Goal: Task Accomplishment & Management: Use online tool/utility

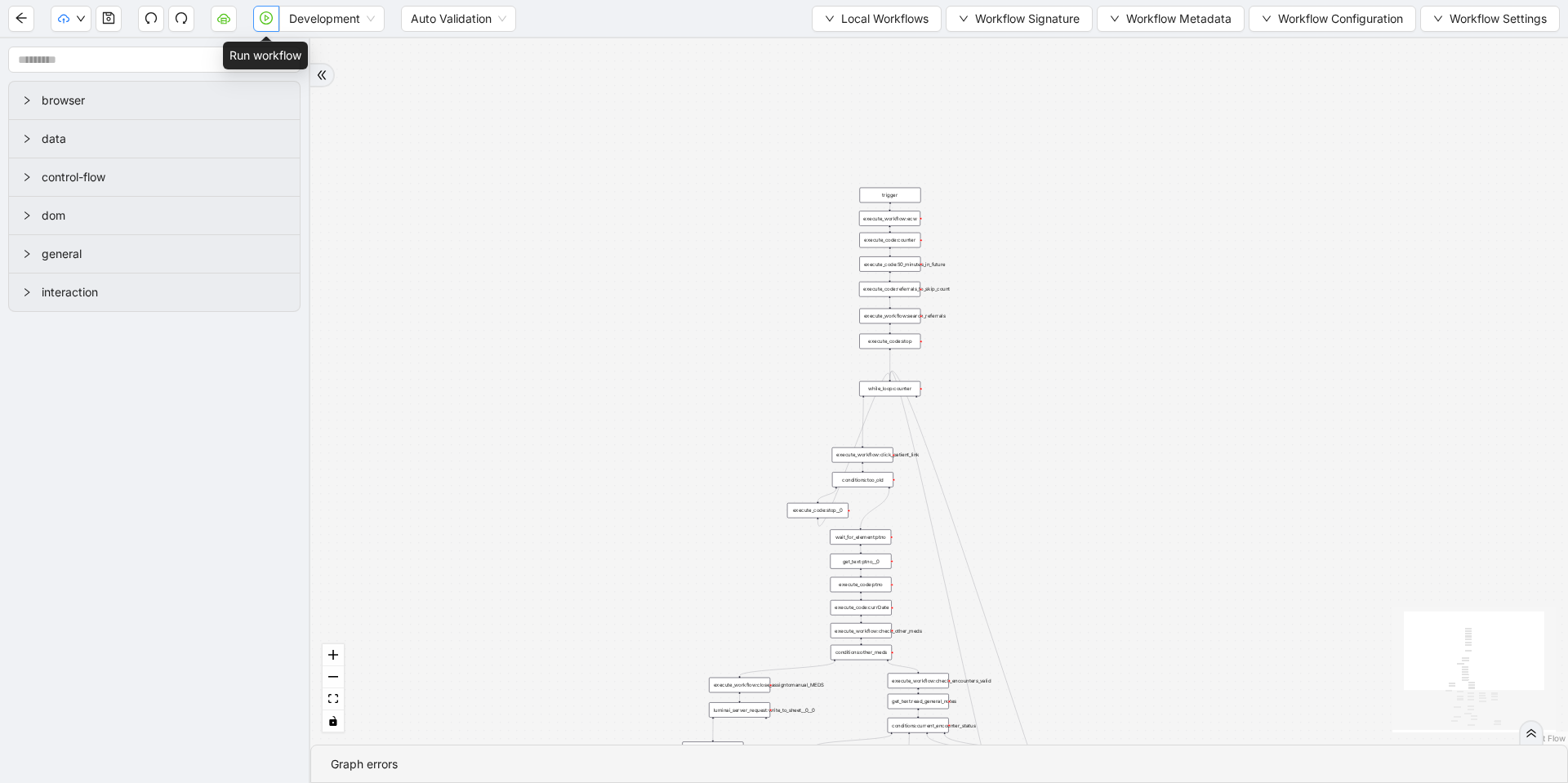
click at [265, 16] on icon "play-circle" at bounding box center [266, 18] width 5 height 7
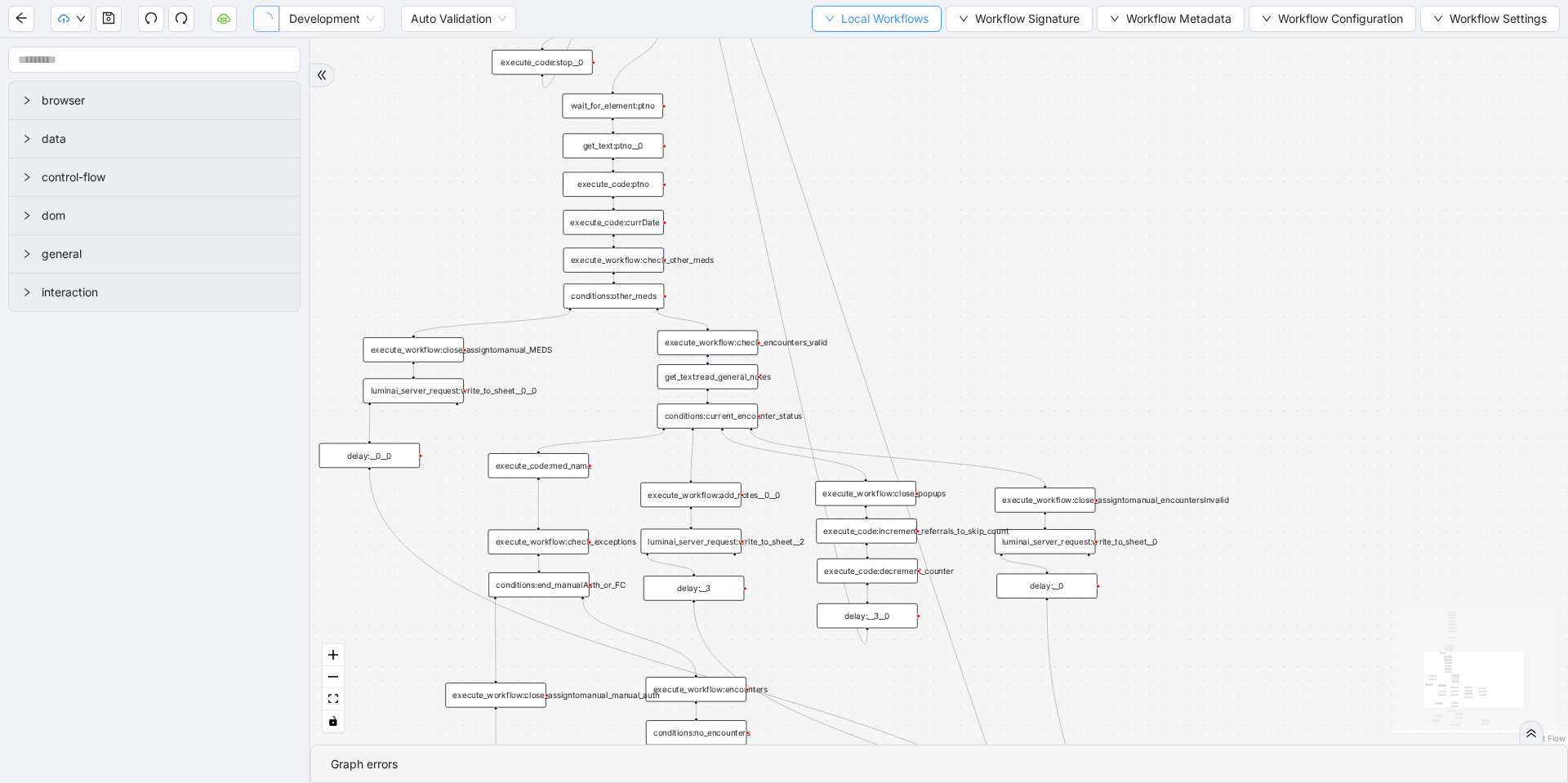
click at [898, 12] on span "Local Workflows" at bounding box center [885, 19] width 87 height 18
click at [830, 55] on span "Select" at bounding box center [868, 51] width 106 height 18
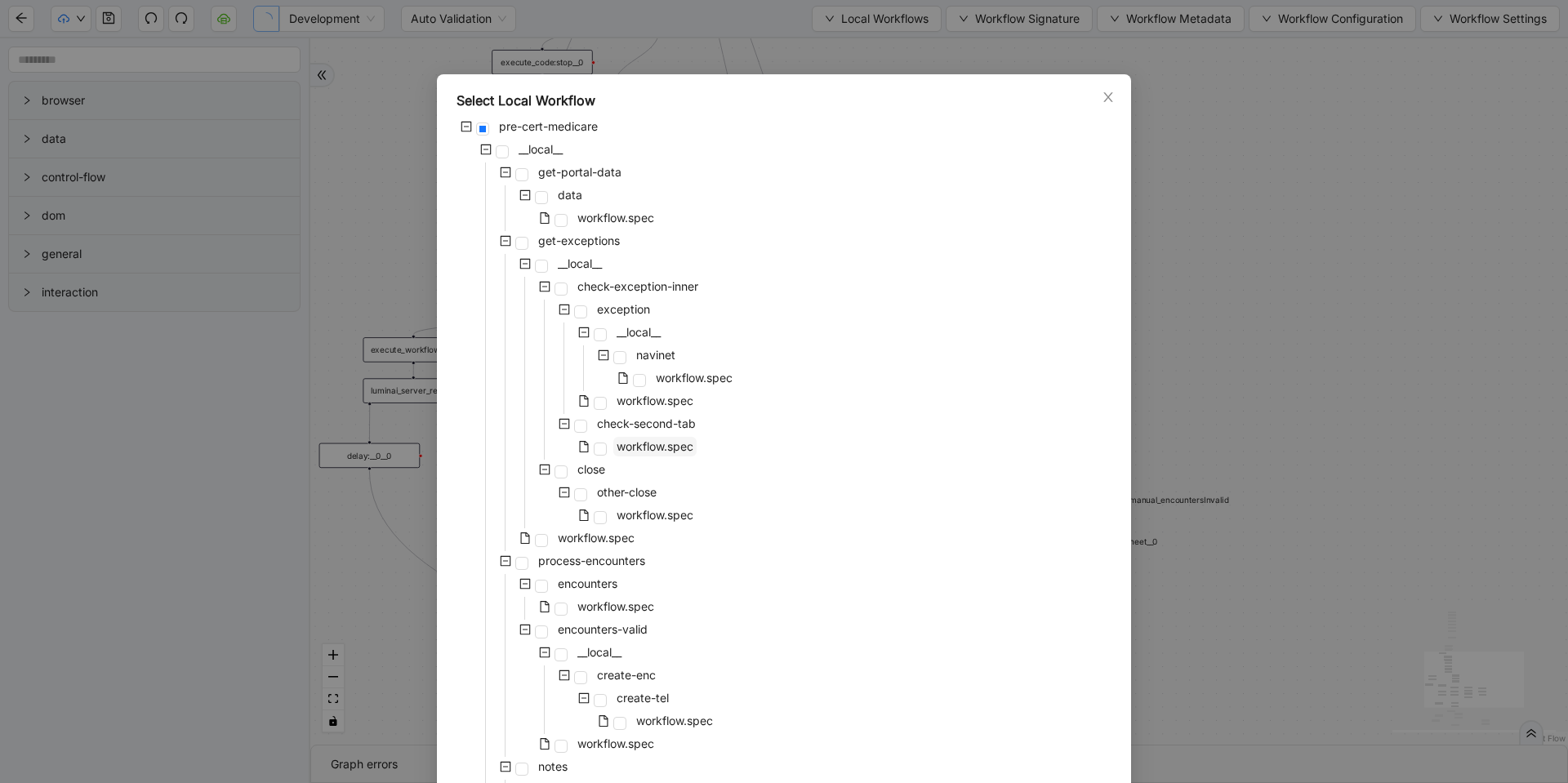
scroll to position [301, 0]
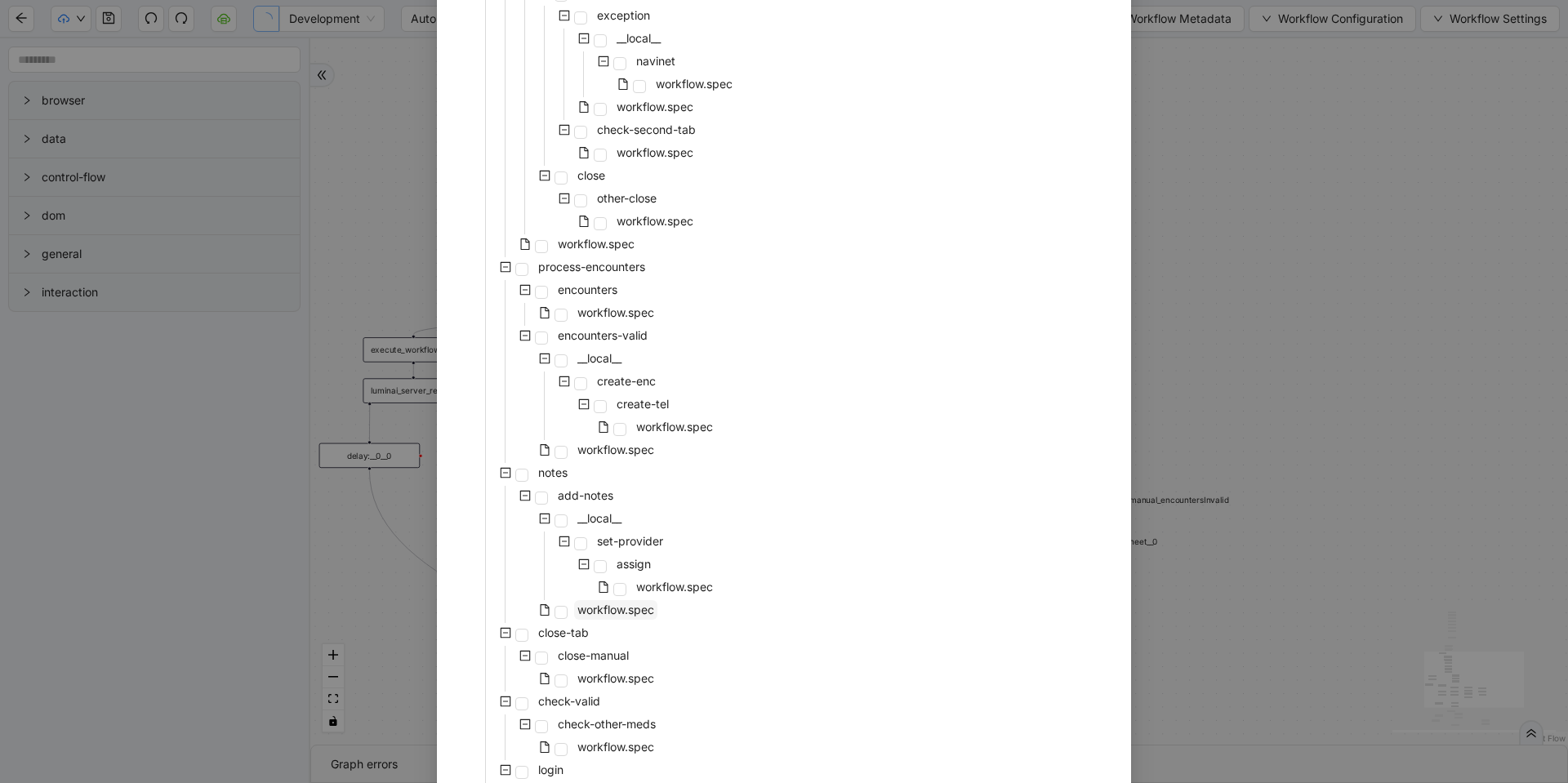
click at [610, 610] on span "workflow.spec" at bounding box center [615, 610] width 77 height 14
click at [623, 590] on div "workflow.spec" at bounding box center [586, 588] width 259 height 23
click at [661, 580] on span "workflow.spec" at bounding box center [674, 587] width 77 height 14
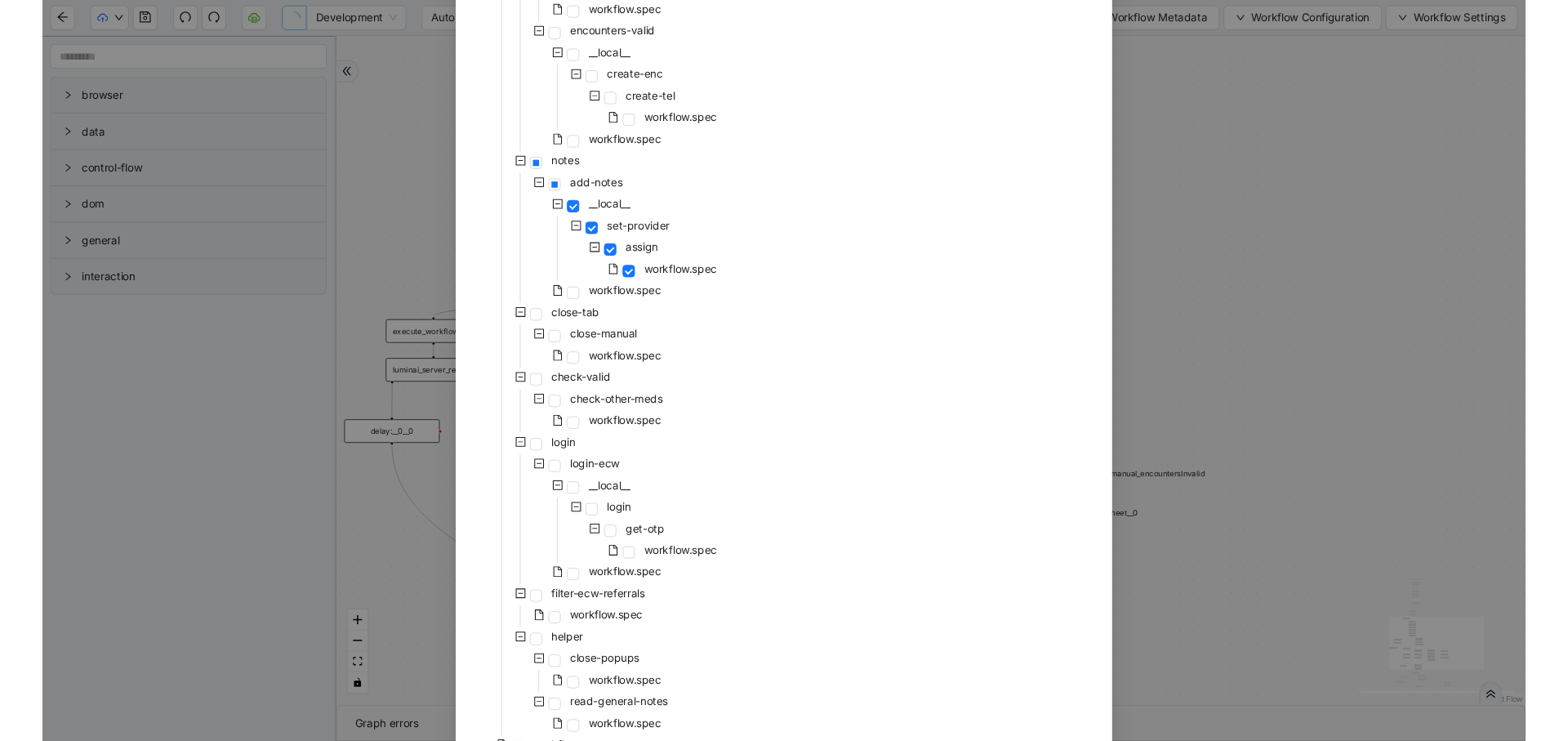
scroll to position [693, 0]
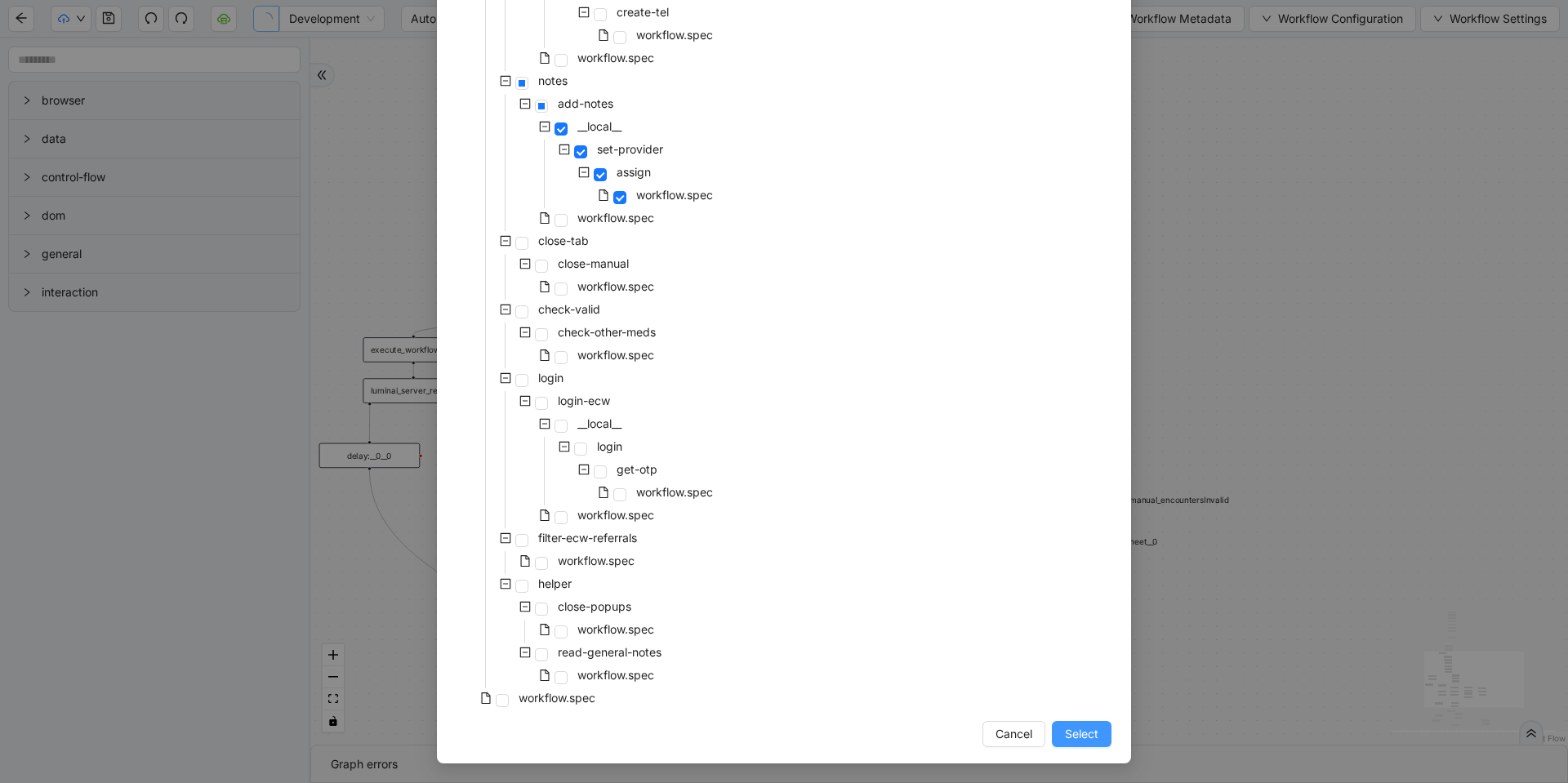
click at [1100, 732] on button "Select" at bounding box center [1082, 734] width 60 height 26
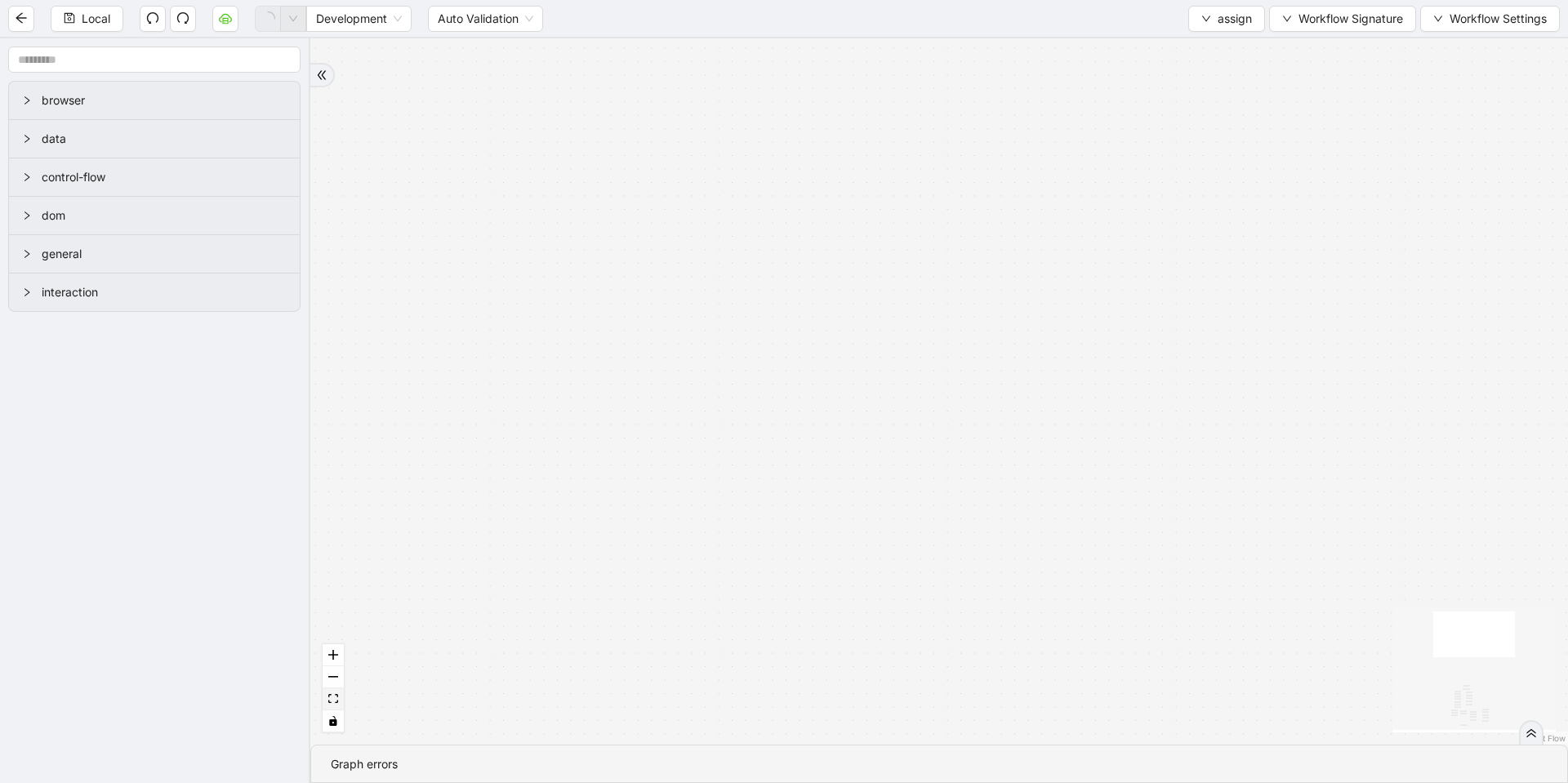
click at [337, 694] on button "fit view" at bounding box center [333, 700] width 21 height 22
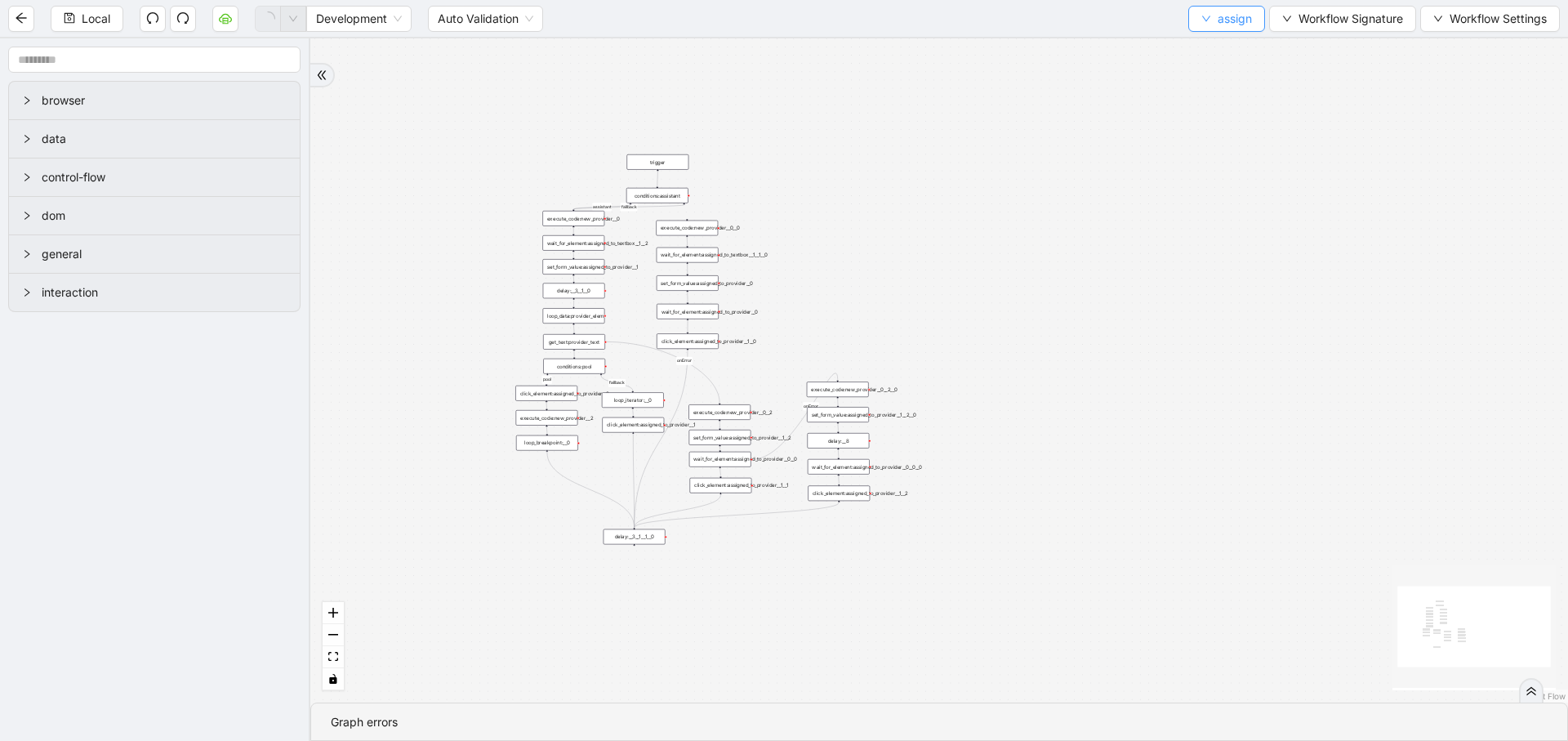
click at [1246, 13] on span "assign" at bounding box center [1235, 19] width 35 height 18
click at [1204, 47] on span "Select" at bounding box center [1223, 51] width 52 height 18
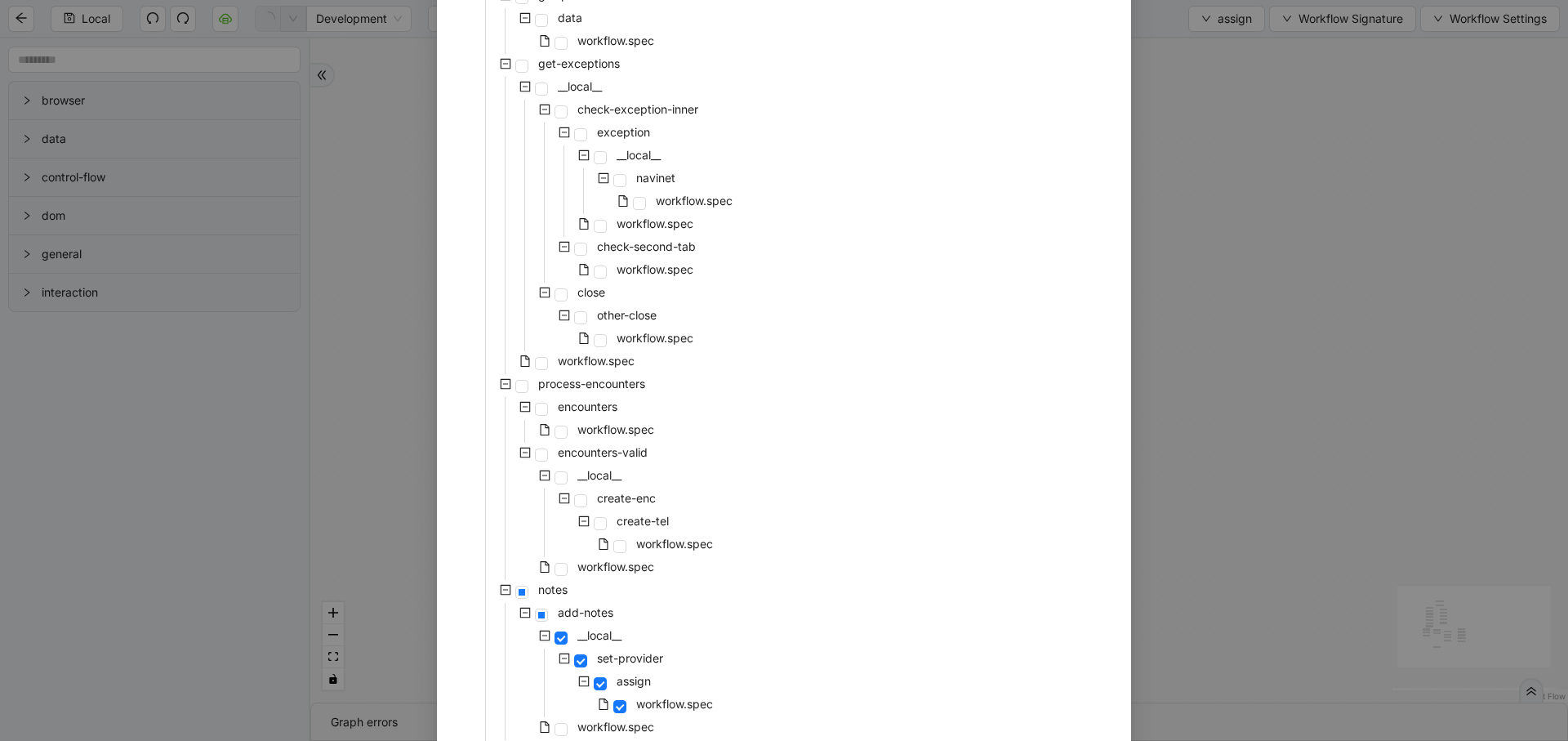
scroll to position [490, 0]
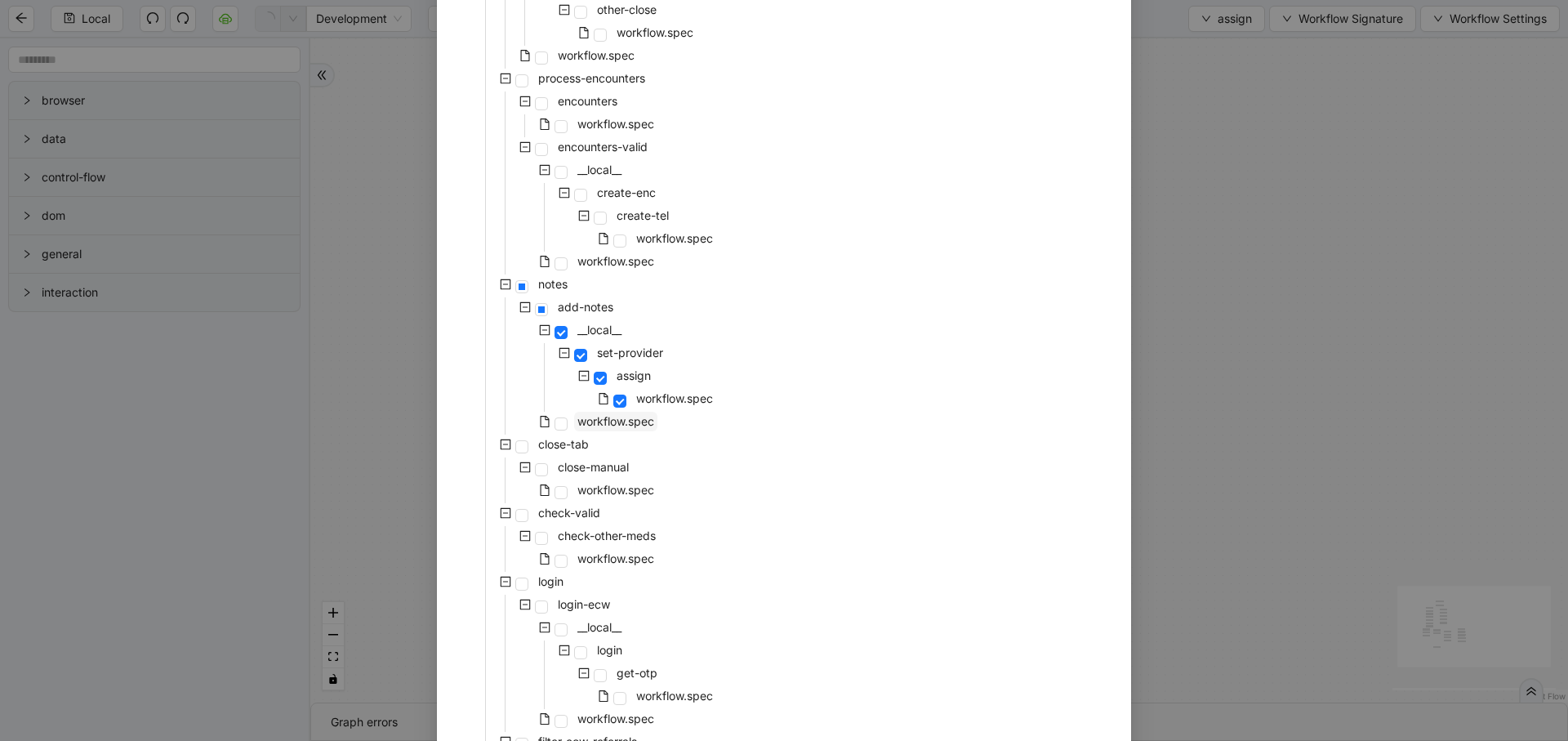
click at [583, 418] on span "workflow.spec" at bounding box center [615, 421] width 77 height 14
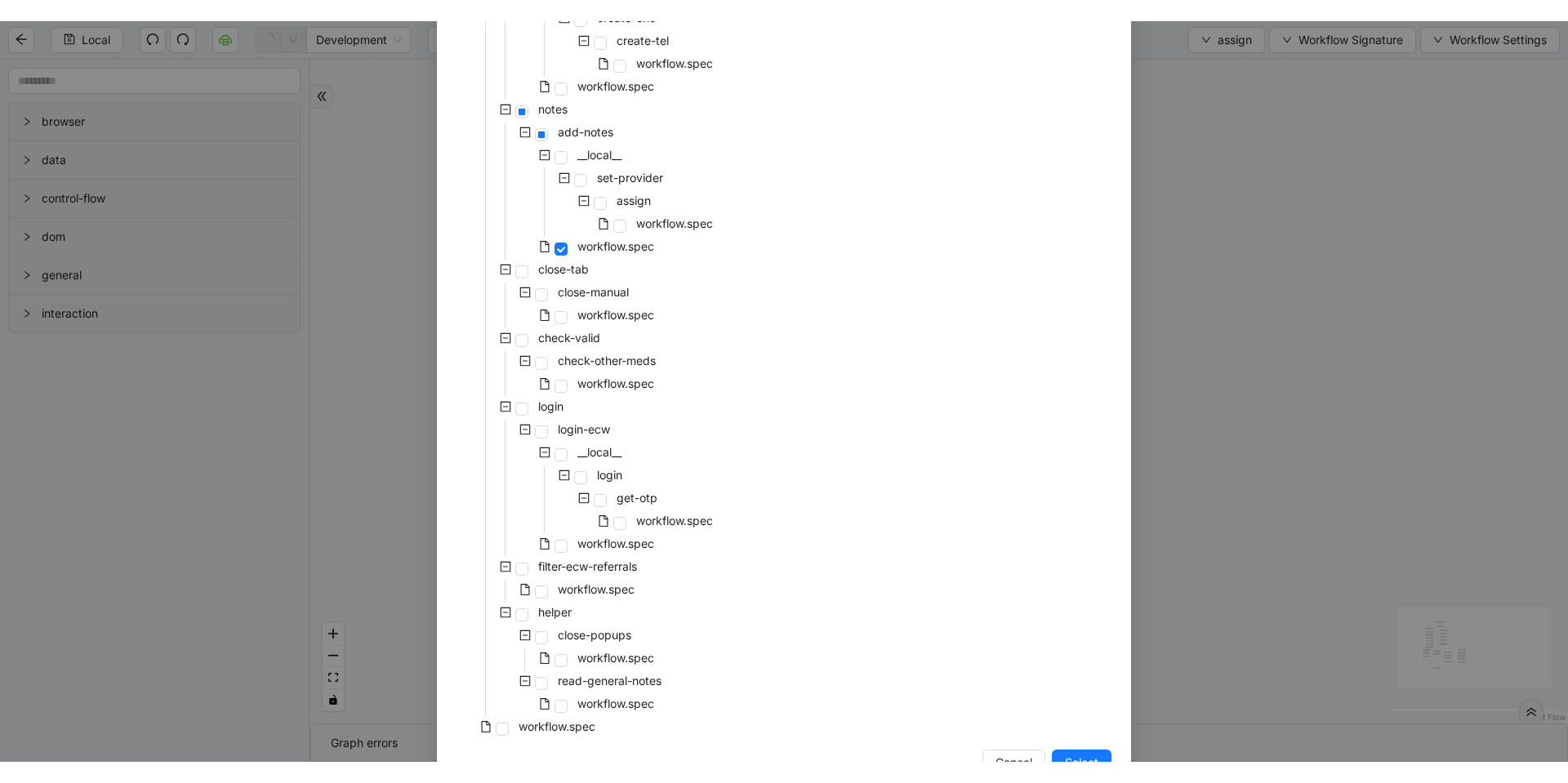
scroll to position [736, 0]
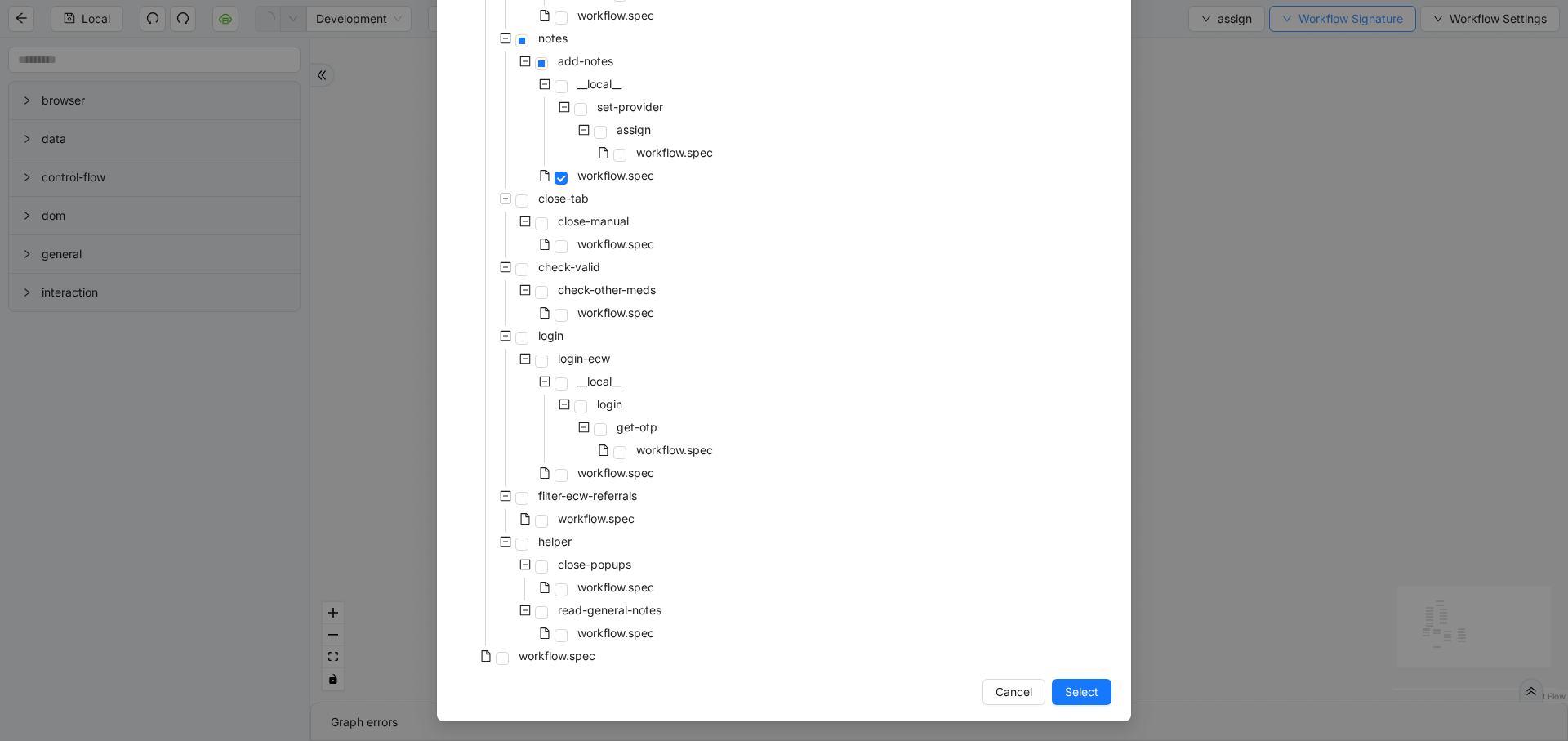
drag, startPoint x: 1088, startPoint y: 690, endPoint x: 1300, endPoint y: 6, distance: 716.1
click at [1085, 690] on span "Select" at bounding box center [1082, 691] width 34 height 18
click at [1074, 686] on div "pool fallback fallback assistant onError onError trigger delay:__3__1__0 wait_f…" at bounding box center [939, 370] width 1258 height 664
click at [1095, 698] on div "pool fallback fallback assistant onError onError trigger delay:__3__1__0 wait_f…" at bounding box center [939, 370] width 1258 height 664
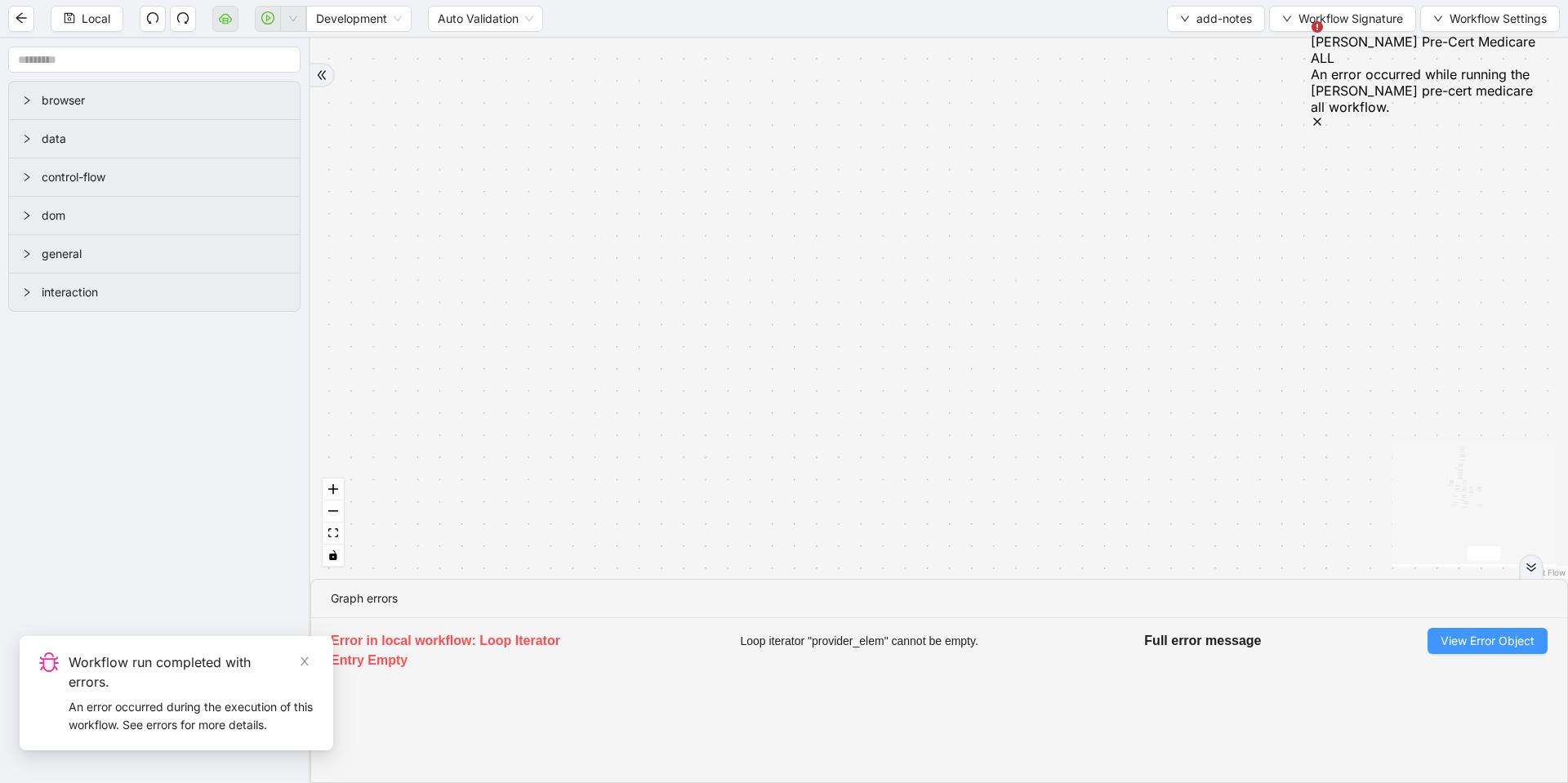
click at [1460, 653] on button "View Error Object" at bounding box center [1488, 641] width 120 height 26
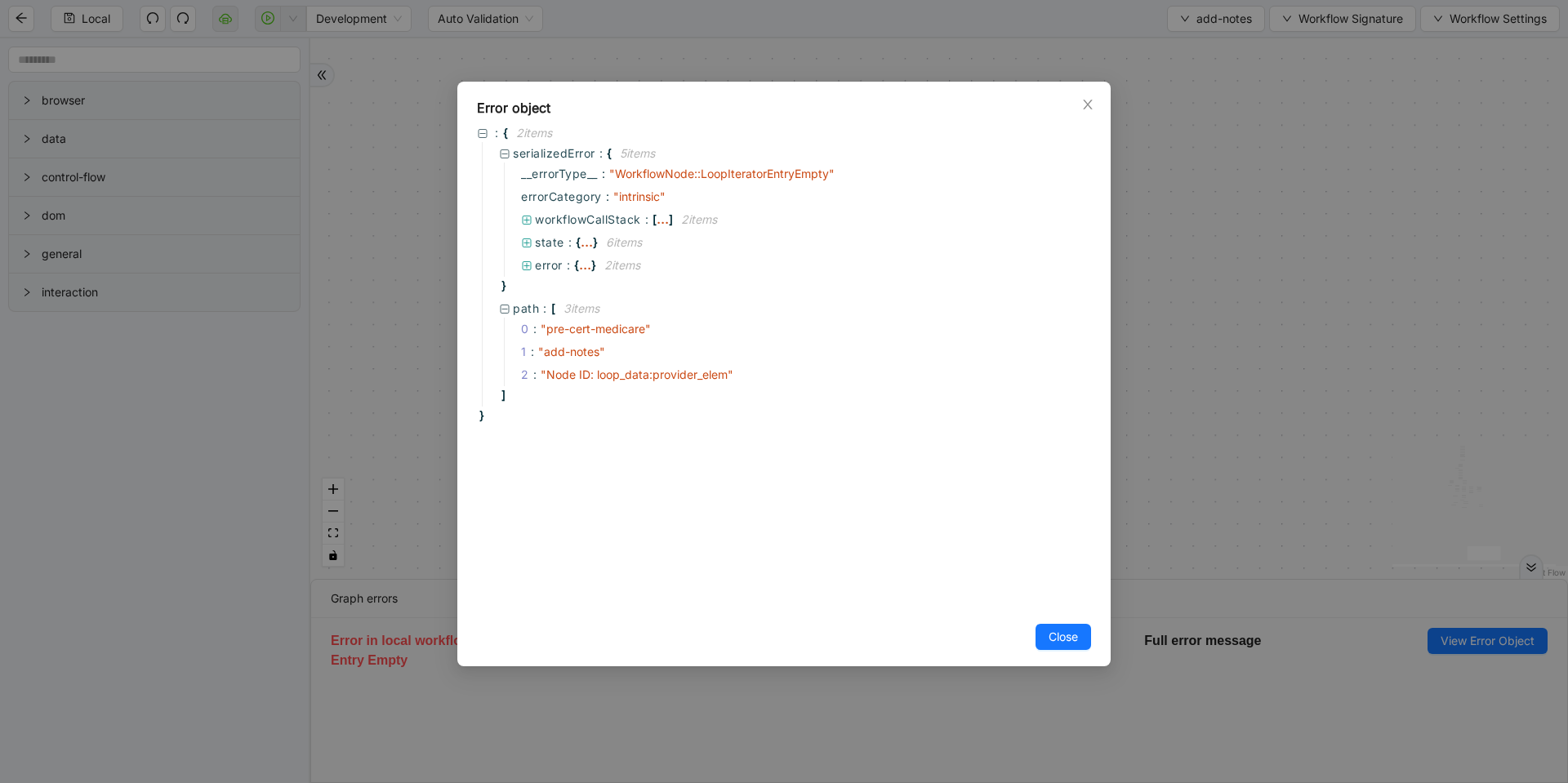
click at [1351, 318] on div "Error object : { 2 item s serializedError : { 5 item s __errorType__ : " Workfl…" at bounding box center [784, 392] width 1568 height 783
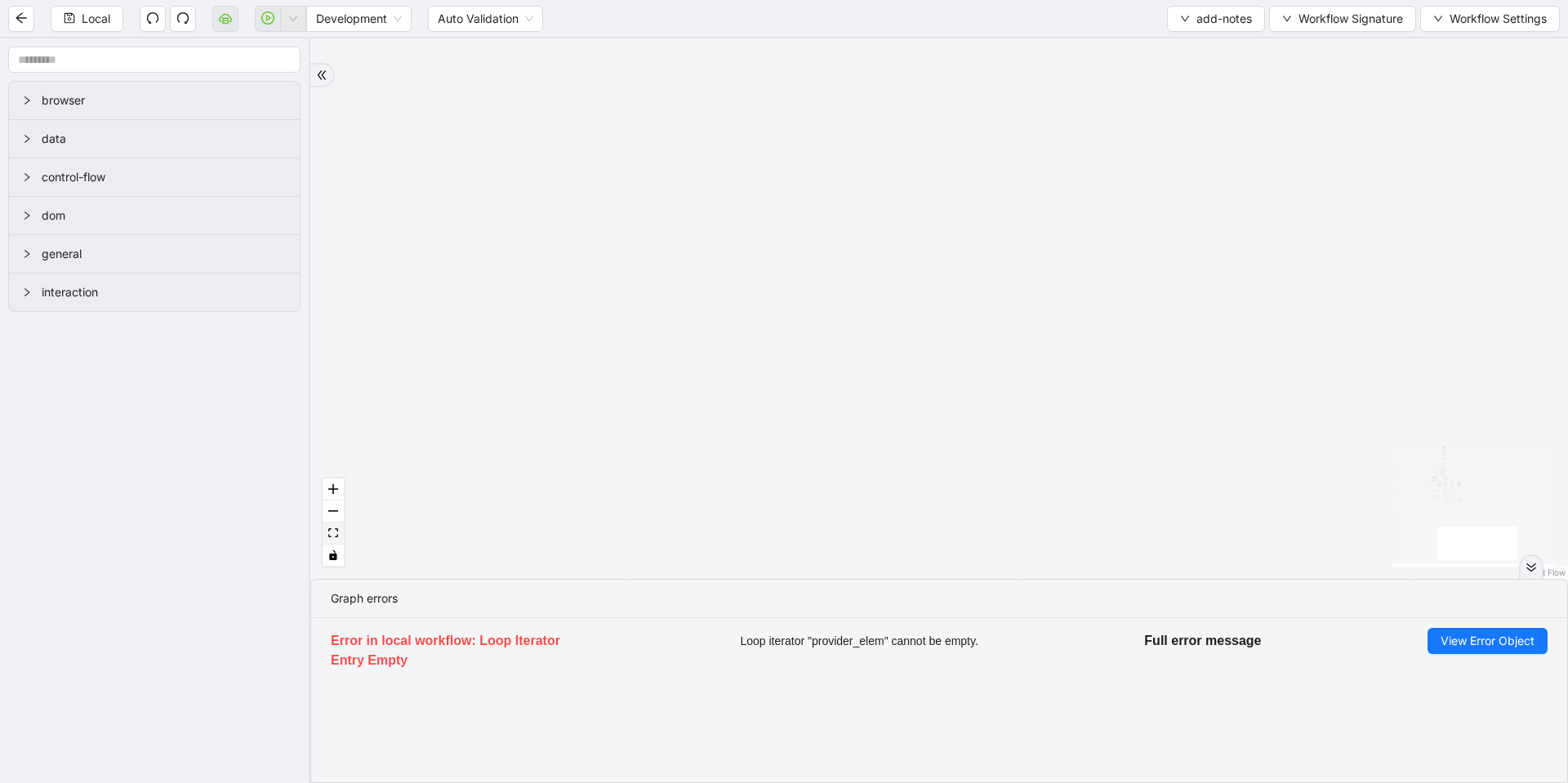
click at [330, 537] on icon "fit view" at bounding box center [333, 533] width 10 height 9
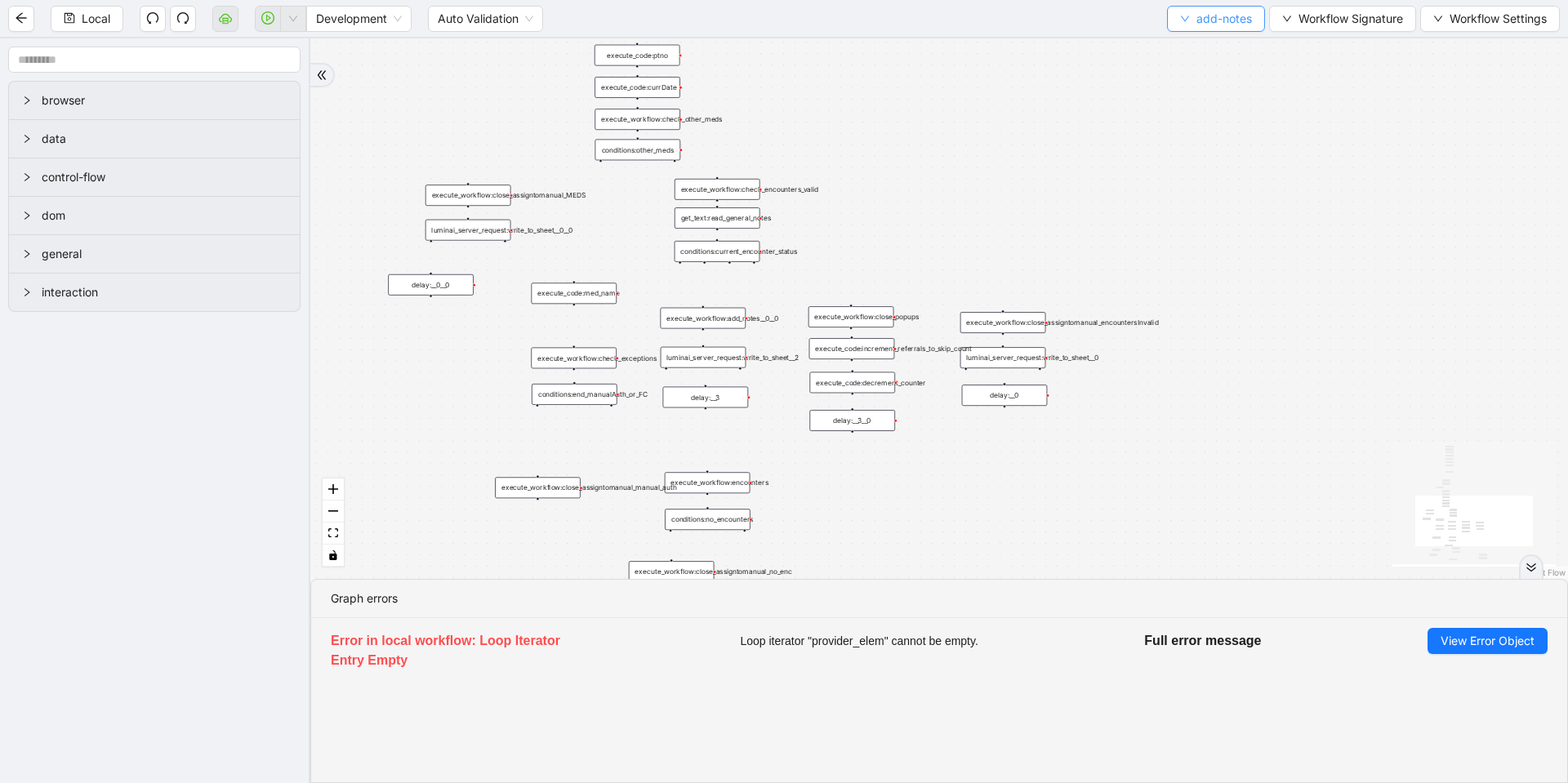
click at [1211, 16] on span "add-notes" at bounding box center [1224, 19] width 56 height 18
click at [1199, 42] on span "Select" at bounding box center [1213, 51] width 72 height 18
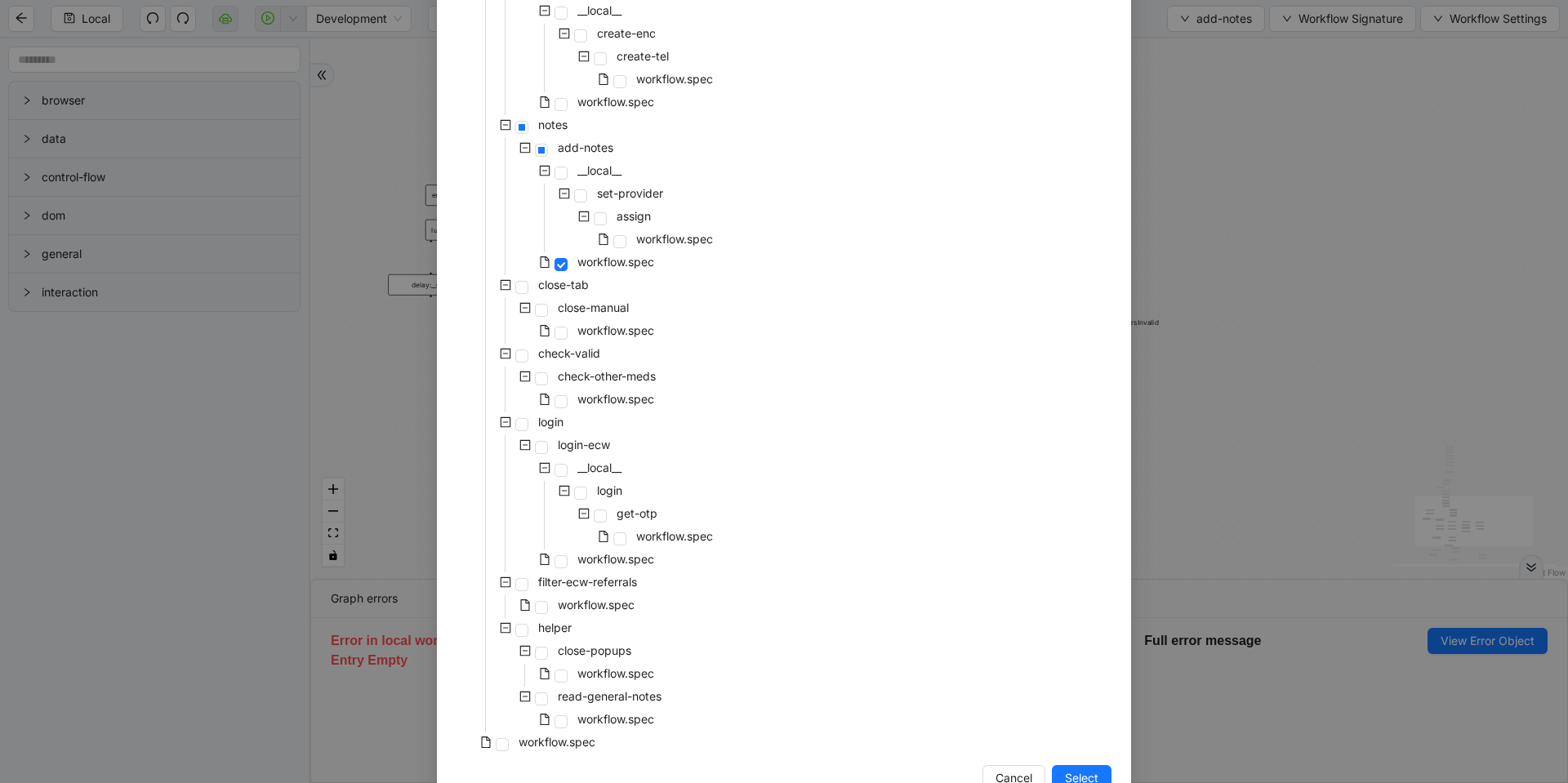
scroll to position [694, 0]
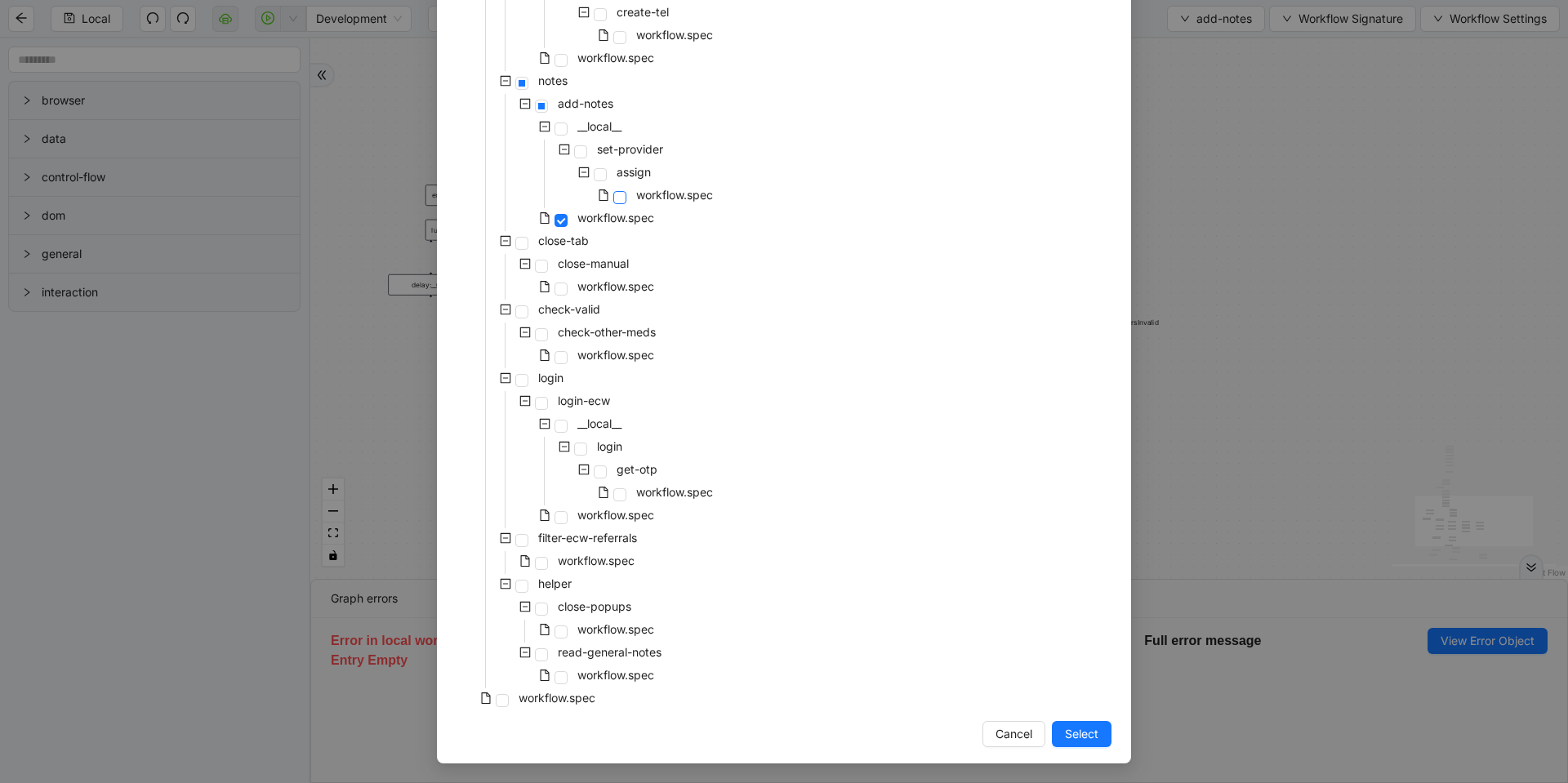
click at [617, 200] on span at bounding box center [619, 197] width 13 height 13
drag, startPoint x: 1071, startPoint y: 734, endPoint x: 1118, endPoint y: 611, distance: 131.7
click at [1072, 734] on span "Select" at bounding box center [1082, 734] width 34 height 18
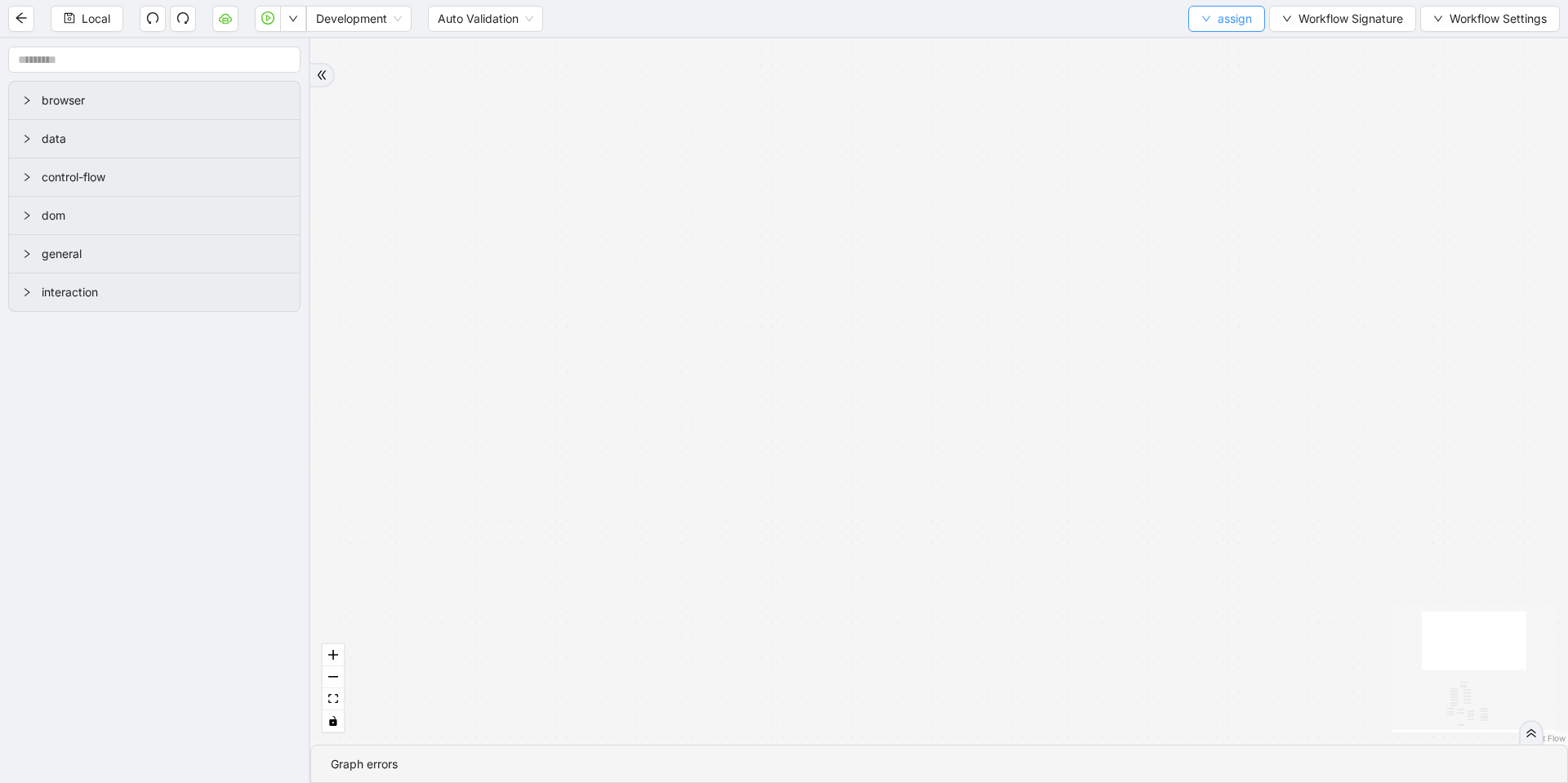
click at [1225, 23] on span "assign" at bounding box center [1235, 19] width 35 height 18
click at [1204, 52] on span "Select" at bounding box center [1223, 51] width 52 height 18
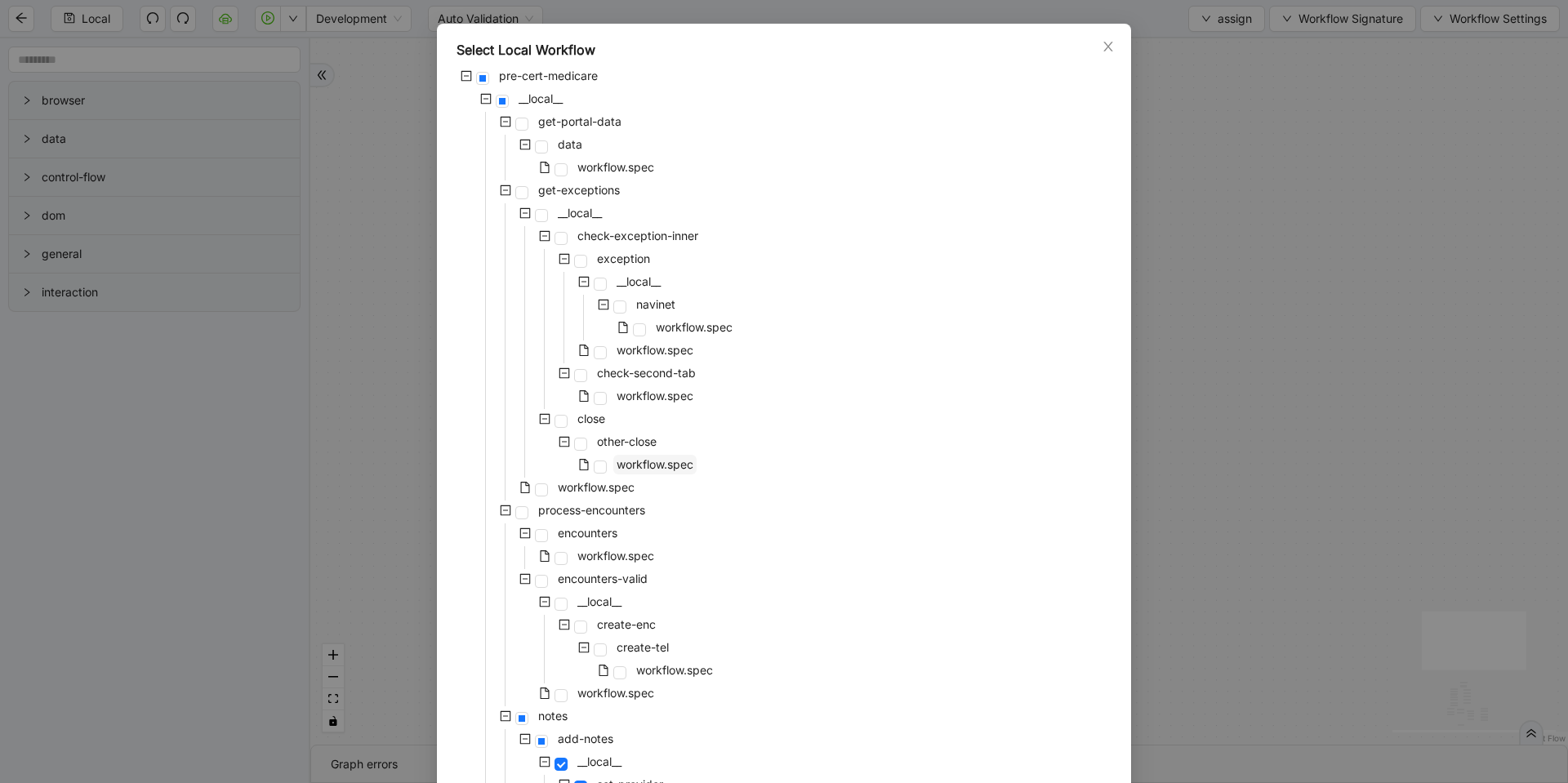
scroll to position [294, 0]
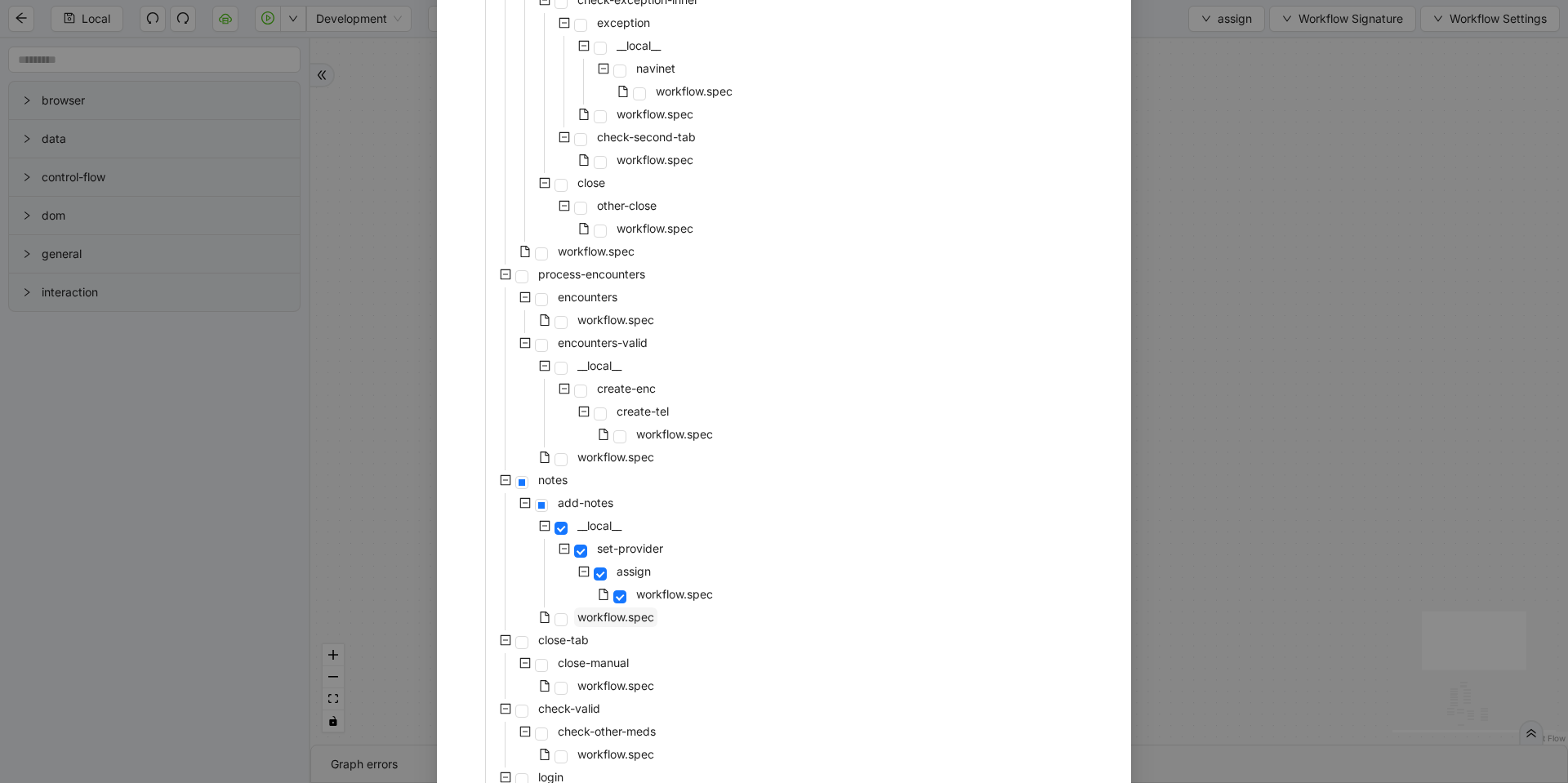
click at [608, 619] on span "workflow.spec" at bounding box center [615, 617] width 77 height 14
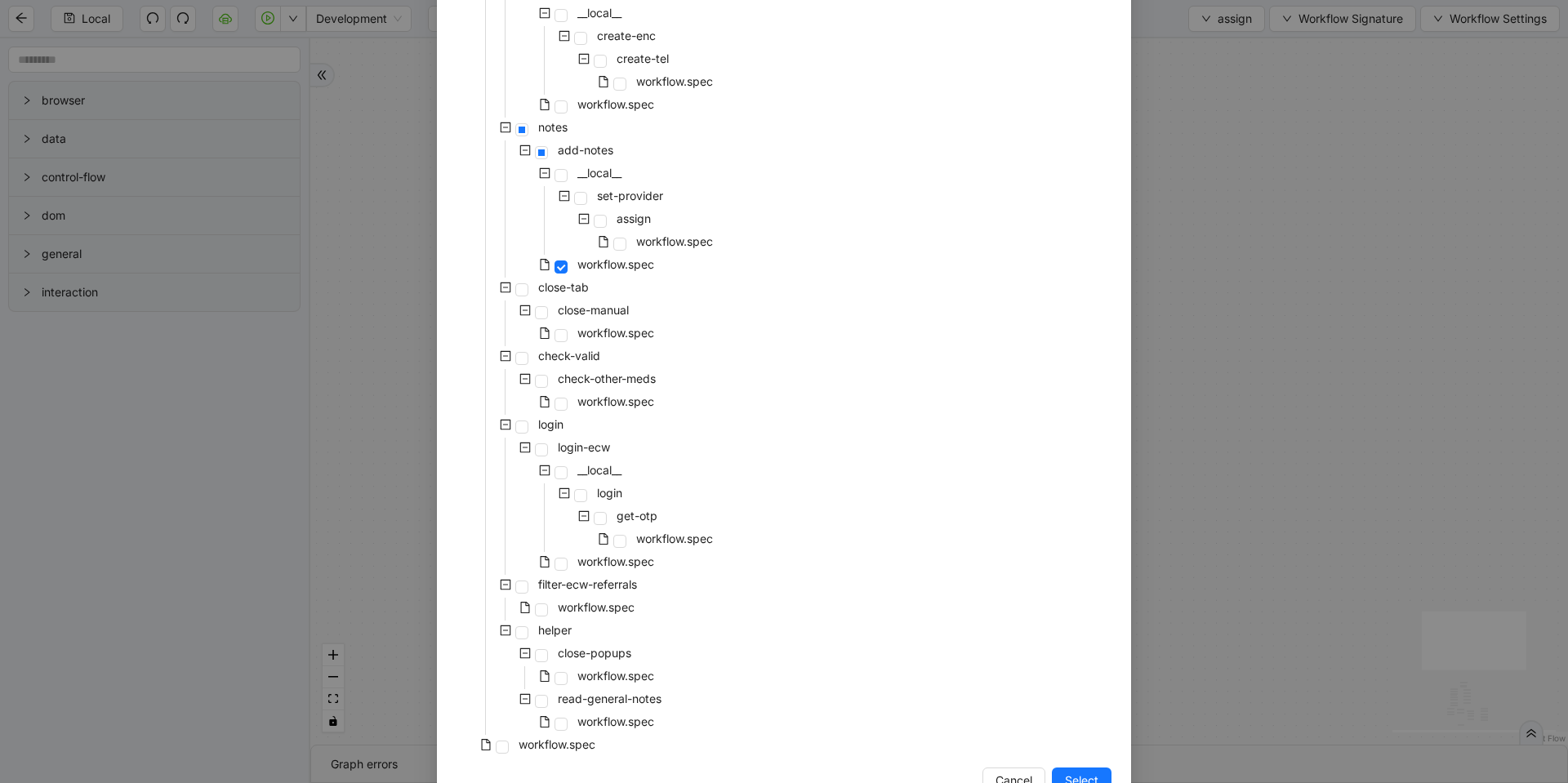
scroll to position [694, 0]
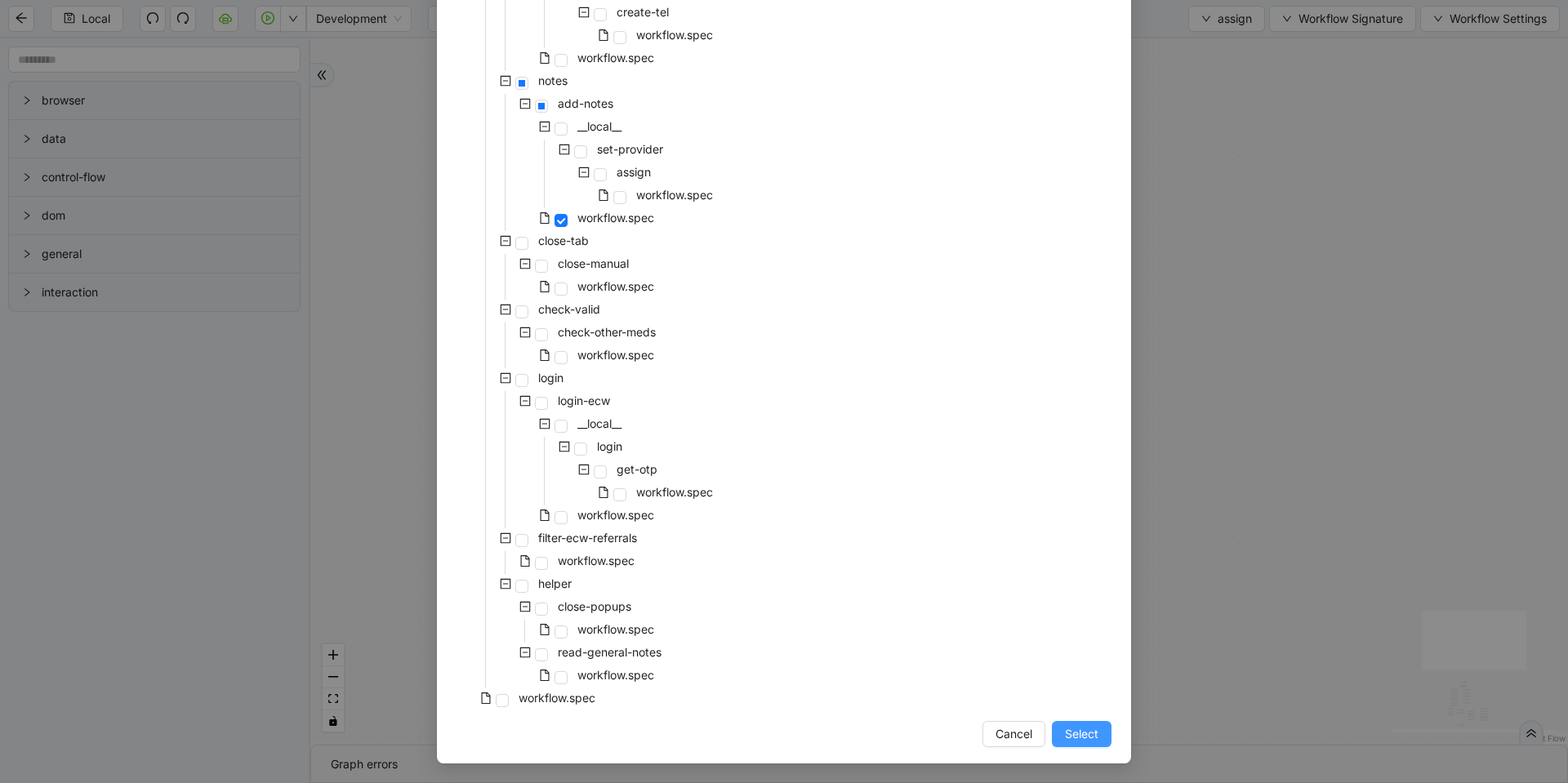
click at [1068, 743] on button "Select" at bounding box center [1082, 734] width 60 height 26
click at [1095, 736] on div "pool fallback fallback assistant onError onError trigger delay:__3__1__0 wait_f…" at bounding box center [939, 392] width 1258 height 706
click at [1071, 727] on div "pool fallback fallback assistant onError onError trigger delay:__3__1__0 wait_f…" at bounding box center [939, 392] width 1258 height 706
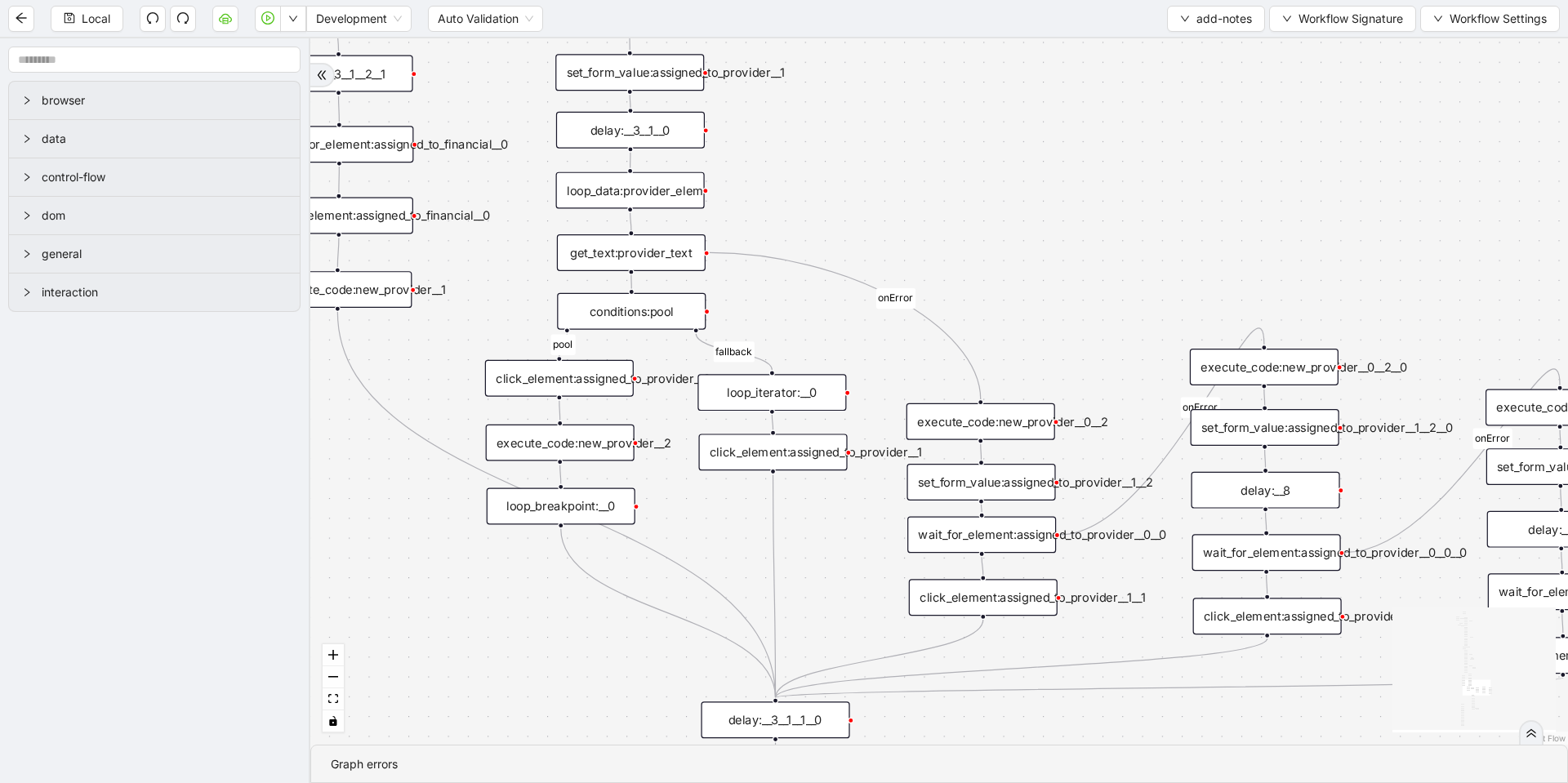
click at [649, 248] on div "get_text:provider_text" at bounding box center [632, 252] width 149 height 37
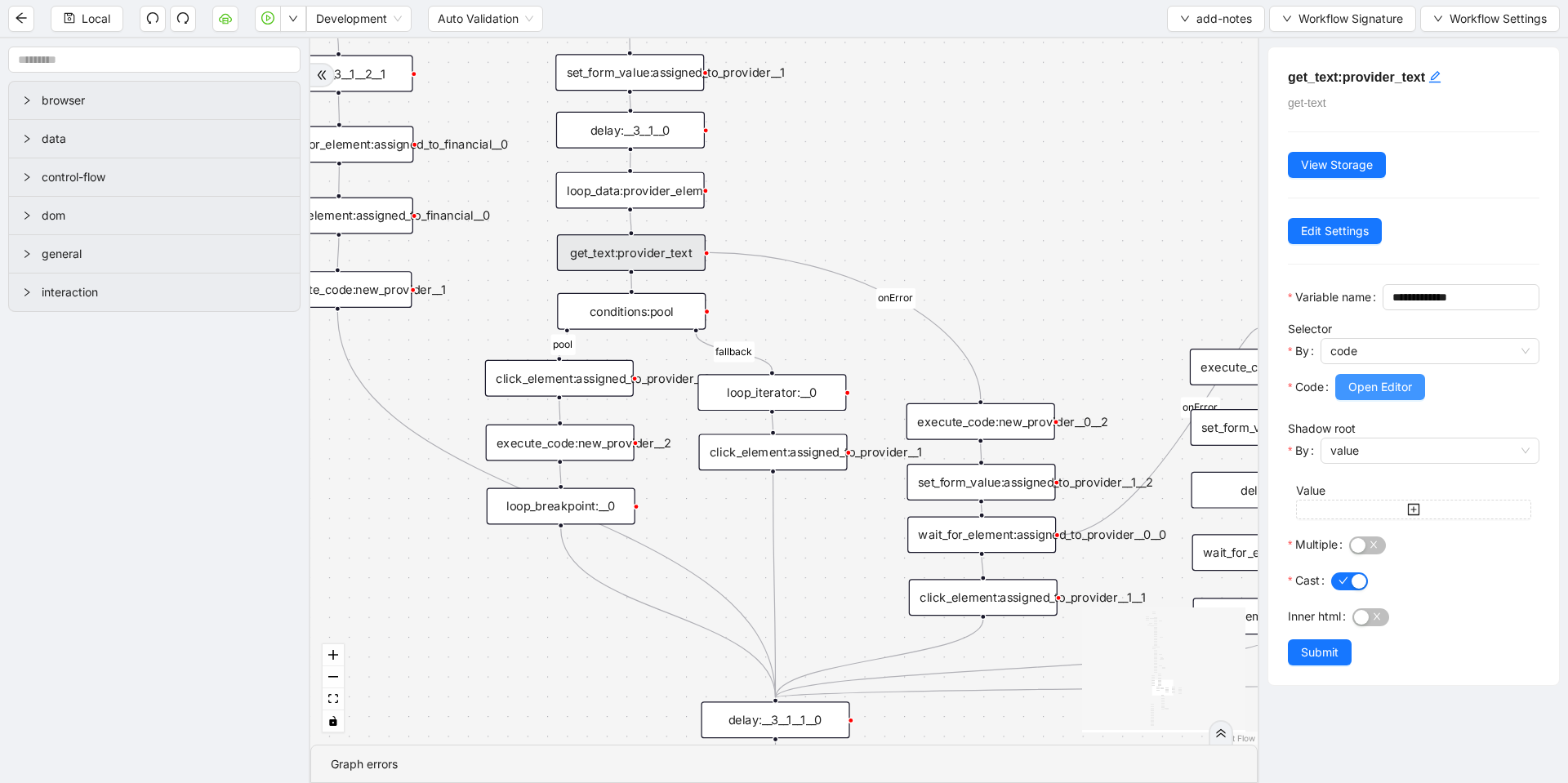
click at [1388, 396] on span "Open Editor" at bounding box center [1380, 388] width 64 height 18
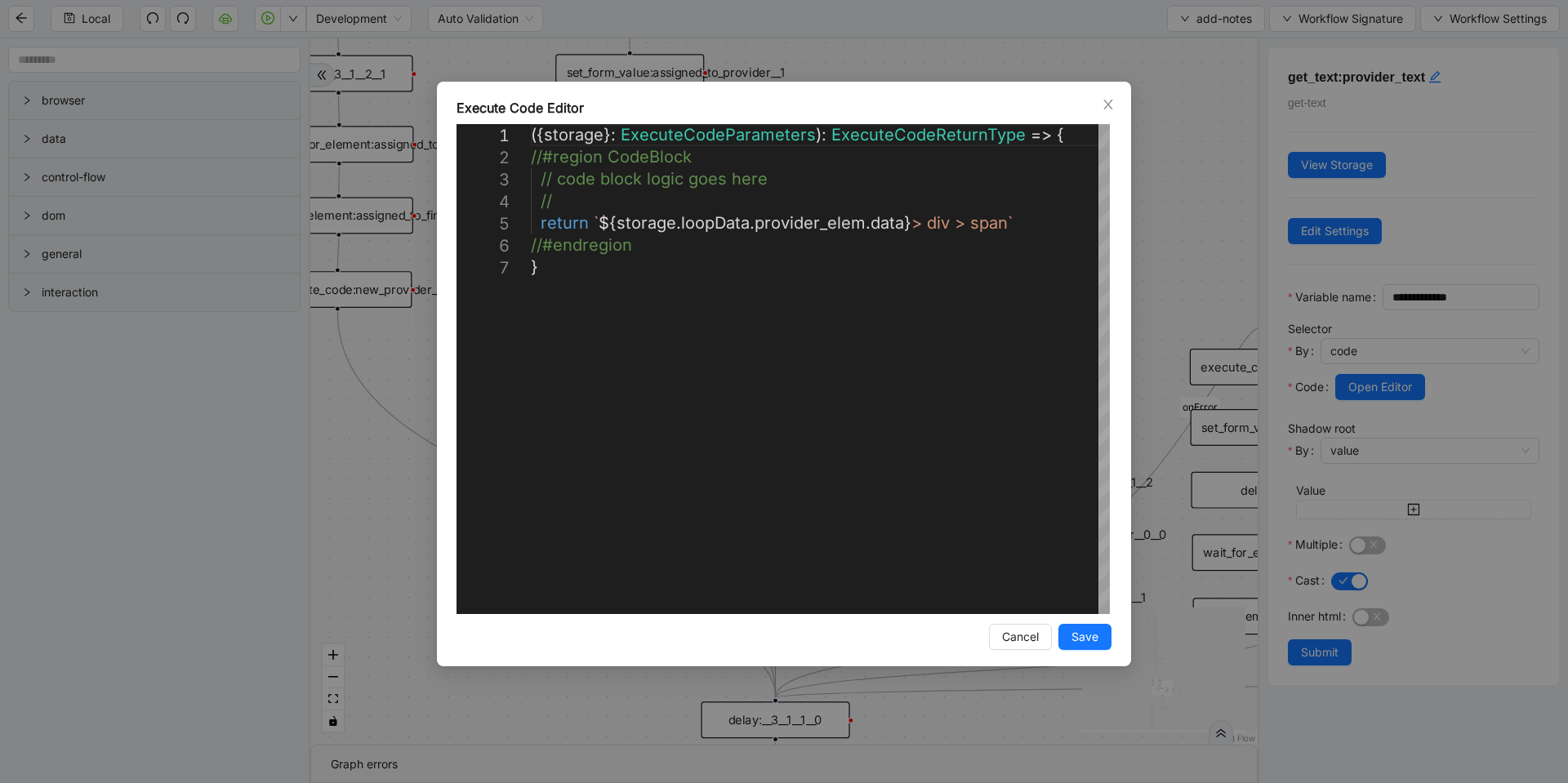
click at [1231, 254] on div "**********" at bounding box center [784, 392] width 1568 height 783
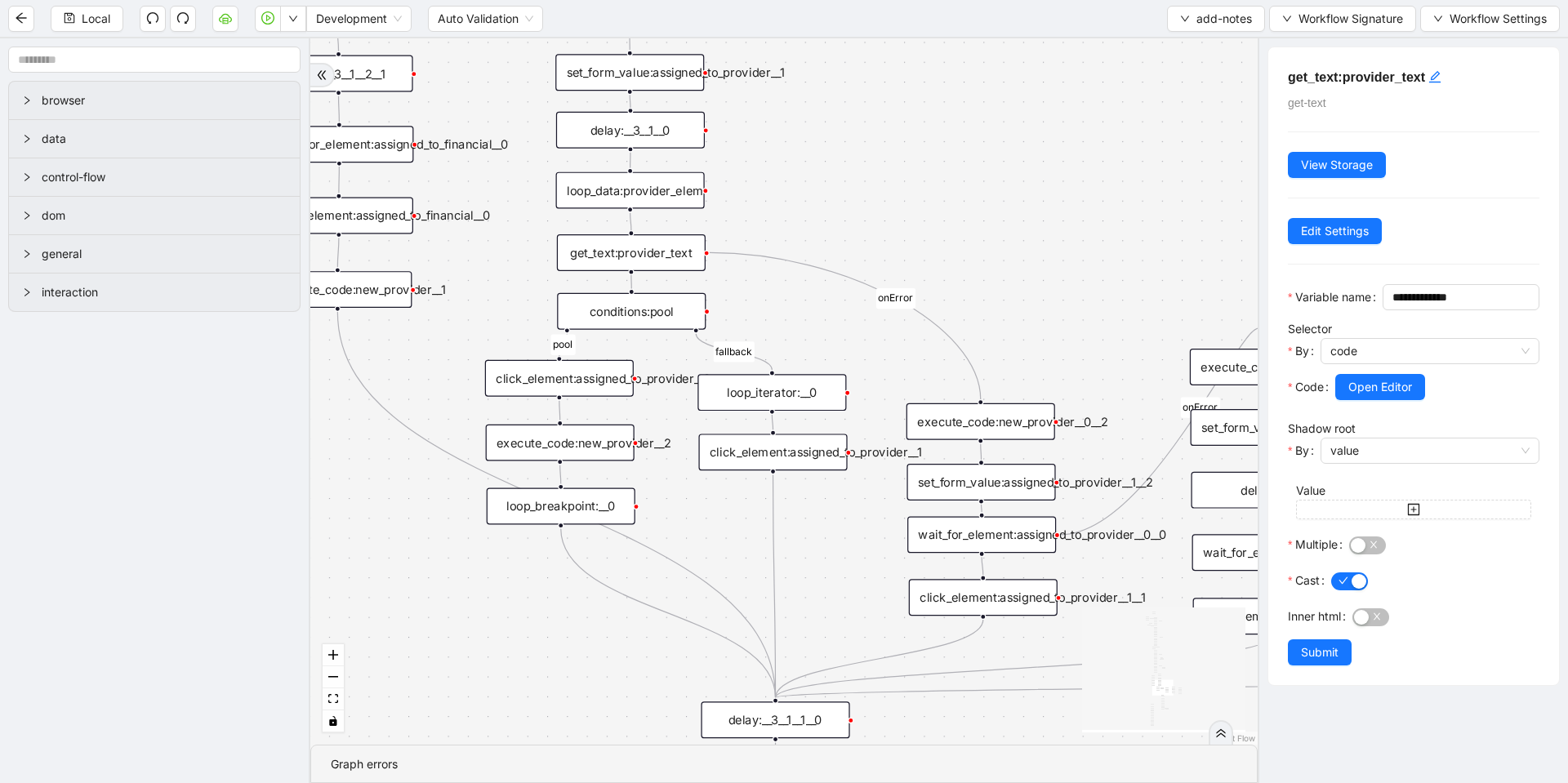
click at [639, 192] on div "loop_data:provider_elem" at bounding box center [631, 190] width 149 height 37
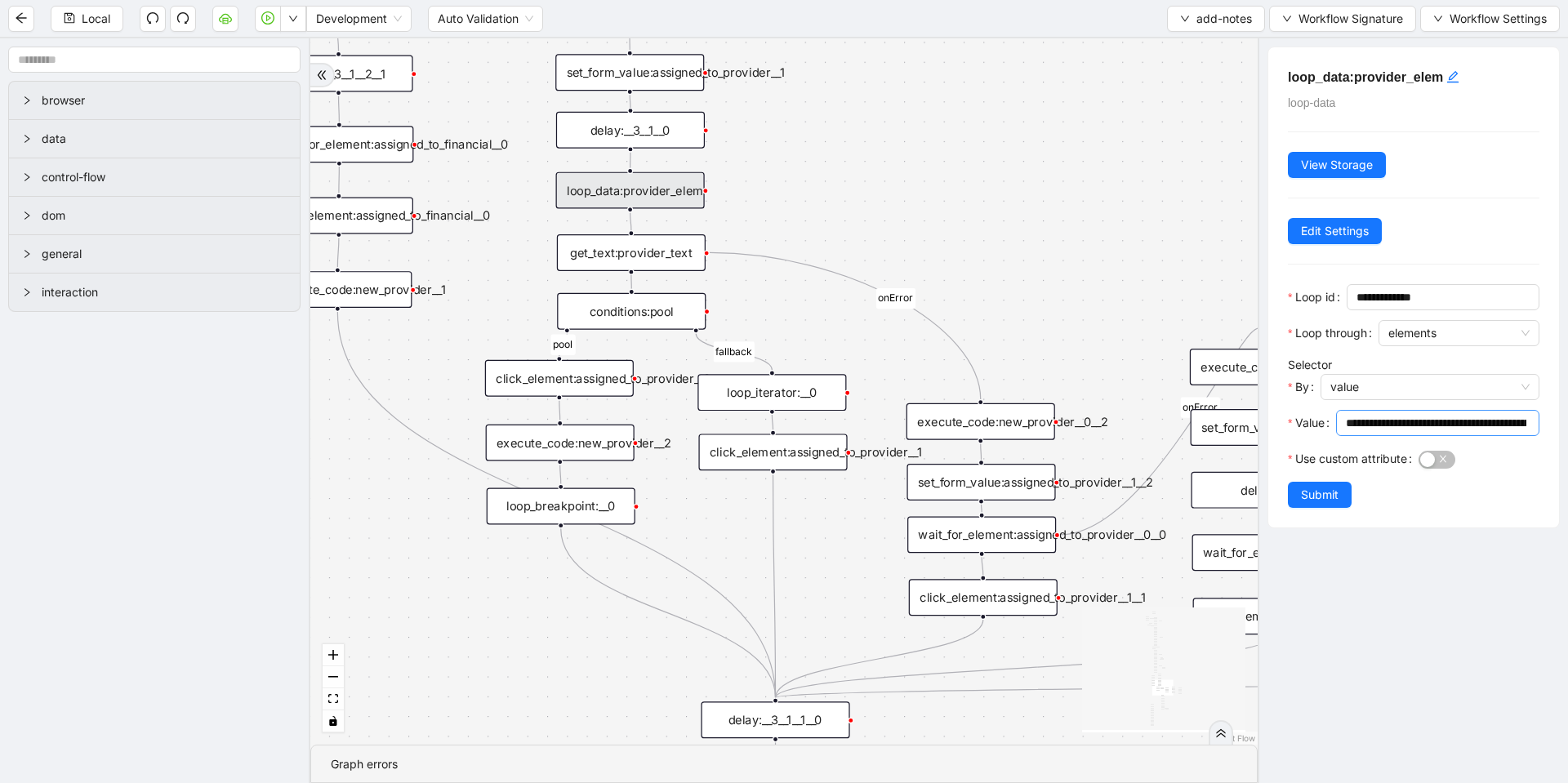
click at [1353, 415] on input "**********" at bounding box center [1437, 423] width 181 height 18
drag, startPoint x: 706, startPoint y: 187, endPoint x: 987, endPoint y: 400, distance: 352.6
click at [987, 400] on div "financial fallback pool fallback fallback matches fallback ThreeForOrthovisc fa…" at bounding box center [784, 392] width 948 height 706
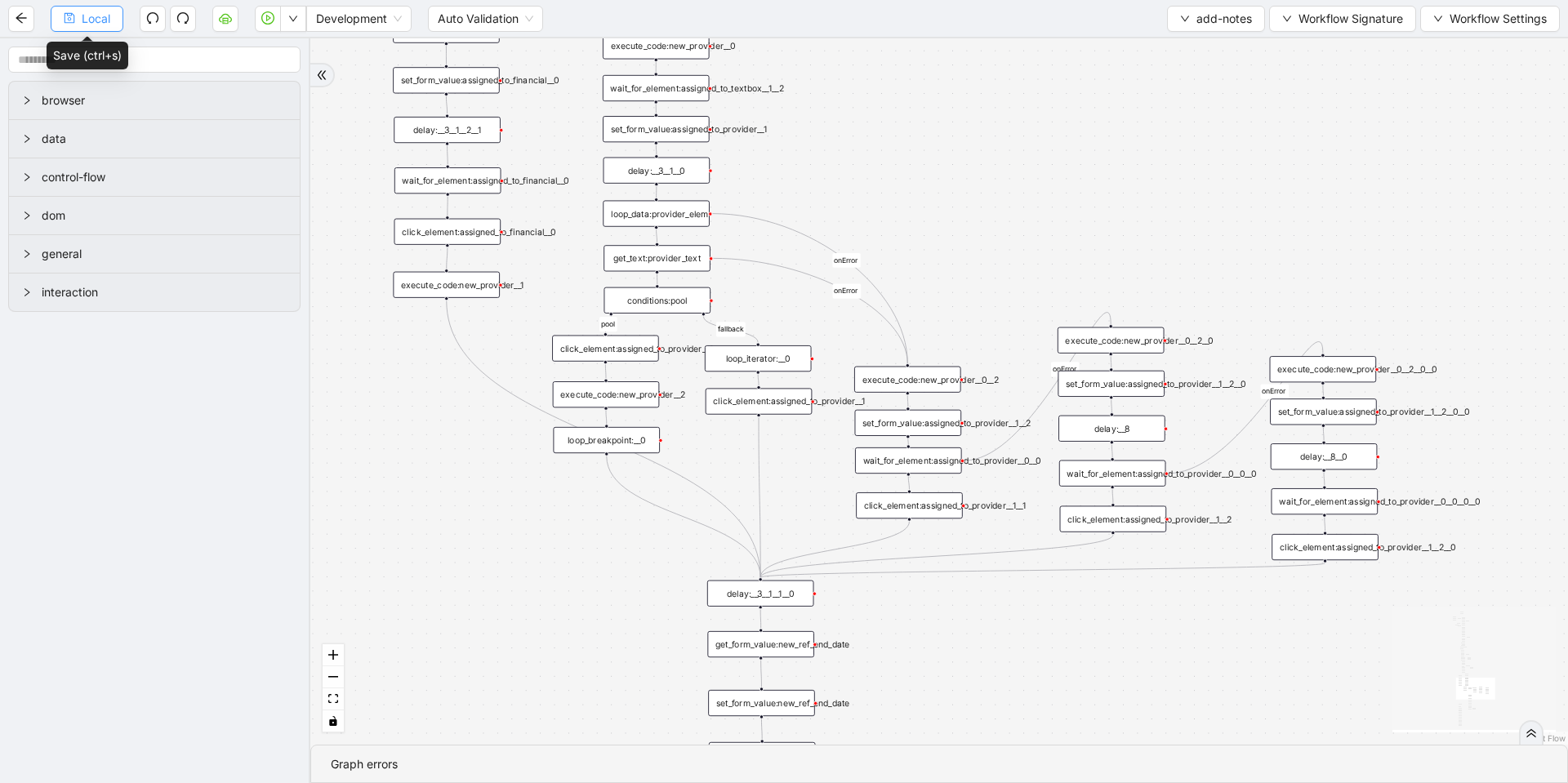
click at [99, 16] on span "Local" at bounding box center [95, 19] width 29 height 18
drag, startPoint x: 274, startPoint y: 16, endPoint x: 6, endPoint y: 94, distance: 279.1
click at [274, 16] on icon "play-circle" at bounding box center [267, 18] width 13 height 13
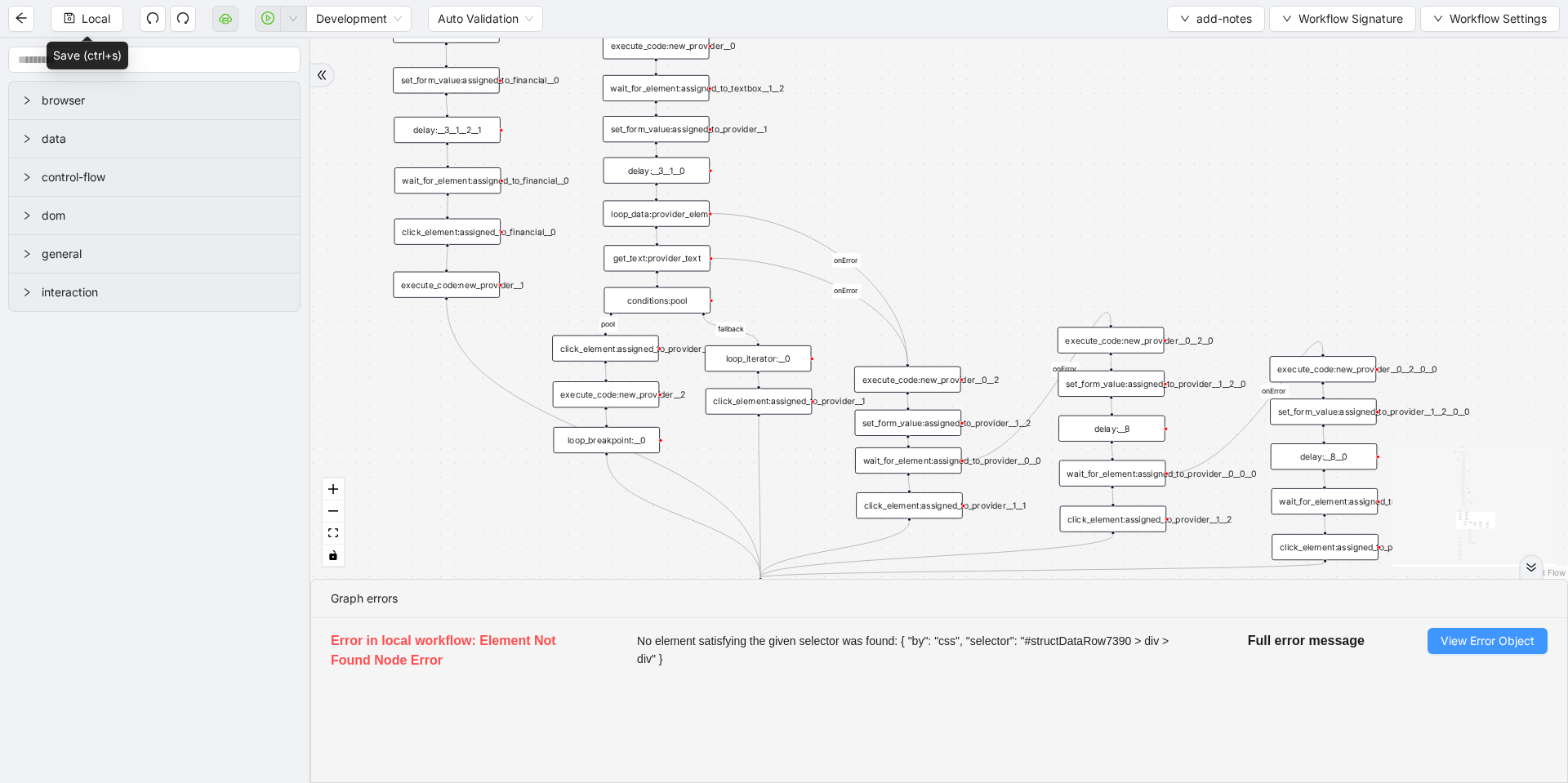
click at [1470, 640] on span "View Error Object" at bounding box center [1488, 641] width 94 height 18
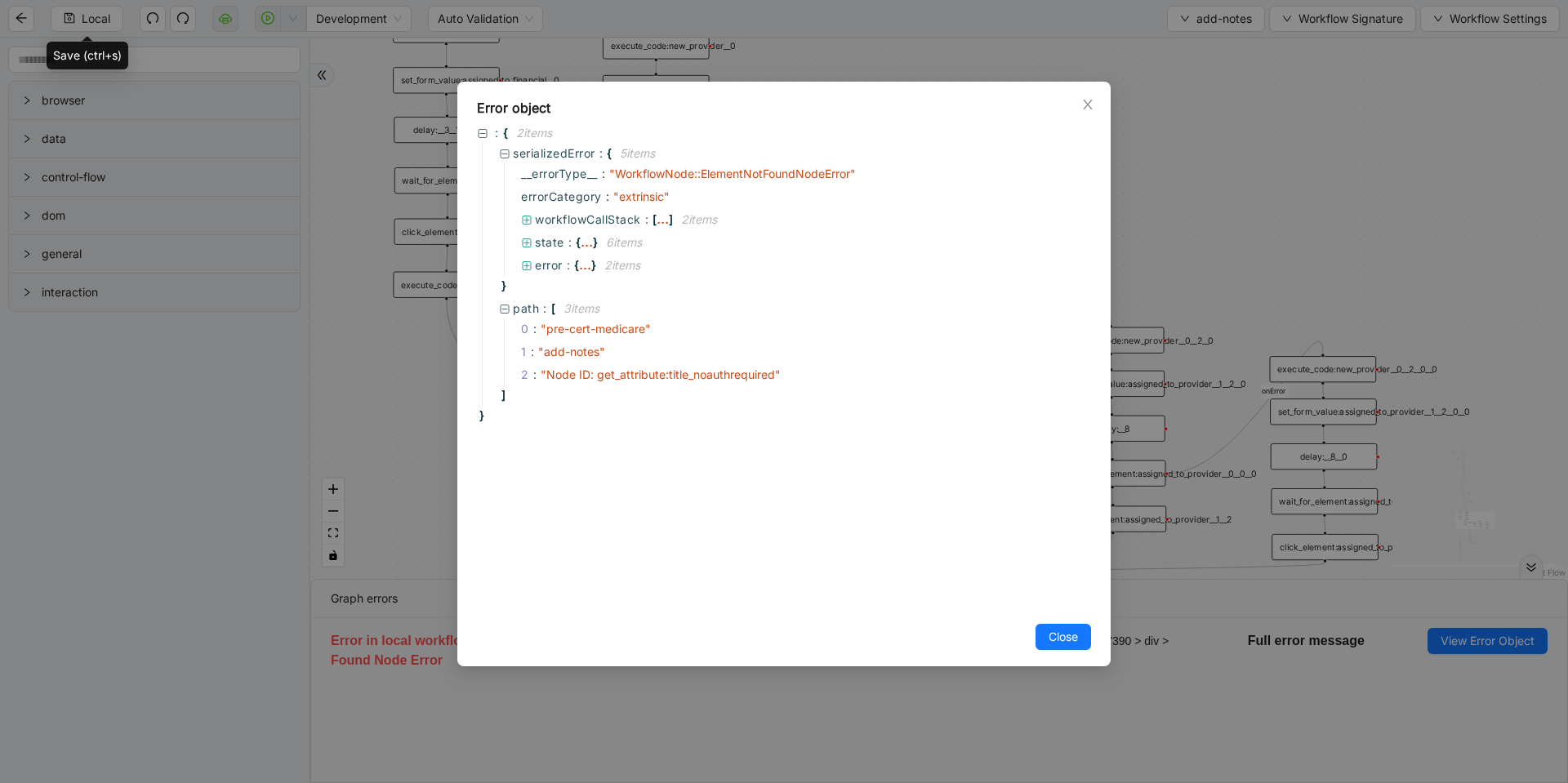
click at [1231, 172] on div "Error object : { 2 item s serializedError : { 5 item s __errorType__ : " Workfl…" at bounding box center [784, 392] width 1568 height 783
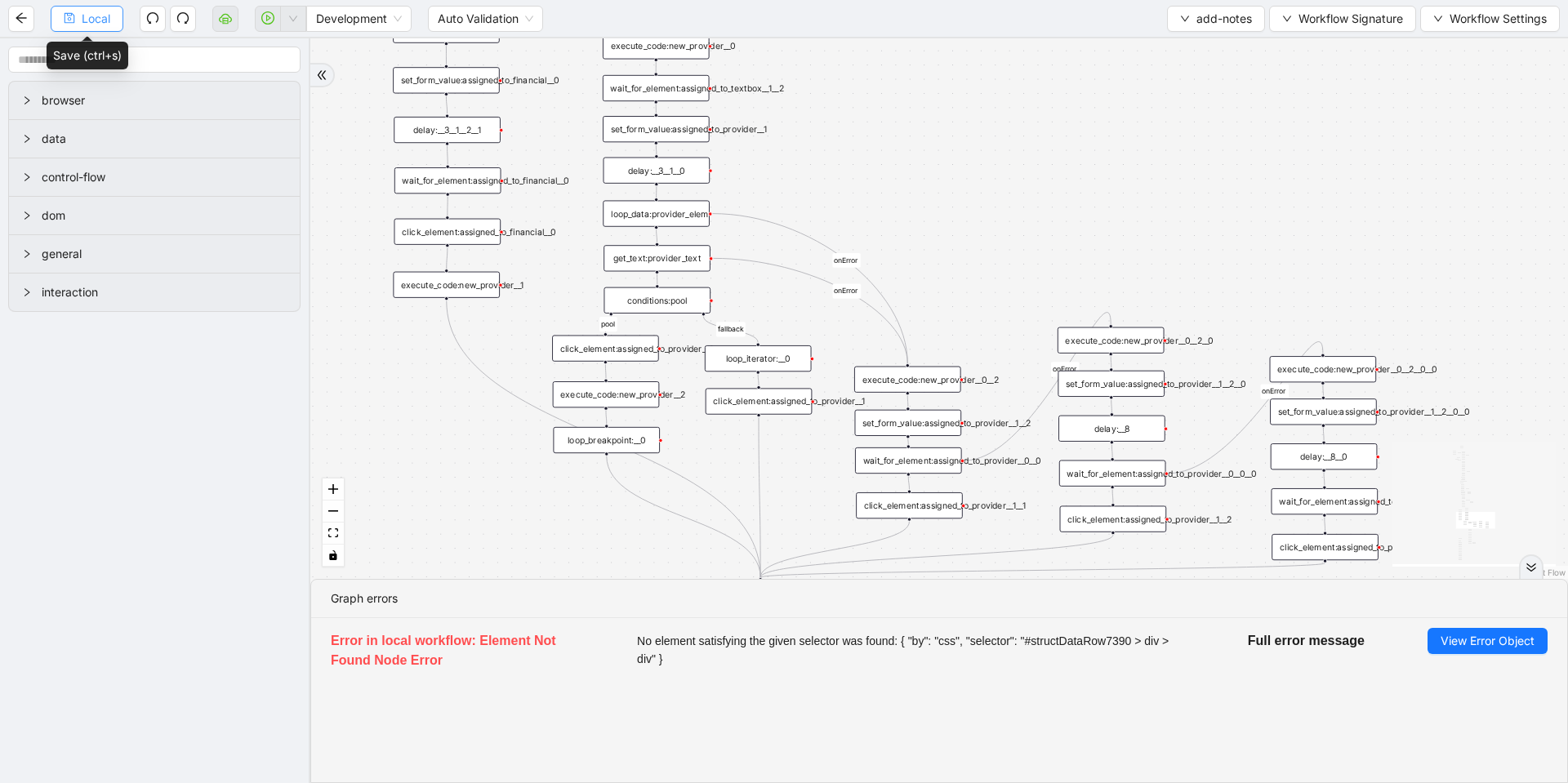
click at [86, 20] on span "Local" at bounding box center [95, 19] width 29 height 18
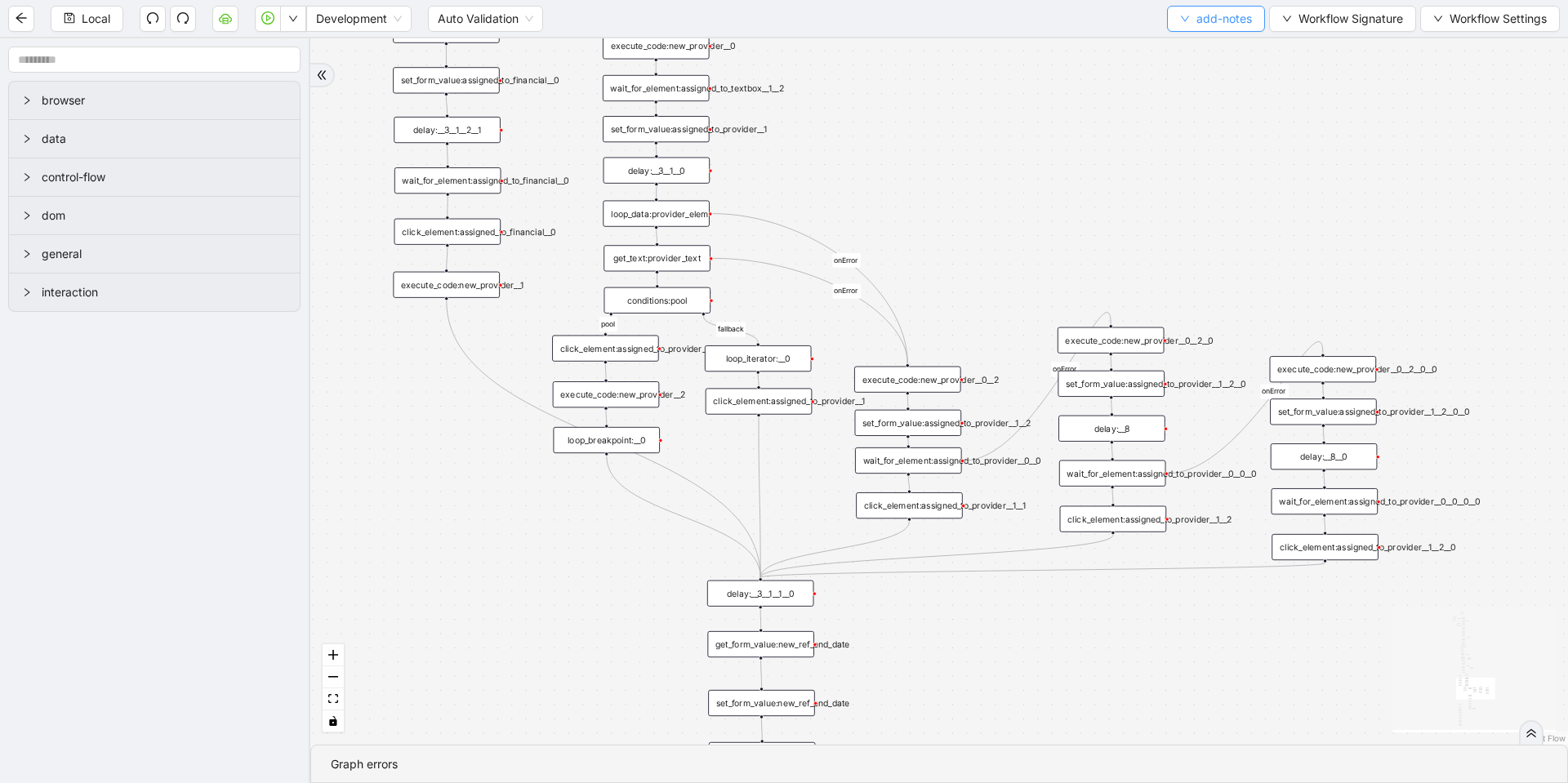
click at [1200, 17] on span "add-notes" at bounding box center [1224, 19] width 56 height 18
click at [1181, 46] on span "Select" at bounding box center [1213, 51] width 72 height 18
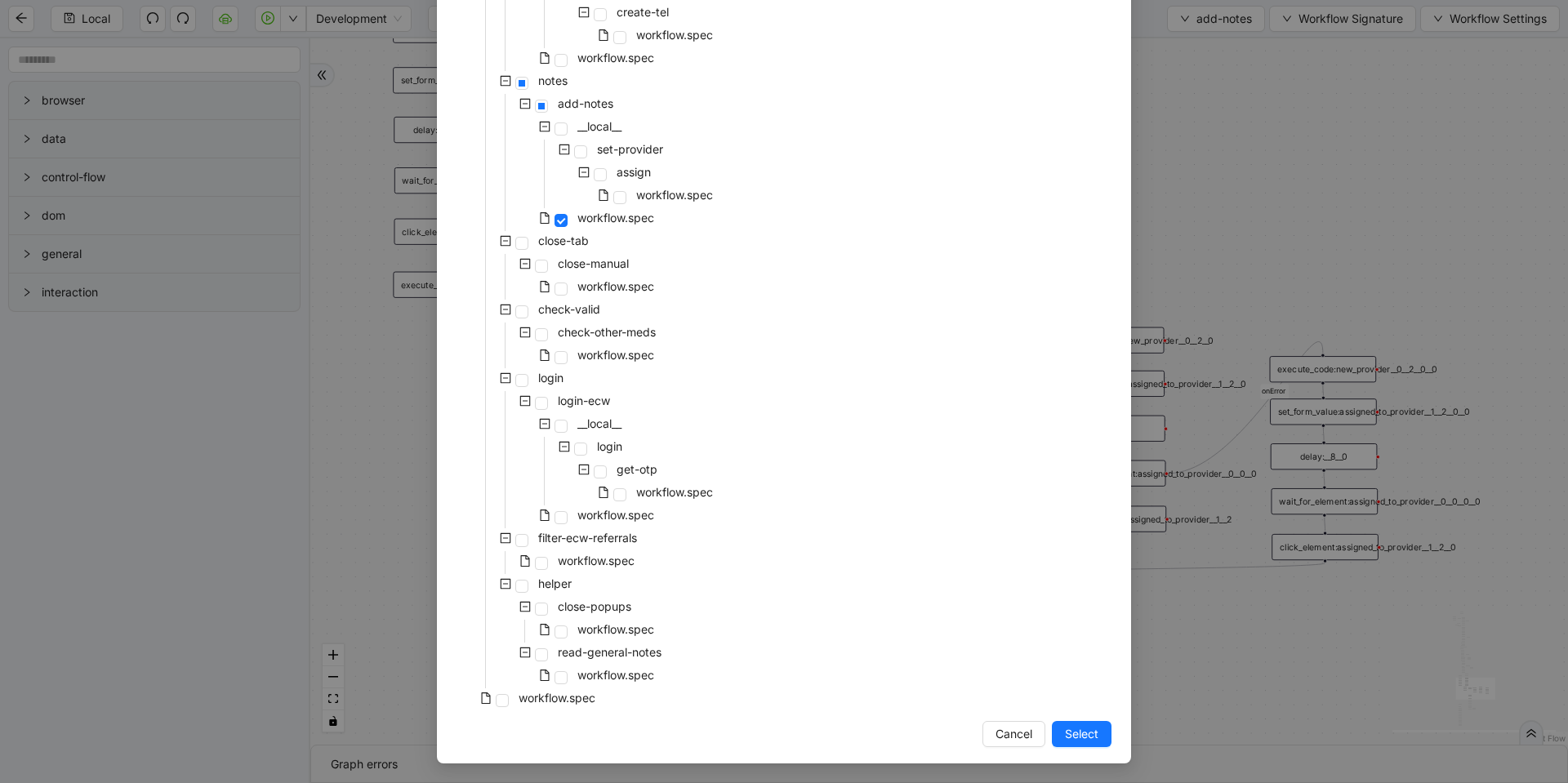
click at [566, 688] on div "workflow.spec" at bounding box center [557, 677] width 201 height 23
click at [559, 700] on span "workflow.spec" at bounding box center [556, 698] width 77 height 14
click at [1069, 741] on span "Select" at bounding box center [1082, 734] width 34 height 18
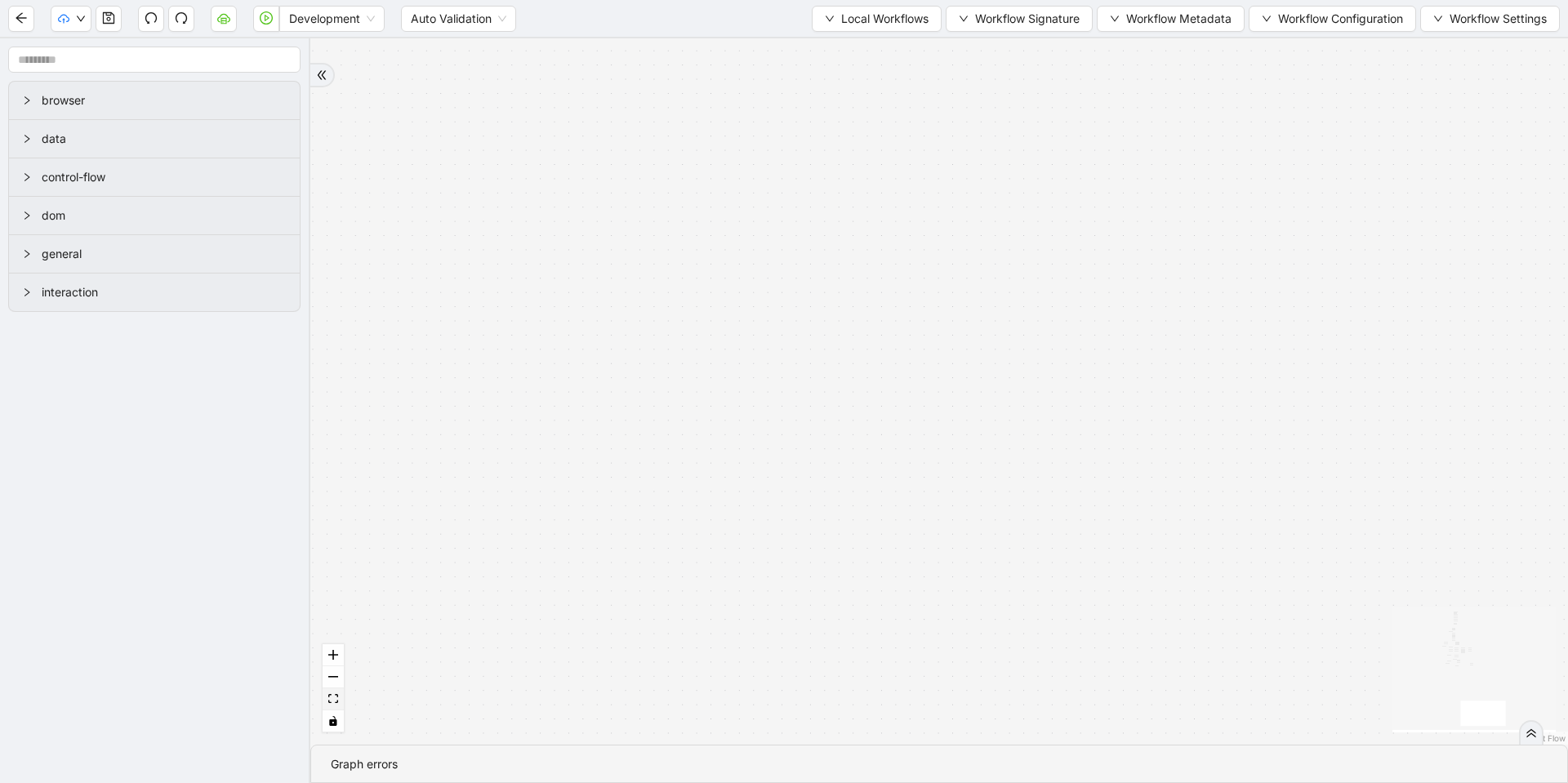
click at [335, 699] on icon "fit view" at bounding box center [333, 699] width 10 height 9
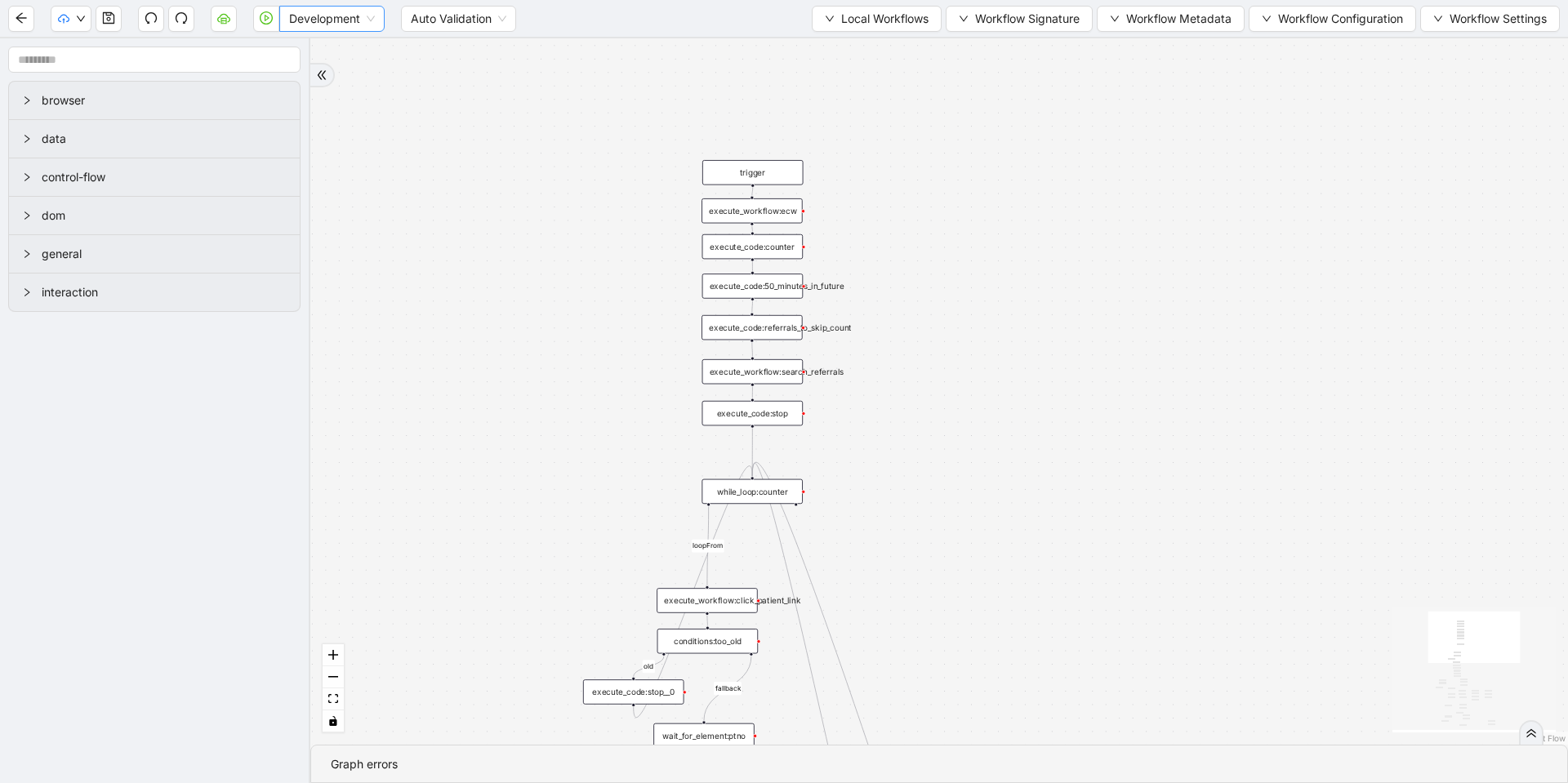
click at [353, 24] on span "Development" at bounding box center [332, 19] width 85 height 25
click at [332, 80] on div "Production" at bounding box center [332, 78] width 79 height 18
click at [225, 14] on icon "cloud-server" at bounding box center [224, 17] width 13 height 9
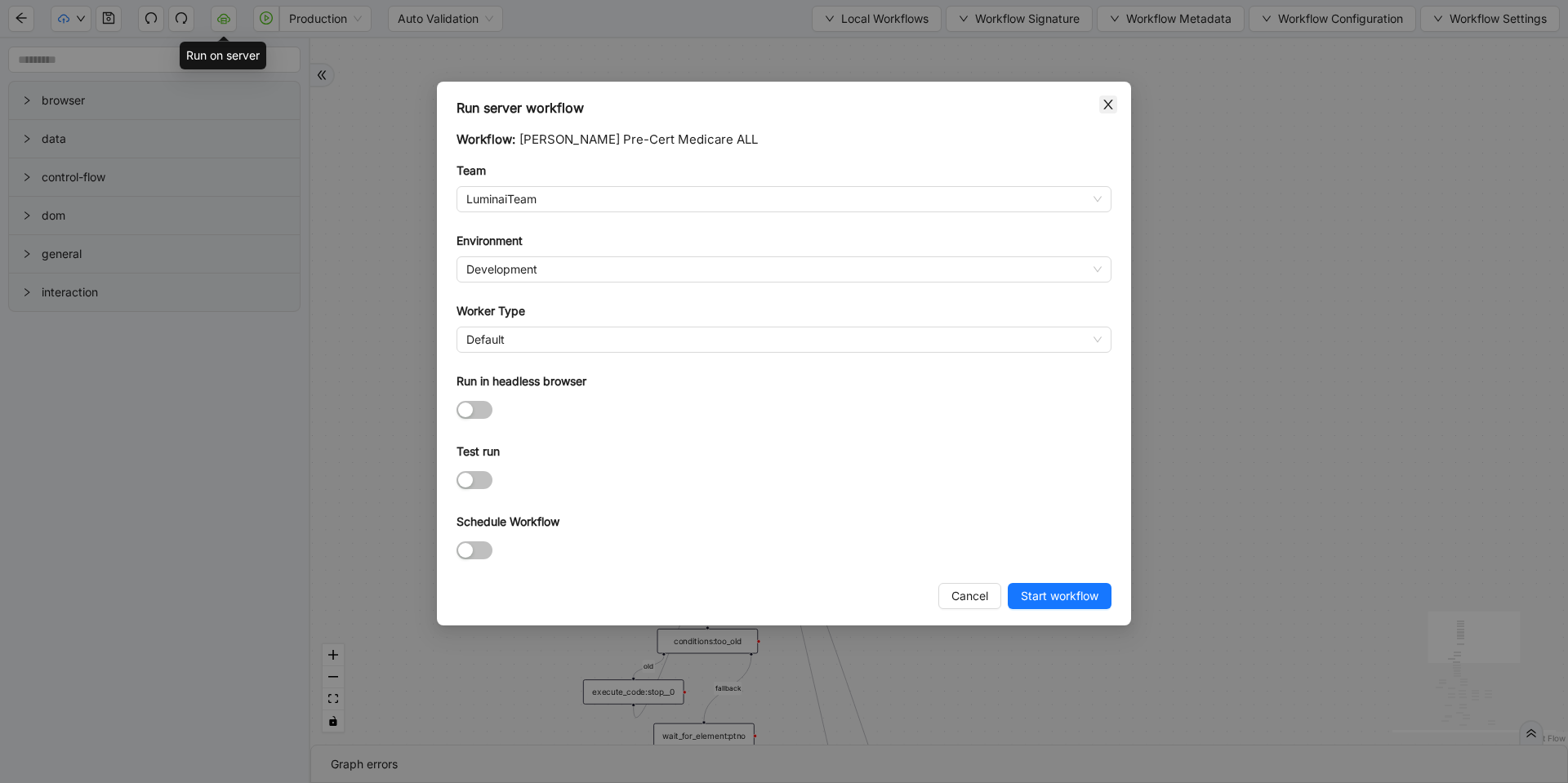
click at [1113, 100] on icon "close" at bounding box center [1108, 104] width 13 height 13
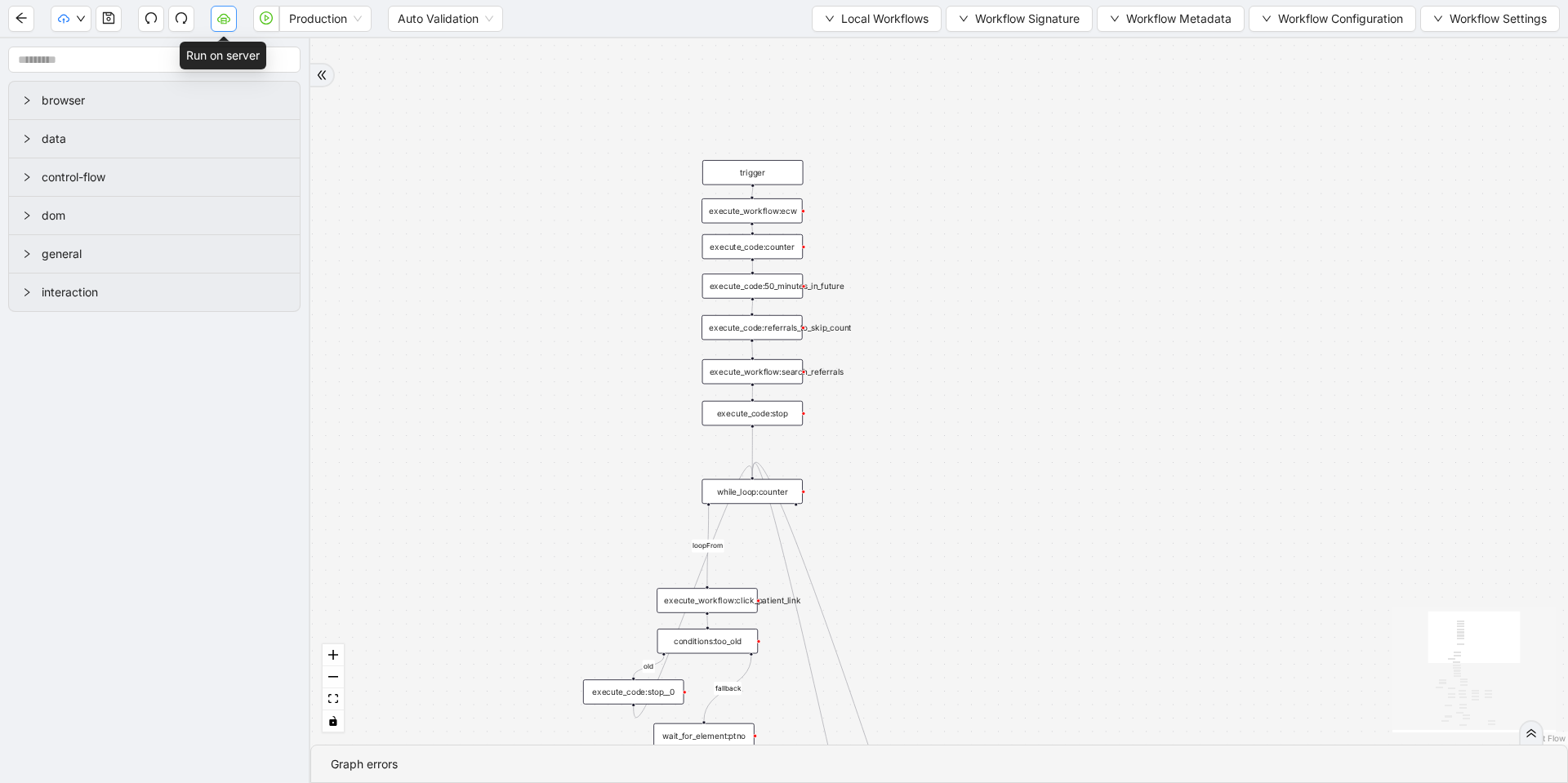
click at [219, 15] on icon "cloud-server" at bounding box center [224, 18] width 13 height 13
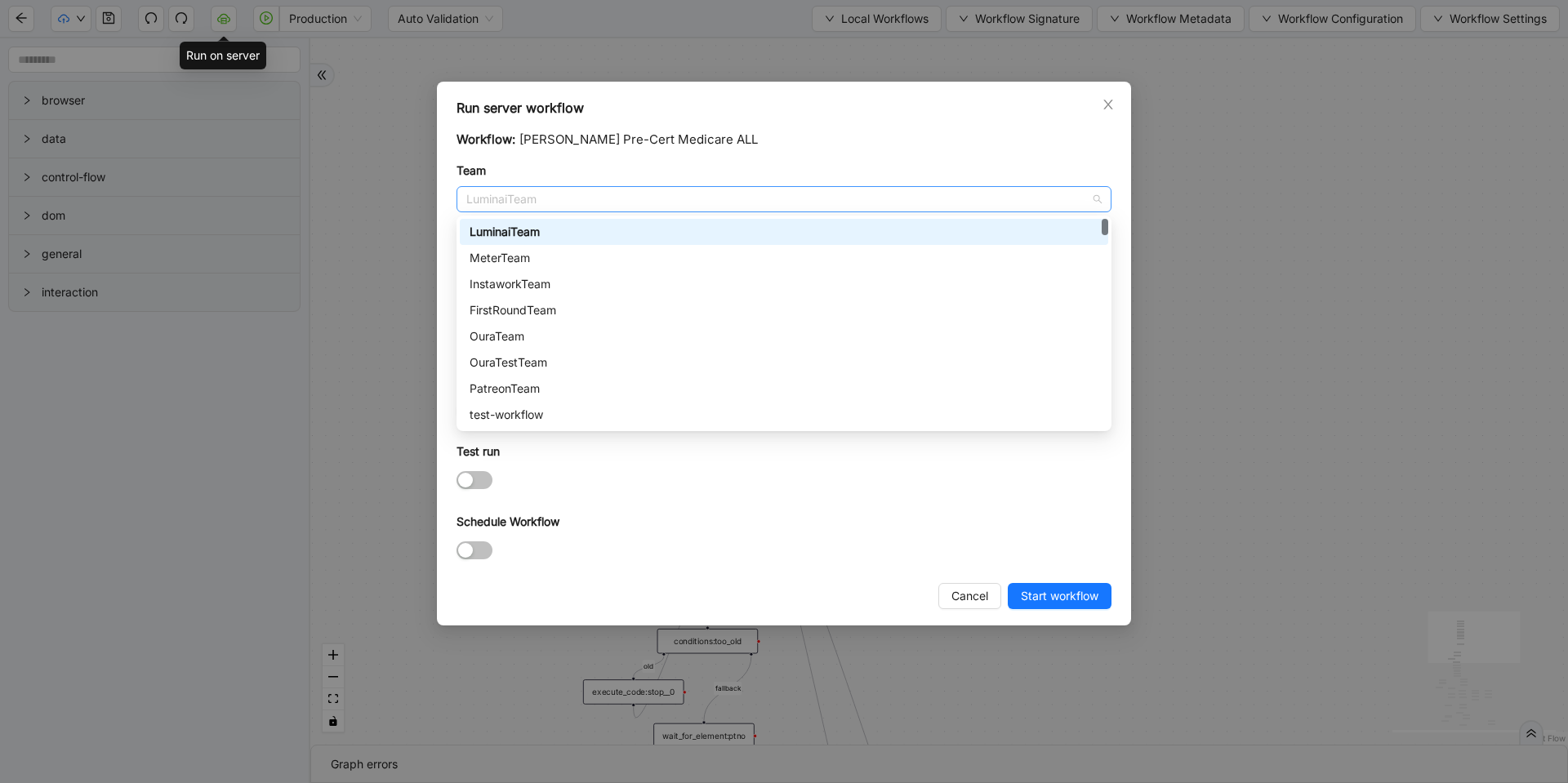
click at [556, 196] on span "LuminaiTeam" at bounding box center [784, 199] width 636 height 25
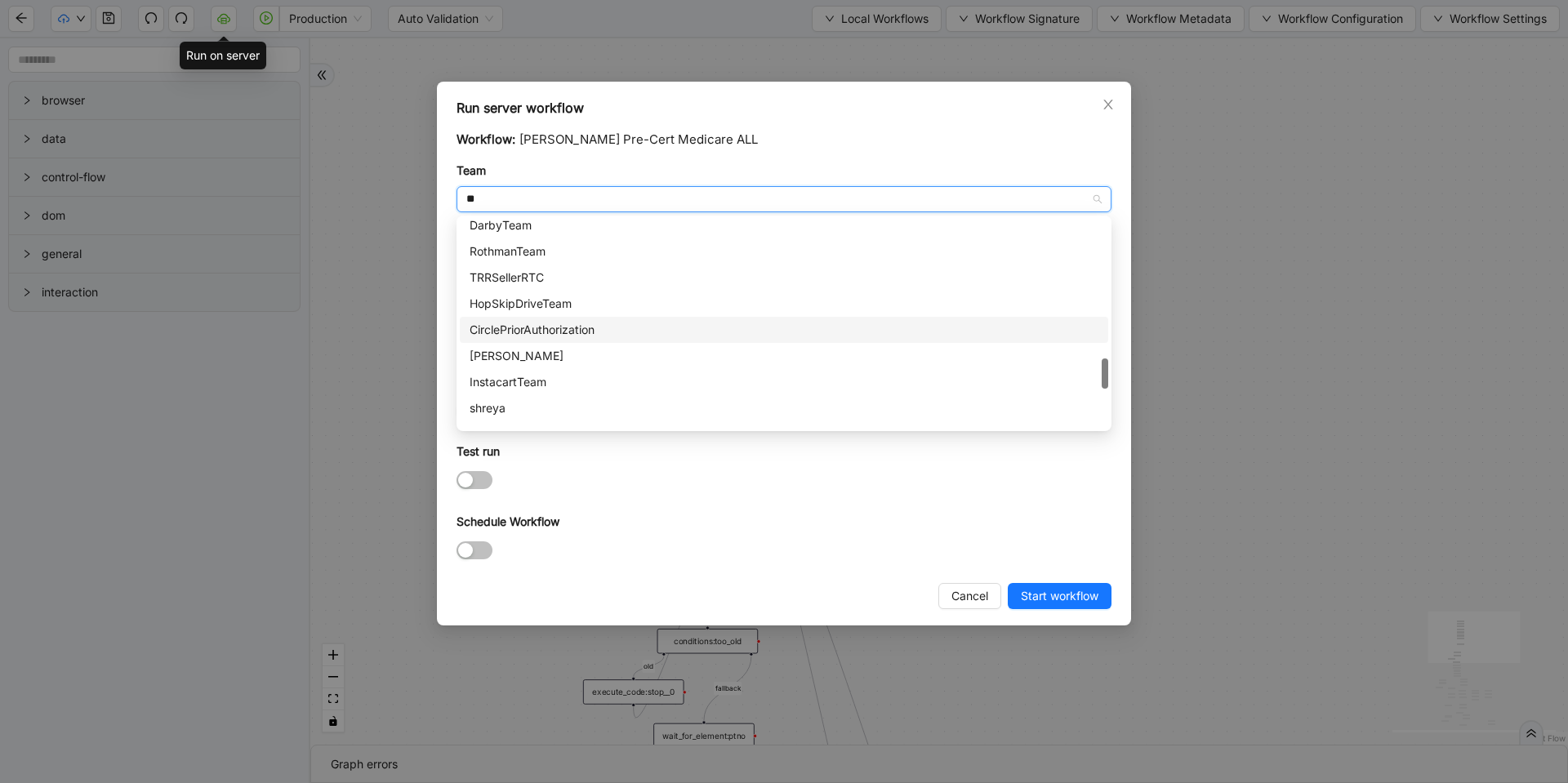
scroll to position [0, 0]
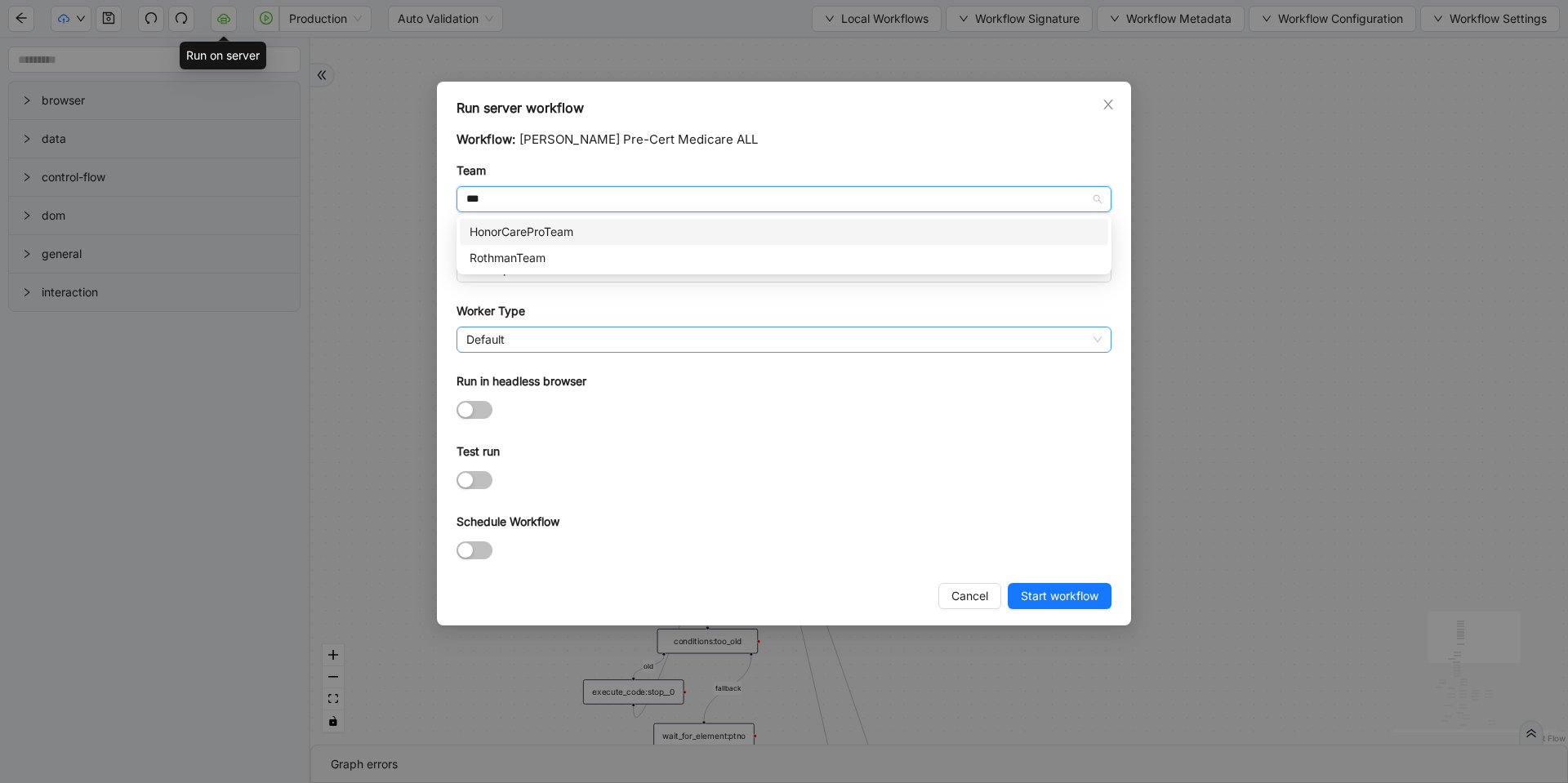
type input "****"
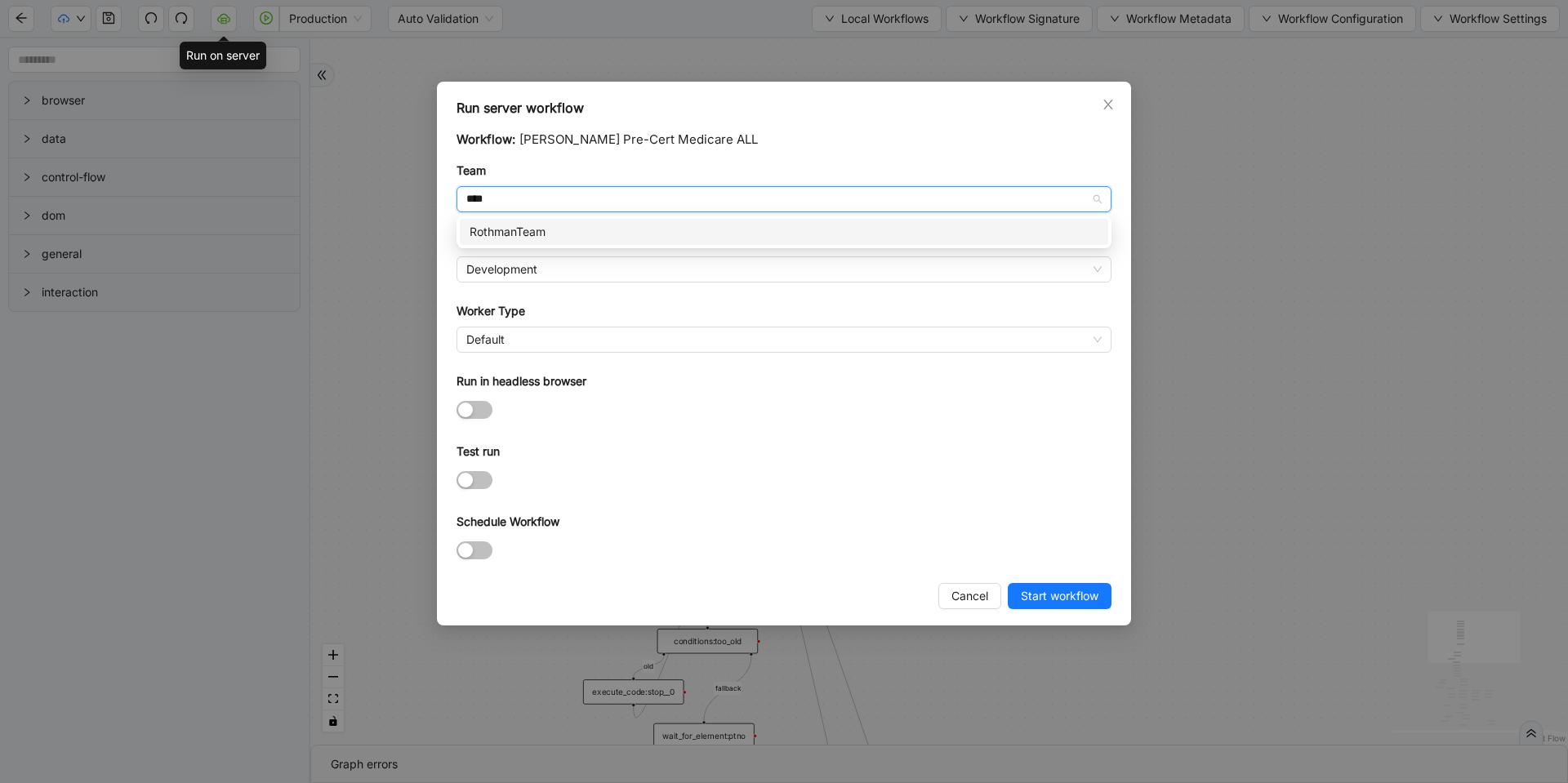
click at [591, 232] on div "RothmanTeam" at bounding box center [784, 232] width 629 height 18
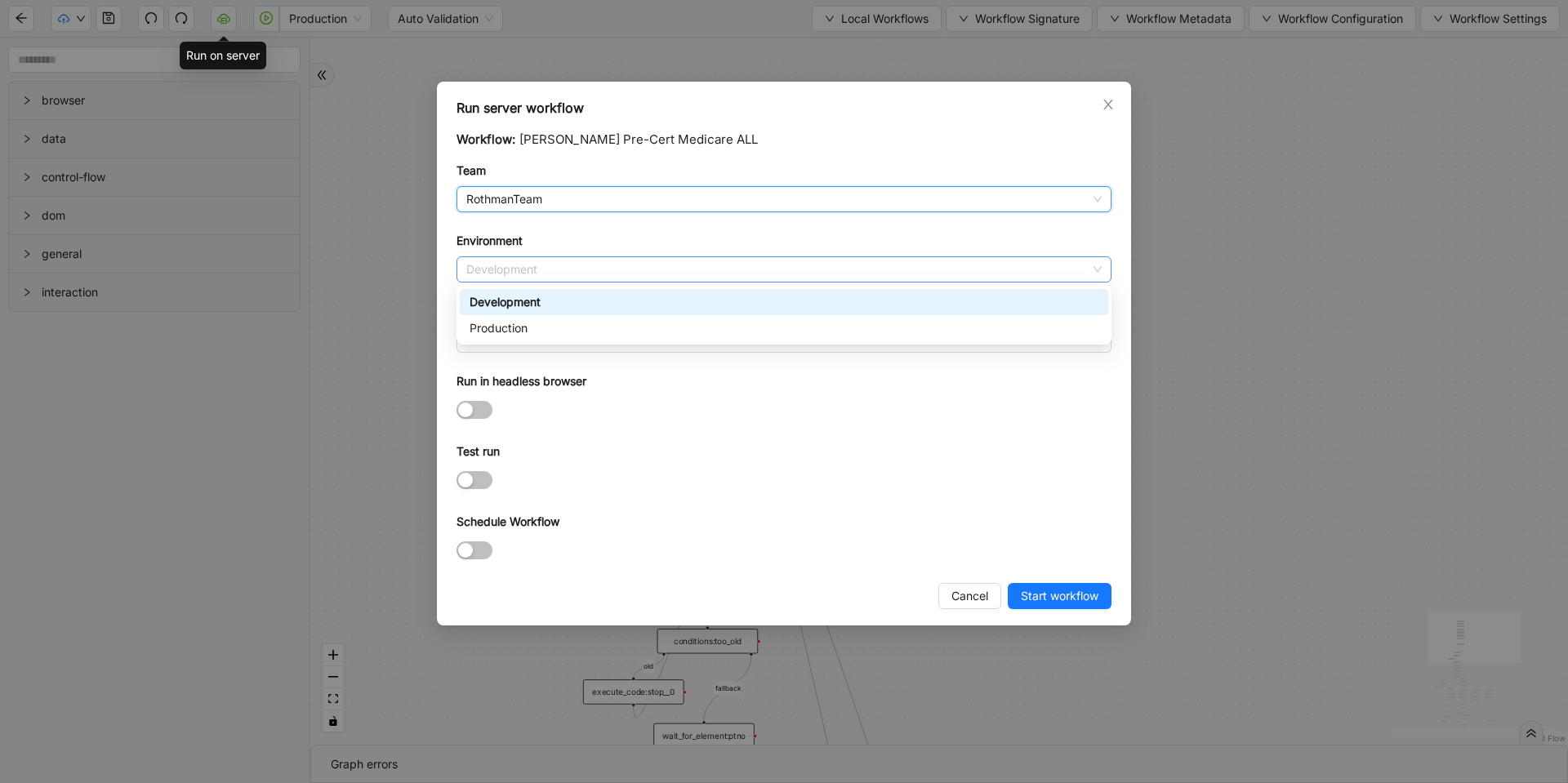
click at [574, 268] on span "Development" at bounding box center [784, 269] width 636 height 25
click at [549, 324] on div "Production" at bounding box center [784, 328] width 629 height 18
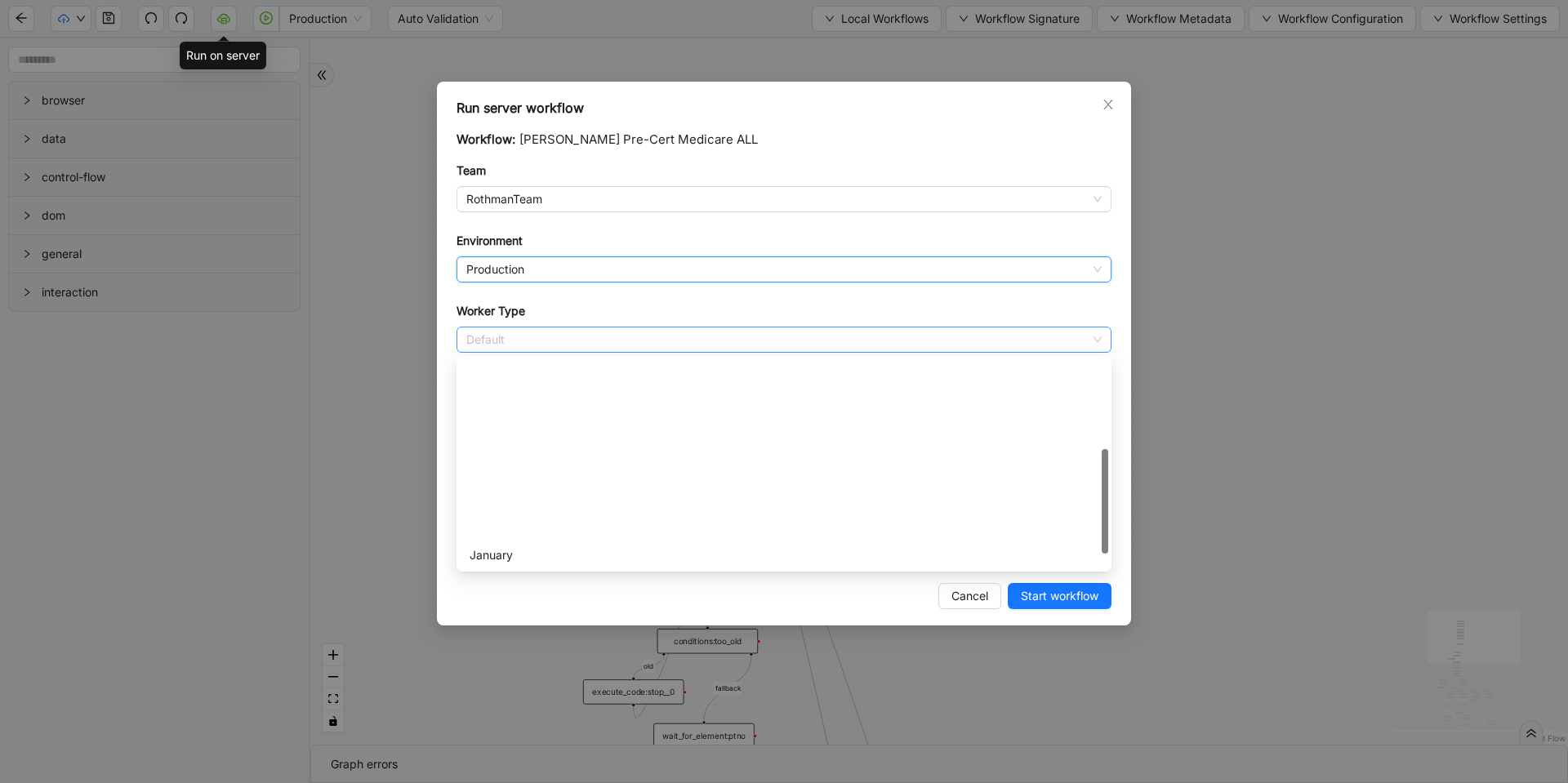
scroll to position [235, 0]
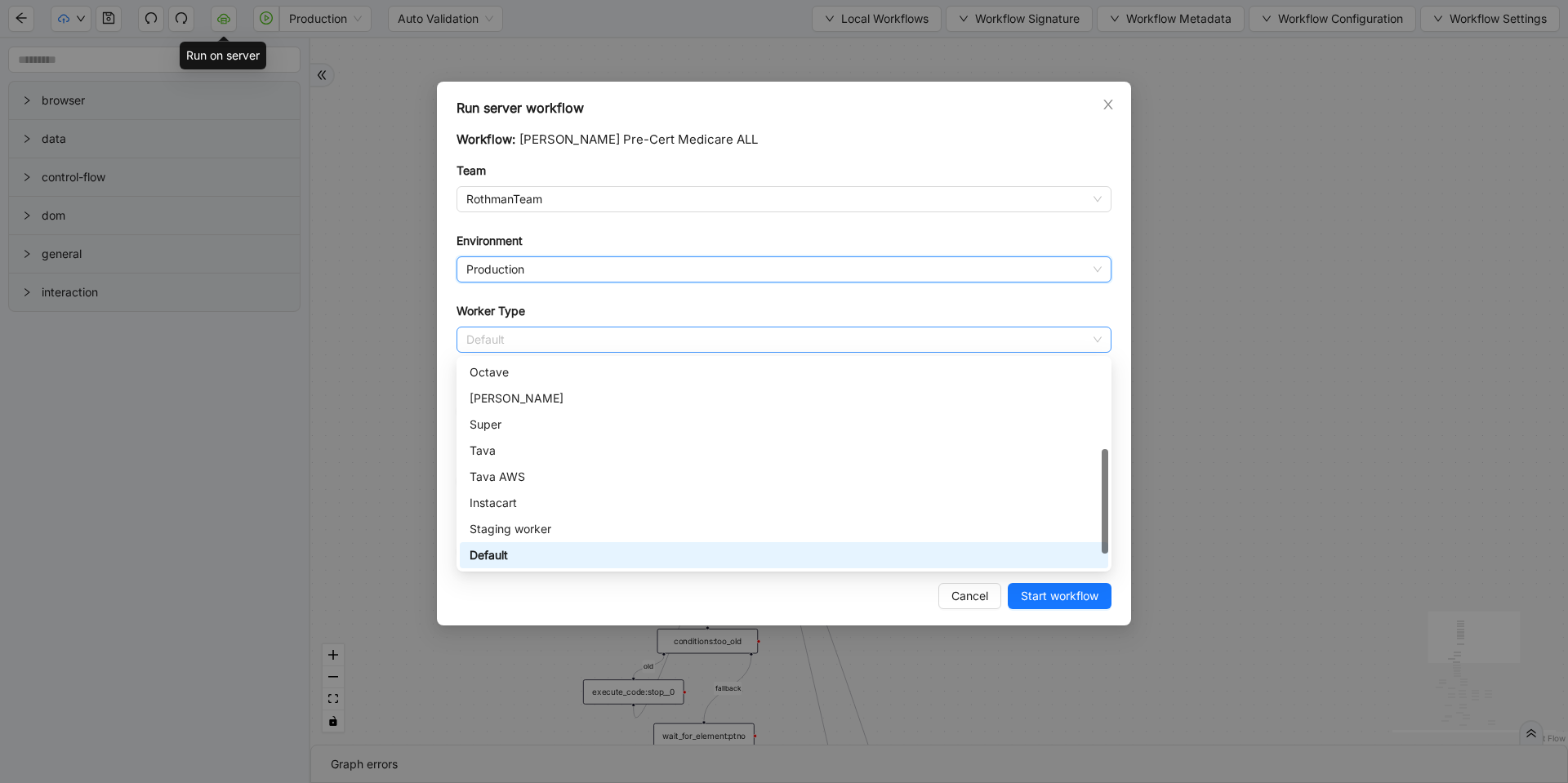
click at [575, 342] on span "Default" at bounding box center [784, 340] width 636 height 25
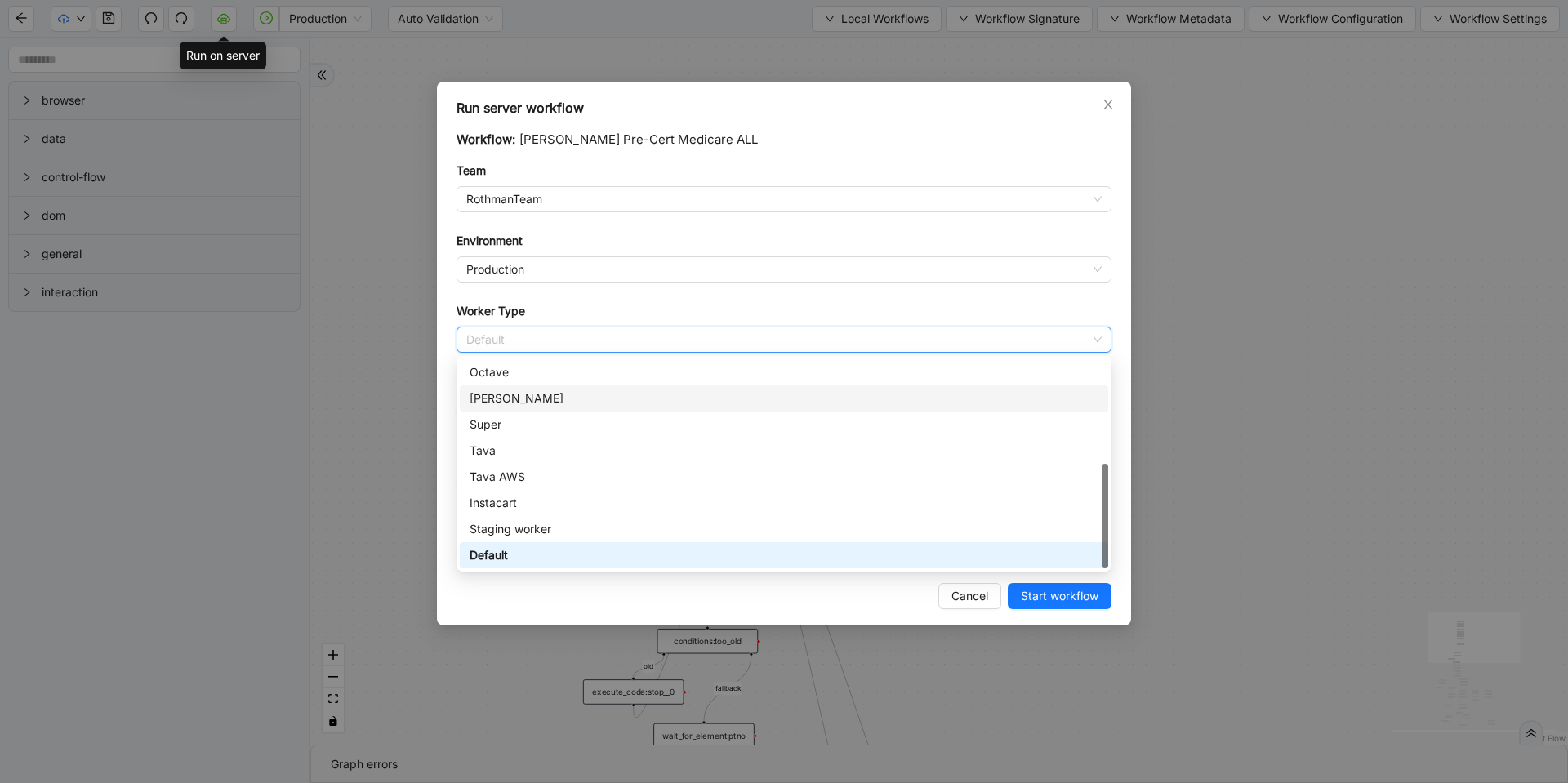
click at [557, 403] on div "[PERSON_NAME]" at bounding box center [784, 398] width 629 height 18
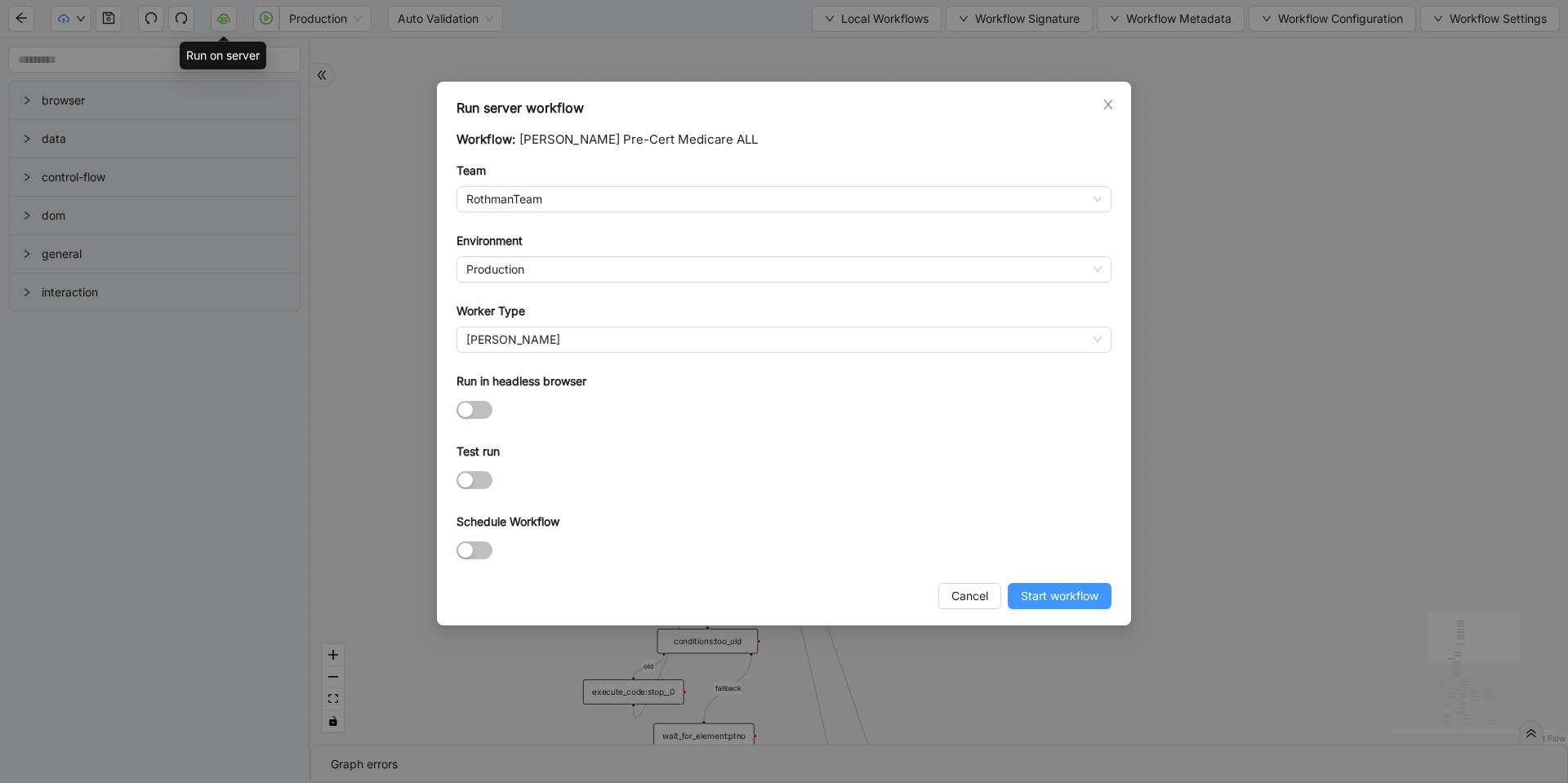
click at [1080, 599] on span "Start workflow" at bounding box center [1060, 596] width 78 height 18
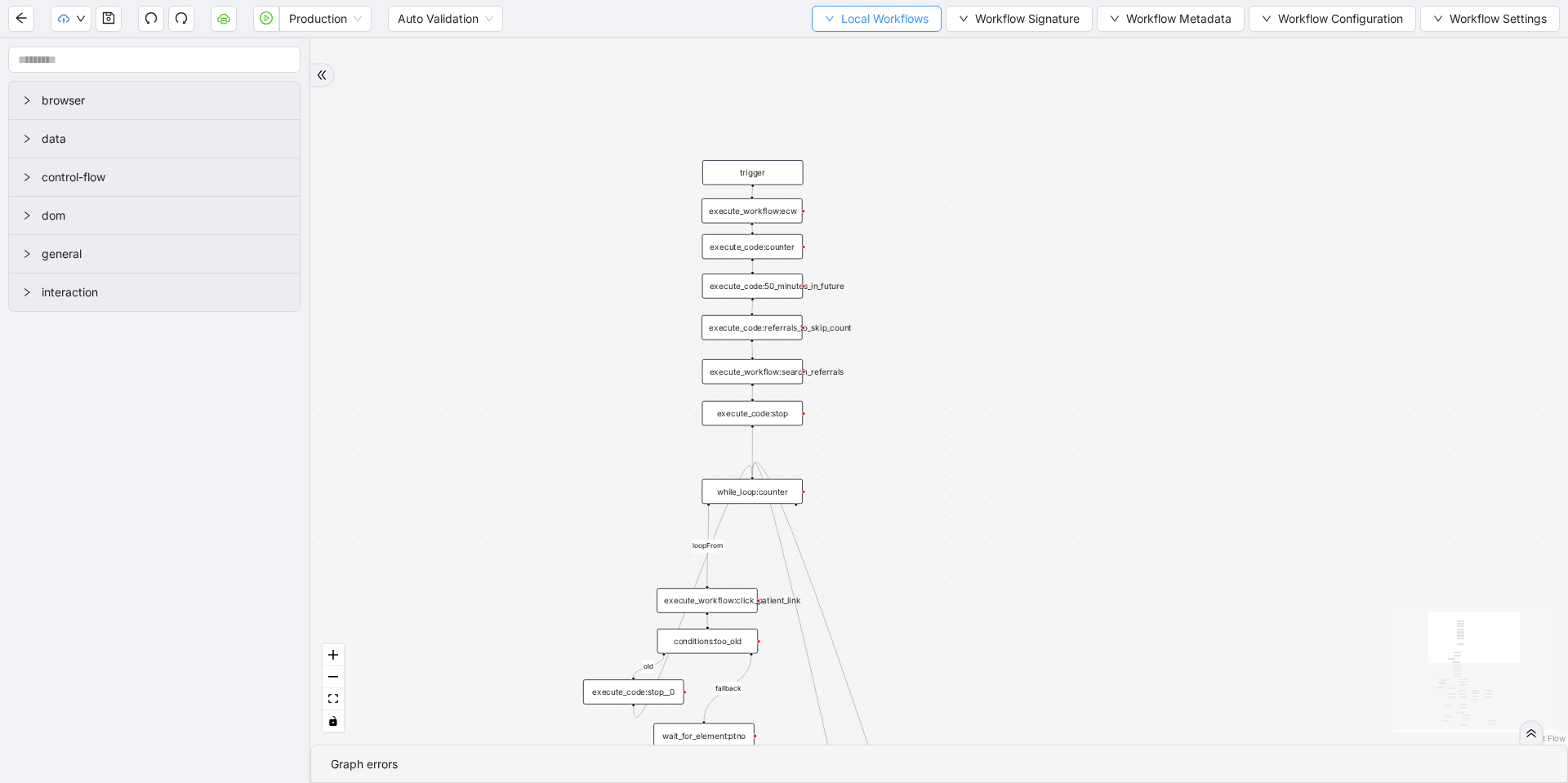
click at [879, 30] on button "Local Workflows" at bounding box center [876, 19] width 130 height 26
click at [869, 47] on span "Select" at bounding box center [868, 51] width 106 height 18
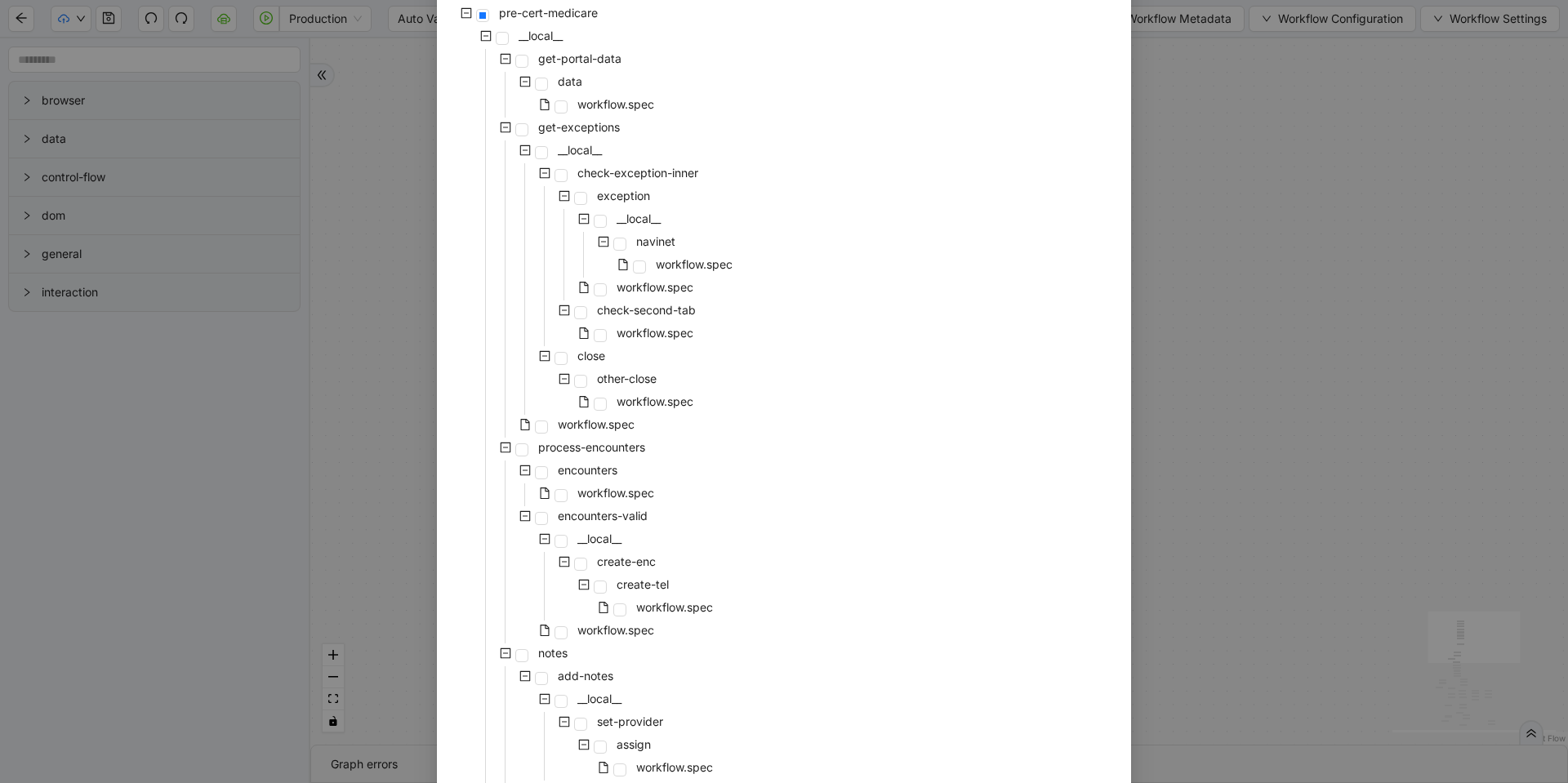
scroll to position [0, 0]
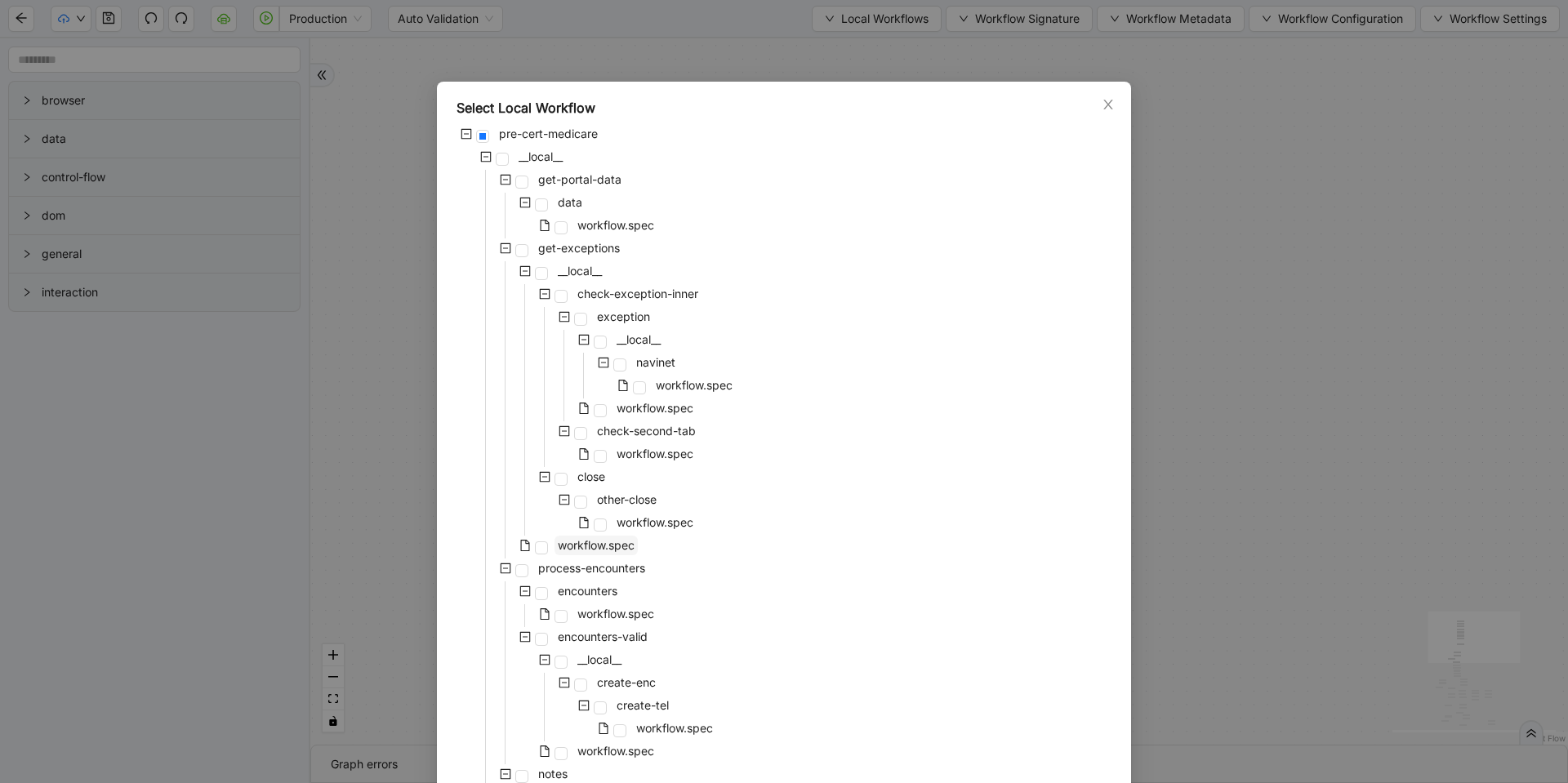
click at [619, 543] on span "workflow.spec" at bounding box center [595, 546] width 77 height 14
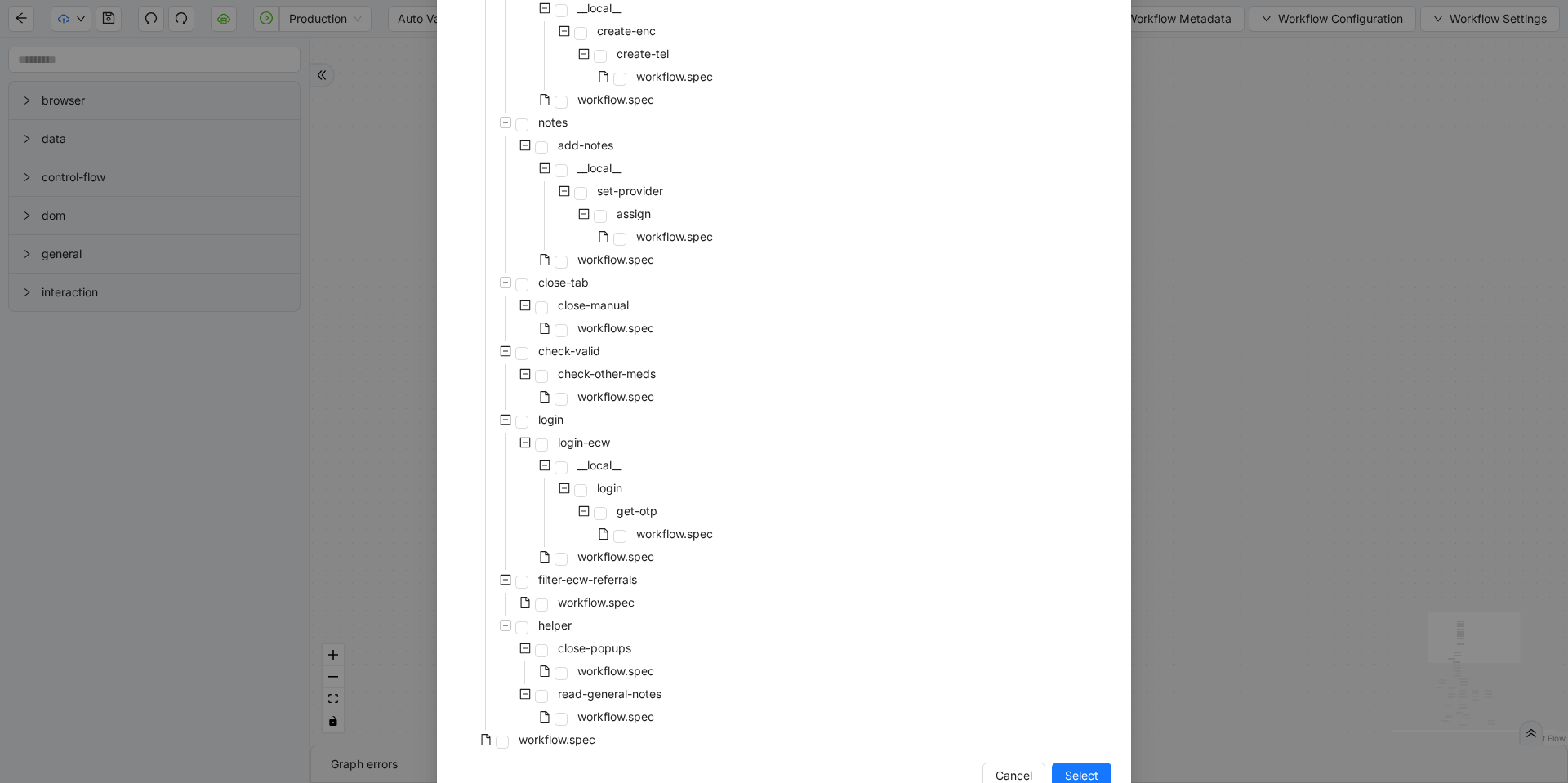
scroll to position [694, 0]
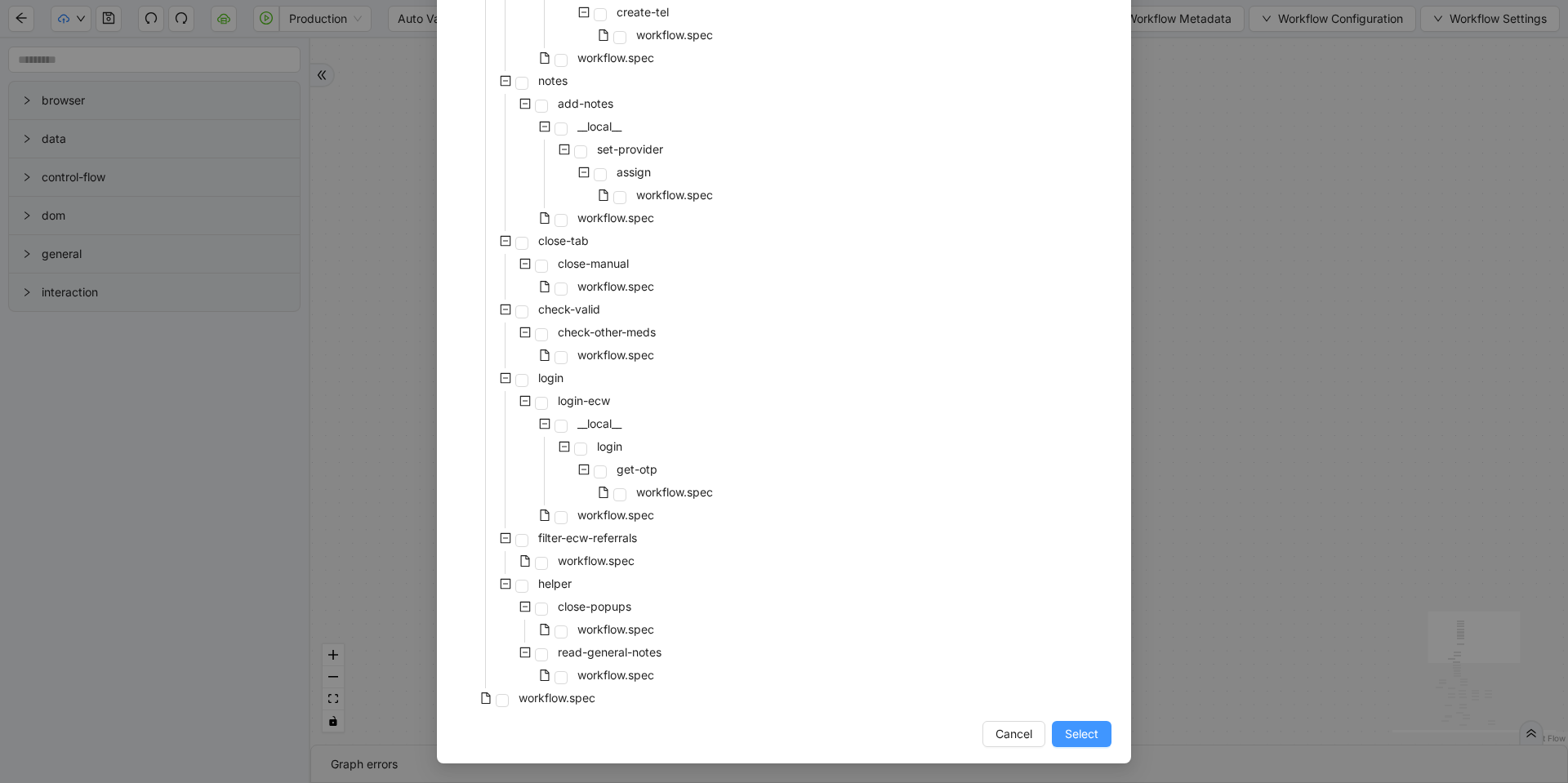
click at [1085, 744] on button "Select" at bounding box center [1082, 734] width 60 height 26
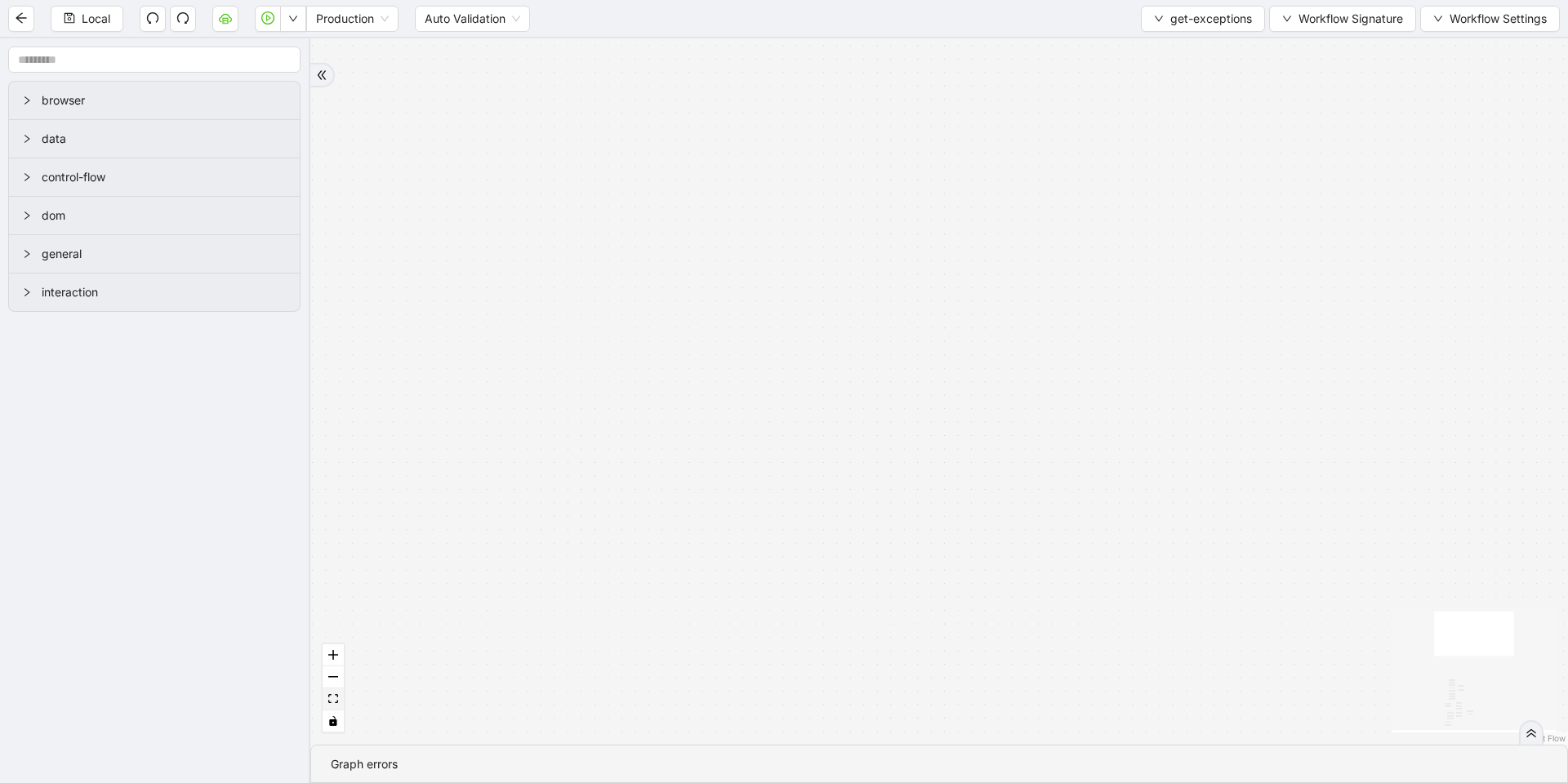
click at [338, 705] on button "fit view" at bounding box center [333, 700] width 21 height 22
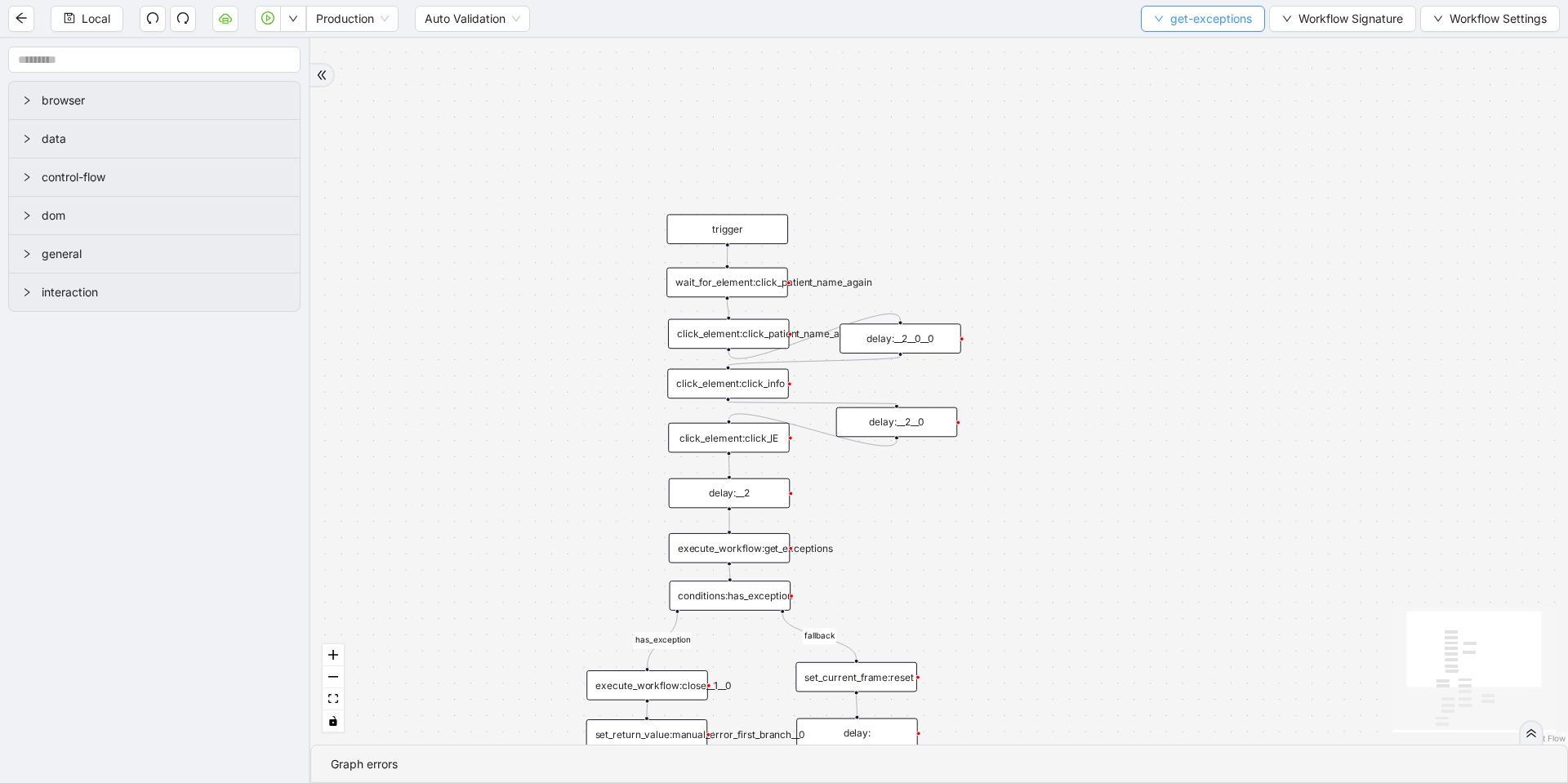
click at [1218, 25] on span "get-exceptions" at bounding box center [1211, 19] width 81 height 18
click at [1199, 53] on span "Select" at bounding box center [1199, 51] width 97 height 18
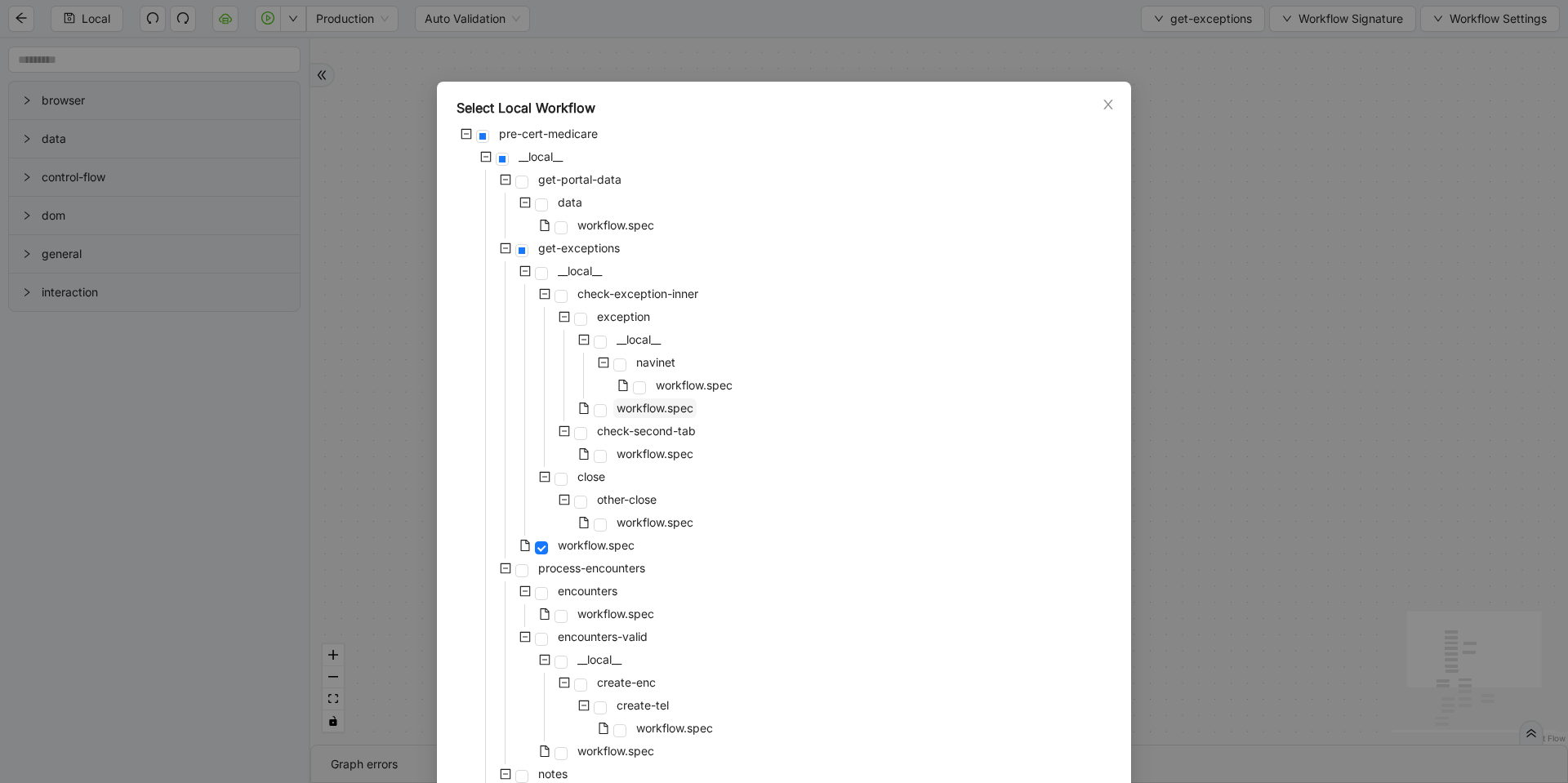
click at [651, 417] on span "workflow.spec" at bounding box center [655, 408] width 83 height 20
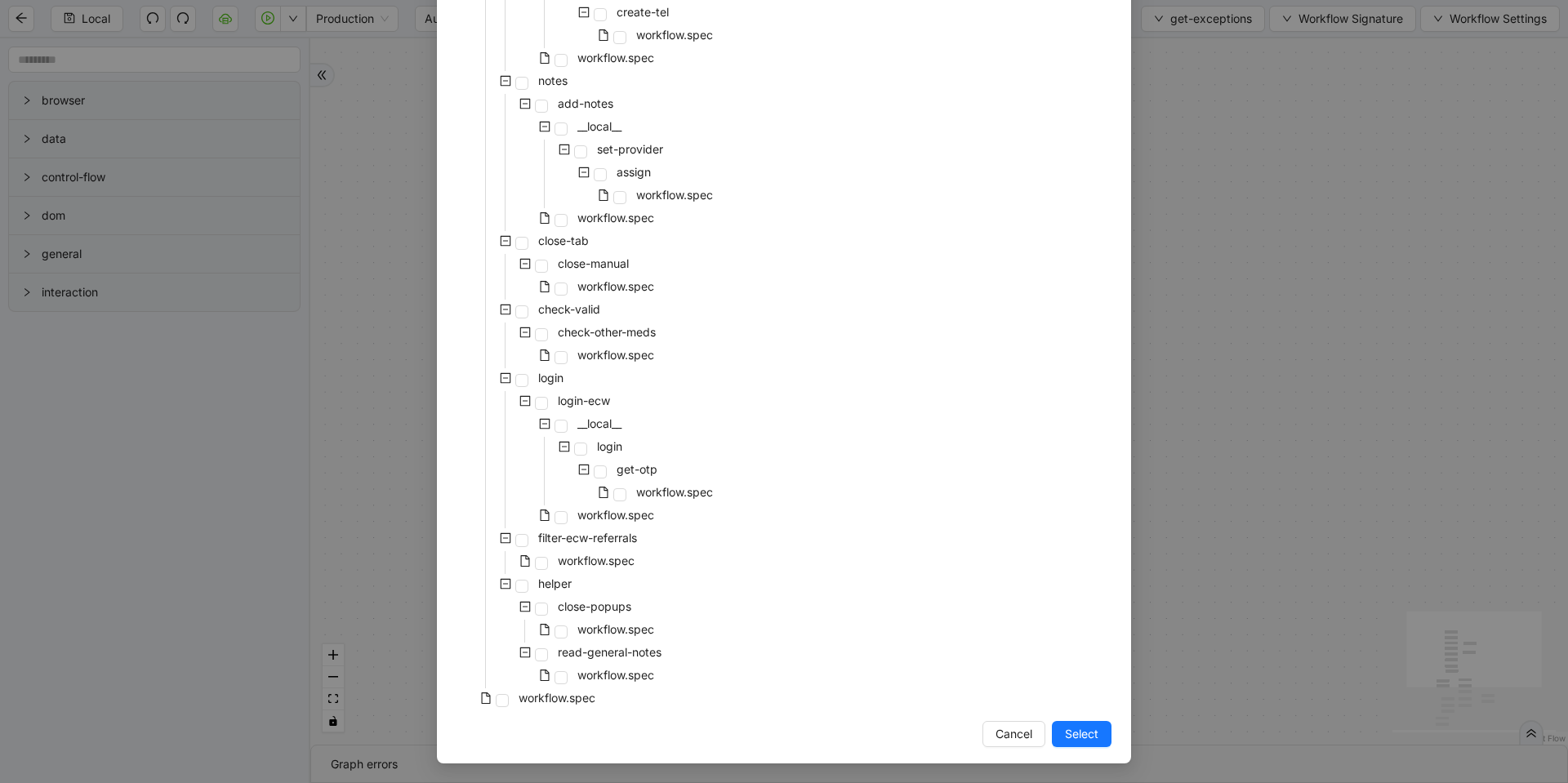
click at [1085, 729] on span "Select" at bounding box center [1082, 734] width 34 height 18
click at [1049, 736] on div "fallback fallback has_exception has_exception onError trigger click_element:cli…" at bounding box center [939, 392] width 1258 height 706
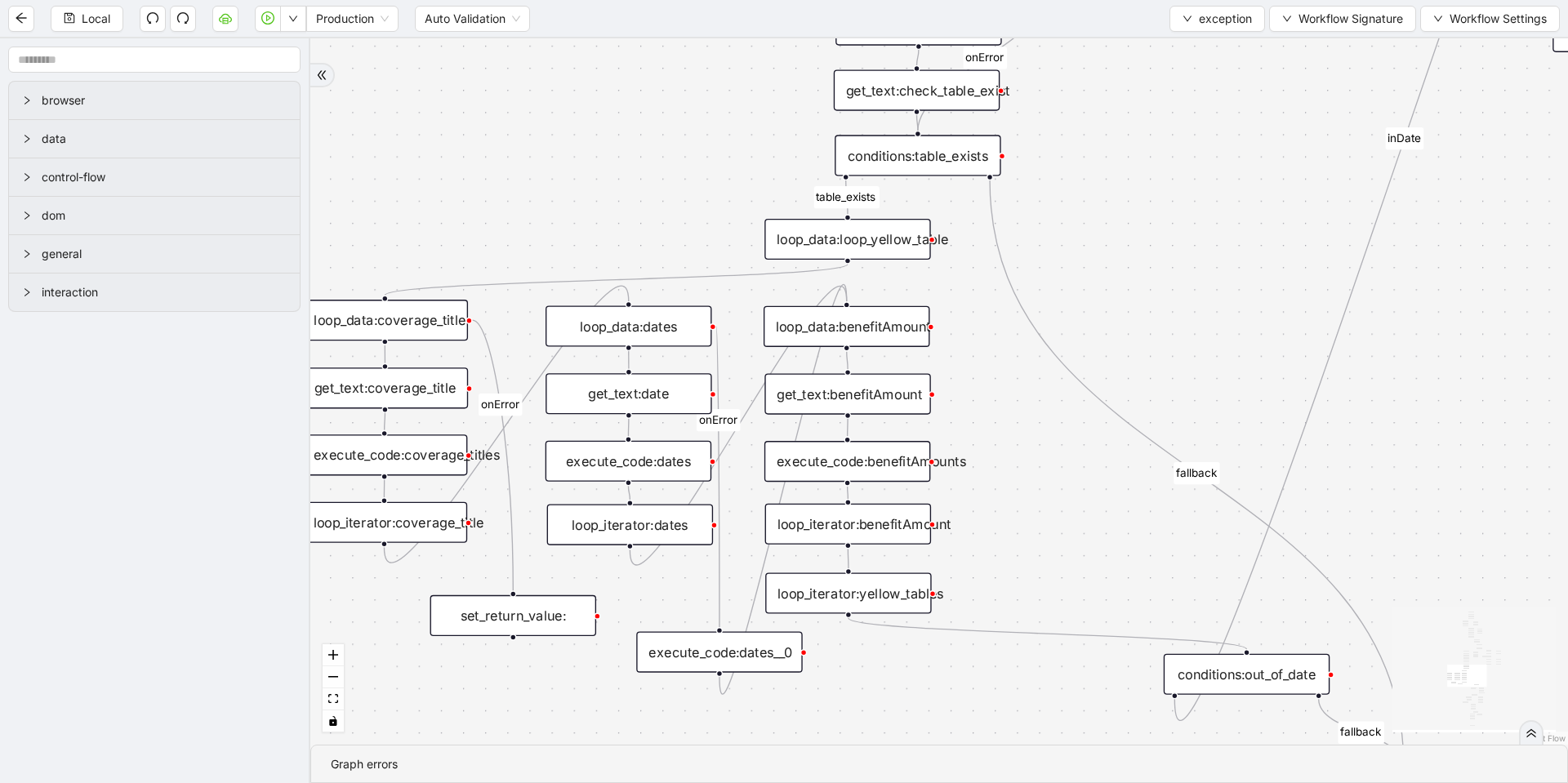
click at [543, 630] on div "set_return_value:" at bounding box center [513, 615] width 166 height 41
click at [544, 614] on div "set_return_value:" at bounding box center [513, 615] width 166 height 41
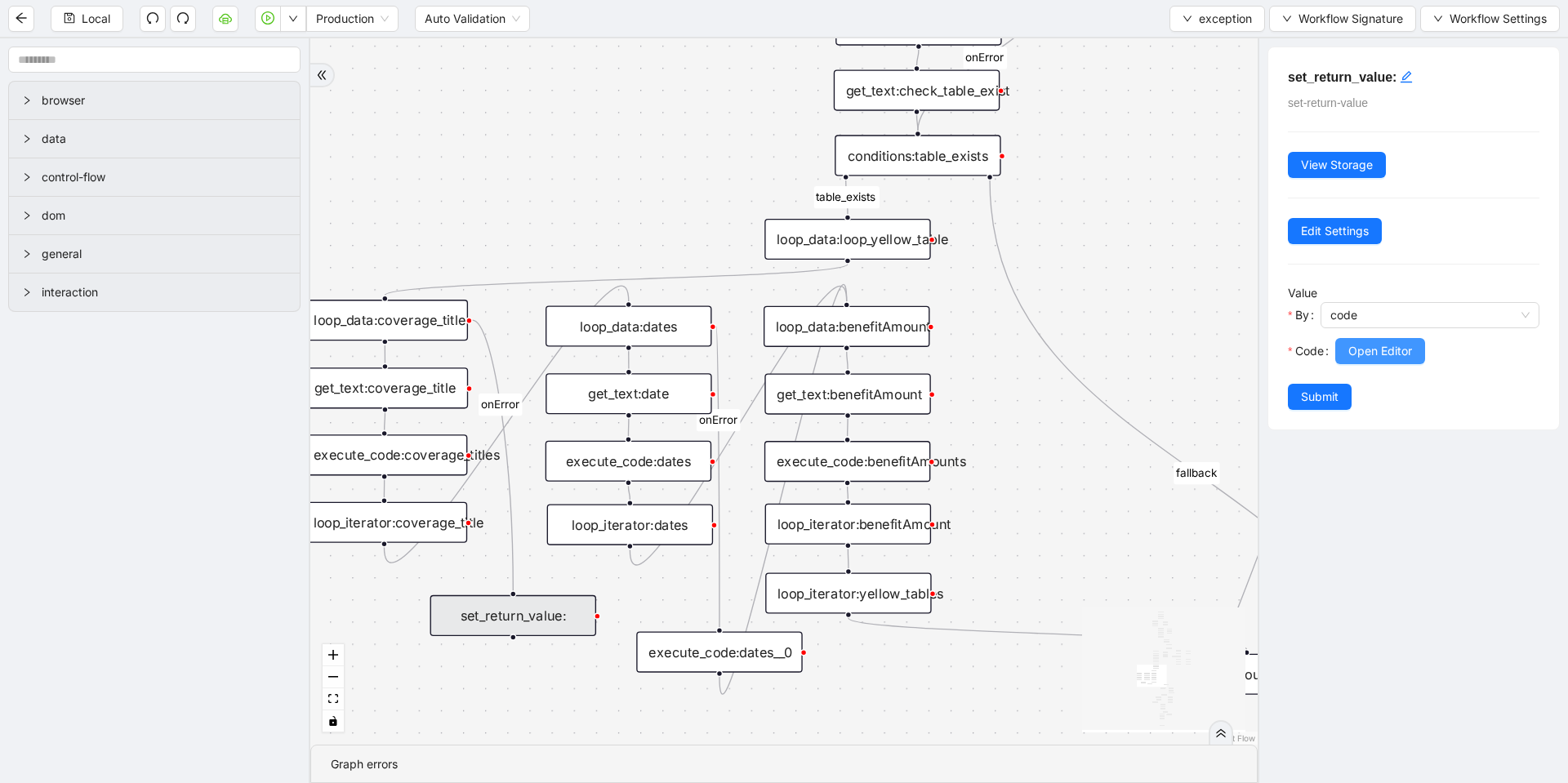
click at [1396, 347] on span "Open Editor" at bounding box center [1380, 351] width 64 height 18
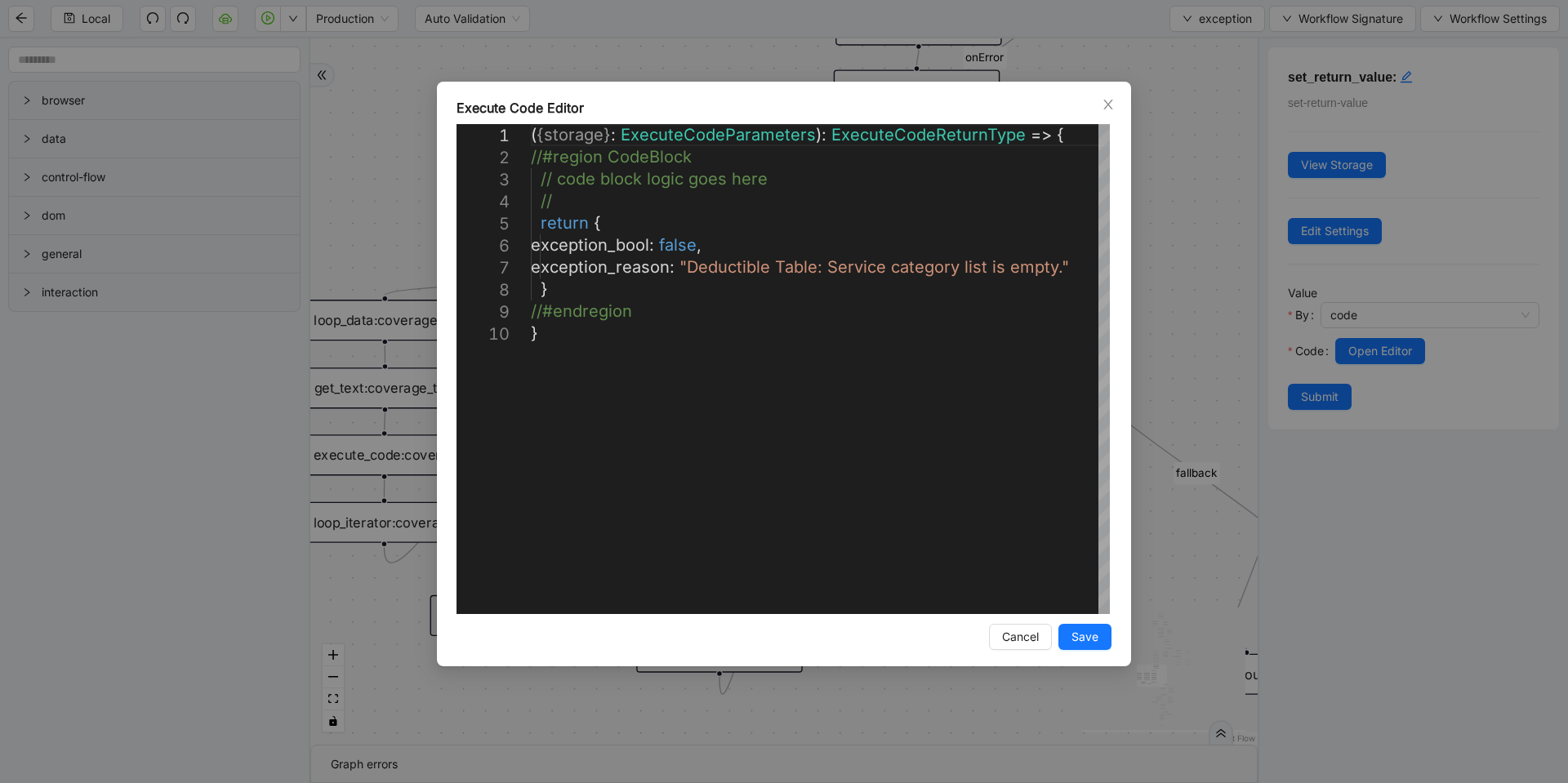
click at [1181, 298] on div "**********" at bounding box center [784, 392] width 1568 height 783
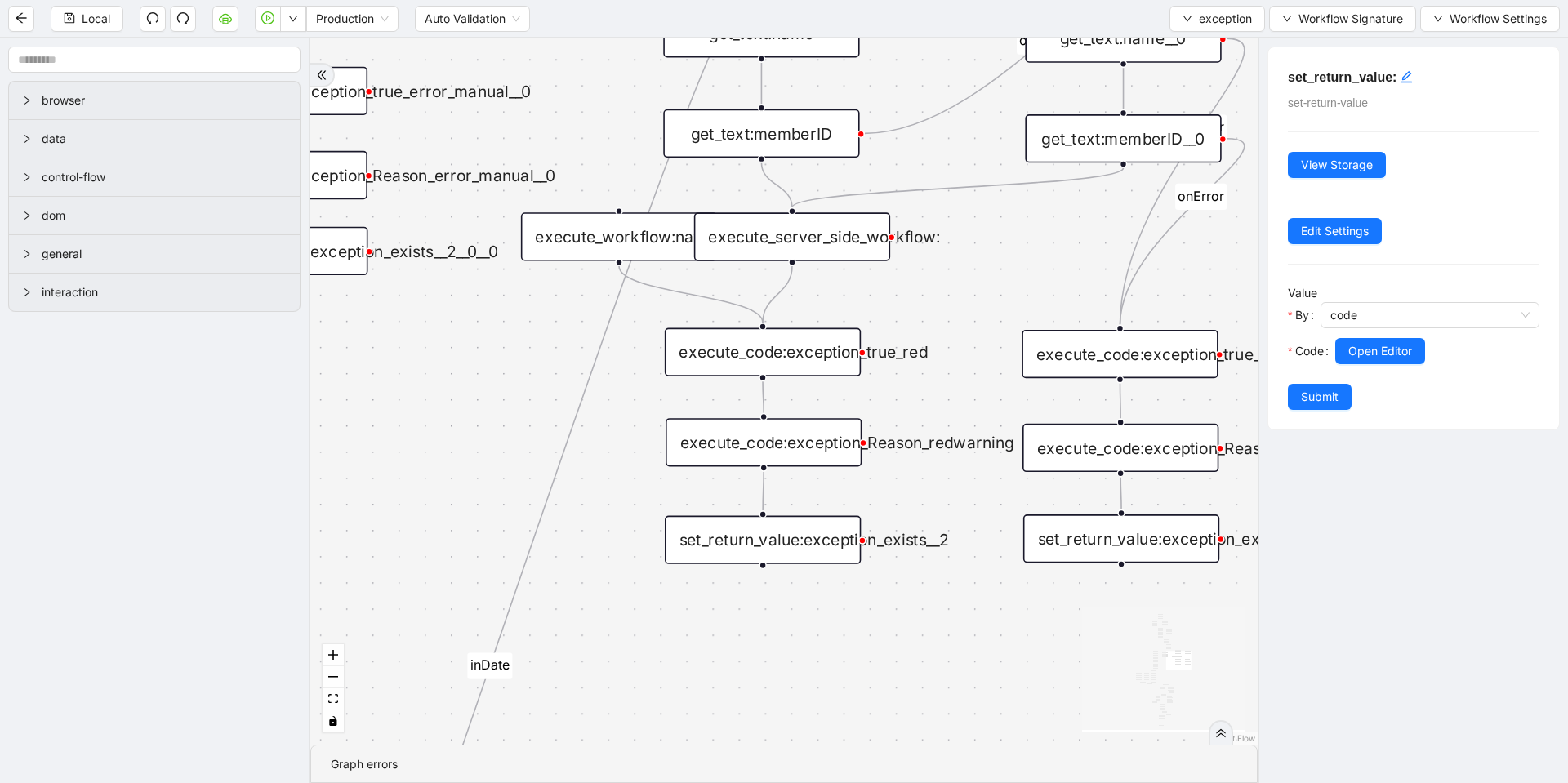
drag, startPoint x: 801, startPoint y: 244, endPoint x: 831, endPoint y: 240, distance: 30.3
click at [831, 240] on div "execute_server_side_workflow:" at bounding box center [792, 236] width 196 height 48
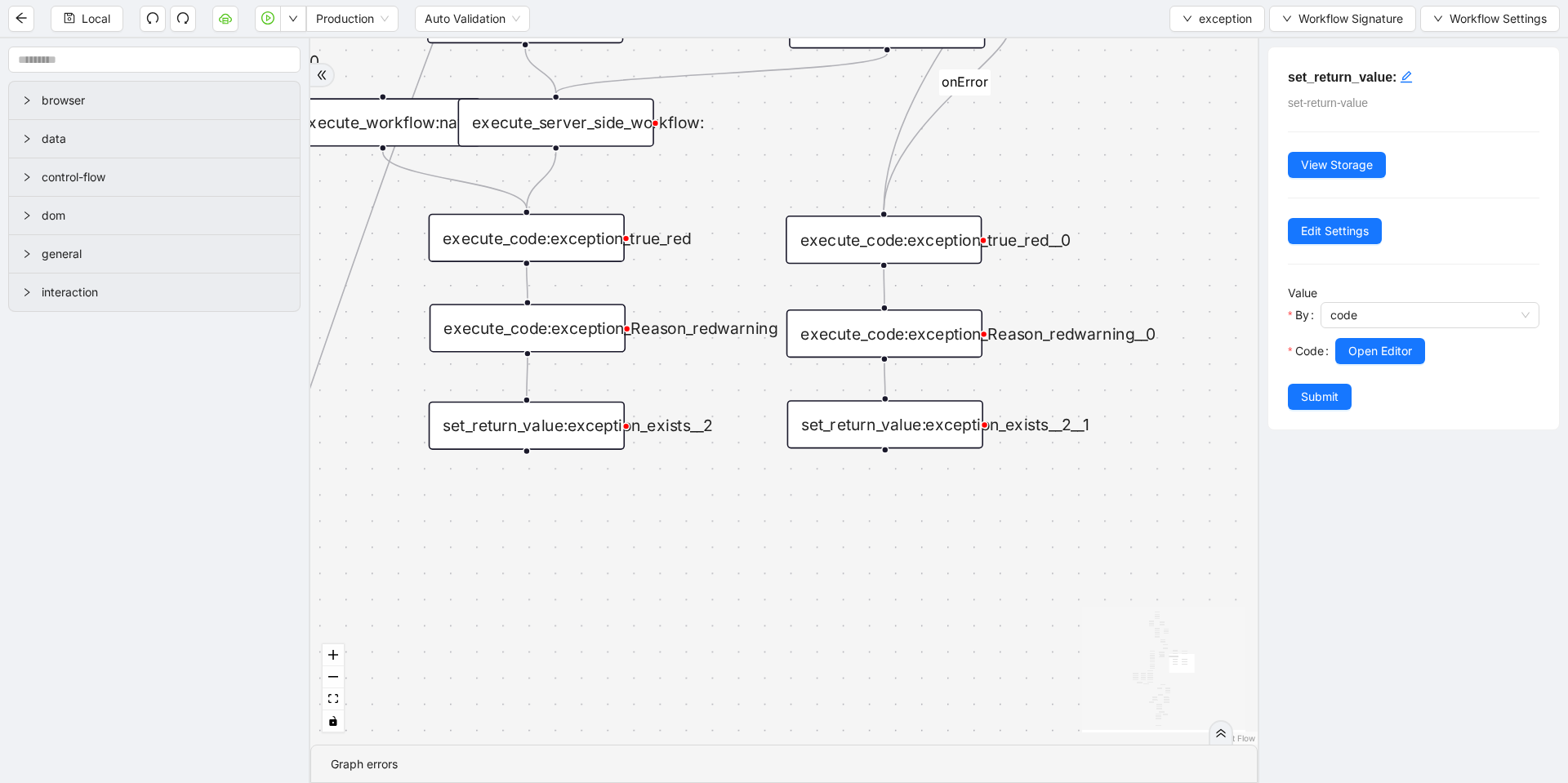
click at [905, 431] on div "set_return_value:exception_exists__2__1" at bounding box center [884, 424] width 196 height 48
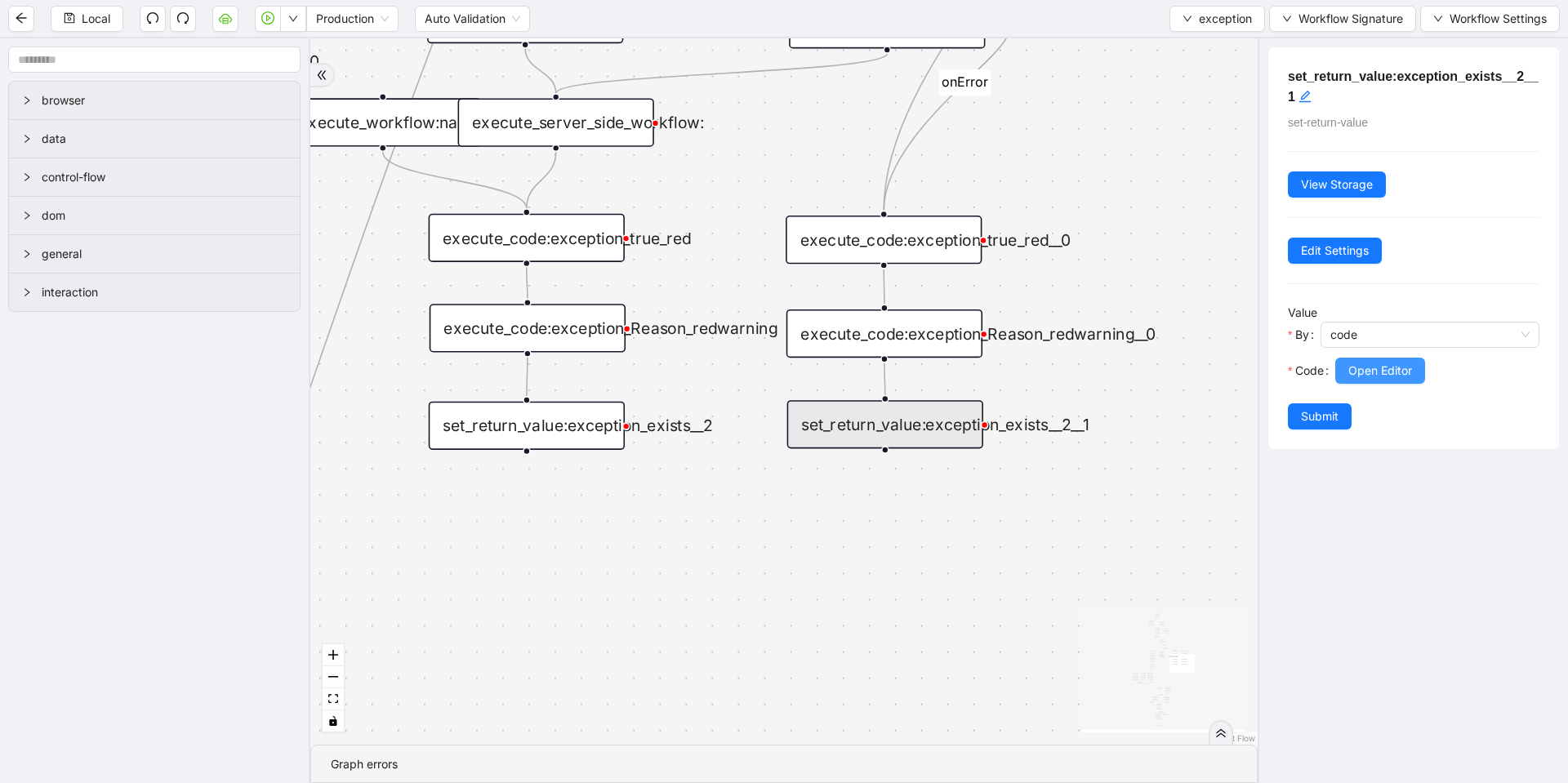
click at [1359, 365] on span "Open Editor" at bounding box center [1380, 371] width 64 height 18
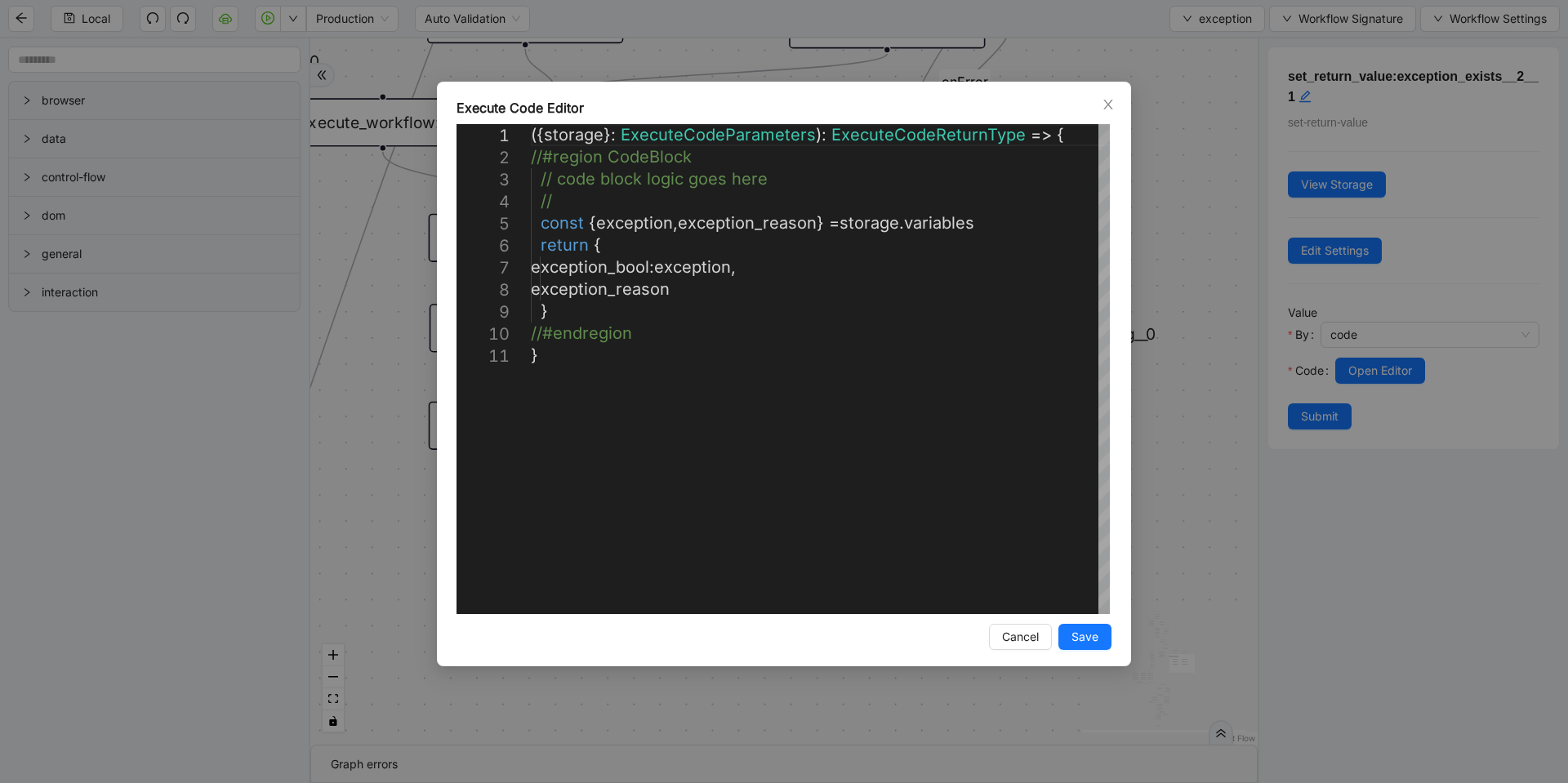
click at [1232, 314] on div "**********" at bounding box center [784, 392] width 1568 height 783
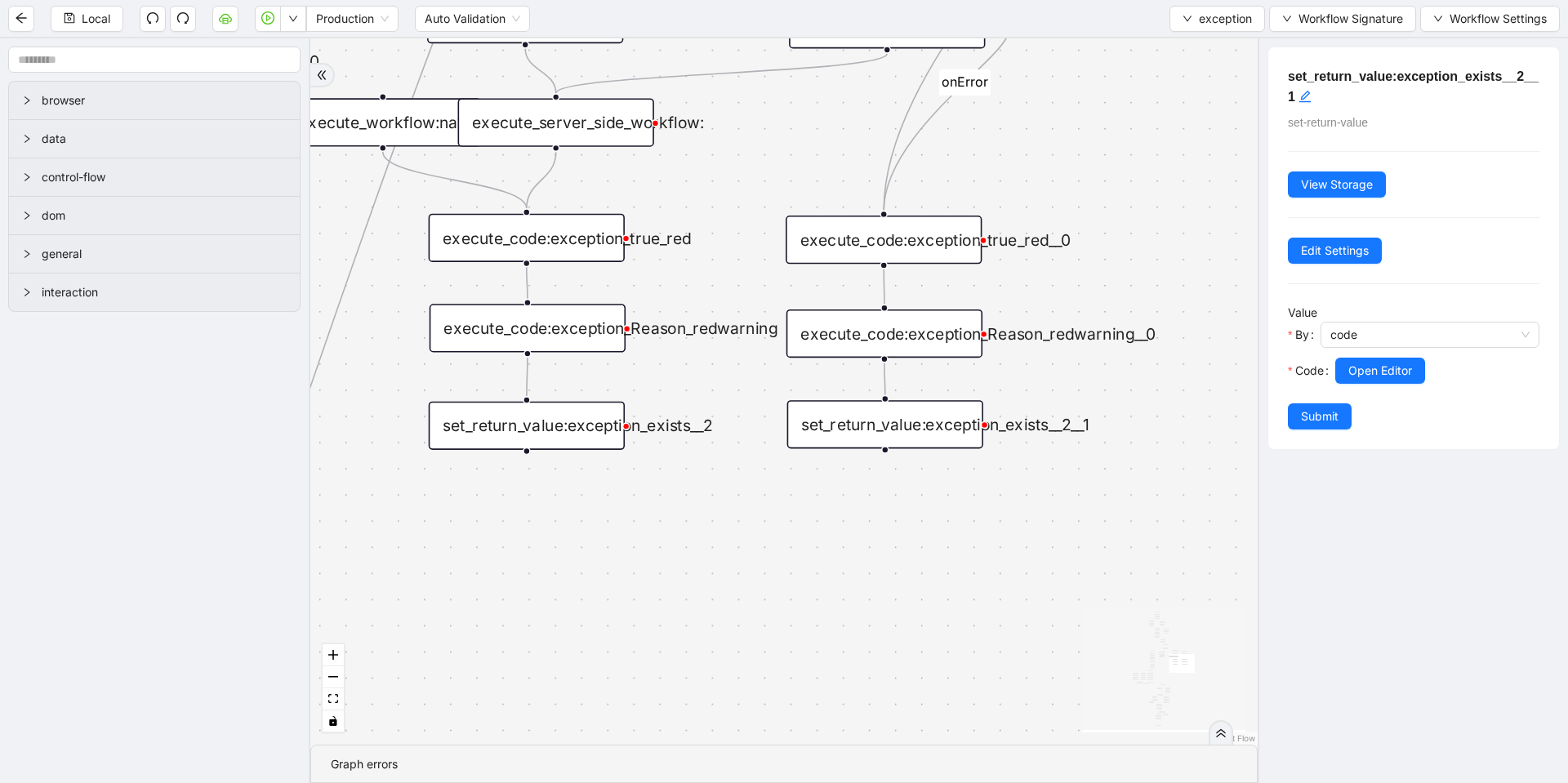
click at [514, 410] on div "set_return_value:exception_exists__2" at bounding box center [527, 425] width 196 height 48
click at [815, 521] on div "no_warning_text fallback fallback table_exists benefitValid fallback fallback c…" at bounding box center [784, 392] width 948 height 706
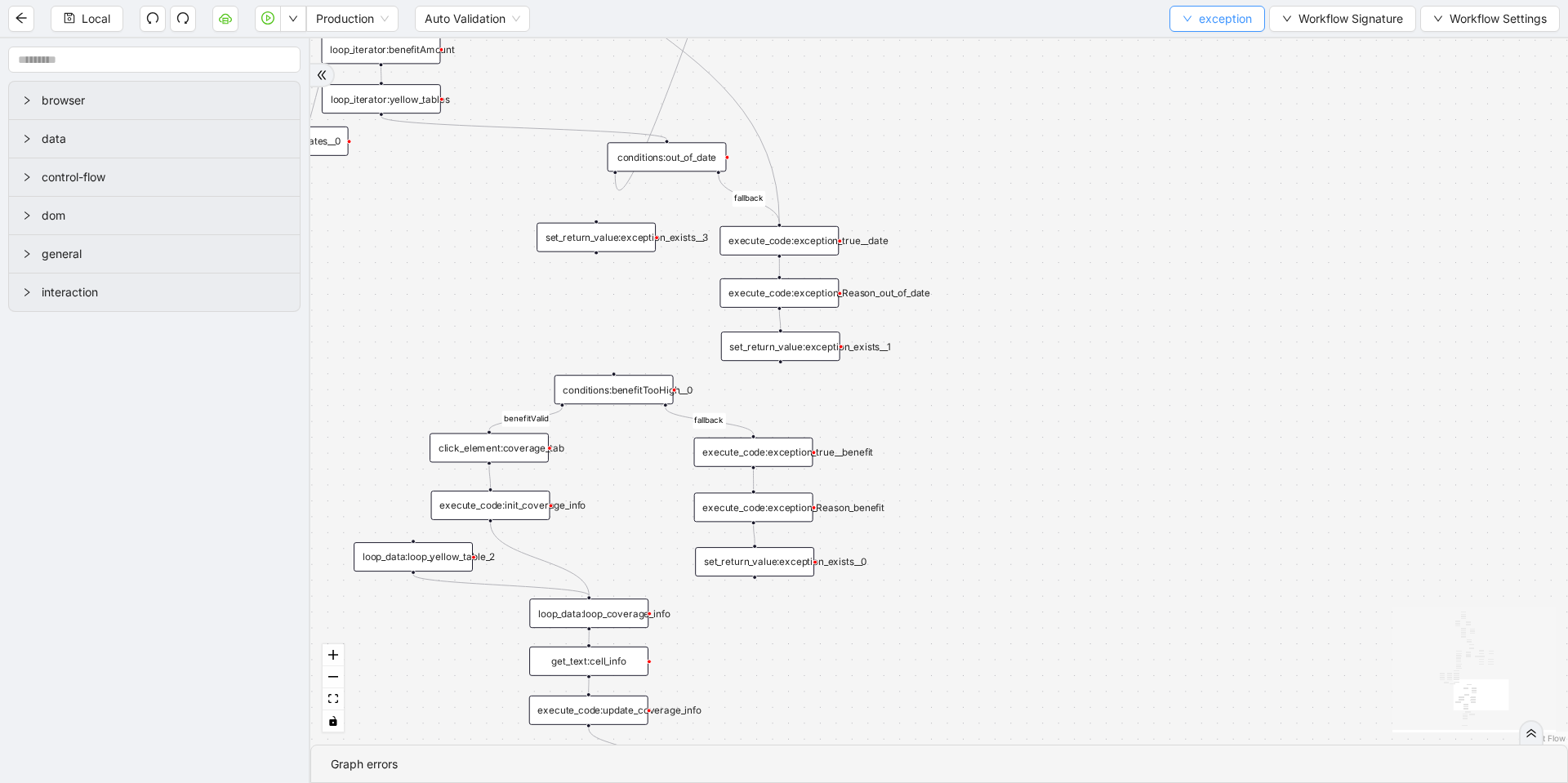
click at [1230, 19] on span "exception" at bounding box center [1225, 19] width 53 height 18
click at [1190, 50] on span "Select" at bounding box center [1214, 51] width 70 height 18
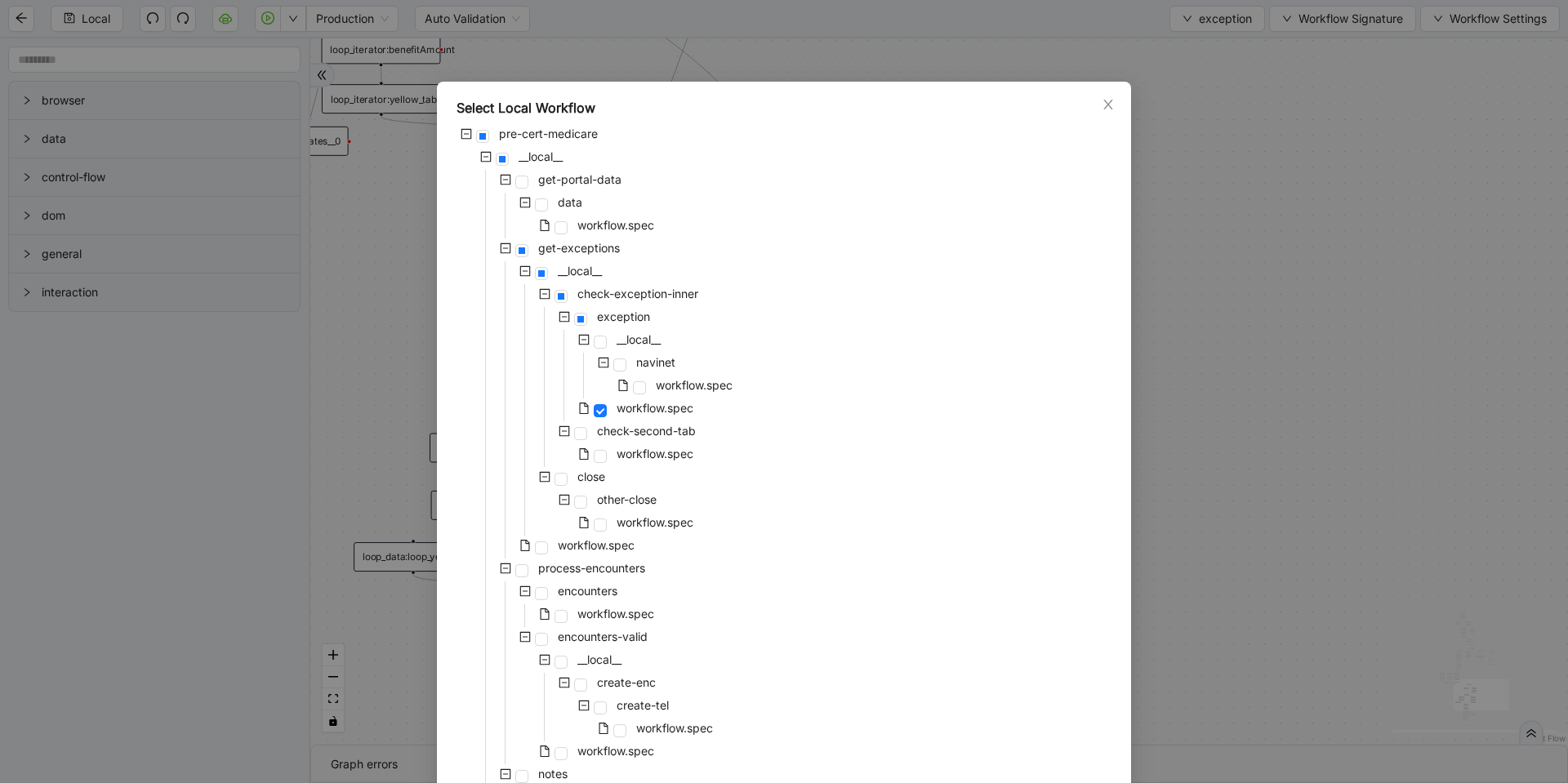
click at [1237, 405] on div "Select Local Workflow pre-cert-medicare __local__ get-portal-data data workflow…" at bounding box center [784, 392] width 1568 height 783
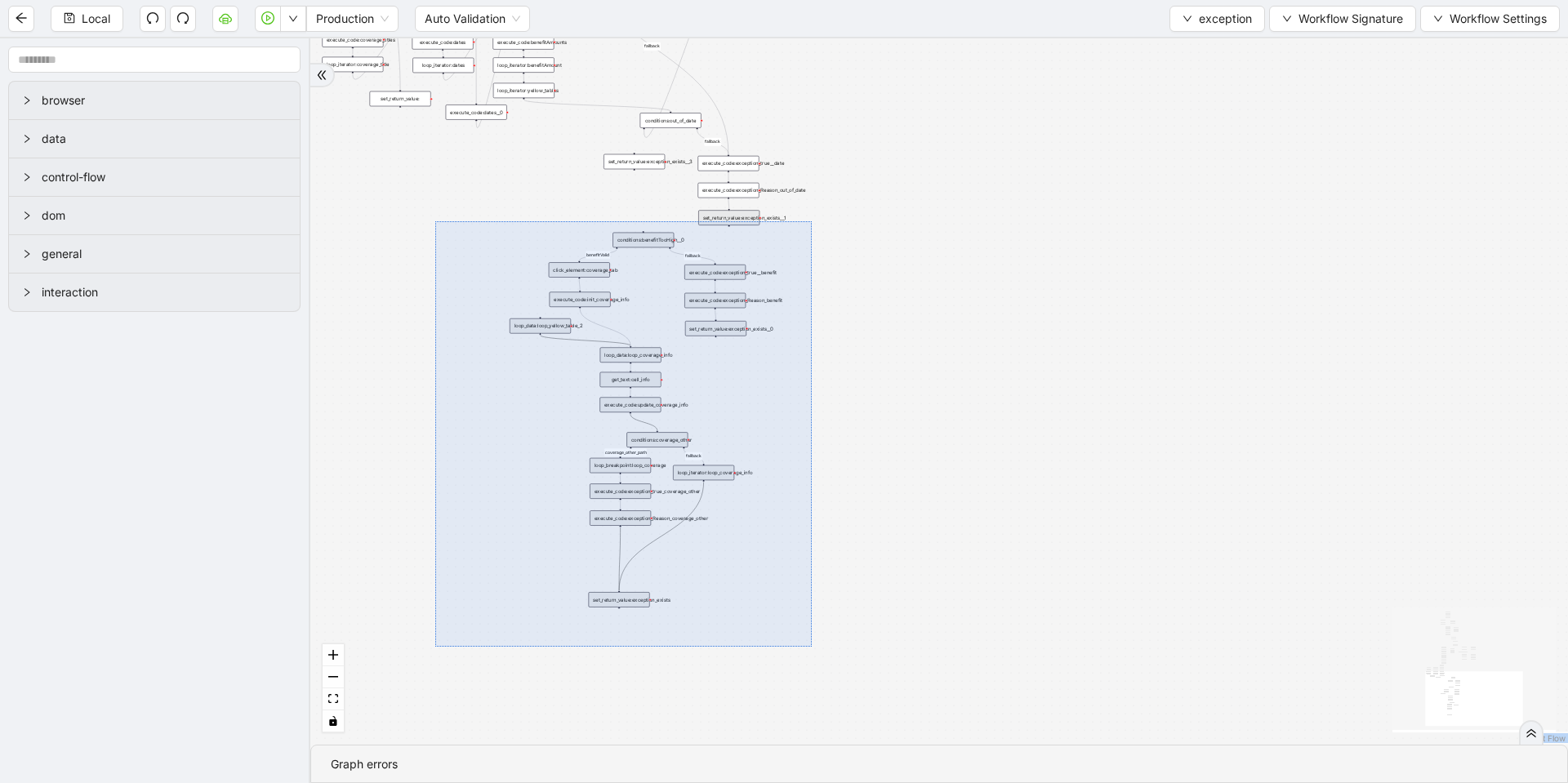
drag, startPoint x: 435, startPoint y: 222, endPoint x: 812, endPoint y: 647, distance: 568.1
click at [812, 647] on div "no_warning_text fallback fallback table_exists benefitValid fallback fallback c…" at bounding box center [939, 392] width 1258 height 706
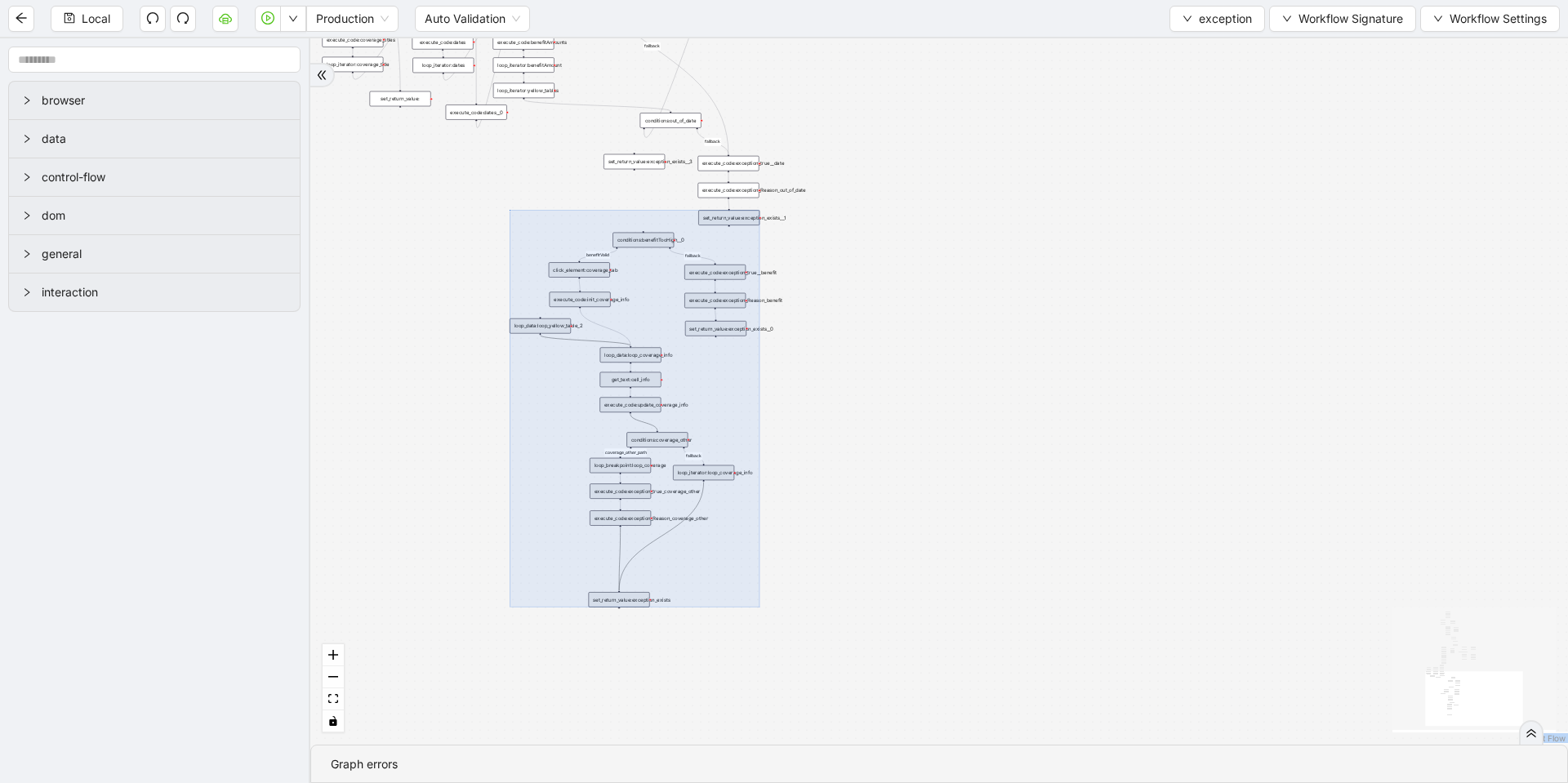
click at [890, 564] on div "no_warning_text fallback fallback table_exists benefitValid fallback fallback c…" at bounding box center [939, 392] width 1258 height 706
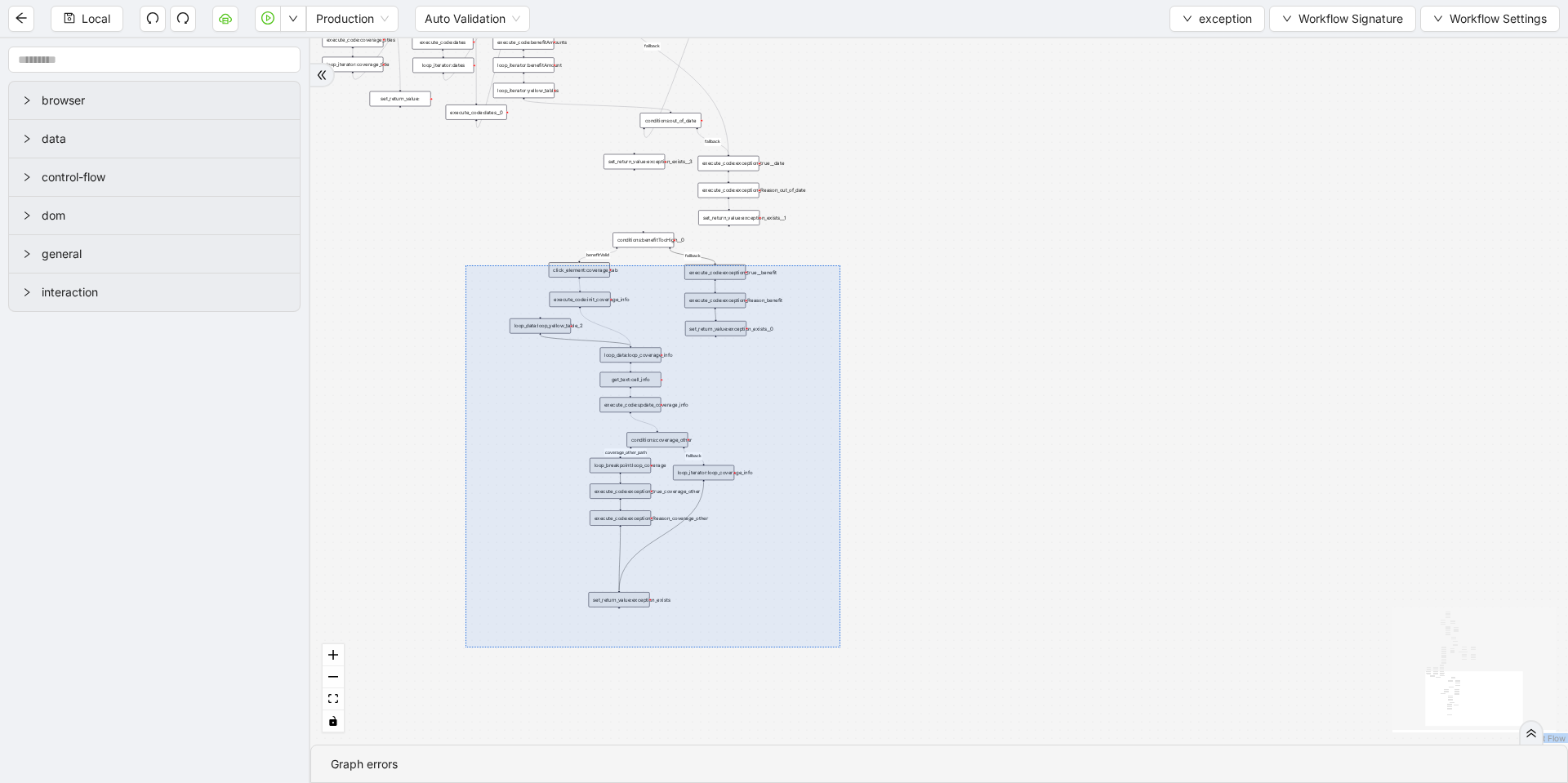
drag, startPoint x: 466, startPoint y: 265, endPoint x: 841, endPoint y: 648, distance: 536.0
click at [841, 648] on div "no_warning_text fallback fallback table_exists benefitValid fallback fallback c…" at bounding box center [939, 392] width 1258 height 706
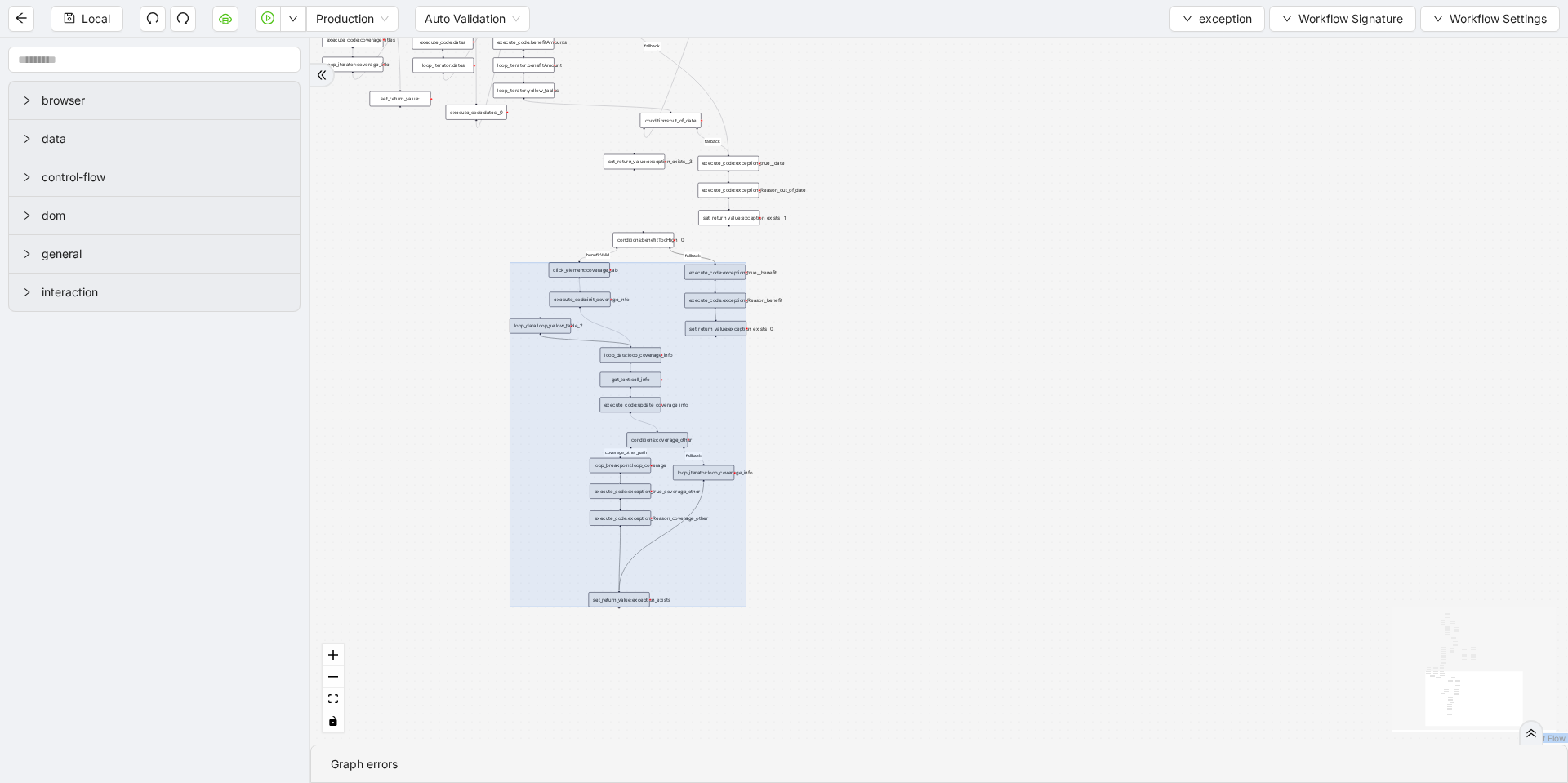
click at [443, 327] on div "no_warning_text fallback fallback table_exists benefitValid fallback fallback c…" at bounding box center [939, 392] width 1258 height 706
click at [570, 210] on div "no_warning_text fallback fallback table_exists benefitValid fallback fallback c…" at bounding box center [939, 392] width 1258 height 706
click at [582, 438] on div "no_warning_text fallback fallback table_exists benefitValid fallback fallback c…" at bounding box center [939, 392] width 1258 height 706
click at [636, 239] on div "no_warning_text fallback fallback table_exists benefitValid fallback fallback c…" at bounding box center [939, 392] width 1258 height 706
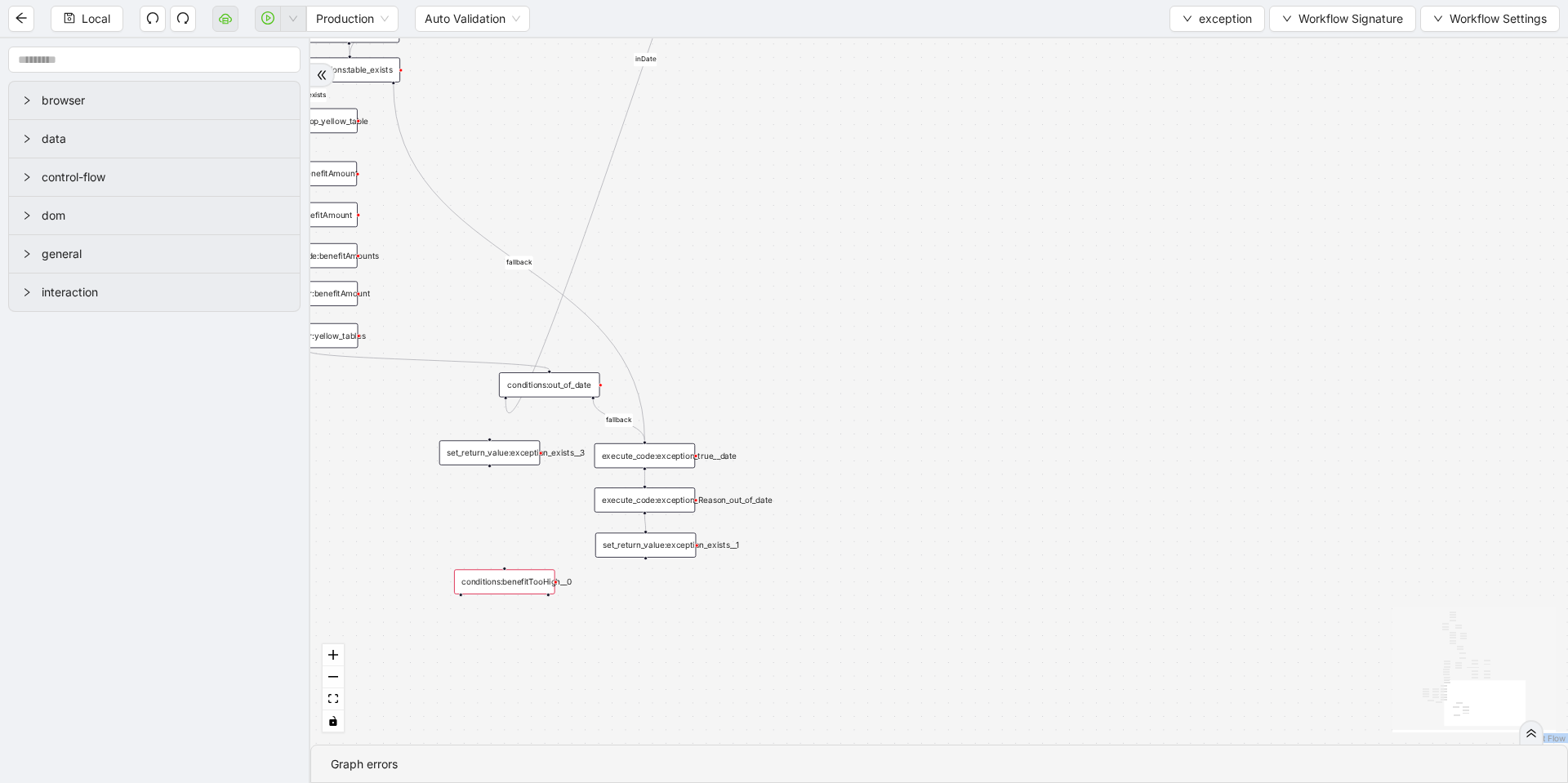
click at [514, 579] on div "conditions:benefitTooHigh__0" at bounding box center [505, 581] width 101 height 25
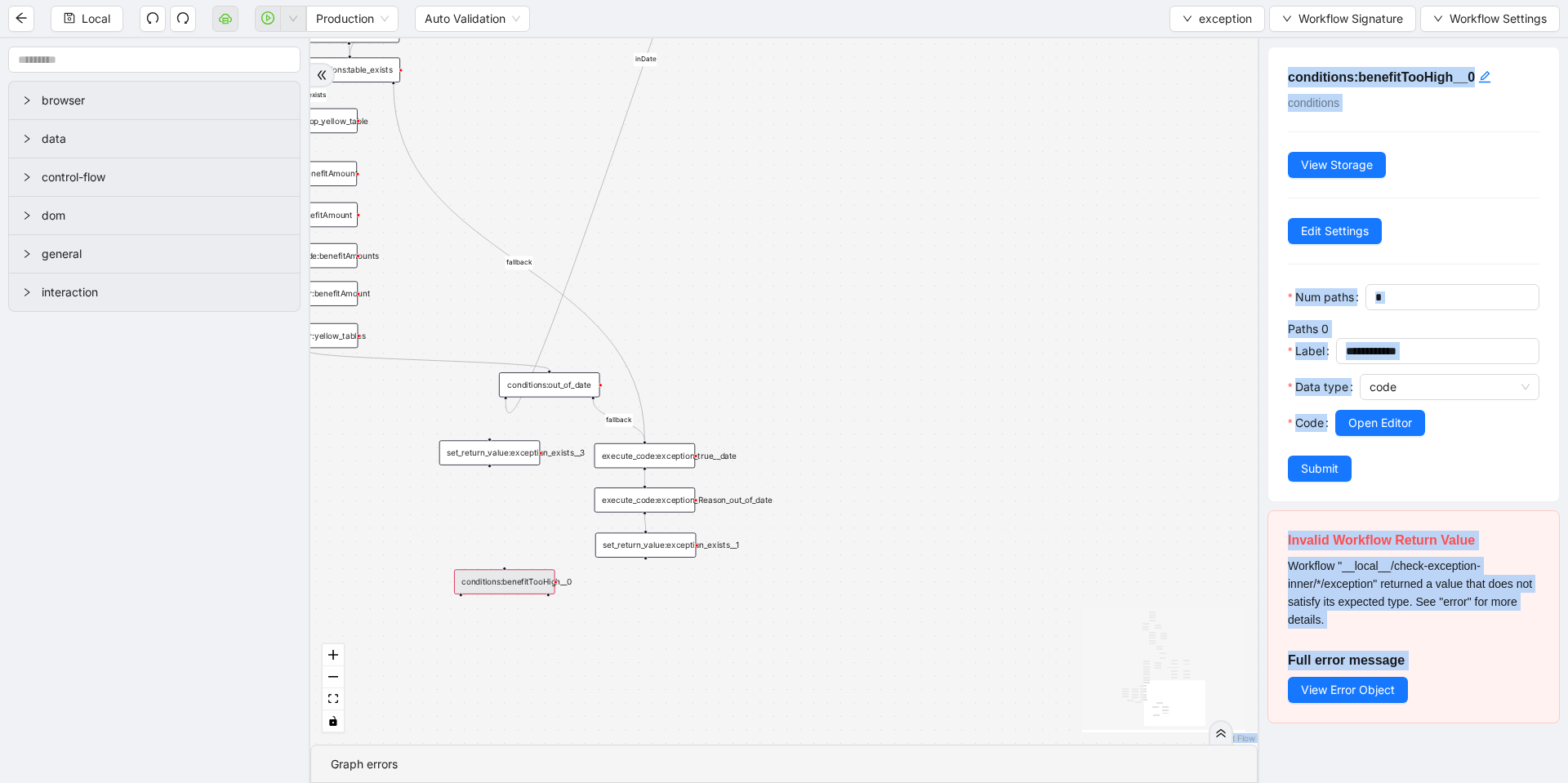
click at [524, 511] on div "no_warning_text fallback table_exists fallback whole_exception fallback correct…" at bounding box center [784, 392] width 948 height 706
click at [504, 447] on div "set_return_value:exception_exists__3" at bounding box center [490, 452] width 101 height 25
click at [504, 448] on div "set_return_value:exception_exists__3" at bounding box center [490, 452] width 101 height 25
click at [1047, 370] on div "no_warning_text fallback table_exists fallback whole_exception fallback correct…" at bounding box center [784, 392] width 948 height 706
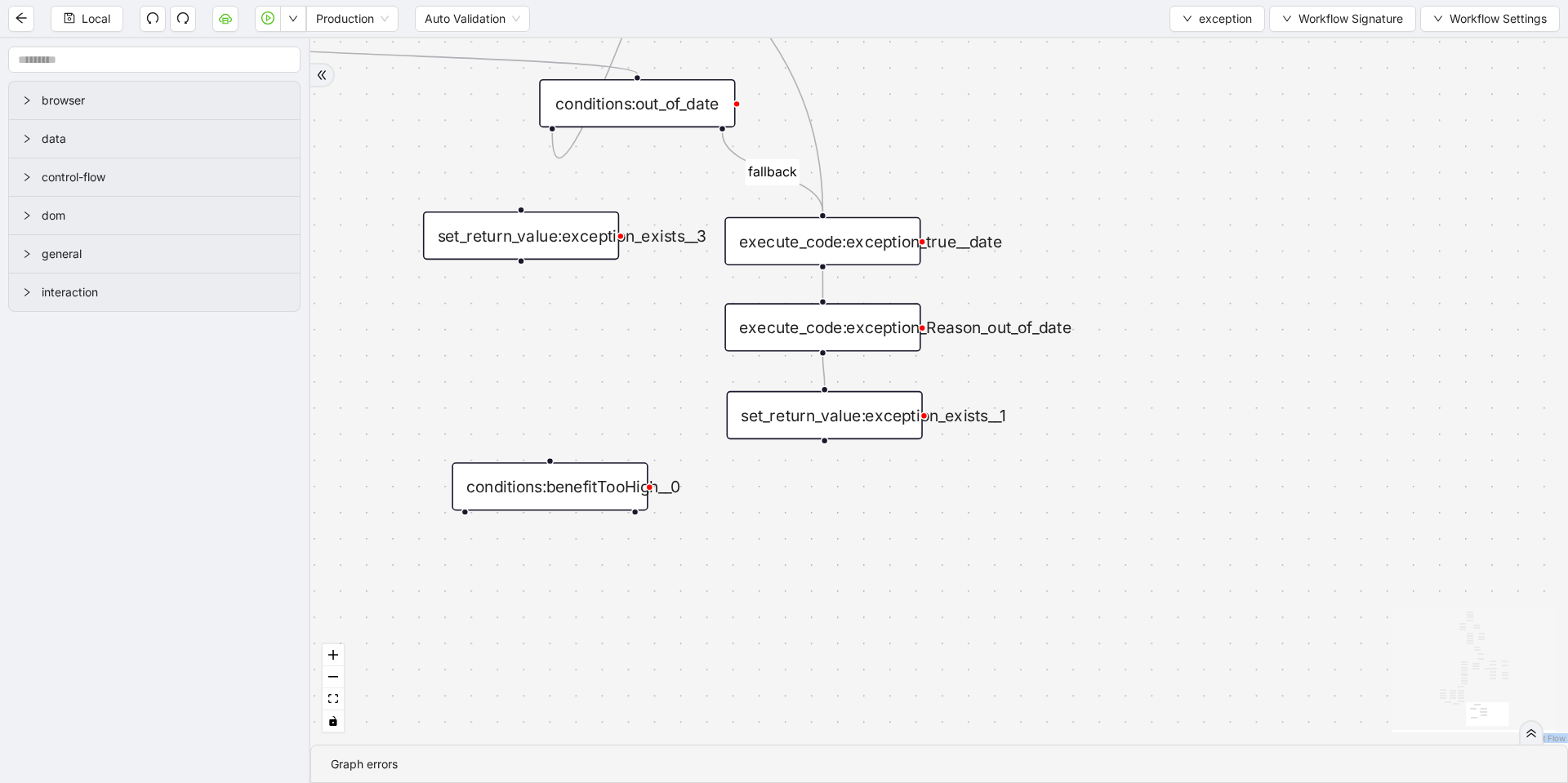
click at [568, 496] on div "conditions:benefitTooHigh__0" at bounding box center [549, 486] width 196 height 48
click at [527, 227] on div "set_return_value:exception_exists__3" at bounding box center [521, 235] width 196 height 48
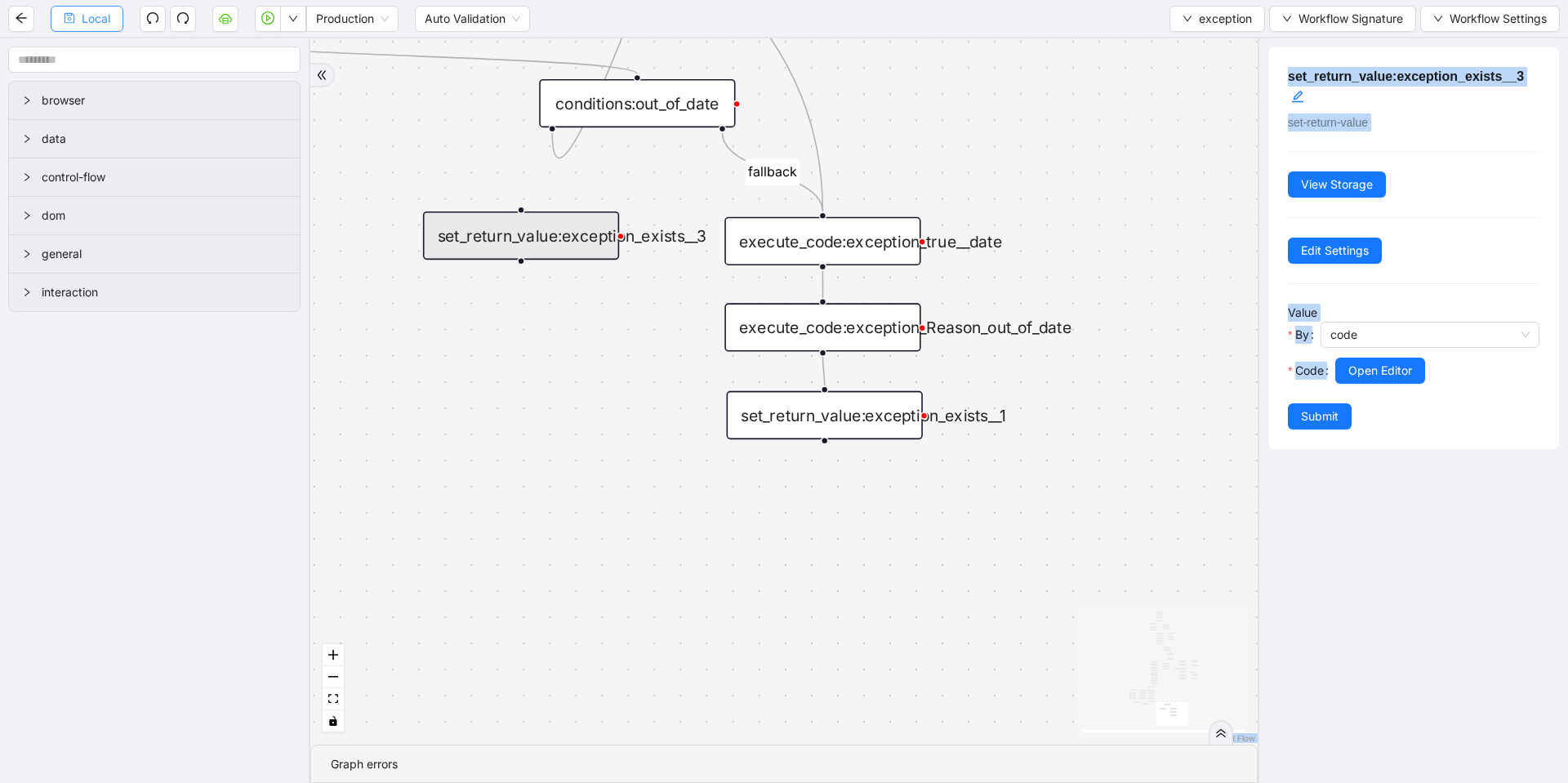
click at [526, 231] on div "set_return_value:exception_exists__3" at bounding box center [521, 235] width 196 height 48
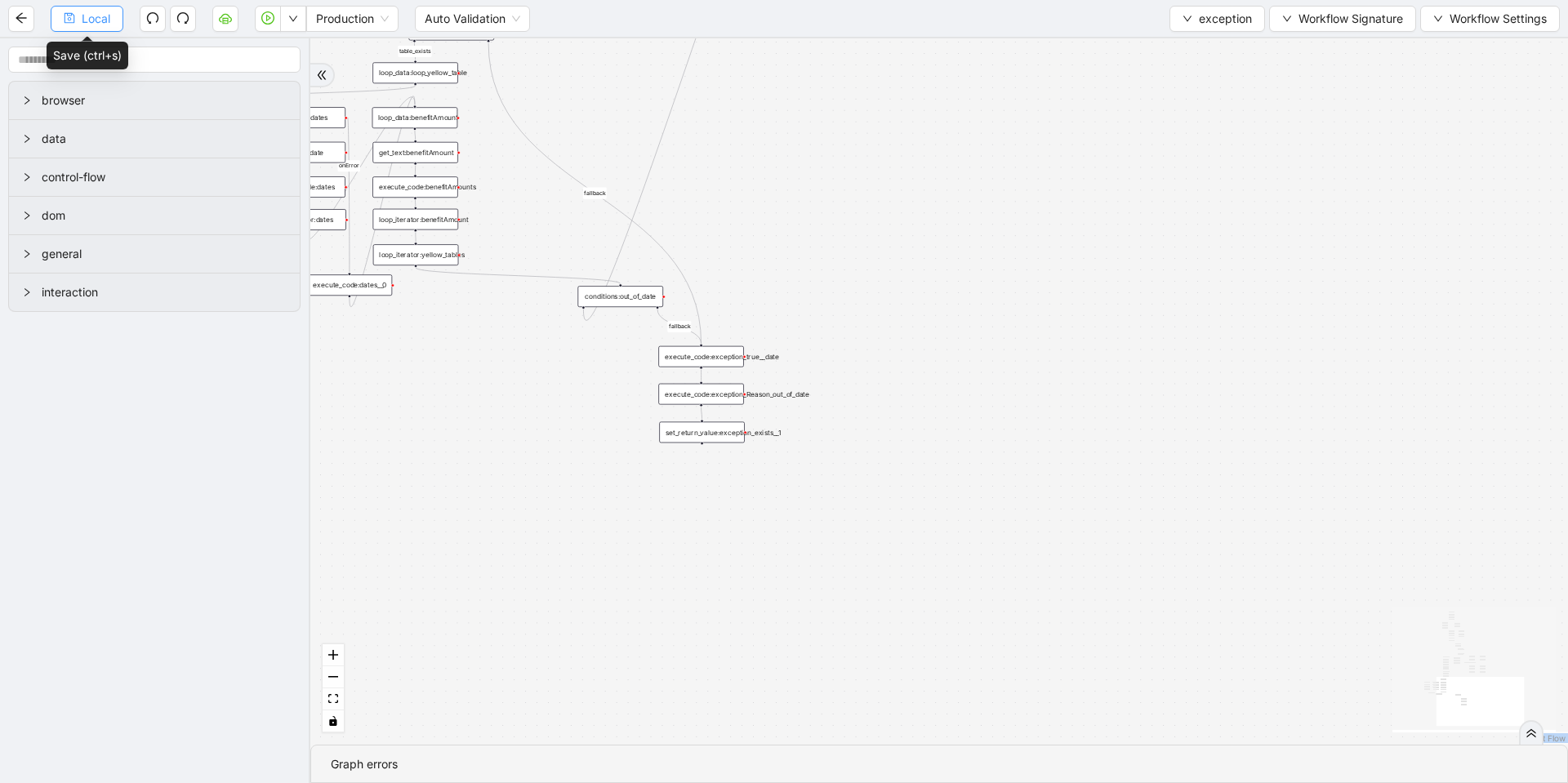
click at [90, 19] on span "Local" at bounding box center [95, 19] width 29 height 18
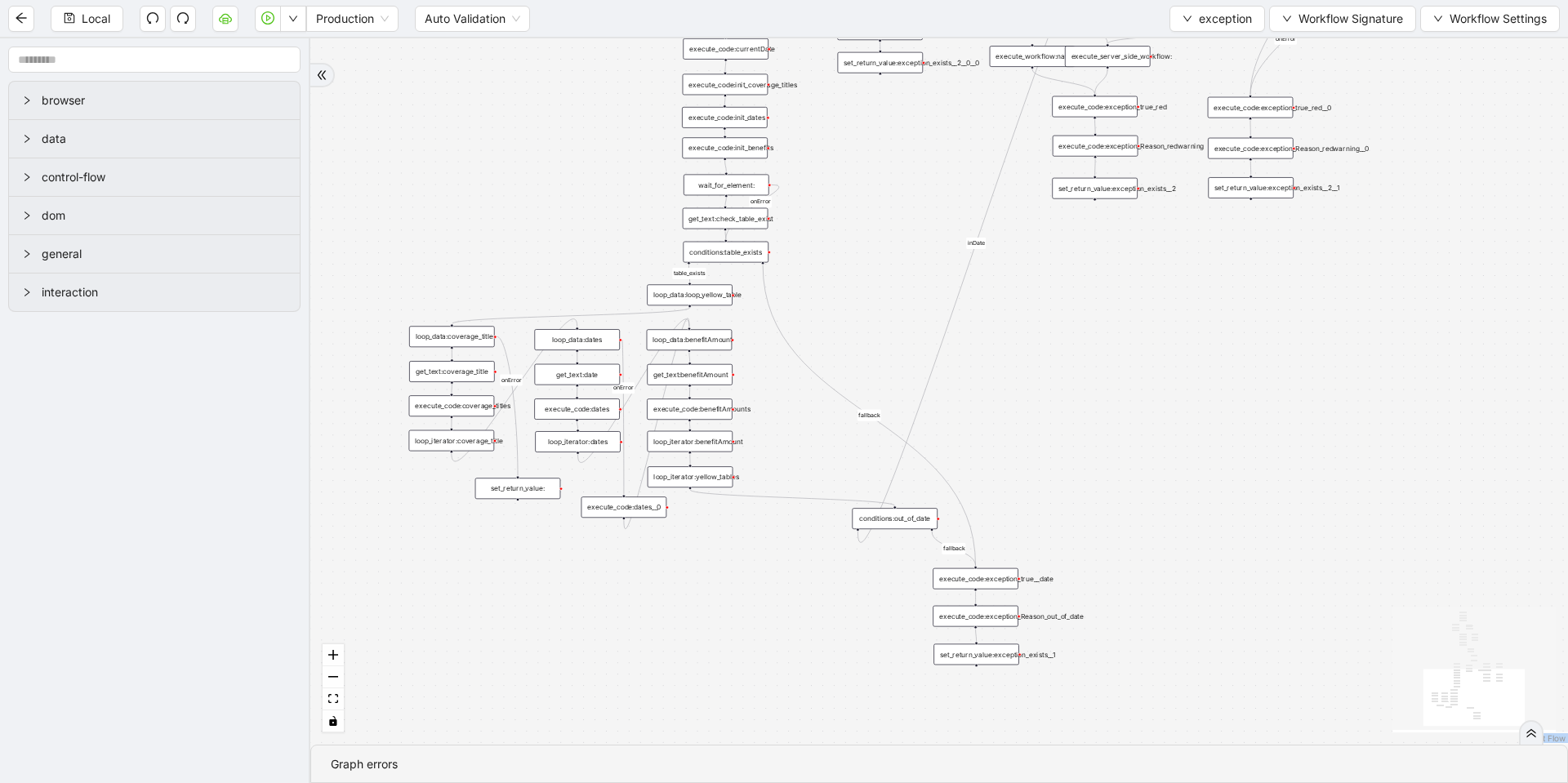
drag, startPoint x: 769, startPoint y: 175, endPoint x: 1025, endPoint y: 384, distance: 330.5
click at [1025, 384] on div "no_warning_text fallback table_exists fallback whole_exception fallback correct…" at bounding box center [939, 392] width 1258 height 706
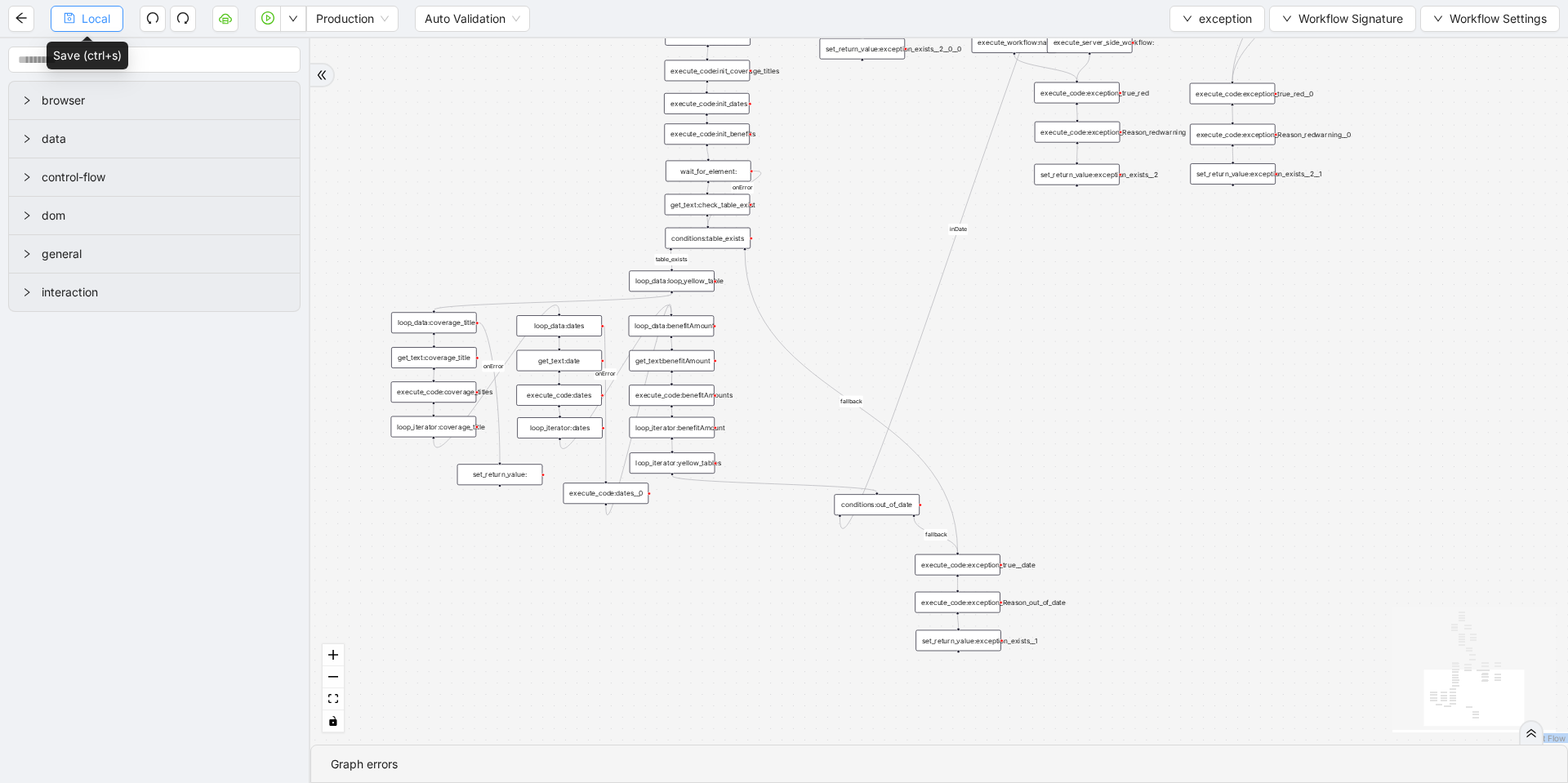
click at [80, 23] on button "Local" at bounding box center [86, 19] width 73 height 26
click at [1232, 20] on span "exception" at bounding box center [1225, 19] width 53 height 18
click at [1187, 47] on span "Select" at bounding box center [1214, 51] width 70 height 18
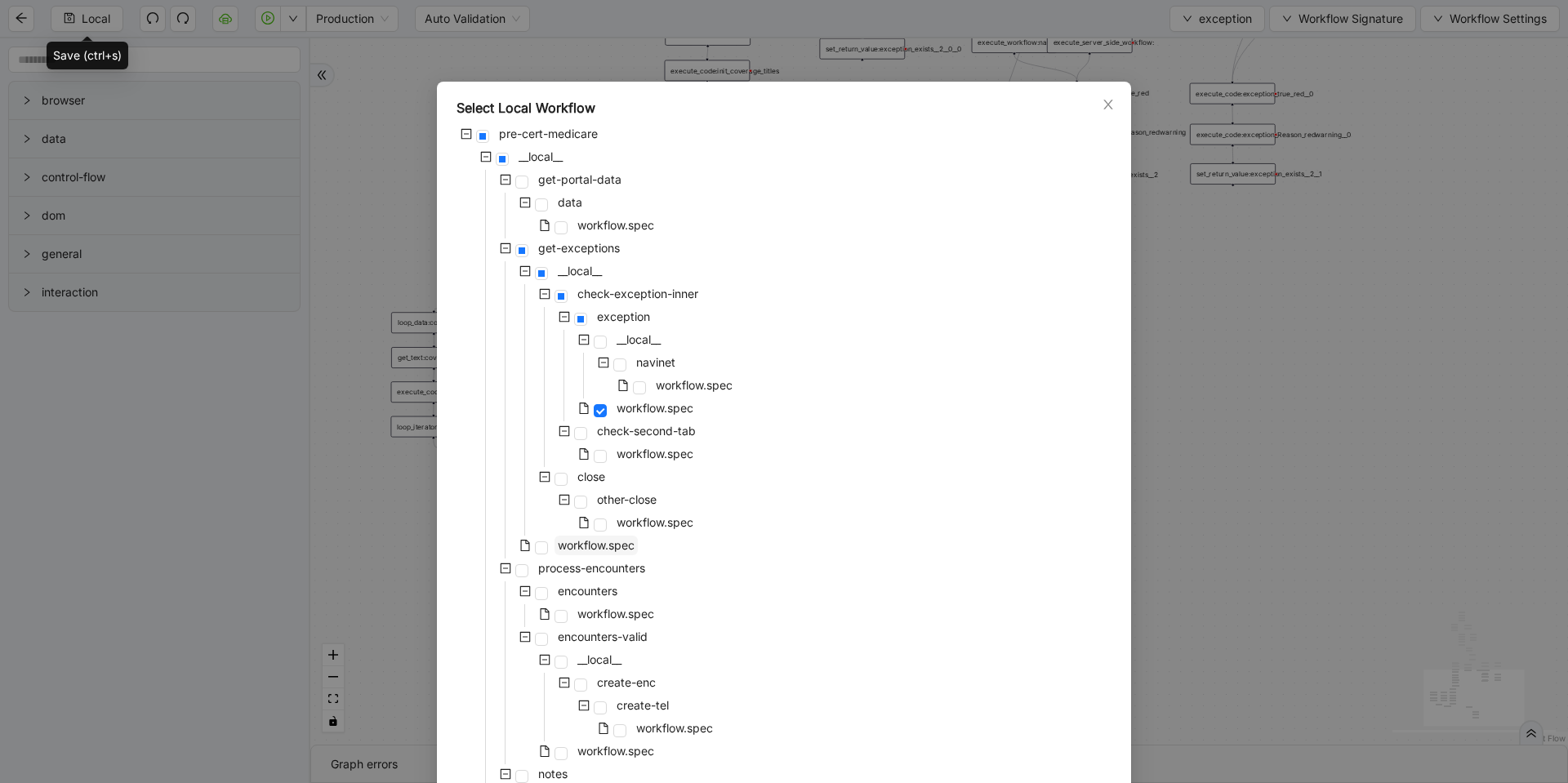
click at [576, 547] on span "workflow.spec" at bounding box center [595, 546] width 77 height 14
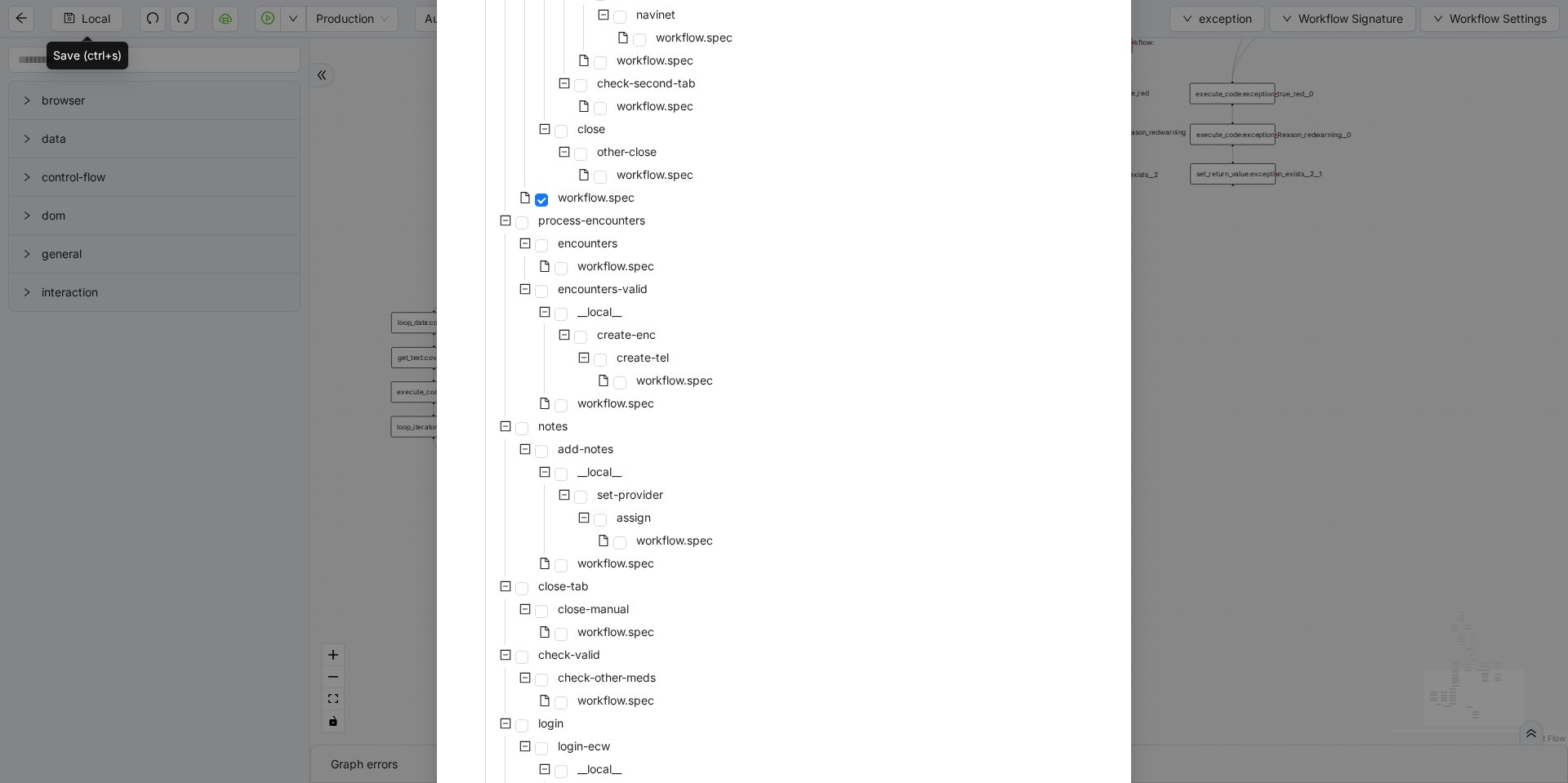
scroll to position [682, 0]
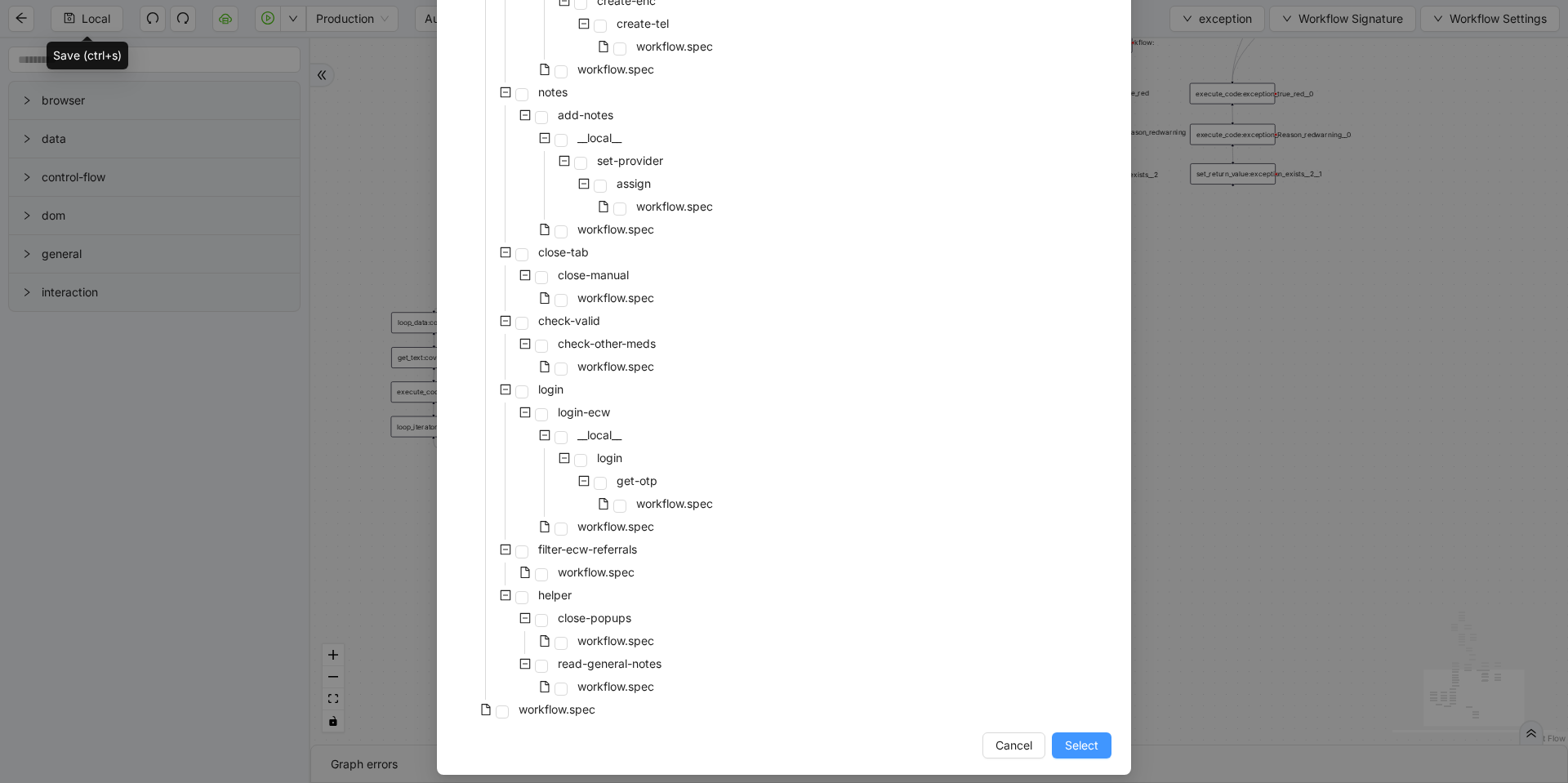
click at [1074, 743] on span "Select" at bounding box center [1082, 745] width 34 height 18
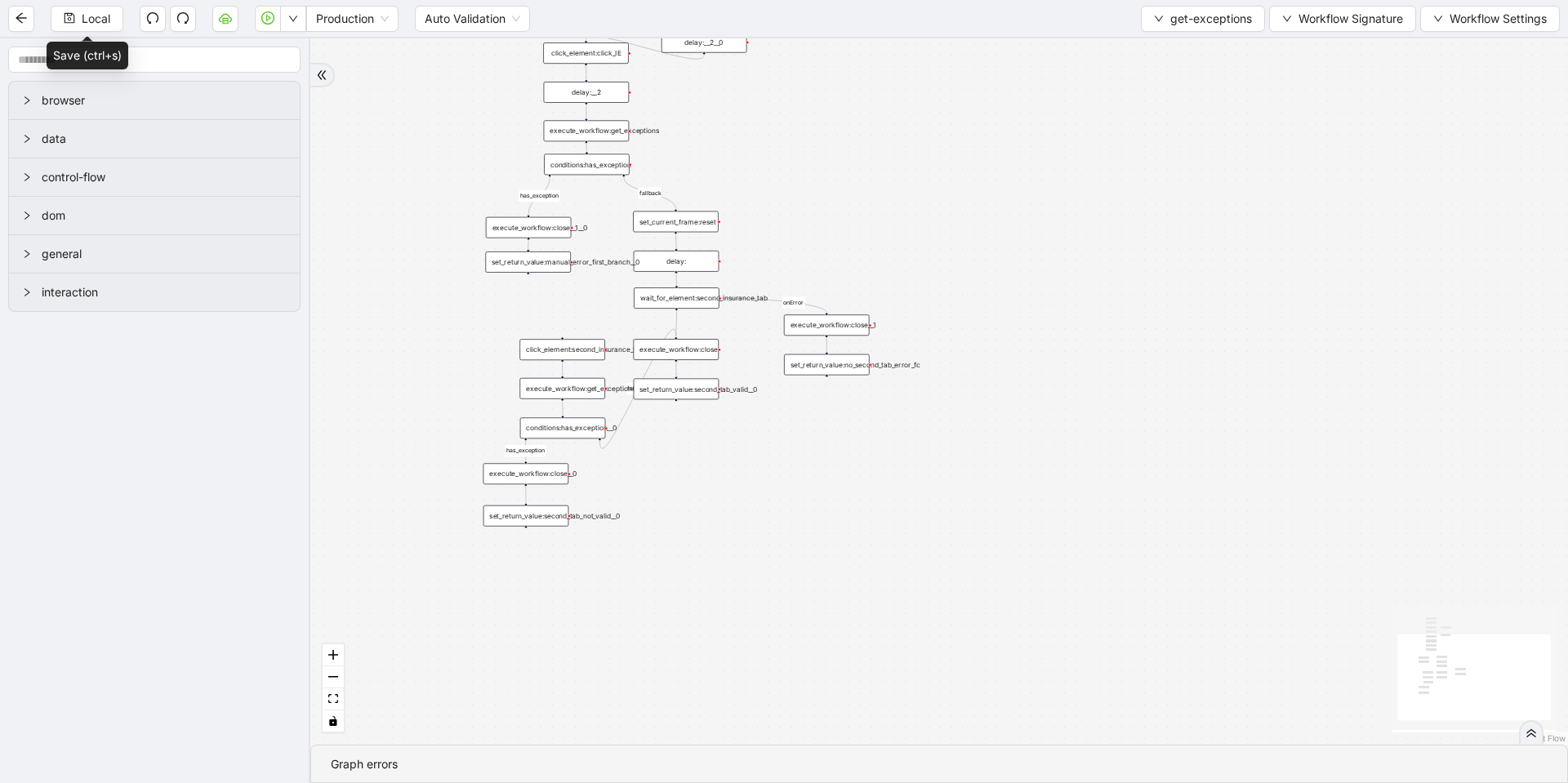
drag, startPoint x: 1131, startPoint y: 264, endPoint x: 883, endPoint y: 551, distance: 379.3
click at [883, 551] on div "fallback fallback has_exception has_exception onError trigger click_element:cli…" at bounding box center [939, 392] width 1258 height 706
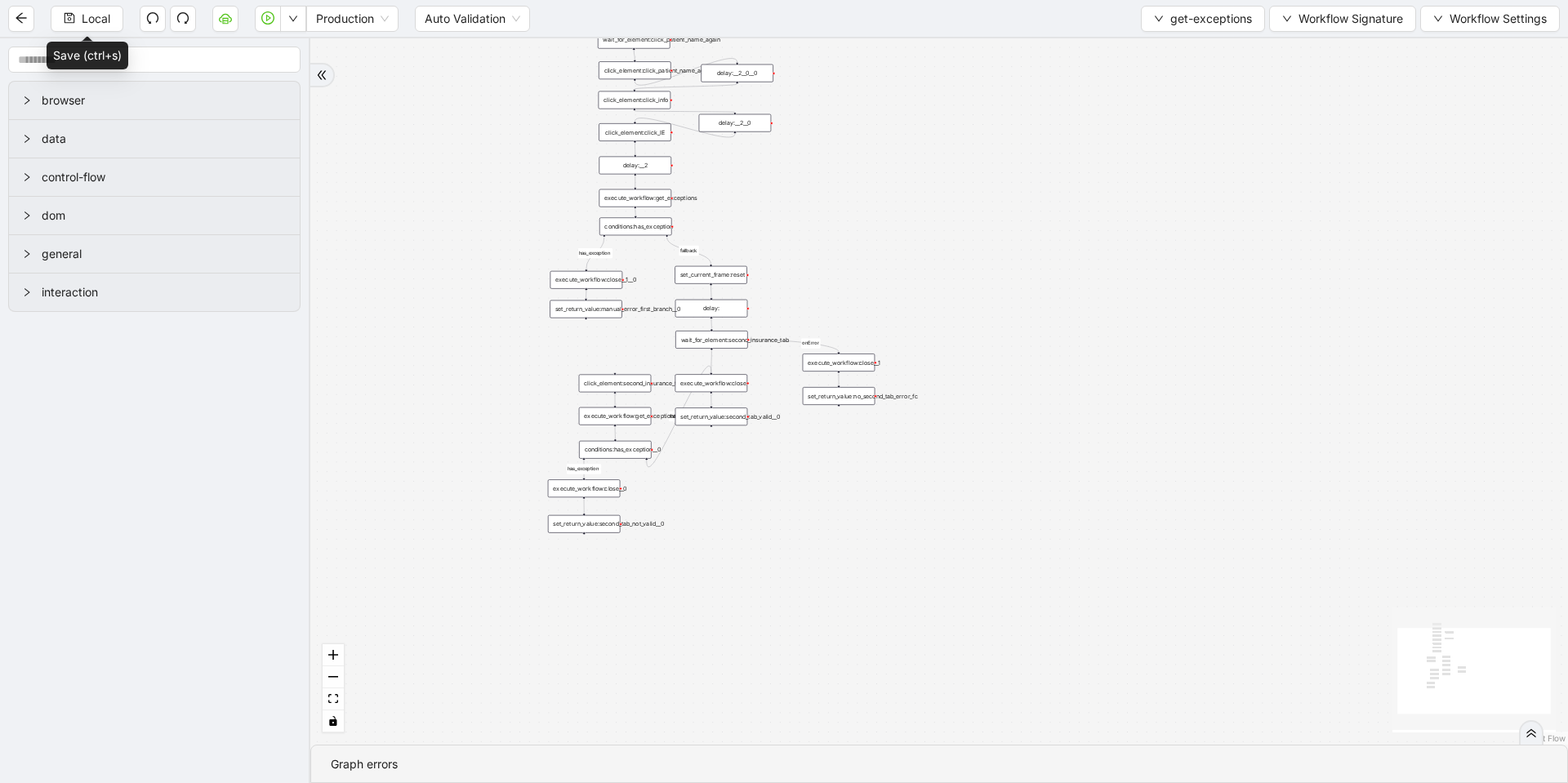
drag, startPoint x: 883, startPoint y: 551, endPoint x: 492, endPoint y: 262, distance: 486.2
click at [498, 271] on div "fallback fallback has_exception has_exception onError trigger click_element:cli…" at bounding box center [939, 392] width 1258 height 706
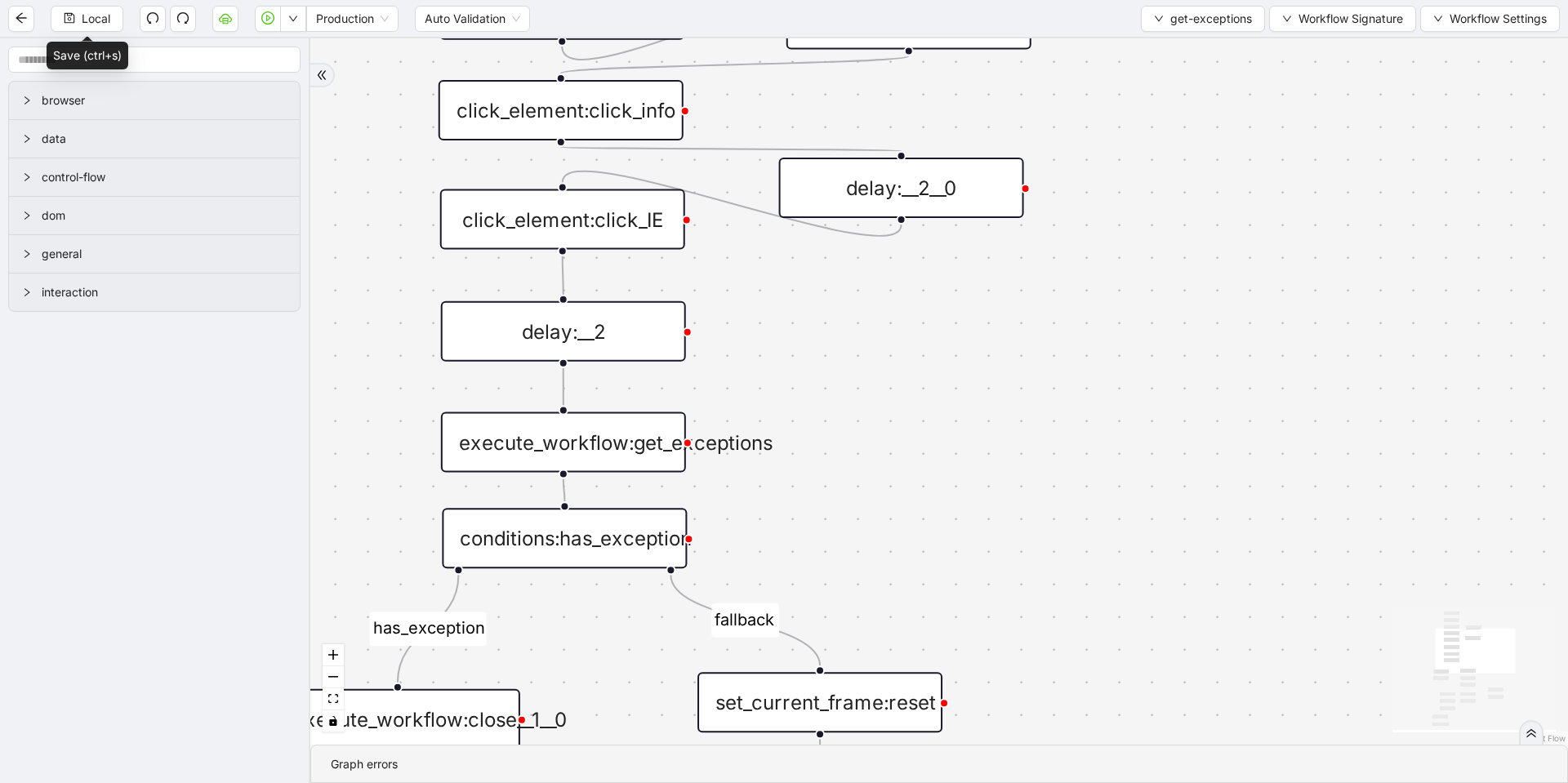
click at [579, 449] on div "execute_workflow:get_exceptions" at bounding box center [563, 442] width 245 height 61
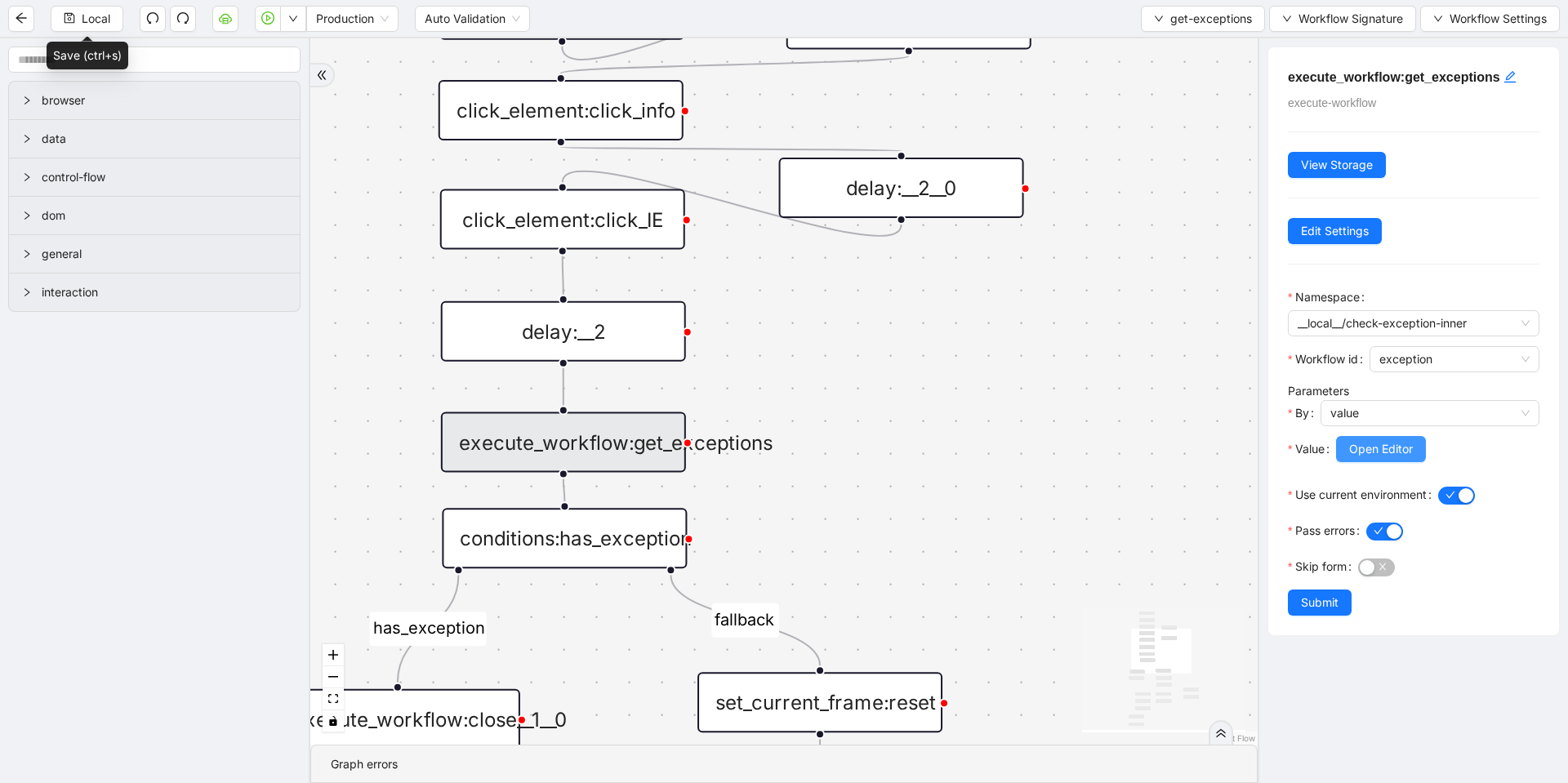
click at [1385, 460] on button "Open Editor" at bounding box center [1381, 449] width 89 height 26
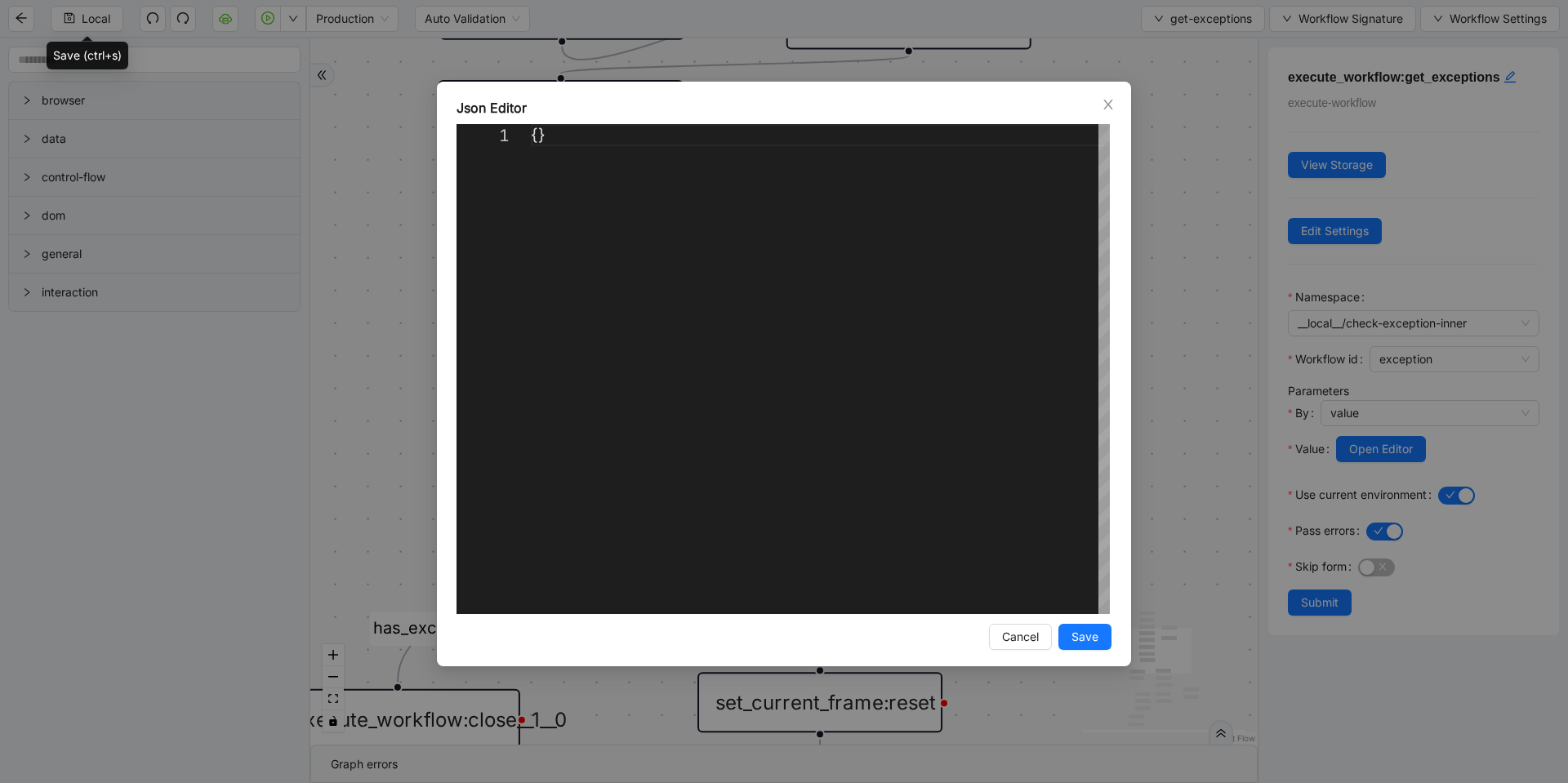
click at [1178, 371] on div "Json Editor 1 {} ** Enter to Rename, Shift+Enter to Preview Cancel Save" at bounding box center [784, 392] width 1568 height 783
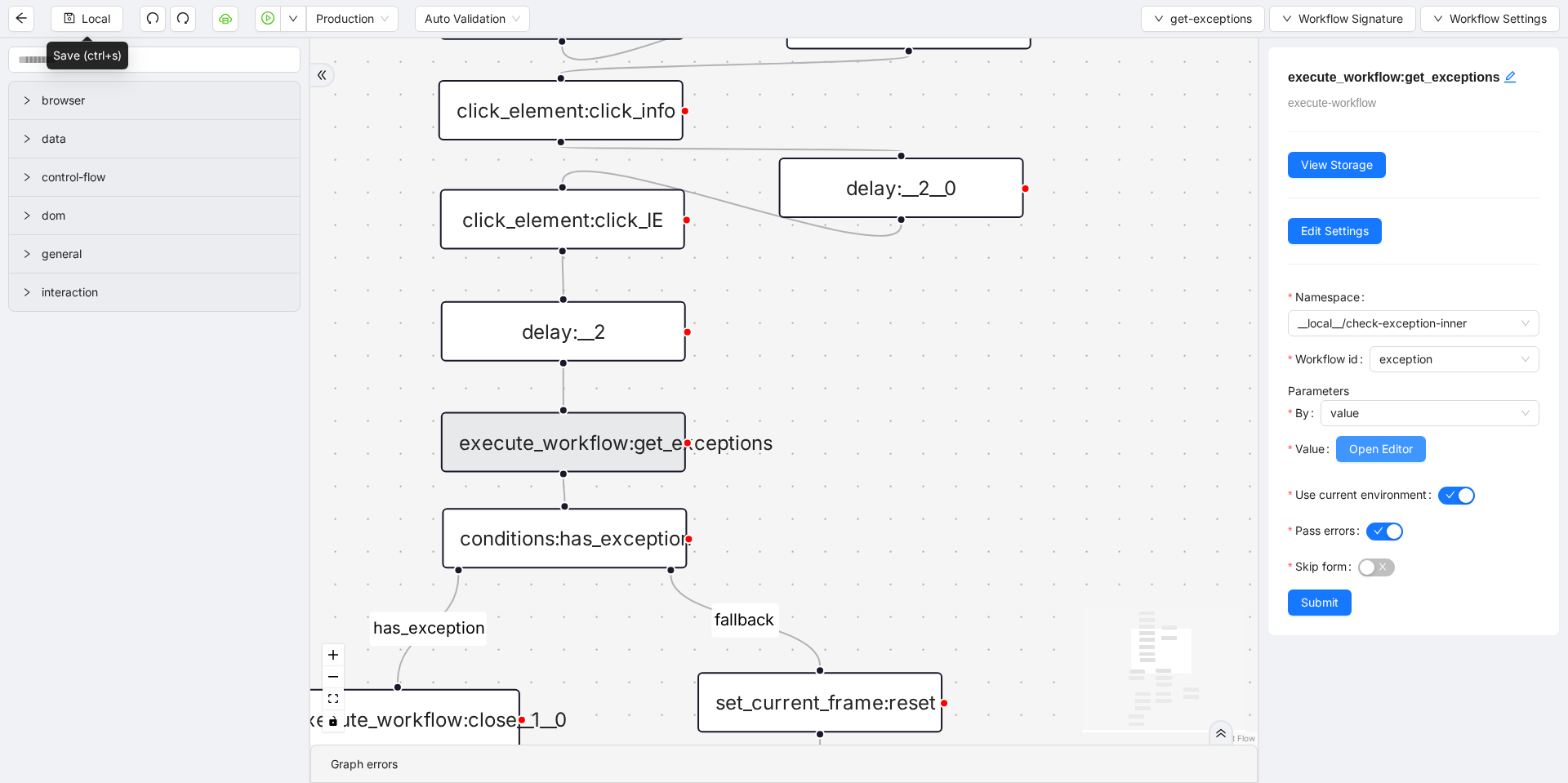
click at [1383, 452] on span "Open Editor" at bounding box center [1381, 449] width 64 height 18
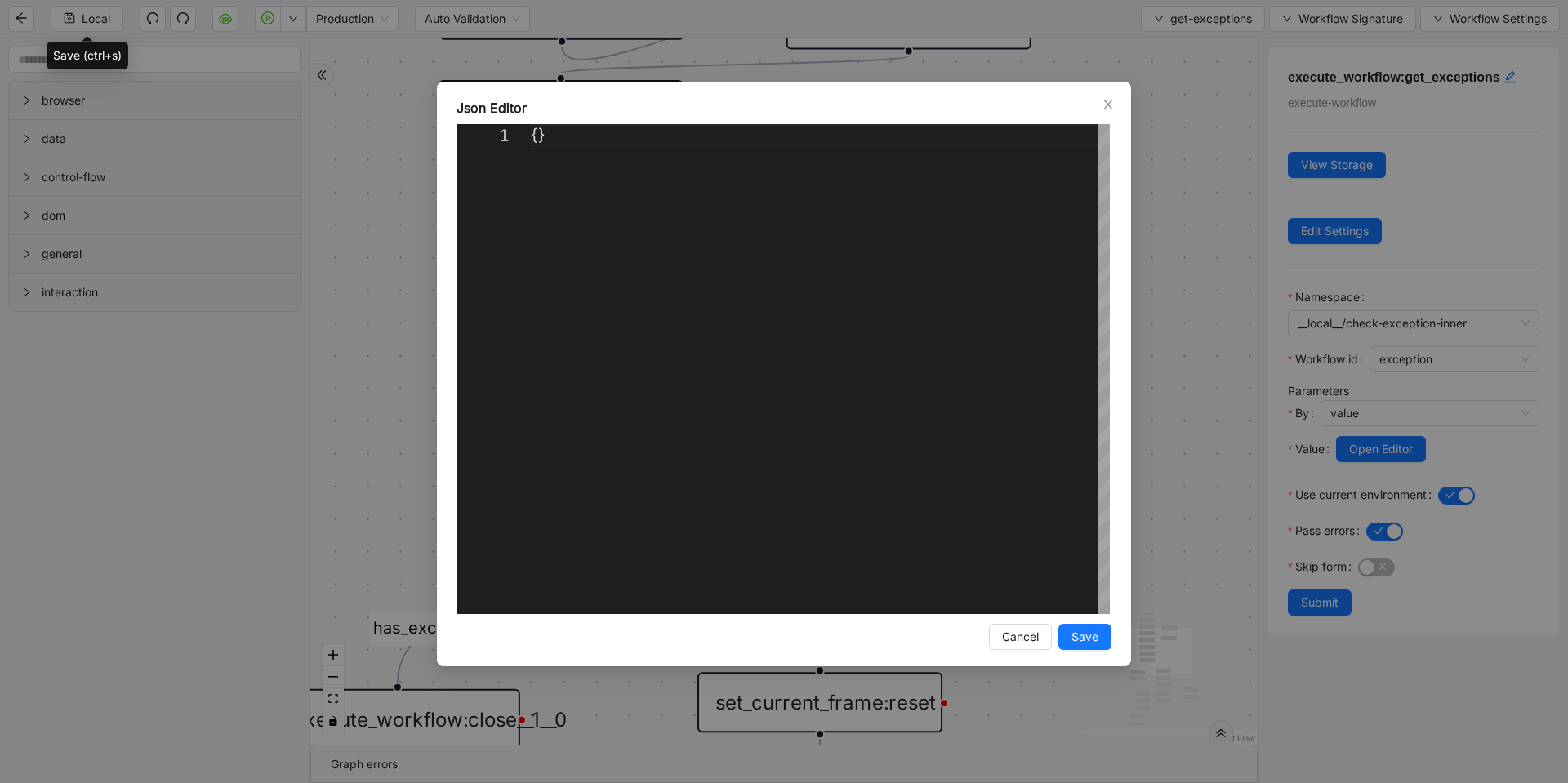
click at [1211, 388] on div "Json Editor 1 {} ** Enter to Rename, Shift+Enter to Preview Cancel Save" at bounding box center [784, 392] width 1568 height 783
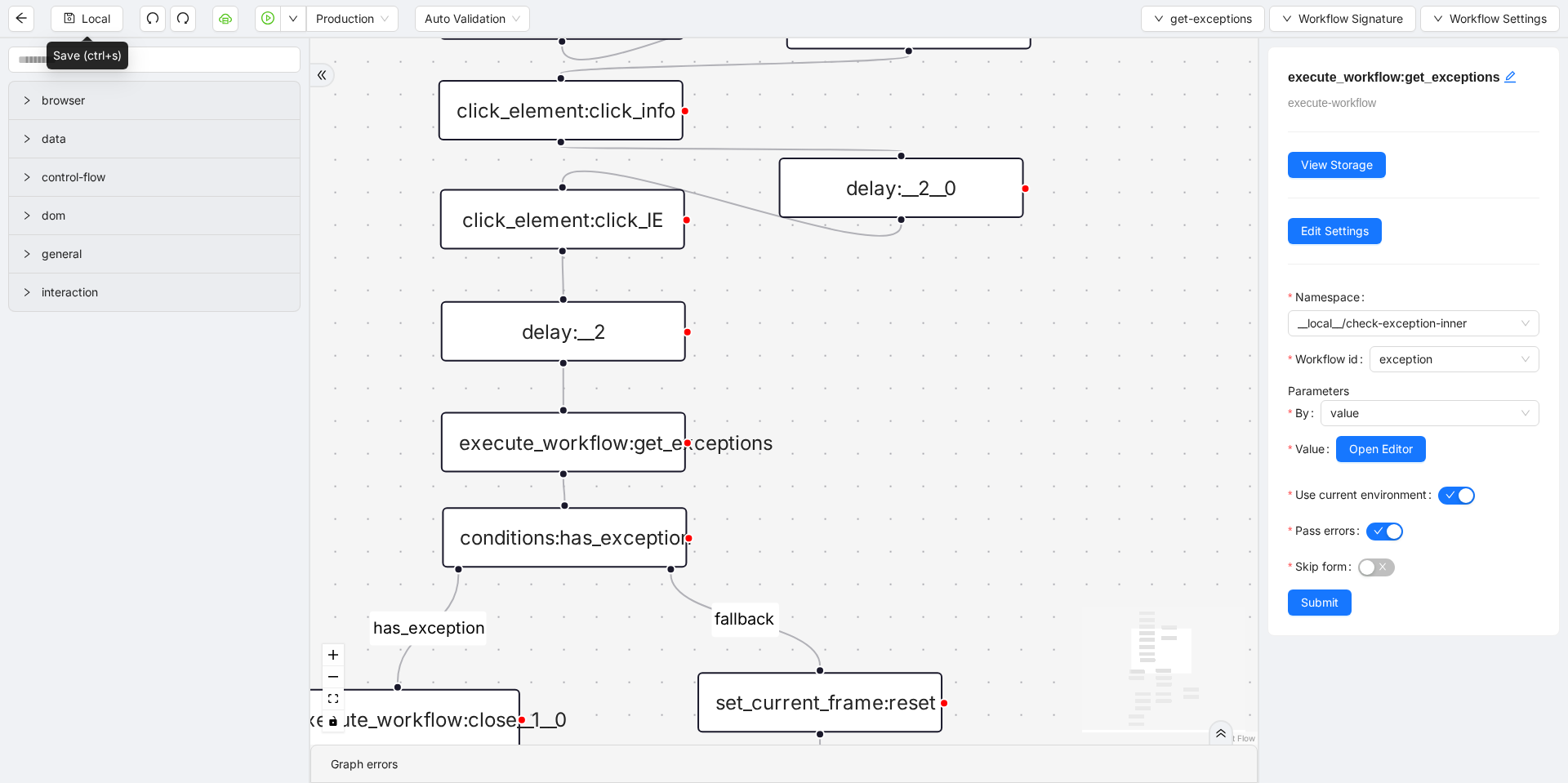
click at [658, 538] on div "conditions:has_exception" at bounding box center [564, 537] width 245 height 61
click at [630, 538] on div "conditions:has_exception" at bounding box center [565, 537] width 245 height 61
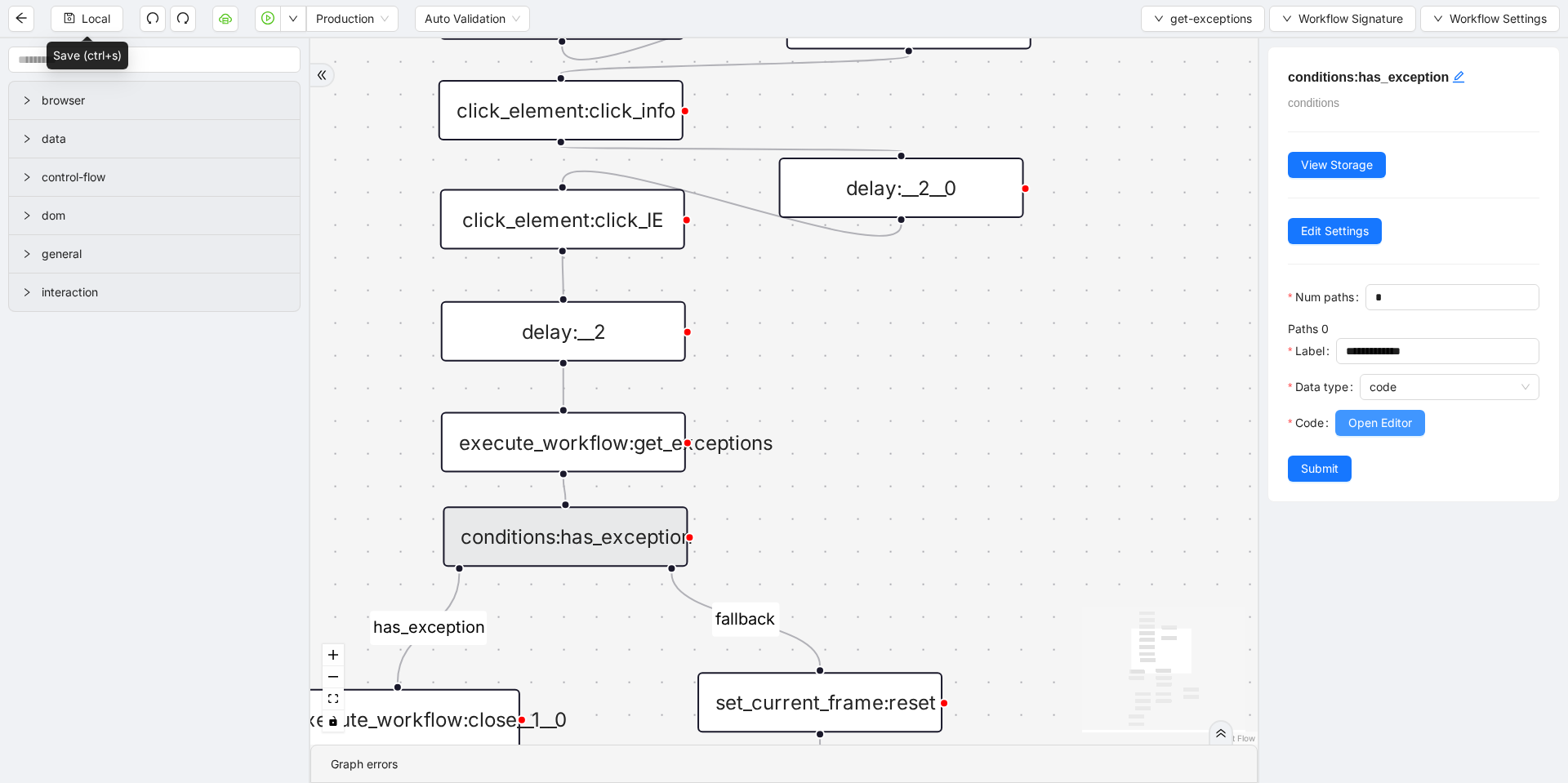
click at [1393, 436] on button "Open Editor" at bounding box center [1380, 423] width 89 height 26
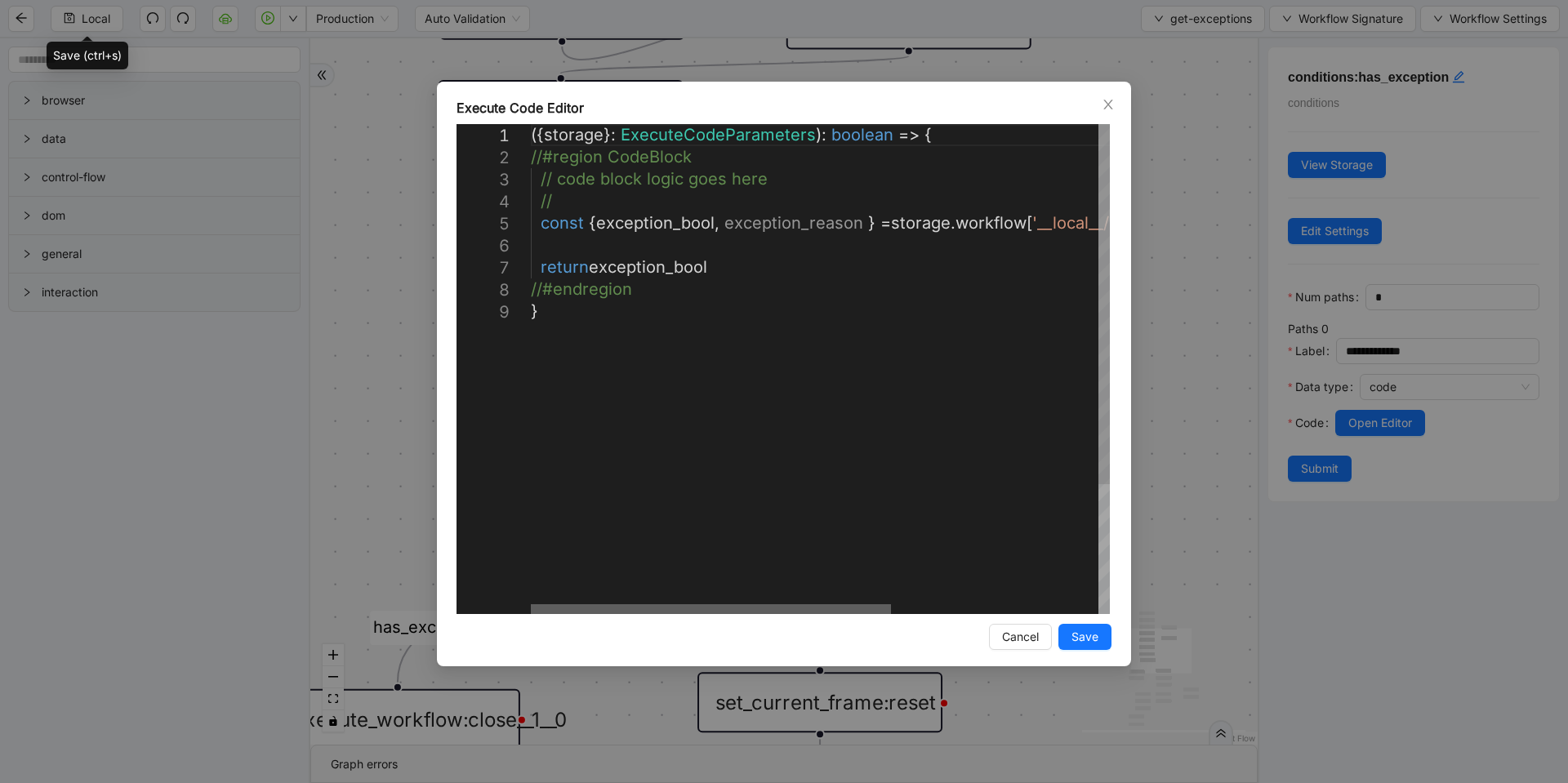
click at [699, 604] on div at bounding box center [710, 609] width 361 height 10
click at [1173, 341] on div "**********" at bounding box center [784, 392] width 1568 height 783
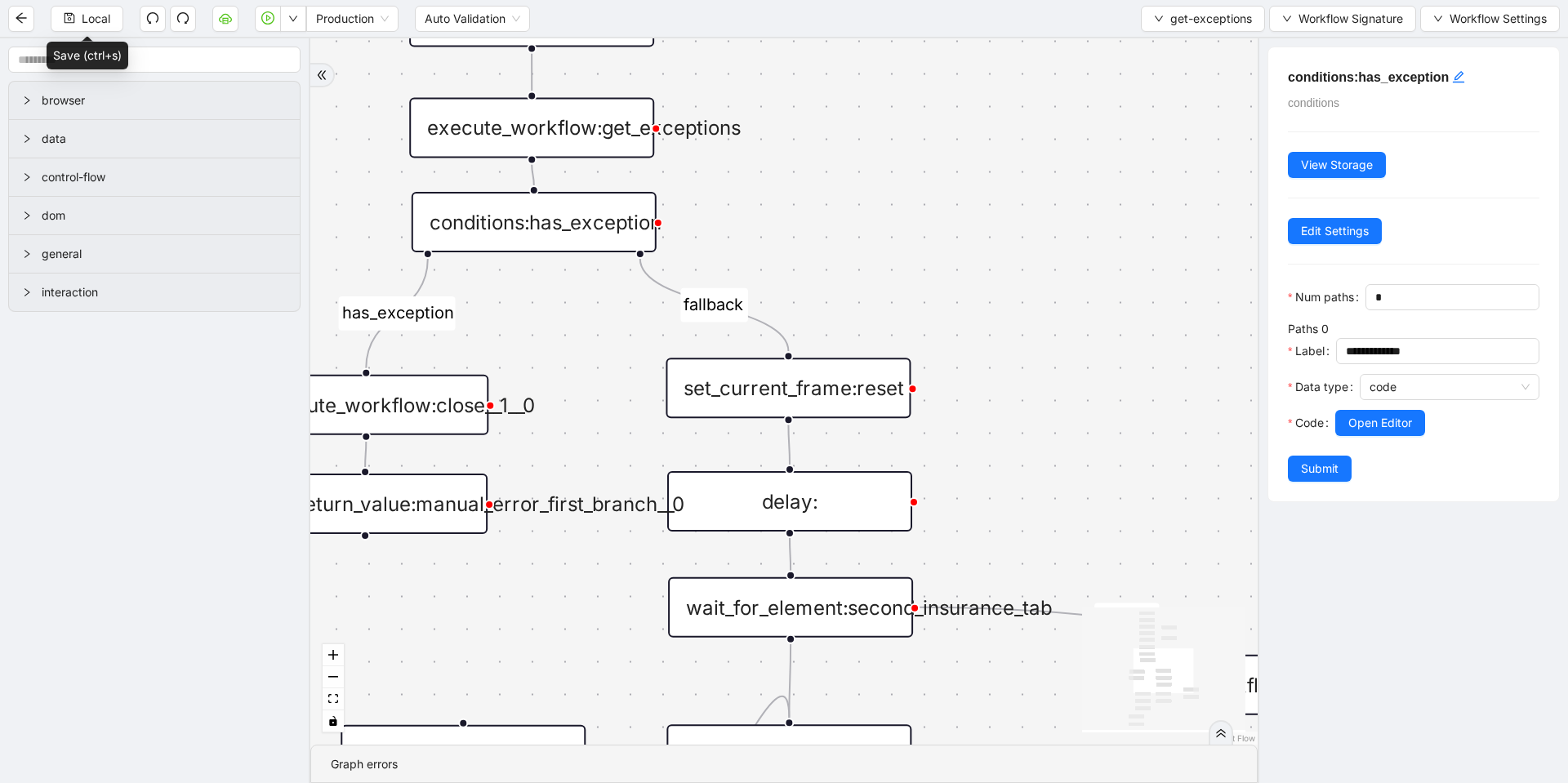
click at [812, 406] on div "set_current_frame:reset" at bounding box center [788, 388] width 245 height 61
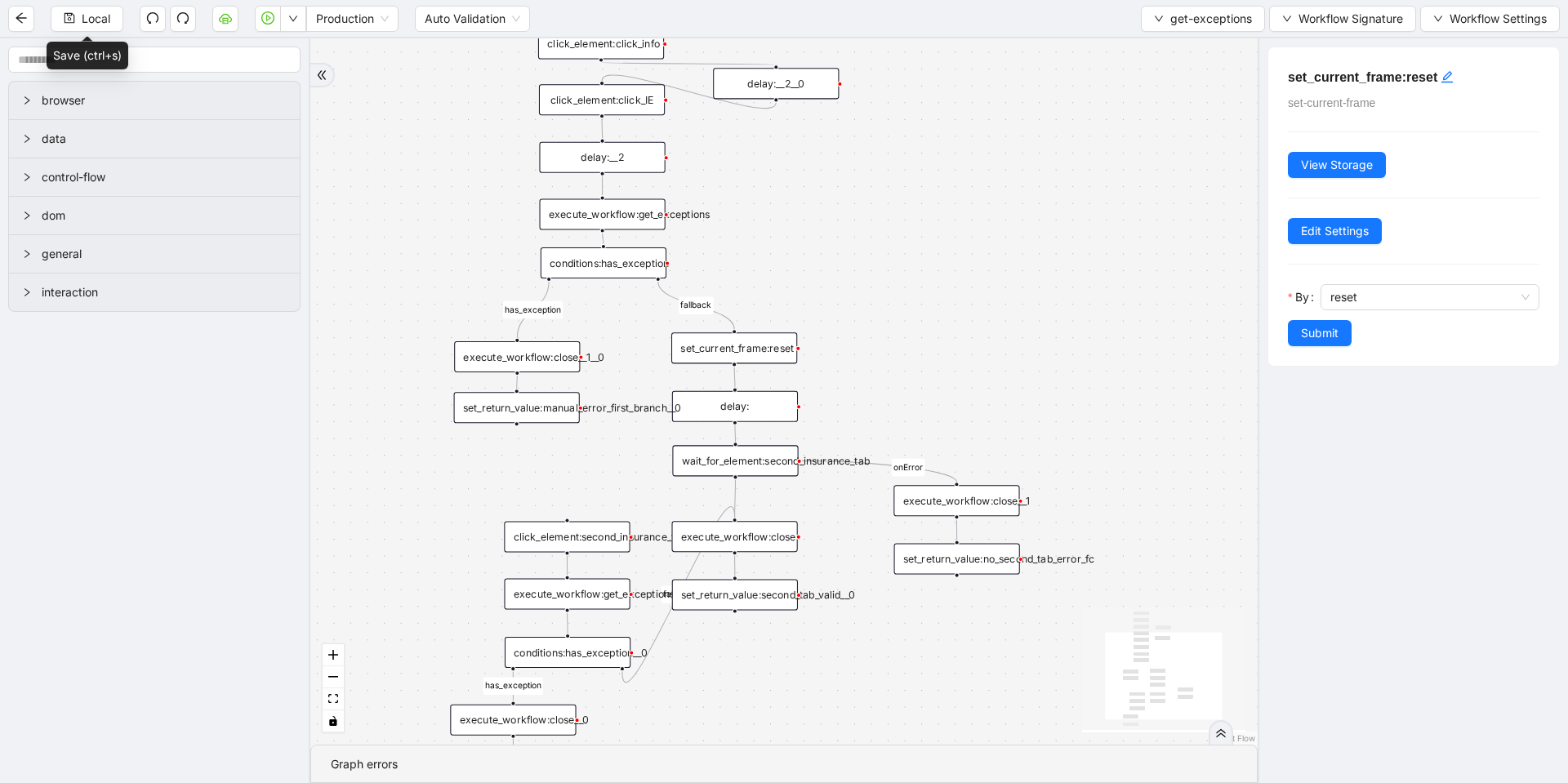
click at [562, 410] on div "set_return_value:manual_error_first_branch__0" at bounding box center [517, 407] width 126 height 31
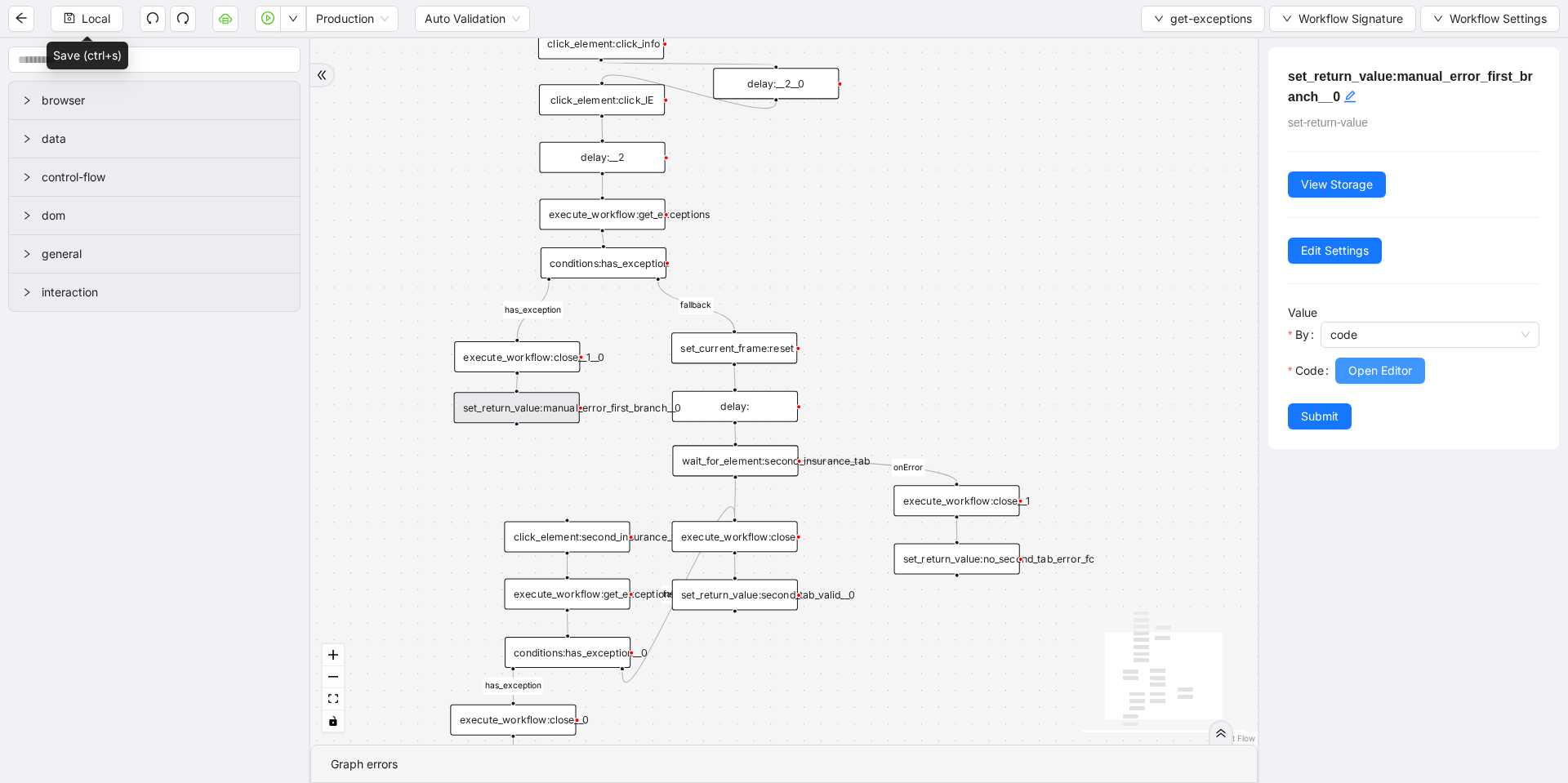
click at [1377, 372] on span "Open Editor" at bounding box center [1380, 371] width 64 height 18
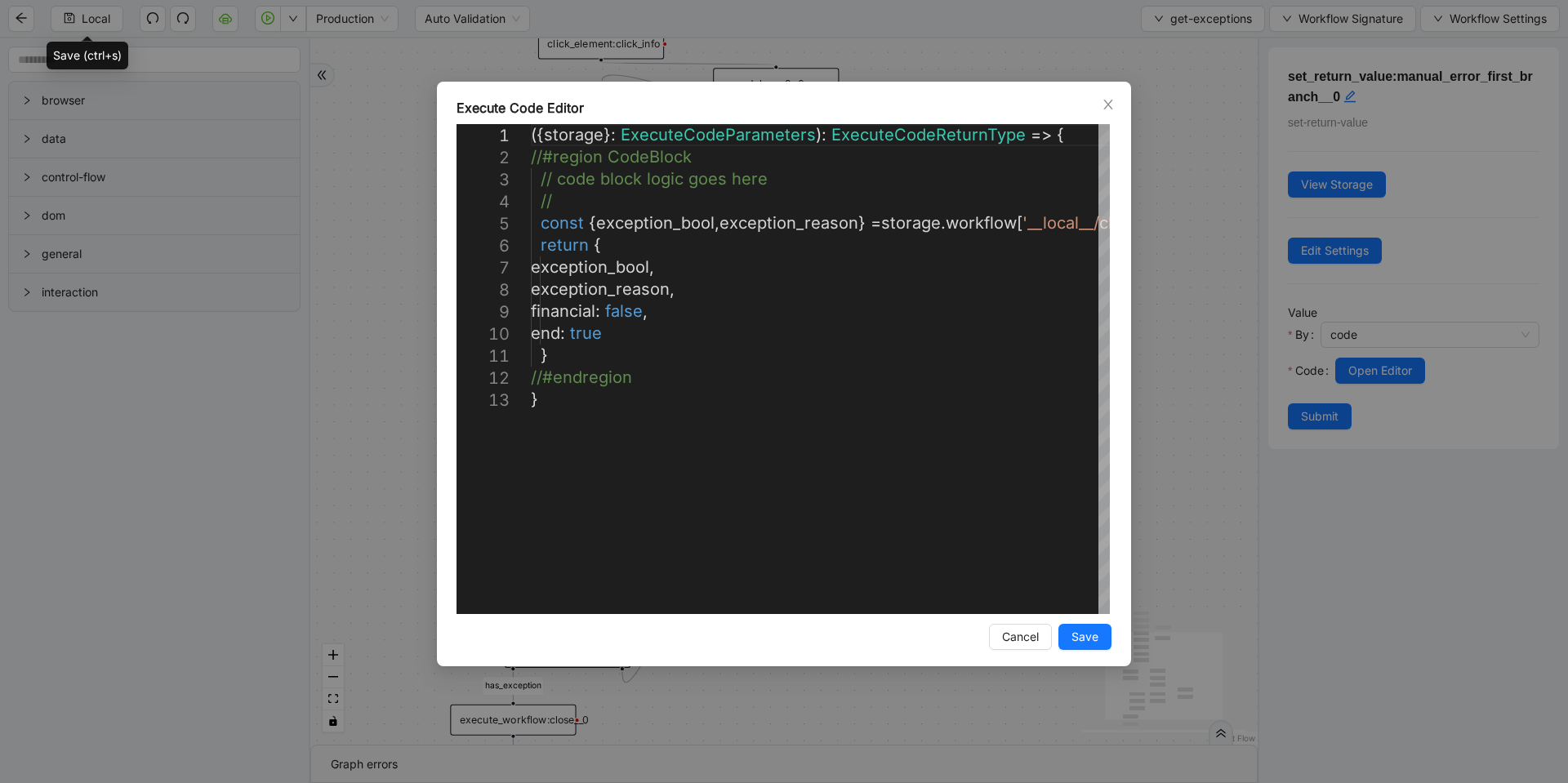
click at [1159, 328] on div "**********" at bounding box center [784, 392] width 1568 height 783
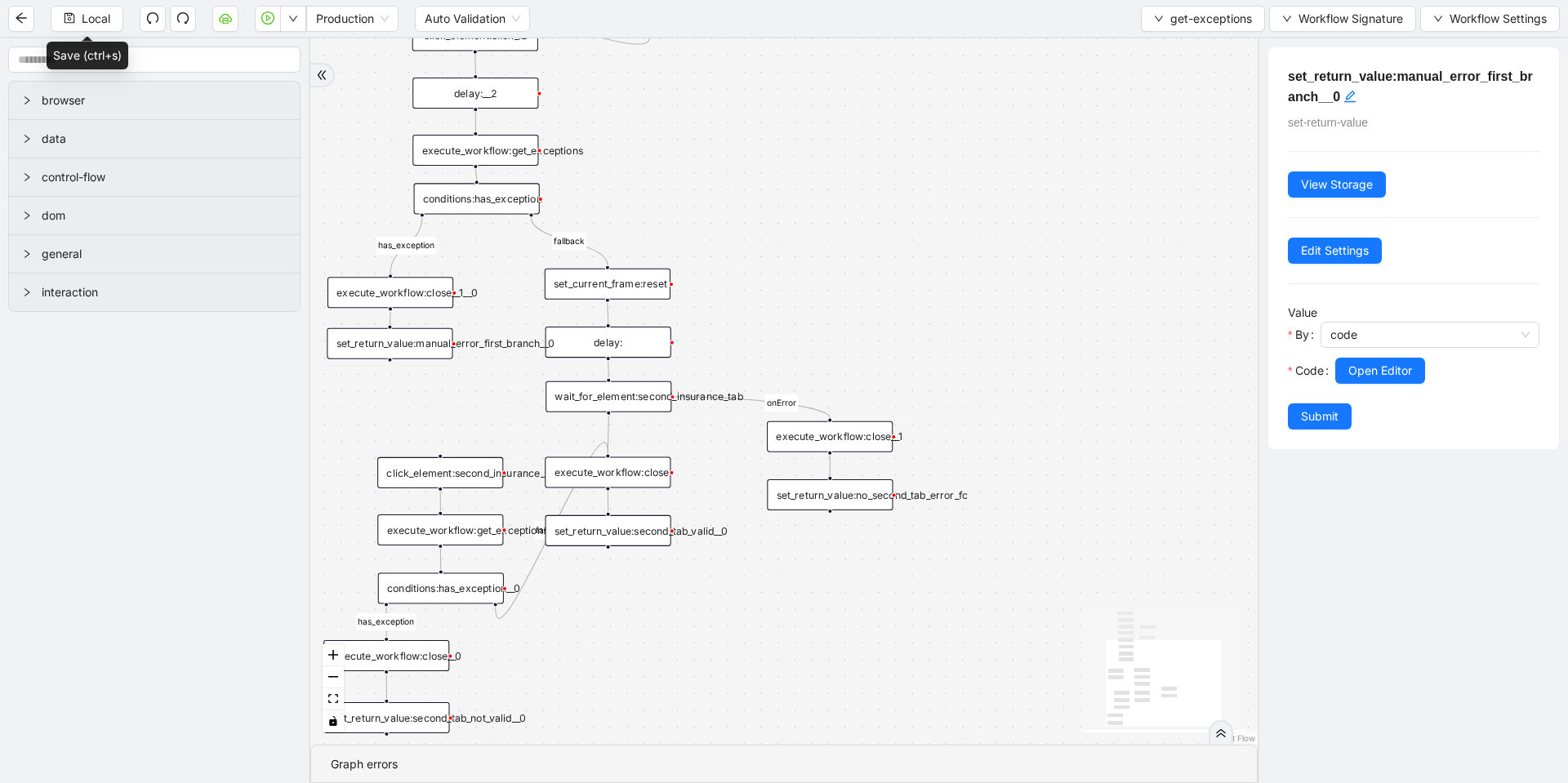
click at [608, 526] on div "set_return_value:second_tab_valid__0" at bounding box center [607, 531] width 126 height 31
click at [1370, 376] on span "Open Editor" at bounding box center [1380, 371] width 64 height 18
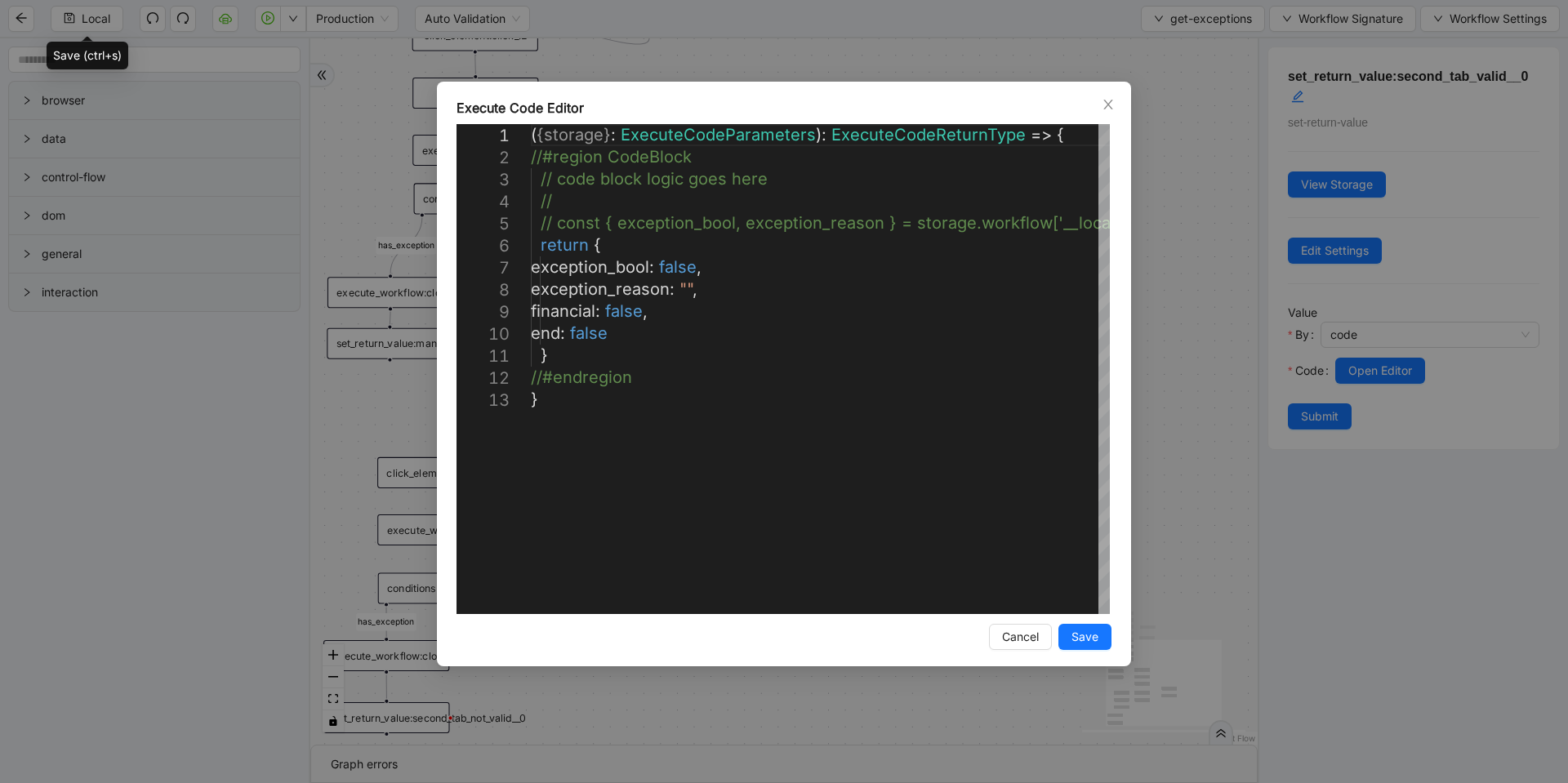
click at [1179, 328] on div "**********" at bounding box center [784, 392] width 1568 height 783
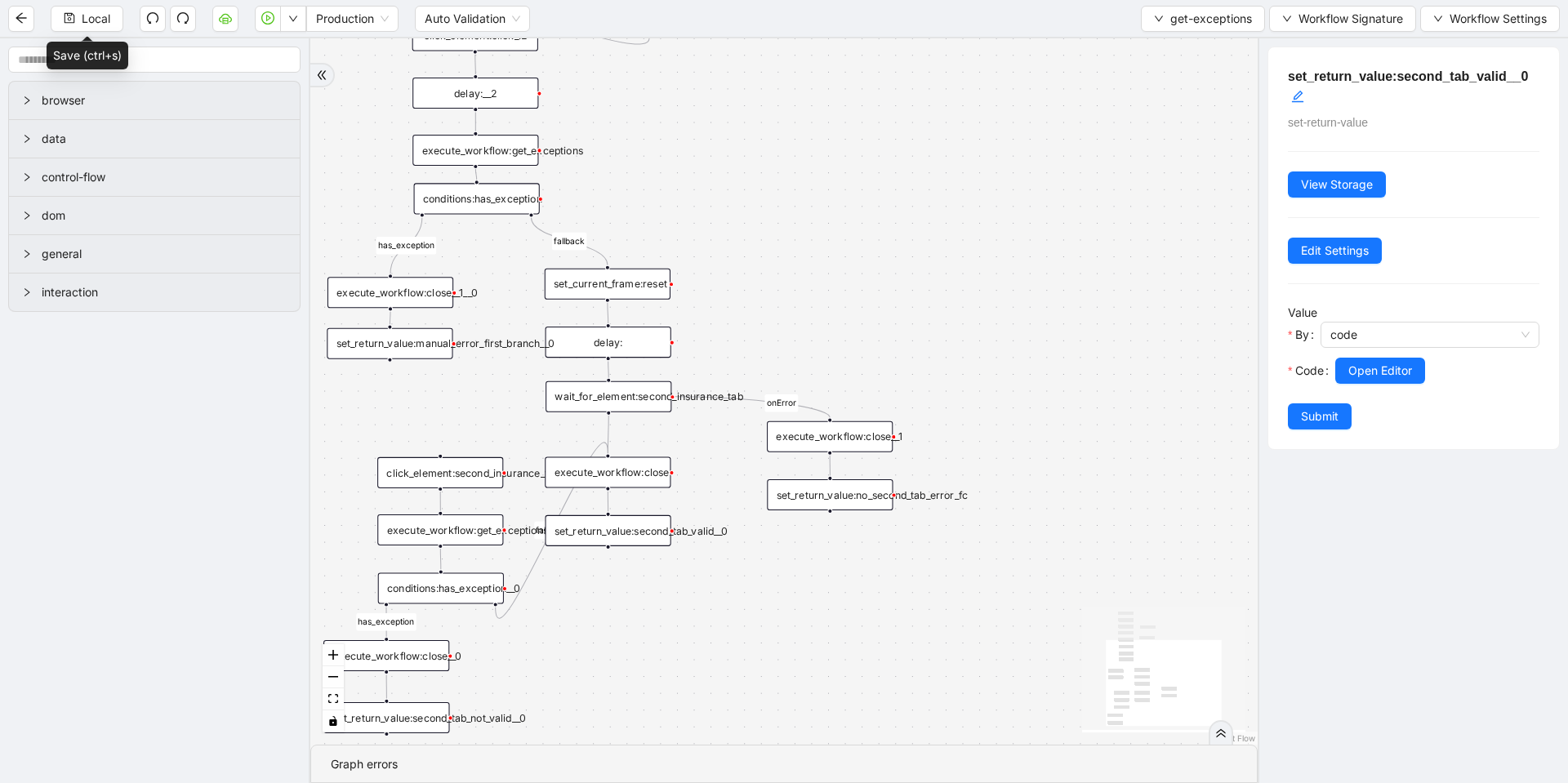
click at [829, 505] on div "set_return_value:no_second_tab_error_fc" at bounding box center [830, 495] width 126 height 31
click at [1388, 375] on span "Open Editor" at bounding box center [1380, 371] width 64 height 18
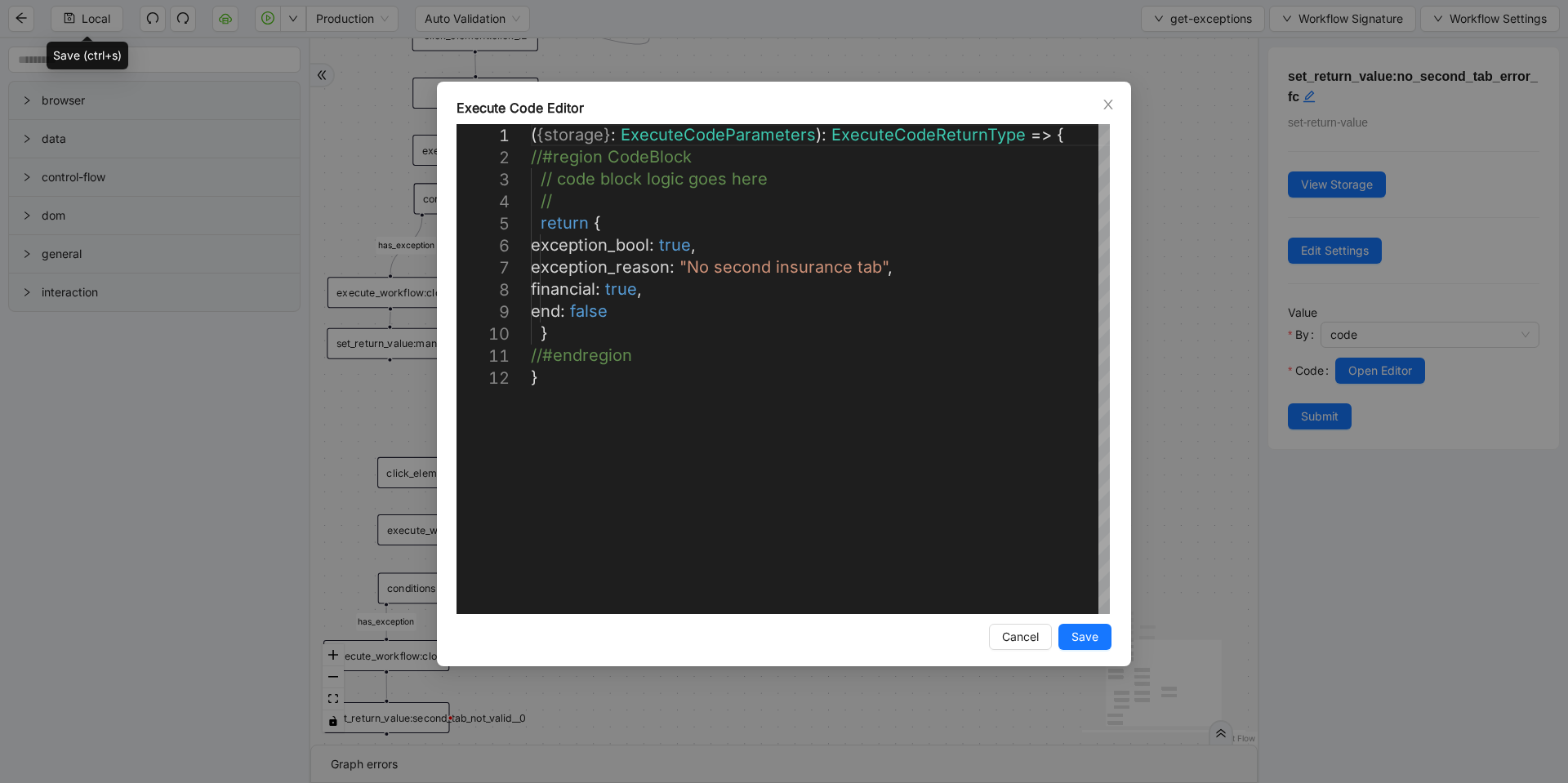
click at [1160, 335] on div "**********" at bounding box center [784, 392] width 1568 height 783
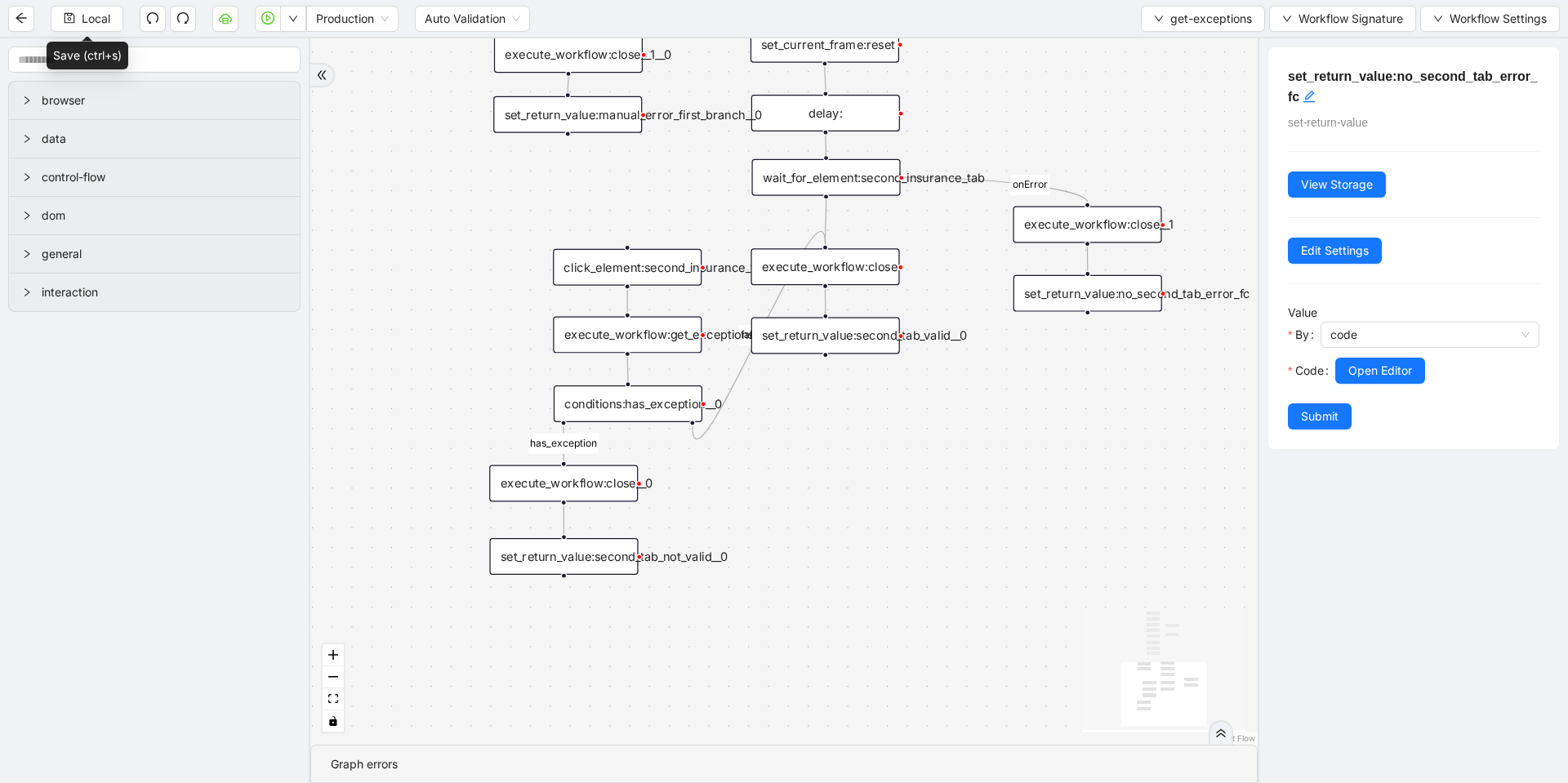
click at [589, 565] on div "set_return_value:second_tab_not_valid__0" at bounding box center [563, 556] width 149 height 37
click at [1363, 374] on span "Open Editor" at bounding box center [1380, 371] width 64 height 18
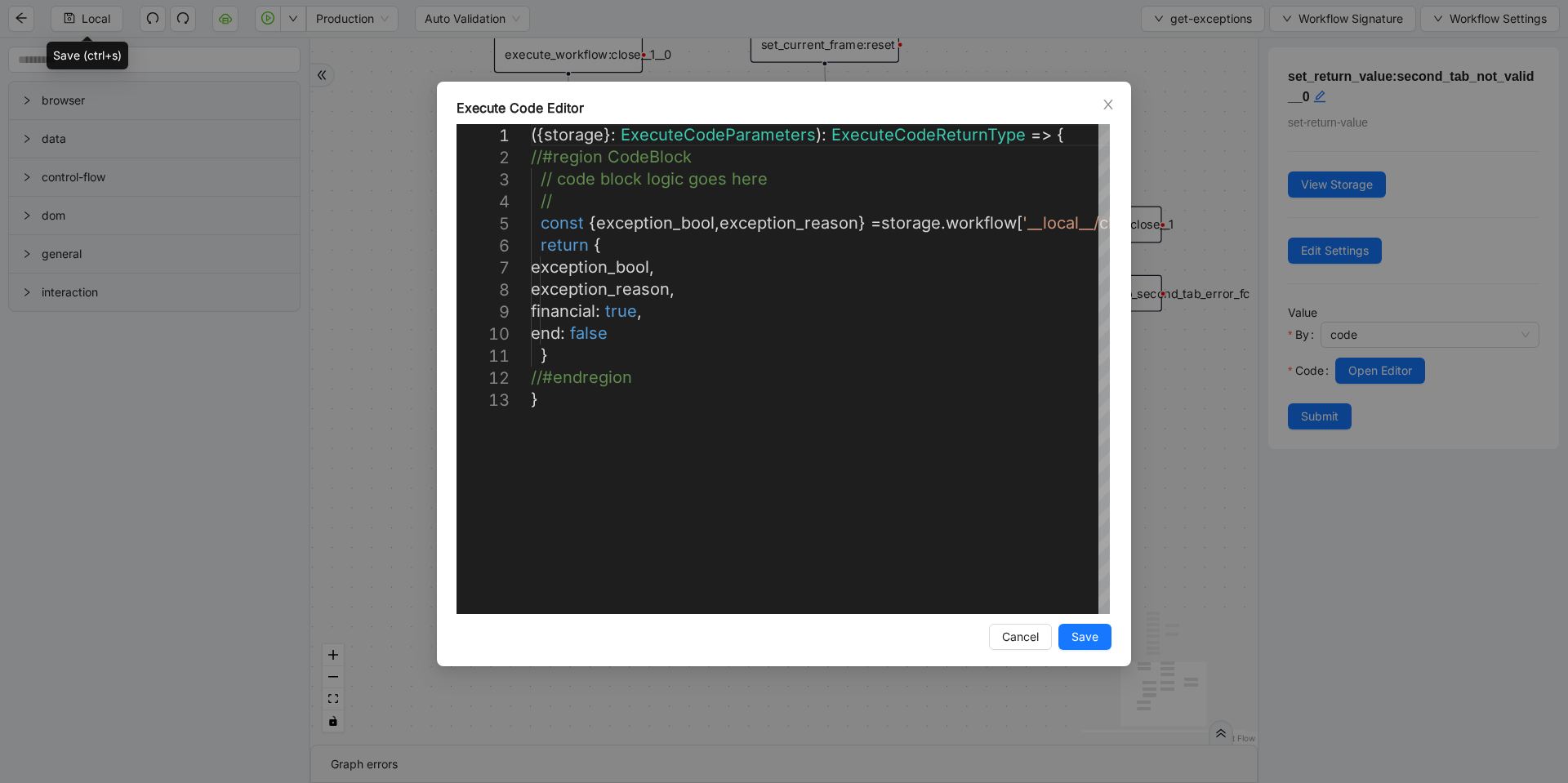
click at [1210, 352] on div "**********" at bounding box center [784, 392] width 1568 height 783
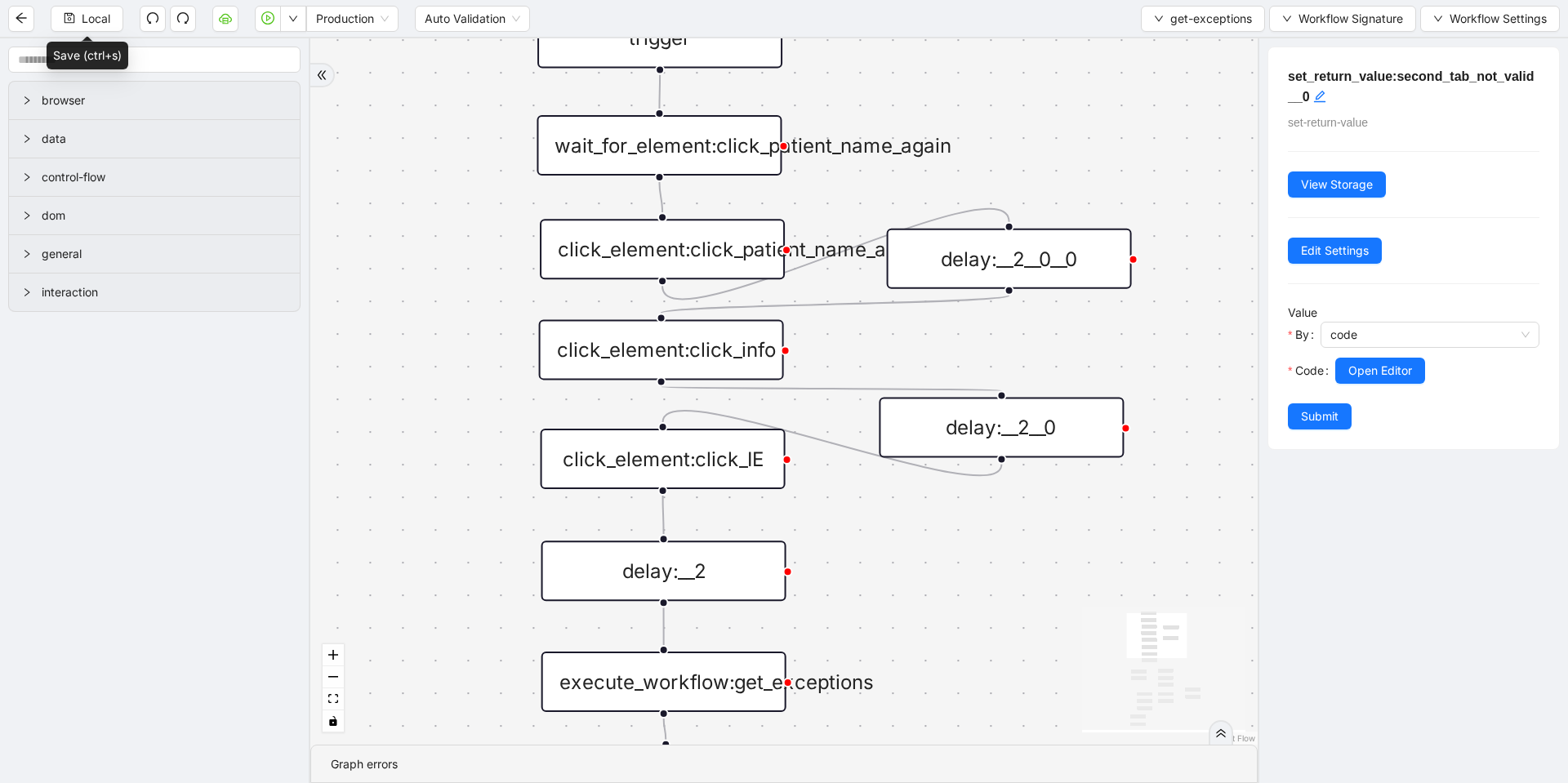
click at [463, 238] on div "fallback fallback has_exception has_exception onError trigger click_element:cli…" at bounding box center [784, 392] width 948 height 706
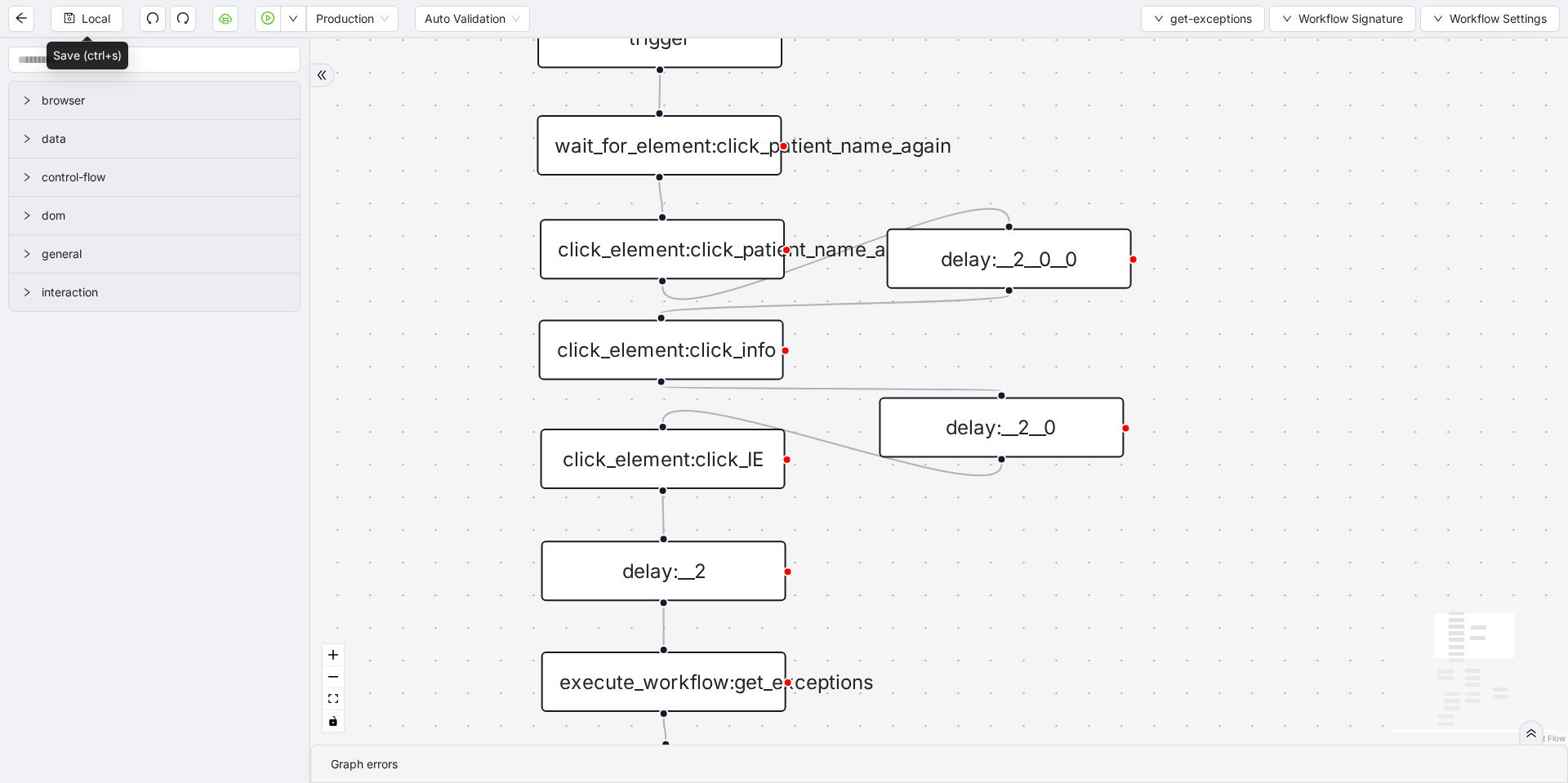
drag, startPoint x: 490, startPoint y: 234, endPoint x: 472, endPoint y: 200, distance: 38.5
click at [472, 200] on div "fallback fallback has_exception has_exception onError trigger click_element:cli…" at bounding box center [939, 392] width 1258 height 706
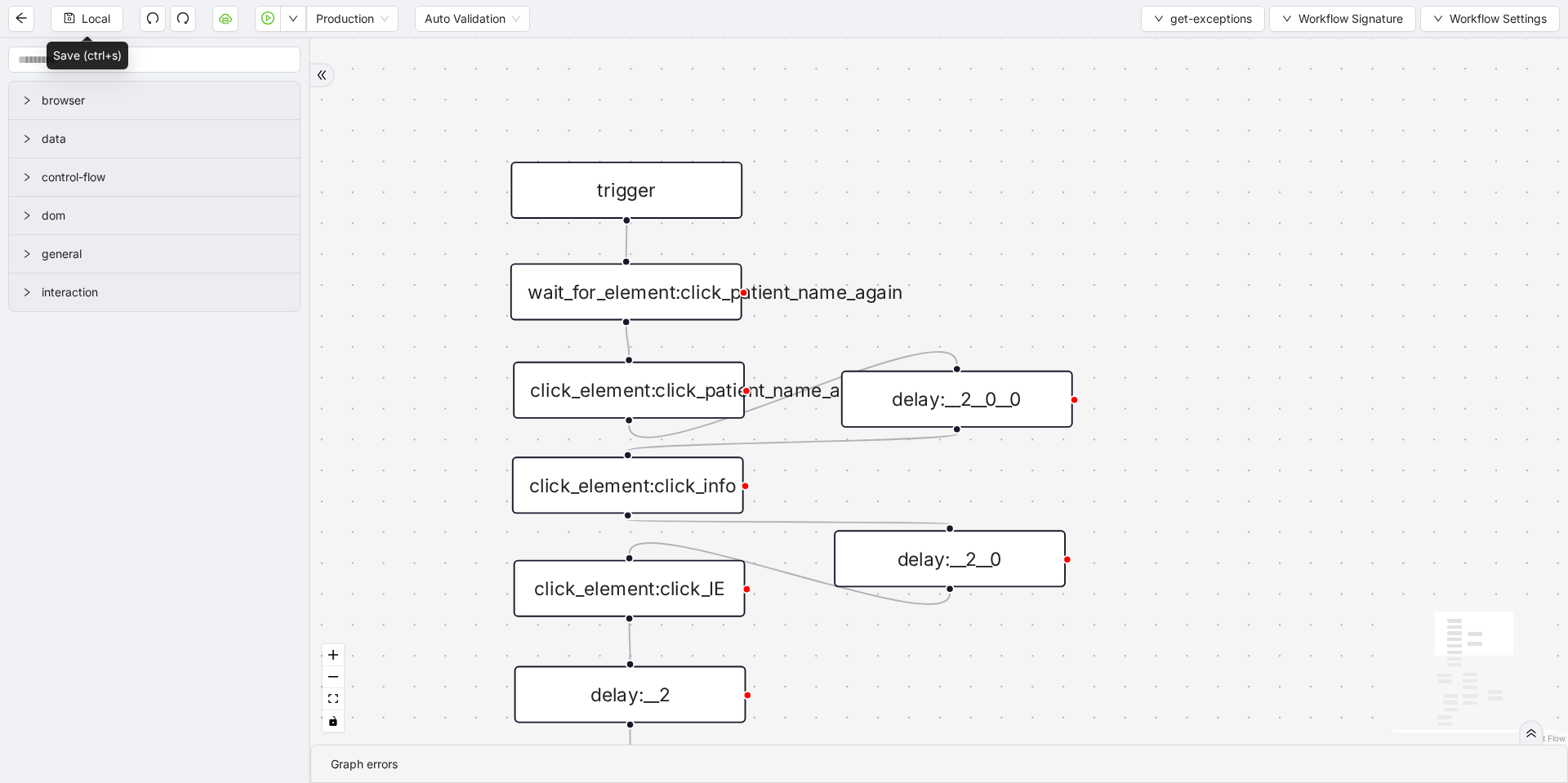
click at [1333, 33] on div "Local Production Auto Validation get-exceptions Workflow Signature Workflow Set…" at bounding box center [784, 18] width 1568 height 37
click at [1337, 15] on span "Workflow Signature" at bounding box center [1350, 19] width 104 height 18
click at [1297, 185] on span "Type" at bounding box center [1340, 181] width 109 height 18
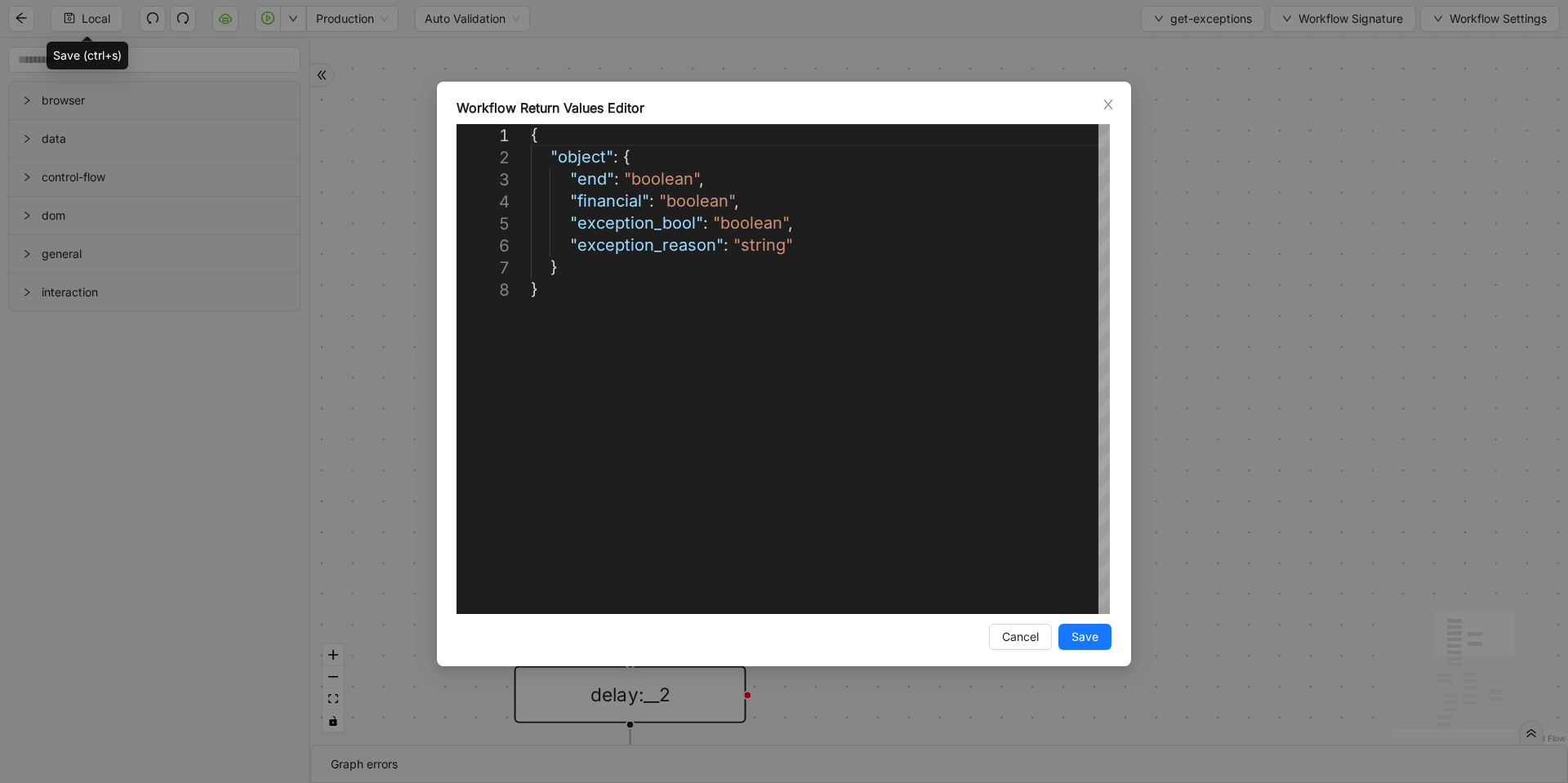
click at [1297, 185] on div "**********" at bounding box center [784, 392] width 1568 height 783
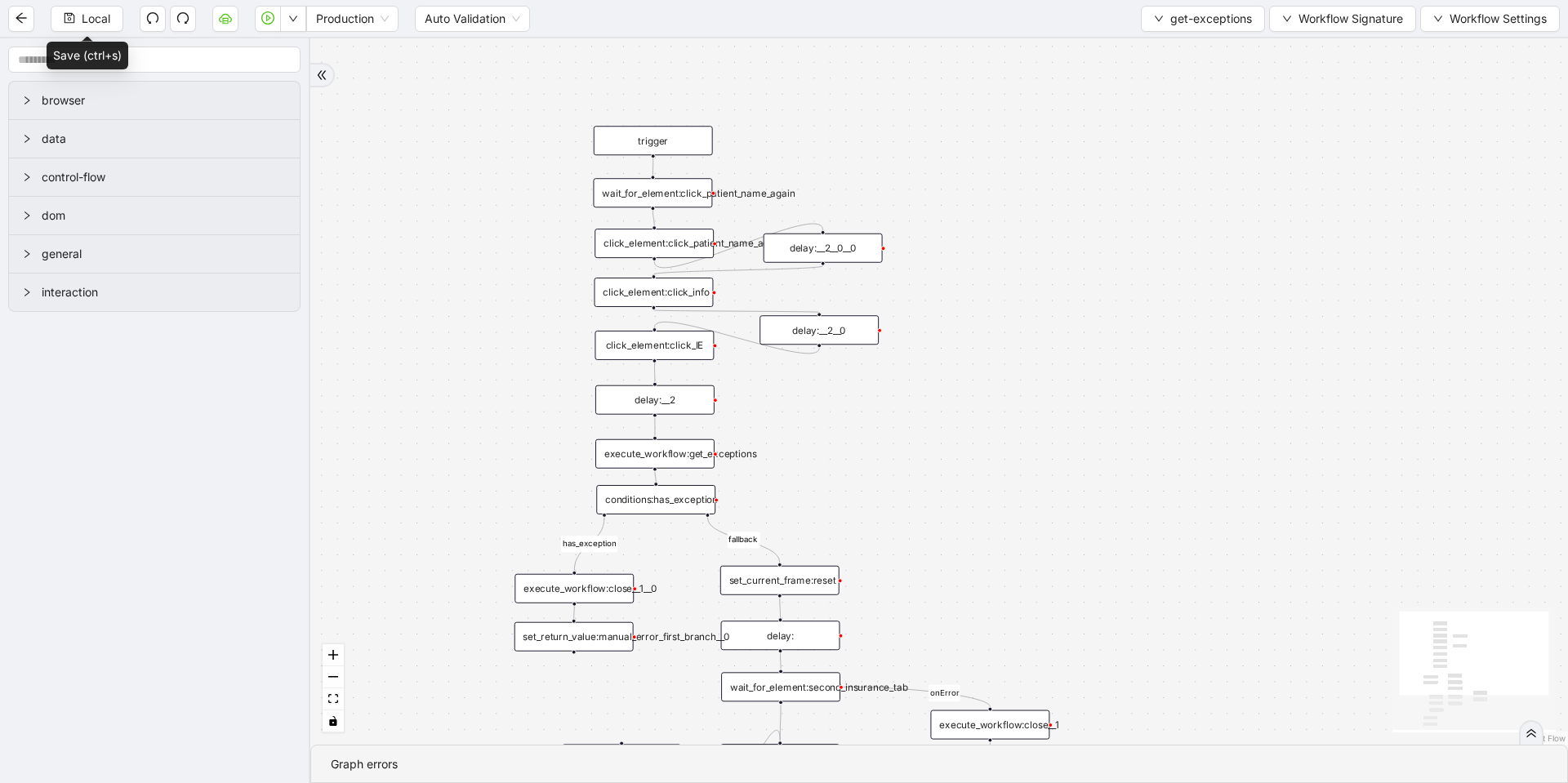
click at [674, 501] on div "conditions:has_exception" at bounding box center [656, 500] width 119 height 30
drag, startPoint x: 674, startPoint y: 501, endPoint x: 975, endPoint y: 406, distance: 315.6
click at [674, 501] on div "conditions:has_exception" at bounding box center [656, 500] width 119 height 30
click at [668, 493] on div "conditions:has_exception" at bounding box center [656, 500] width 119 height 30
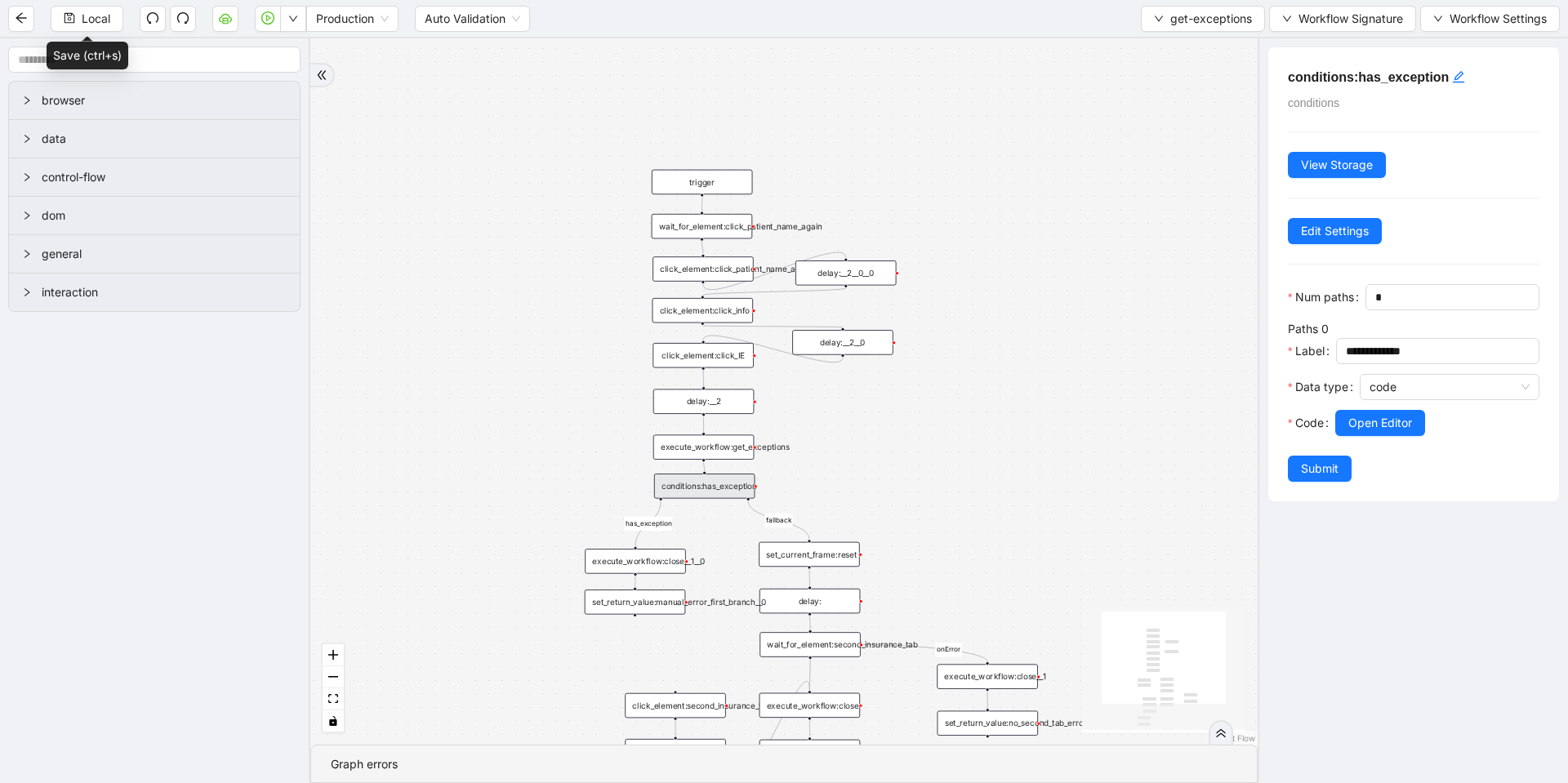
click at [1397, 410] on div at bounding box center [1450, 405] width 180 height 10
click at [1397, 436] on button "Open Editor" at bounding box center [1380, 423] width 89 height 26
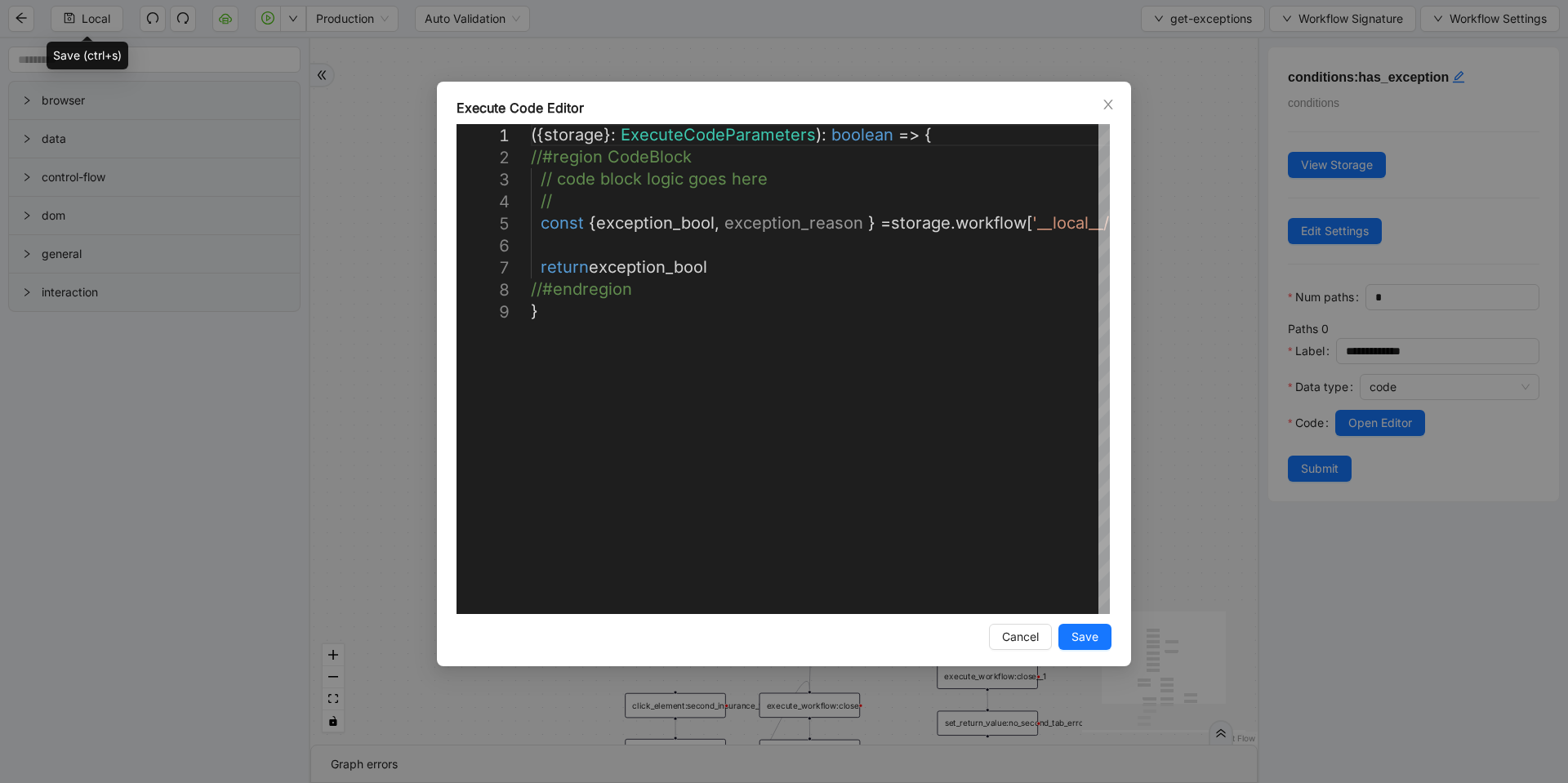
click at [1186, 251] on div "**********" at bounding box center [784, 392] width 1568 height 783
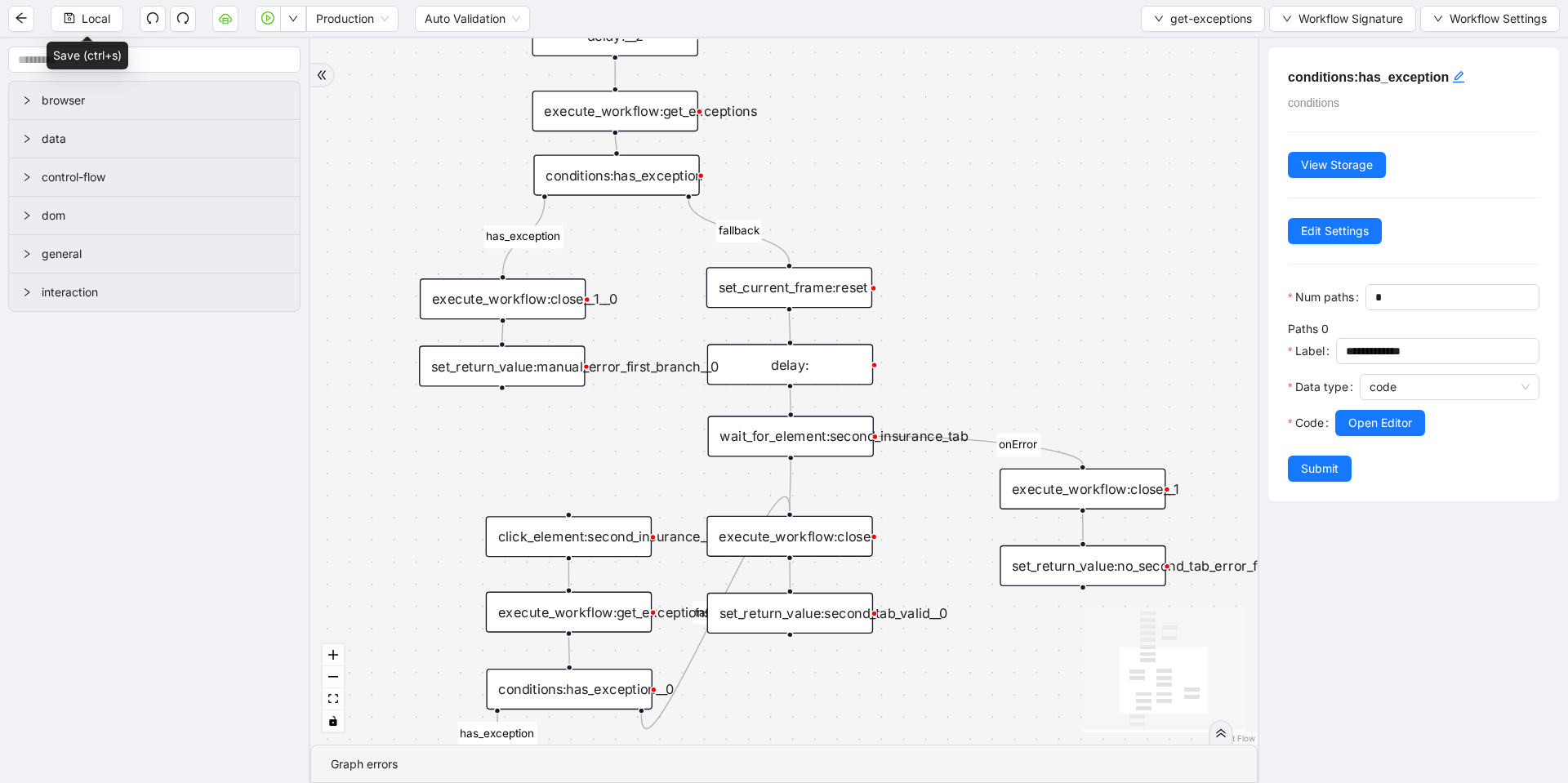
click at [517, 360] on div "set_return_value:manual_error_first_branch__0" at bounding box center [502, 366] width 166 height 41
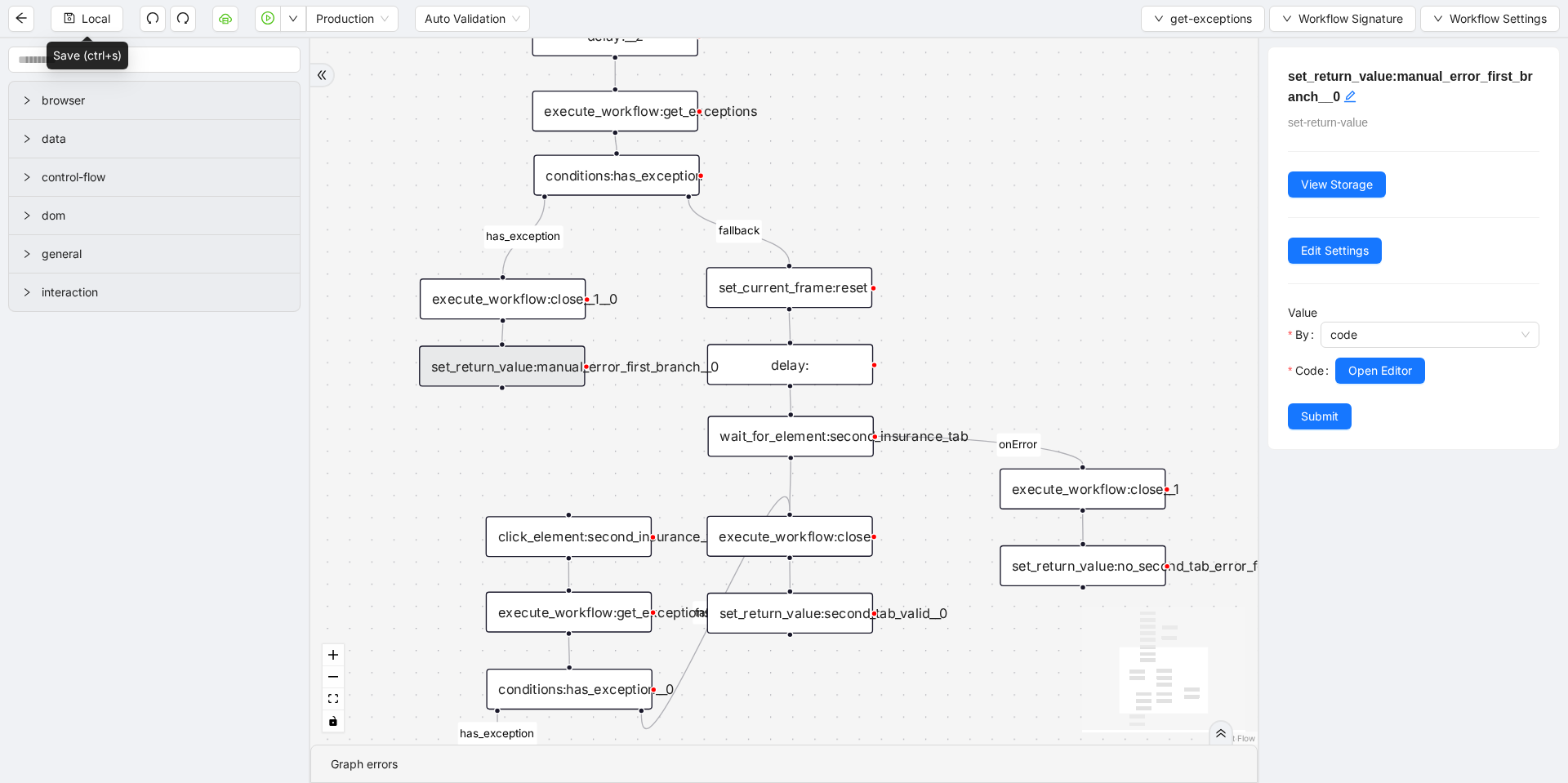
click at [540, 289] on div "execute_workflow:close__1__0" at bounding box center [503, 298] width 166 height 41
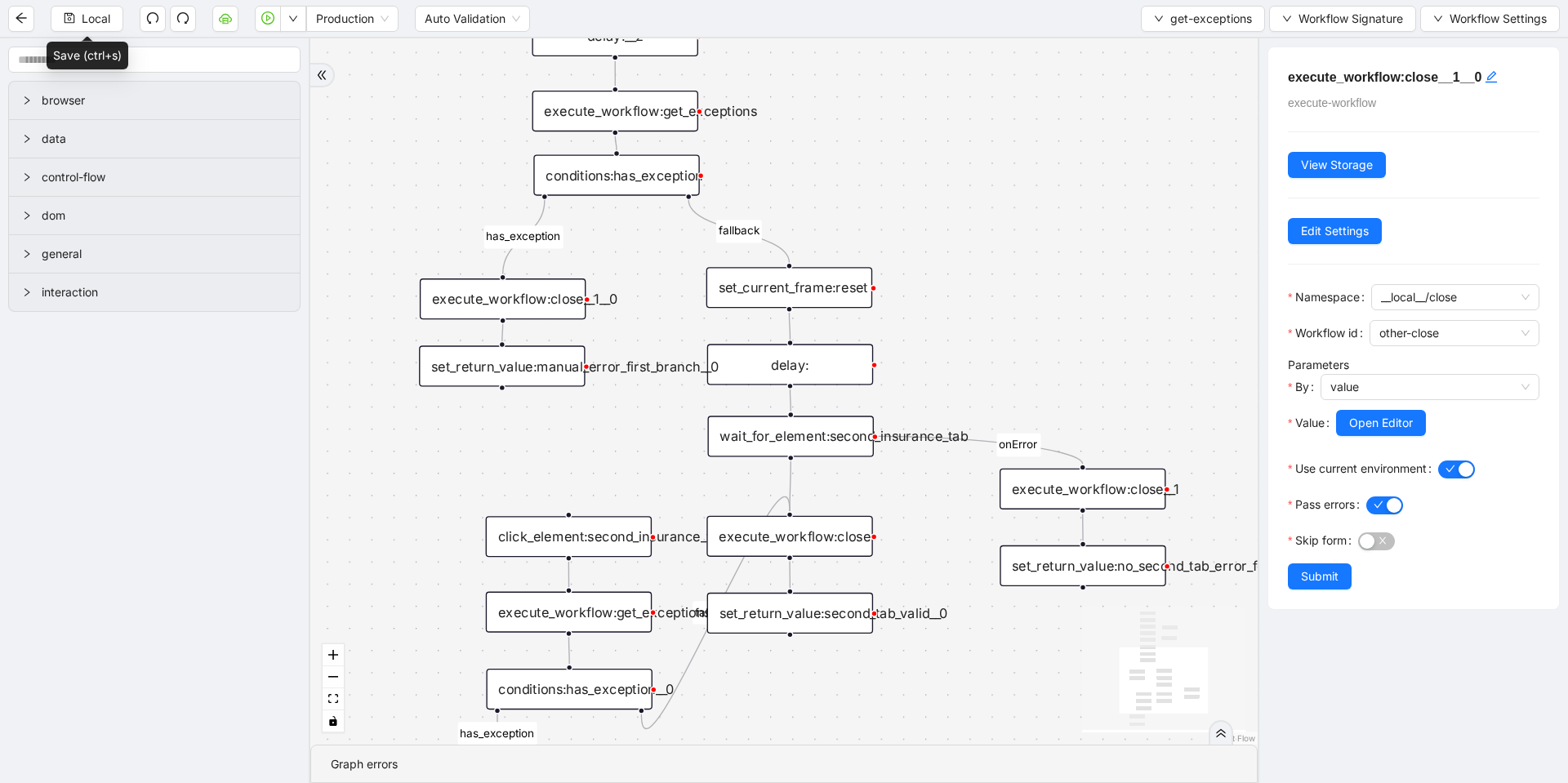
click at [531, 363] on div "set_return_value:manual_error_first_branch__0" at bounding box center [502, 366] width 166 height 41
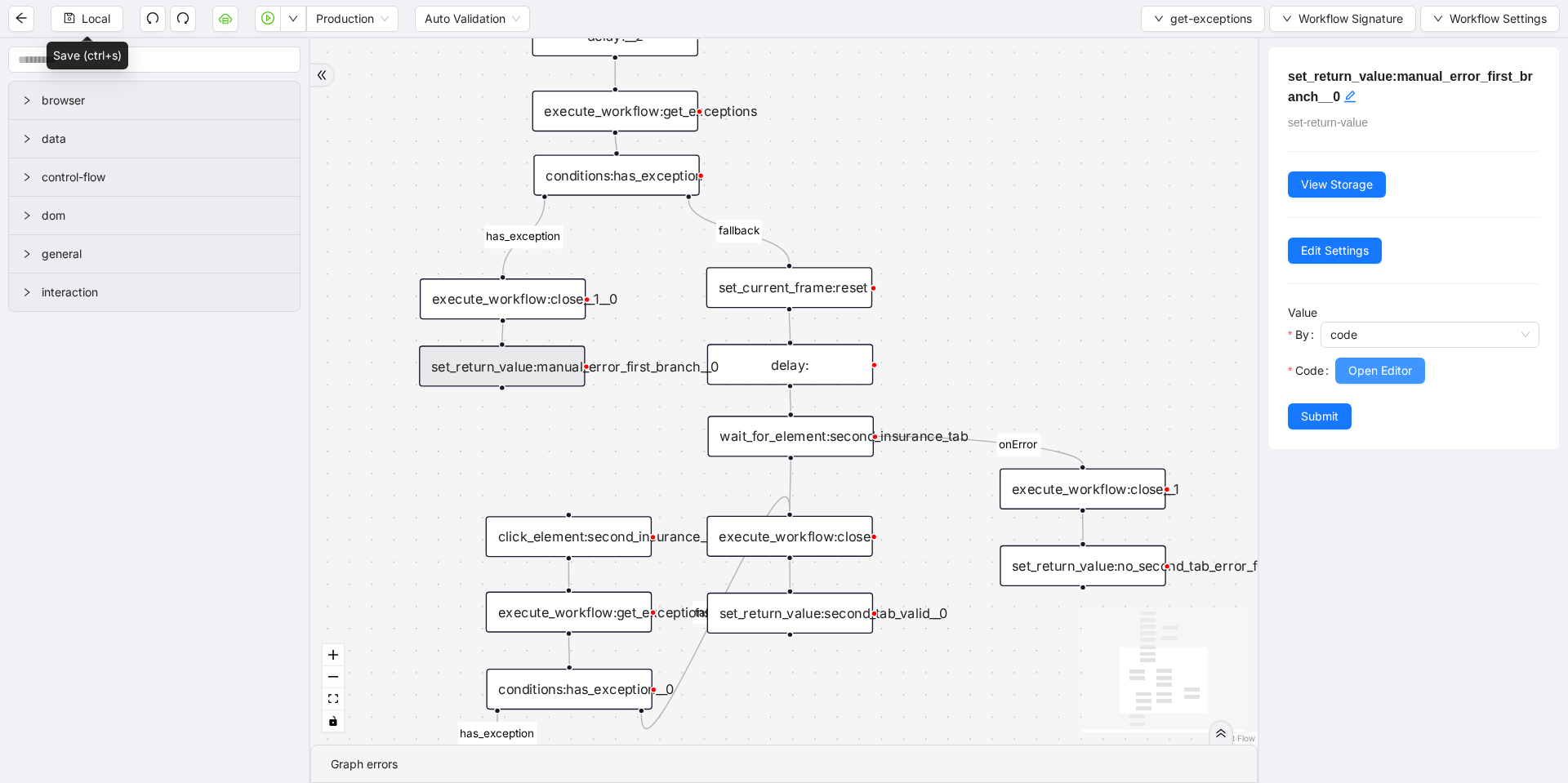
click at [1407, 379] on span "Open Editor" at bounding box center [1380, 371] width 64 height 18
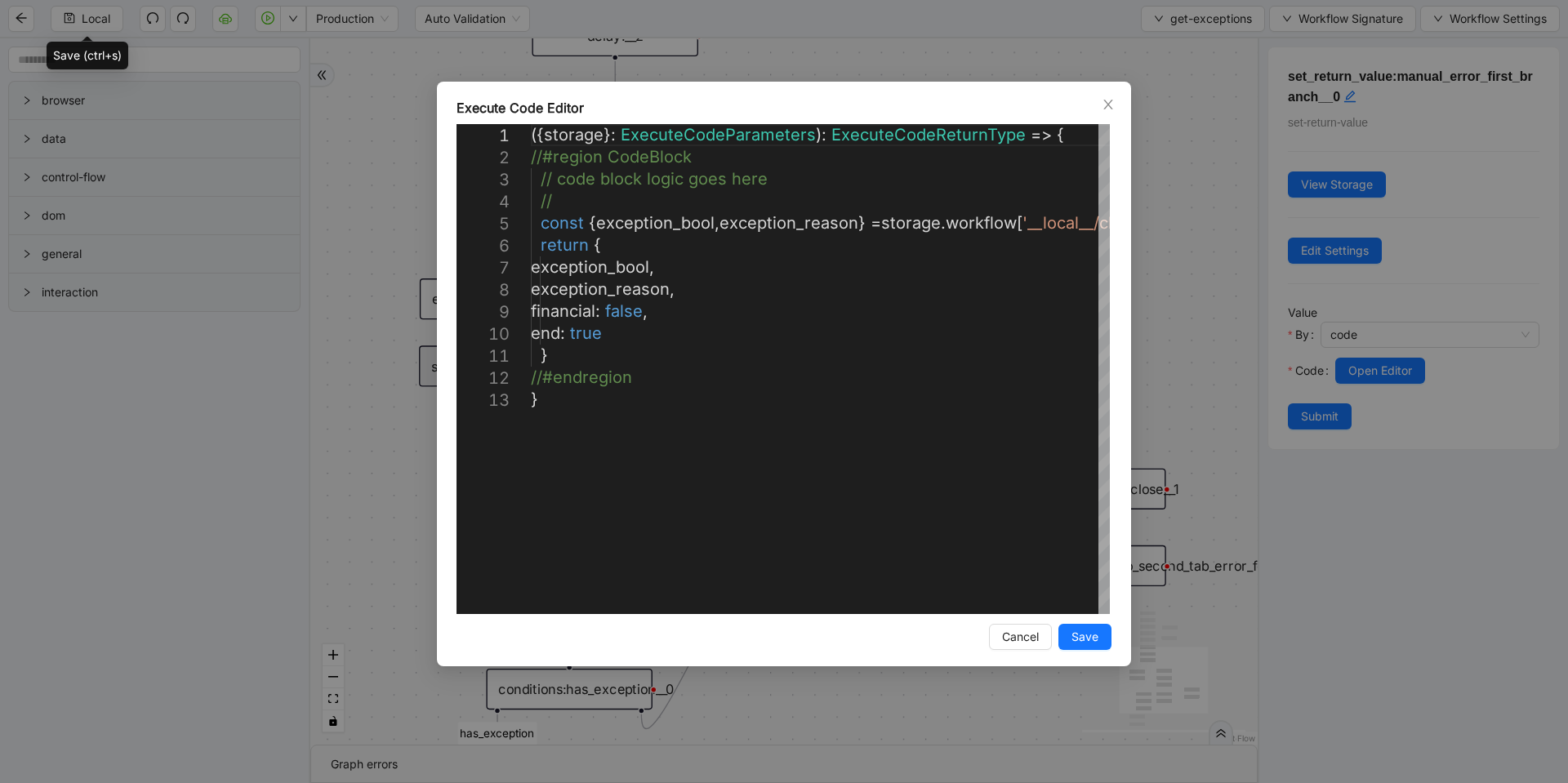
click at [1196, 253] on div "**********" at bounding box center [784, 392] width 1568 height 783
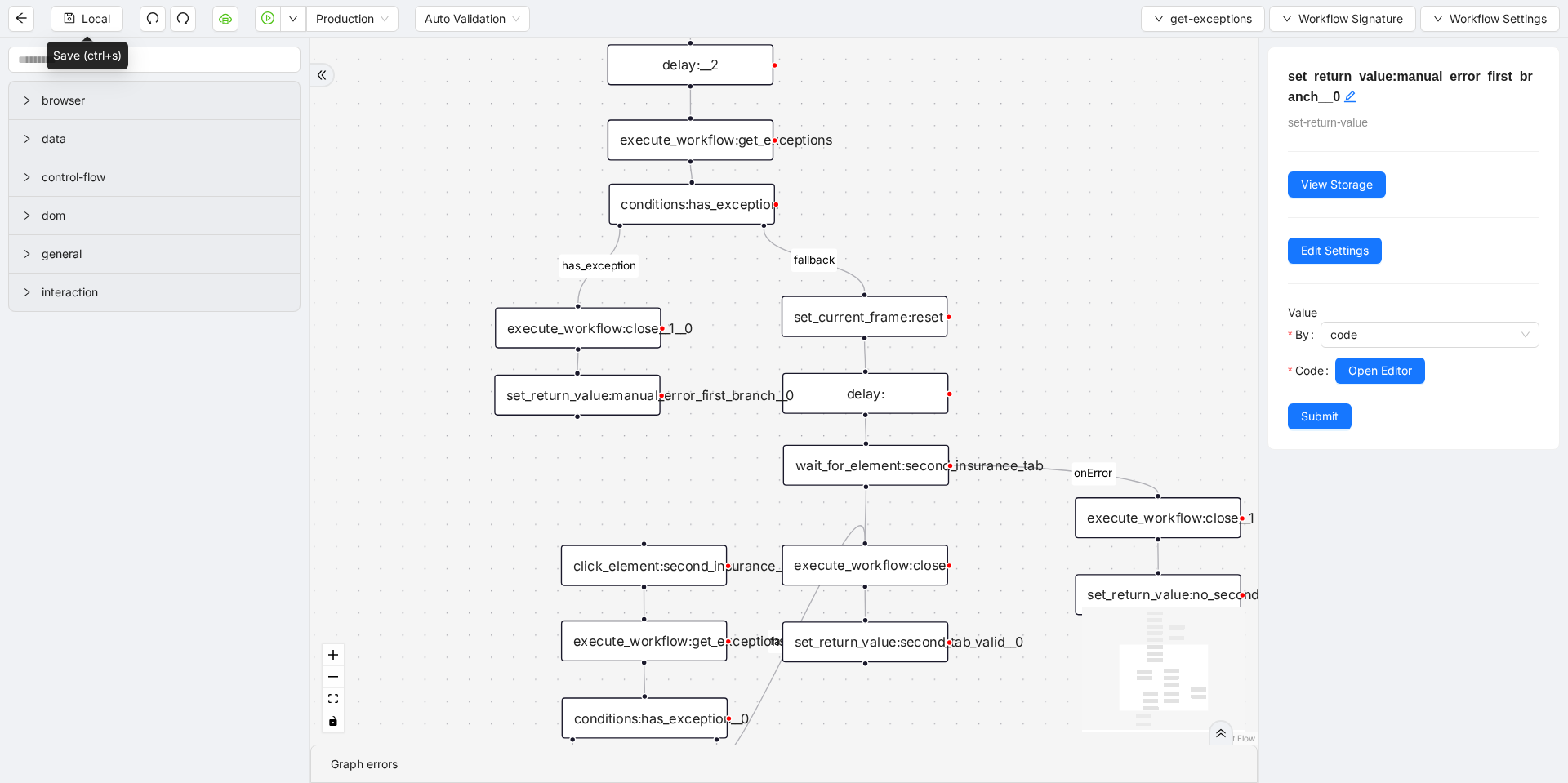
click at [679, 136] on div "execute_workflow:get_exceptions" at bounding box center [691, 139] width 166 height 41
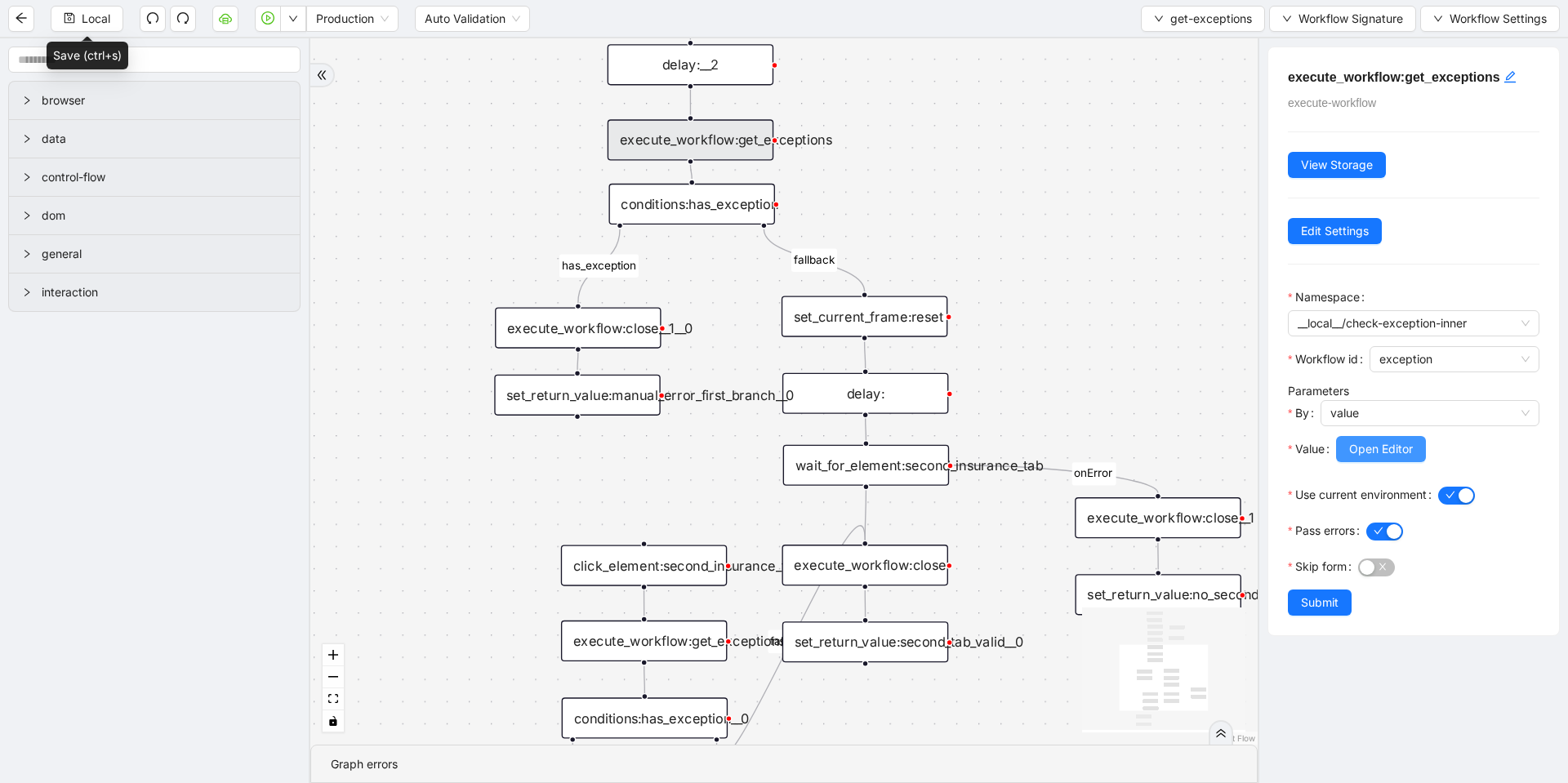
click at [1356, 447] on span "Open Editor" at bounding box center [1381, 449] width 64 height 18
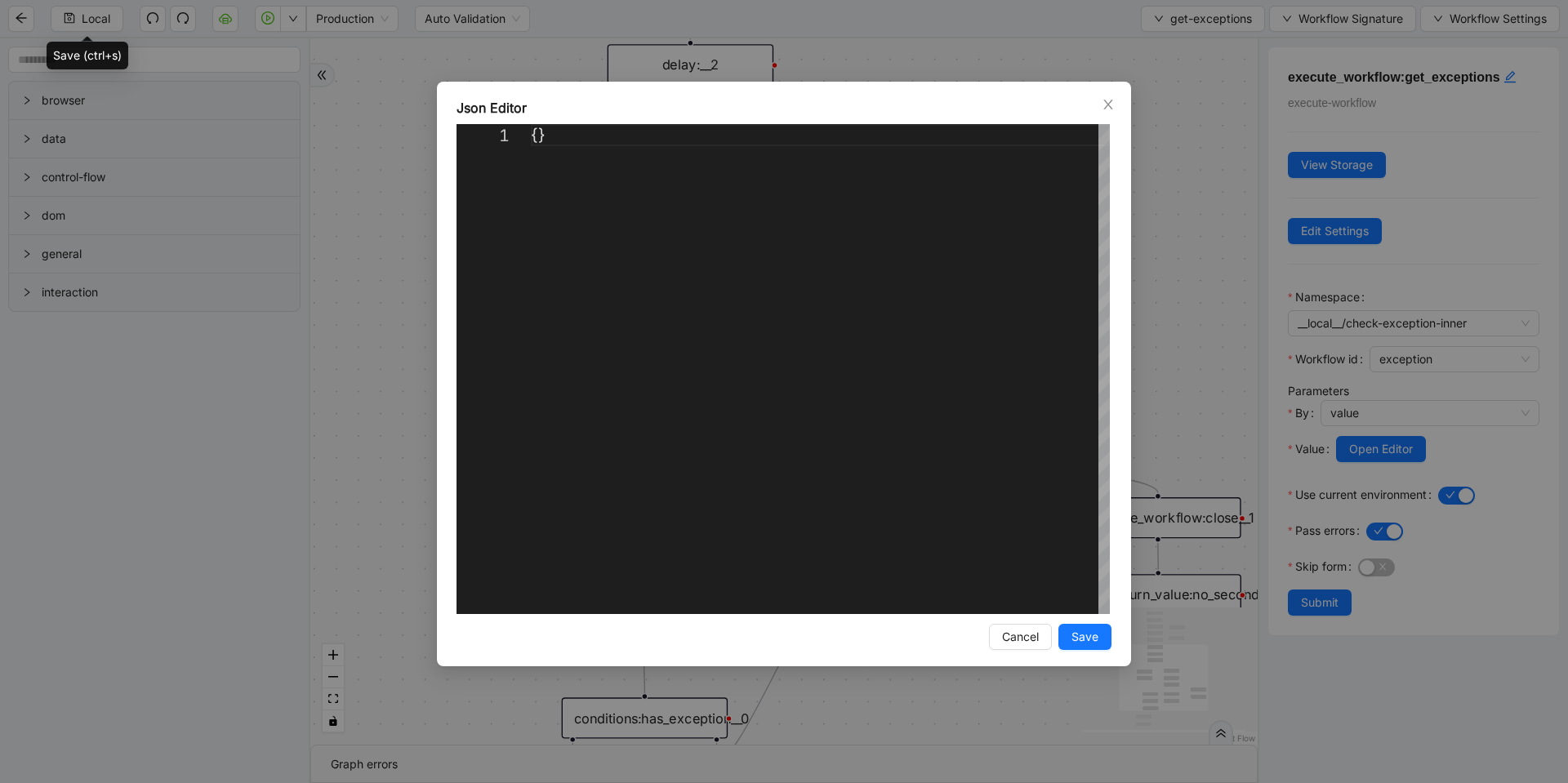
click at [1200, 249] on div "Json Editor 1 {} ** Enter to Rename, Shift+Enter to Preview Cancel Save" at bounding box center [784, 392] width 1568 height 783
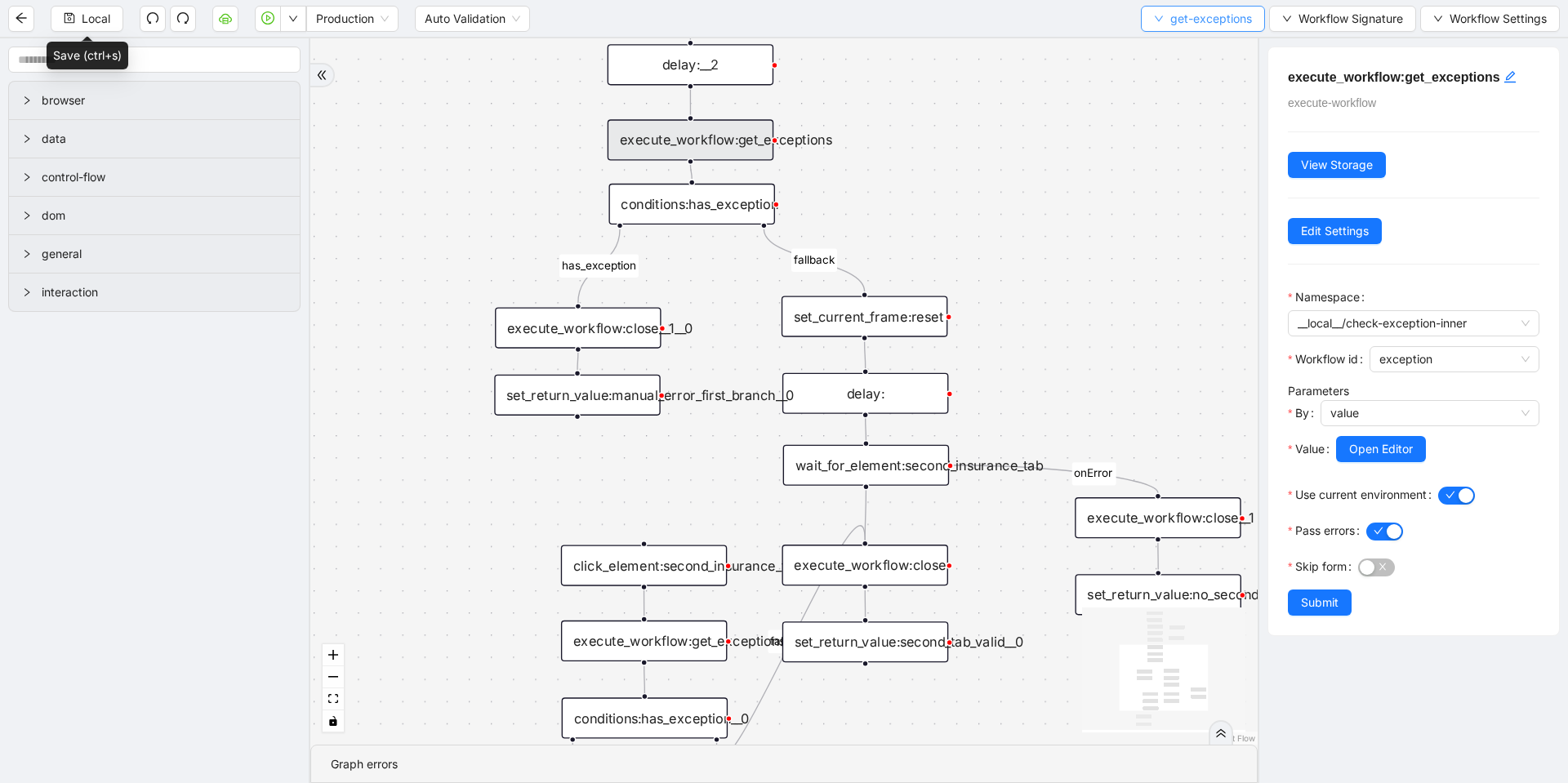
click at [1237, 25] on span "get-exceptions" at bounding box center [1211, 19] width 81 height 18
click at [1200, 56] on span "Select" at bounding box center [1199, 51] width 97 height 18
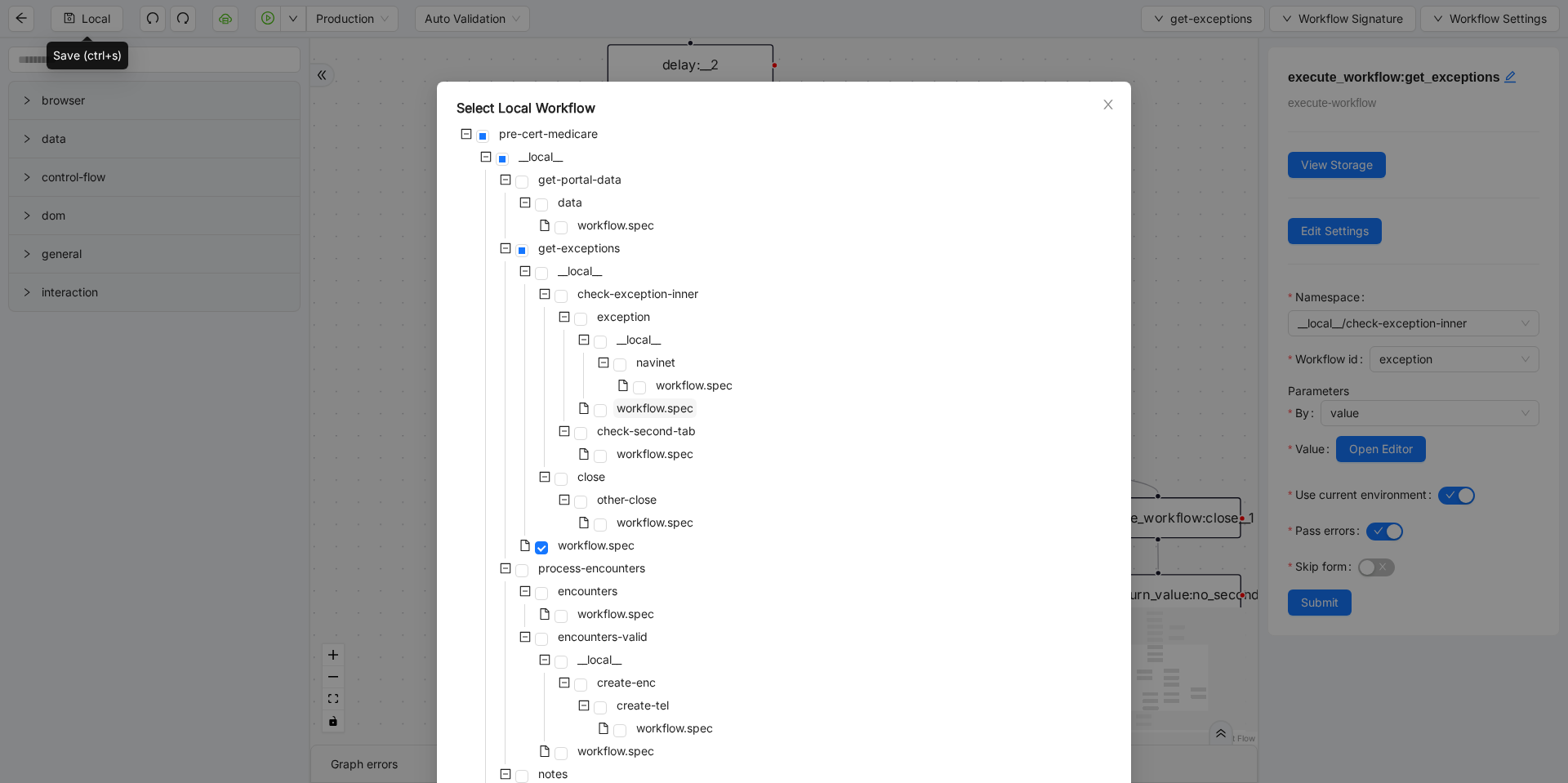
click at [663, 408] on span "workflow.spec" at bounding box center [655, 408] width 77 height 14
click at [702, 388] on span "workflow.spec" at bounding box center [694, 386] width 77 height 14
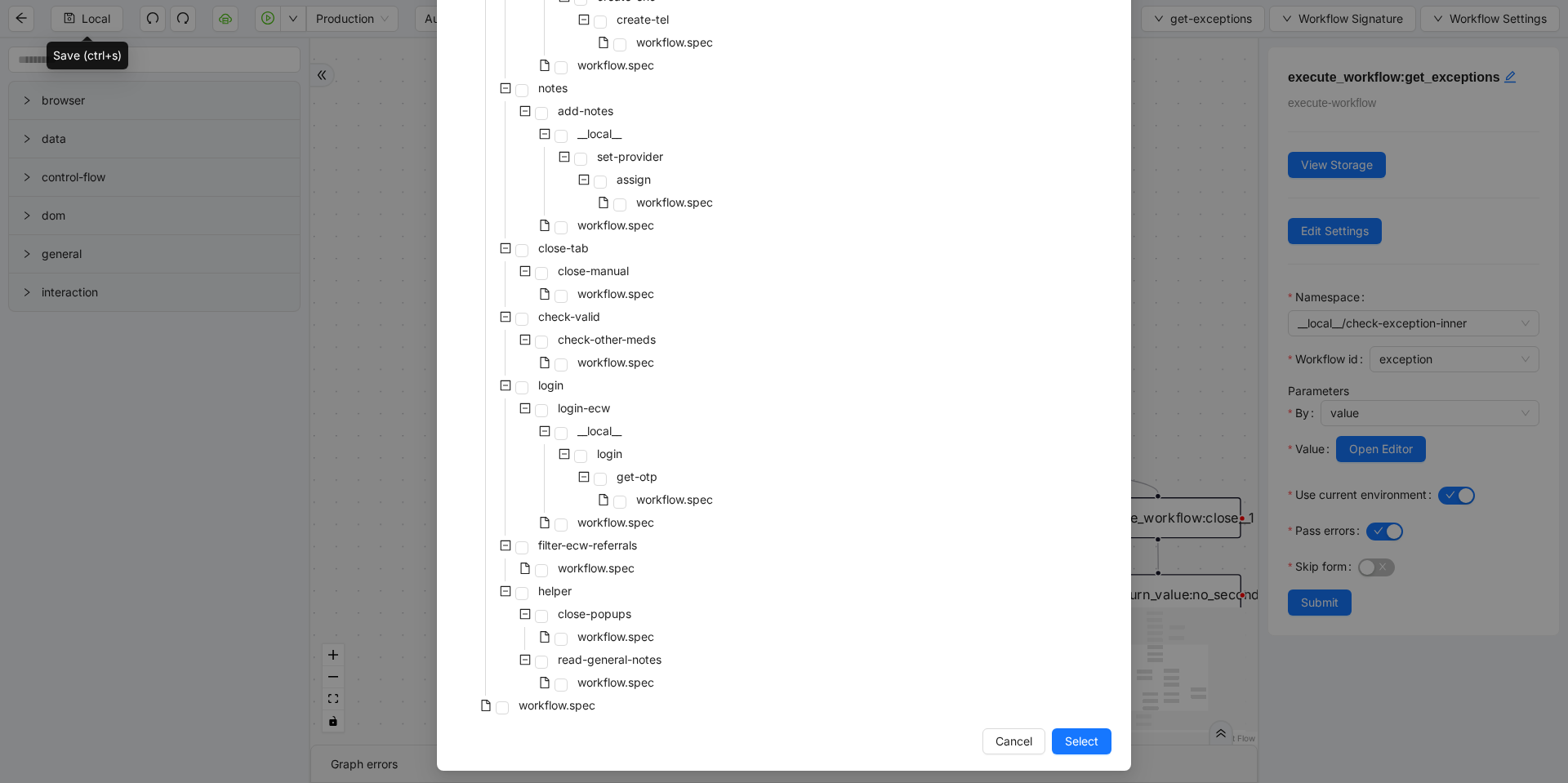
scroll to position [694, 0]
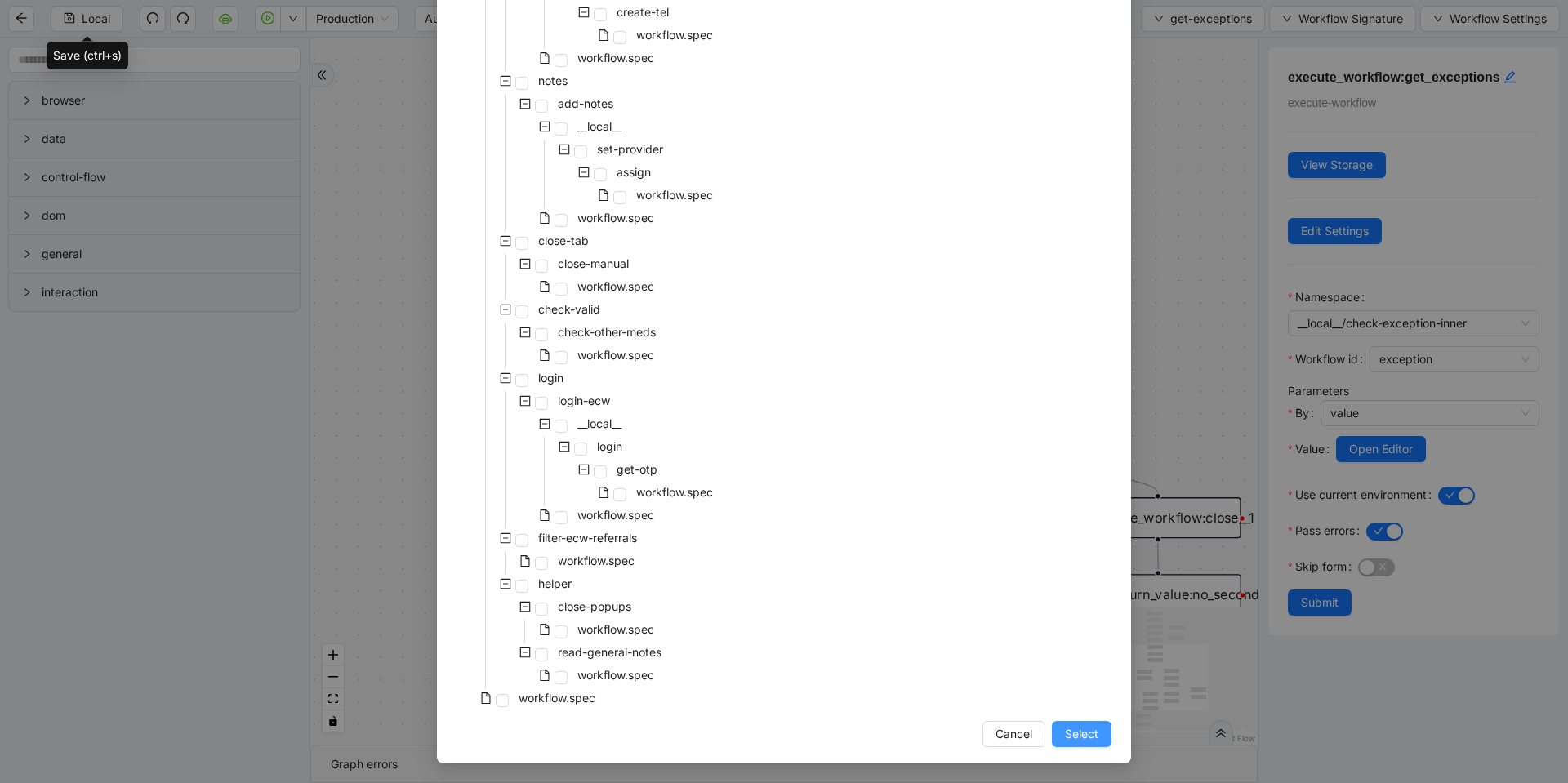
click at [1079, 739] on span "Select" at bounding box center [1082, 734] width 34 height 18
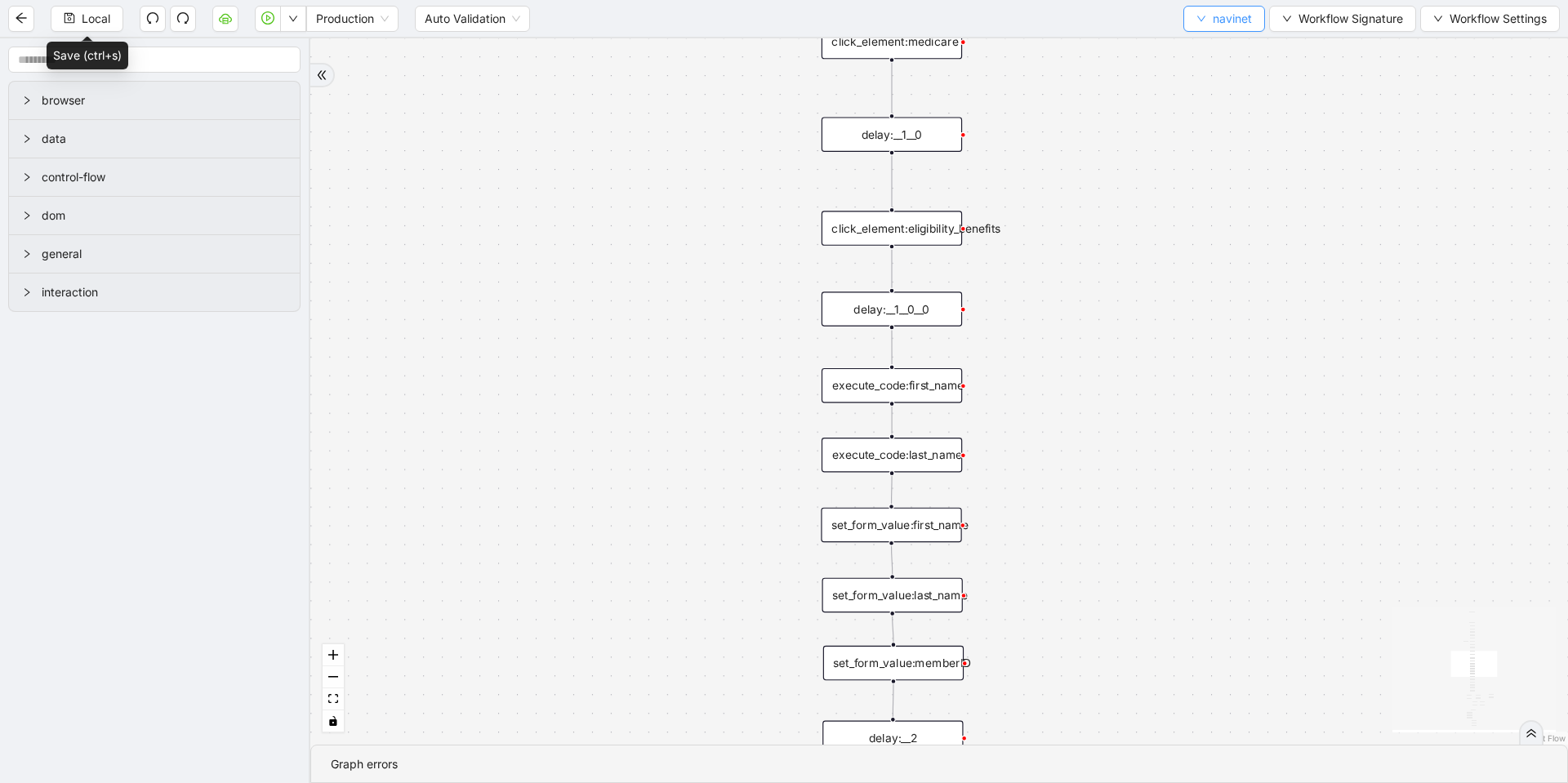
click at [1223, 20] on span "navinet" at bounding box center [1232, 19] width 39 height 18
click at [1209, 47] on span "Select" at bounding box center [1221, 51] width 56 height 18
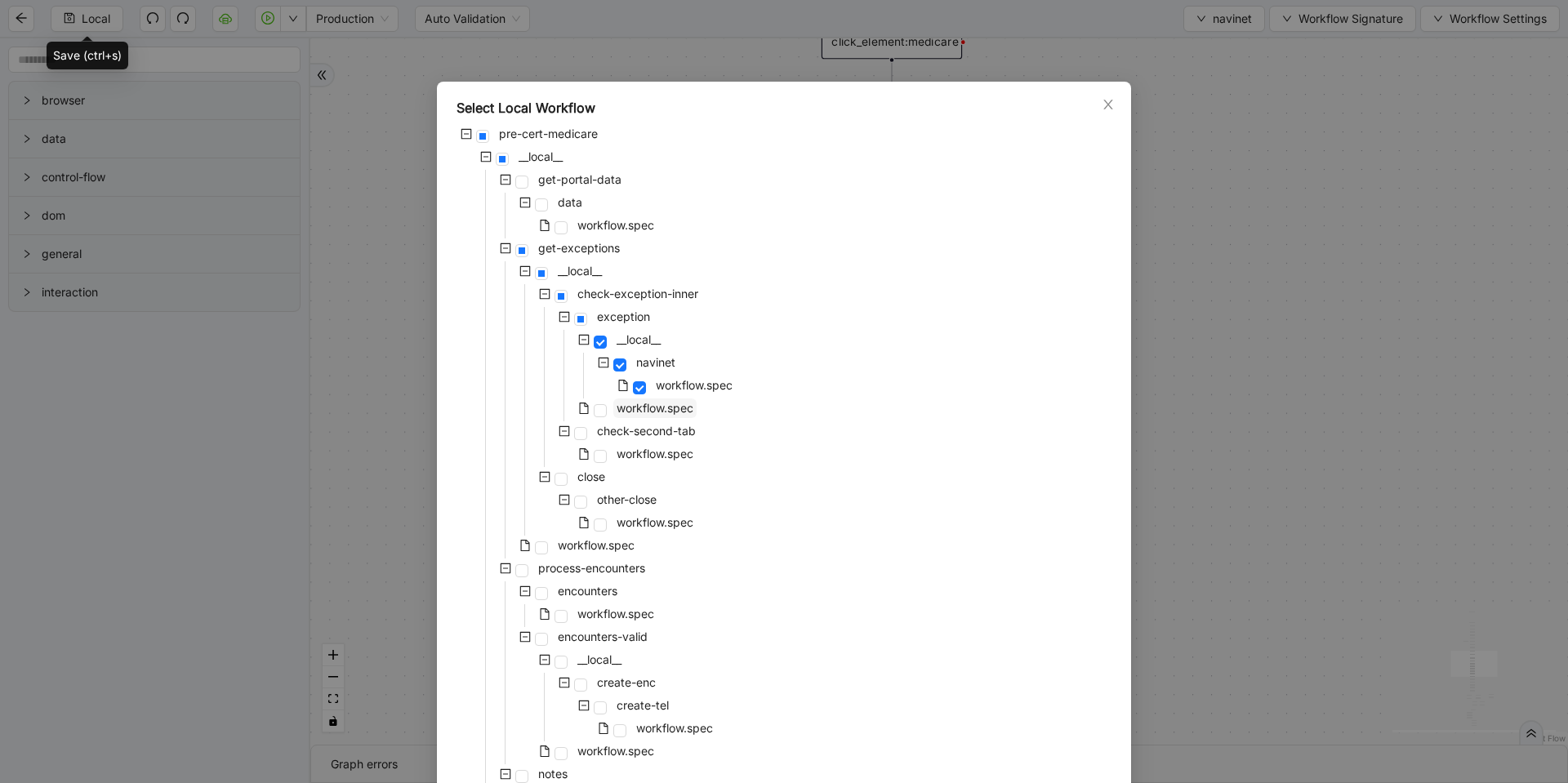
click at [622, 403] on span "workflow.spec" at bounding box center [655, 408] width 77 height 14
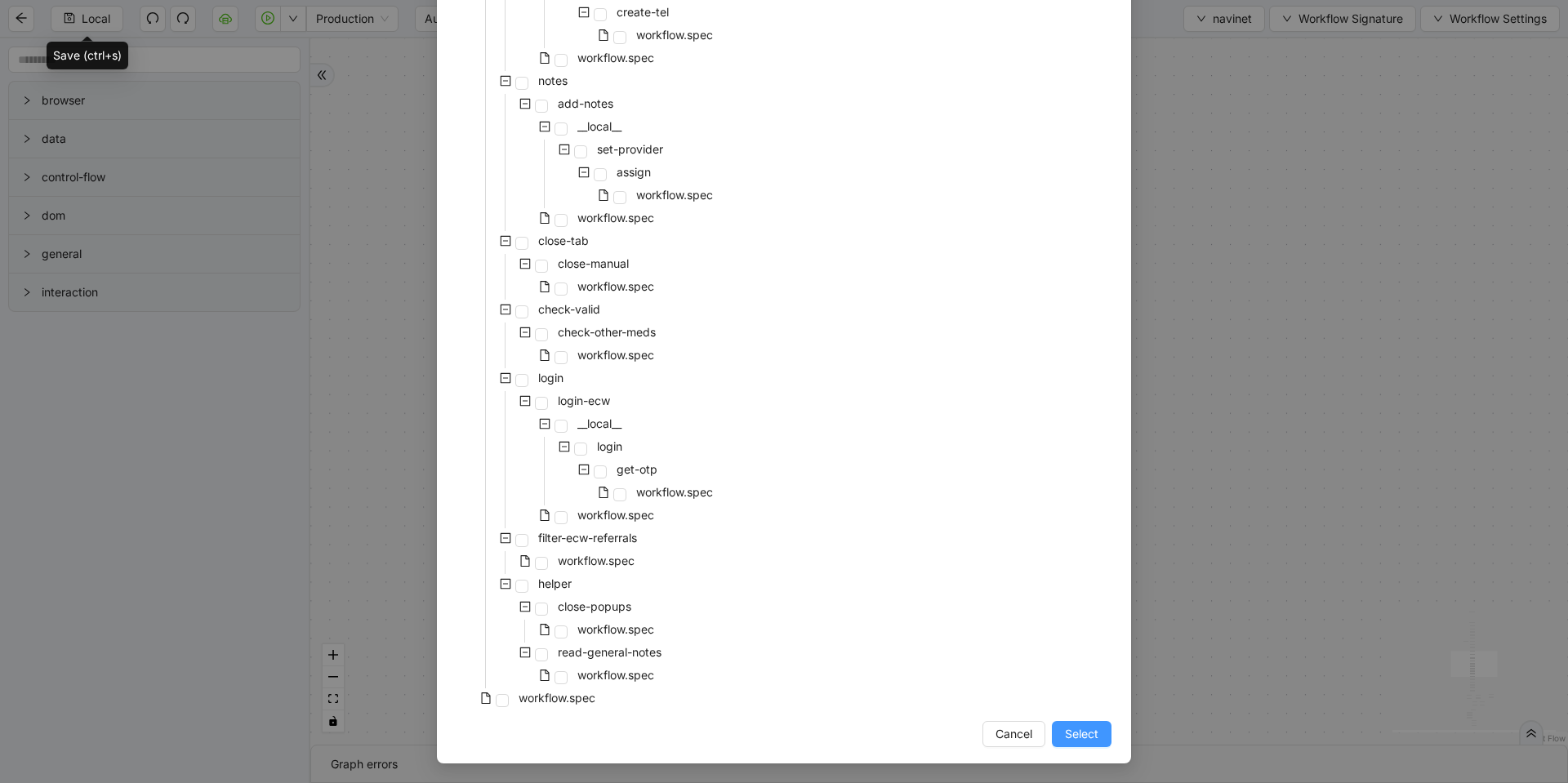
click at [1077, 736] on span "Select" at bounding box center [1082, 734] width 34 height 18
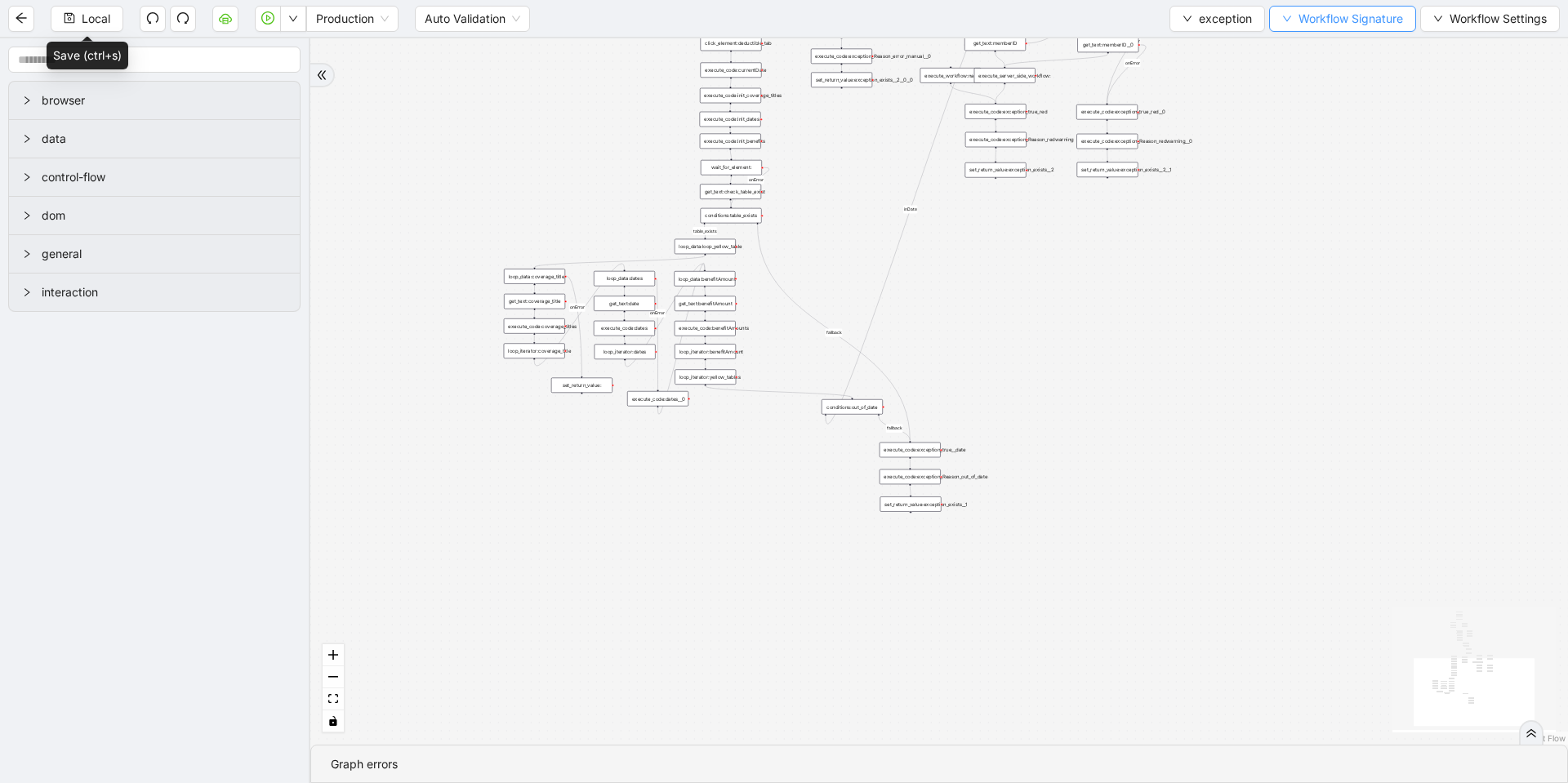
click at [1312, 23] on span "Workflow Signature" at bounding box center [1350, 19] width 104 height 18
click at [1323, 183] on span "Type" at bounding box center [1340, 181] width 109 height 18
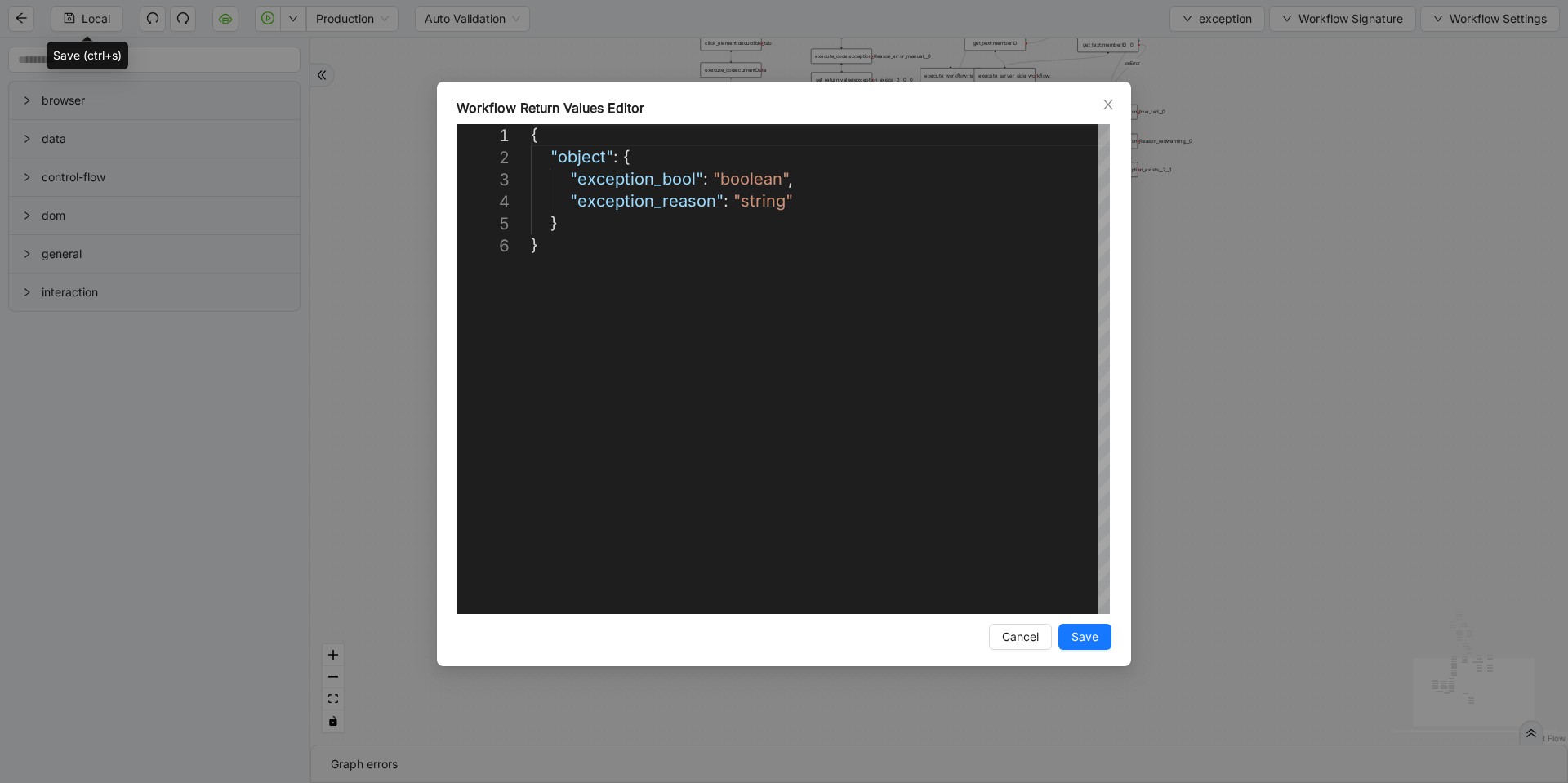
click at [1246, 253] on div "**********" at bounding box center [784, 392] width 1568 height 783
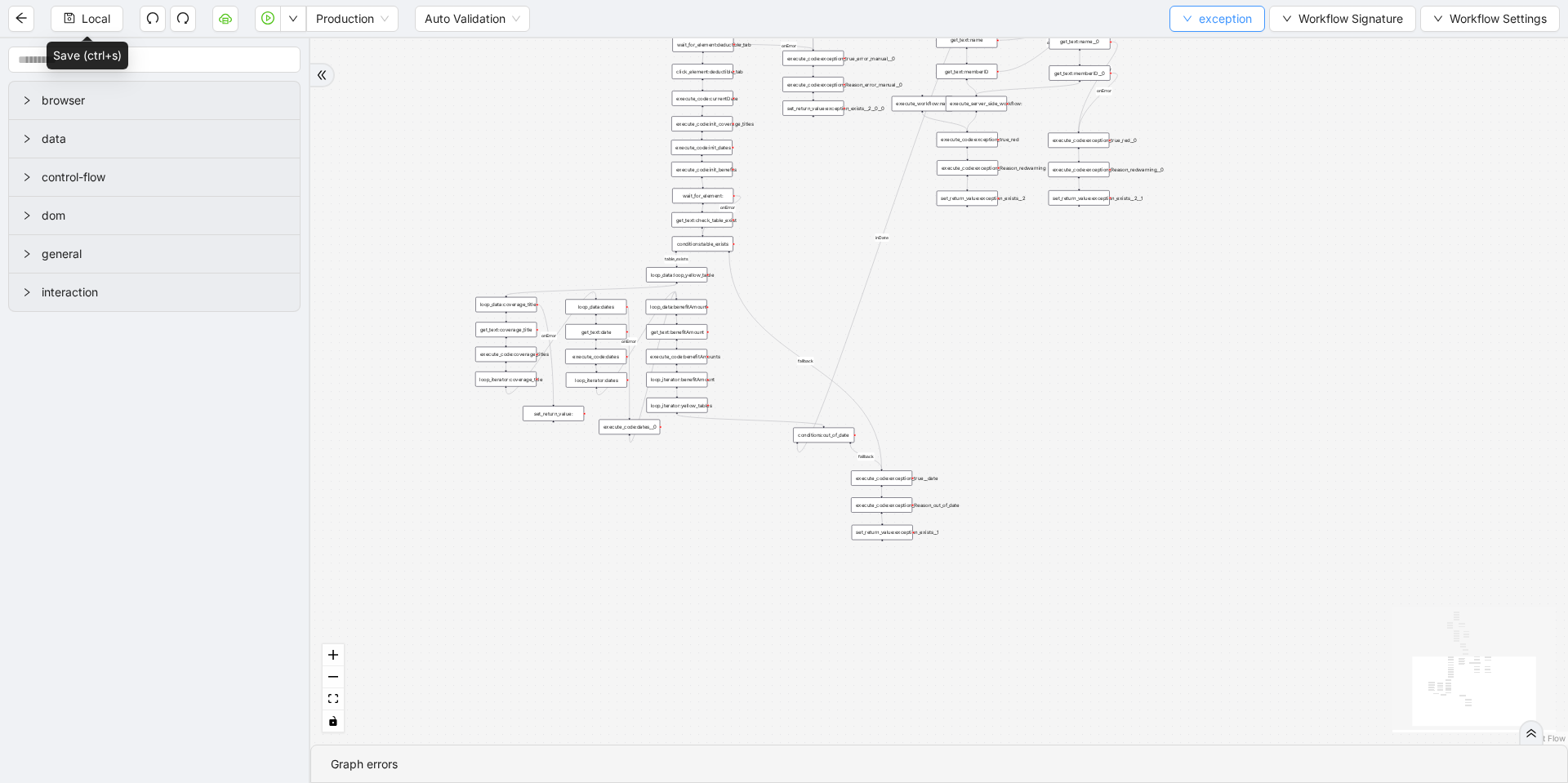
click at [1210, 15] on span "exception" at bounding box center [1225, 19] width 53 height 18
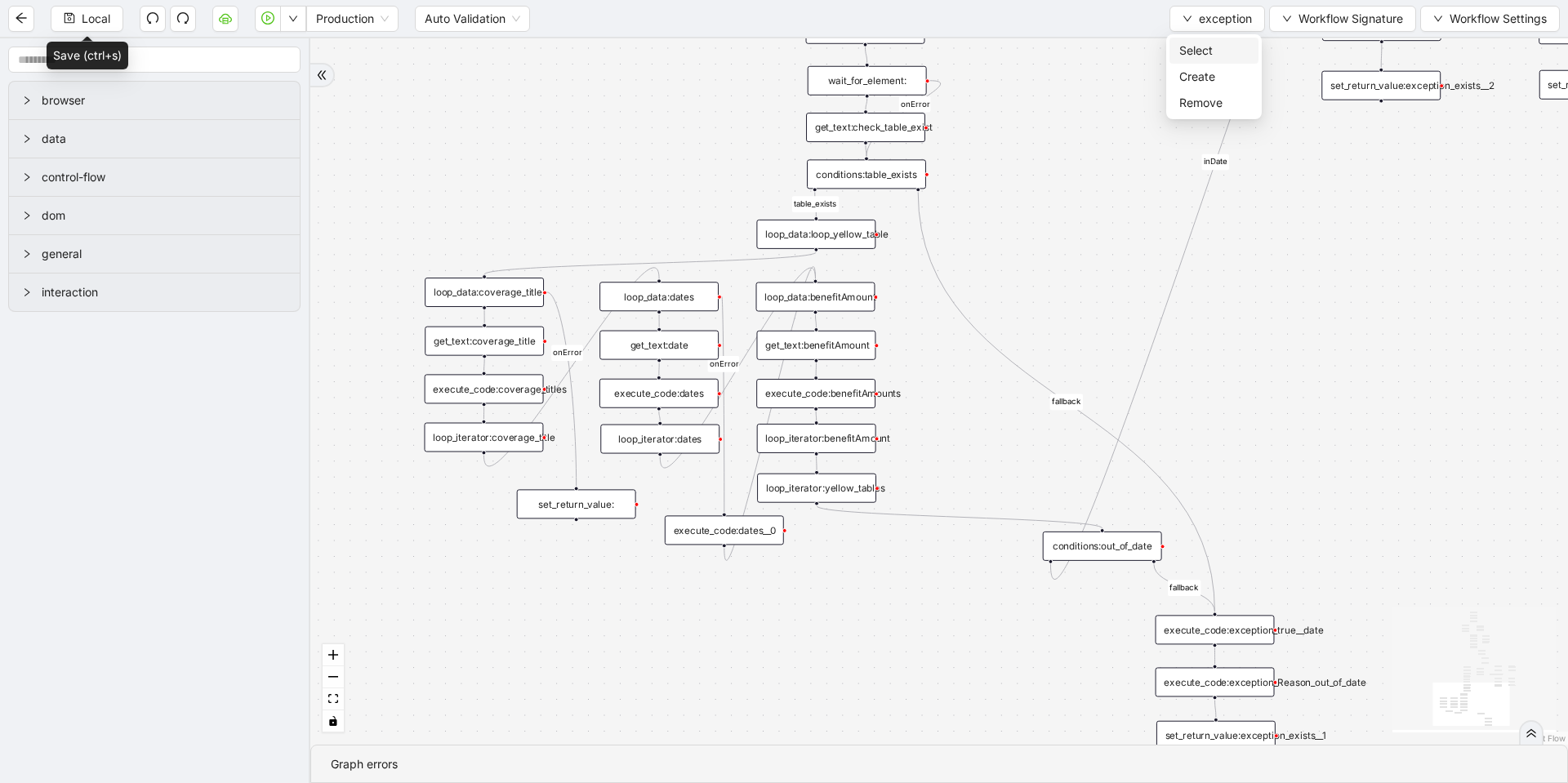
click at [1215, 51] on span "Select" at bounding box center [1214, 51] width 70 height 18
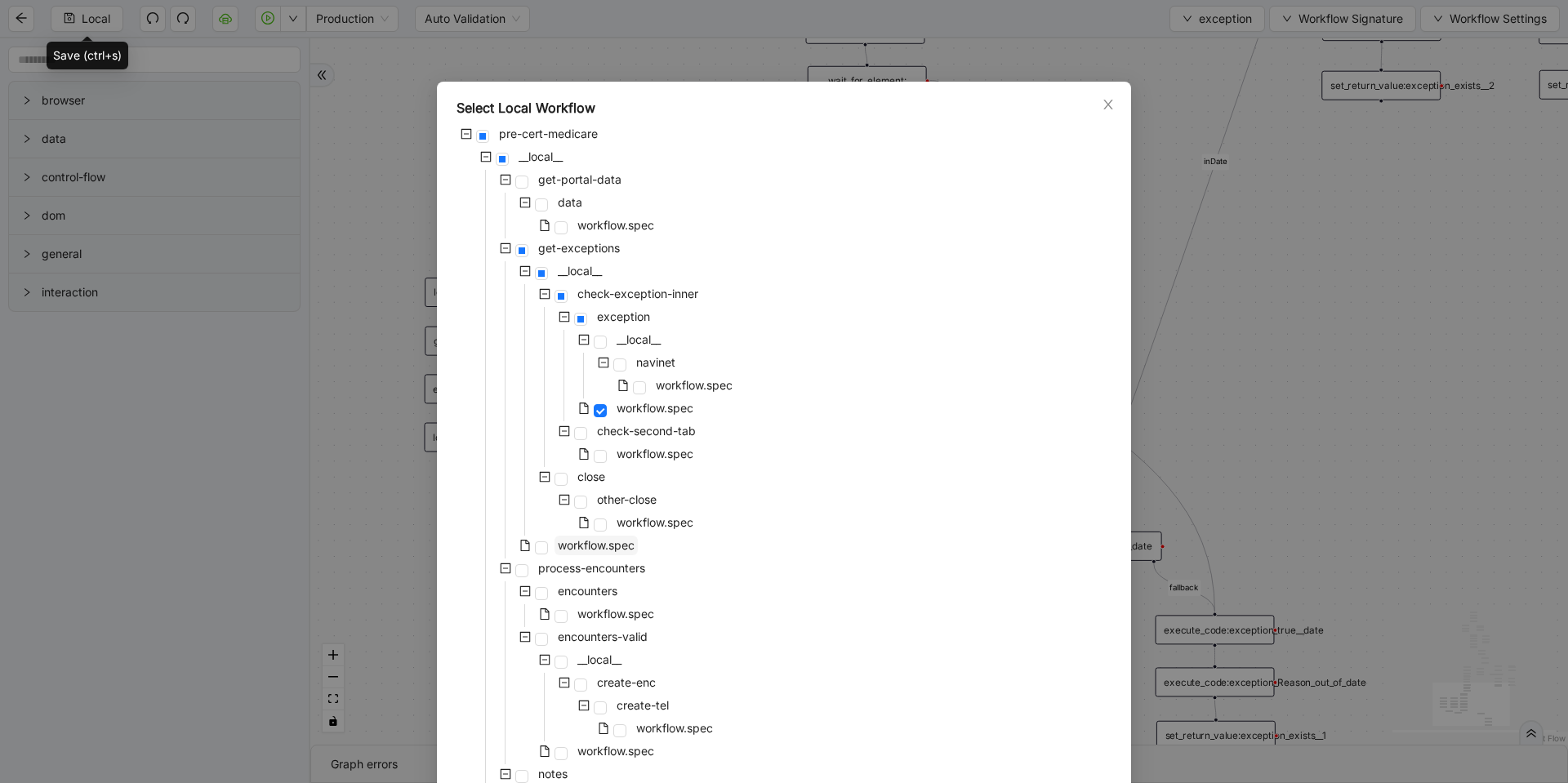
click at [594, 552] on span "workflow.spec" at bounding box center [596, 546] width 83 height 20
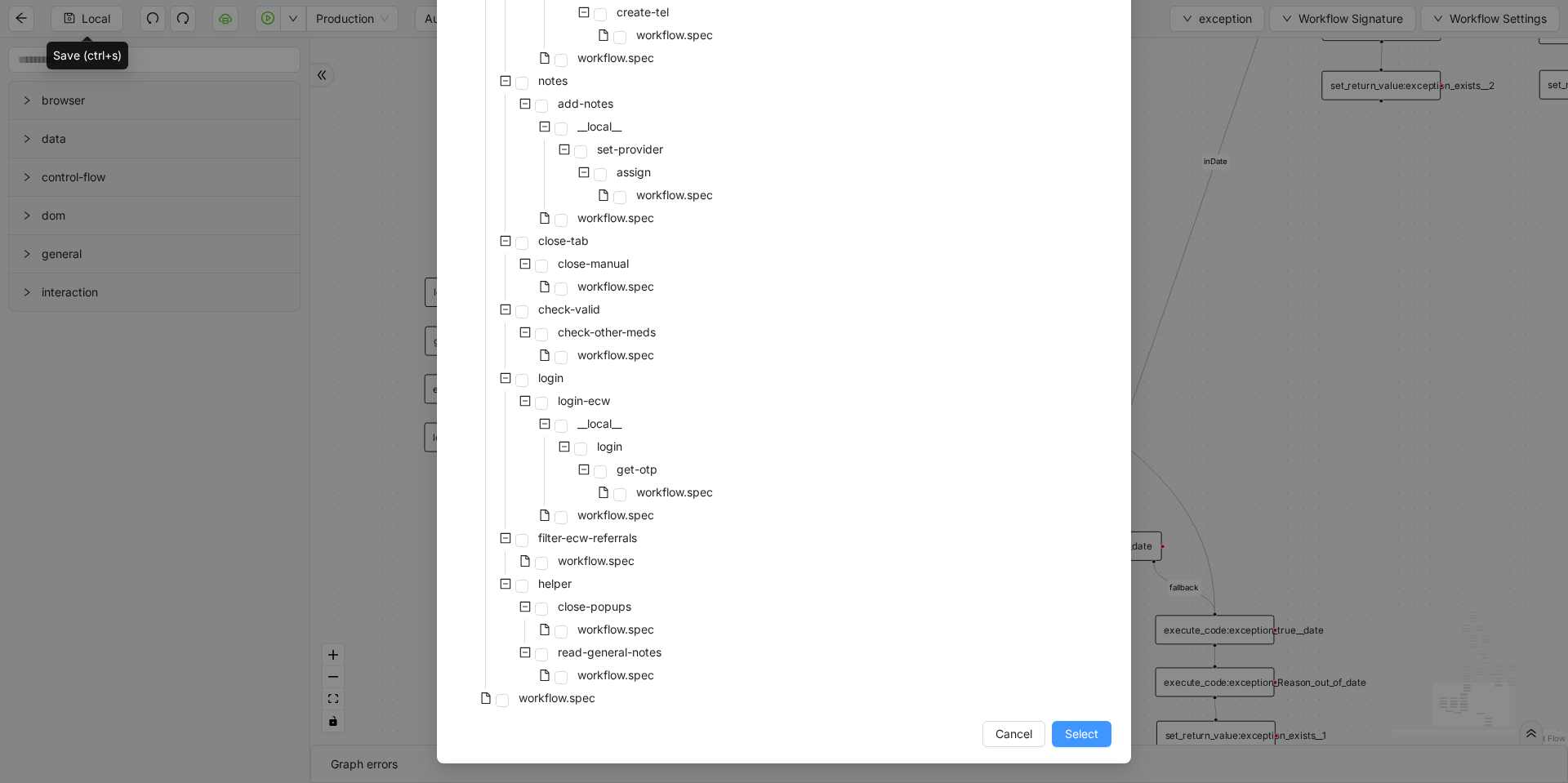
click at [1086, 745] on button "Select" at bounding box center [1082, 734] width 60 height 26
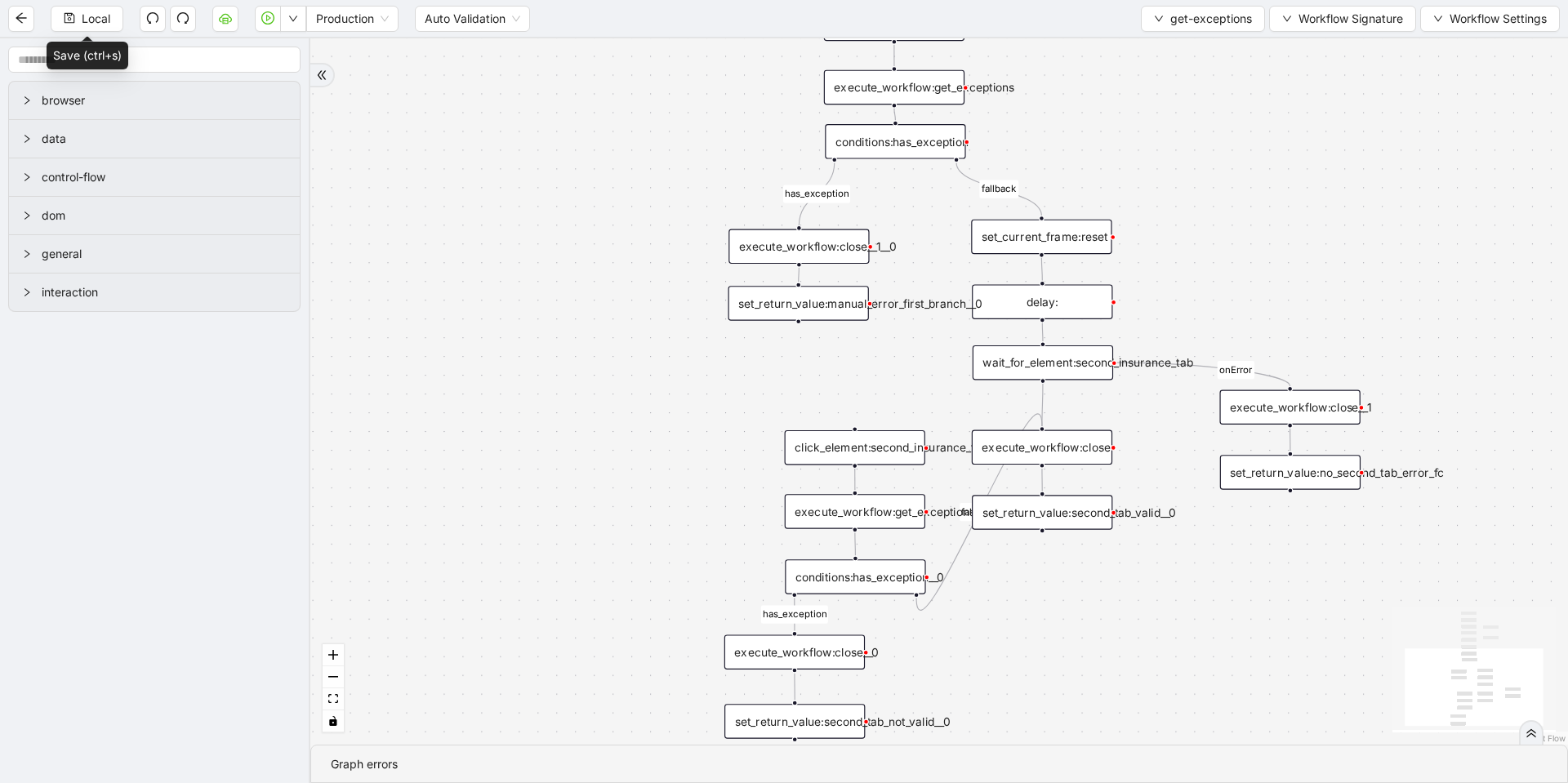
click at [829, 246] on div "execute_workflow:close__1__0" at bounding box center [798, 246] width 140 height 35
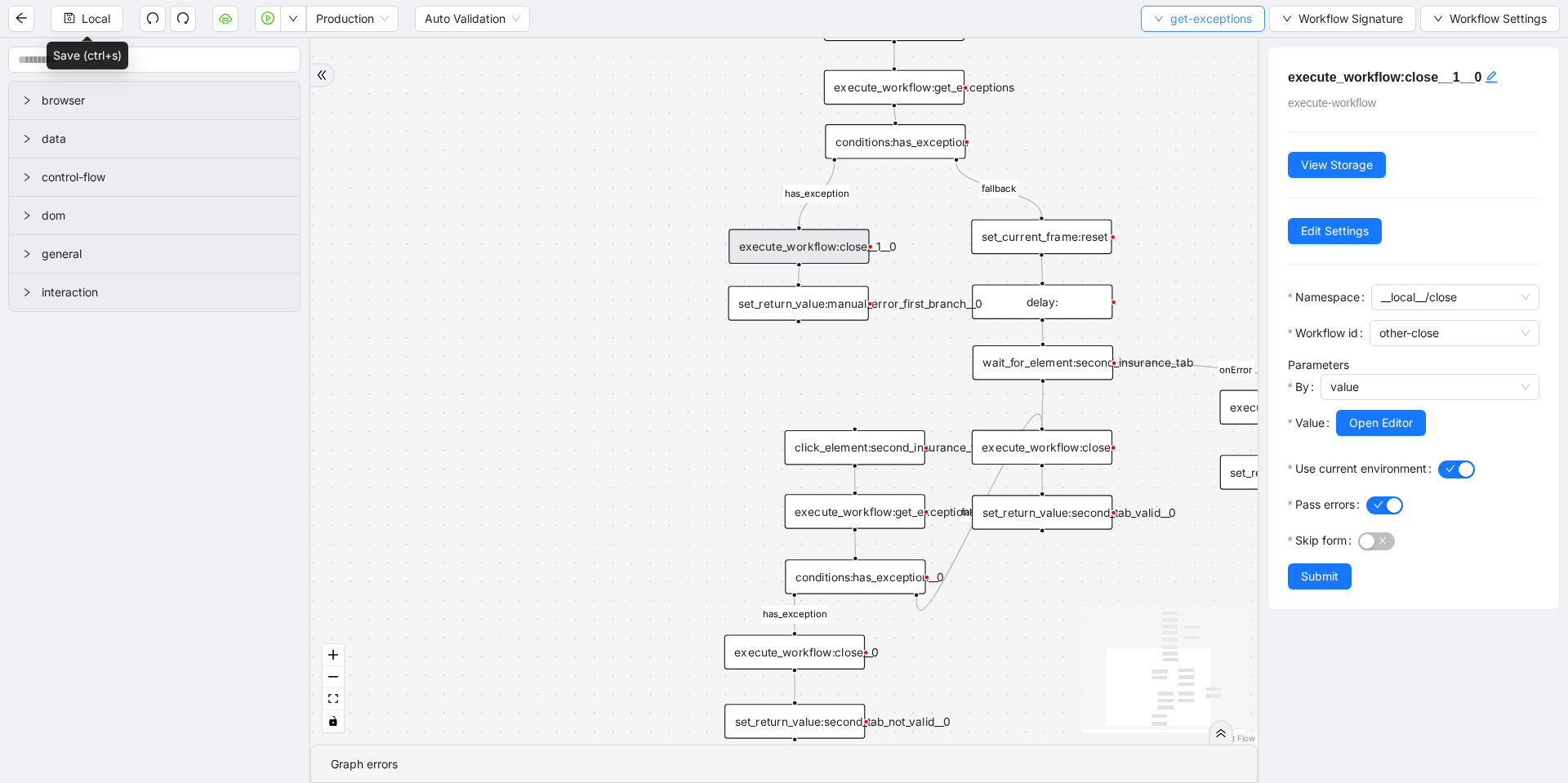
click at [1164, 14] on button "get-exceptions" at bounding box center [1202, 19] width 124 height 26
click at [1154, 47] on span "Select" at bounding box center [1199, 51] width 97 height 18
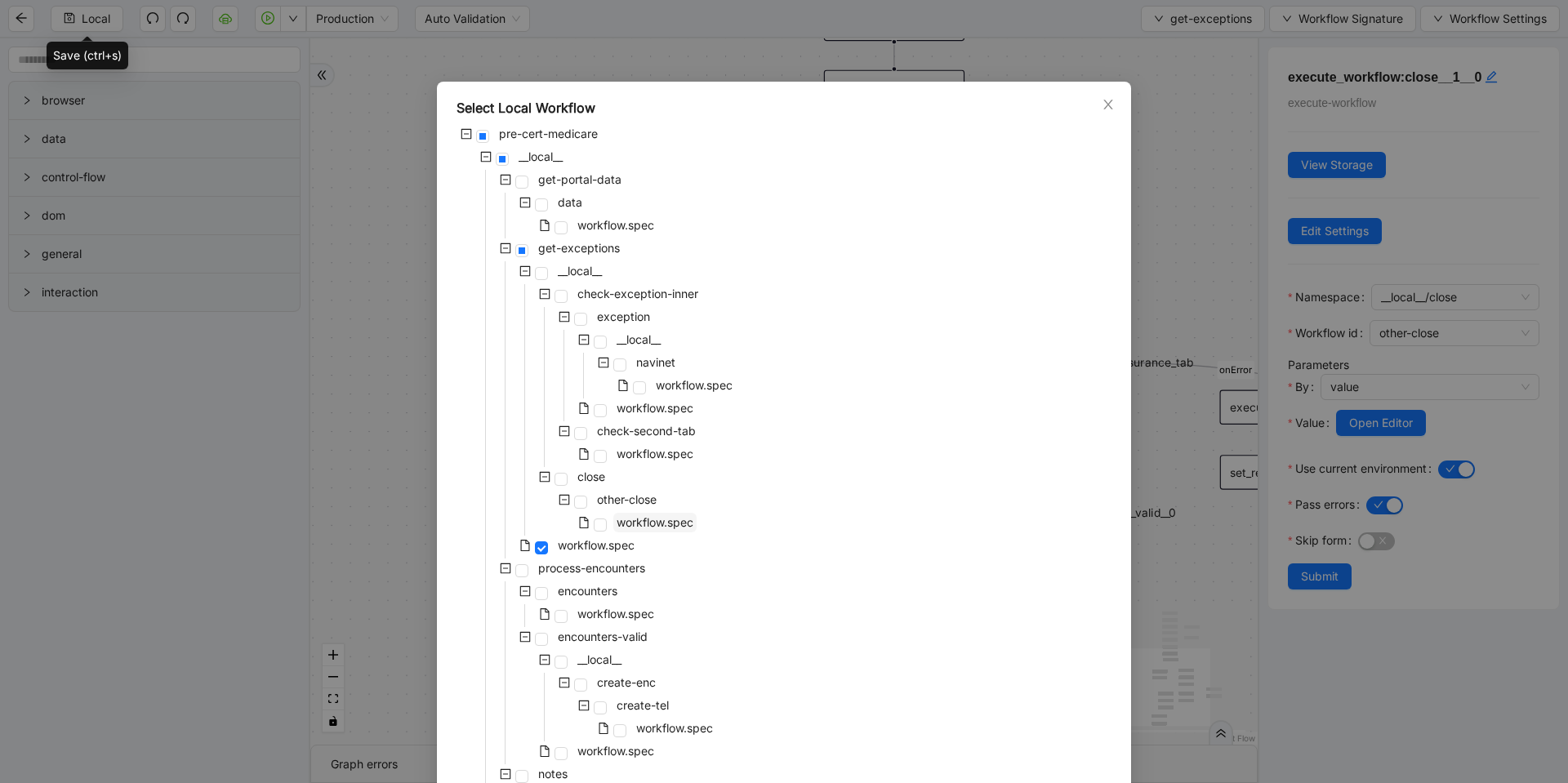
click at [643, 522] on span "workflow.spec" at bounding box center [655, 523] width 77 height 14
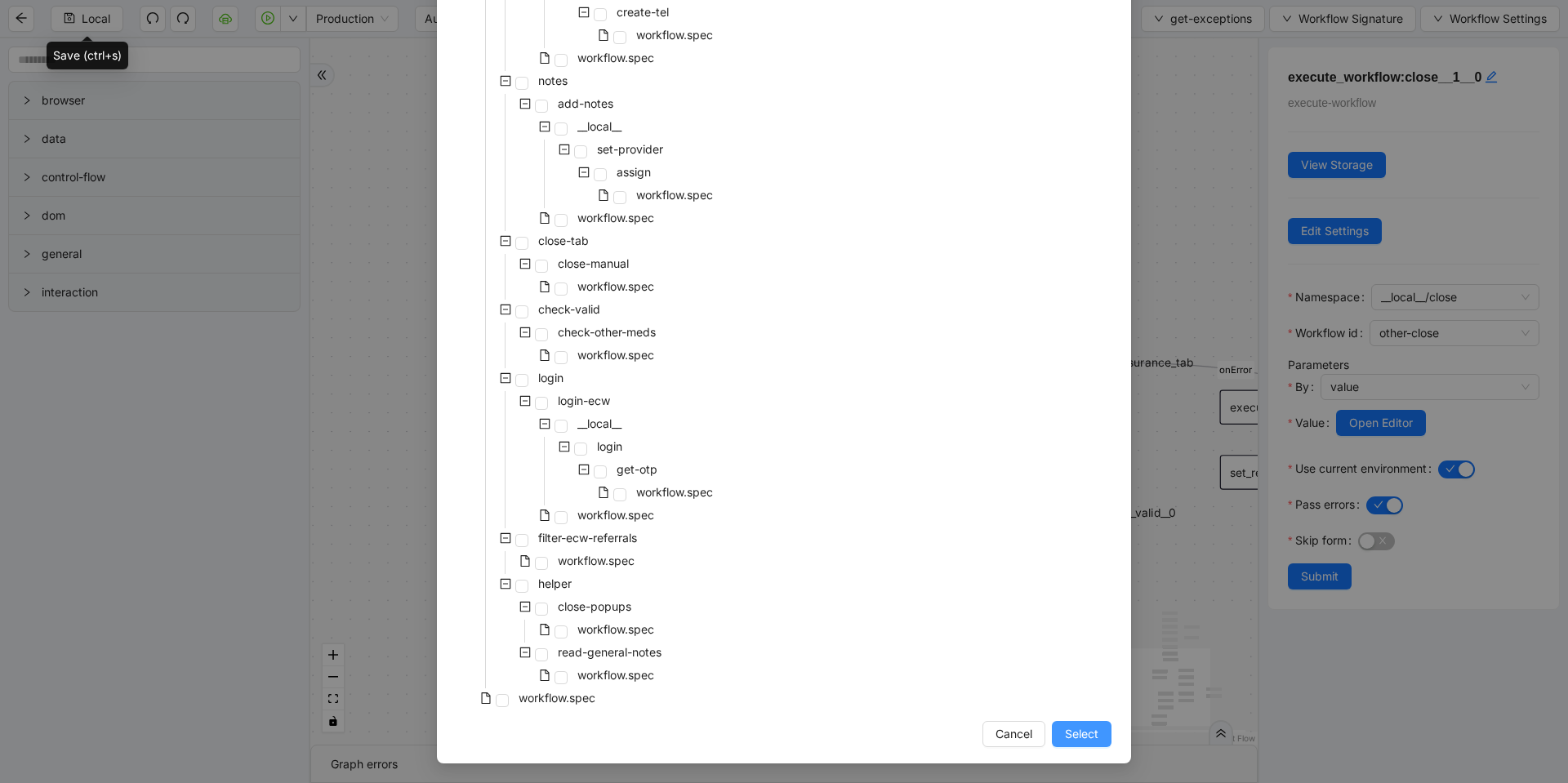
click at [1080, 740] on span "Select" at bounding box center [1082, 734] width 34 height 18
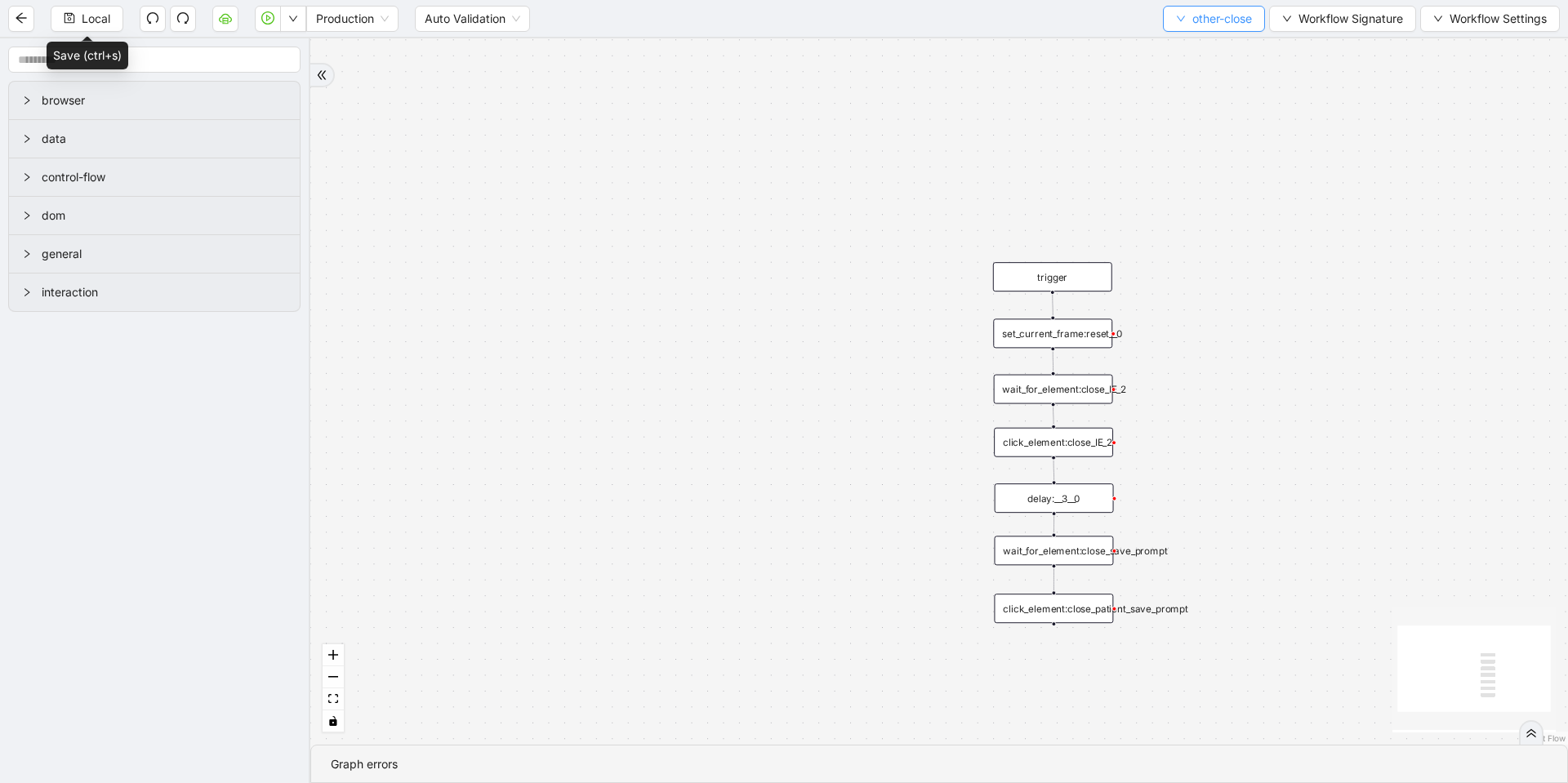
click at [1206, 25] on span "other-close" at bounding box center [1222, 19] width 60 height 18
click at [1190, 51] on span "Select" at bounding box center [1209, 51] width 78 height 18
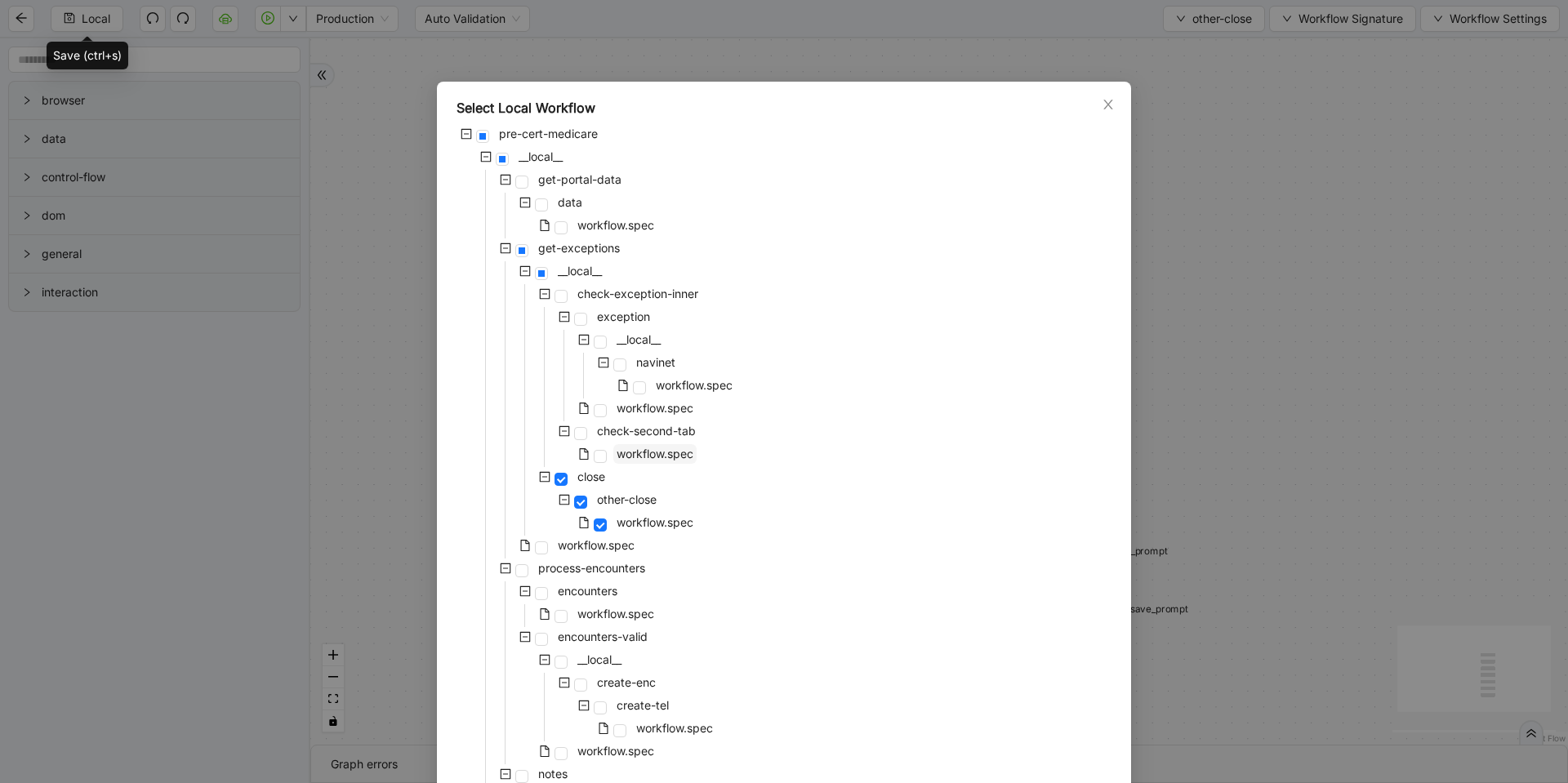
click at [661, 448] on span "workflow.spec" at bounding box center [655, 454] width 77 height 14
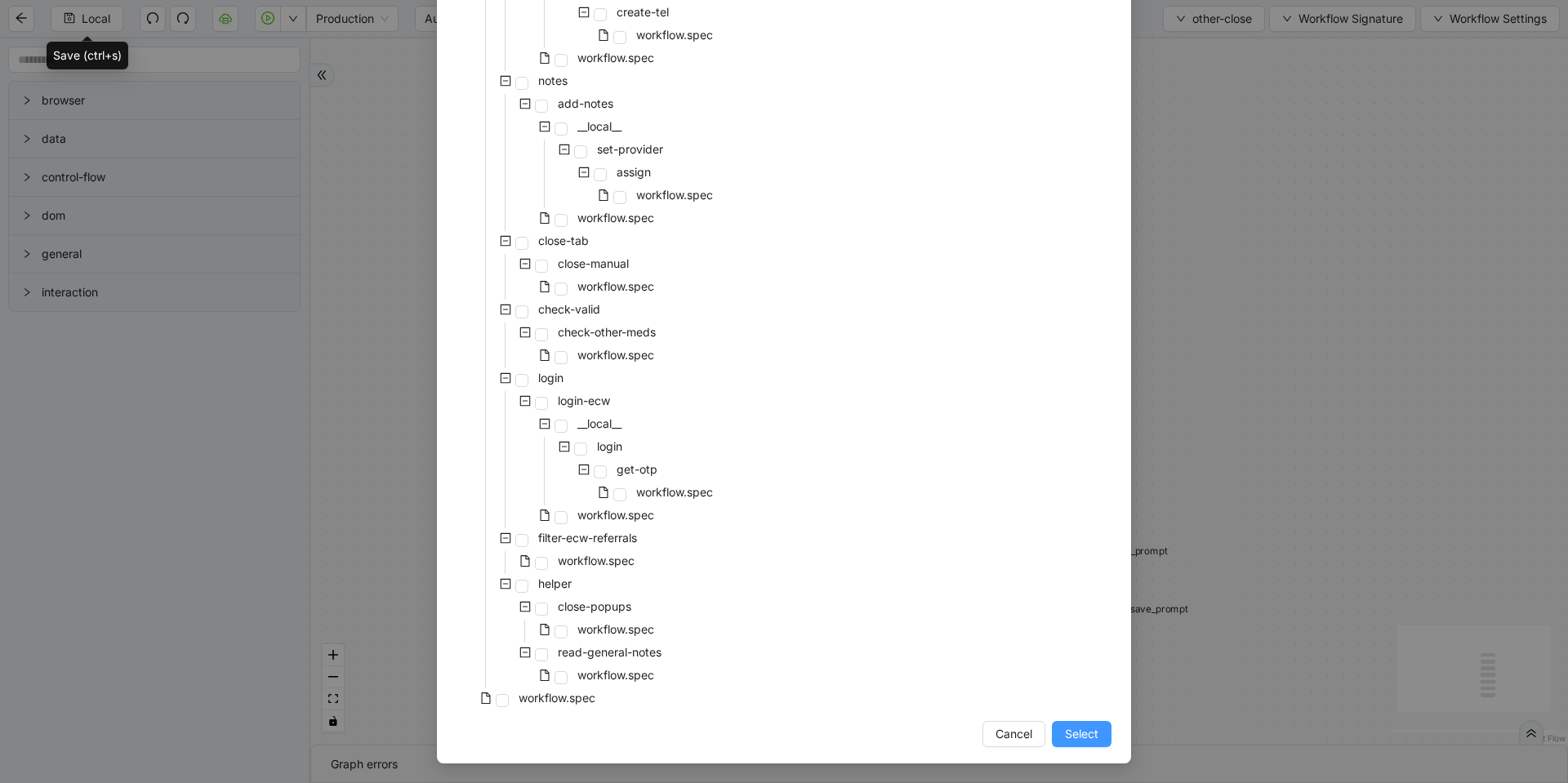
click at [1090, 741] on span "Select" at bounding box center [1082, 734] width 34 height 18
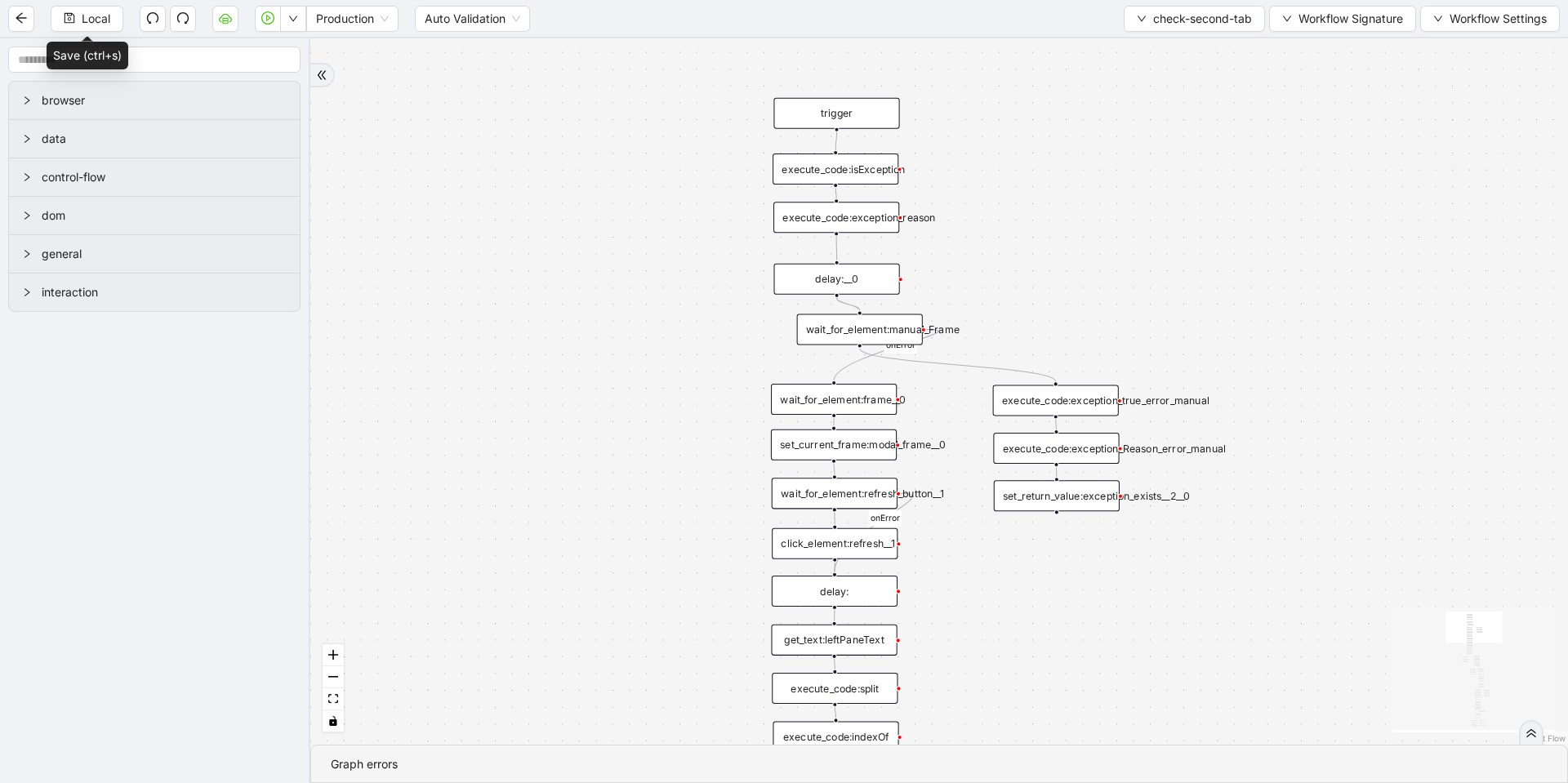
click at [1097, 503] on div "set_return_value:exception_exists__2__0" at bounding box center [1056, 495] width 126 height 31
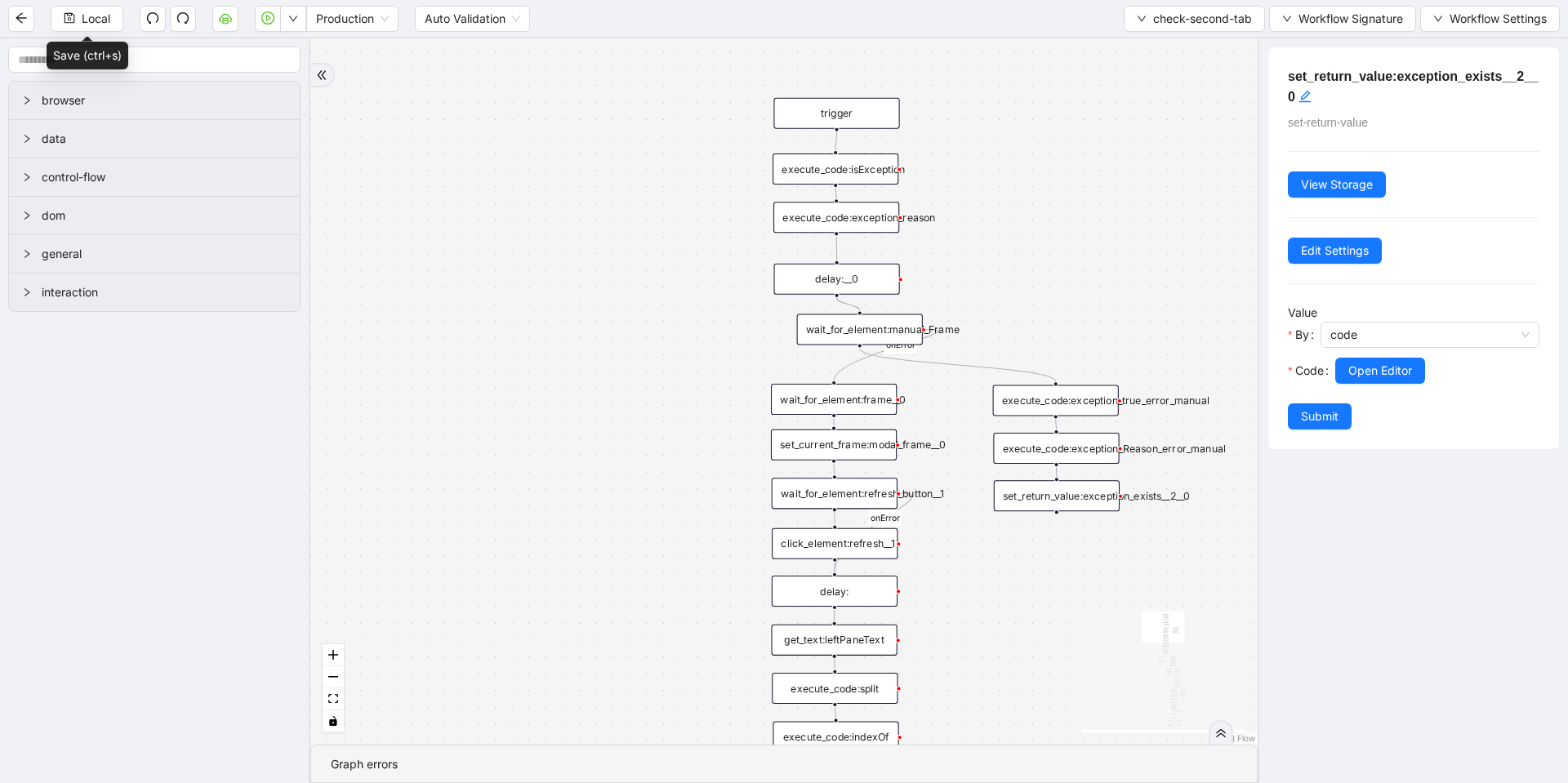
click at [837, 173] on div "execute_code:isException" at bounding box center [836, 169] width 126 height 31
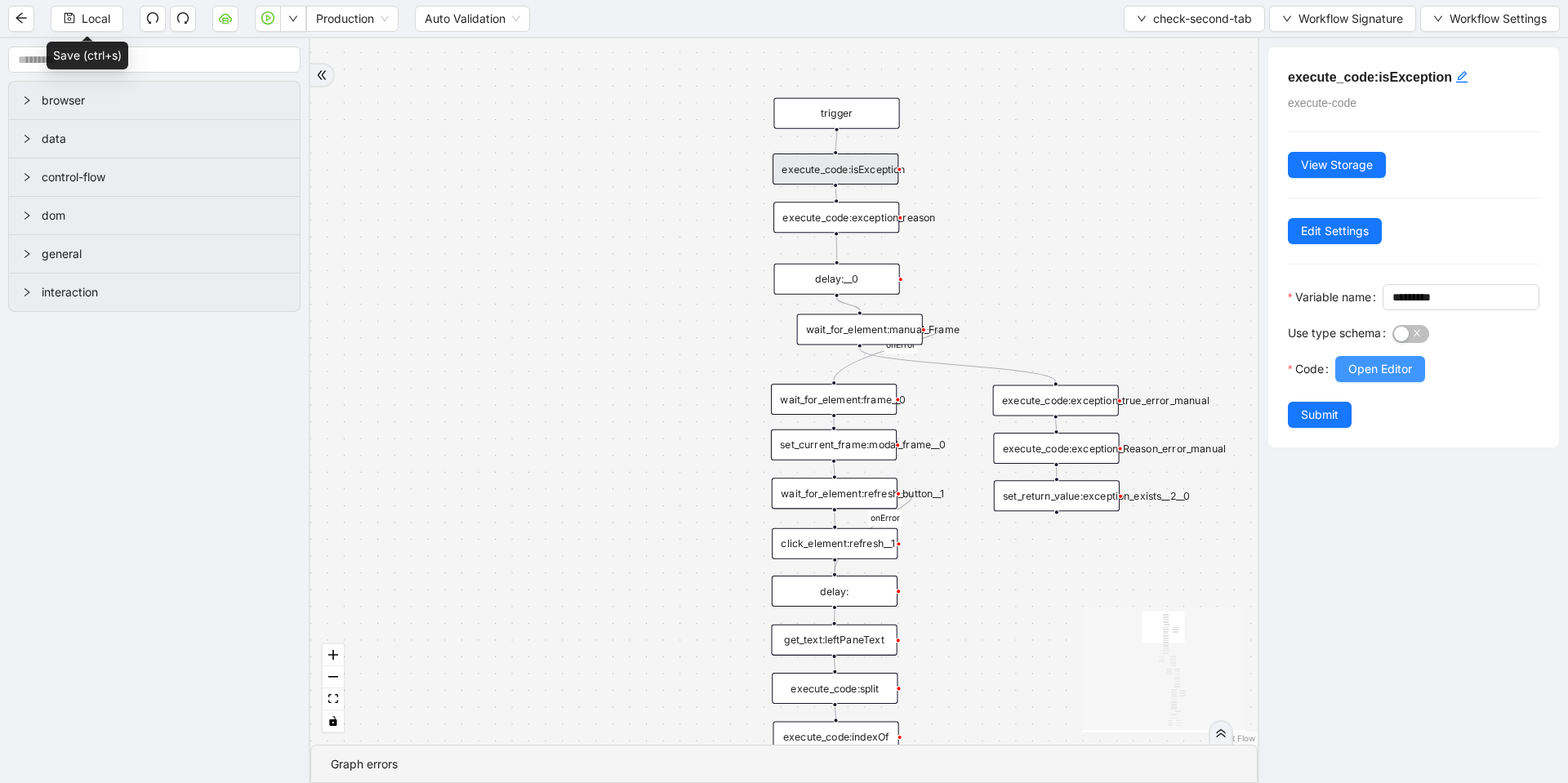
click at [1388, 379] on span "Open Editor" at bounding box center [1380, 370] width 64 height 18
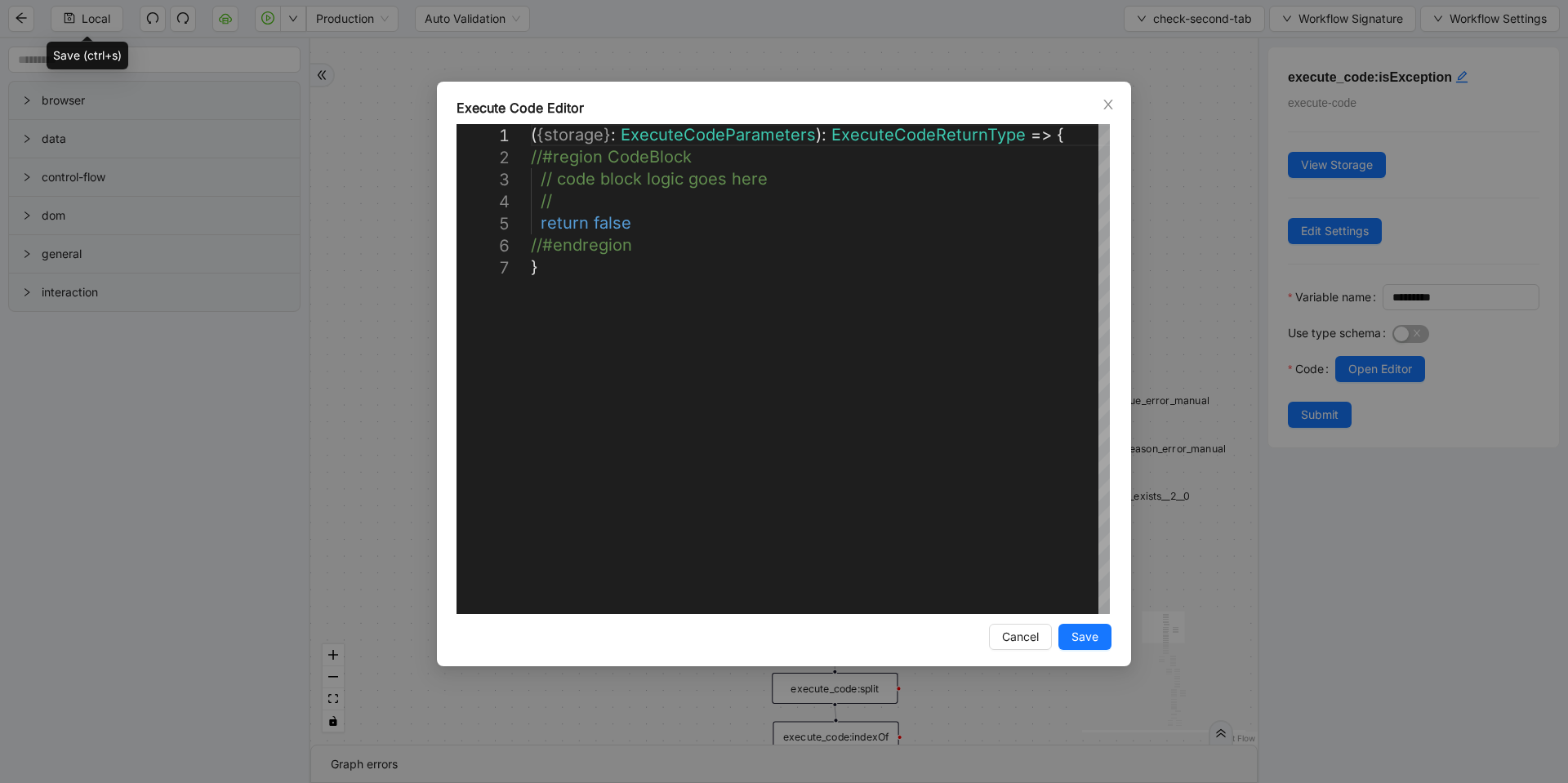
click at [1187, 230] on div "**********" at bounding box center [784, 392] width 1568 height 783
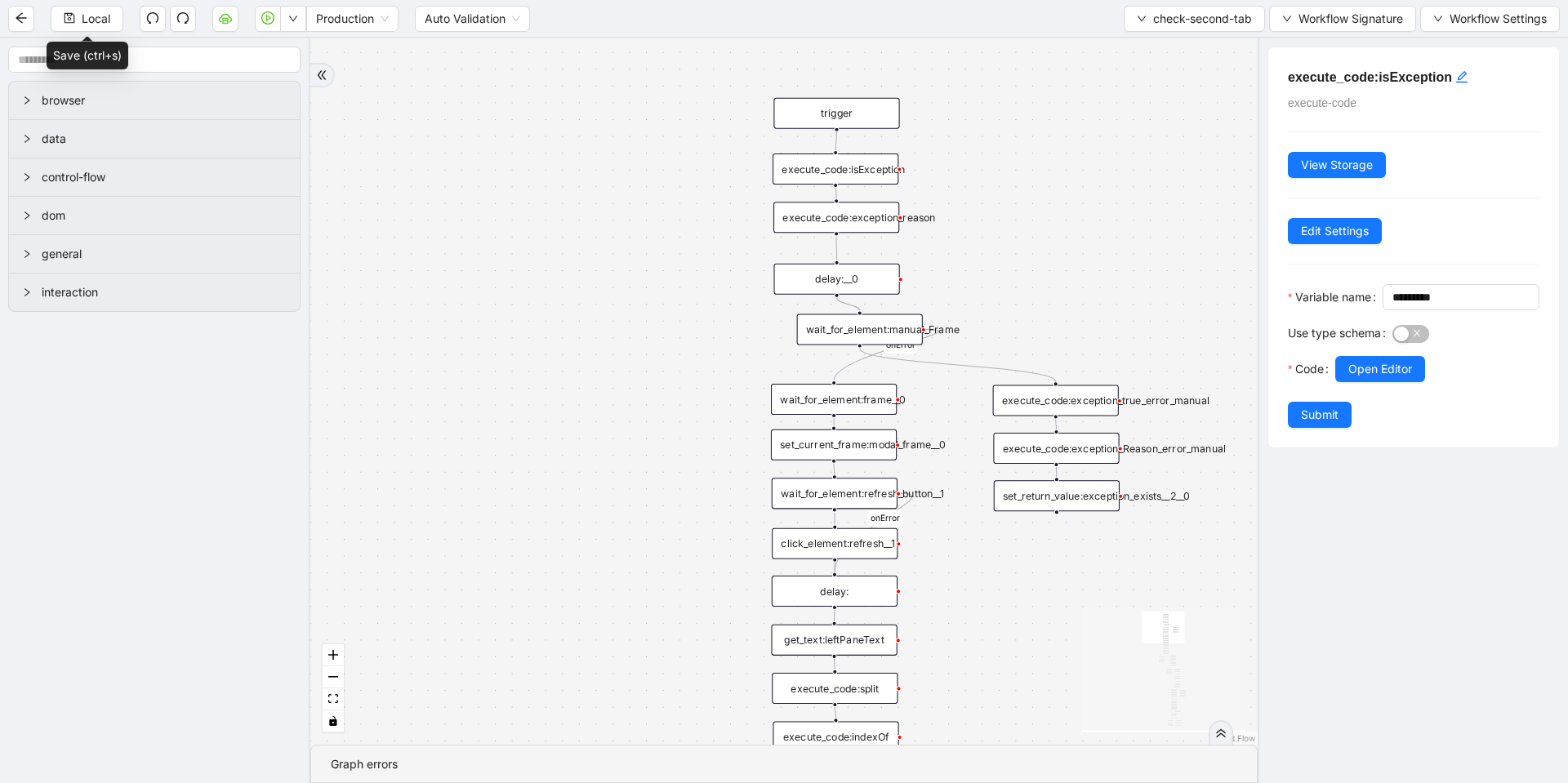
click at [877, 221] on div "execute_code:exception_reason" at bounding box center [836, 217] width 126 height 31
click at [1365, 379] on span "Open Editor" at bounding box center [1380, 370] width 64 height 18
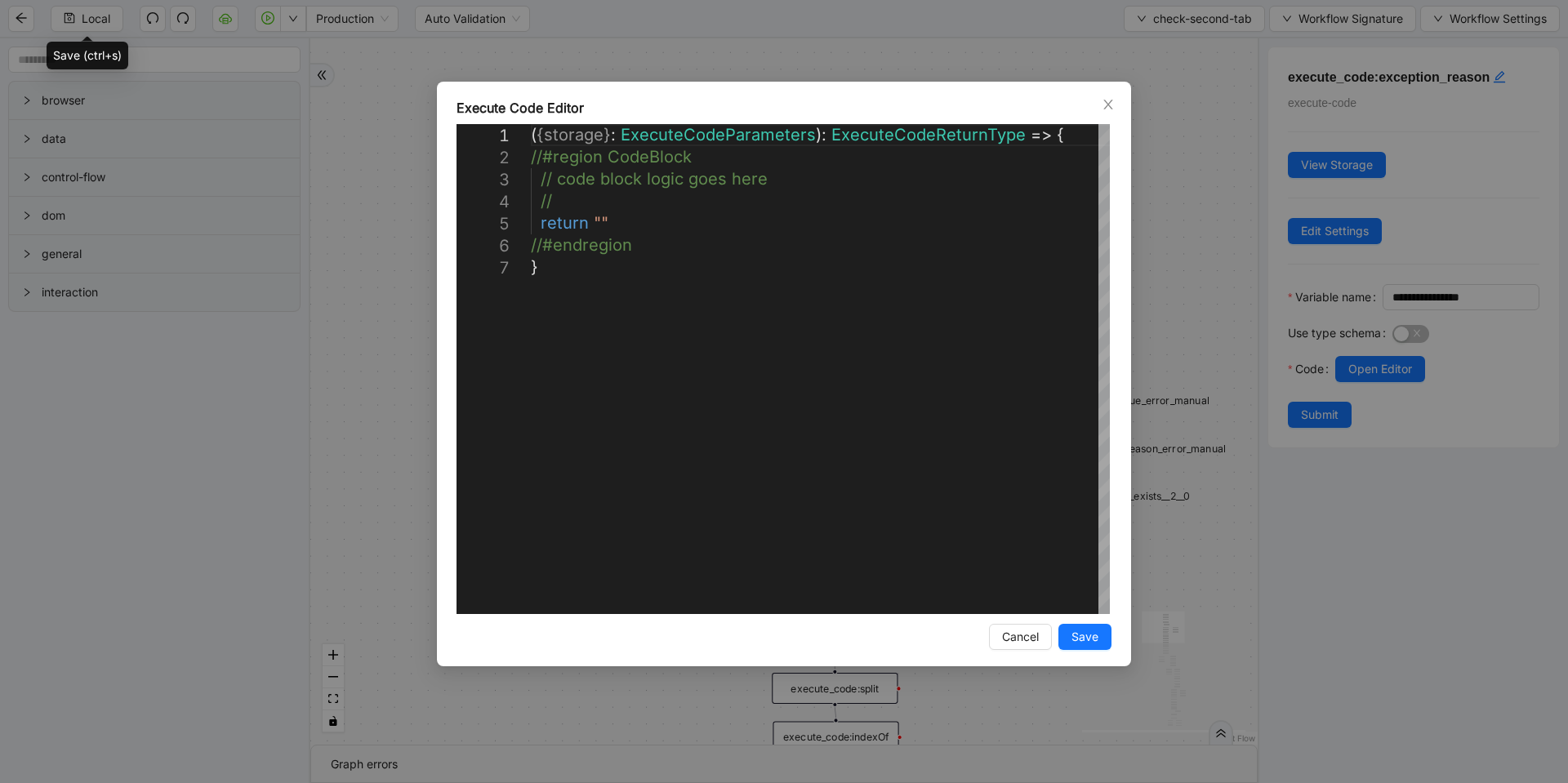
click at [1159, 254] on div "**********" at bounding box center [784, 392] width 1568 height 783
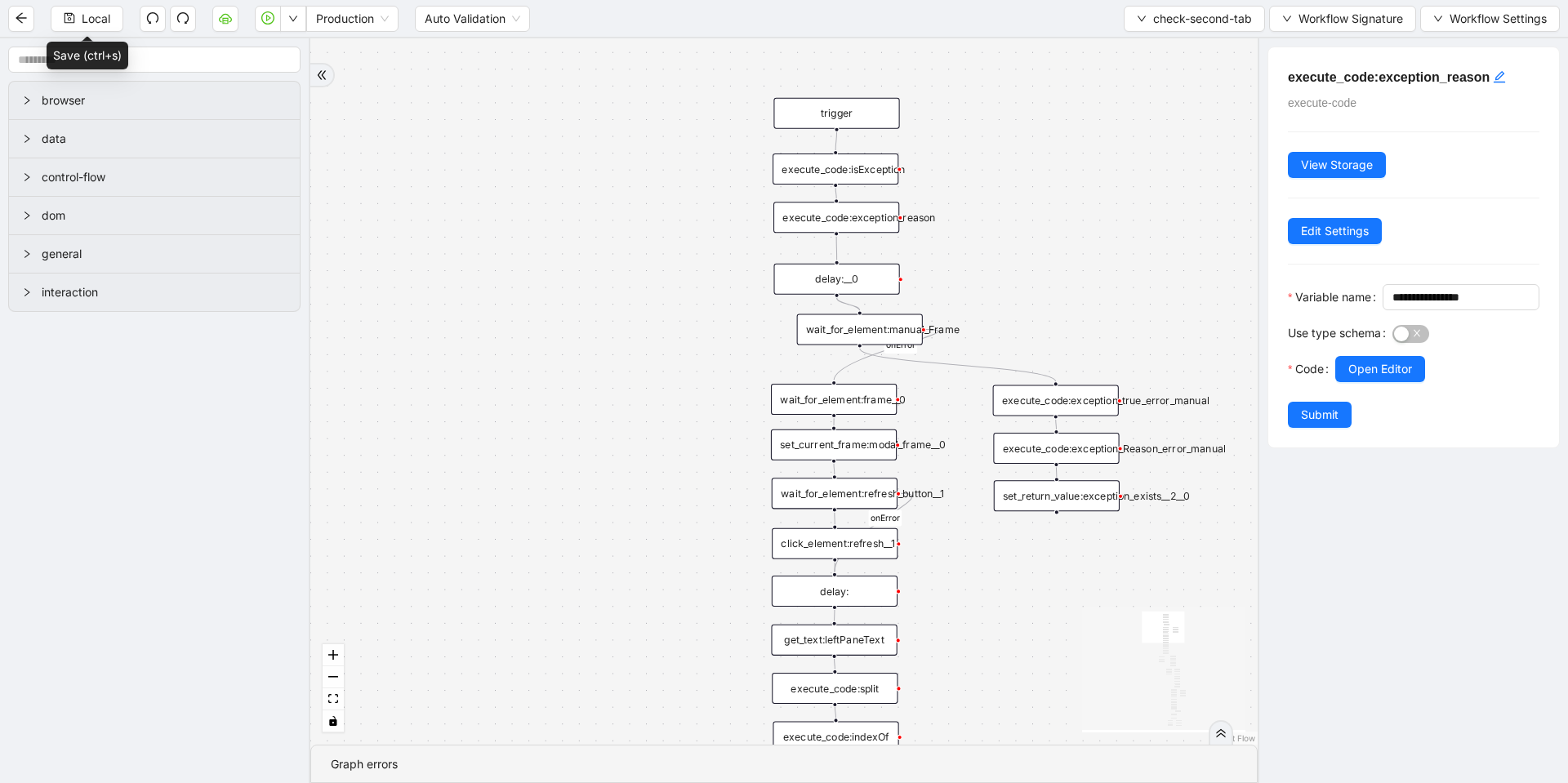
click at [1068, 405] on div "execute_code:exception_true_error_manual" at bounding box center [1056, 399] width 126 height 31
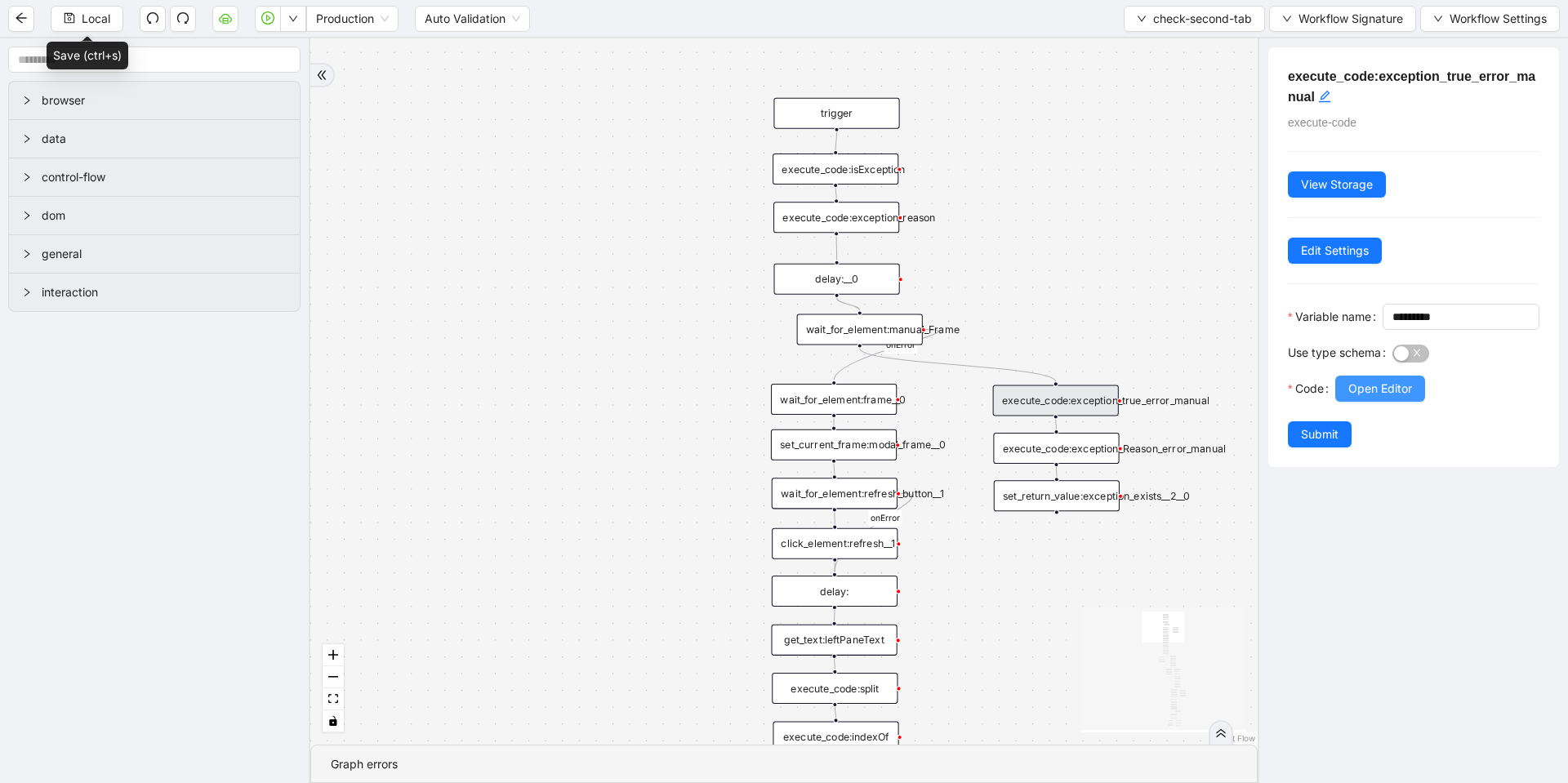
click at [1388, 397] on span "Open Editor" at bounding box center [1380, 389] width 64 height 18
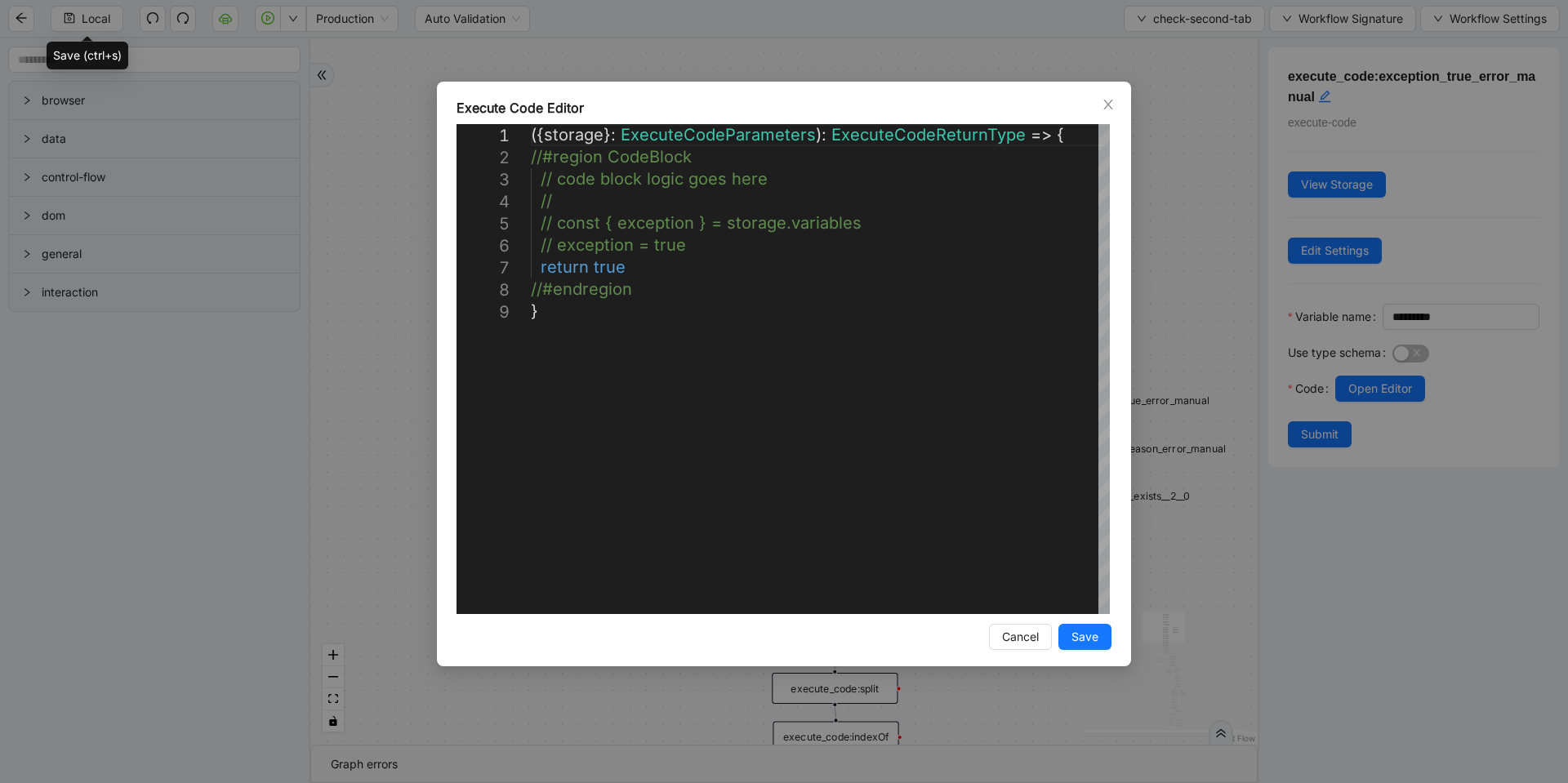
click at [1201, 329] on div "**********" at bounding box center [784, 392] width 1568 height 783
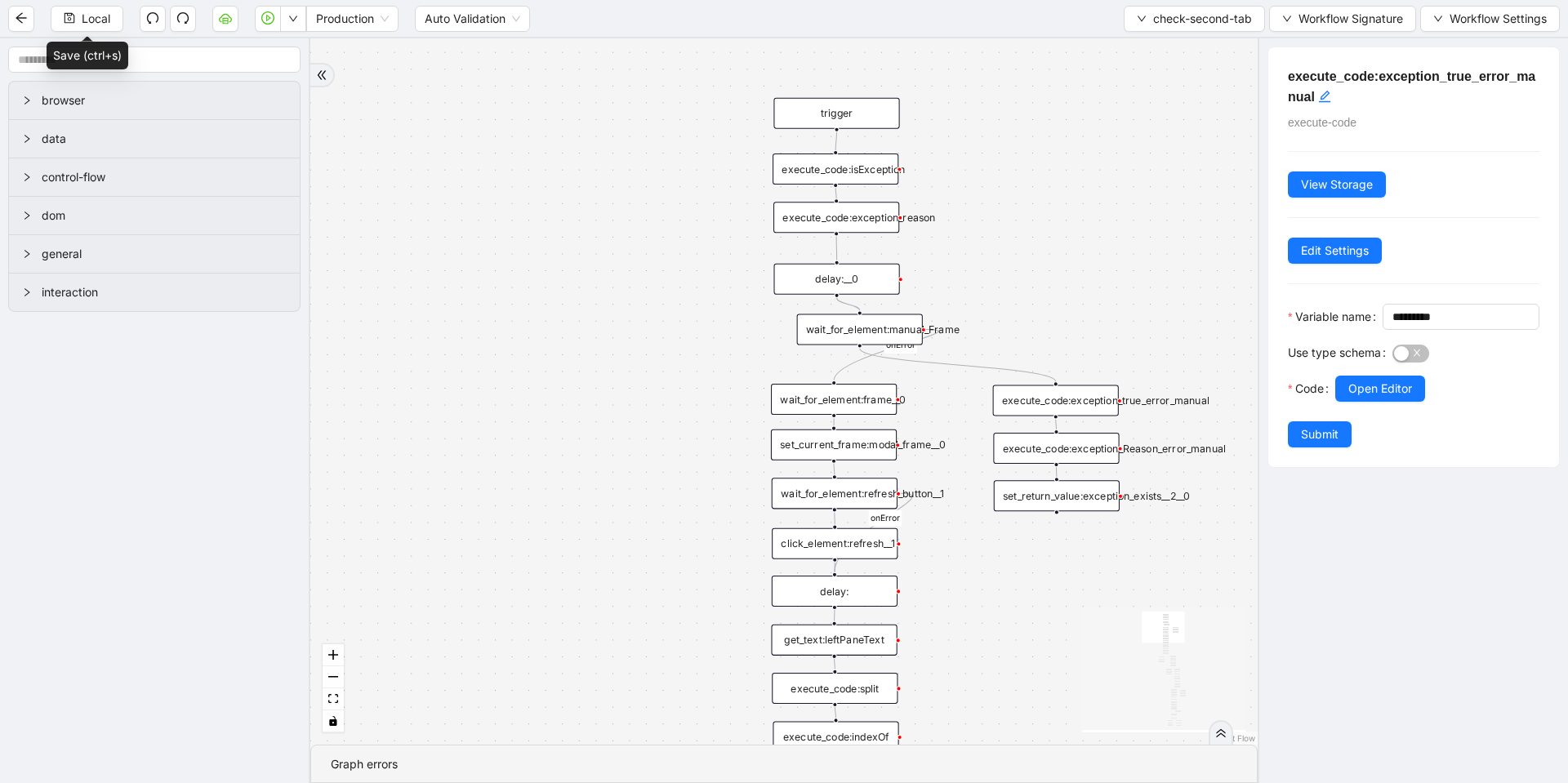
click at [1085, 452] on div "execute_code:exception_Reason_error_manual" at bounding box center [1056, 448] width 126 height 31
click at [1406, 397] on span "Open Editor" at bounding box center [1380, 389] width 64 height 18
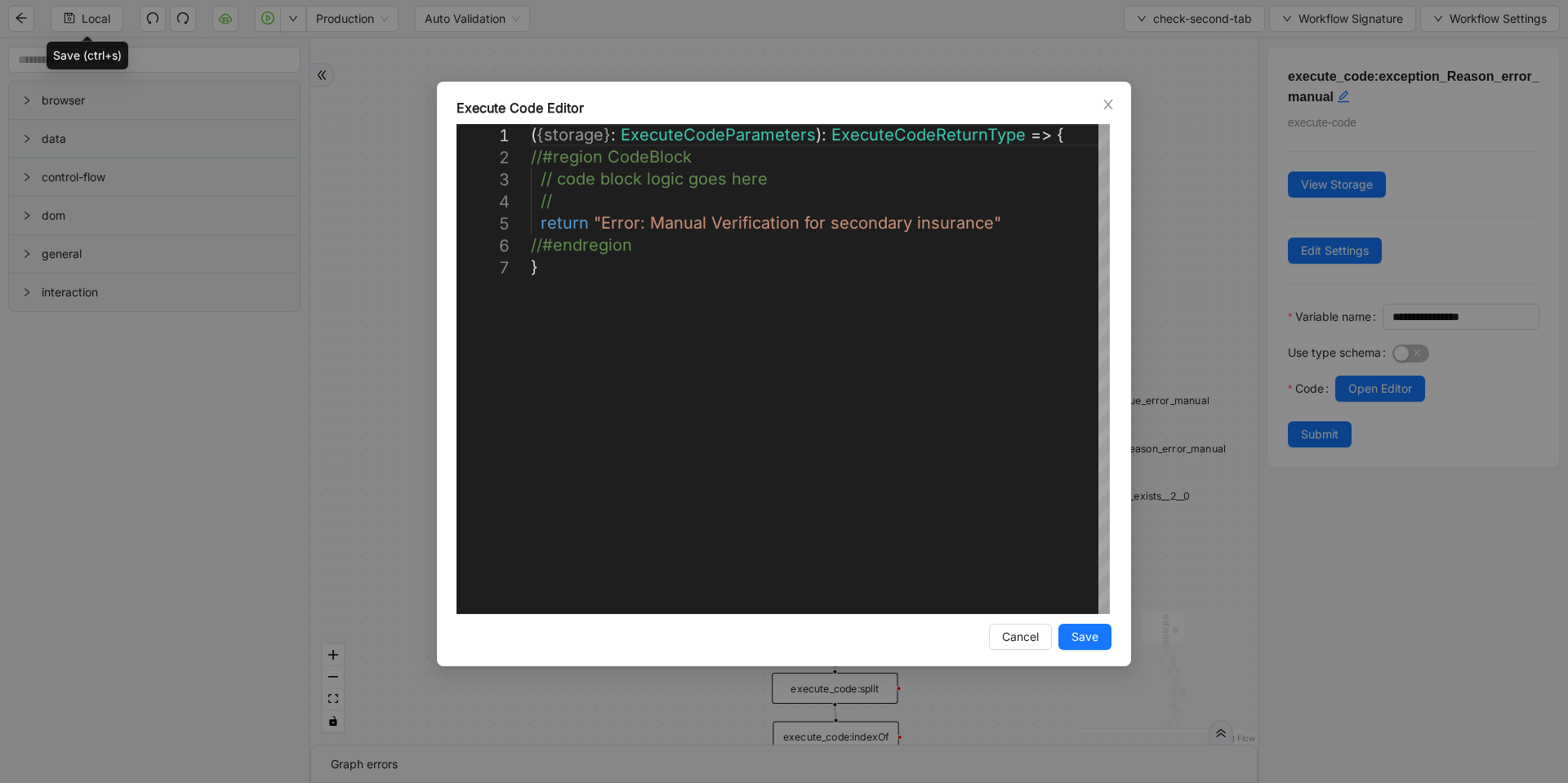
click at [1218, 302] on div "**********" at bounding box center [784, 392] width 1568 height 783
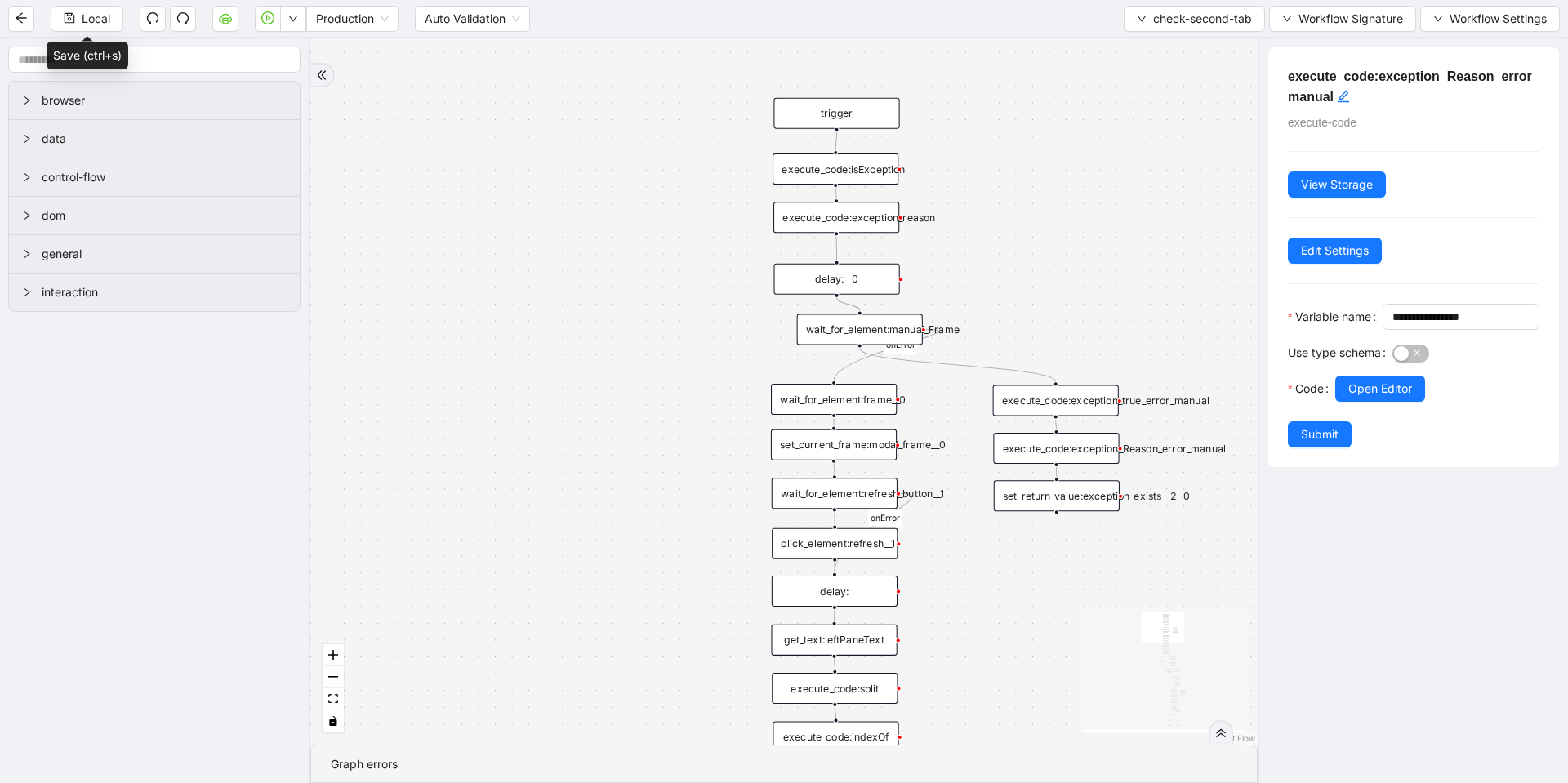
click at [1114, 497] on div "set_return_value:exception_exists__2__0" at bounding box center [1056, 495] width 126 height 31
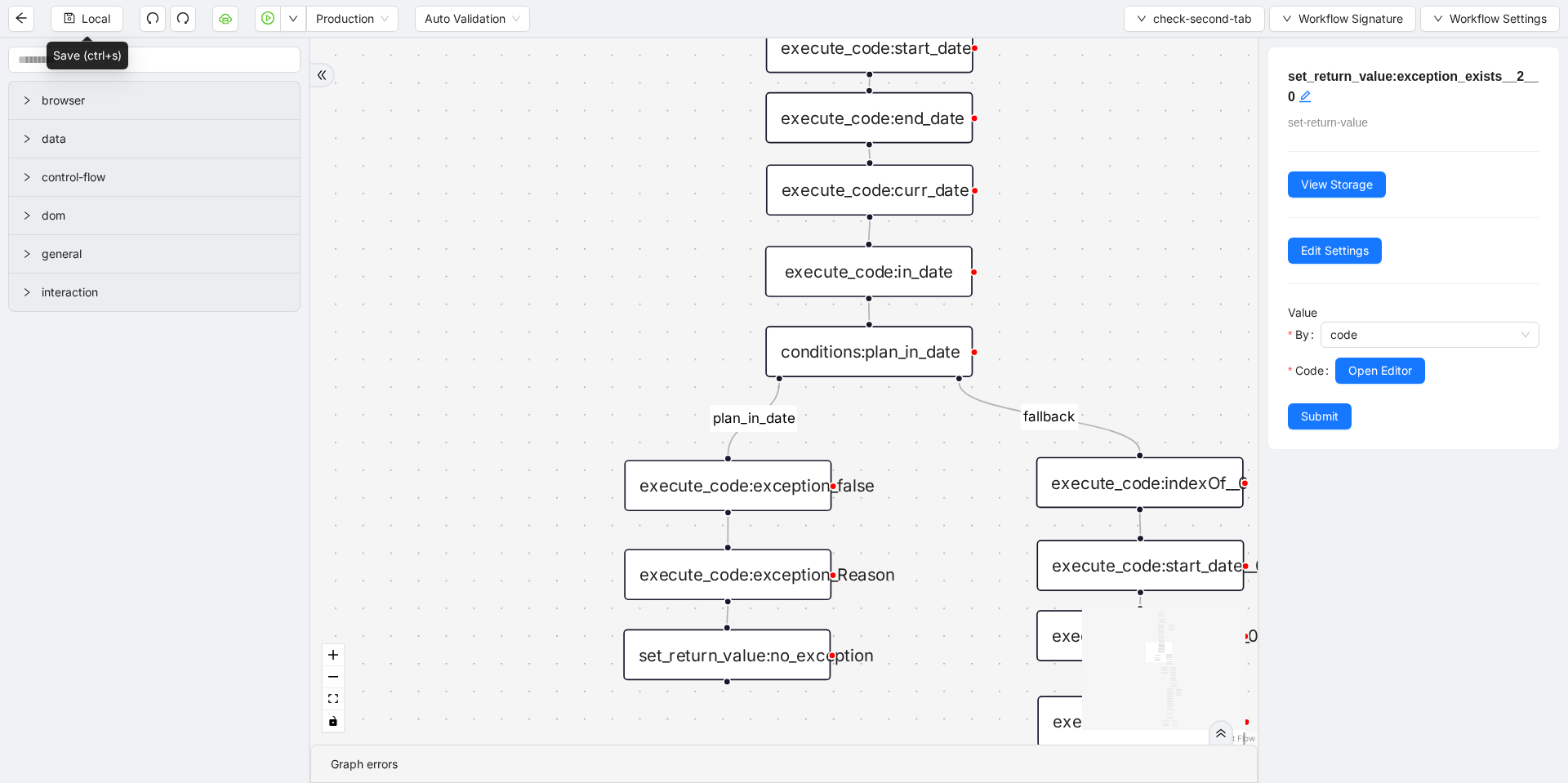
click at [749, 585] on div "execute_code:exception_Reason" at bounding box center [727, 574] width 208 height 52
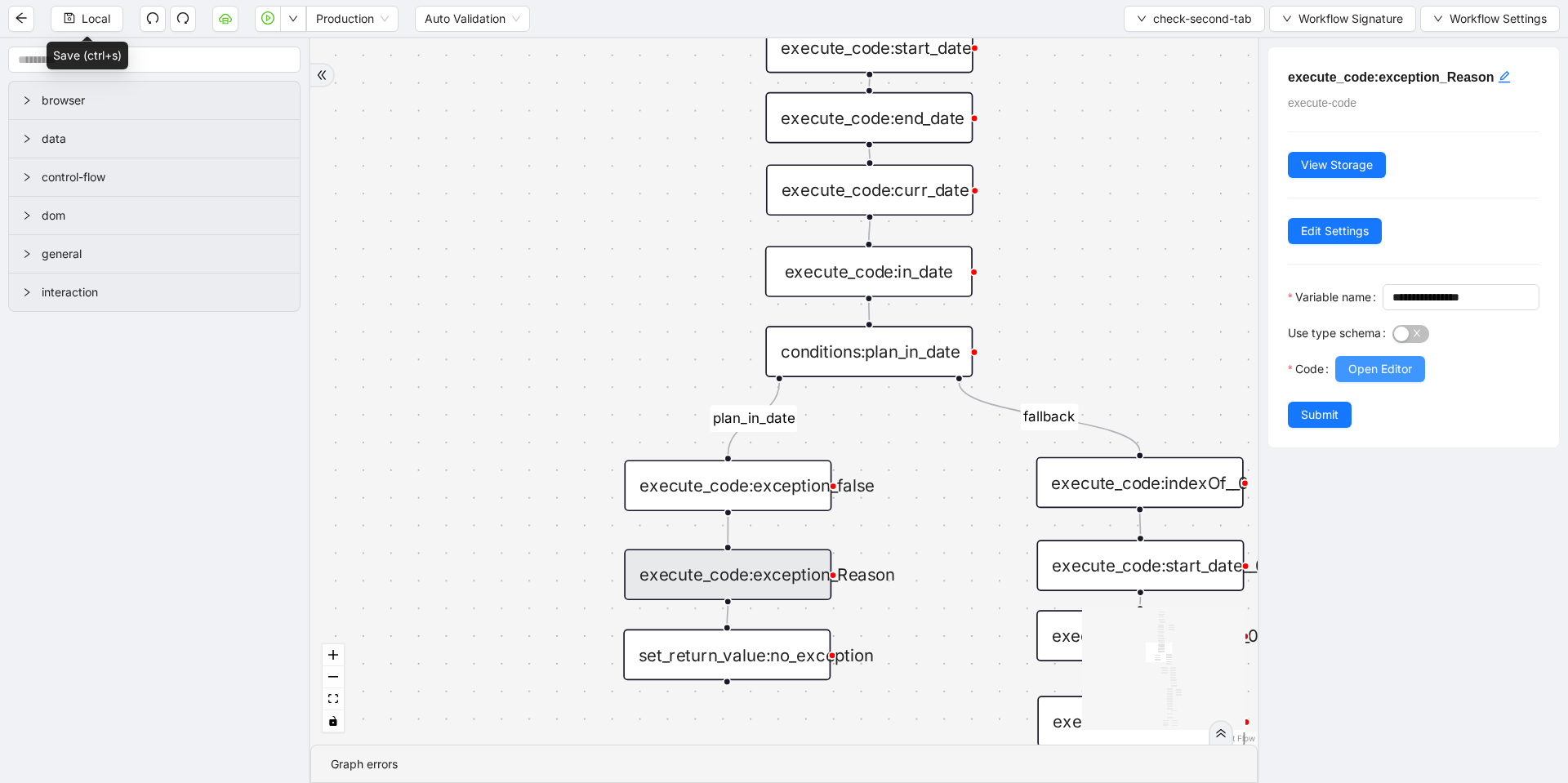
click at [1350, 379] on span "Open Editor" at bounding box center [1380, 370] width 64 height 18
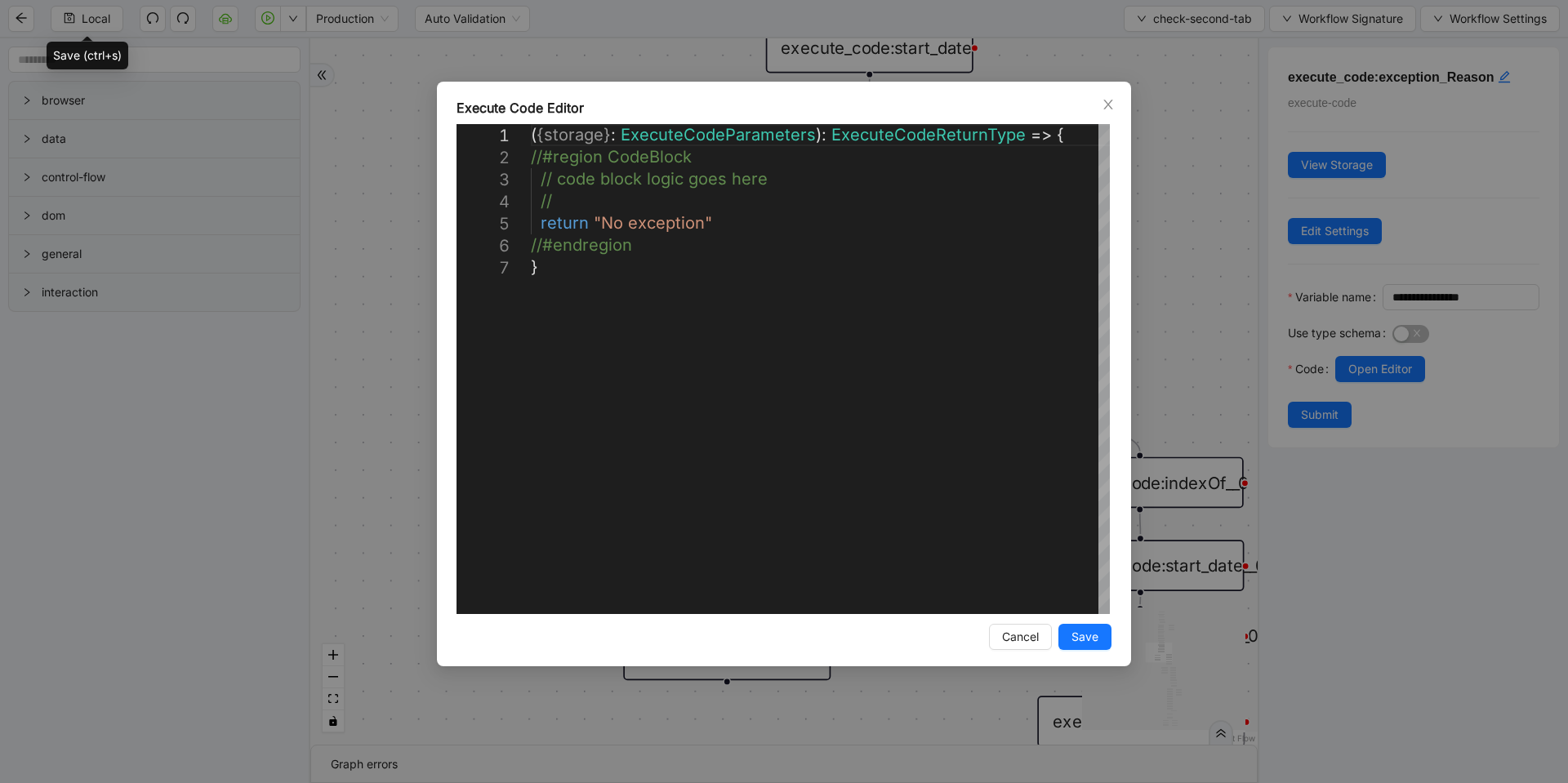
click at [1191, 311] on div "**********" at bounding box center [784, 392] width 1568 height 783
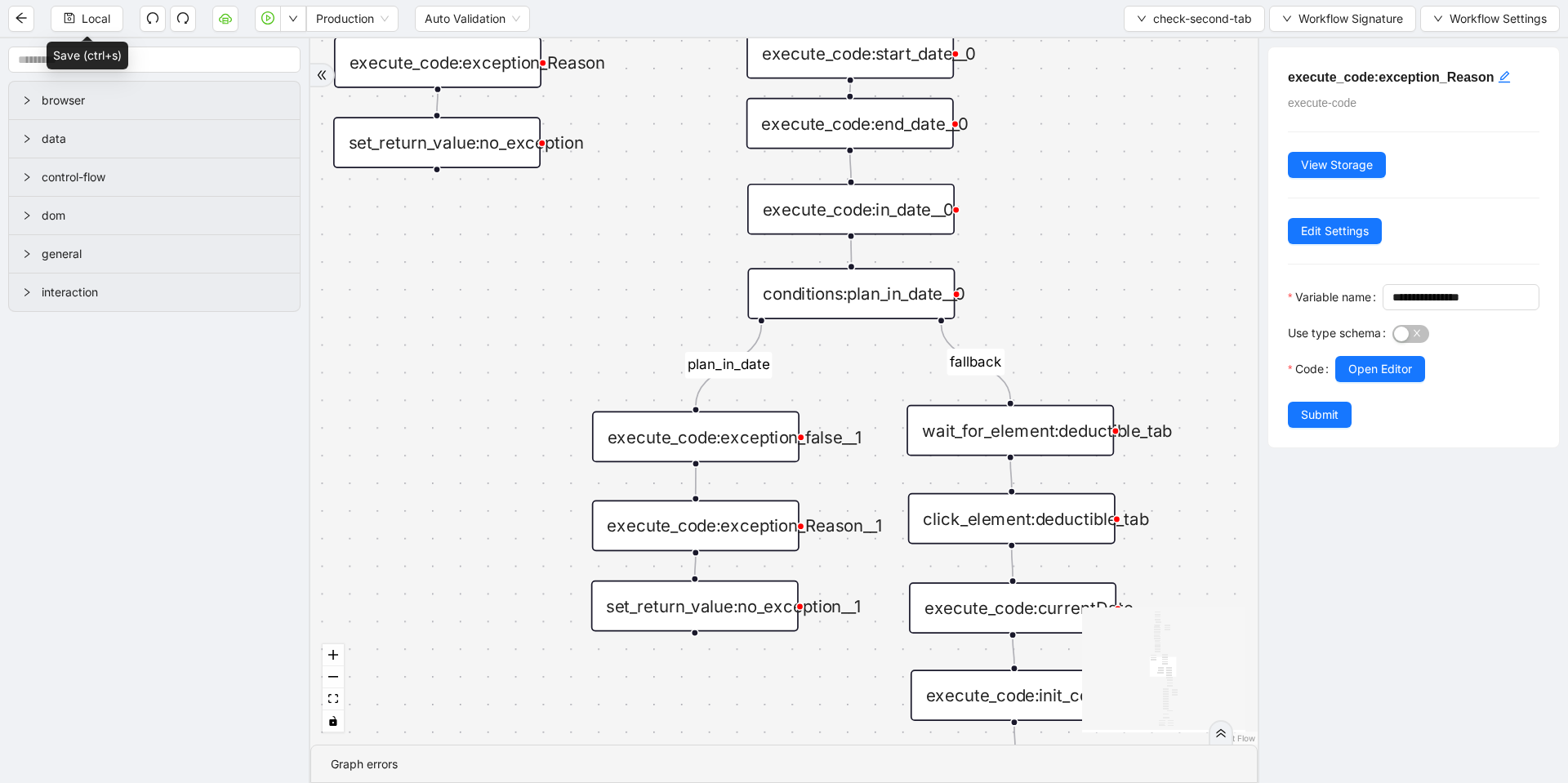
click at [712, 597] on div "set_return_value:no_exception__1" at bounding box center [695, 606] width 208 height 52
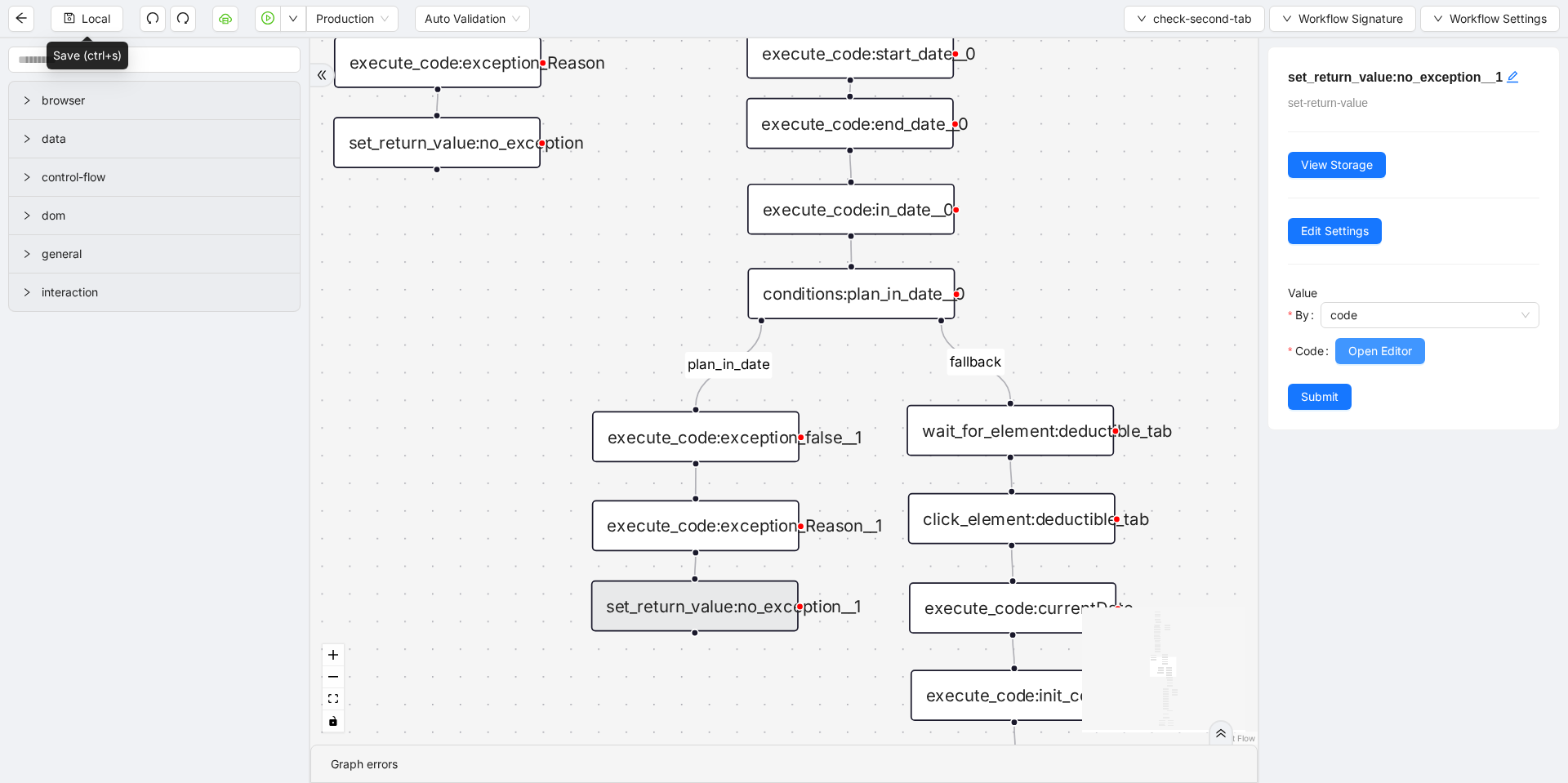
click at [1401, 351] on span "Open Editor" at bounding box center [1380, 351] width 64 height 18
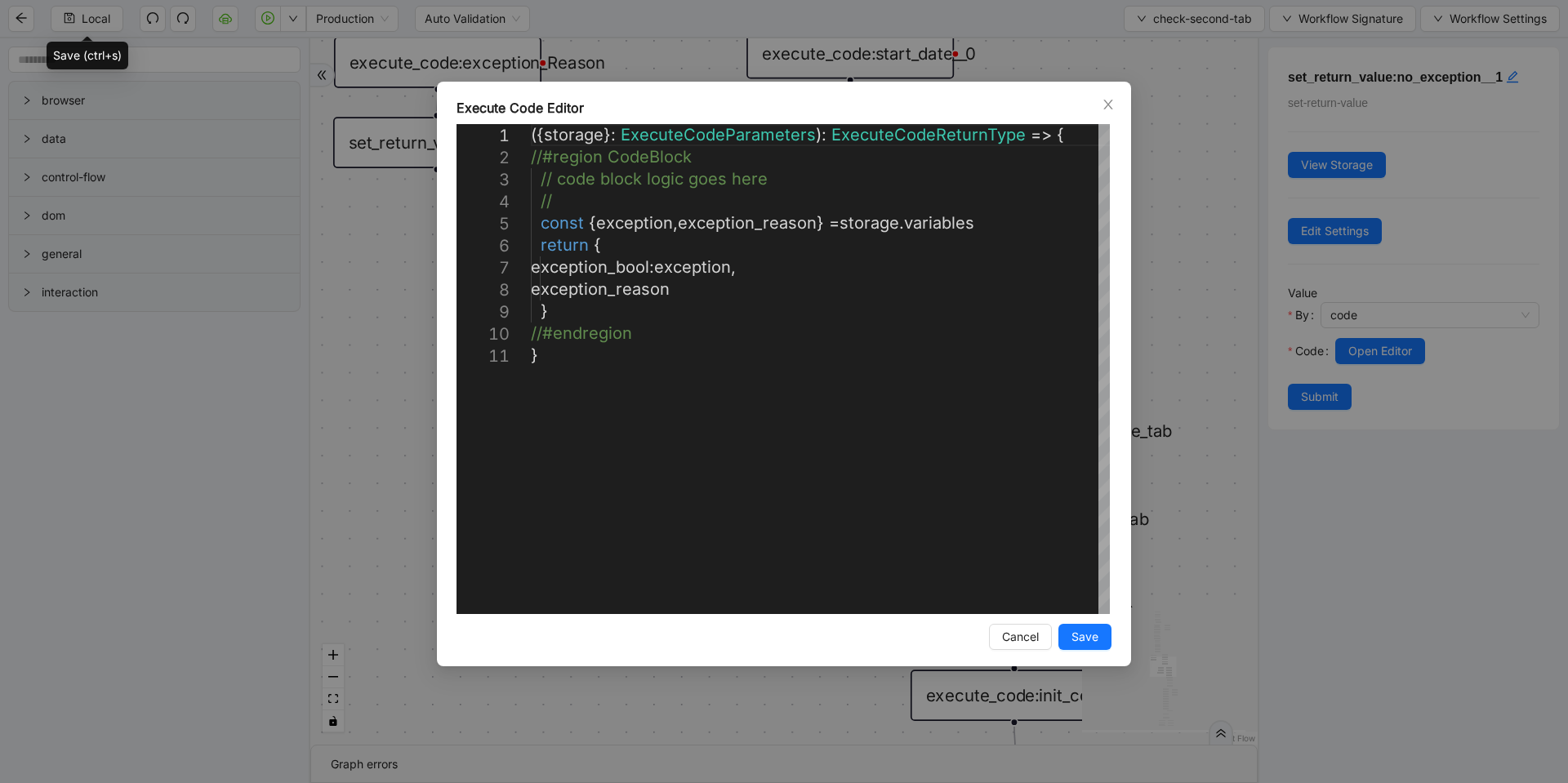
click at [1179, 285] on div "**********" at bounding box center [784, 392] width 1568 height 783
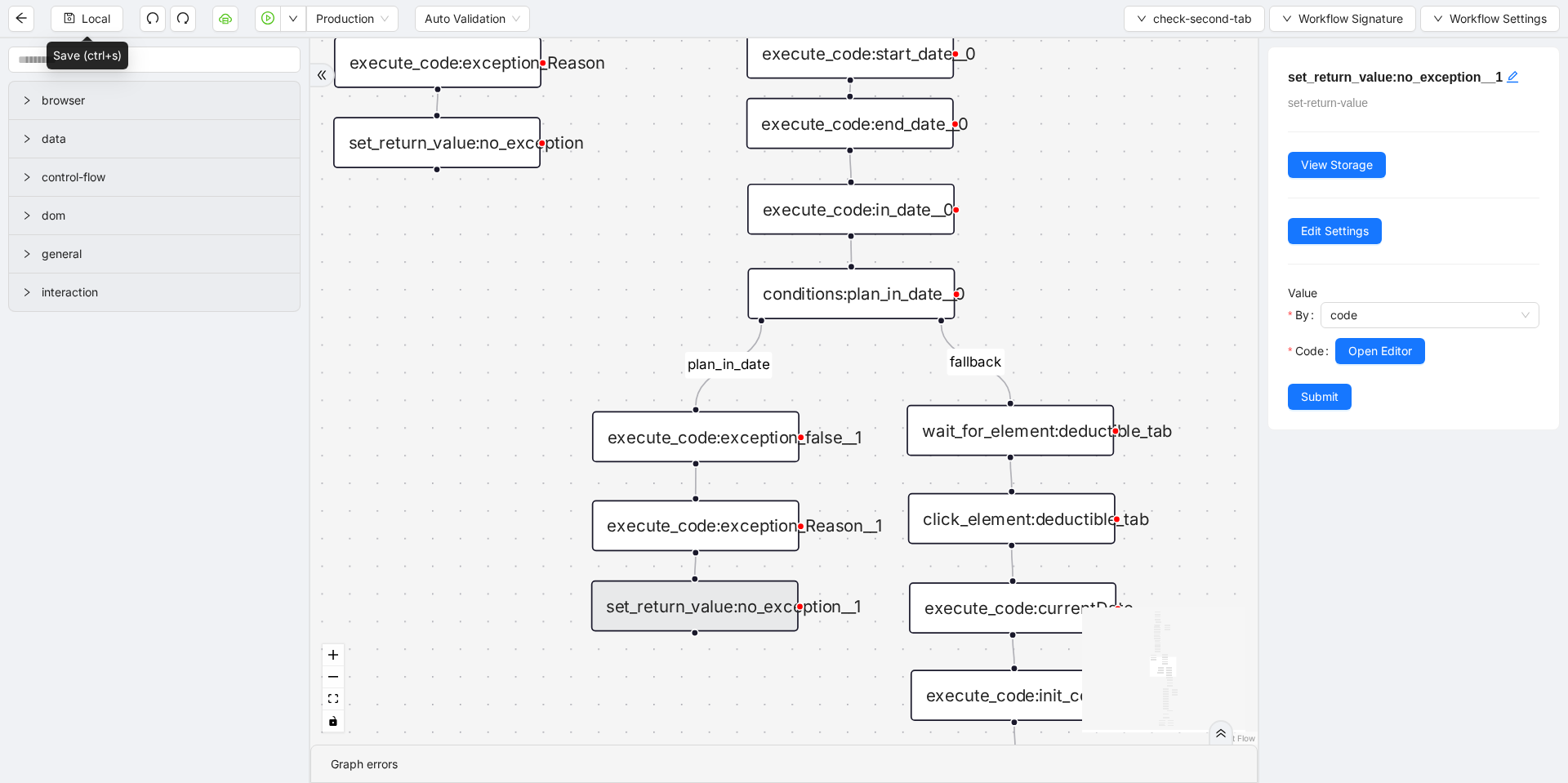
click at [702, 532] on div "execute_code:exception_Reason__1" at bounding box center [696, 527] width 208 height 52
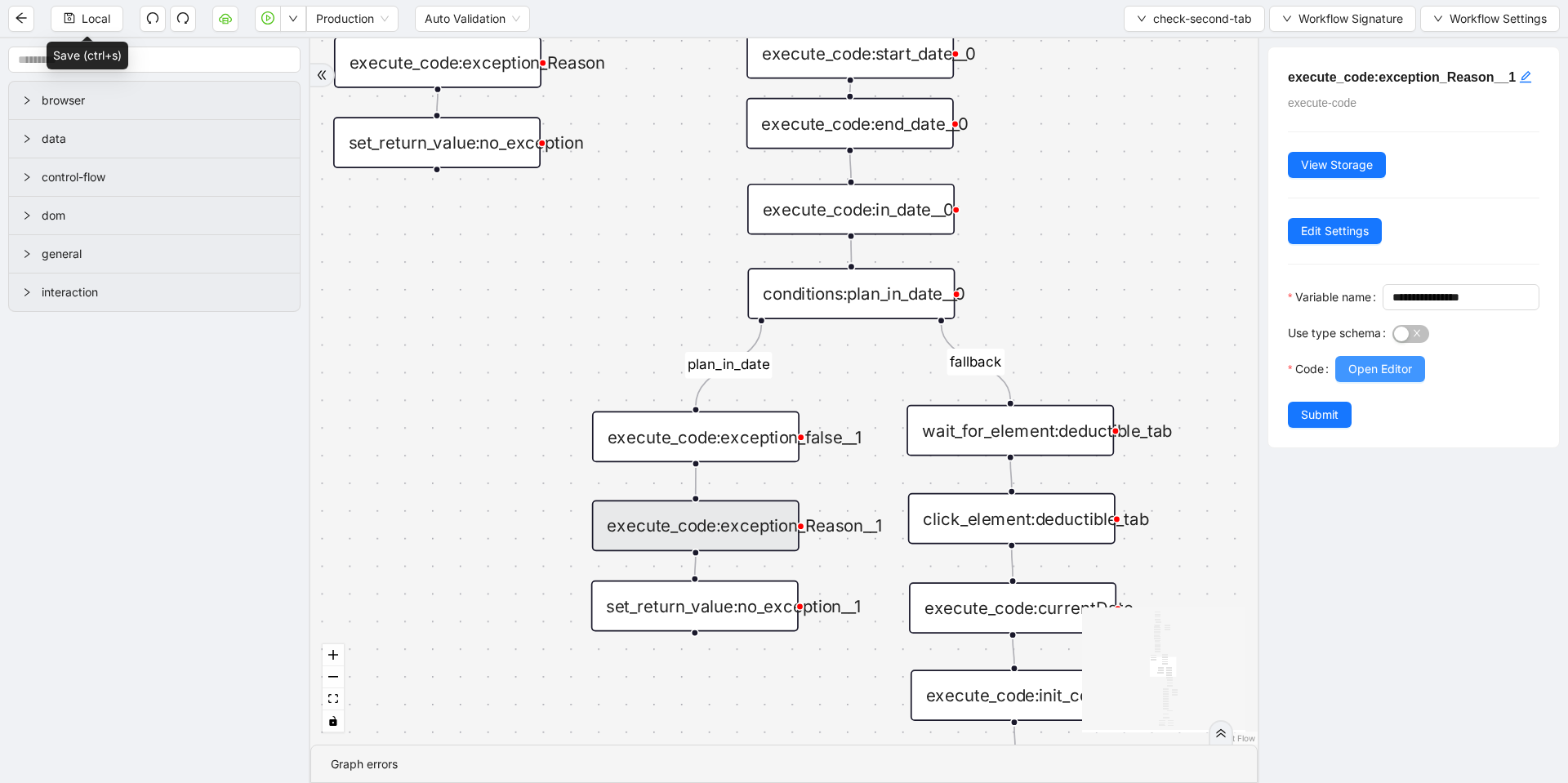
click at [1391, 379] on span "Open Editor" at bounding box center [1380, 370] width 64 height 18
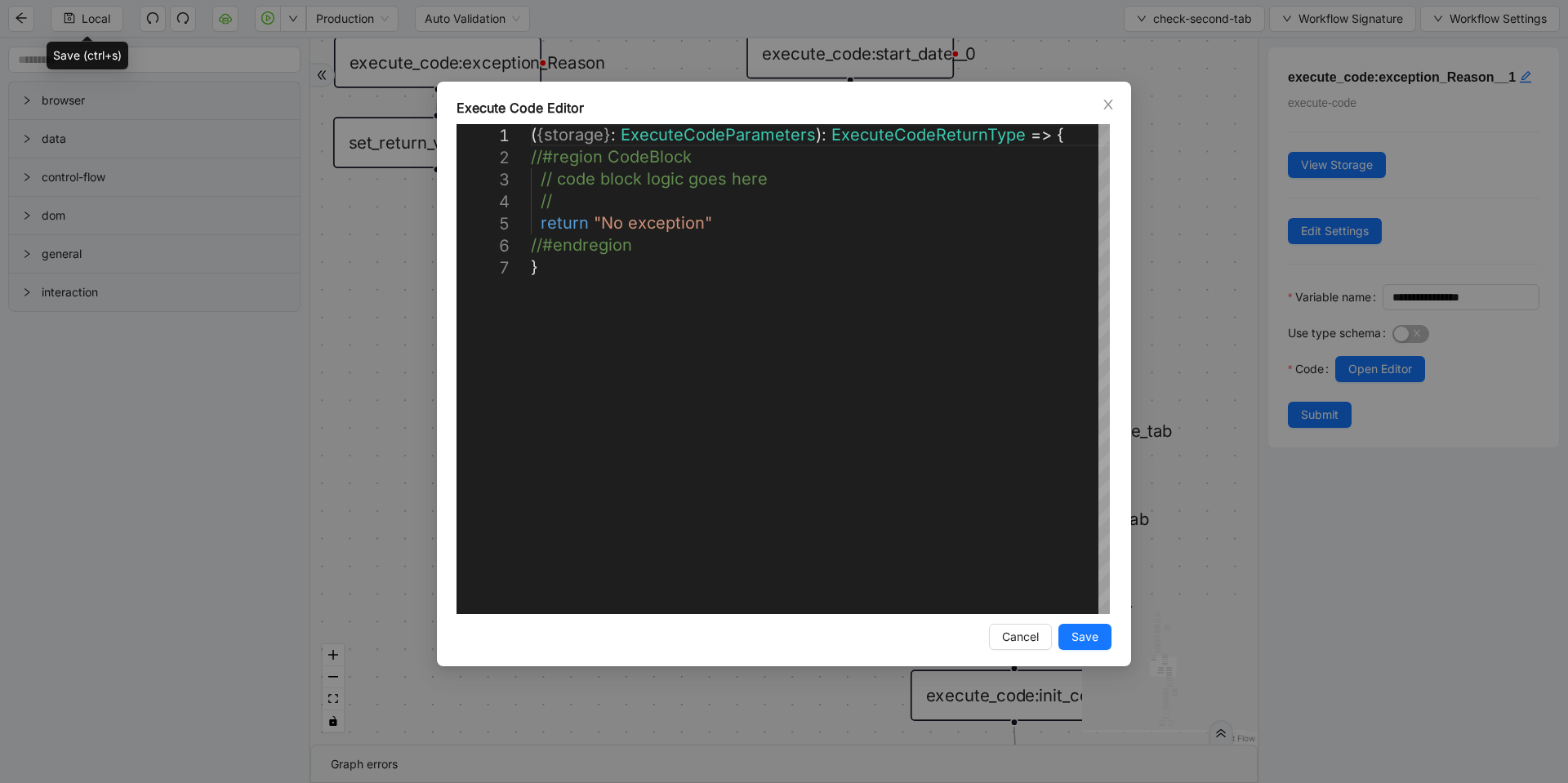
click at [1181, 254] on div "**********" at bounding box center [784, 392] width 1568 height 783
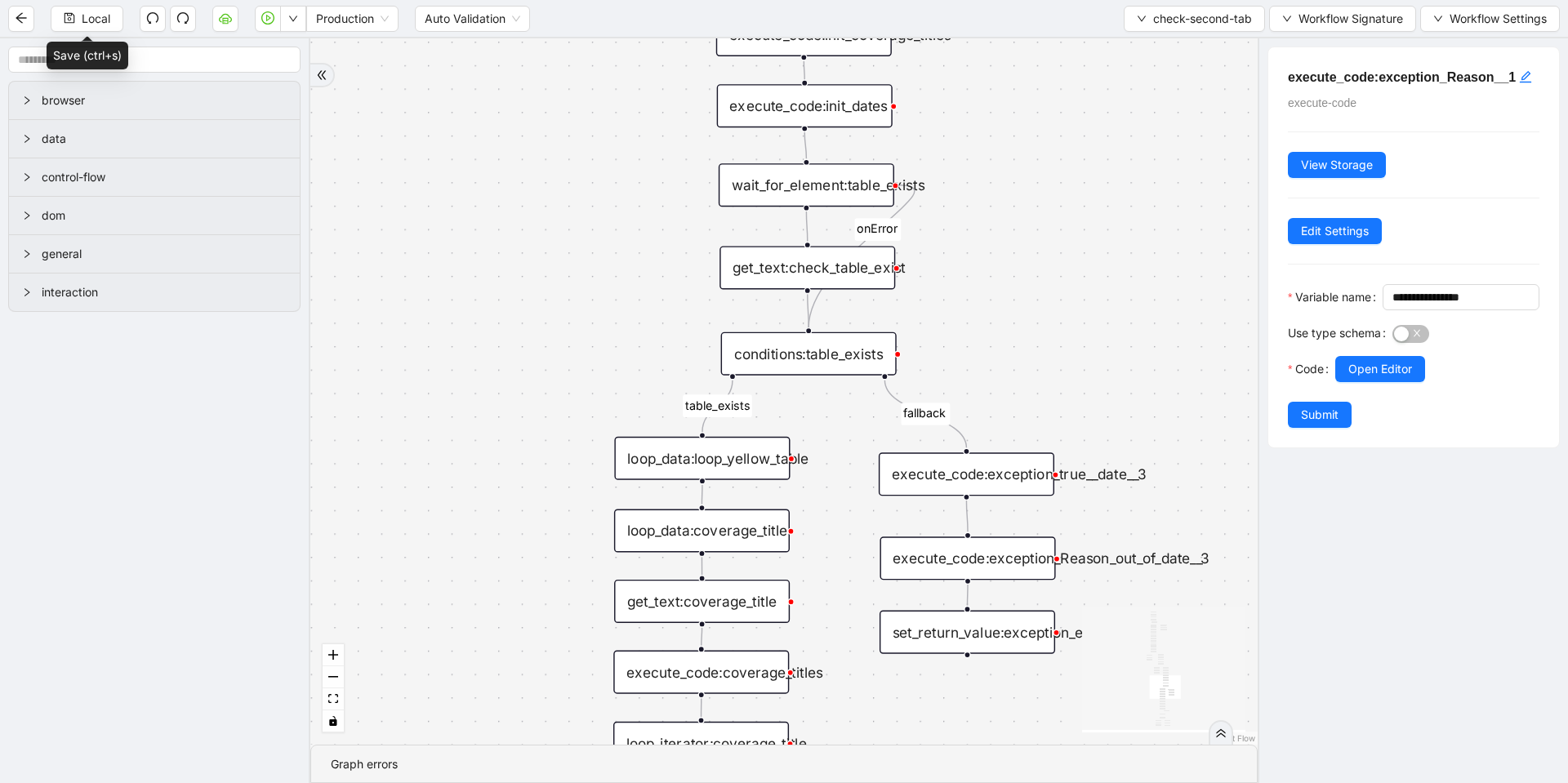
click at [1025, 570] on div "execute_code:exception_Reason_out_of_date__3" at bounding box center [967, 558] width 176 height 44
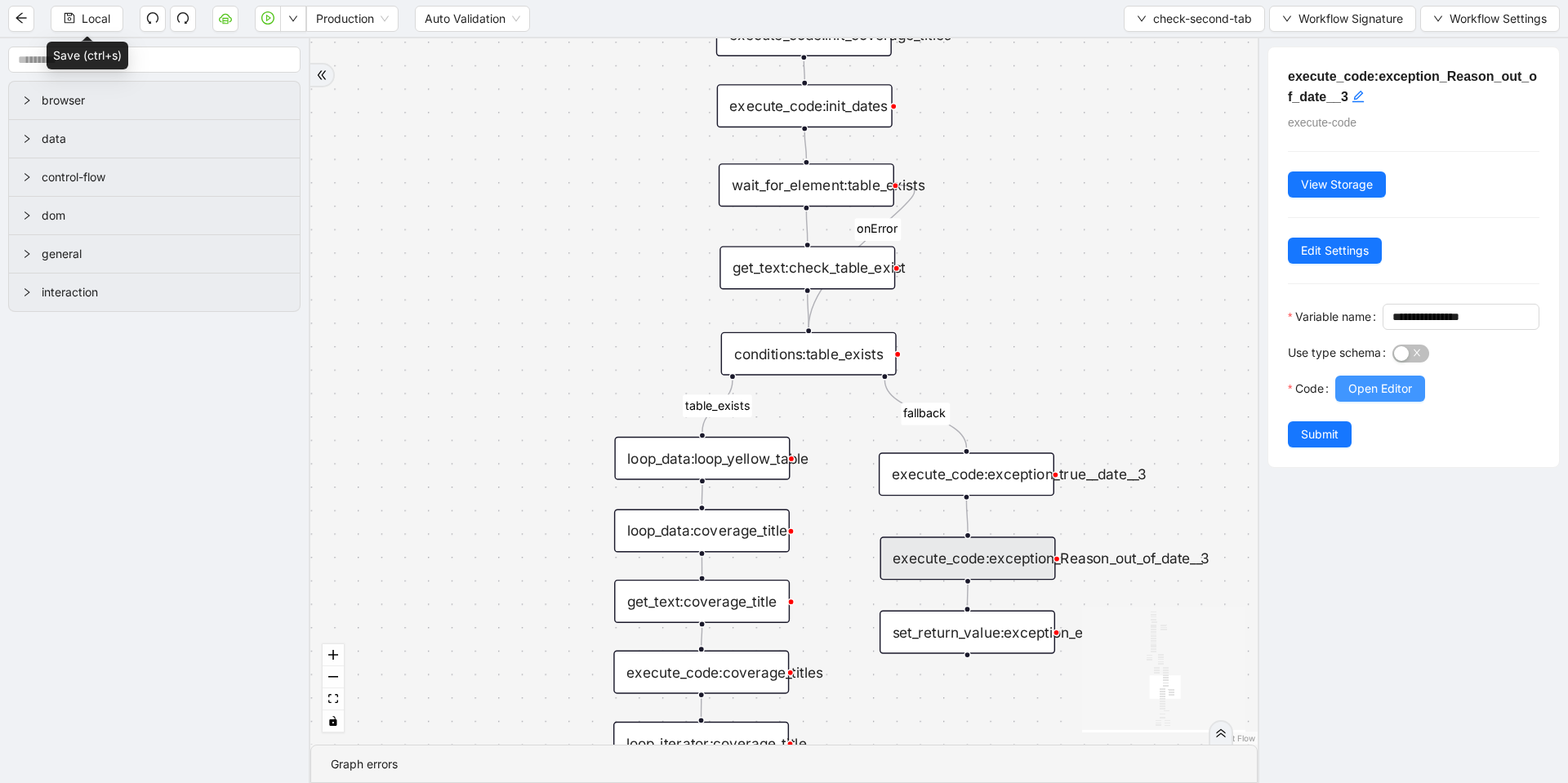
click at [1377, 397] on span "Open Editor" at bounding box center [1380, 389] width 64 height 18
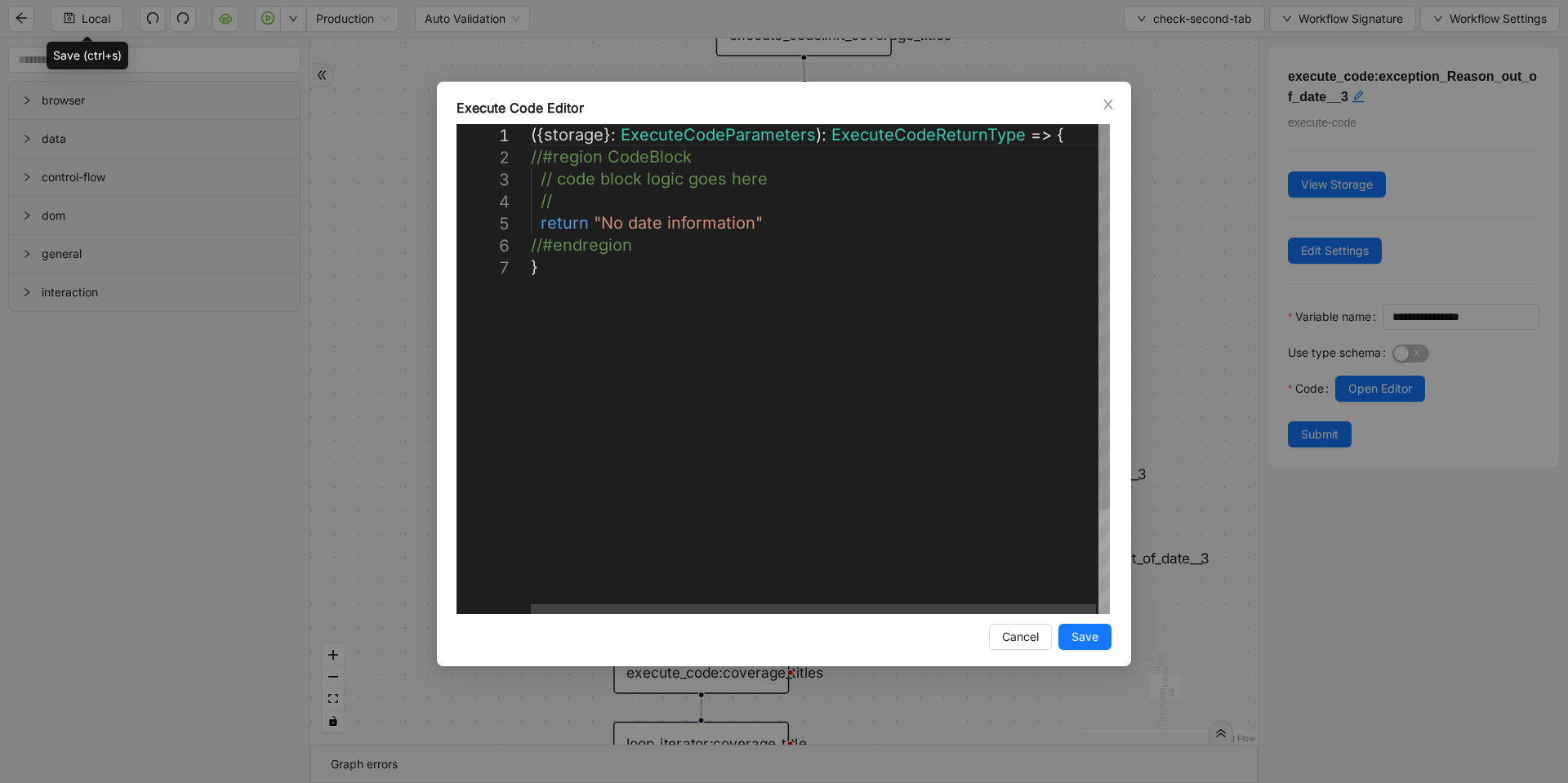
click at [1181, 321] on div "**********" at bounding box center [784, 392] width 1568 height 783
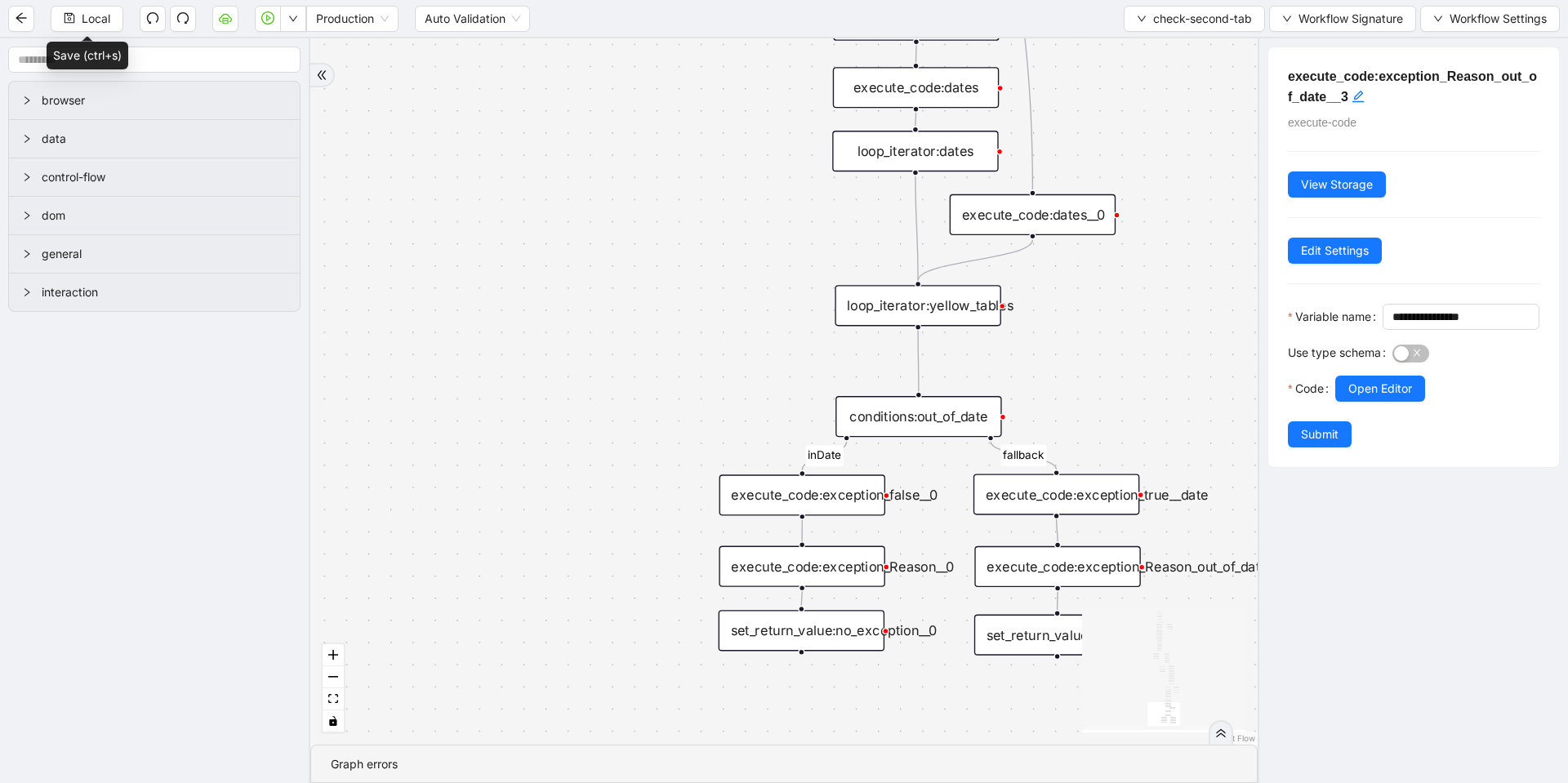
click at [840, 585] on div "execute_code:exception_Reason__0" at bounding box center [801, 566] width 166 height 41
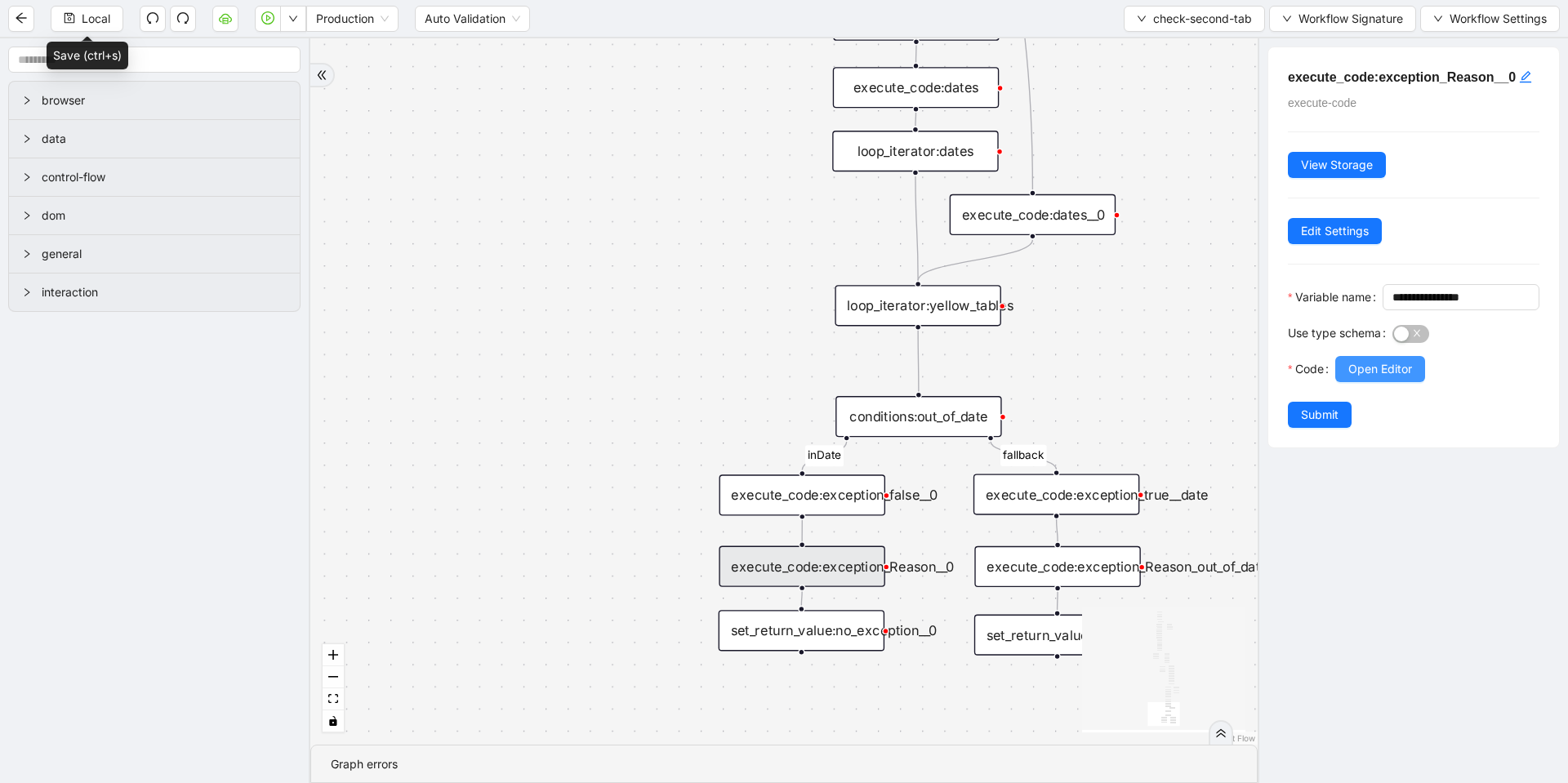
click at [1410, 379] on span "Open Editor" at bounding box center [1380, 370] width 64 height 18
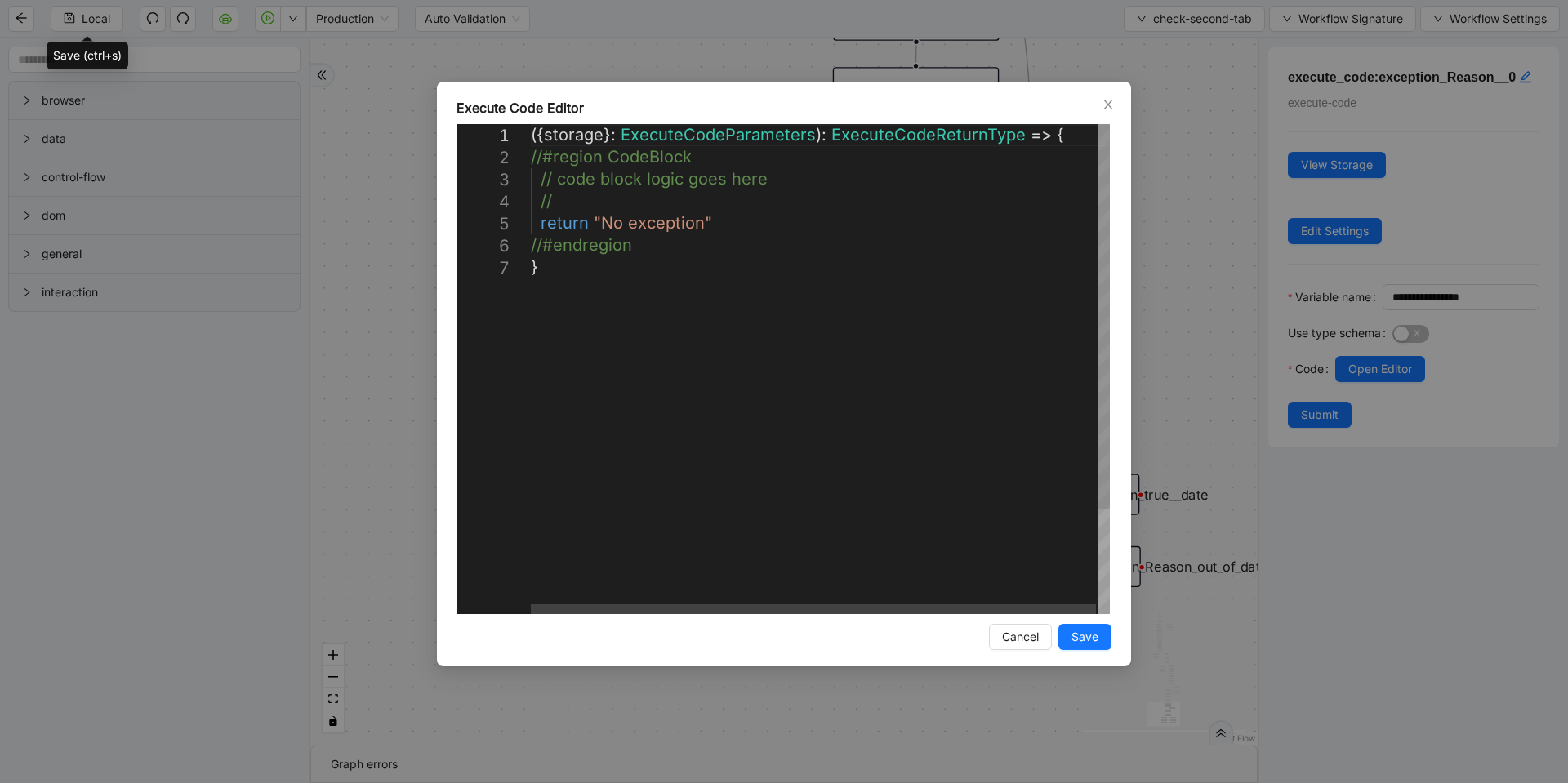
click at [1232, 349] on div "**********" at bounding box center [784, 392] width 1568 height 783
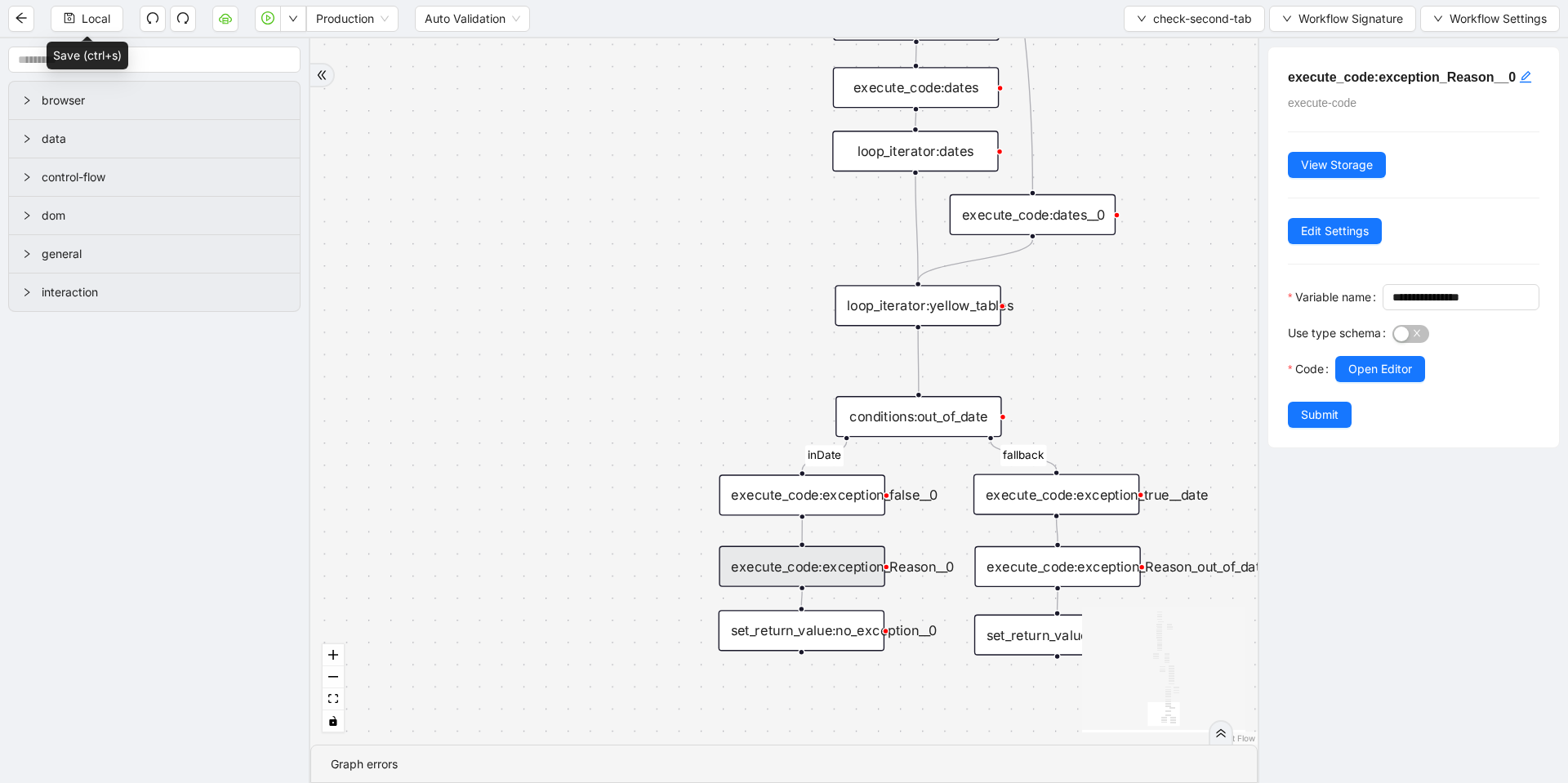
click at [1075, 566] on div "execute_code:exception_Reason_out_of_date" at bounding box center [1057, 566] width 166 height 41
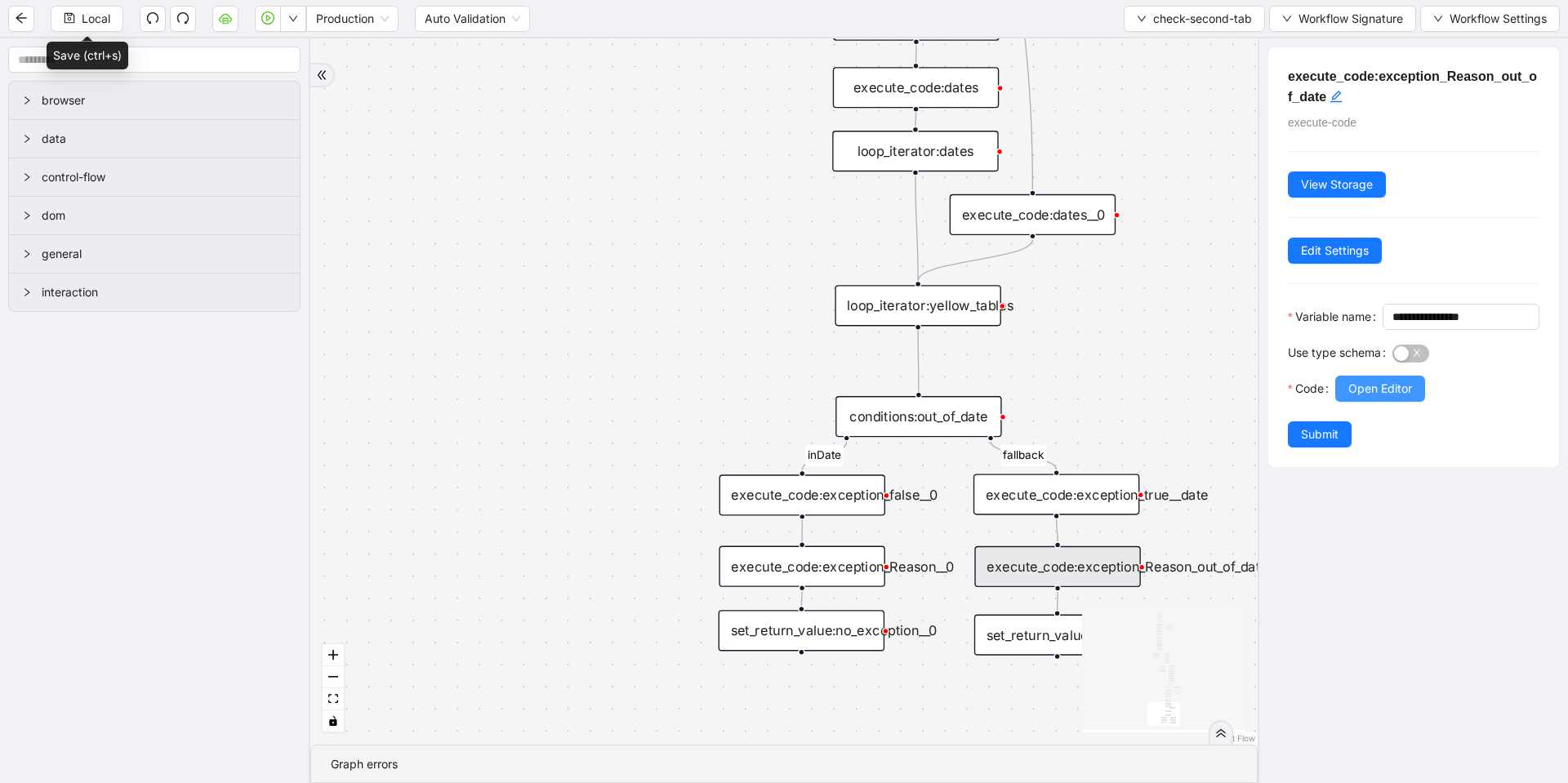
click at [1398, 397] on span "Open Editor" at bounding box center [1380, 389] width 64 height 18
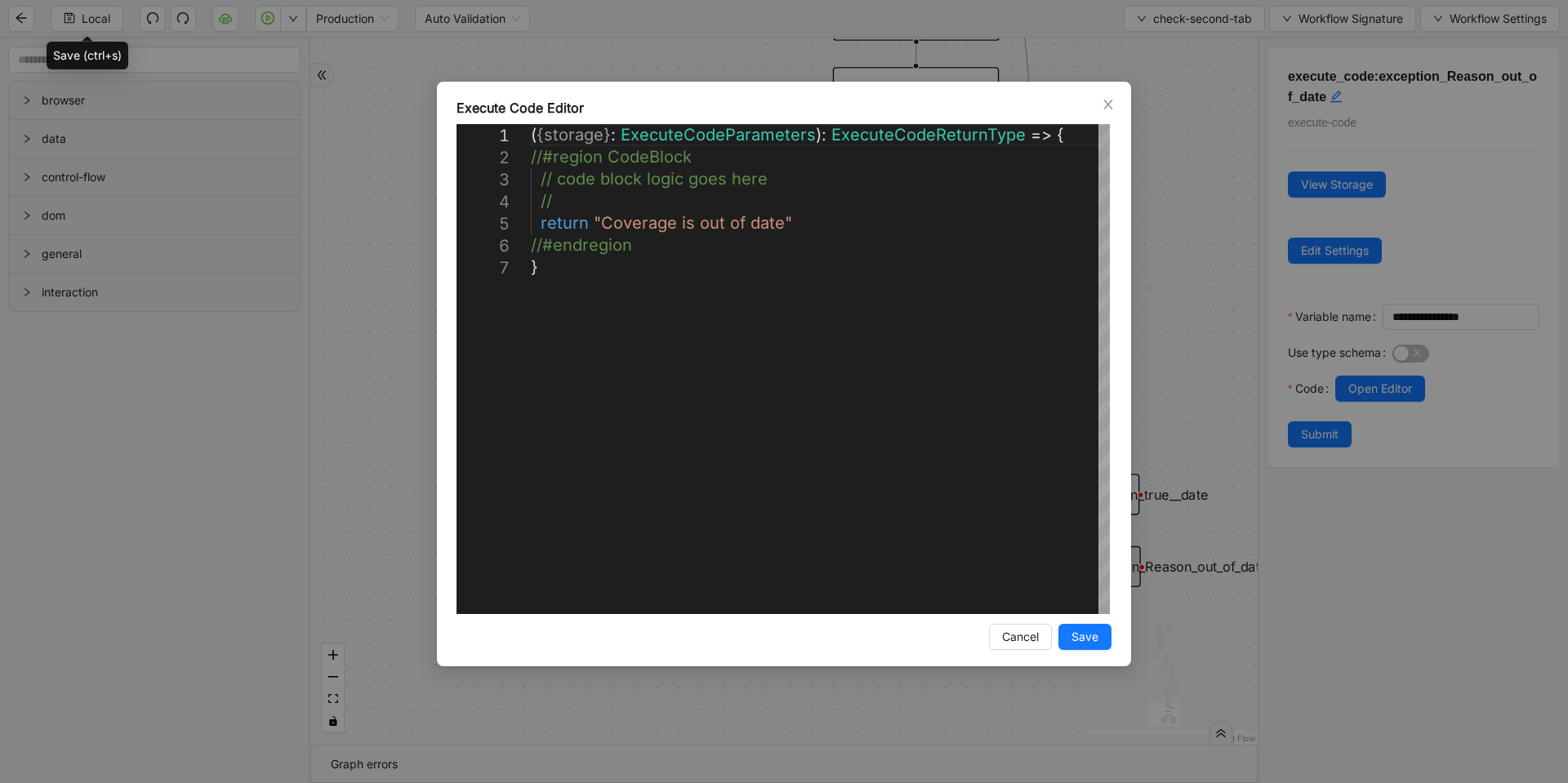
click at [1209, 308] on div "**********" at bounding box center [784, 392] width 1568 height 783
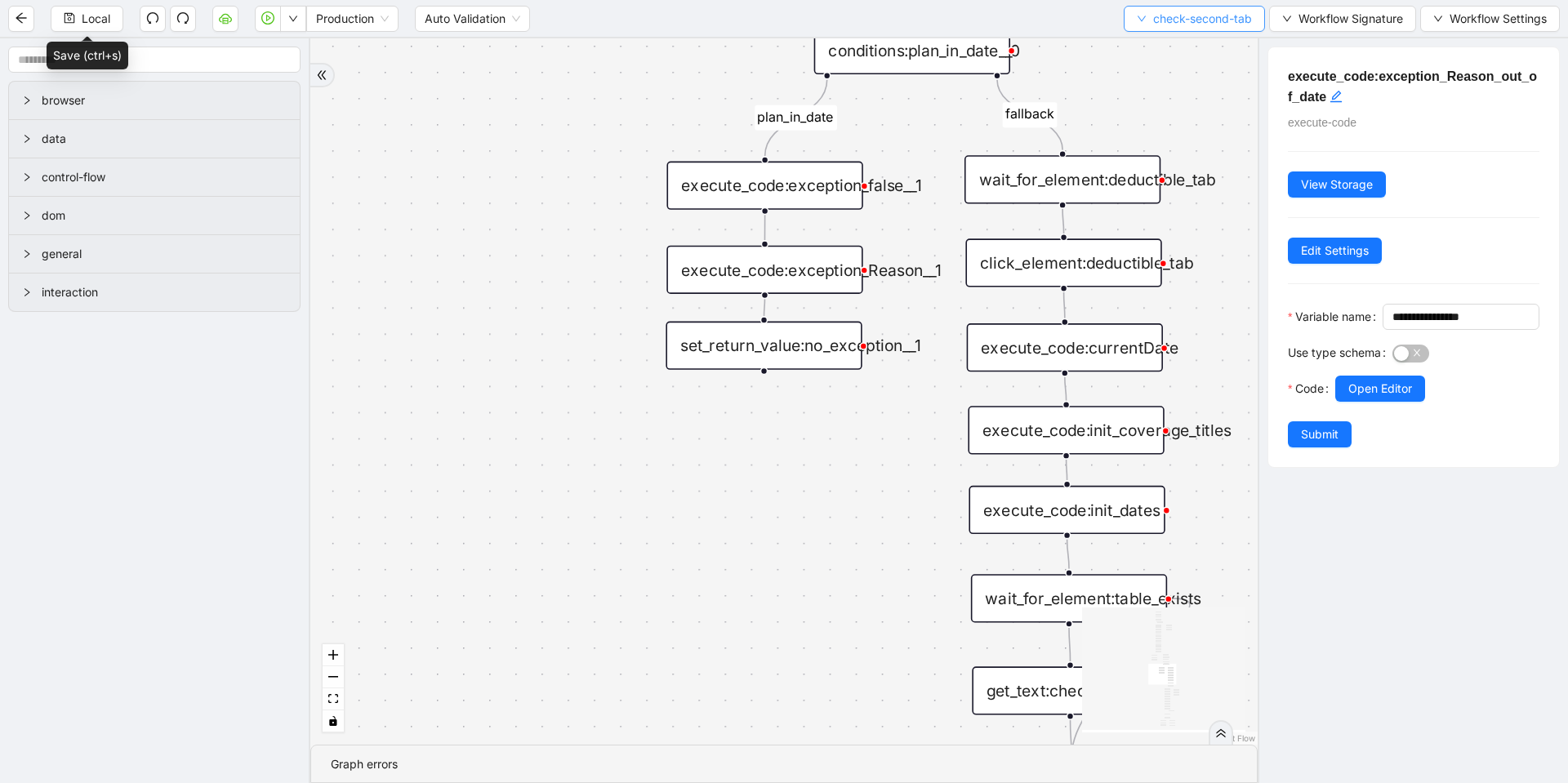
click at [1191, 17] on span "check-second-tab" at bounding box center [1202, 19] width 98 height 18
click at [1159, 47] on span "Select" at bounding box center [1190, 51] width 116 height 18
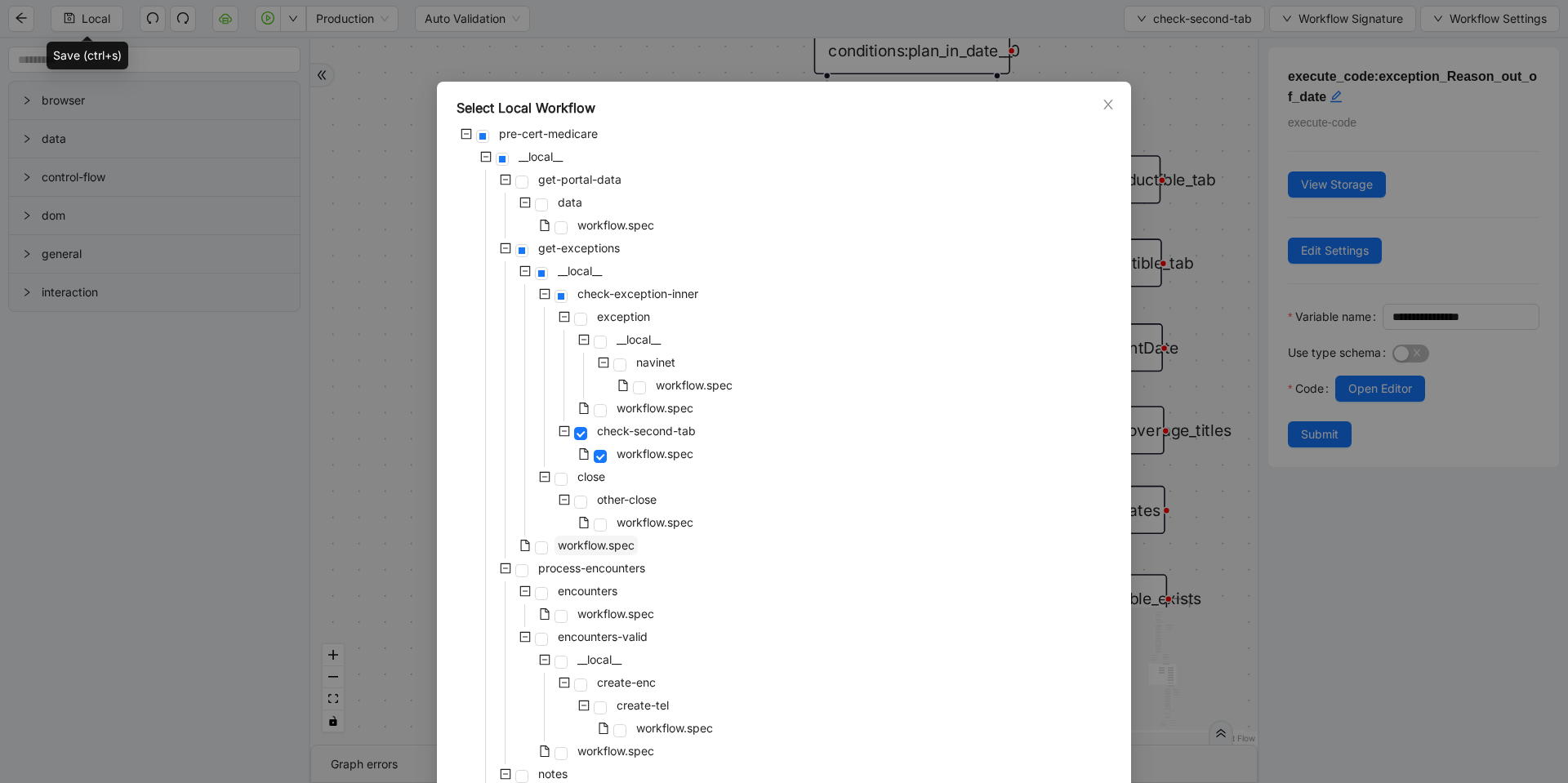
click at [601, 548] on span "workflow.spec" at bounding box center [595, 546] width 77 height 14
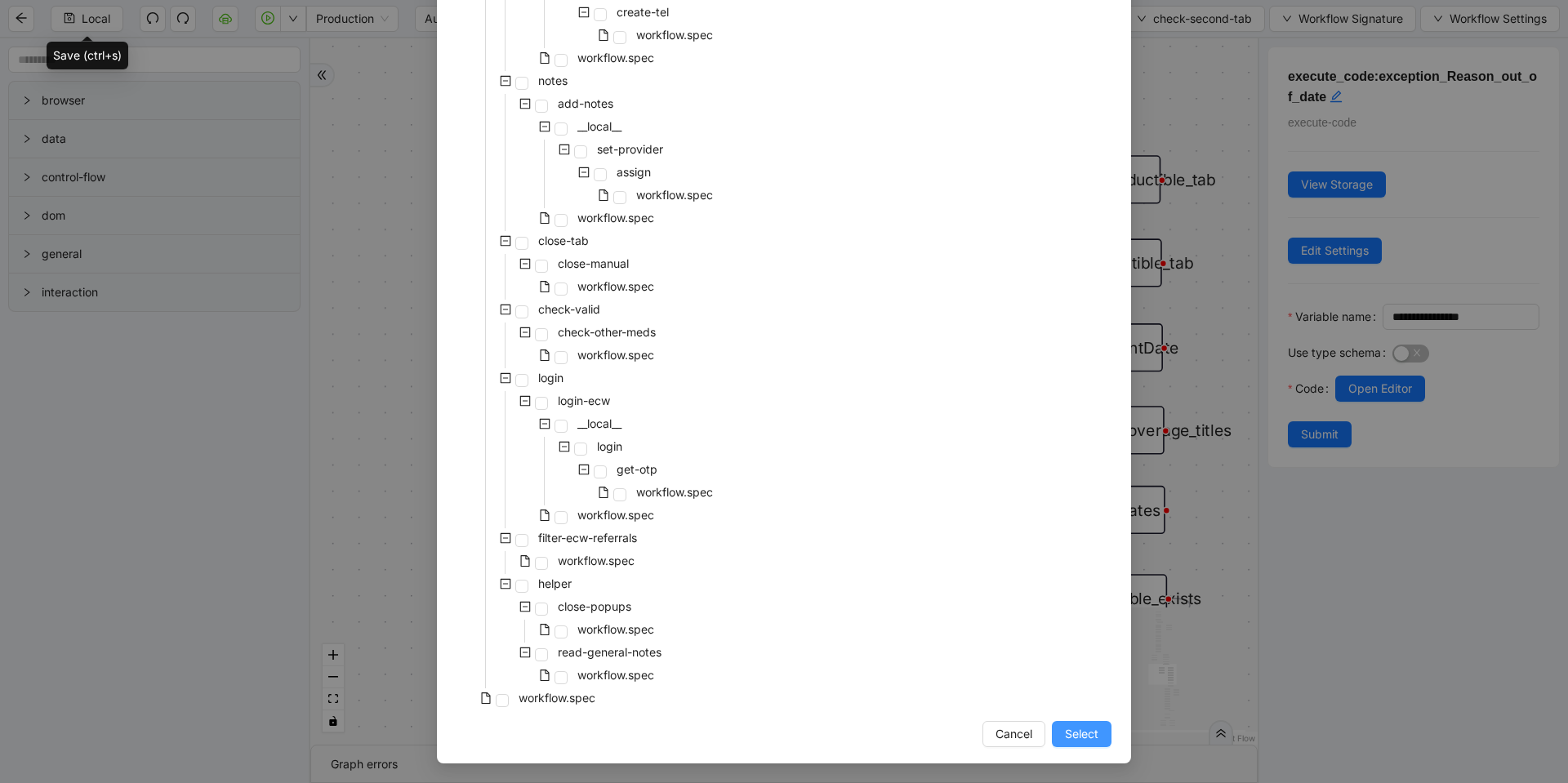
click at [1083, 745] on button "Select" at bounding box center [1082, 734] width 60 height 26
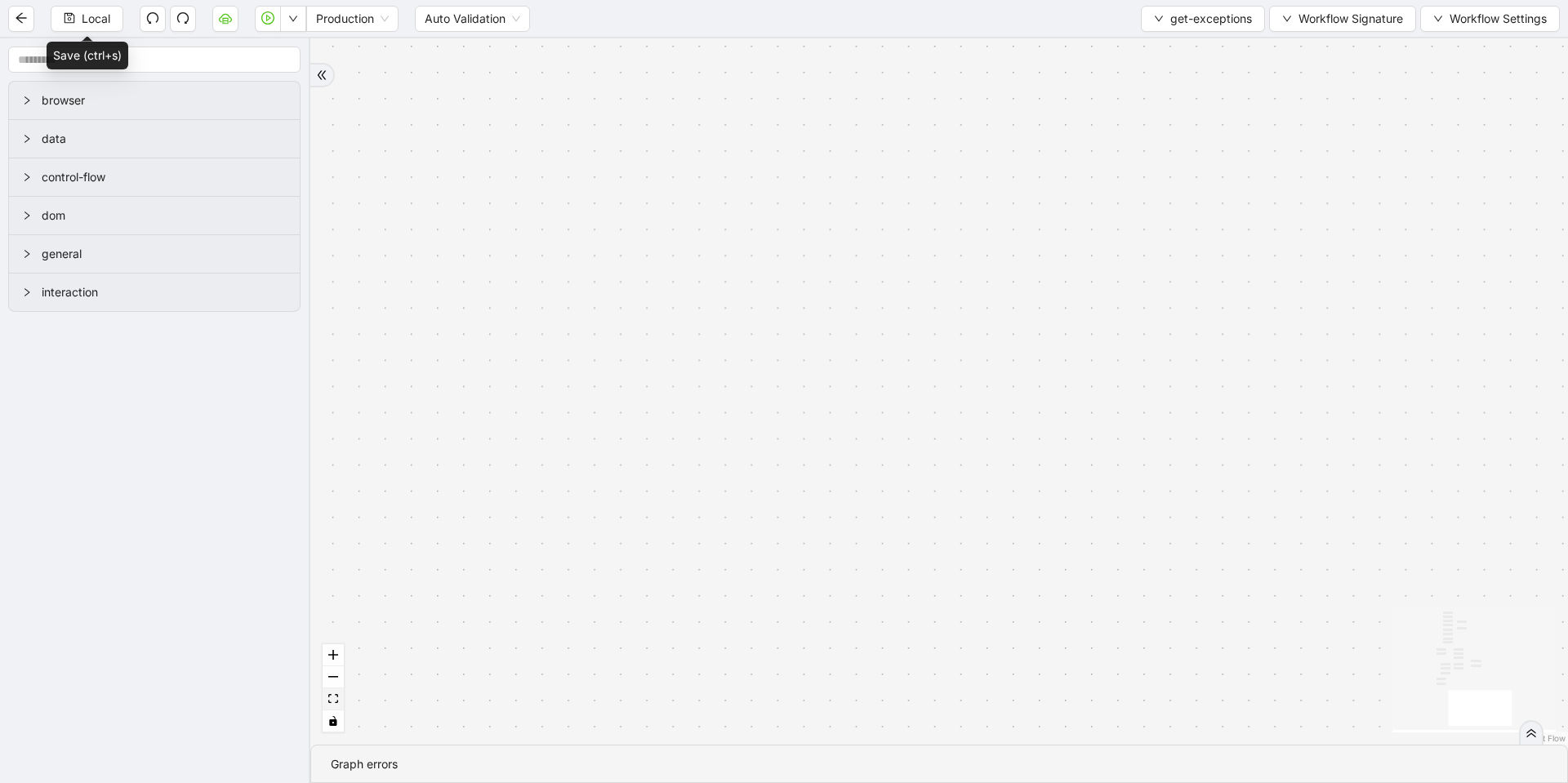
click at [338, 697] on button "fit view" at bounding box center [333, 700] width 21 height 22
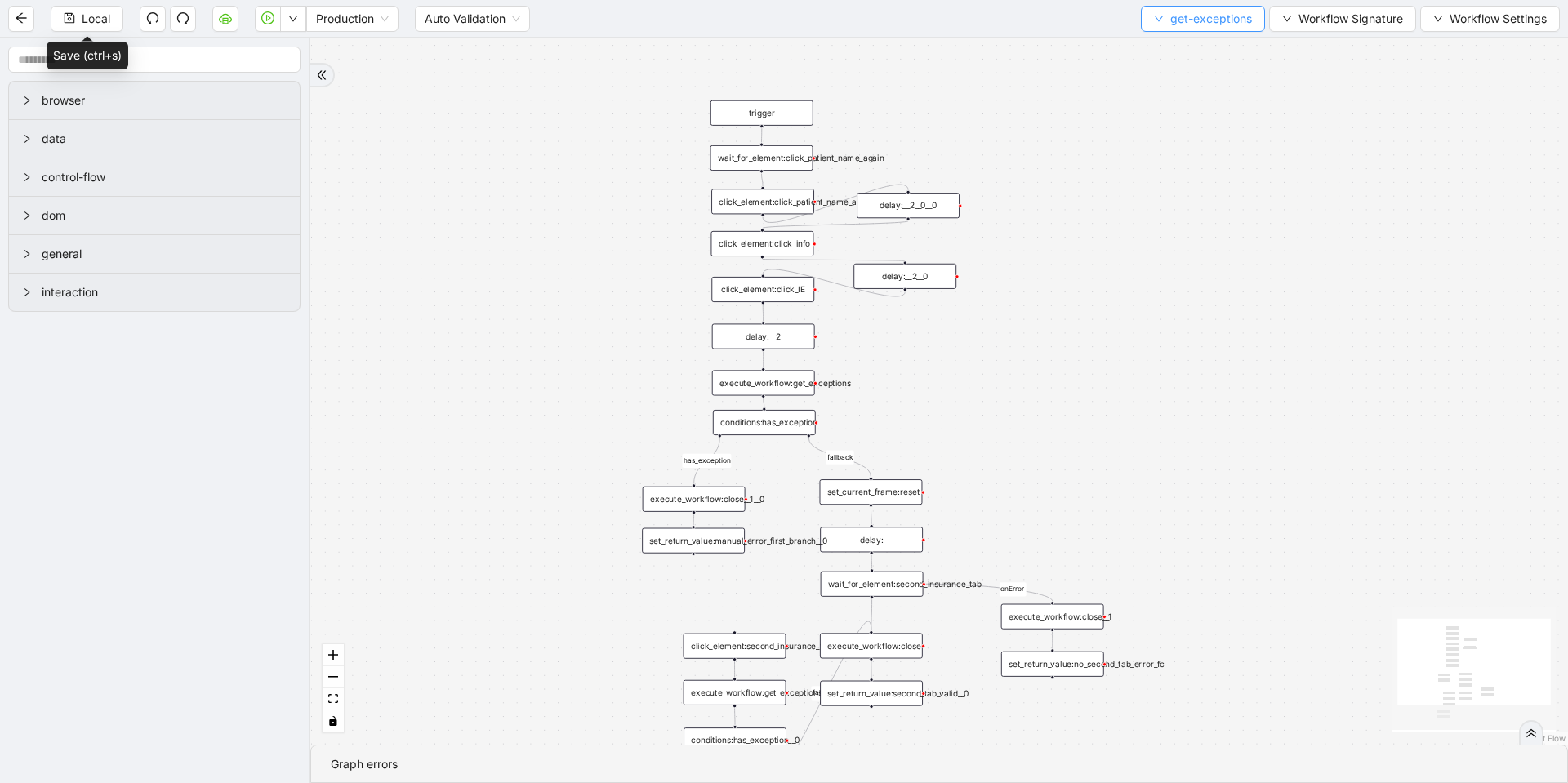
click at [1191, 23] on span "get-exceptions" at bounding box center [1211, 19] width 81 height 18
click at [1176, 45] on span "Select" at bounding box center [1199, 51] width 97 height 18
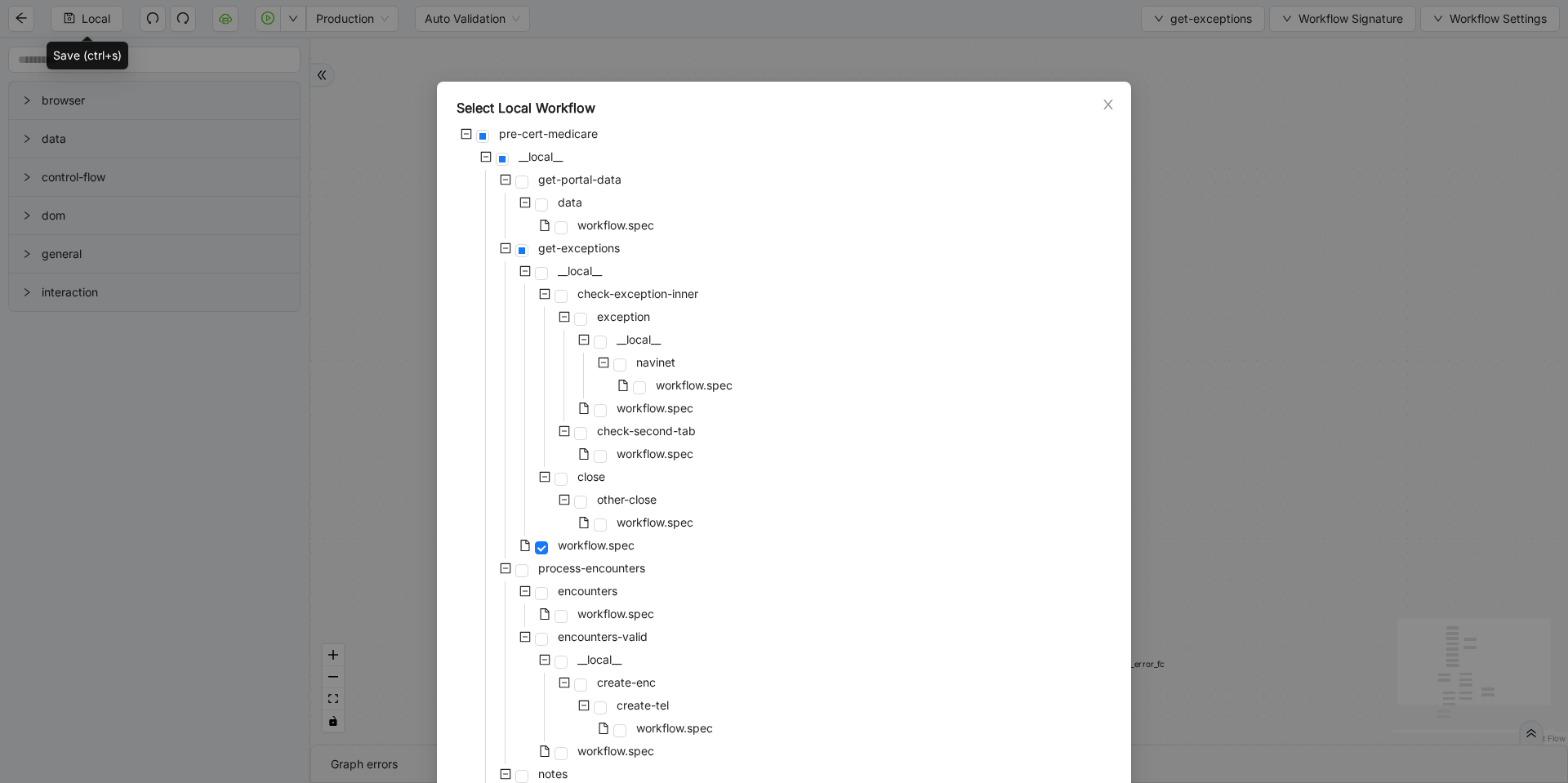
click at [540, 293] on icon "minus-square" at bounding box center [546, 294] width 12 height 12
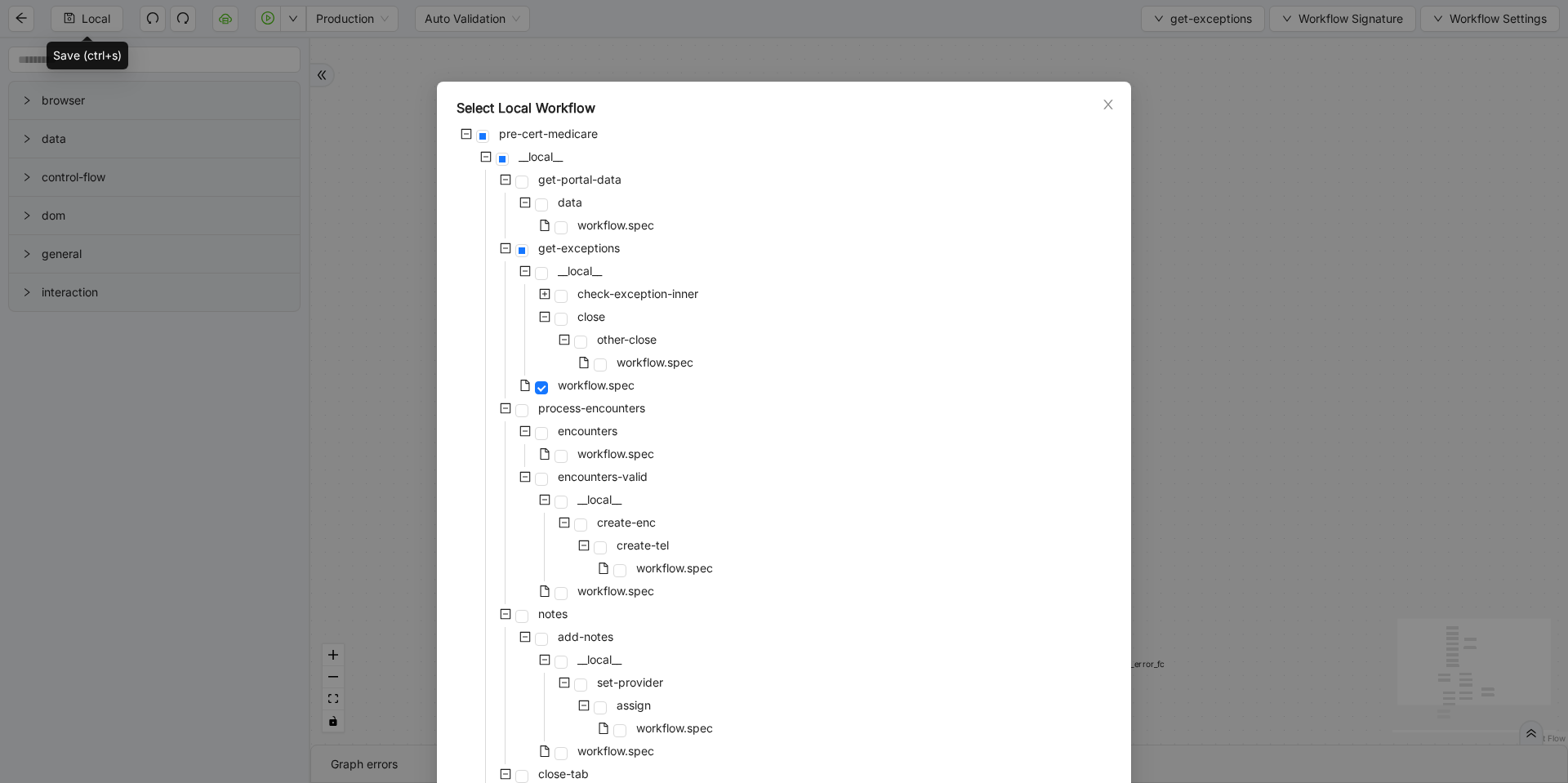
click at [542, 316] on icon "minus-square" at bounding box center [546, 317] width 12 height 12
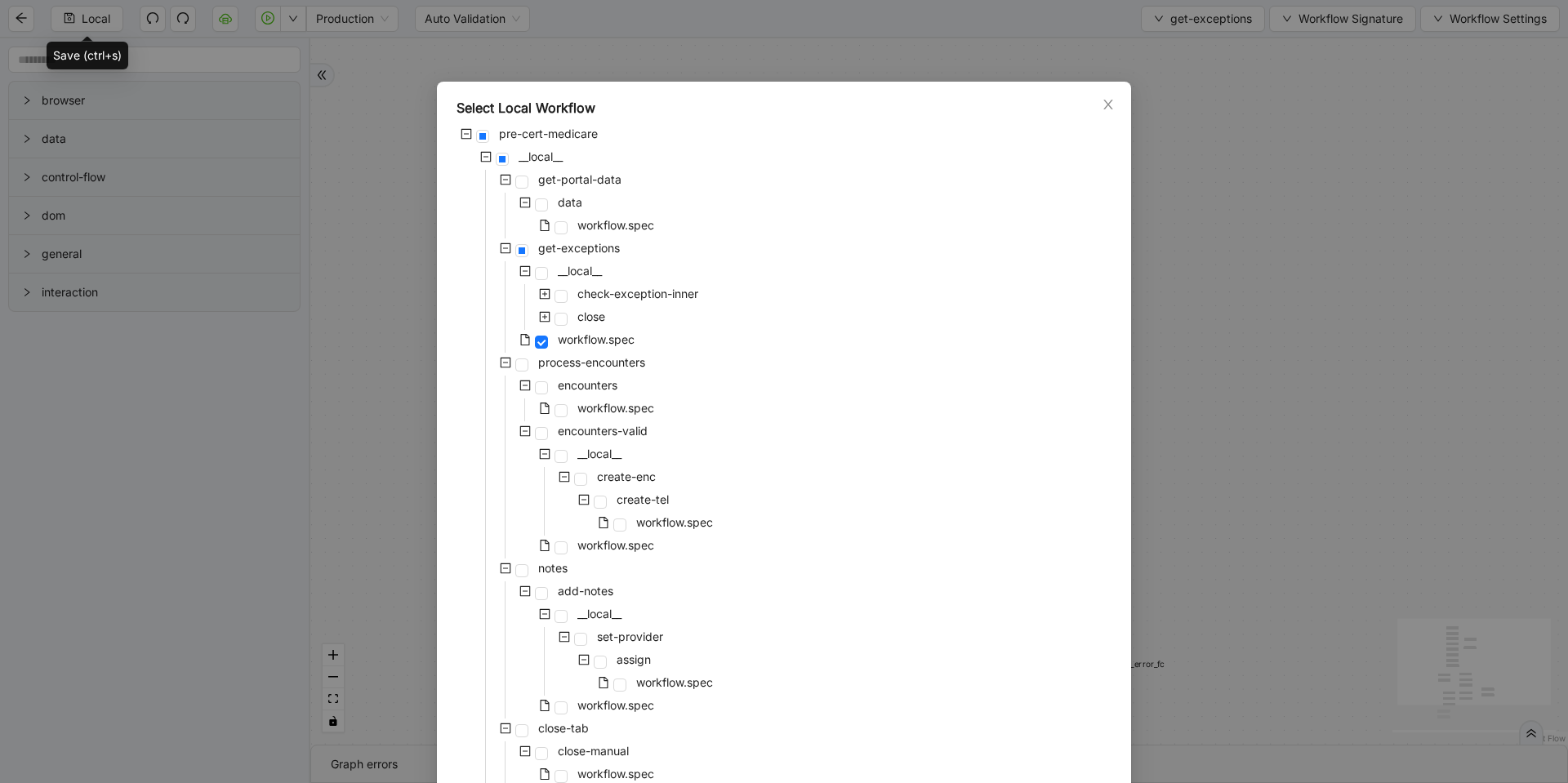
click at [540, 298] on icon "plus-square" at bounding box center [546, 294] width 12 height 12
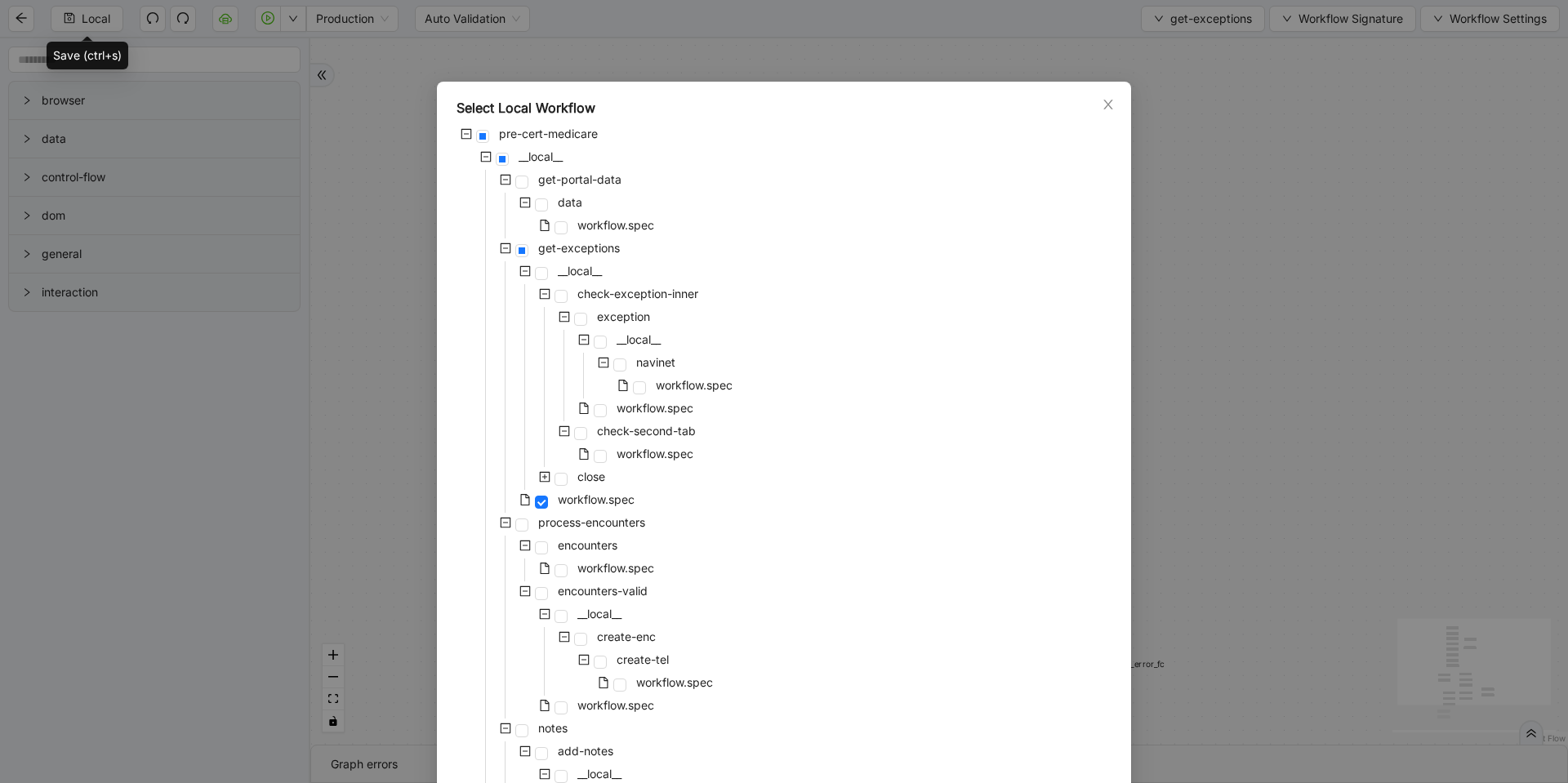
click at [564, 430] on span at bounding box center [564, 431] width 20 height 20
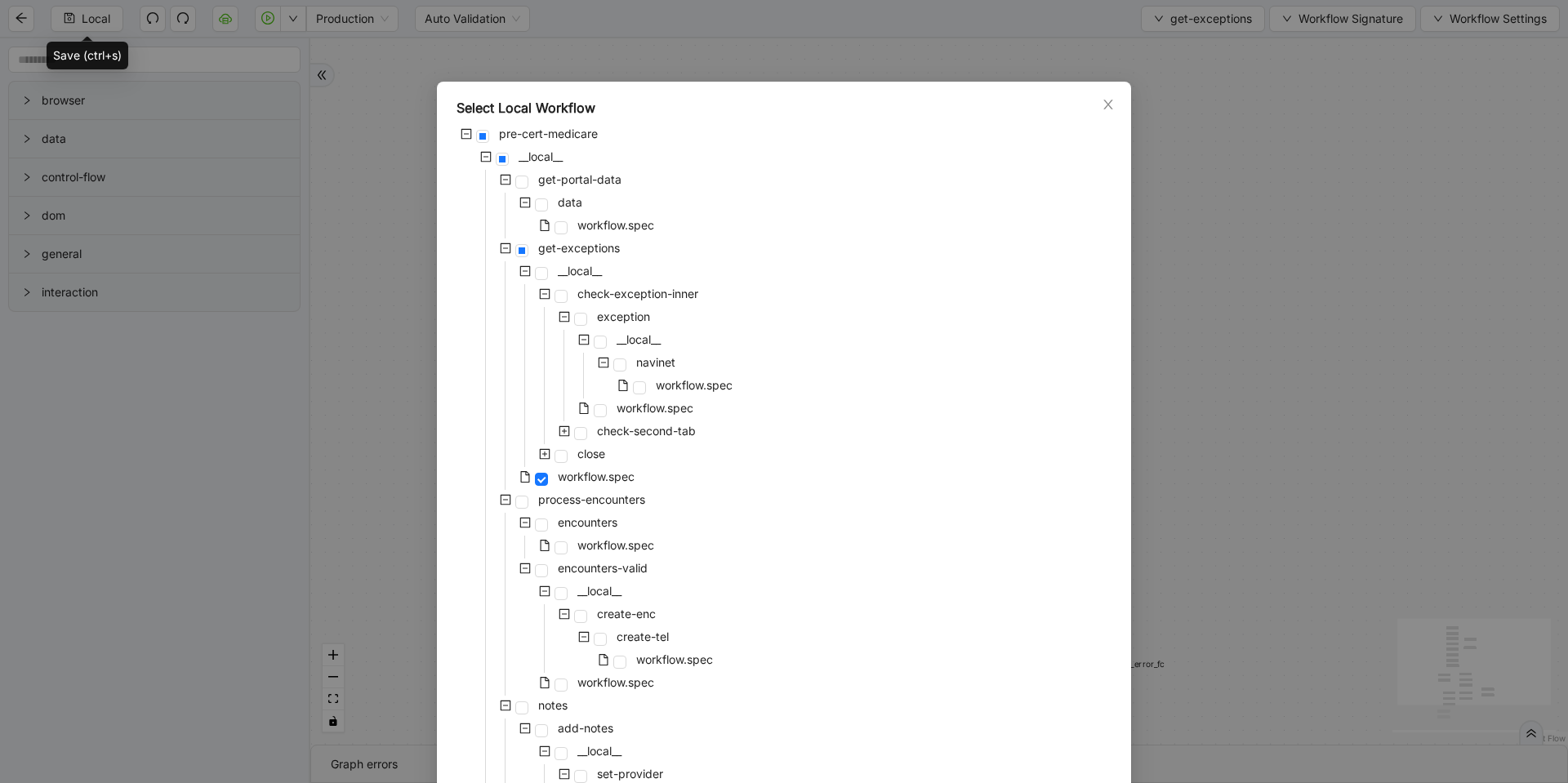
click at [564, 430] on span at bounding box center [564, 431] width 20 height 20
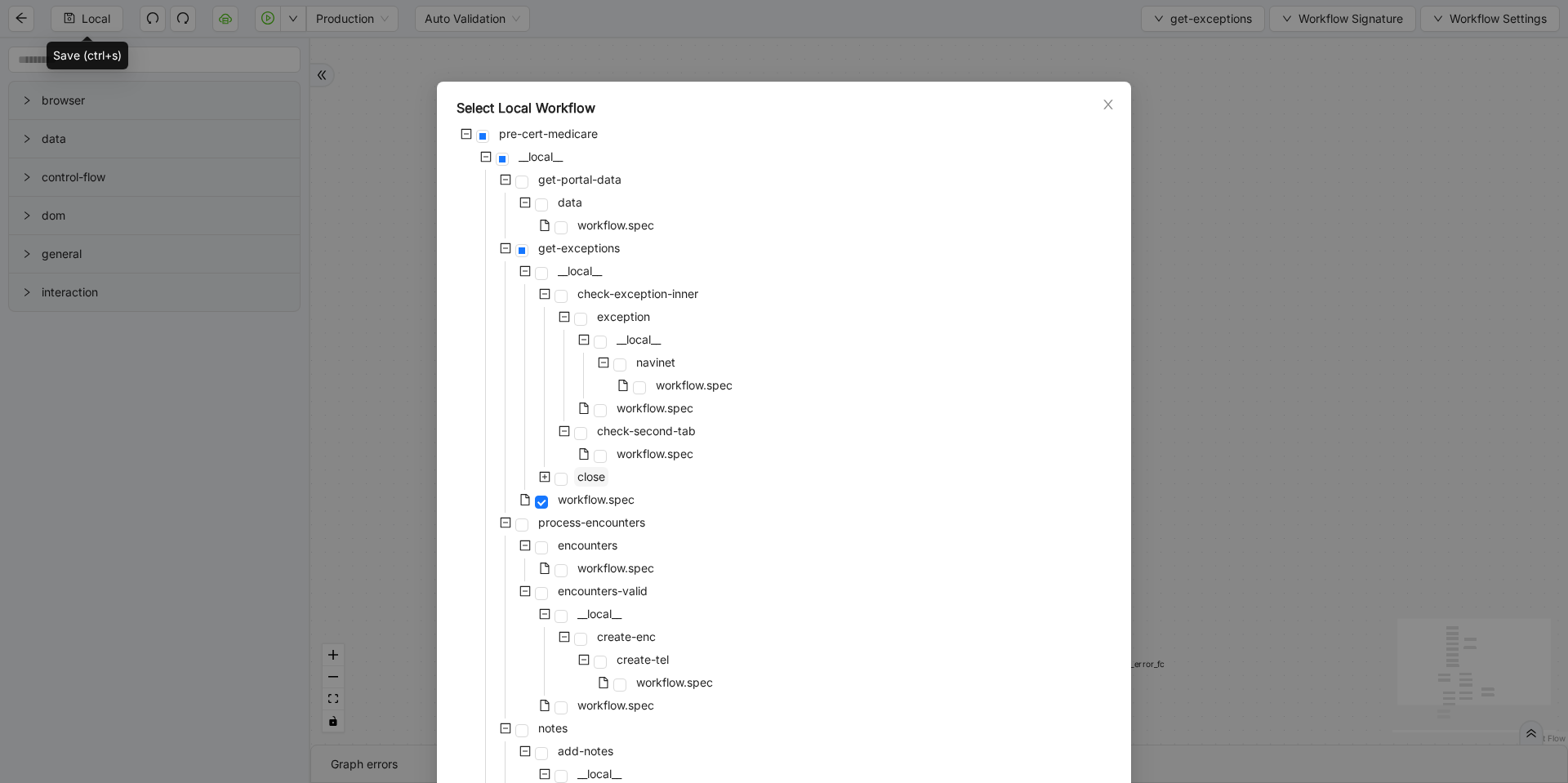
click at [577, 482] on span "close" at bounding box center [591, 477] width 28 height 14
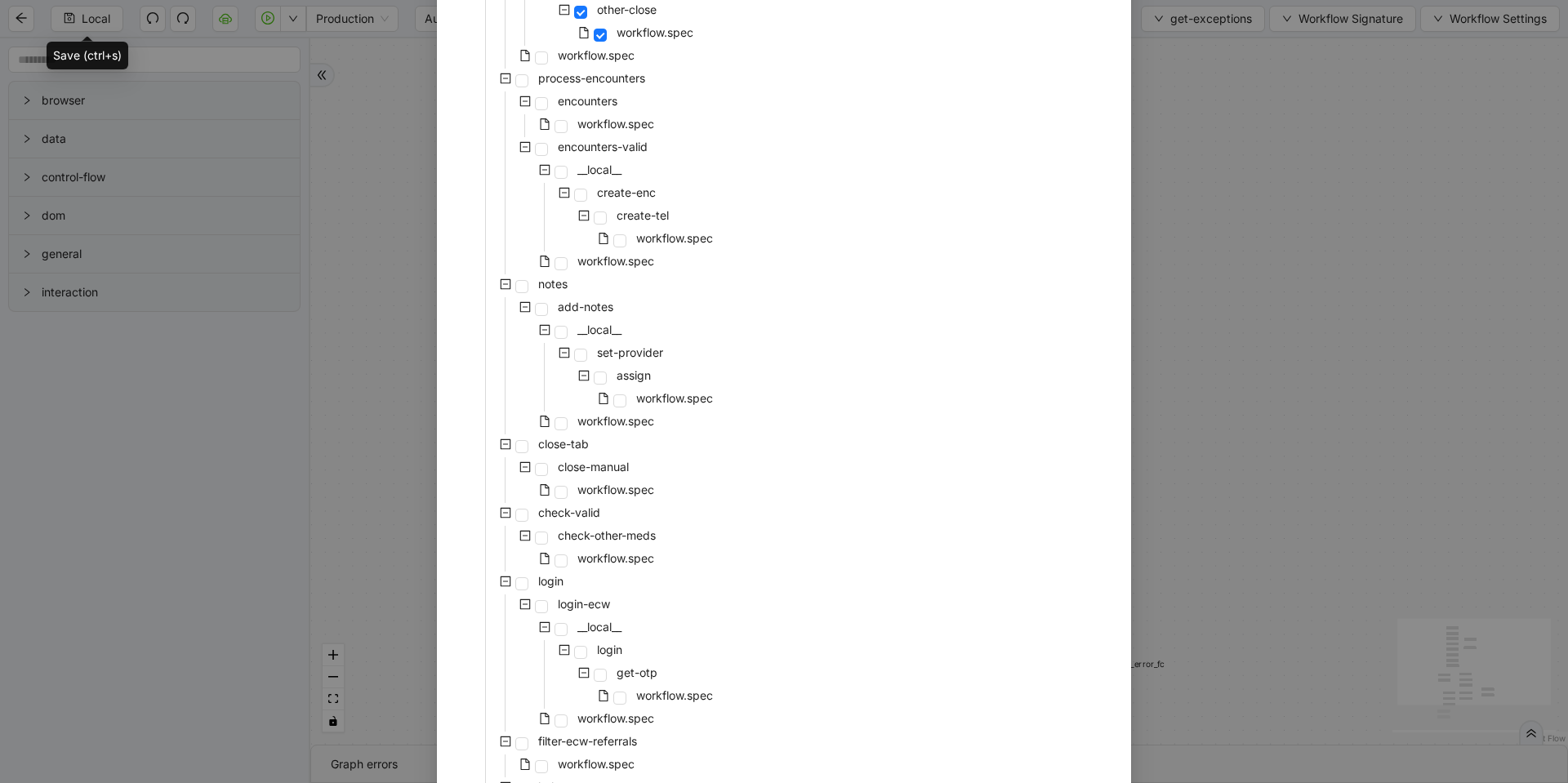
scroll to position [98, 0]
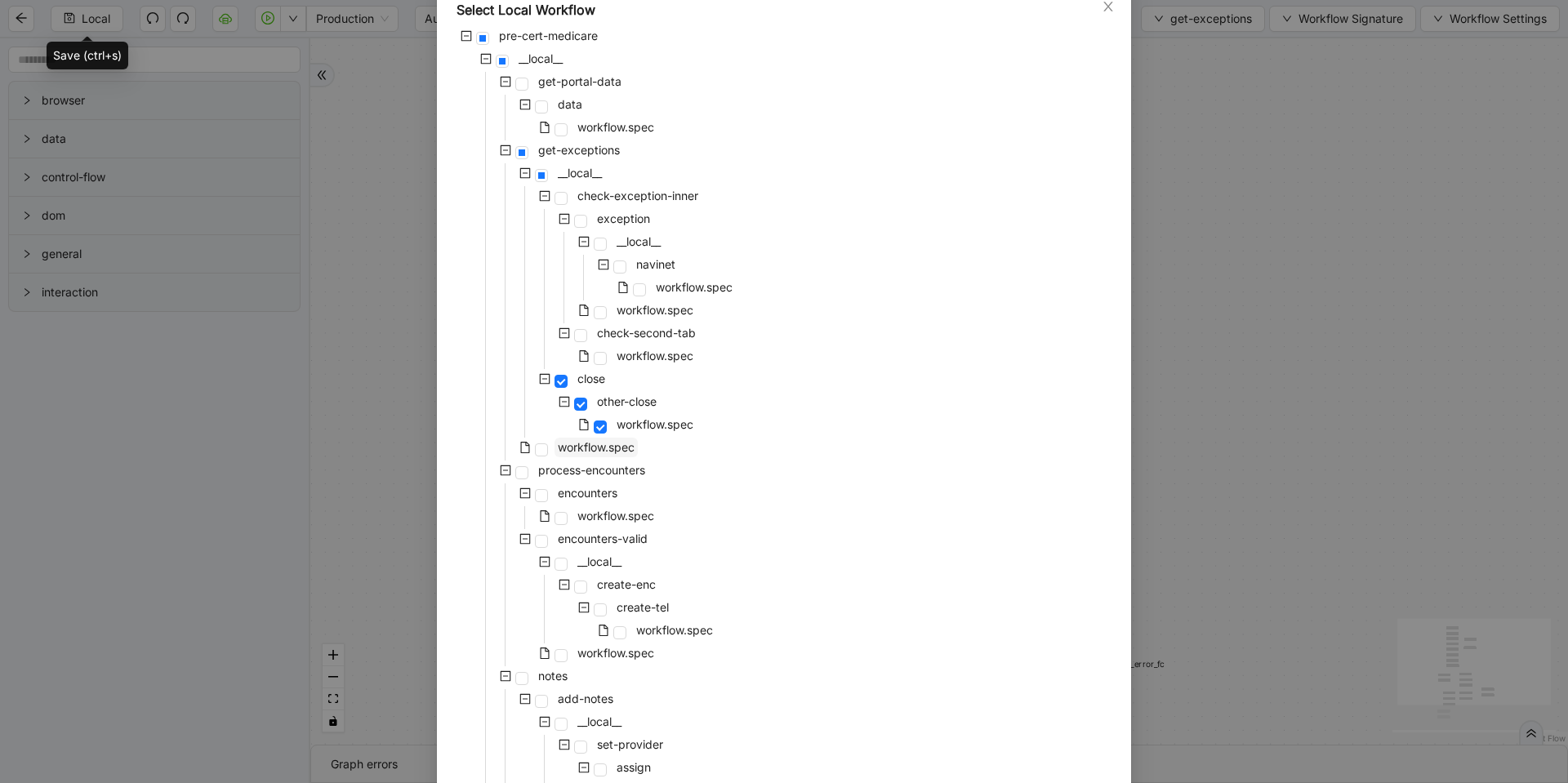
click at [599, 449] on span "workflow.spec" at bounding box center [595, 447] width 77 height 14
click at [617, 310] on span "workflow.spec" at bounding box center [655, 310] width 77 height 14
click at [543, 196] on icon "minus-square" at bounding box center [545, 196] width 5 height 1
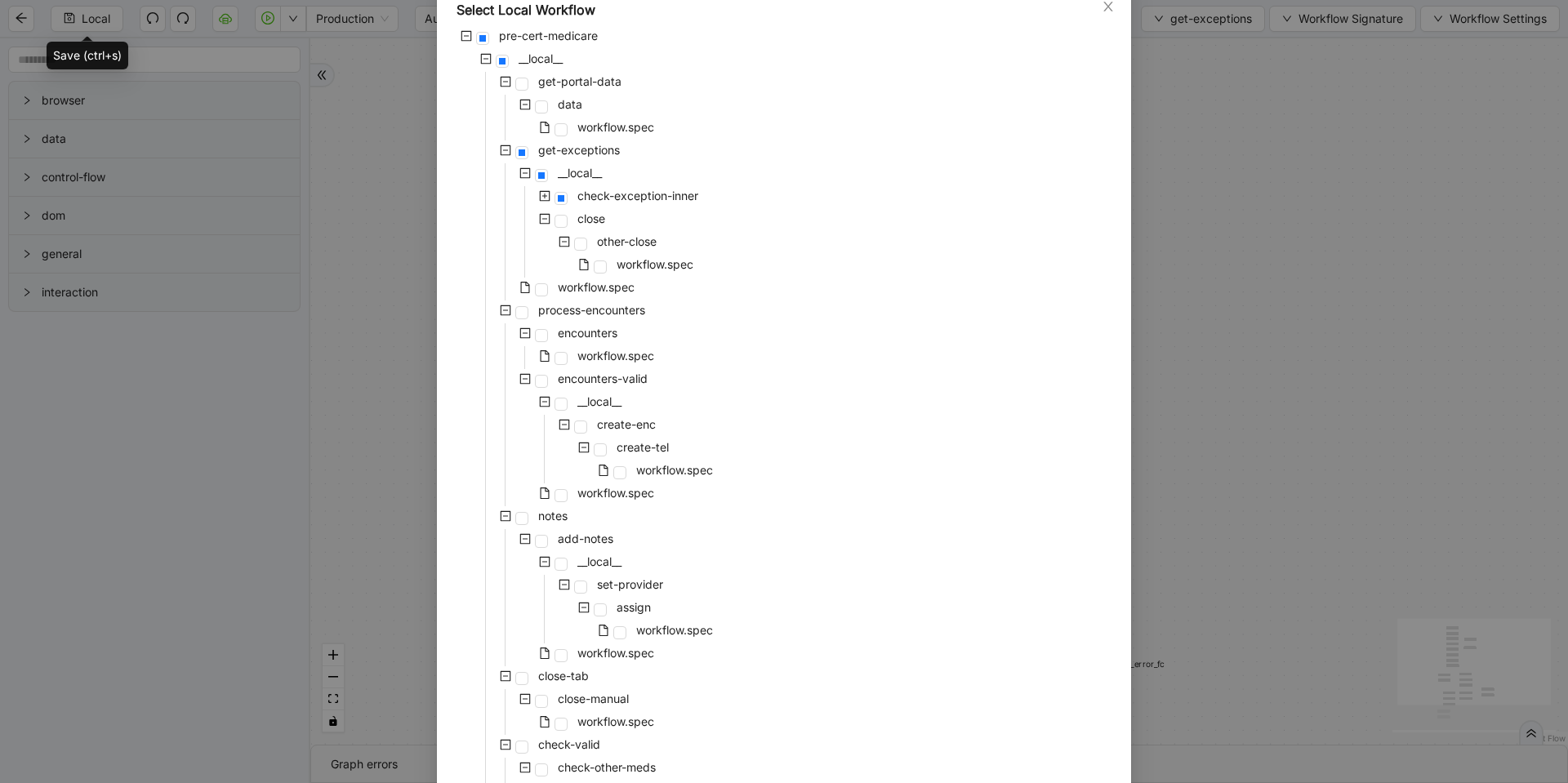
click at [543, 196] on icon "plus-square" at bounding box center [545, 196] width 5 height 5
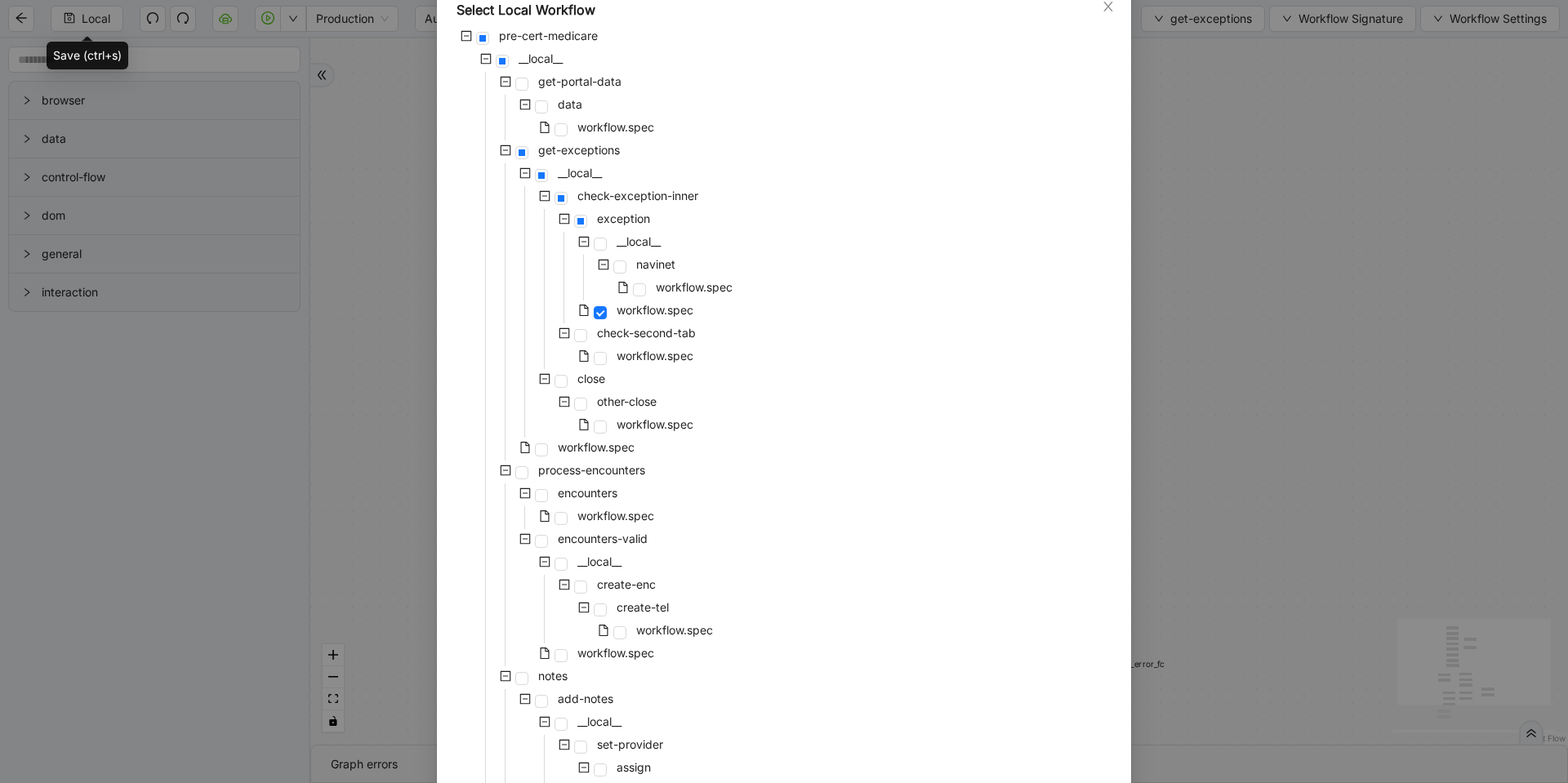
click at [559, 329] on icon "minus-square" at bounding box center [564, 334] width 12 height 12
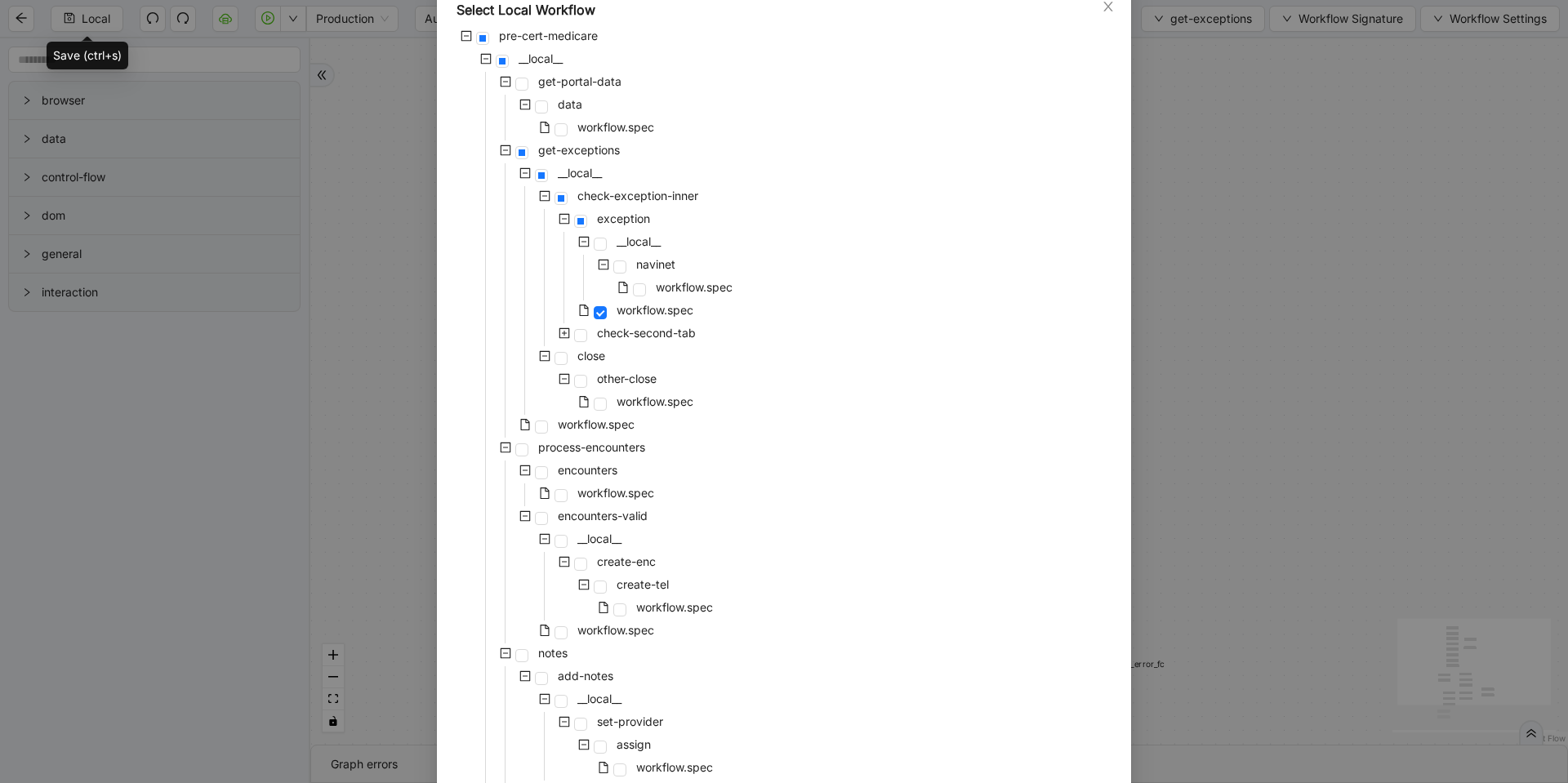
click at [559, 221] on icon "minus-square" at bounding box center [564, 220] width 12 height 12
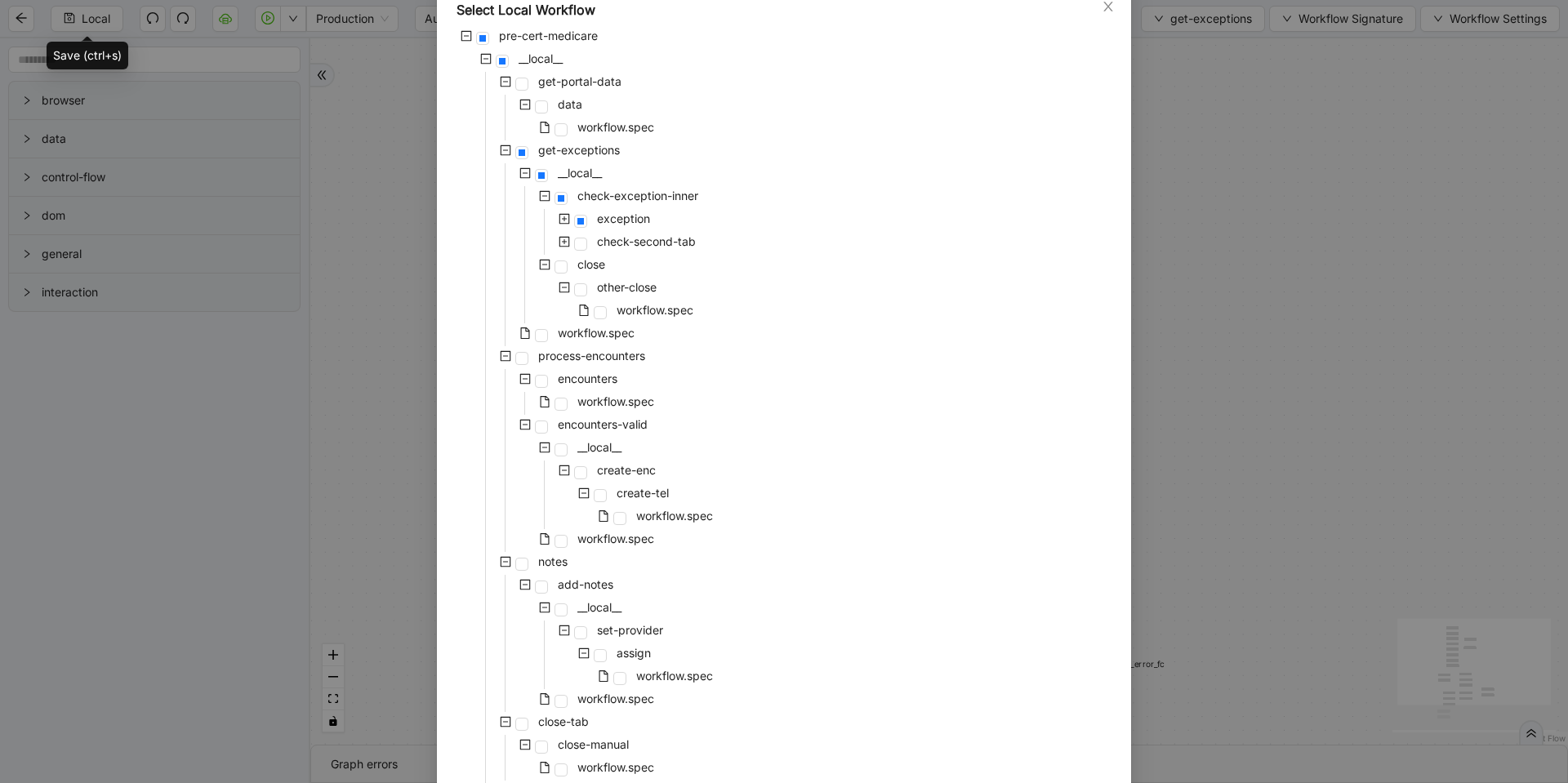
click at [540, 262] on icon "minus-square" at bounding box center [546, 265] width 12 height 12
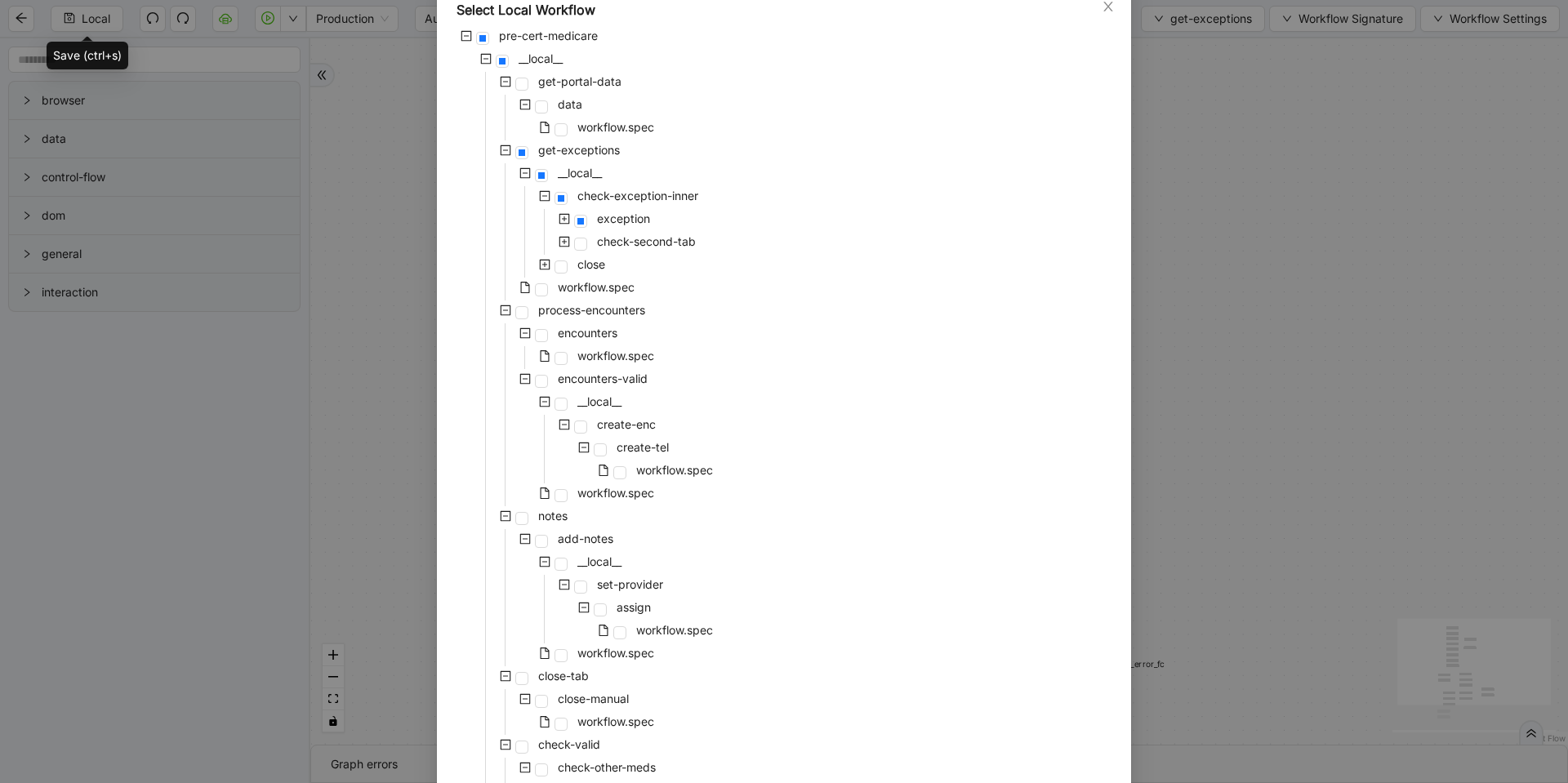
click at [540, 262] on icon "plus-square" at bounding box center [546, 265] width 12 height 12
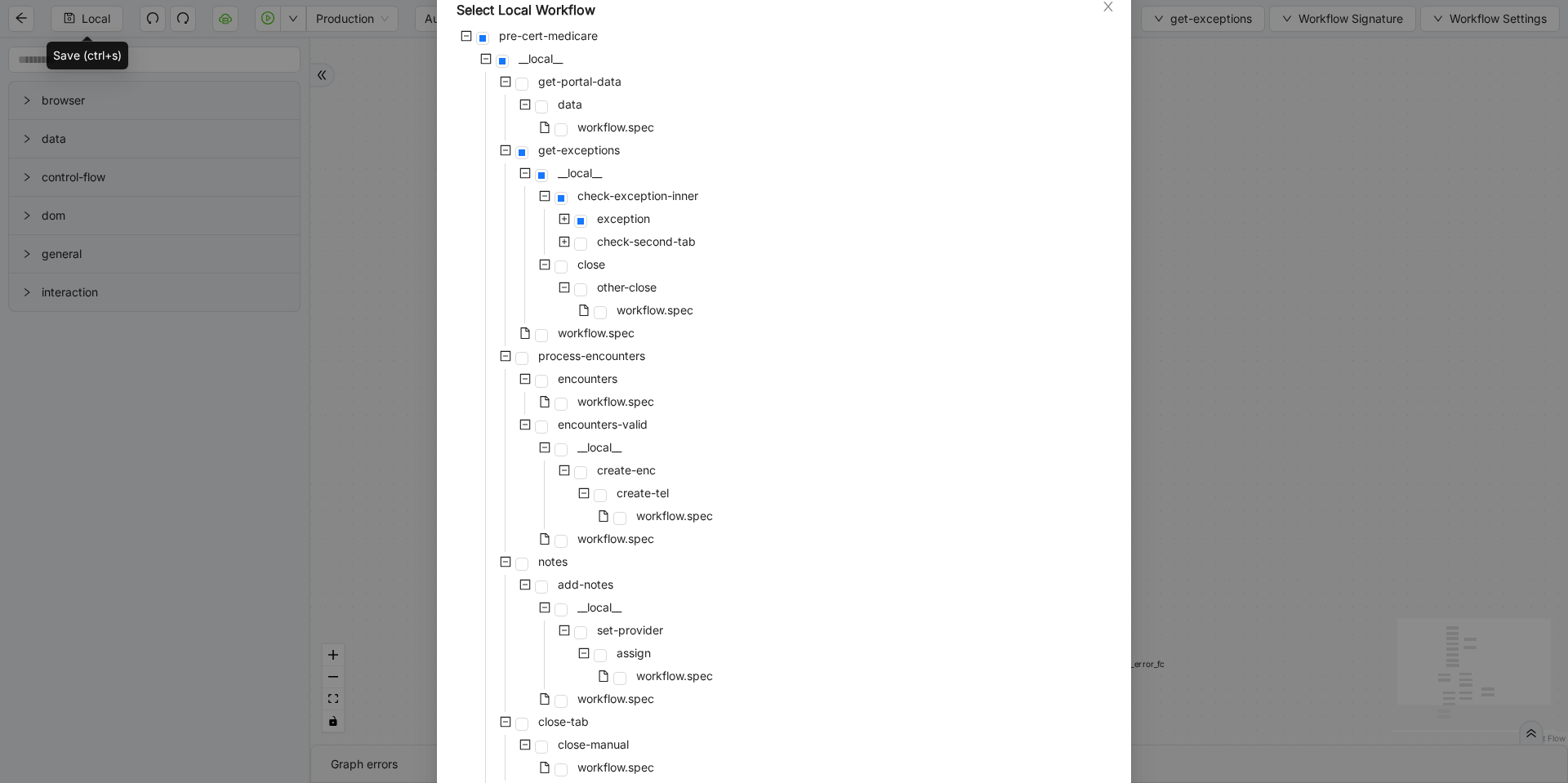
click at [562, 240] on icon "plus-square" at bounding box center [564, 241] width 5 height 5
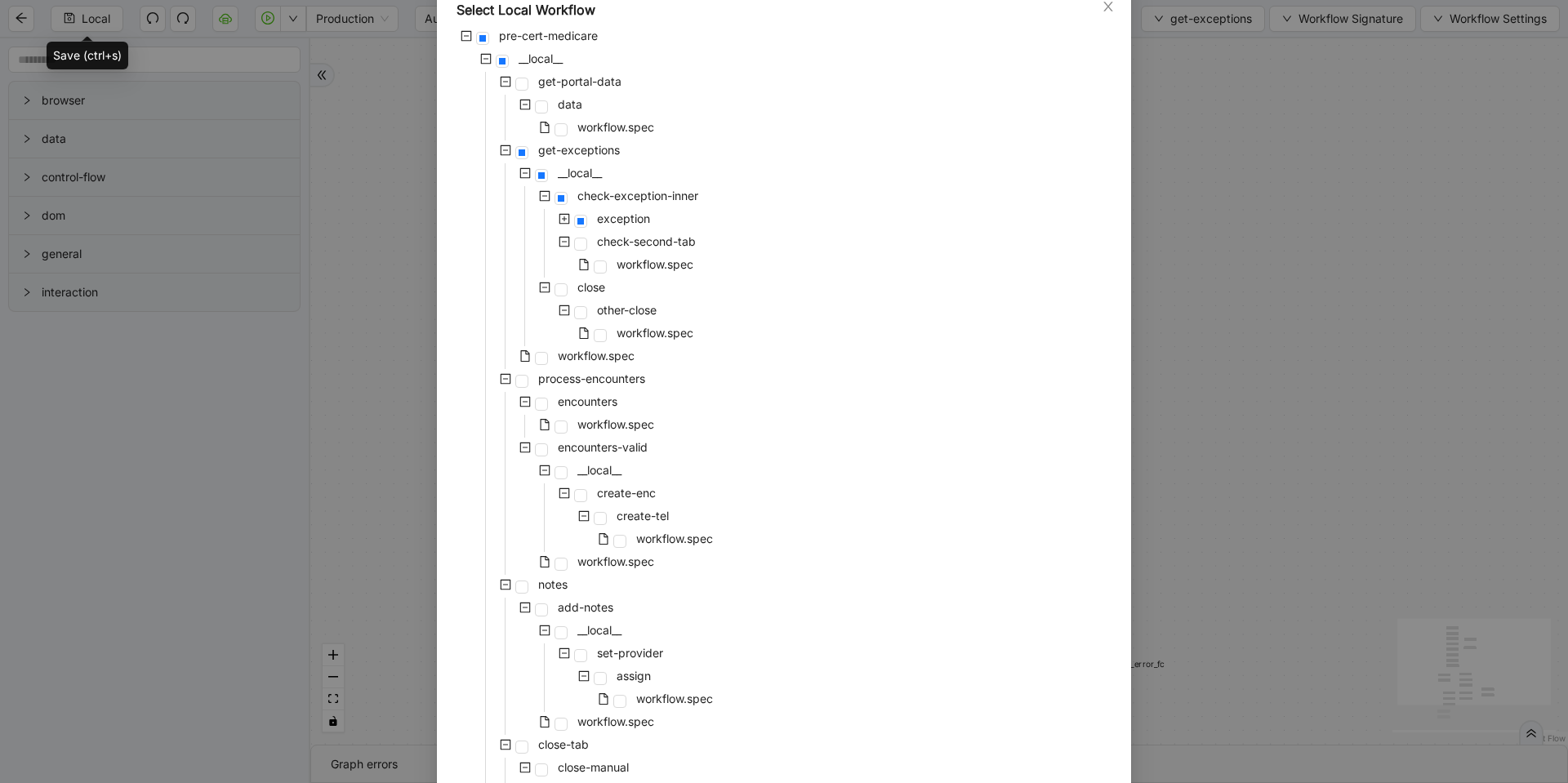
click at [558, 222] on icon "plus-square" at bounding box center [564, 220] width 12 height 12
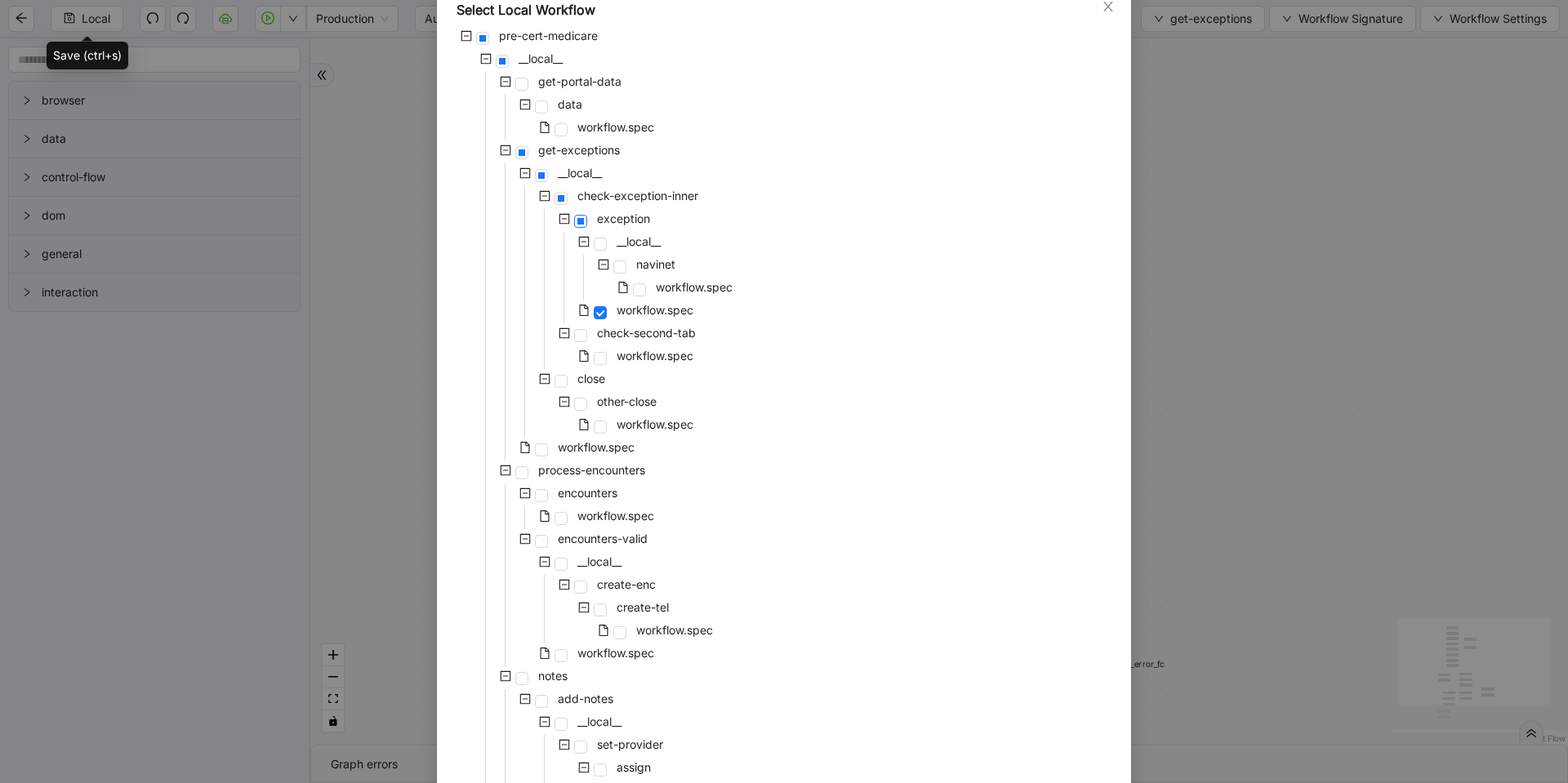
click at [577, 224] on span at bounding box center [580, 221] width 13 height 13
click at [615, 454] on span "workflow.spec" at bounding box center [596, 448] width 83 height 20
click at [540, 197] on icon "minus-square" at bounding box center [546, 197] width 12 height 12
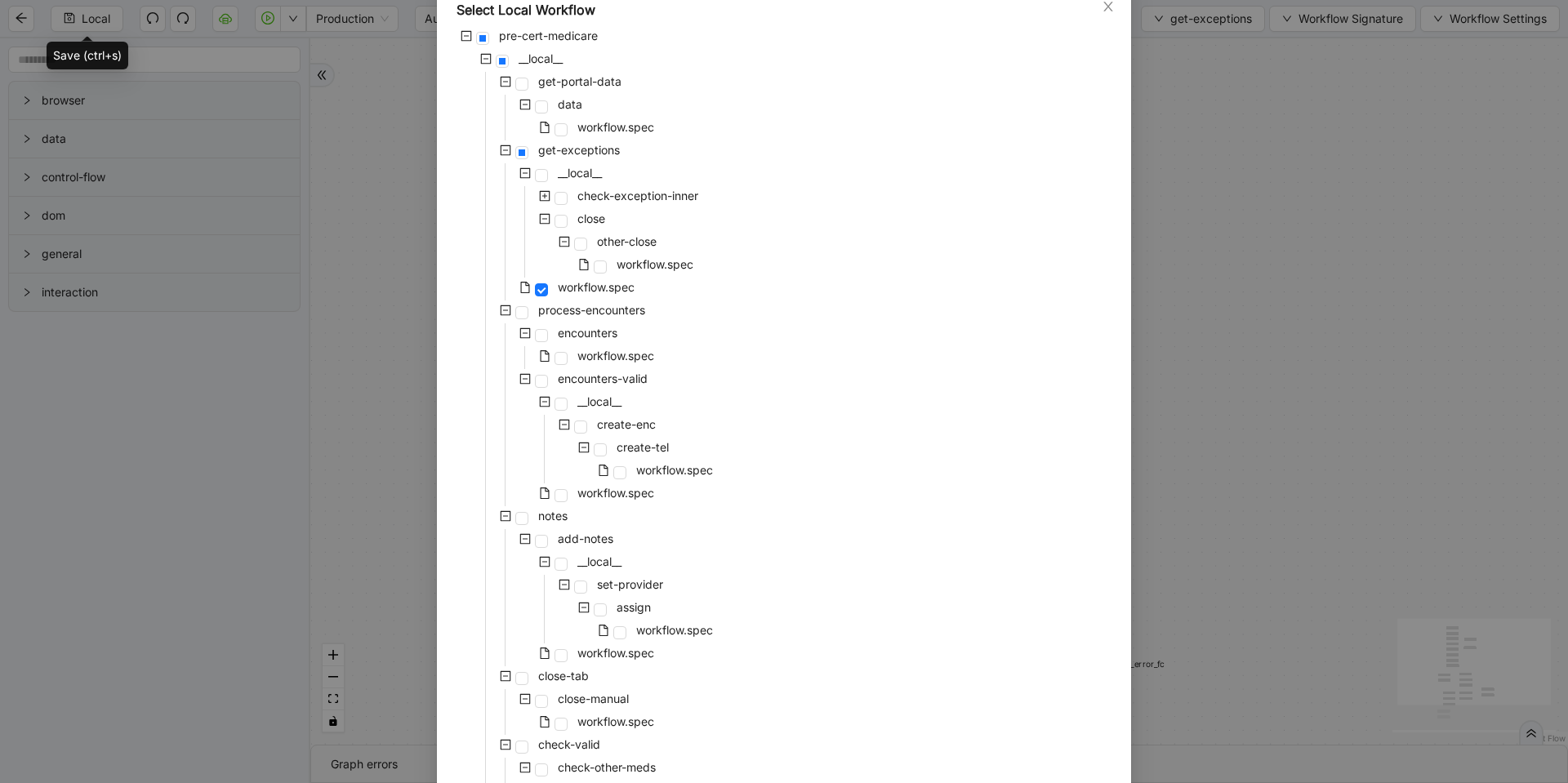
click at [540, 197] on icon "plus-square" at bounding box center [546, 197] width 12 height 12
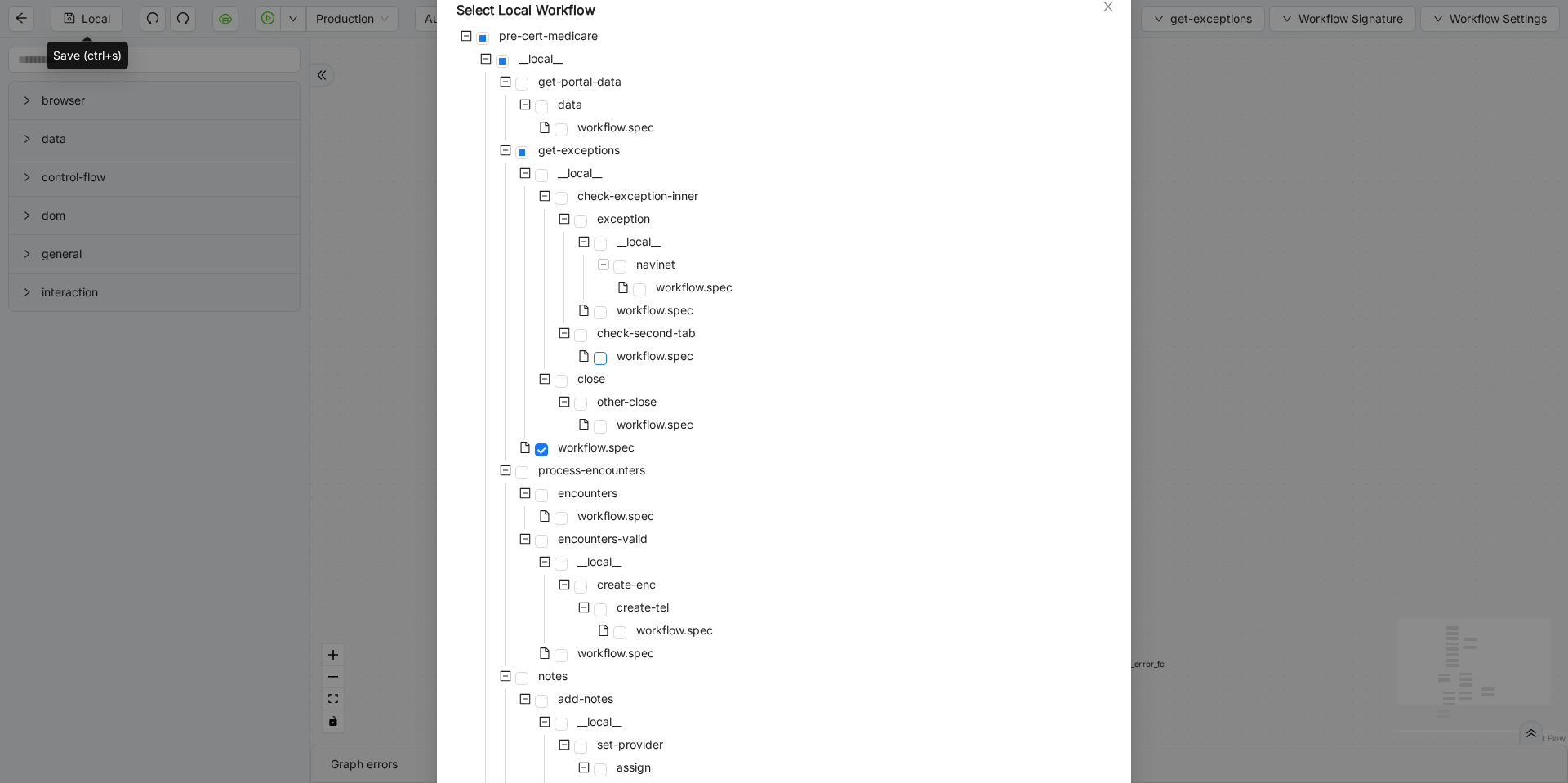
click at [598, 365] on span at bounding box center [600, 358] width 13 height 13
click at [559, 224] on icon "minus-square" at bounding box center [564, 219] width 11 height 11
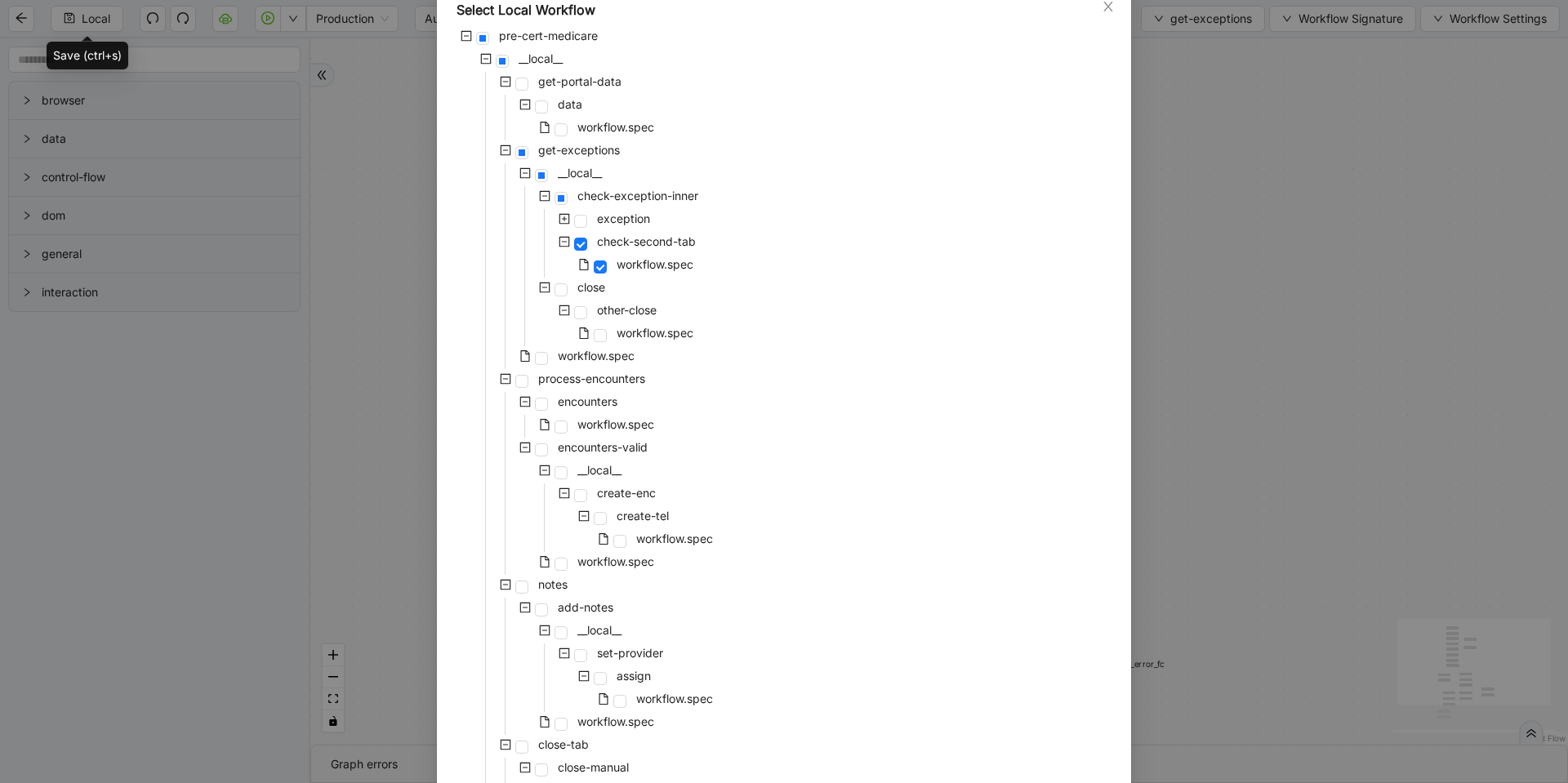
click at [558, 239] on icon "minus-square" at bounding box center [564, 242] width 12 height 12
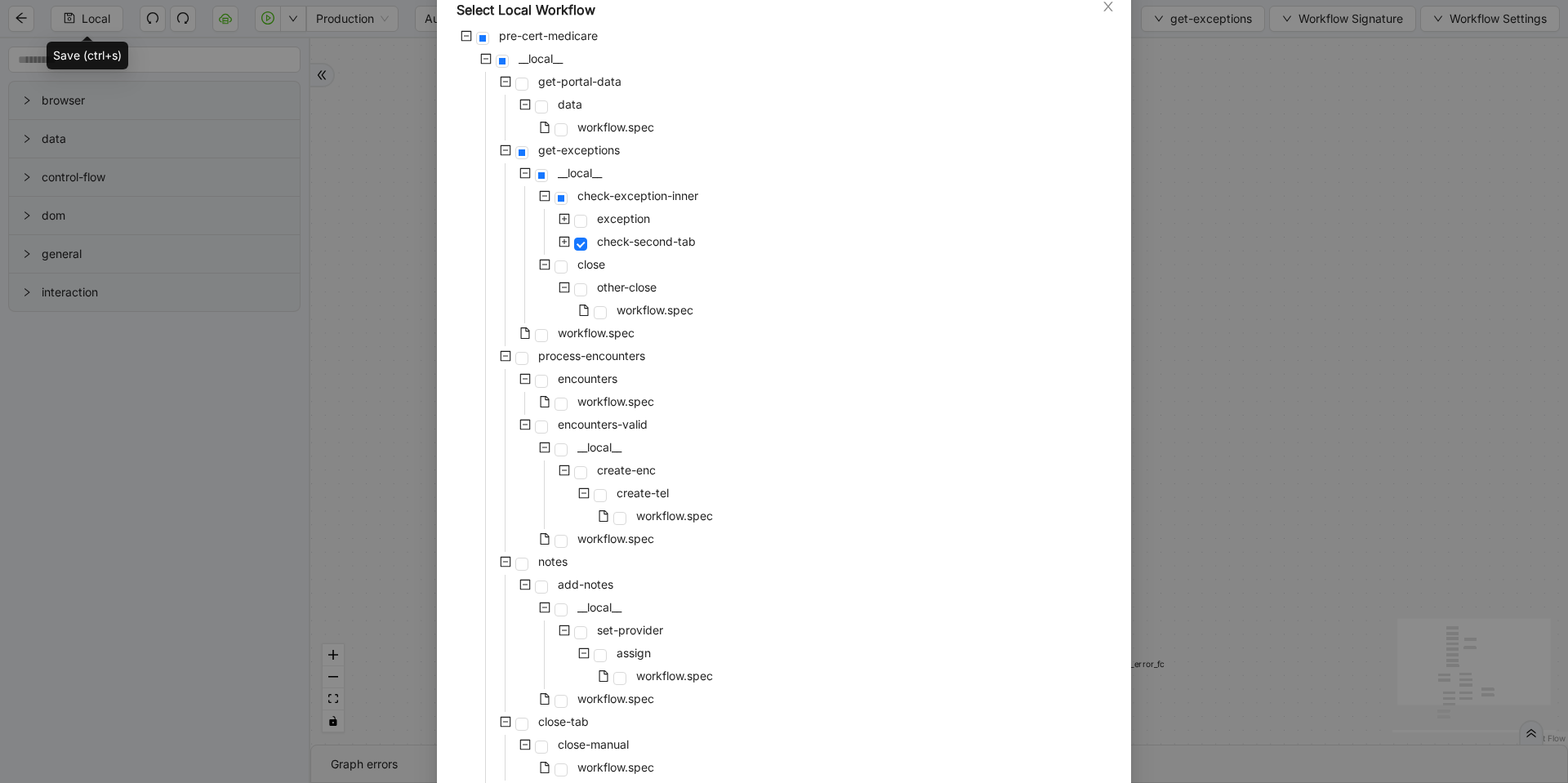
click at [558, 239] on icon "plus-square" at bounding box center [564, 242] width 12 height 12
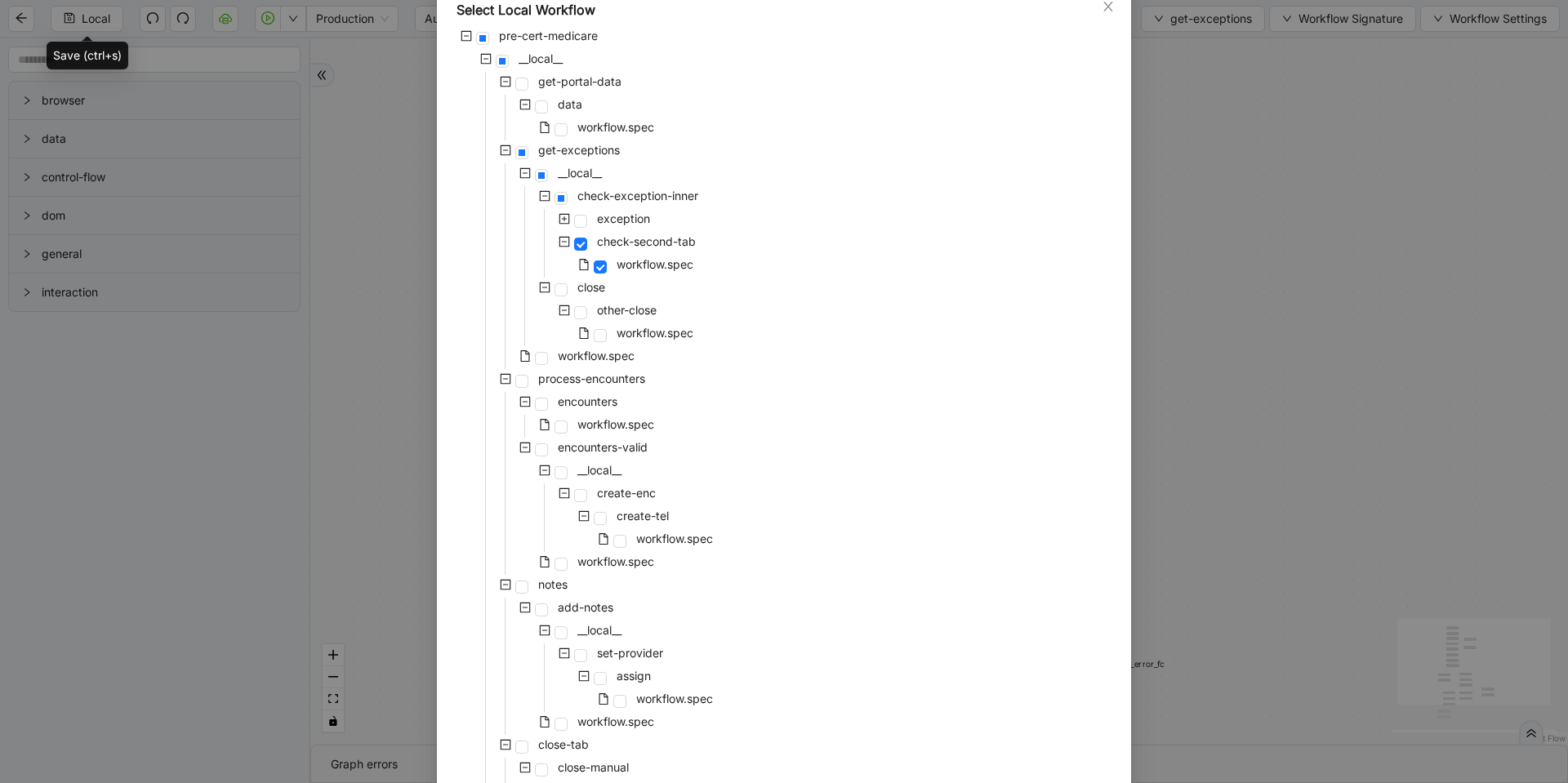
click at [558, 223] on icon "plus-square" at bounding box center [564, 220] width 12 height 12
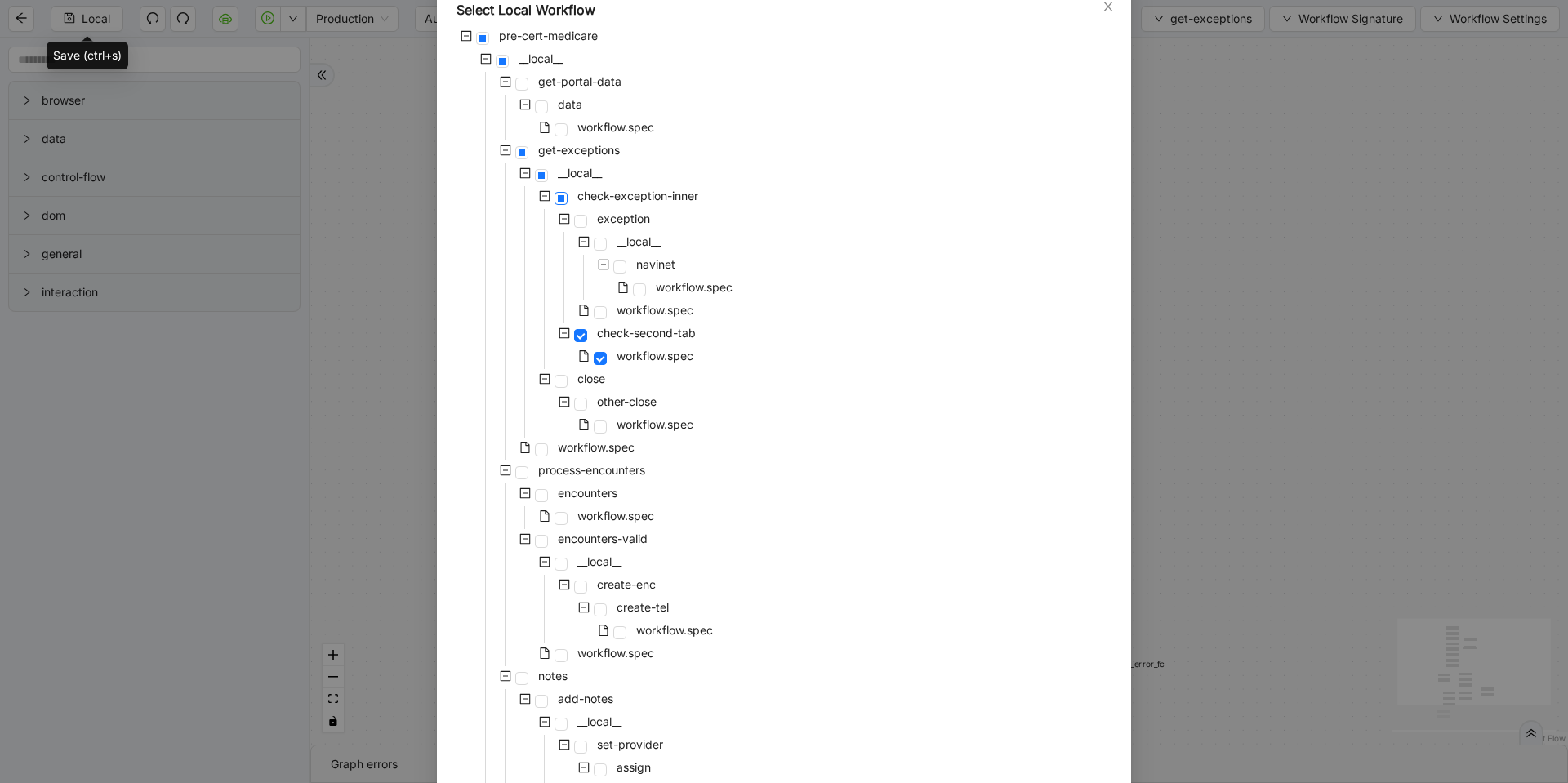
click at [554, 195] on span at bounding box center [560, 198] width 13 height 13
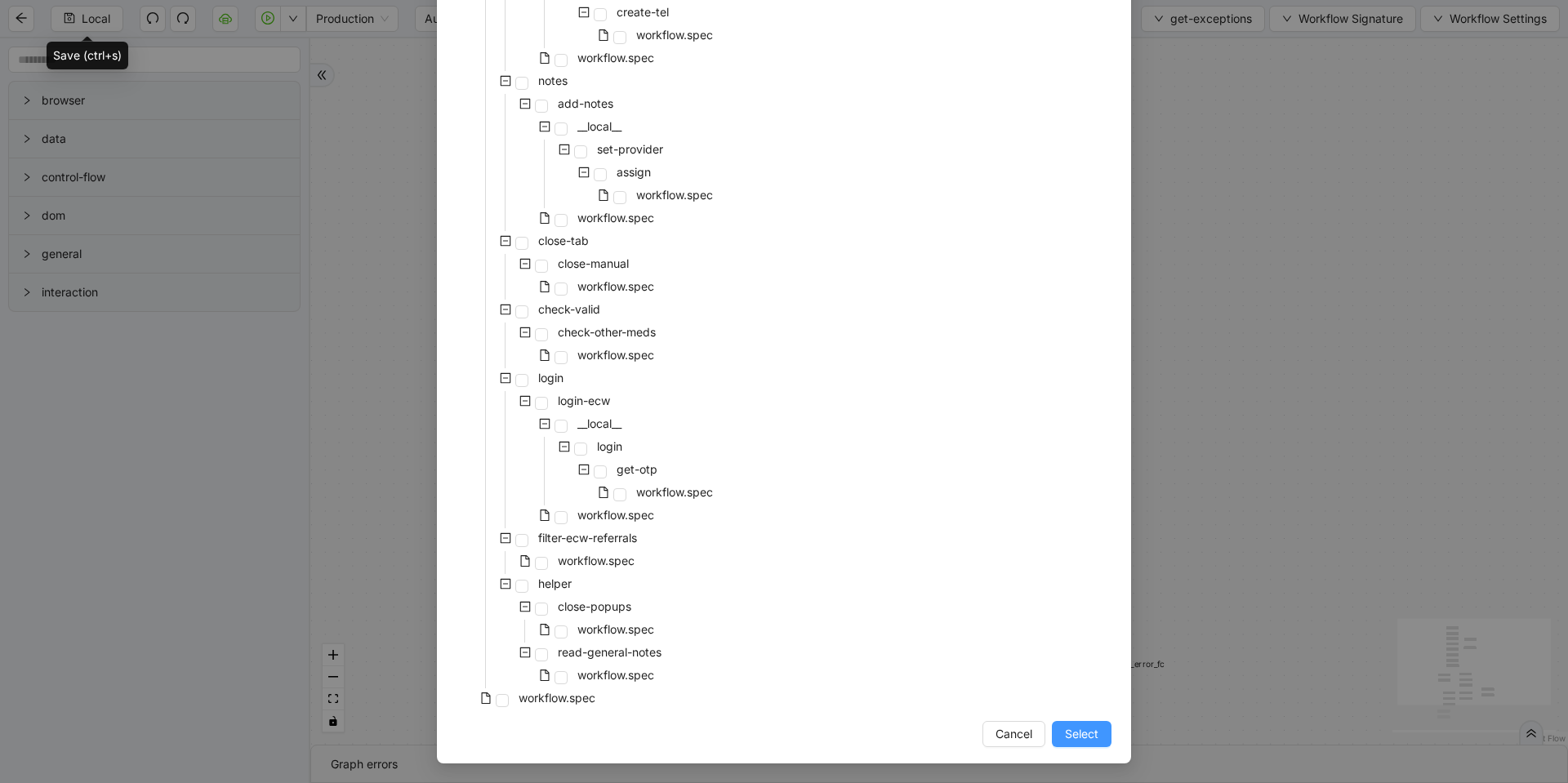
click at [1087, 743] on button "Select" at bounding box center [1082, 734] width 60 height 26
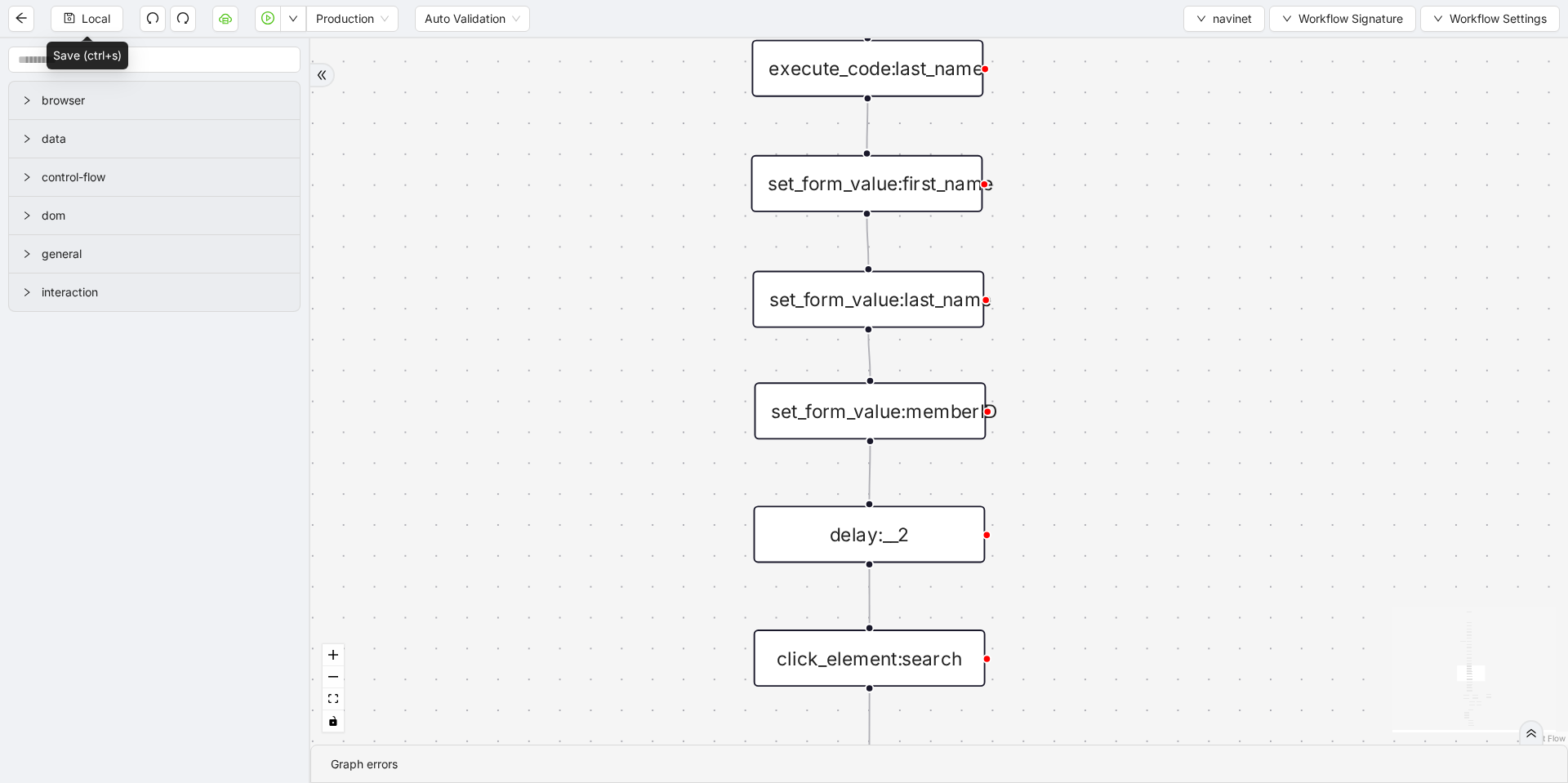
click at [1044, 427] on div "is_inactive fallback fallback other_payer onError trigger set_form_value:userna…" at bounding box center [939, 392] width 1258 height 706
click at [1229, 32] on div "Local Production Auto Validation navinet Workflow Signature Workflow Settings" at bounding box center [784, 18] width 1568 height 37
click at [1236, 23] on span "navinet" at bounding box center [1232, 19] width 39 height 18
click at [1221, 53] on span "Select" at bounding box center [1221, 51] width 56 height 18
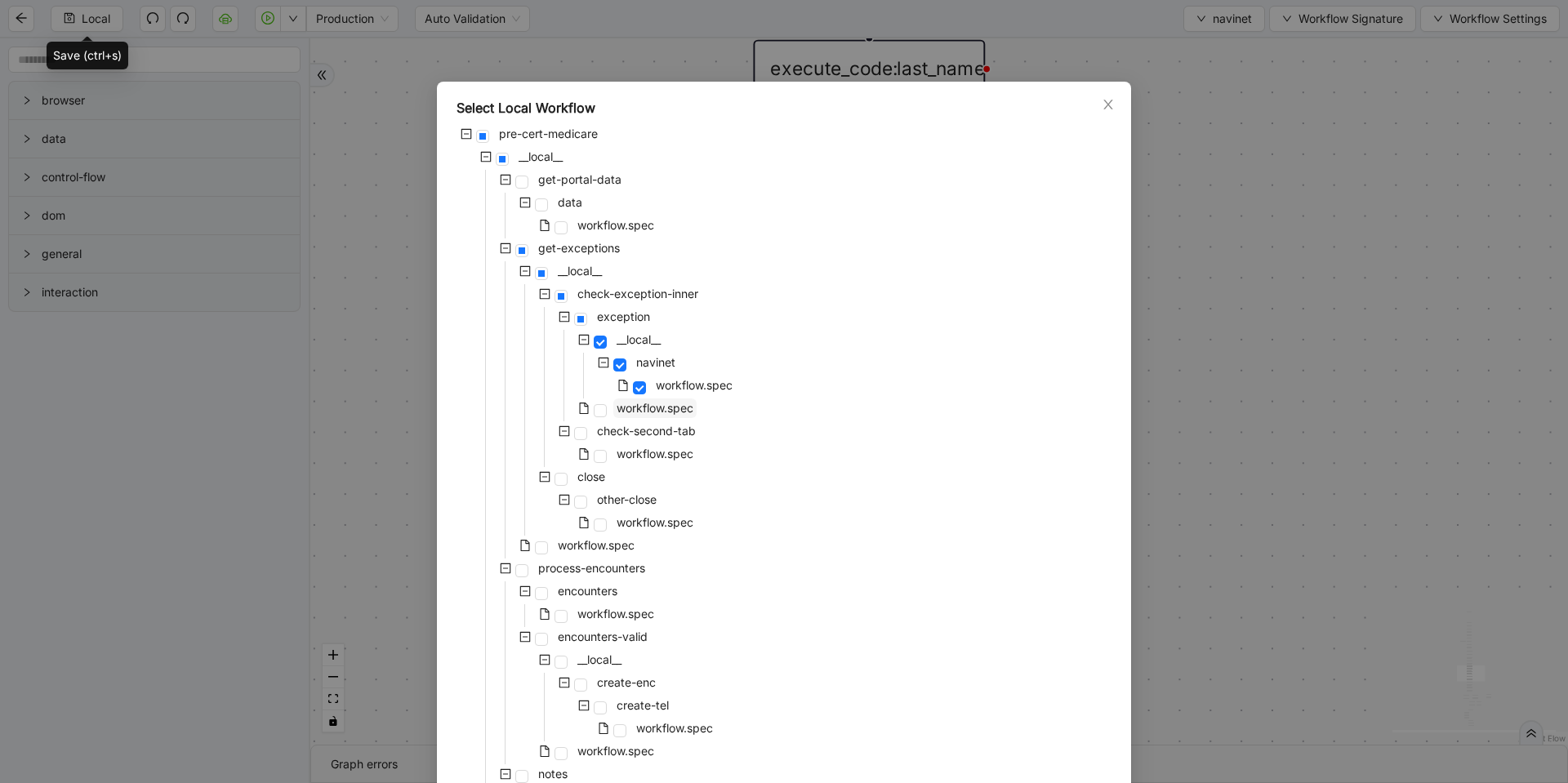
click at [662, 415] on span "workflow.spec" at bounding box center [655, 408] width 83 height 20
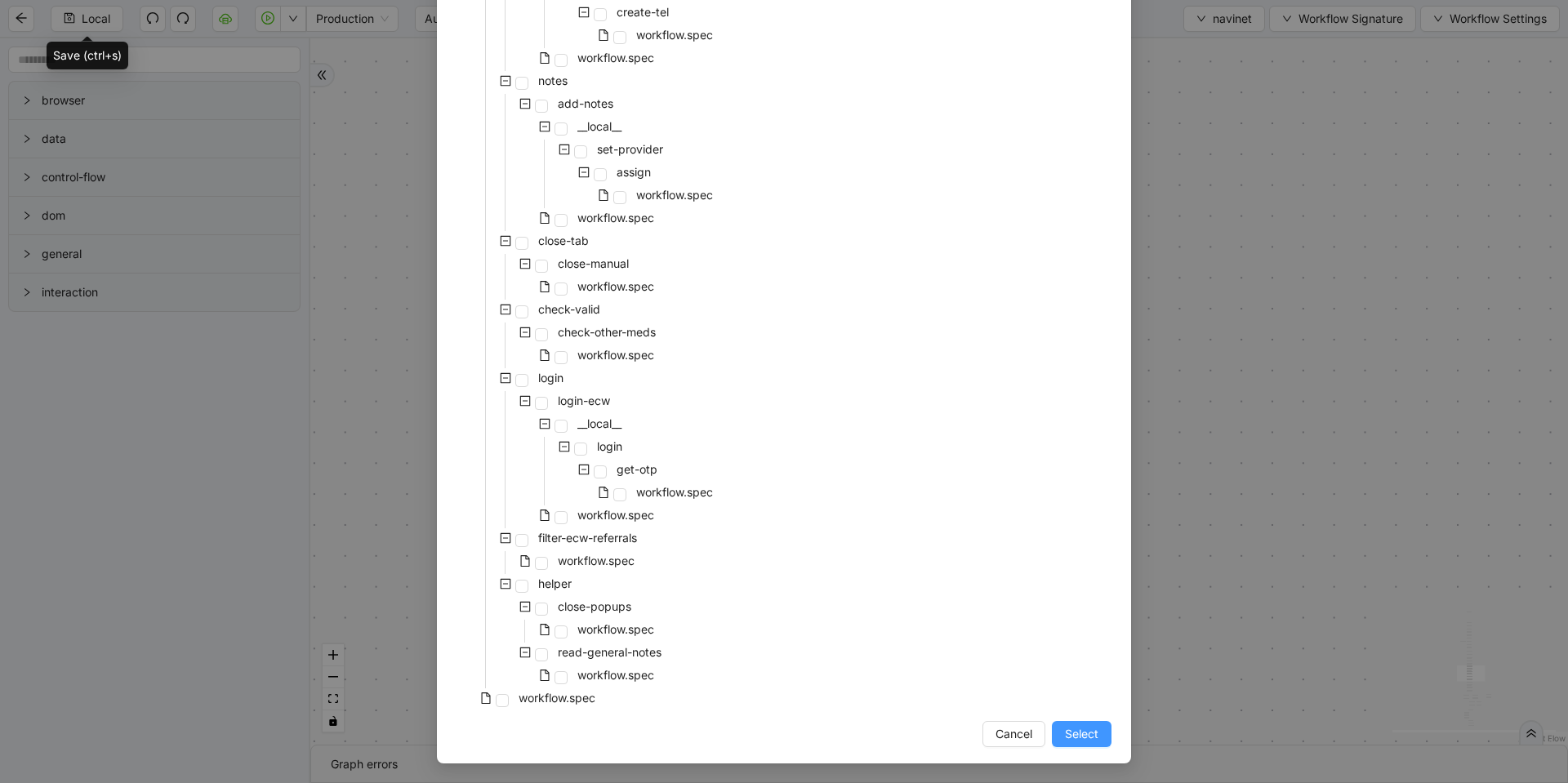
click at [1065, 739] on span "Select" at bounding box center [1082, 734] width 34 height 18
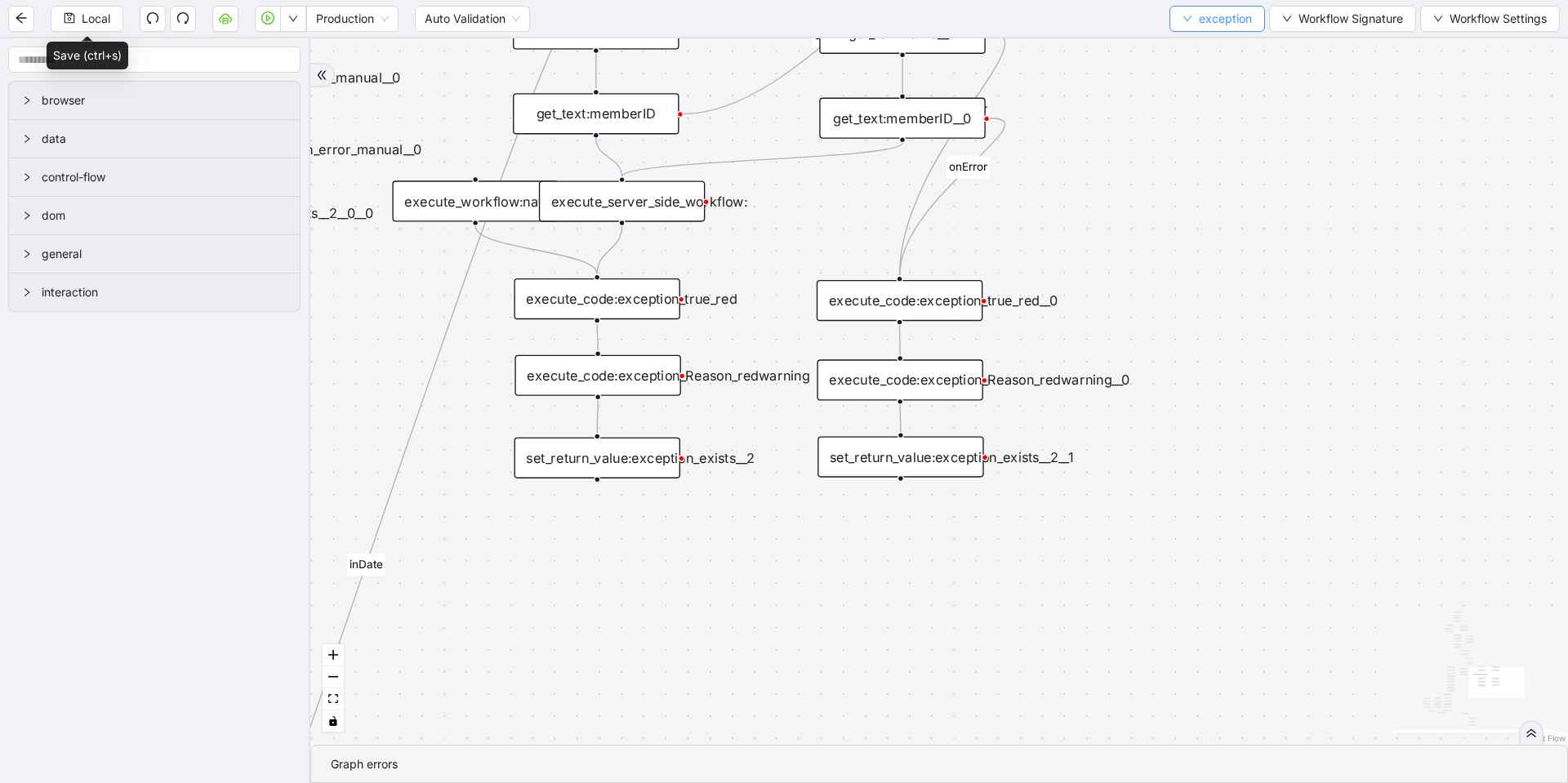
click at [1231, 21] on span "exception" at bounding box center [1225, 19] width 53 height 18
click at [1200, 47] on span "Select" at bounding box center [1214, 51] width 70 height 18
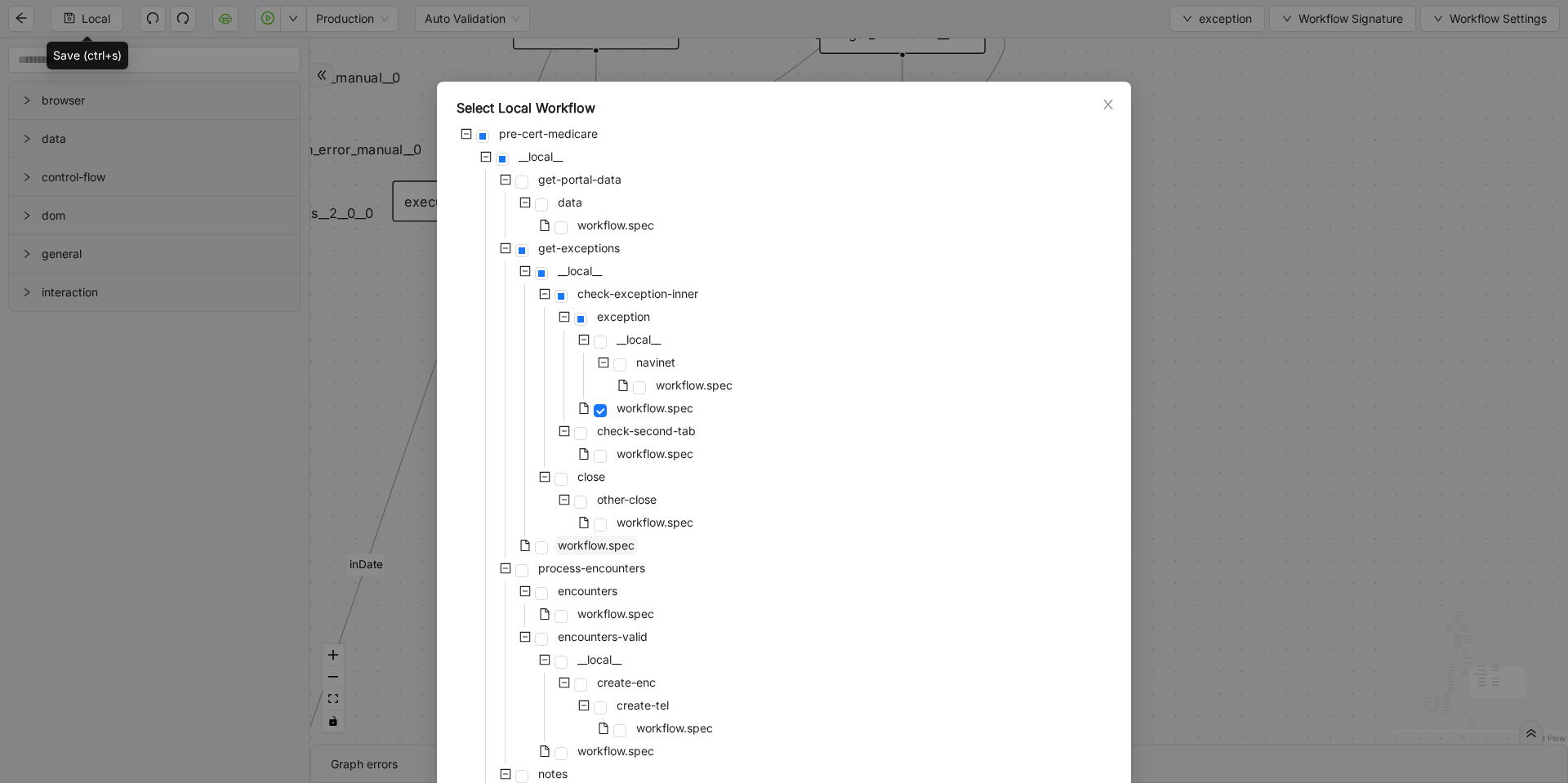
click at [592, 552] on span "workflow.spec" at bounding box center [596, 546] width 83 height 20
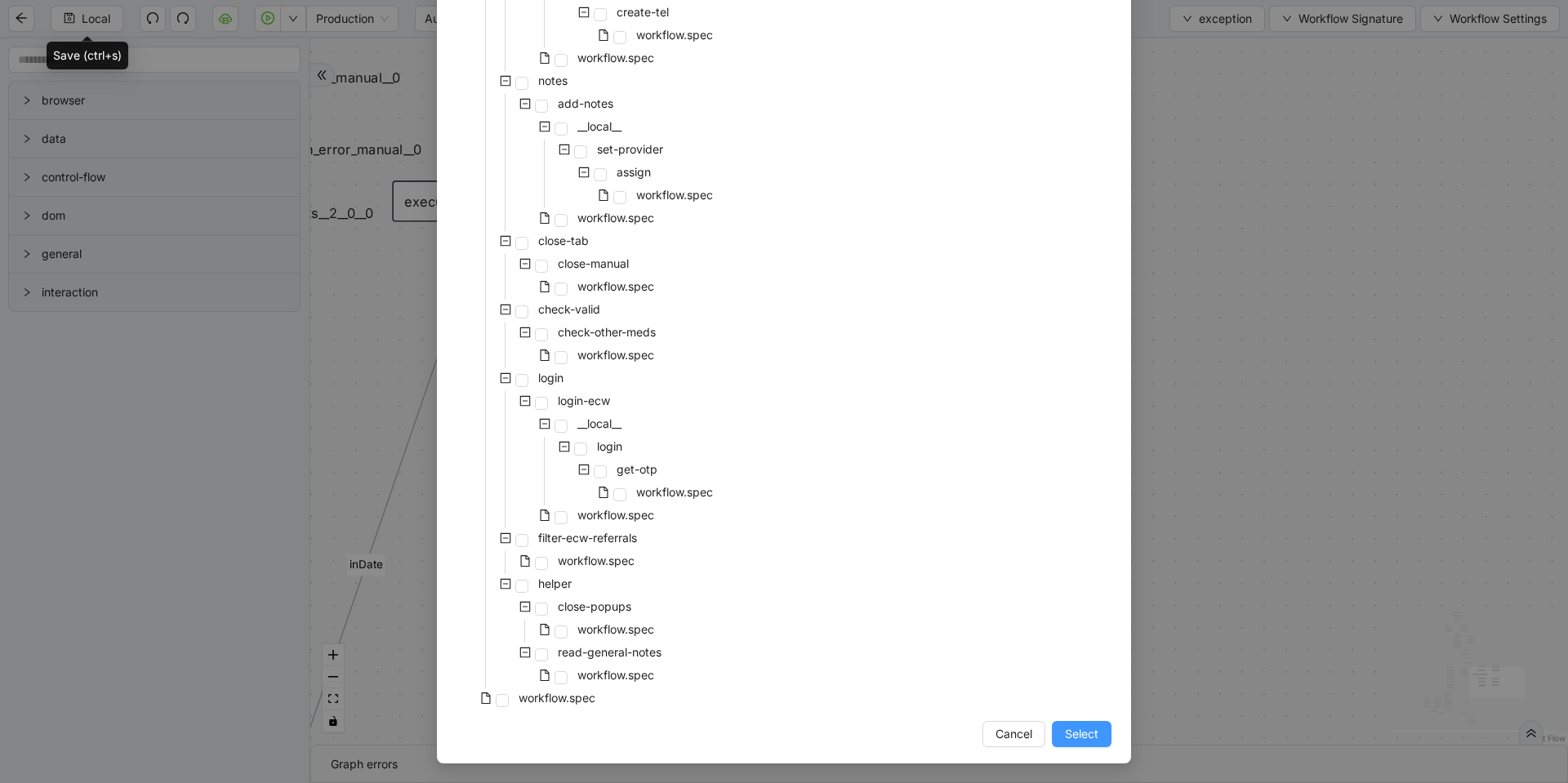
click at [1087, 738] on span "Select" at bounding box center [1082, 734] width 34 height 18
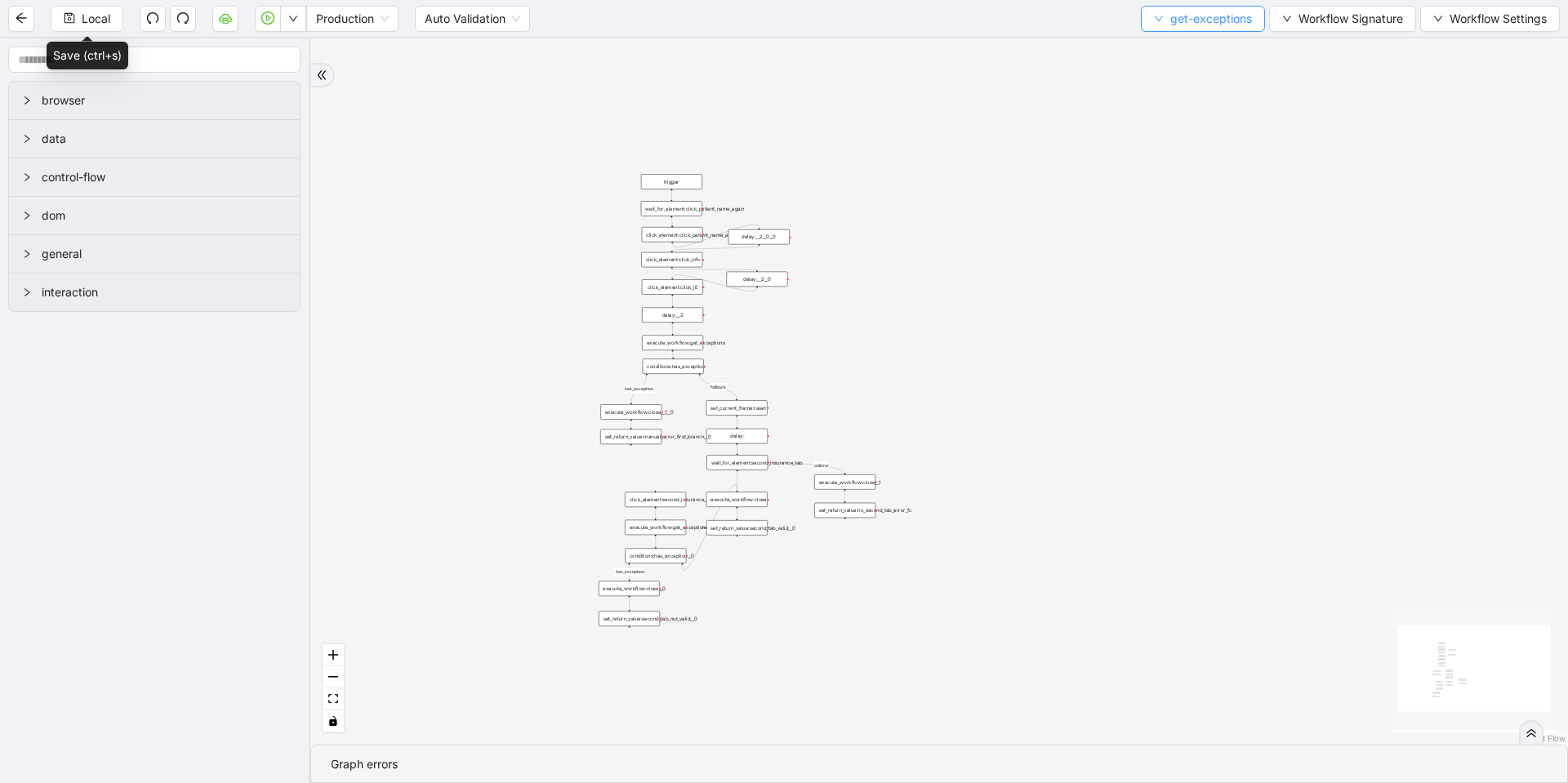
click at [1233, 18] on span "get-exceptions" at bounding box center [1211, 19] width 81 height 18
click at [1183, 51] on span "Select" at bounding box center [1199, 51] width 97 height 18
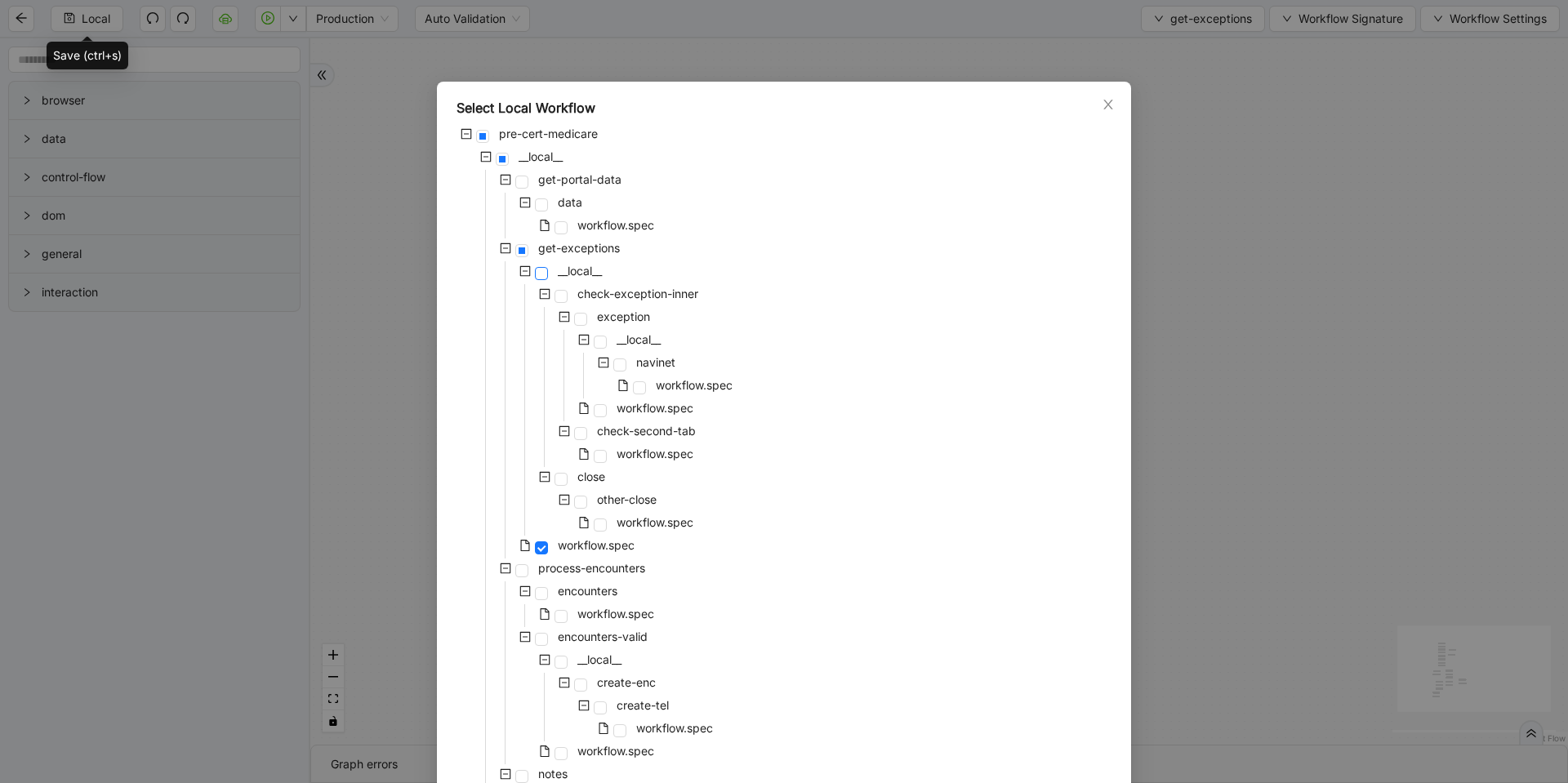
click at [540, 269] on span at bounding box center [541, 273] width 13 height 13
click at [540, 296] on icon "minus-square" at bounding box center [546, 294] width 12 height 12
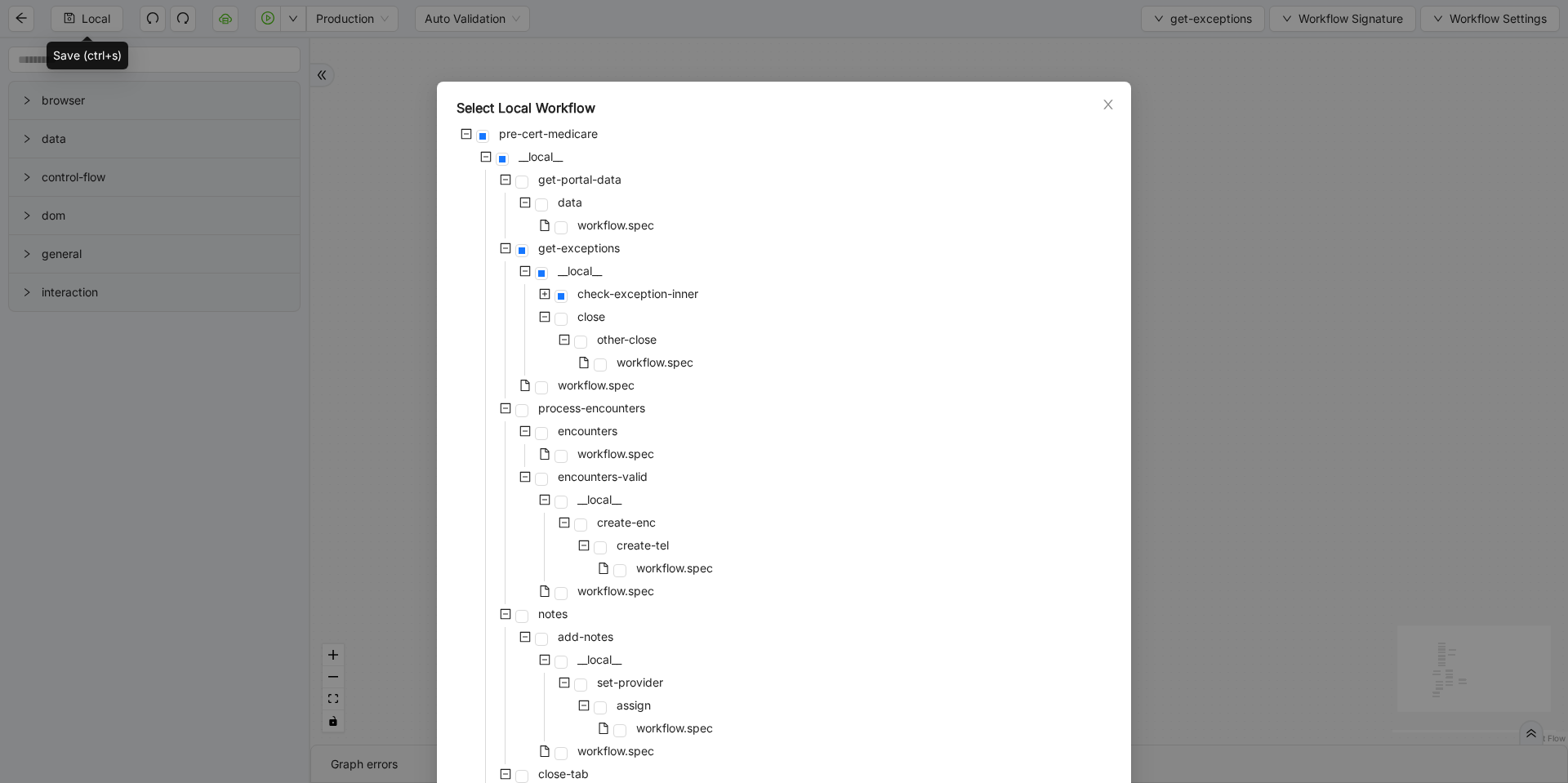
click at [543, 299] on icon "plus-square" at bounding box center [545, 294] width 11 height 11
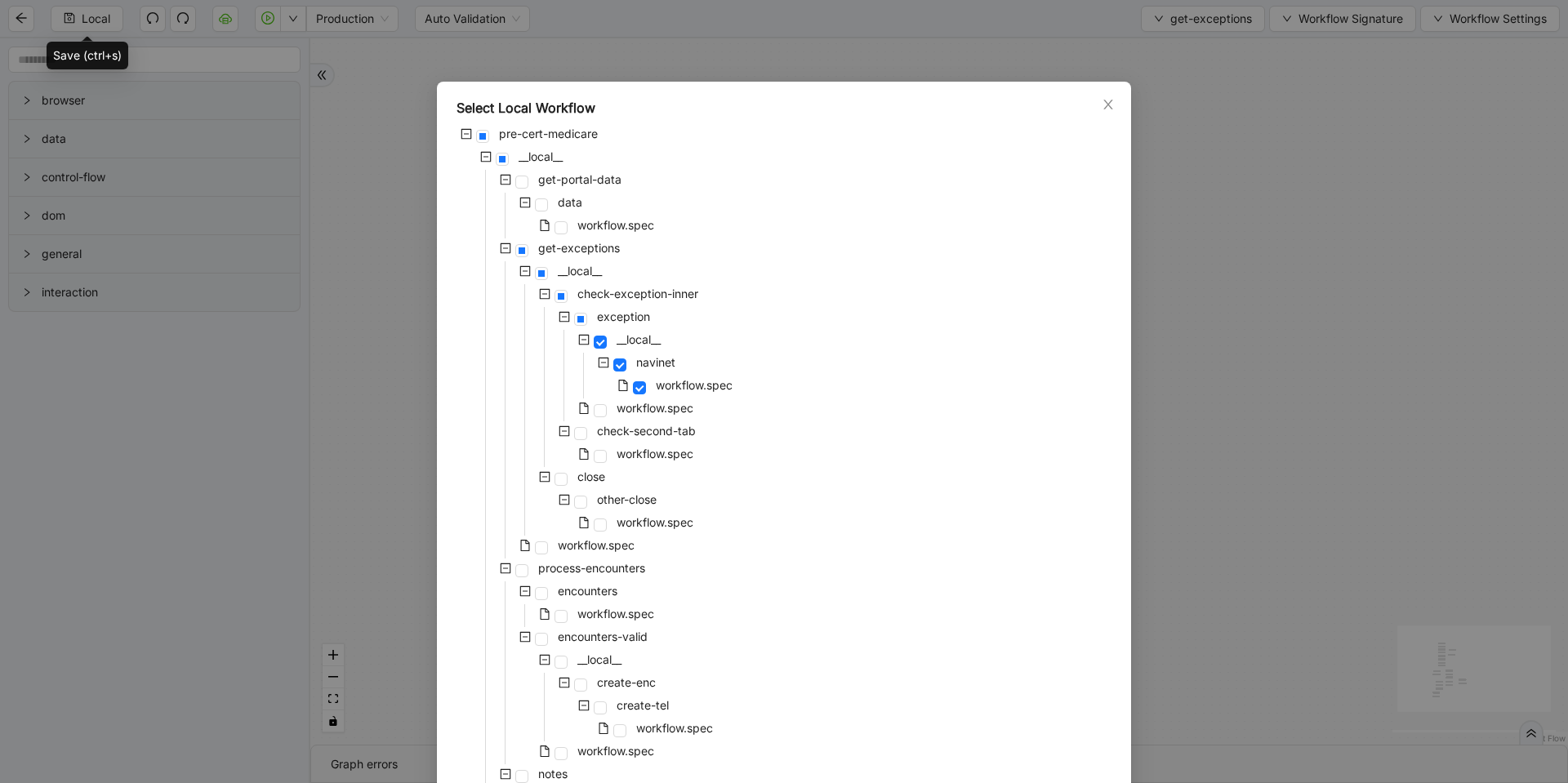
click at [540, 289] on icon "minus-square" at bounding box center [545, 294] width 11 height 11
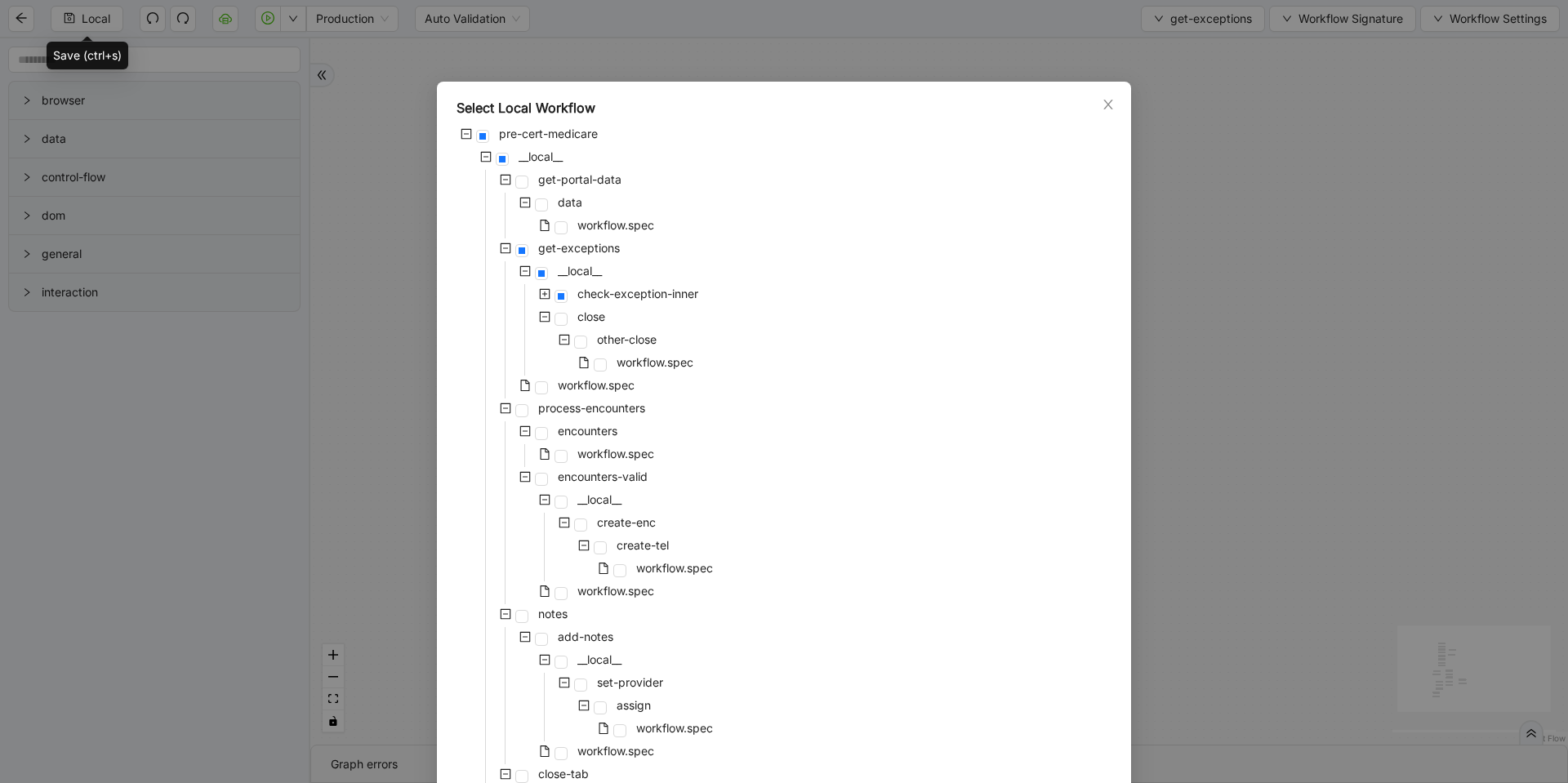
click at [542, 293] on icon "plus-square" at bounding box center [546, 294] width 12 height 12
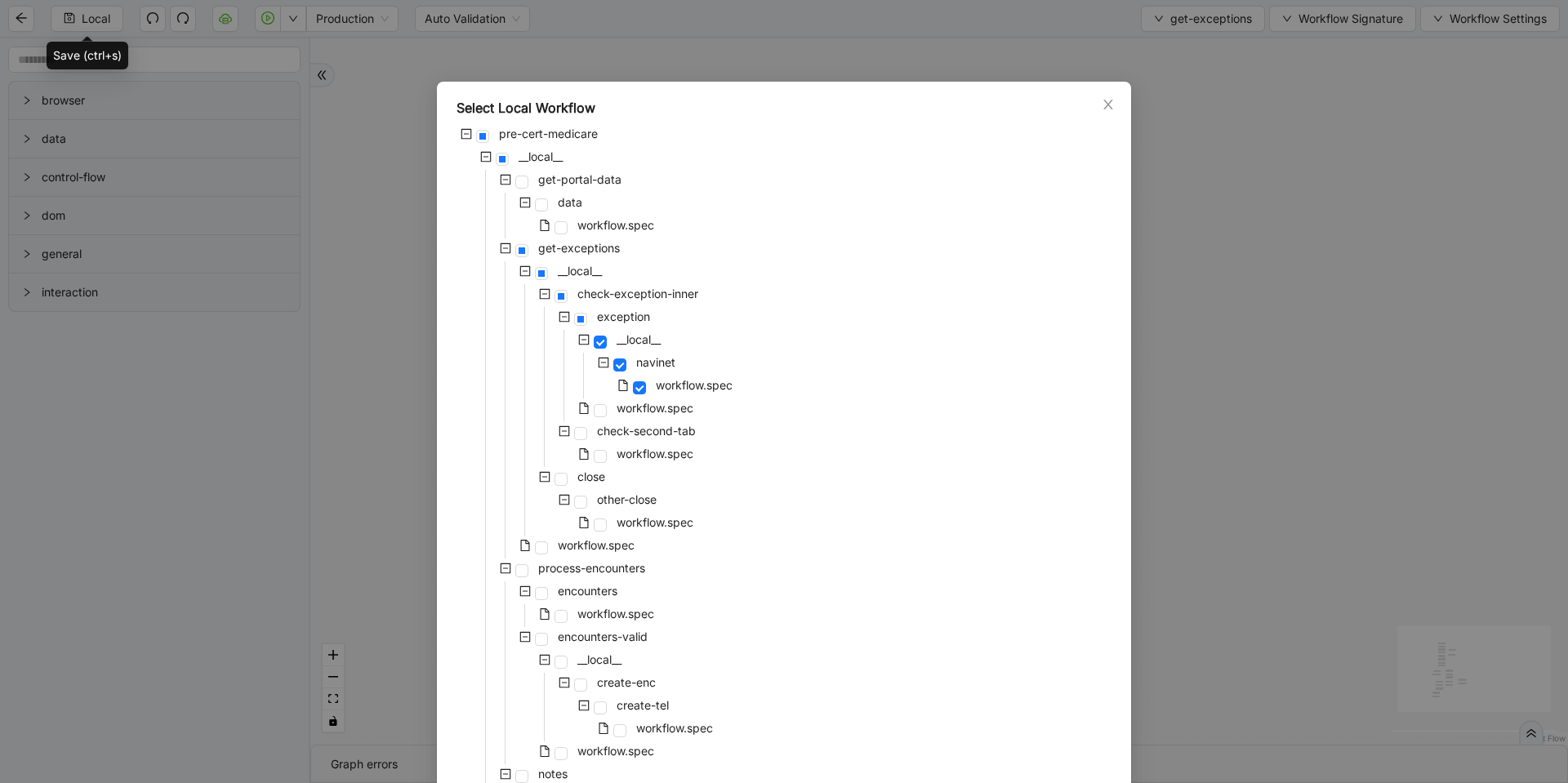
click at [540, 291] on icon "minus-square" at bounding box center [546, 294] width 12 height 12
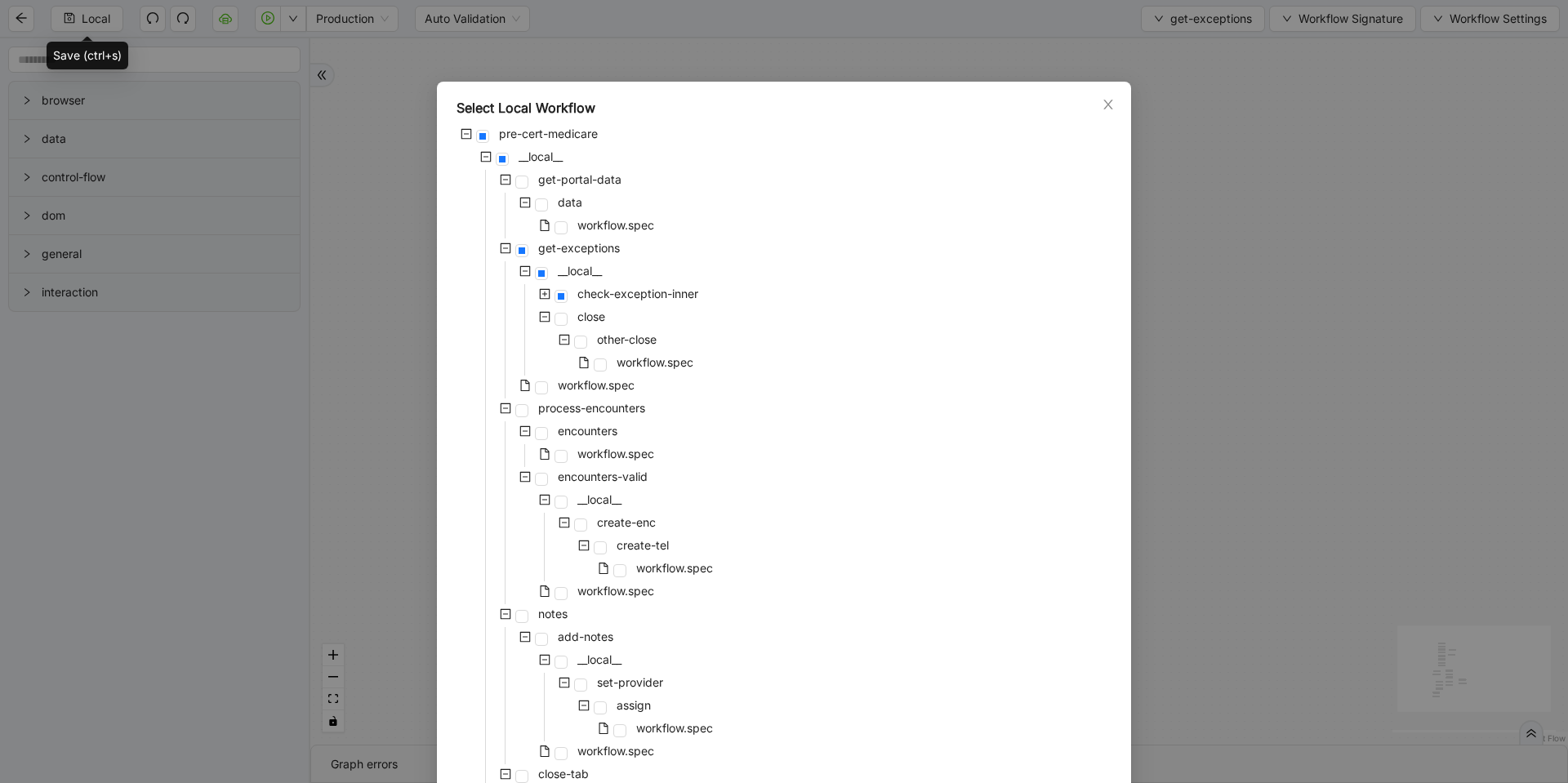
click at [540, 291] on icon "plus-square" at bounding box center [546, 294] width 12 height 12
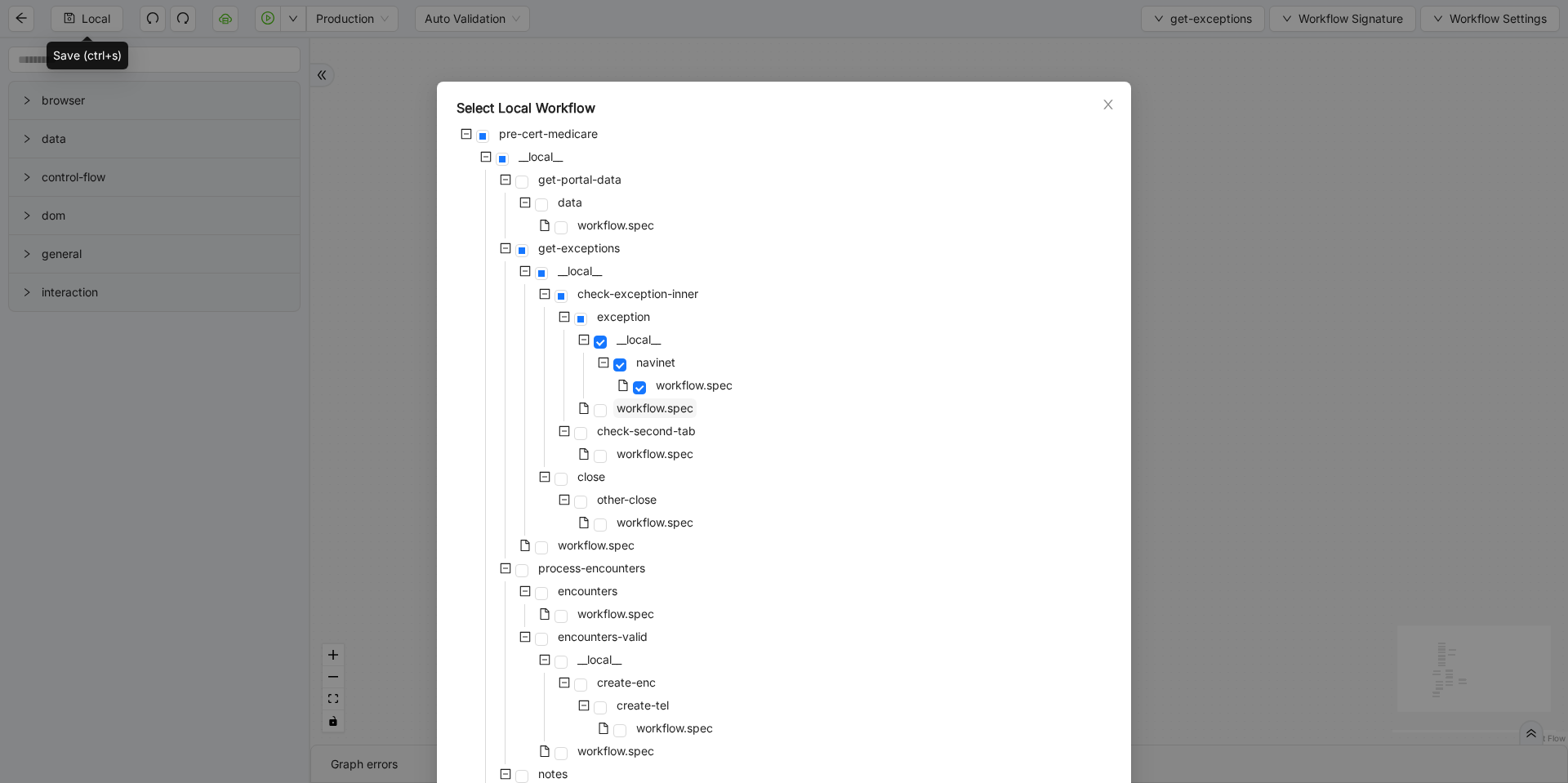
click at [626, 410] on span "workflow.spec" at bounding box center [655, 408] width 77 height 14
click at [561, 316] on icon "minus-square" at bounding box center [564, 317] width 12 height 12
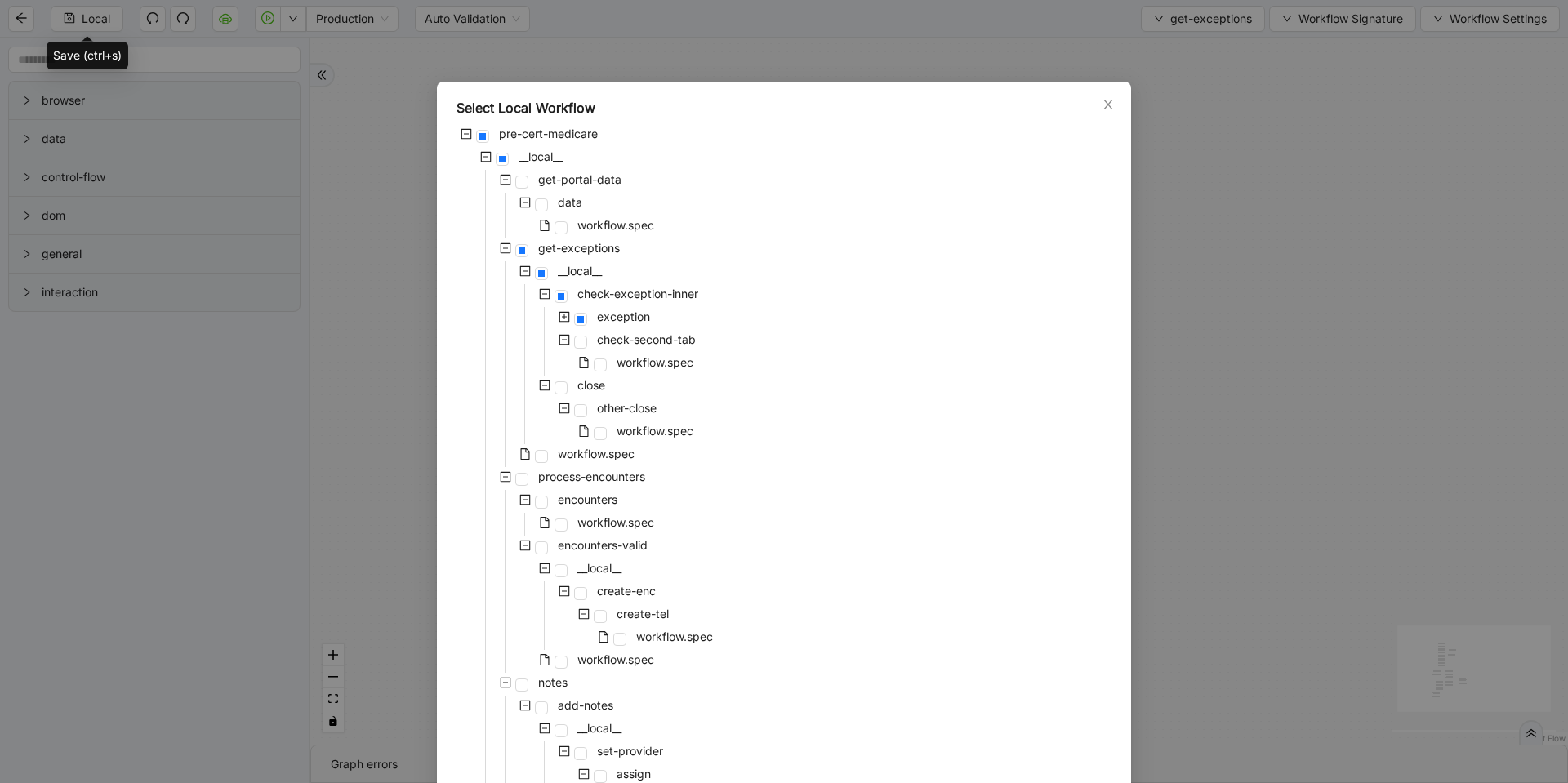
click at [562, 340] on icon "minus-square" at bounding box center [564, 340] width 5 height 1
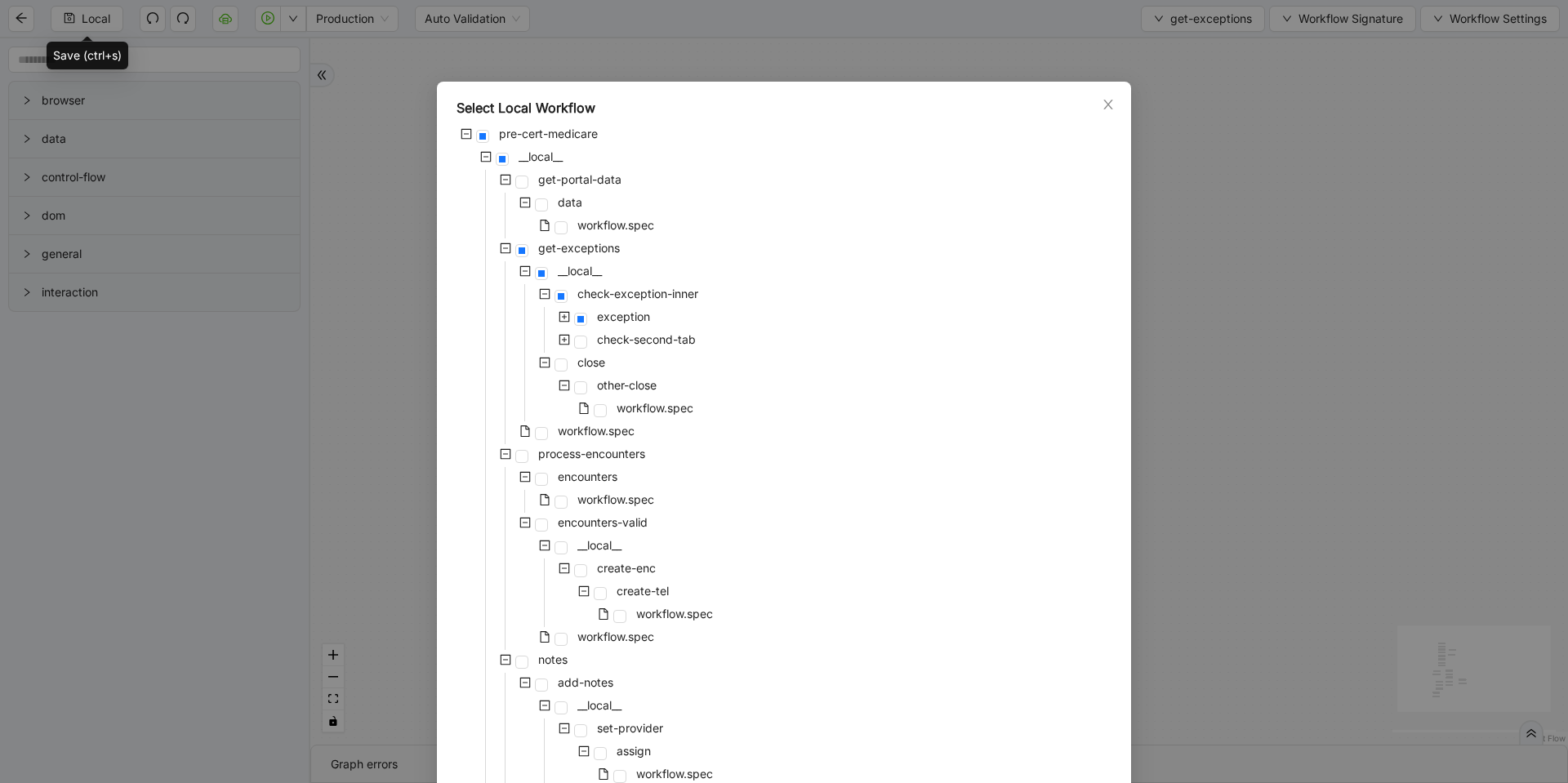
click at [562, 340] on icon "plus-square" at bounding box center [564, 339] width 5 height 5
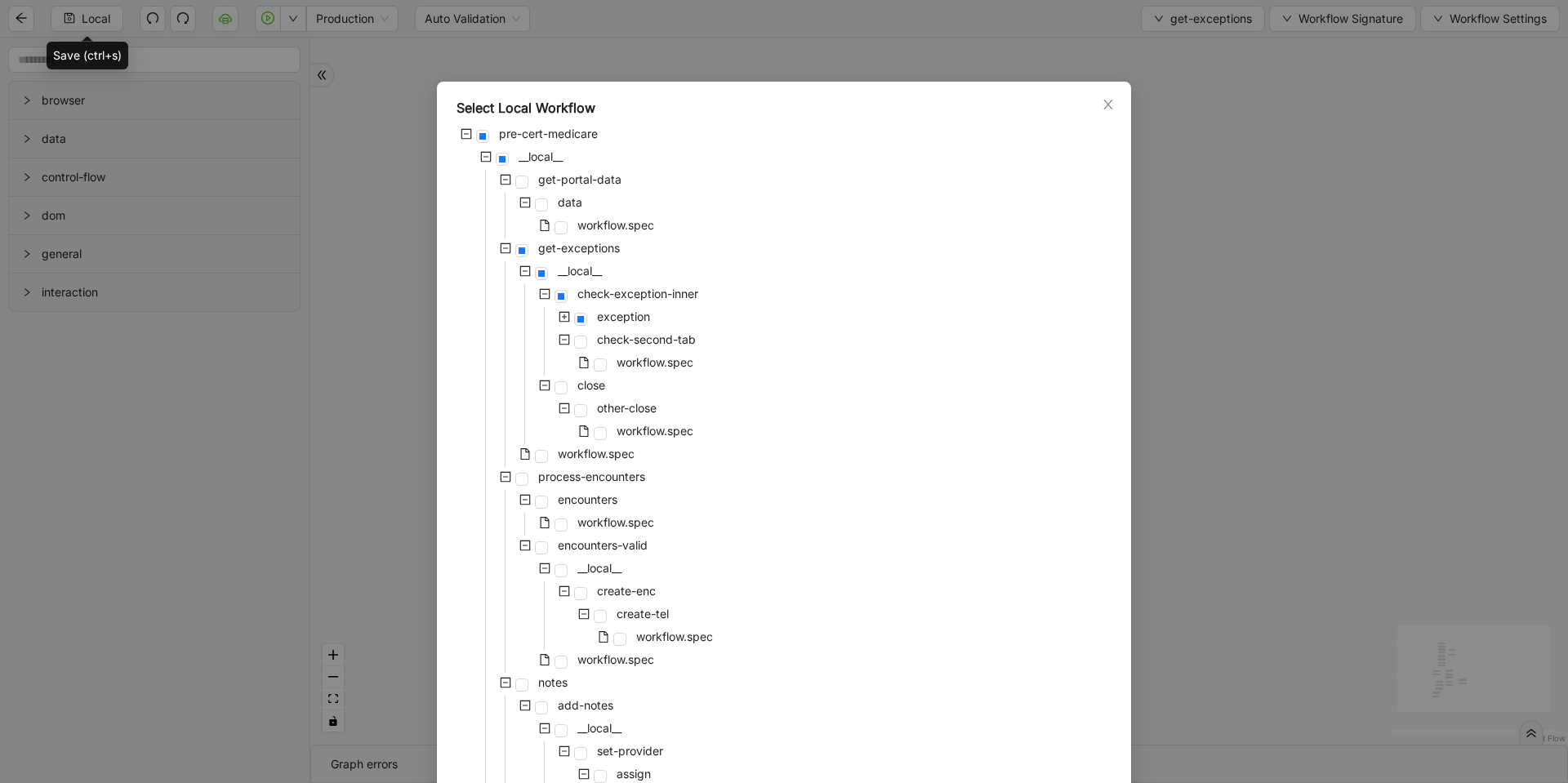
click at [558, 316] on icon "plus-square" at bounding box center [564, 317] width 12 height 12
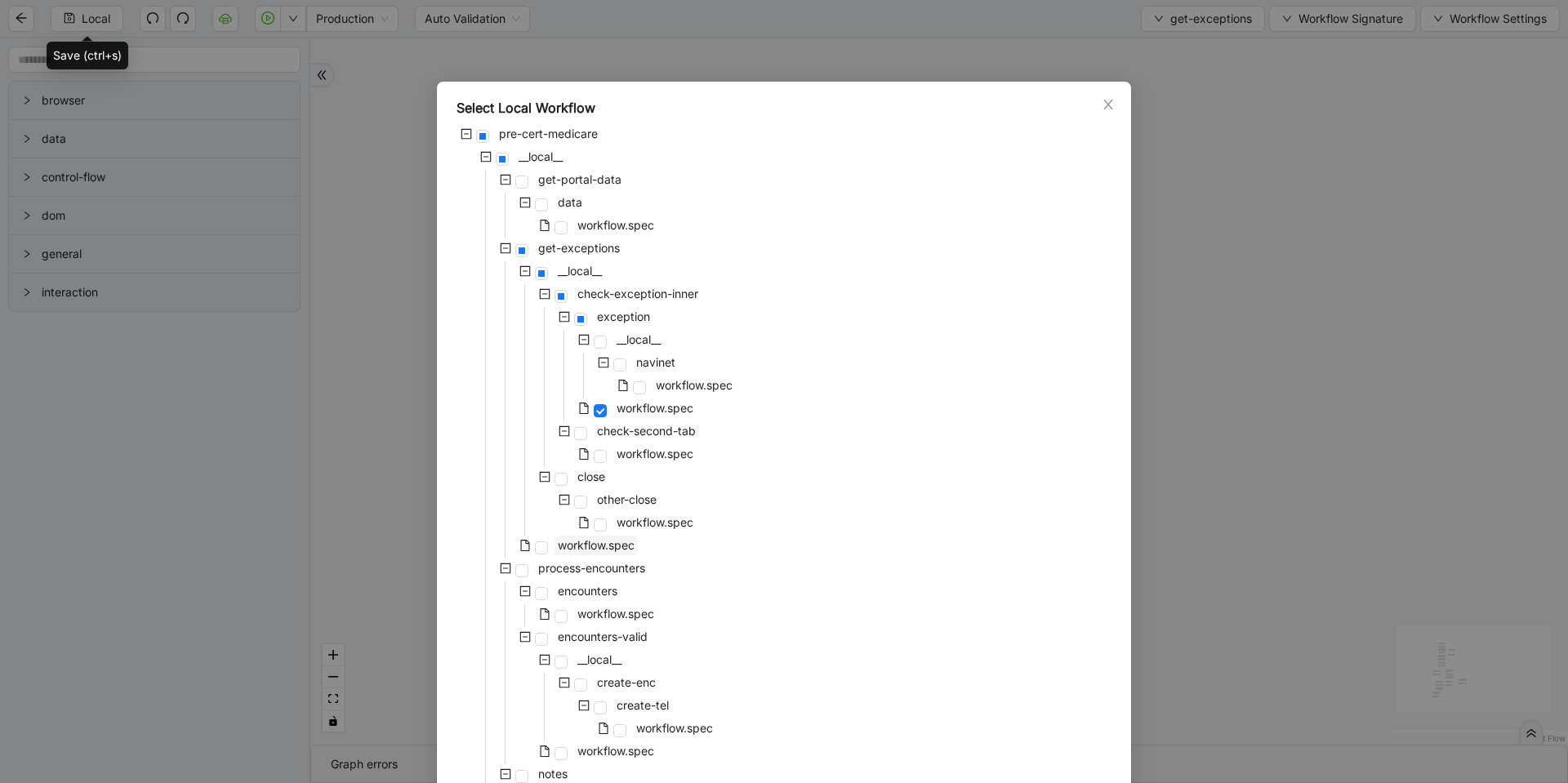
click at [560, 548] on span "workflow.spec" at bounding box center [595, 546] width 77 height 14
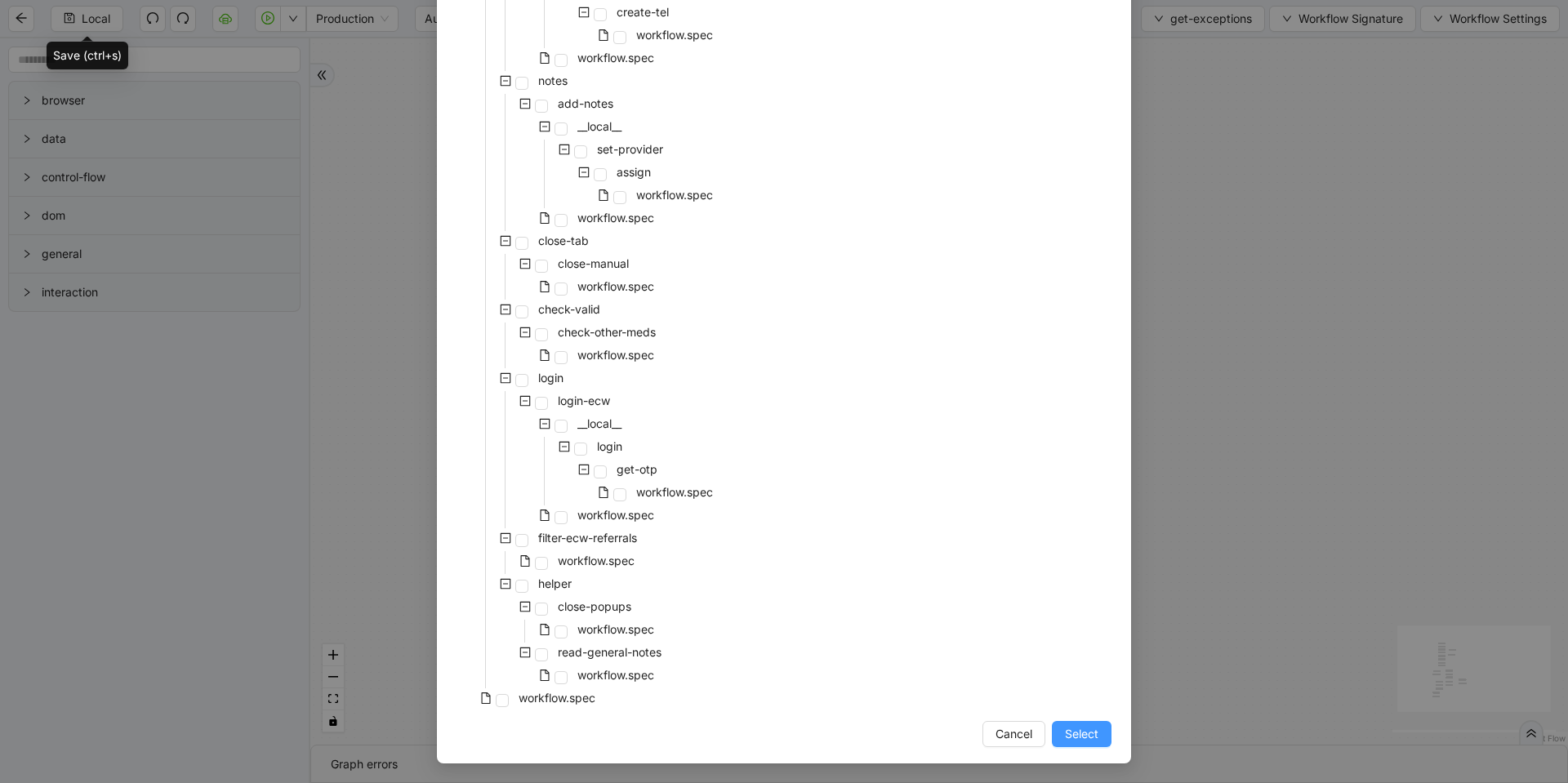
click at [1053, 727] on button "Select" at bounding box center [1082, 734] width 60 height 26
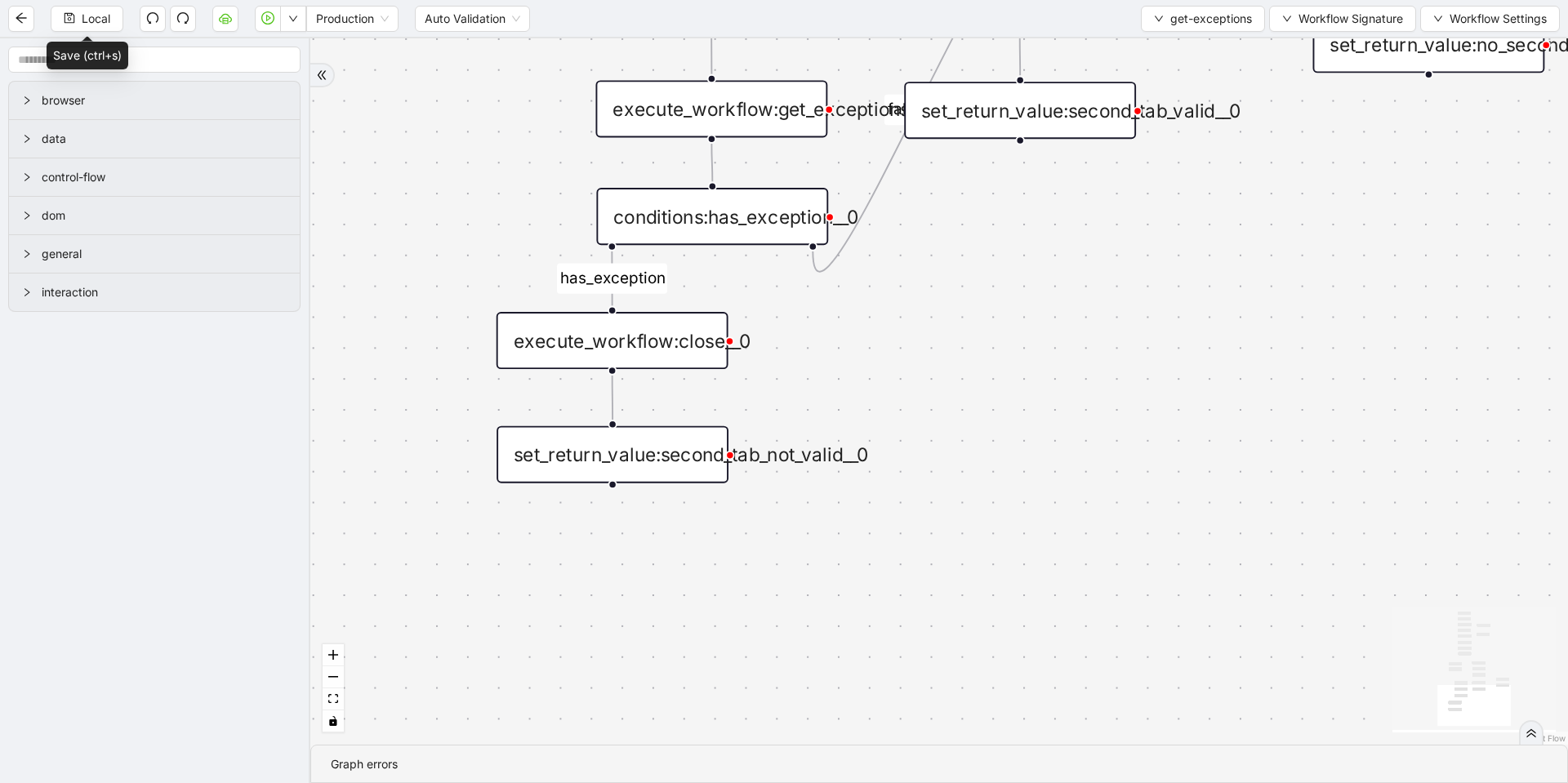
click at [655, 447] on div "set_return_value:second_tab_not_valid__0" at bounding box center [612, 455] width 232 height 58
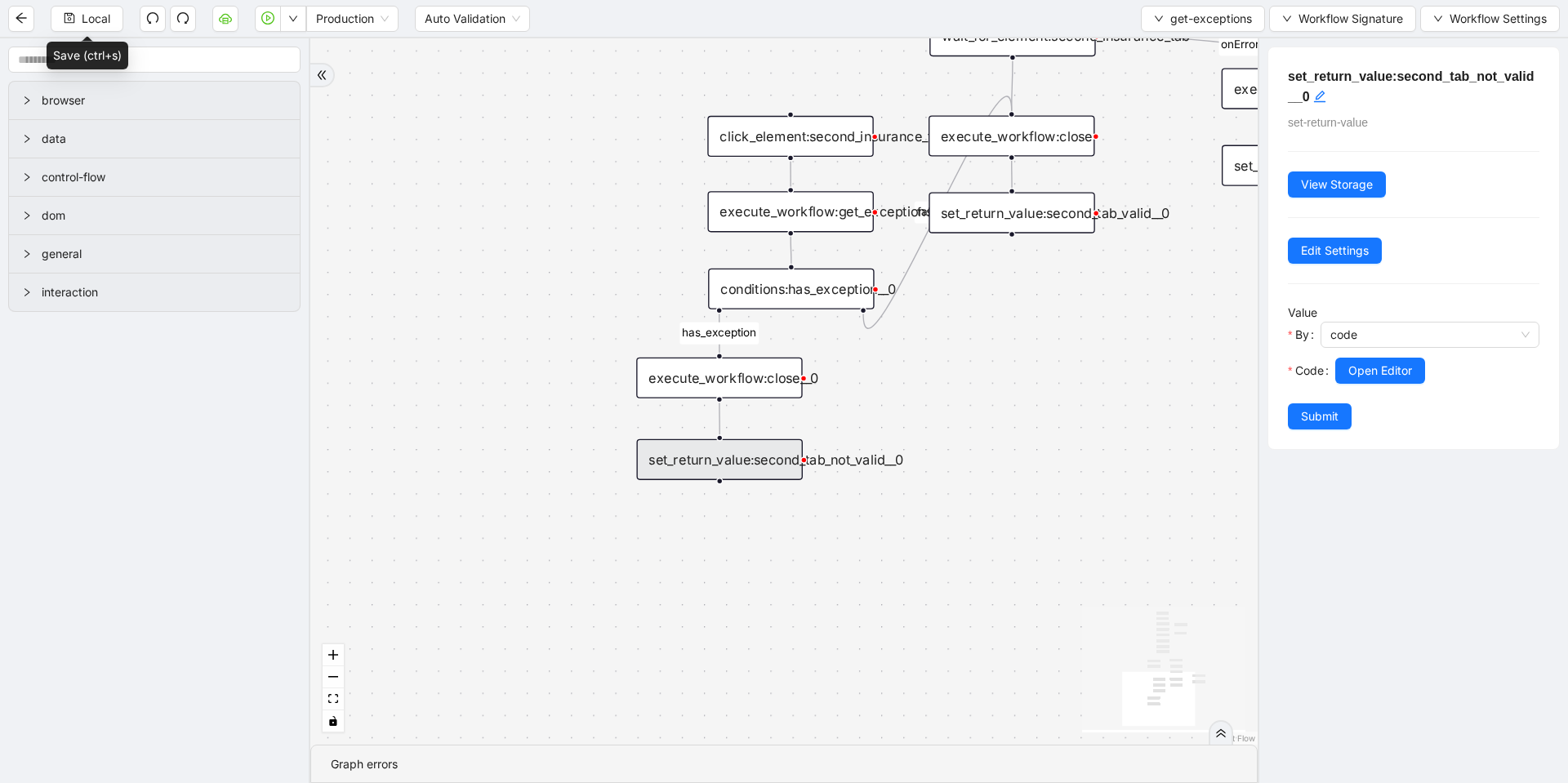
click at [791, 459] on div "set_return_value:second_tab_not_valid__0" at bounding box center [718, 459] width 166 height 41
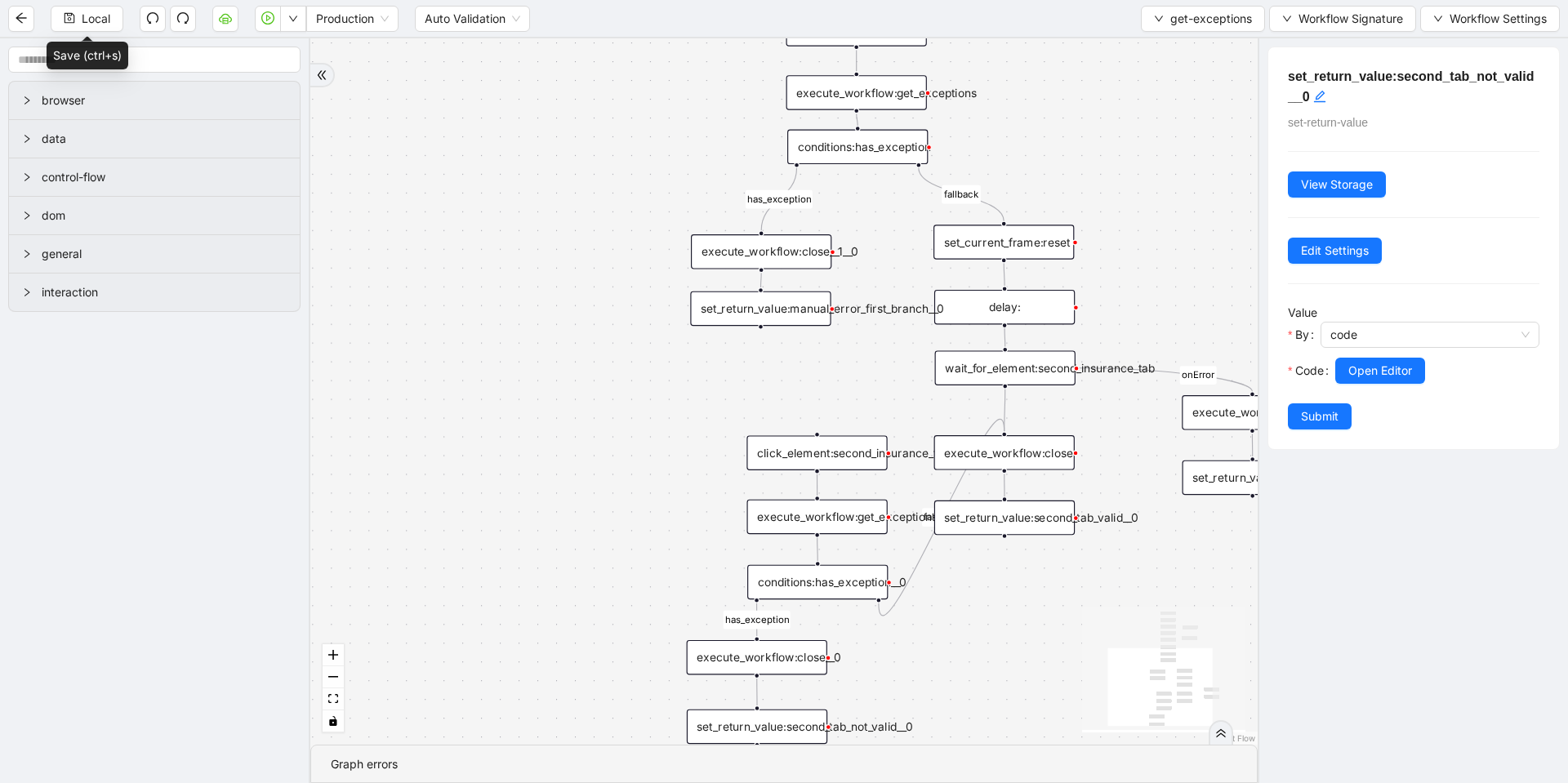
click at [793, 310] on div "set_return_value:manual_error_first_branch__0" at bounding box center [760, 308] width 140 height 35
click at [1351, 371] on span "Open Editor" at bounding box center [1380, 371] width 64 height 18
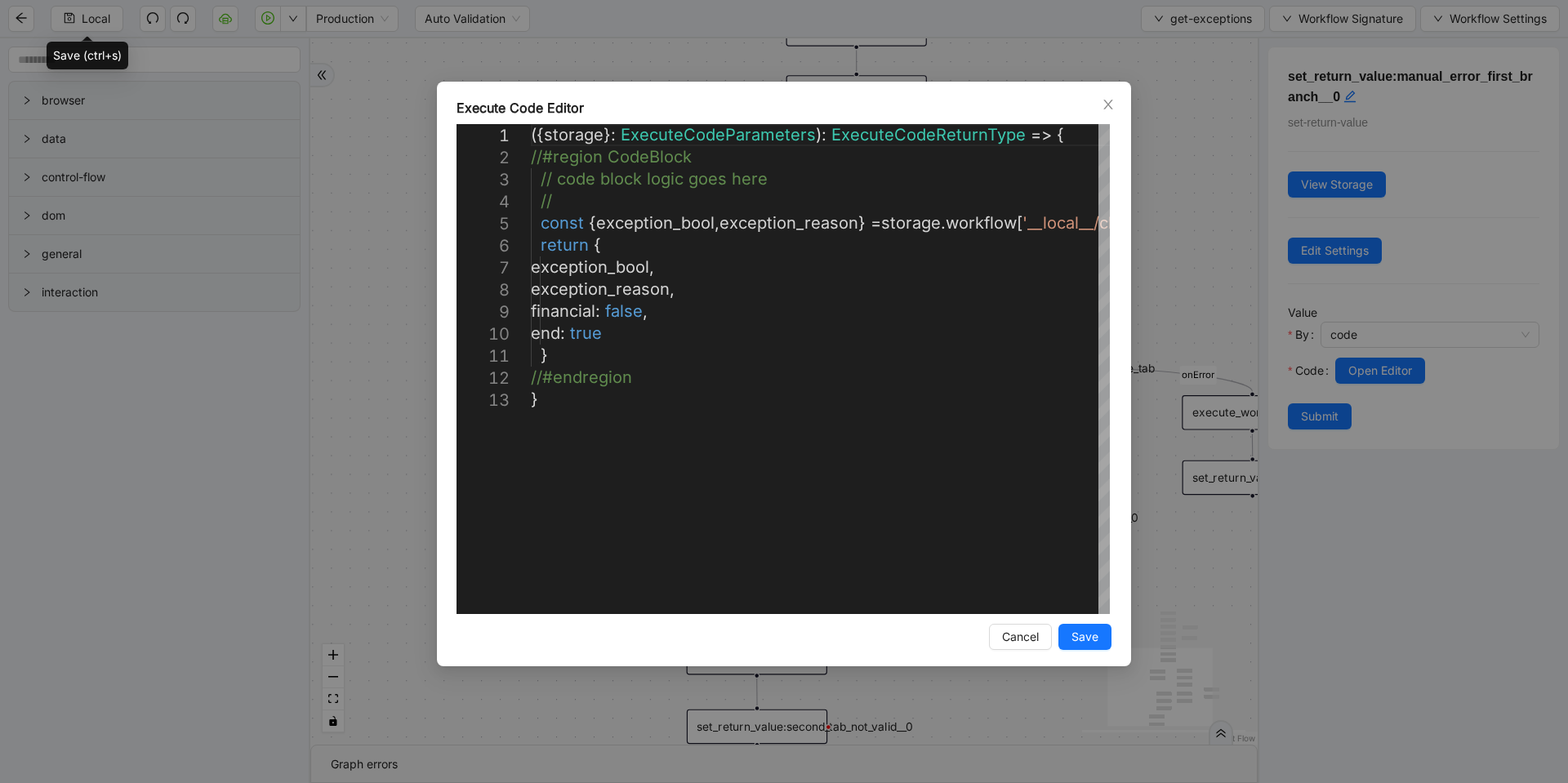
click at [1211, 240] on div "**********" at bounding box center [784, 392] width 1568 height 783
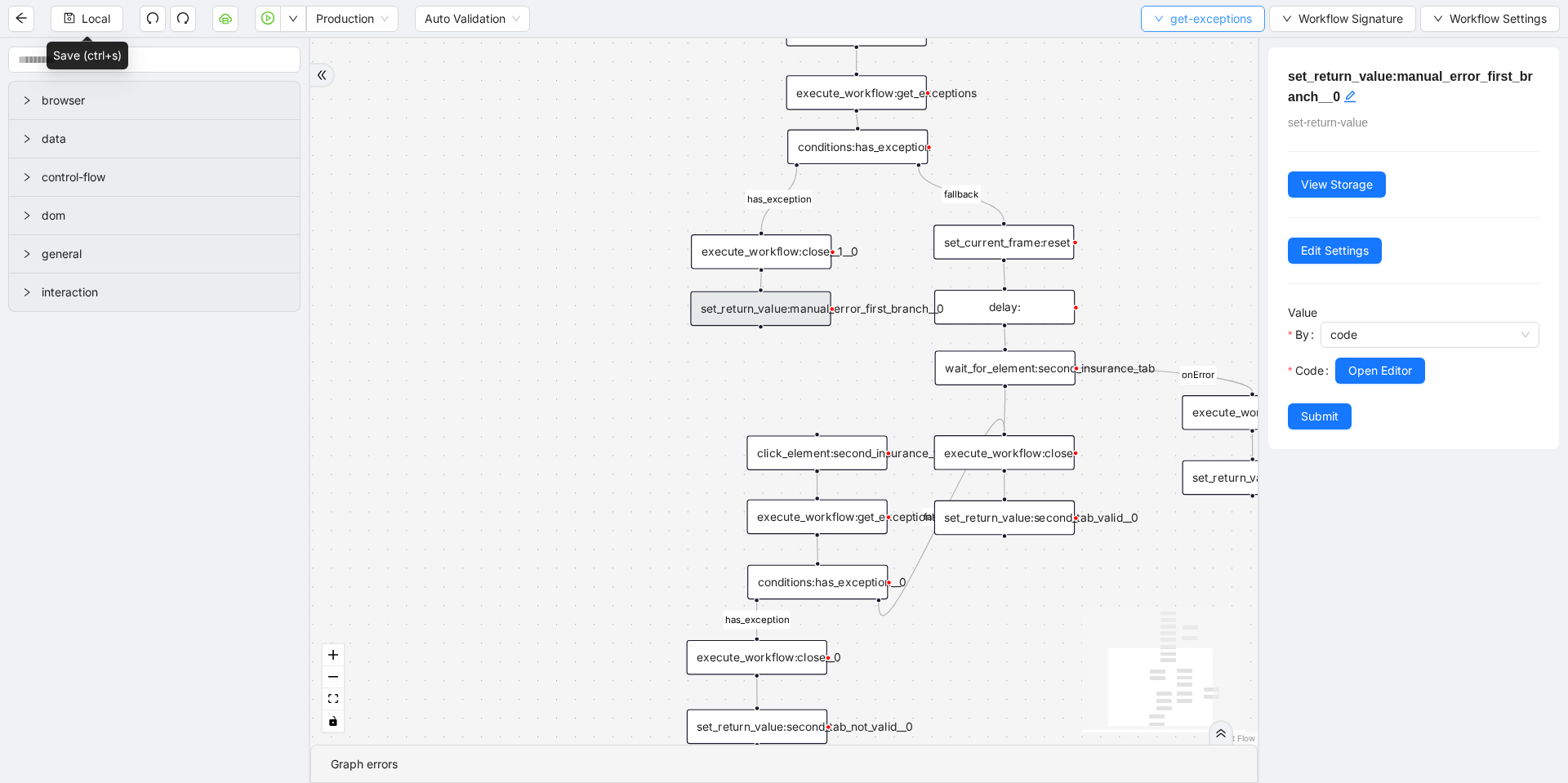
click at [1193, 21] on span "get-exceptions" at bounding box center [1211, 19] width 81 height 18
click at [1173, 45] on span "Select" at bounding box center [1199, 51] width 97 height 18
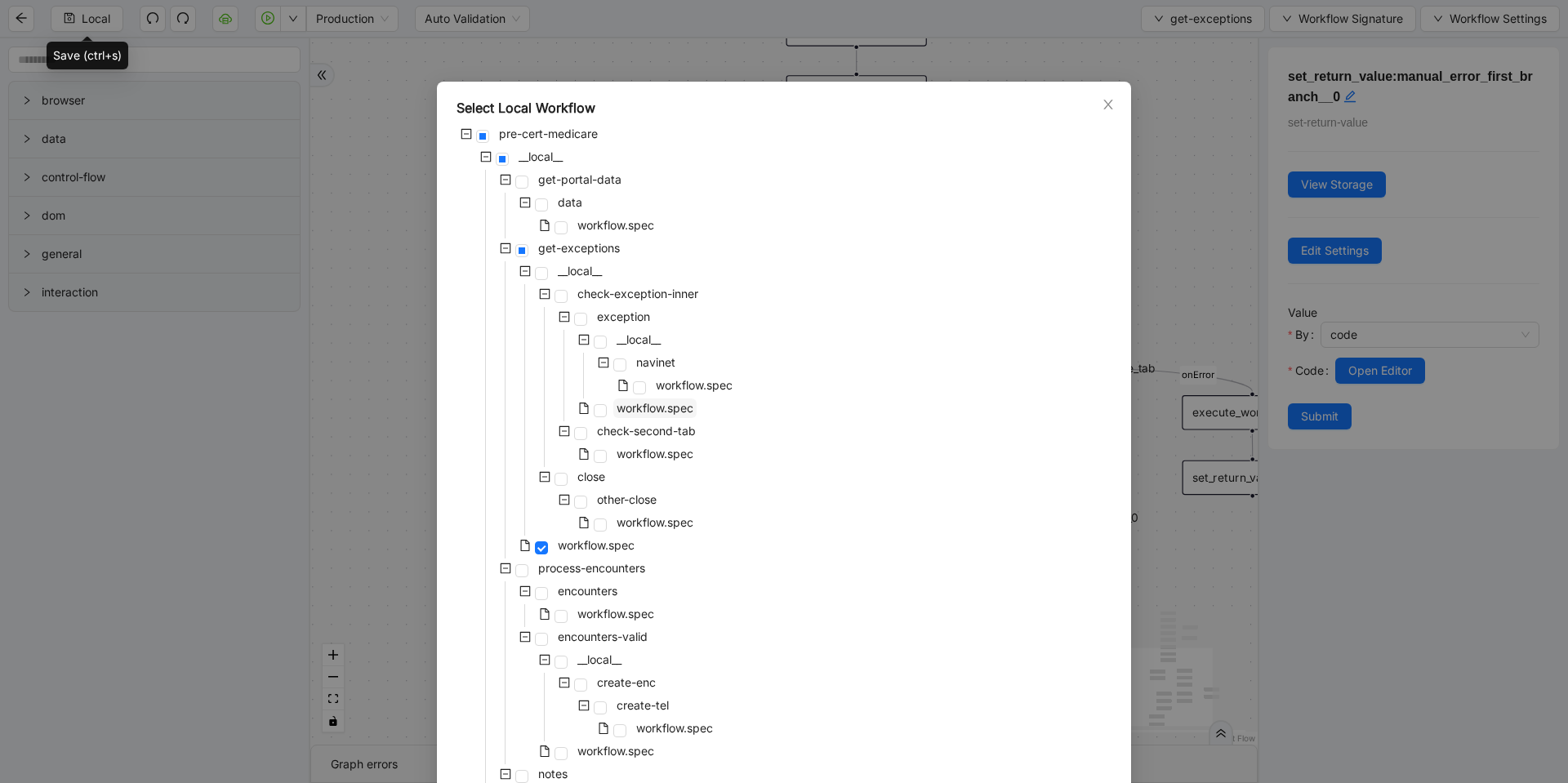
click at [640, 410] on span "workflow.spec" at bounding box center [655, 408] width 77 height 14
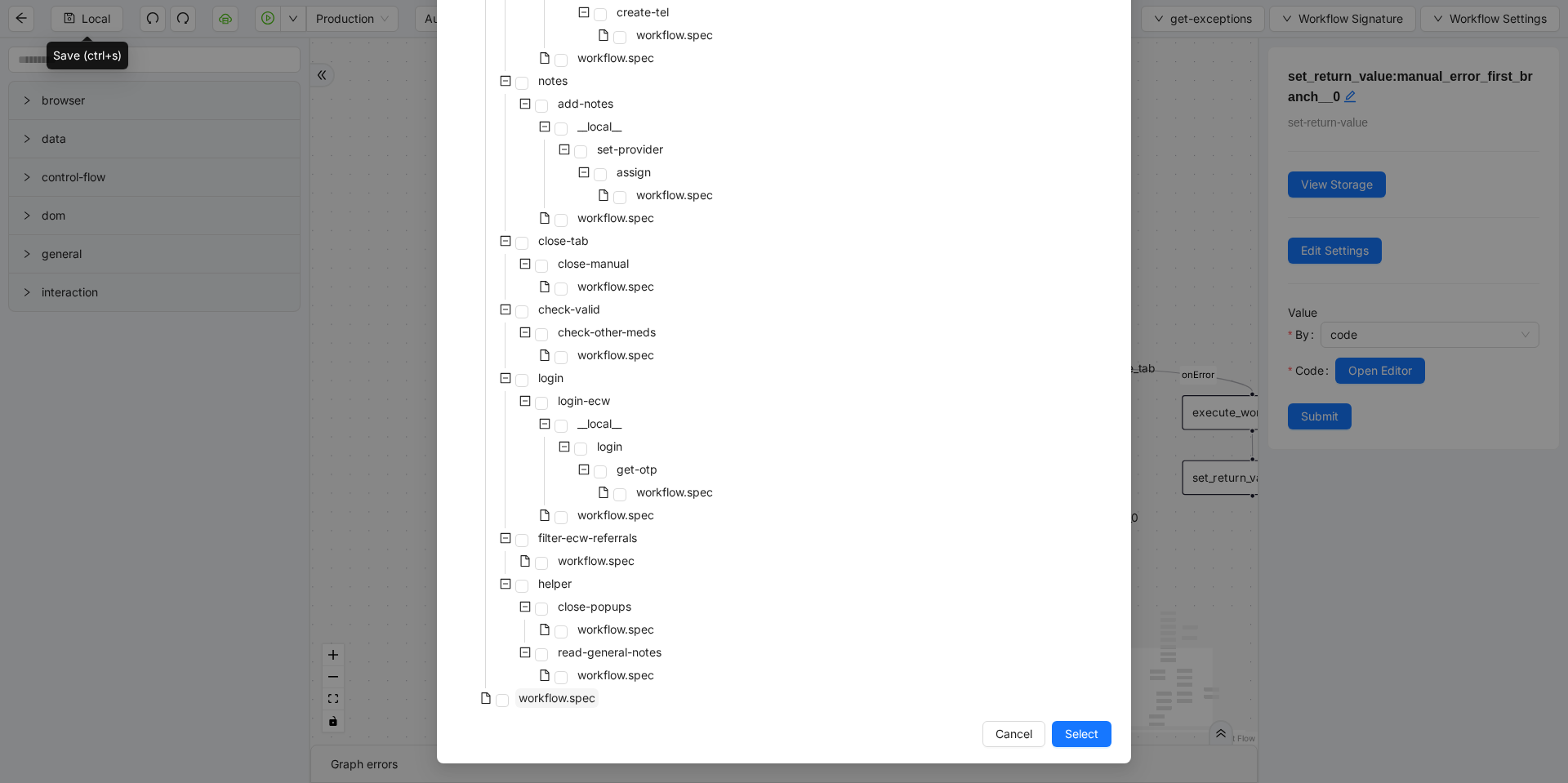
click at [572, 705] on span "workflow.spec" at bounding box center [557, 699] width 83 height 20
click at [1085, 730] on span "Select" at bounding box center [1082, 734] width 34 height 18
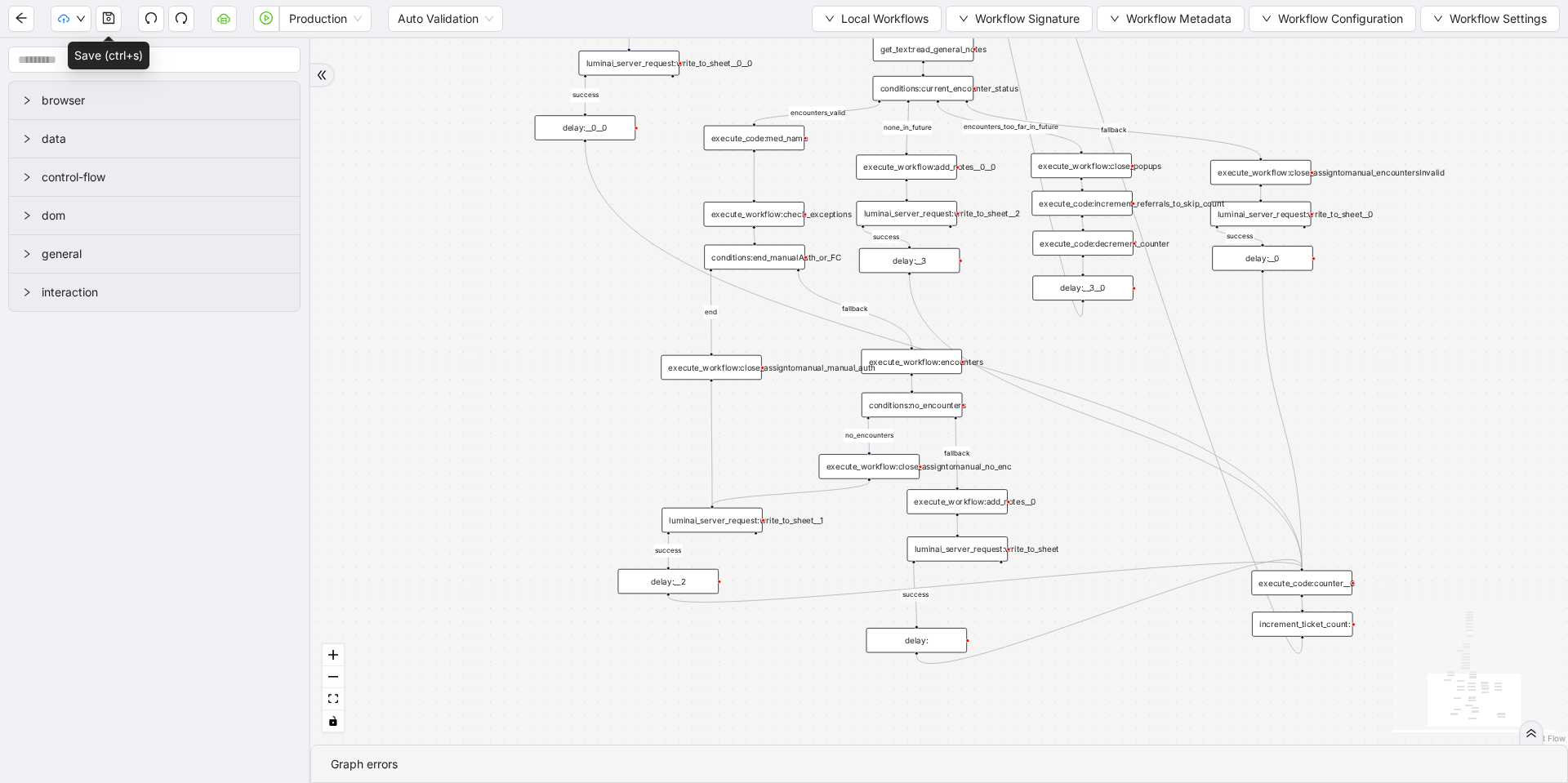
click at [1148, 381] on div "fallback success success fallback no_encounters end success success success old…" at bounding box center [939, 392] width 1258 height 706
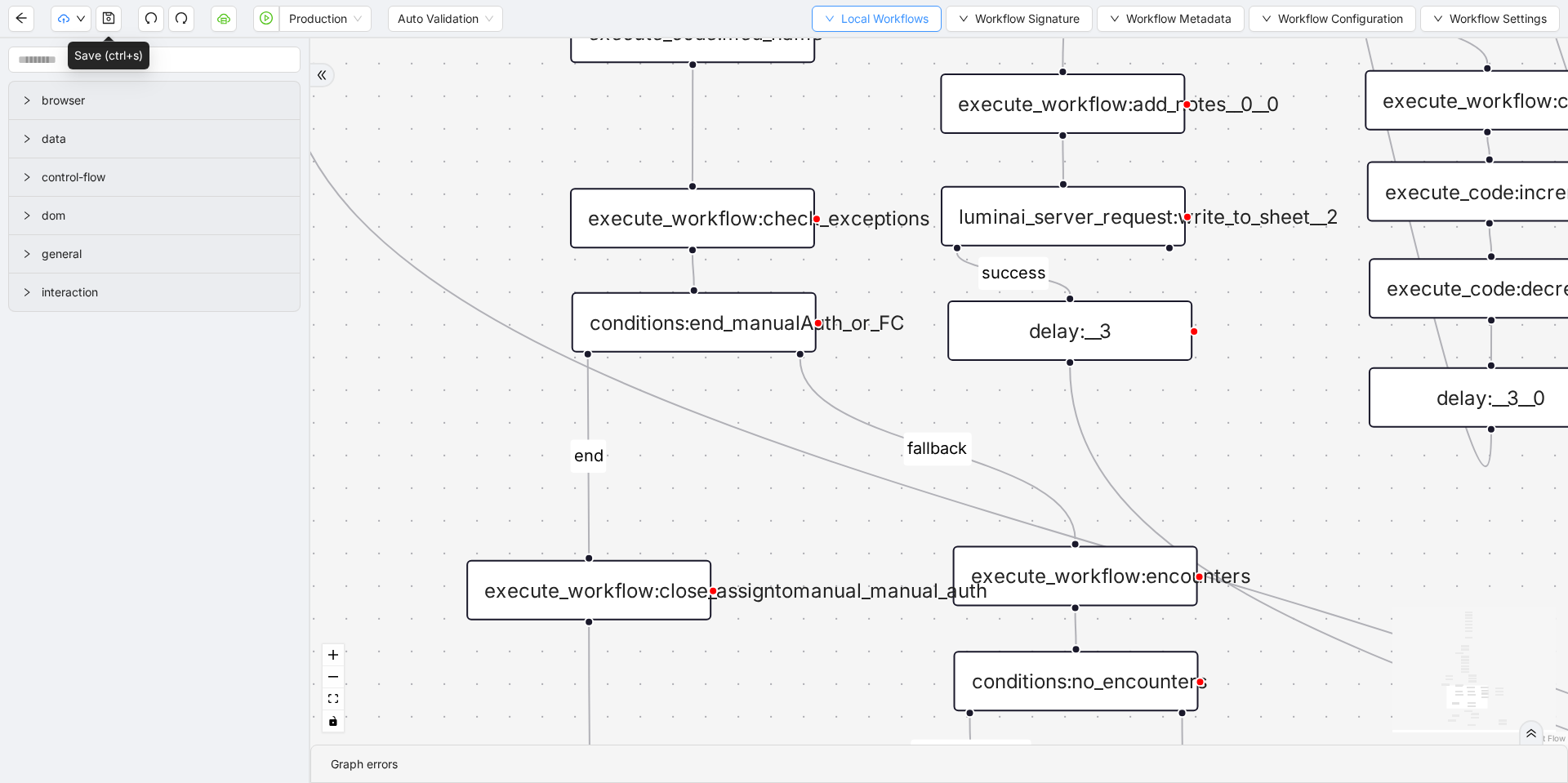
click at [828, 20] on button "Local Workflows" at bounding box center [876, 19] width 130 height 26
click at [845, 44] on span "Select" at bounding box center [868, 51] width 106 height 18
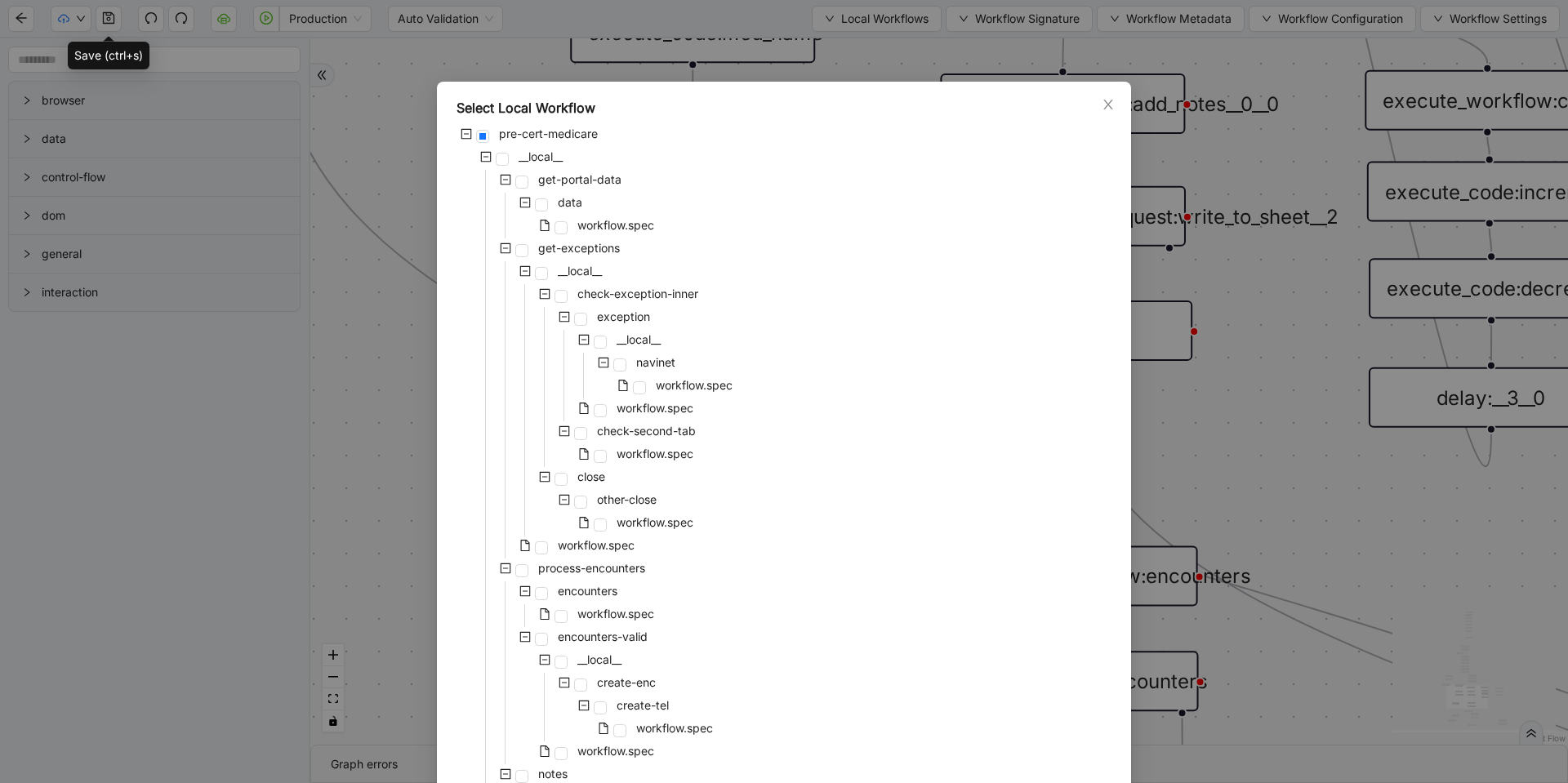
click at [1269, 399] on div "Select Local Workflow pre-cert-medicare __local__ get-portal-data data workflow…" at bounding box center [784, 392] width 1568 height 783
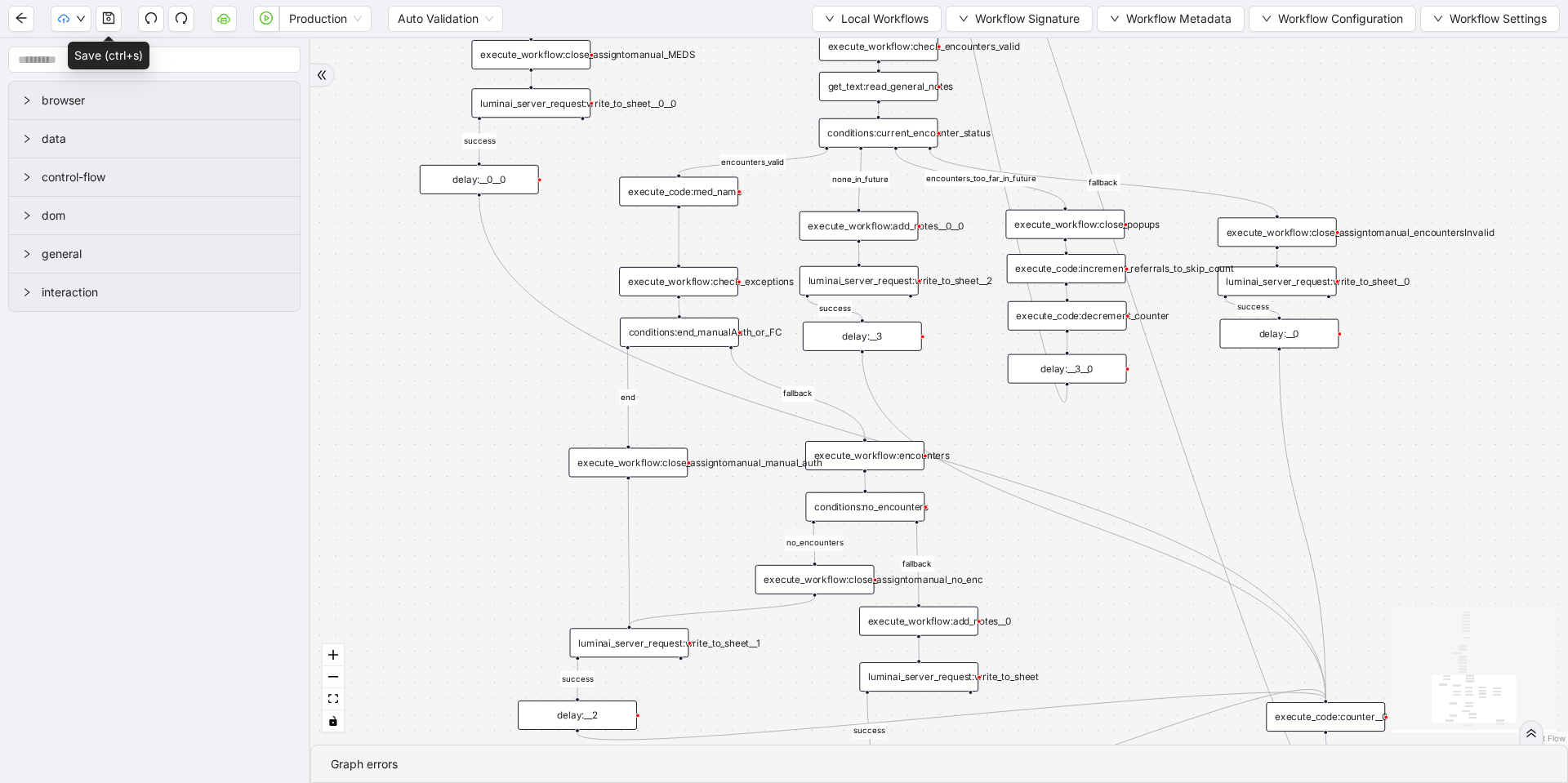
click at [663, 463] on div "execute_workflow:close_assigntomanual_manual_auth" at bounding box center [628, 462] width 119 height 30
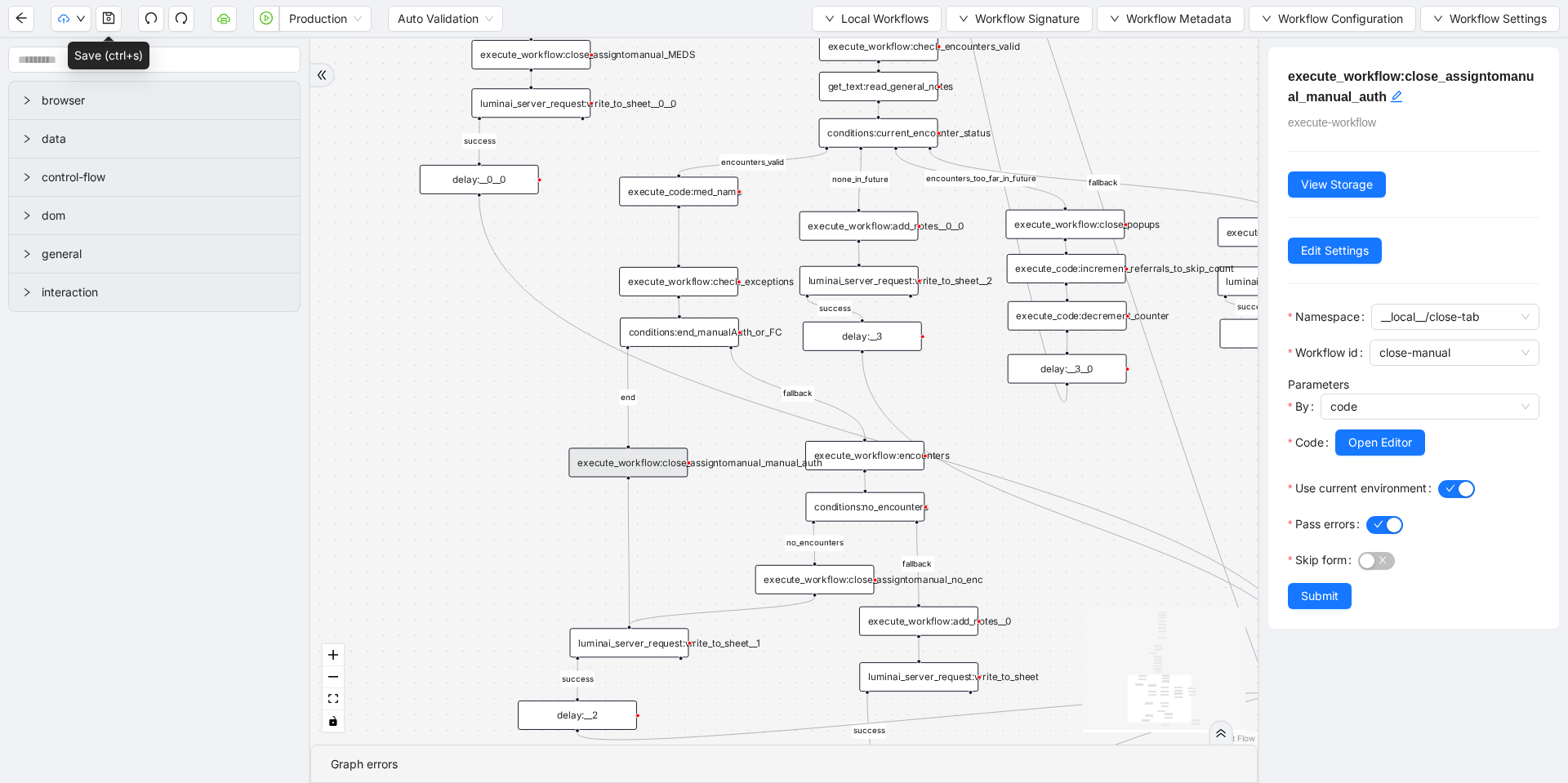
click at [718, 394] on icon "Edge from delay:__0__0 to execute_code:counter__0" at bounding box center [903, 448] width 847 height 502
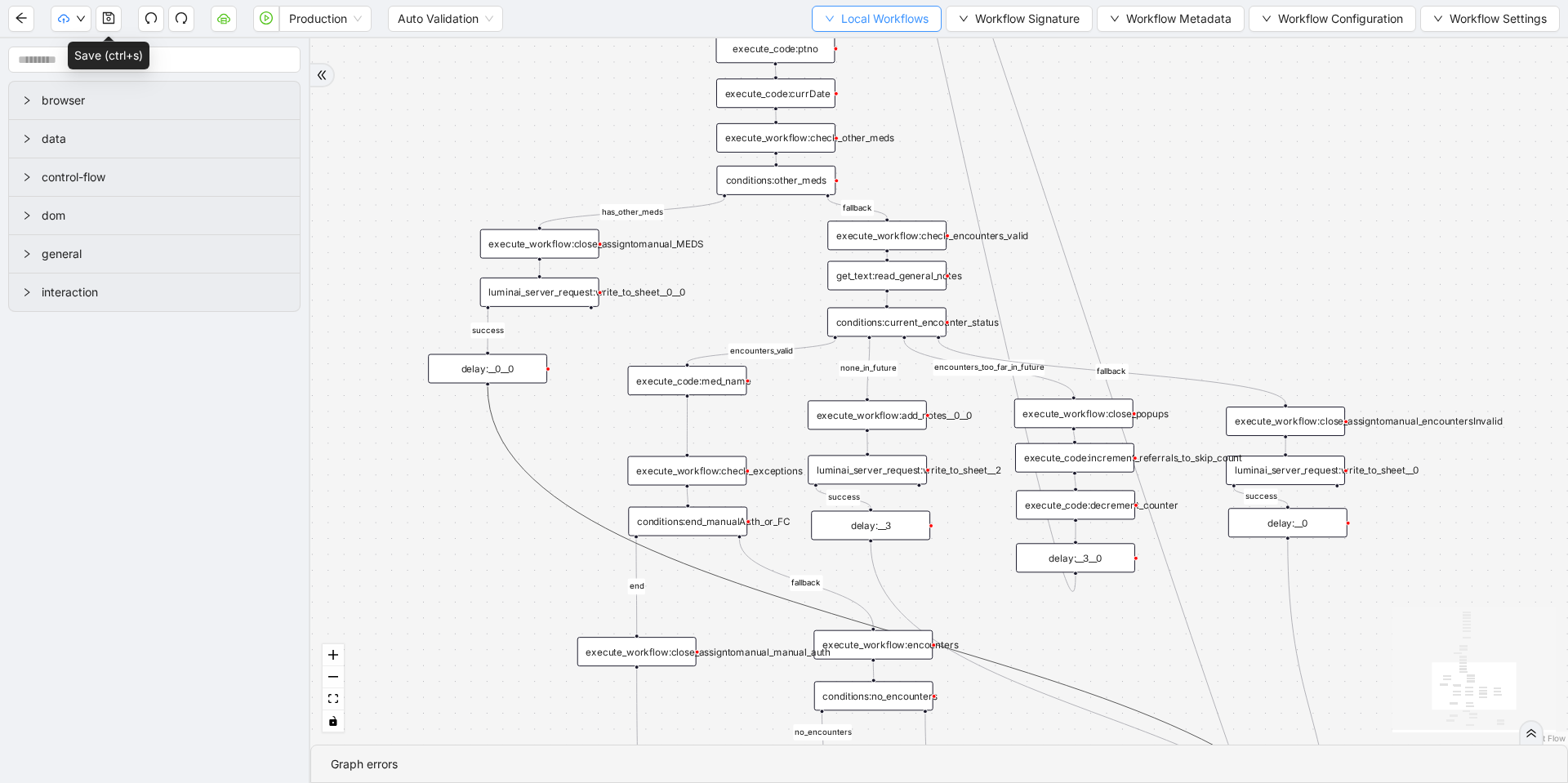
click at [892, 19] on span "Local Workflows" at bounding box center [885, 19] width 87 height 18
click at [862, 49] on span "Select" at bounding box center [868, 51] width 106 height 18
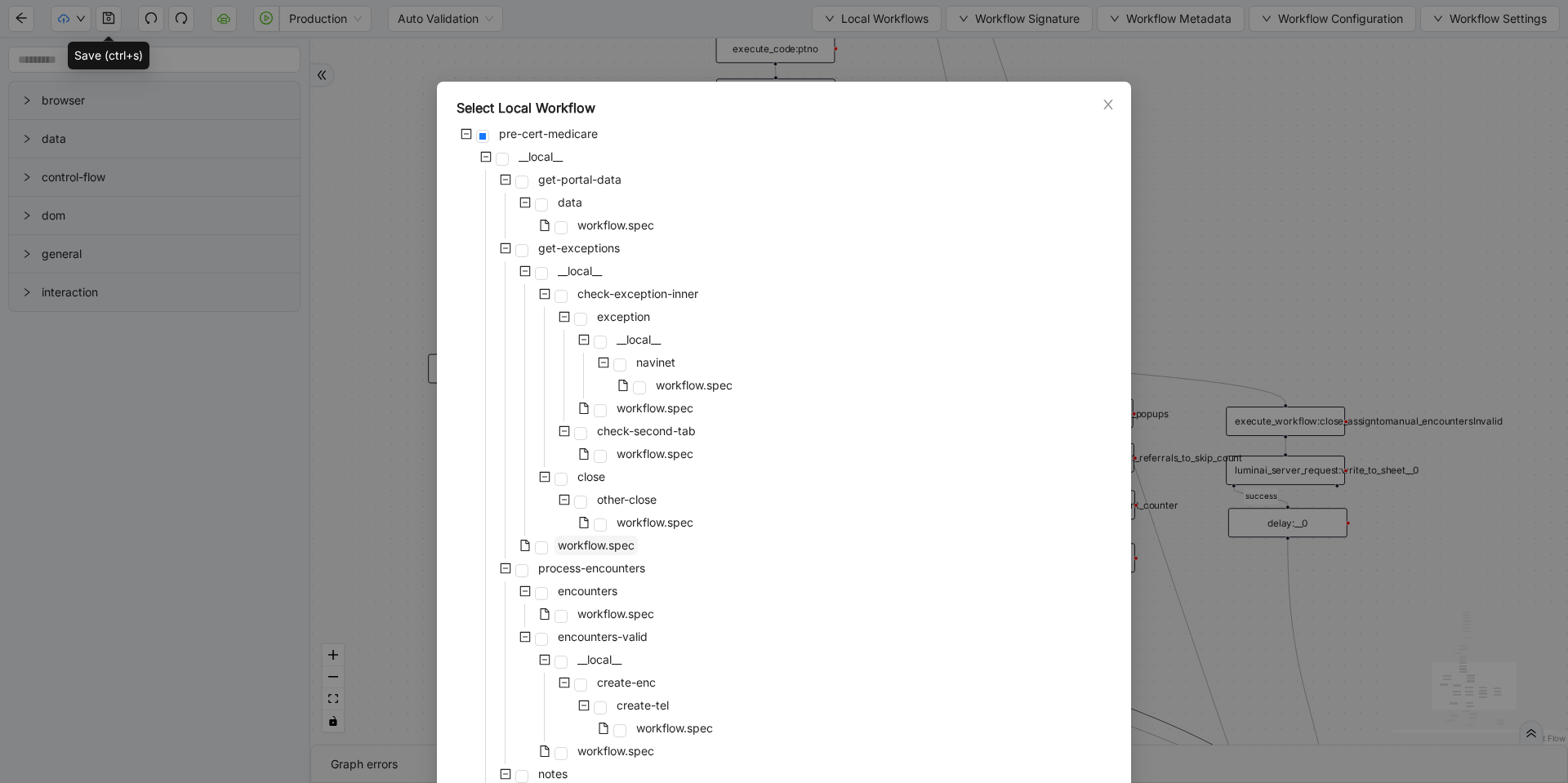
click at [594, 544] on span "workflow.spec" at bounding box center [595, 546] width 77 height 14
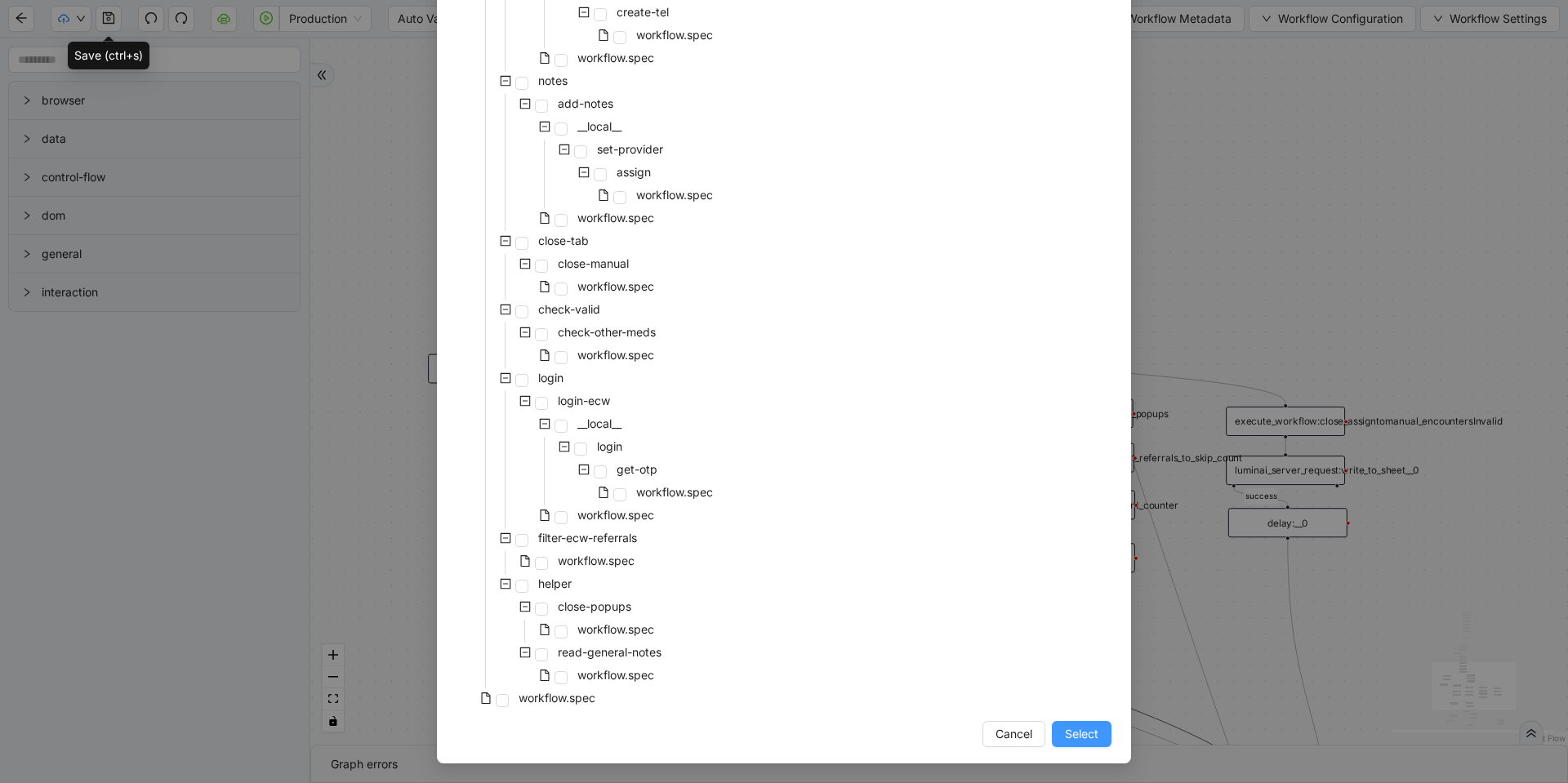
click at [1076, 731] on span "Select" at bounding box center [1082, 734] width 34 height 18
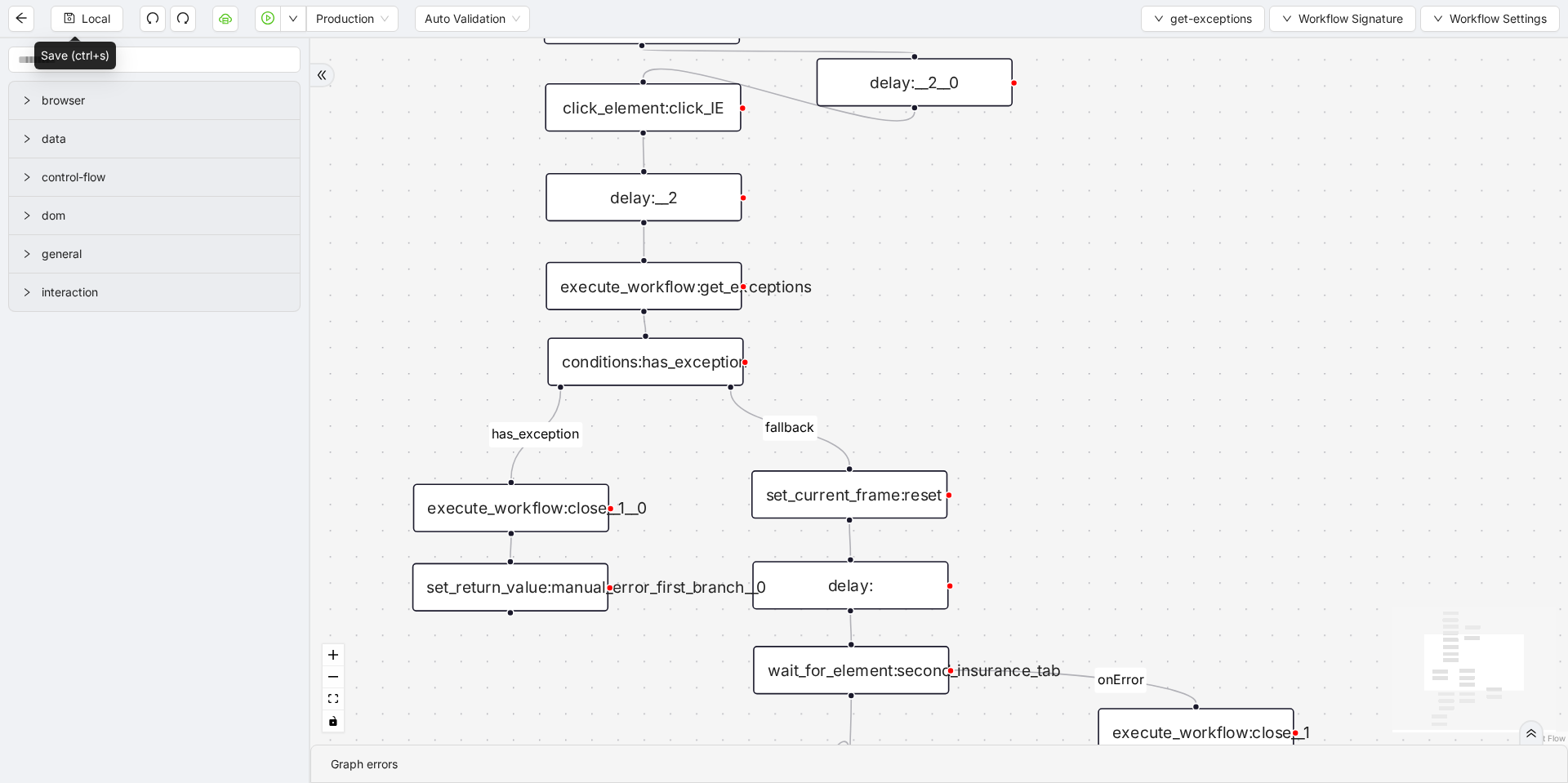
click at [700, 353] on div "conditions:has_exception" at bounding box center [645, 361] width 196 height 48
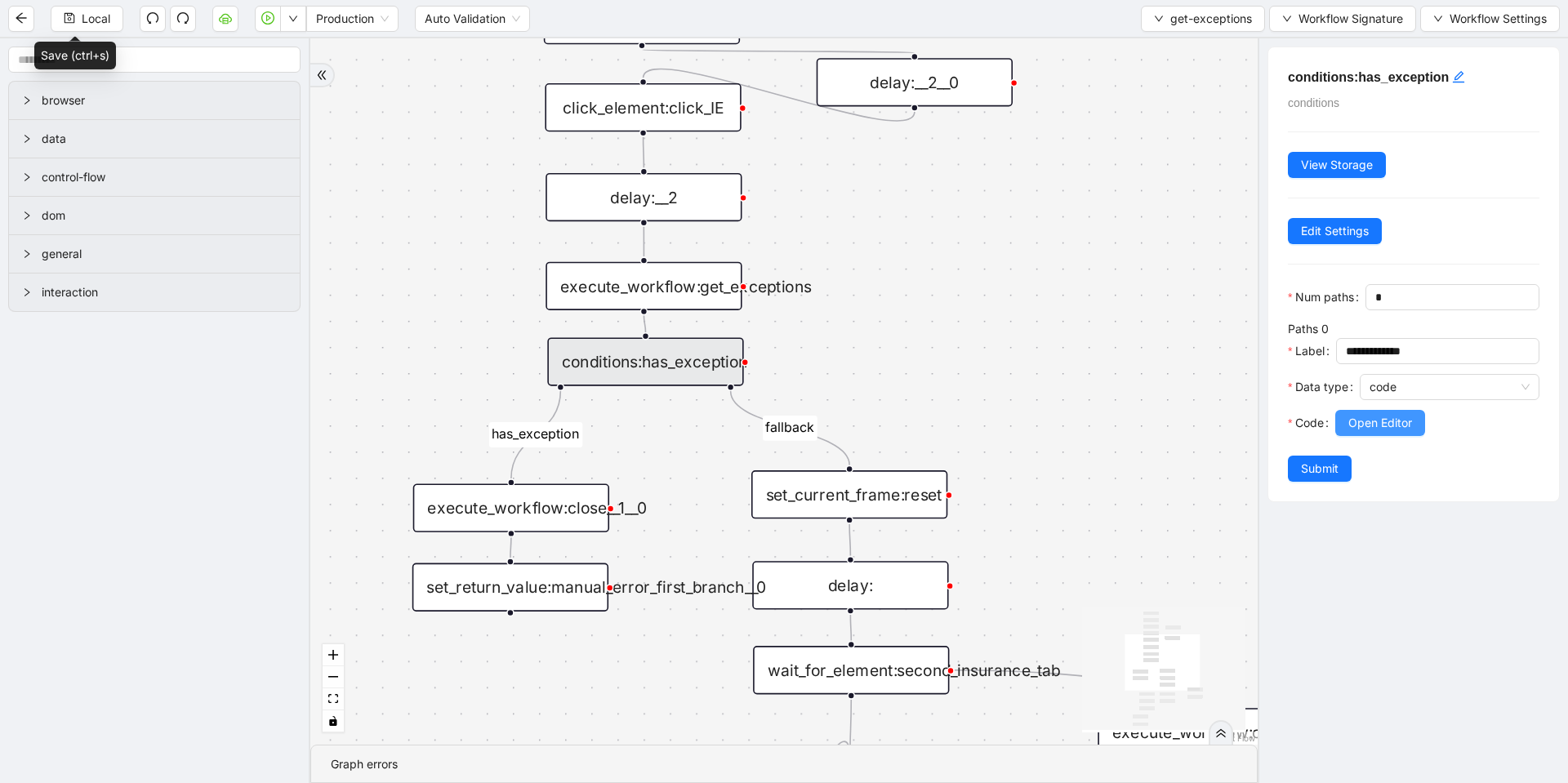
click at [1392, 436] on button "Open Editor" at bounding box center [1380, 423] width 89 height 26
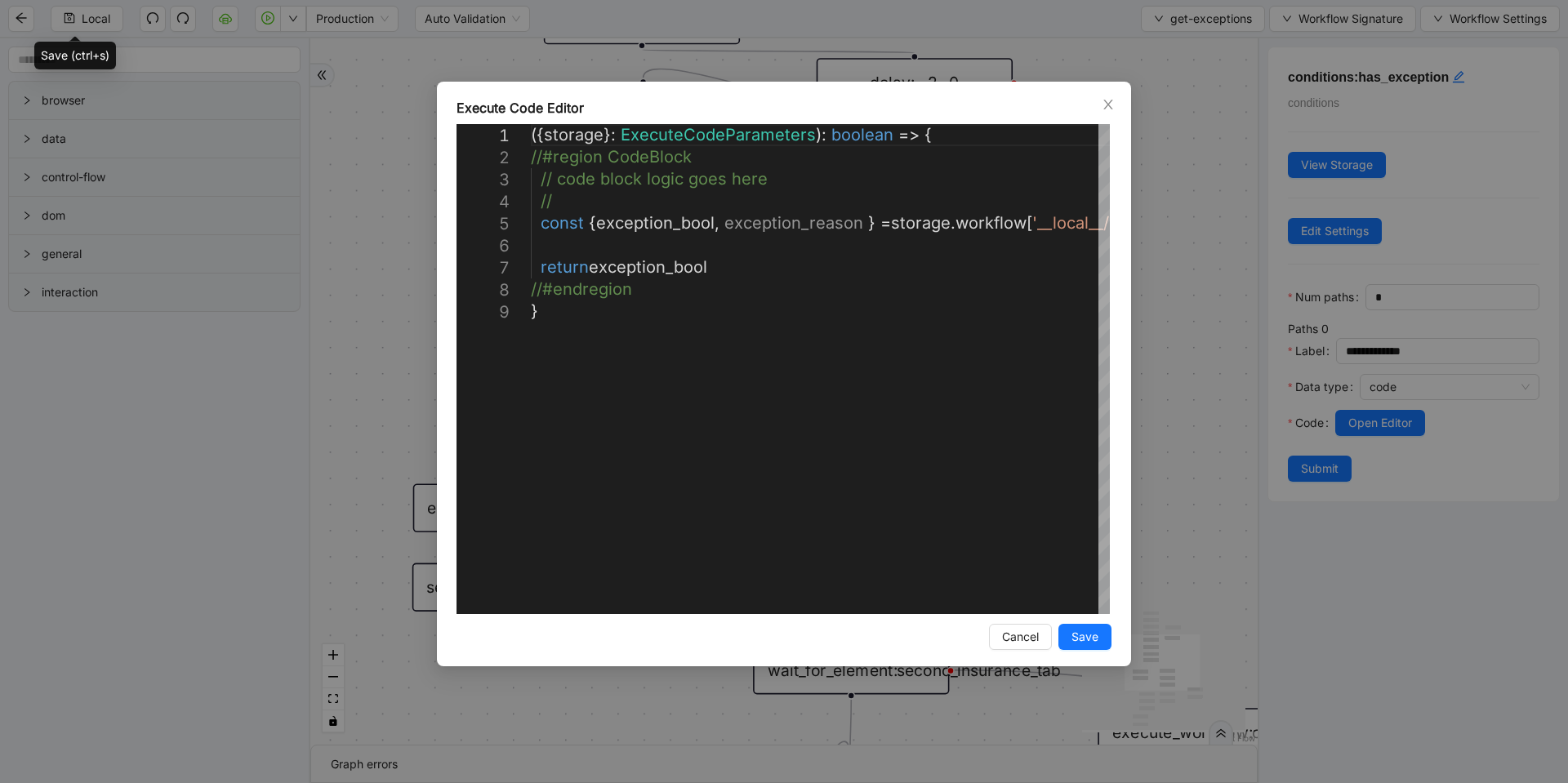
click at [1186, 252] on div "**********" at bounding box center [784, 392] width 1568 height 783
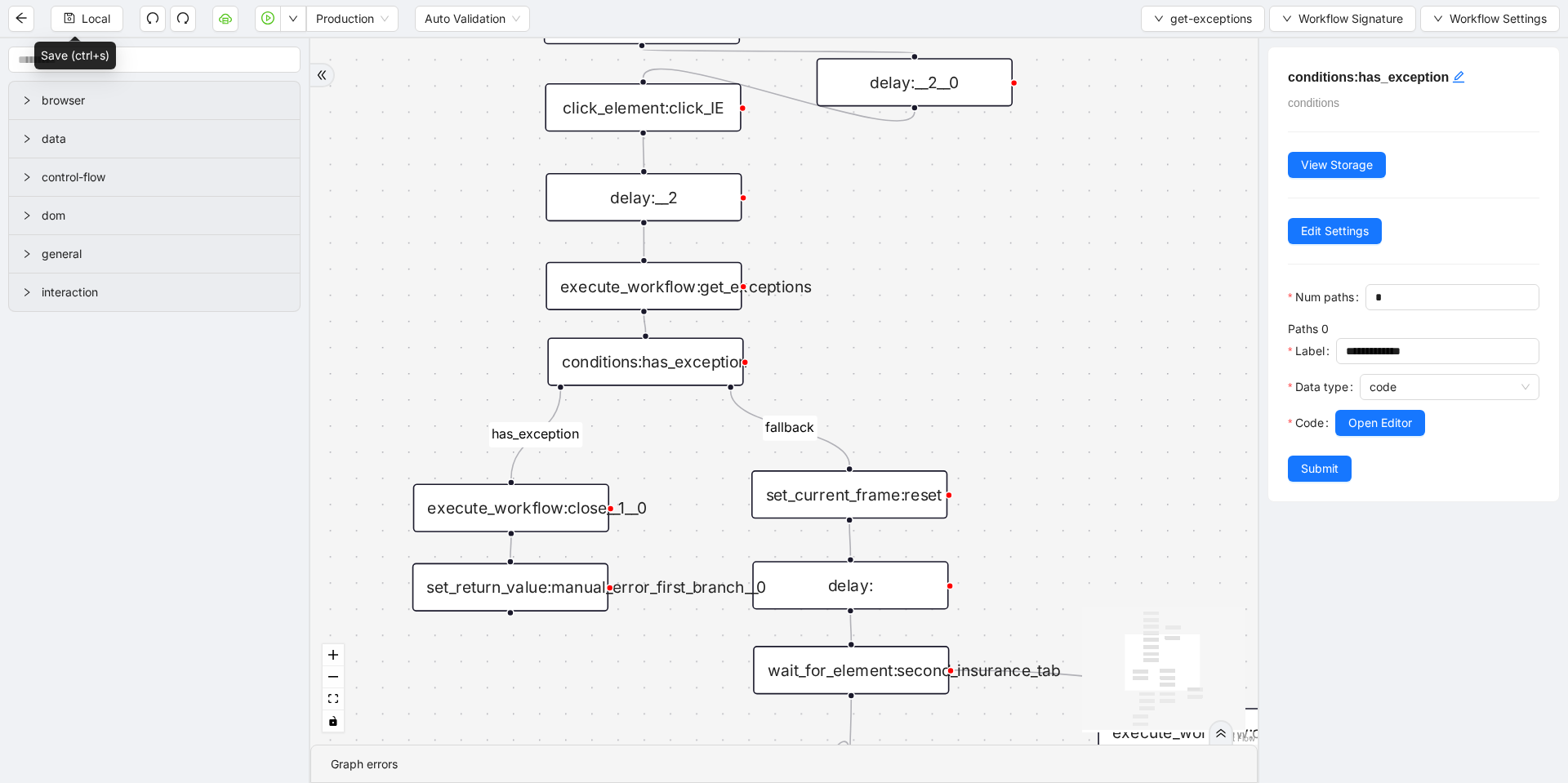
click at [559, 584] on div "set_return_value:manual_error_first_branch__0" at bounding box center [510, 587] width 196 height 48
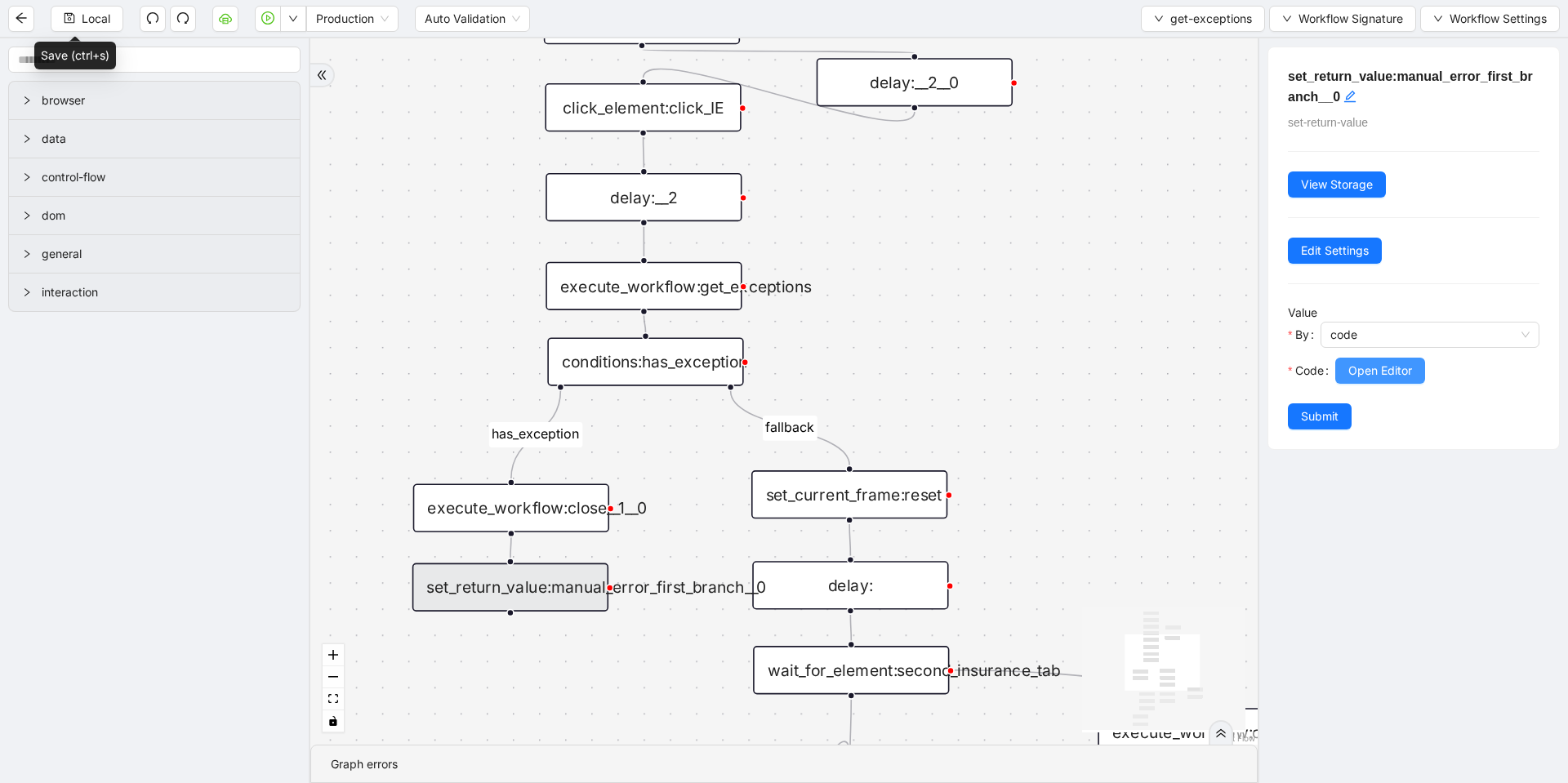
click at [1388, 368] on span "Open Editor" at bounding box center [1380, 371] width 64 height 18
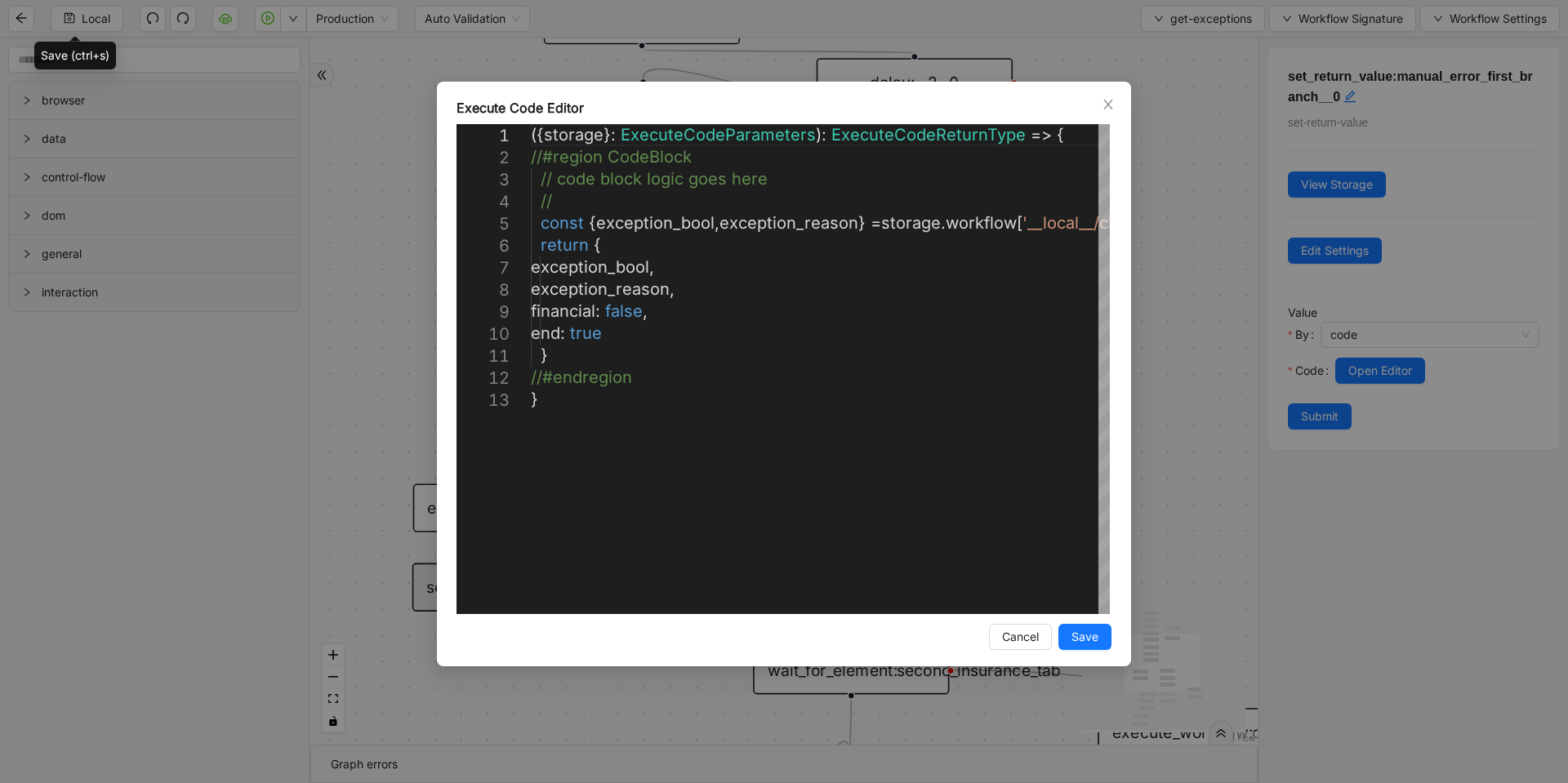
click at [1179, 328] on div "**********" at bounding box center [784, 392] width 1568 height 783
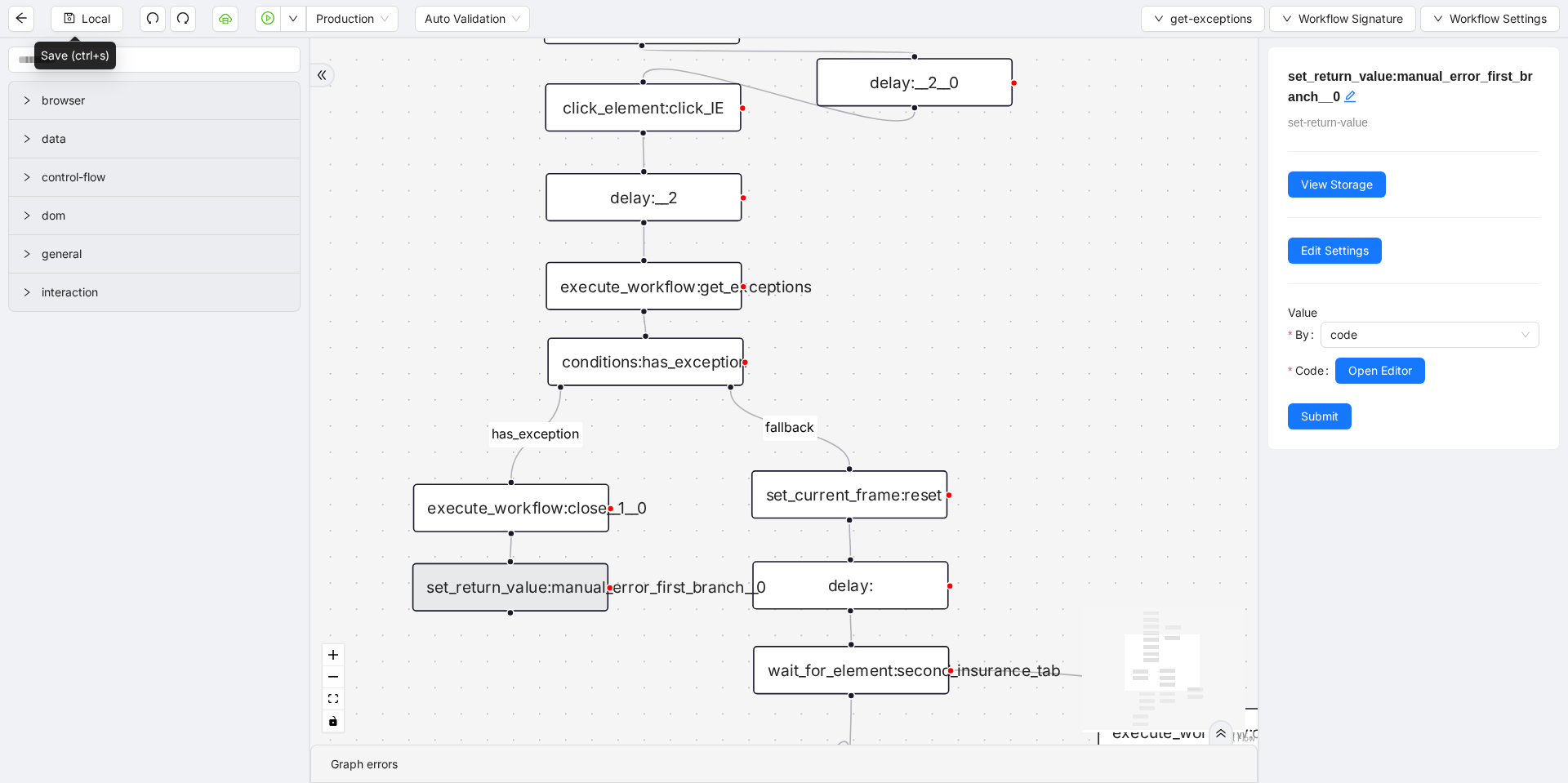
click at [579, 589] on div "set_return_value:manual_error_first_branch__0" at bounding box center [510, 587] width 196 height 48
click at [1391, 365] on span "Open Editor" at bounding box center [1380, 371] width 64 height 18
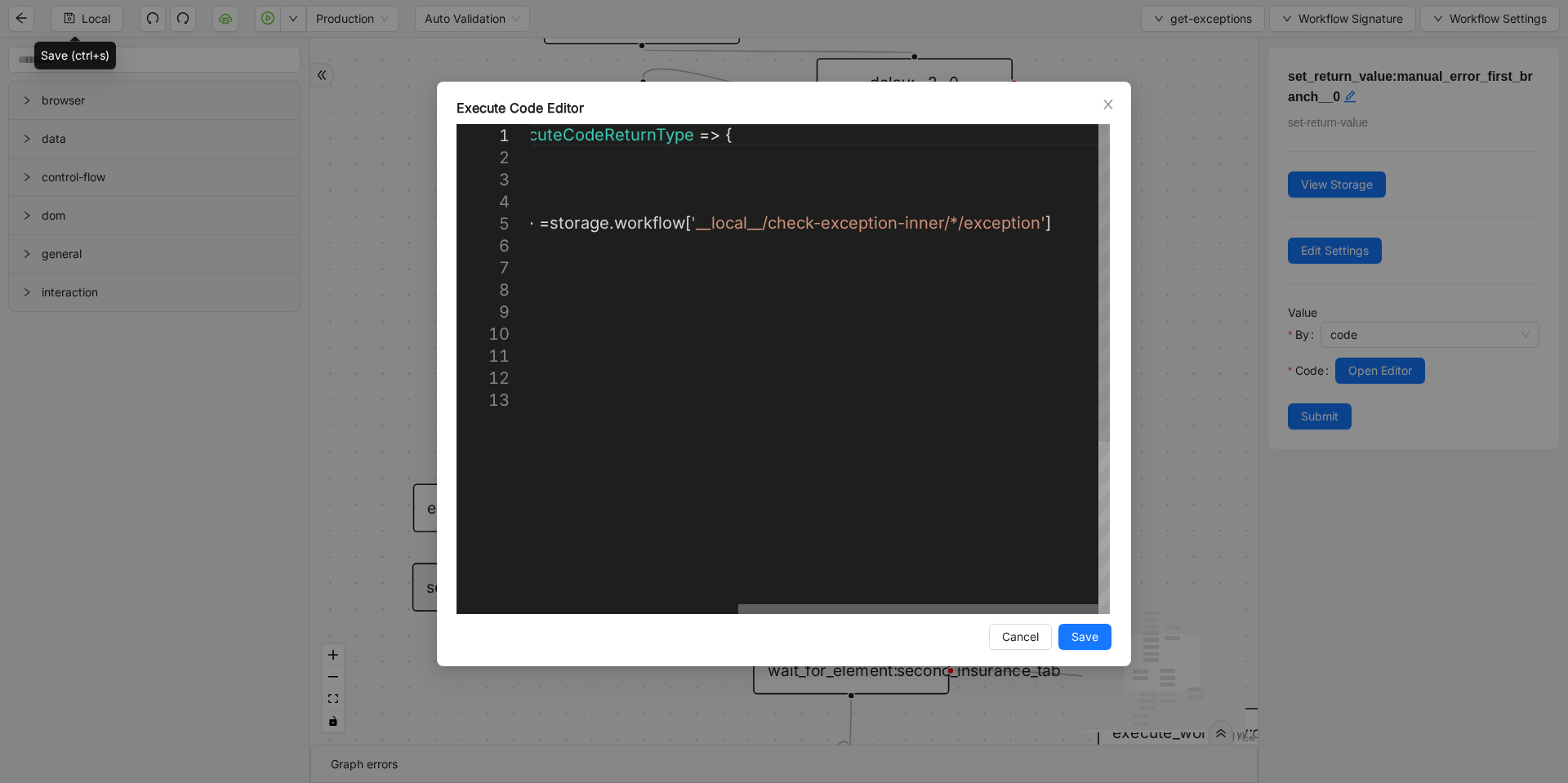
click at [971, 605] on div at bounding box center [918, 609] width 361 height 10
click at [1229, 239] on div "**********" at bounding box center [784, 392] width 1568 height 783
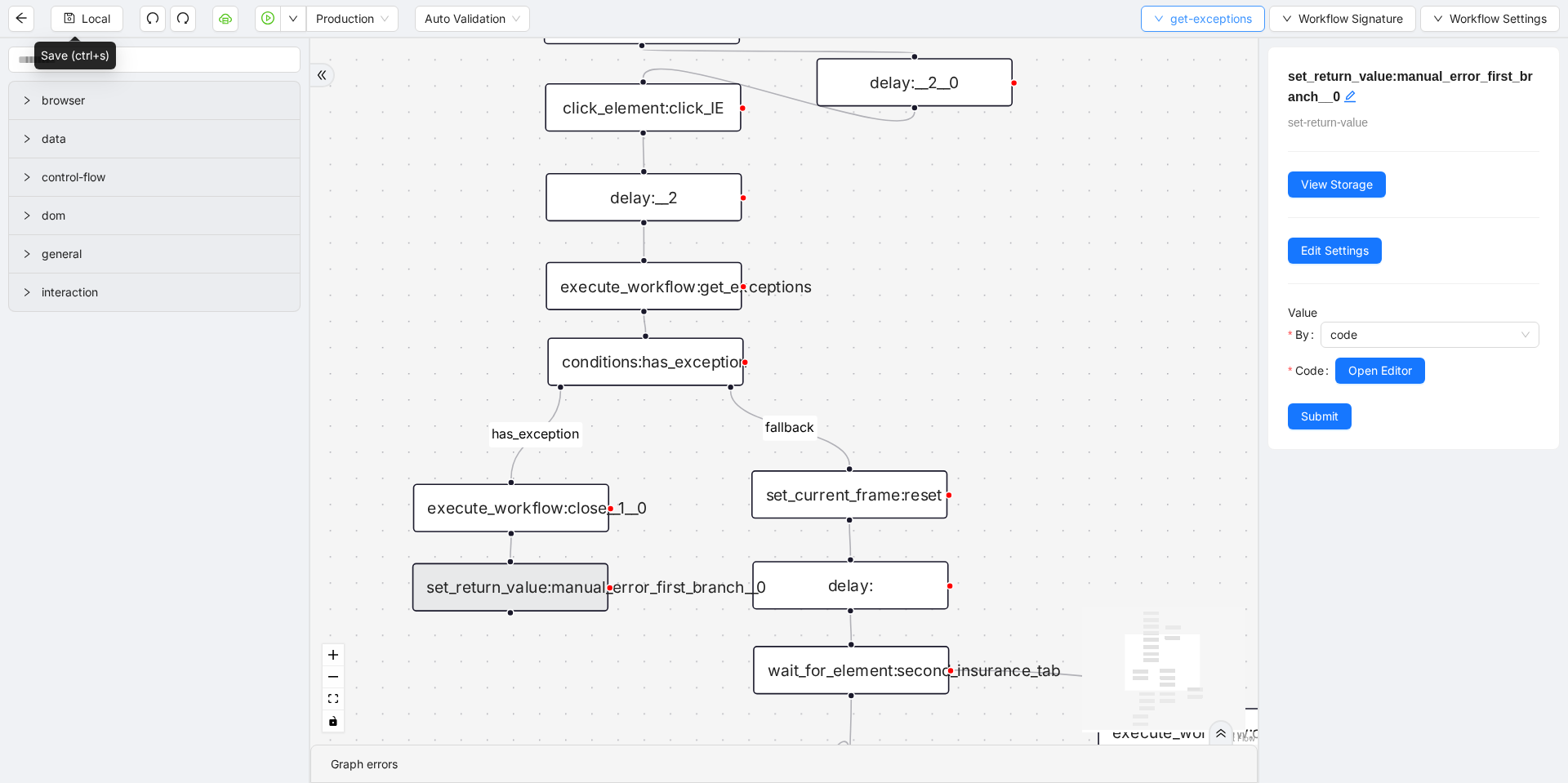
click at [1227, 23] on span "get-exceptions" at bounding box center [1211, 19] width 81 height 18
click at [1180, 52] on span "Select" at bounding box center [1199, 51] width 97 height 18
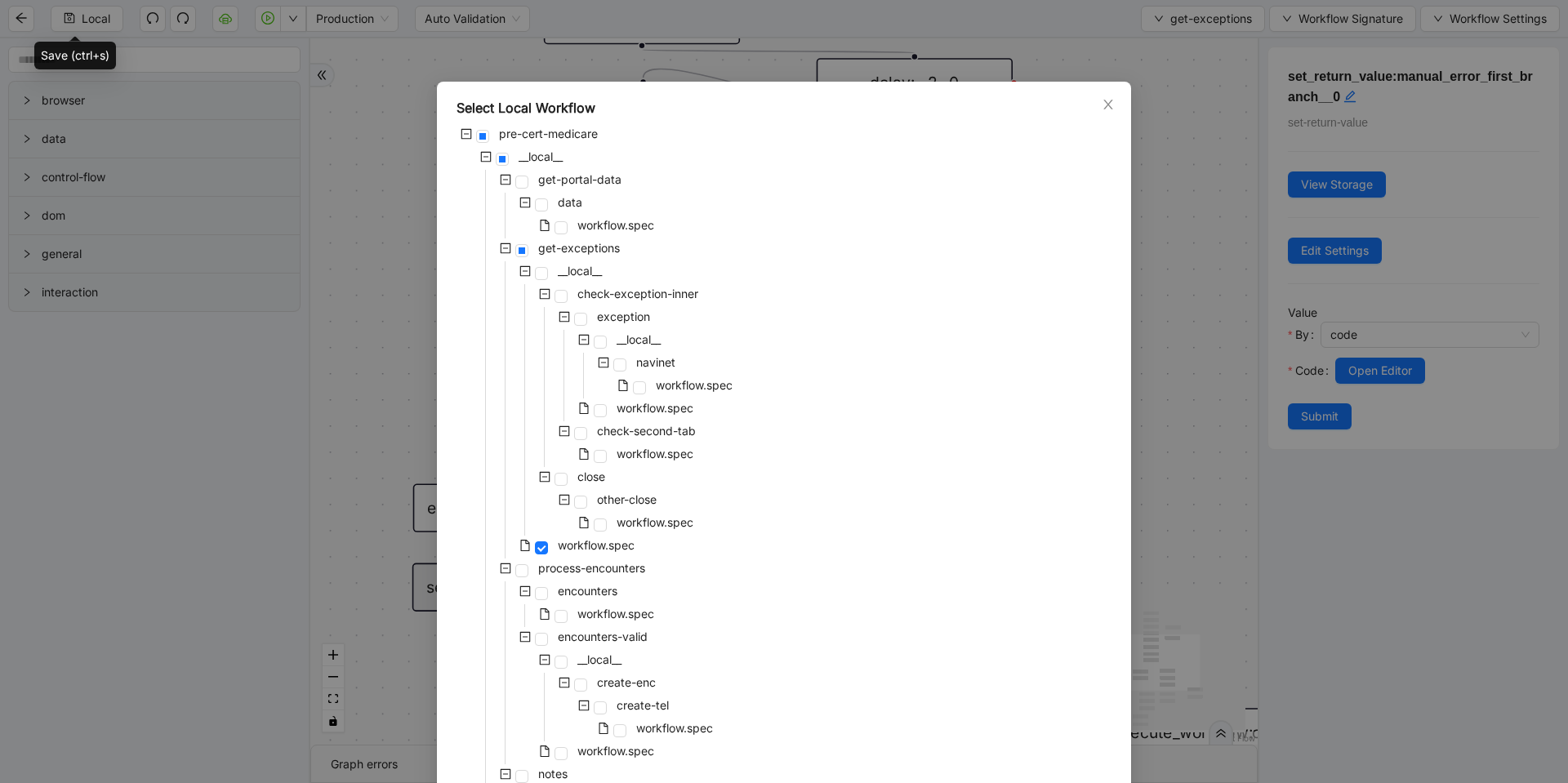
click at [1173, 382] on div "Select Local Workflow pre-cert-medicare __local__ get-portal-data data workflow…" at bounding box center [784, 392] width 1568 height 783
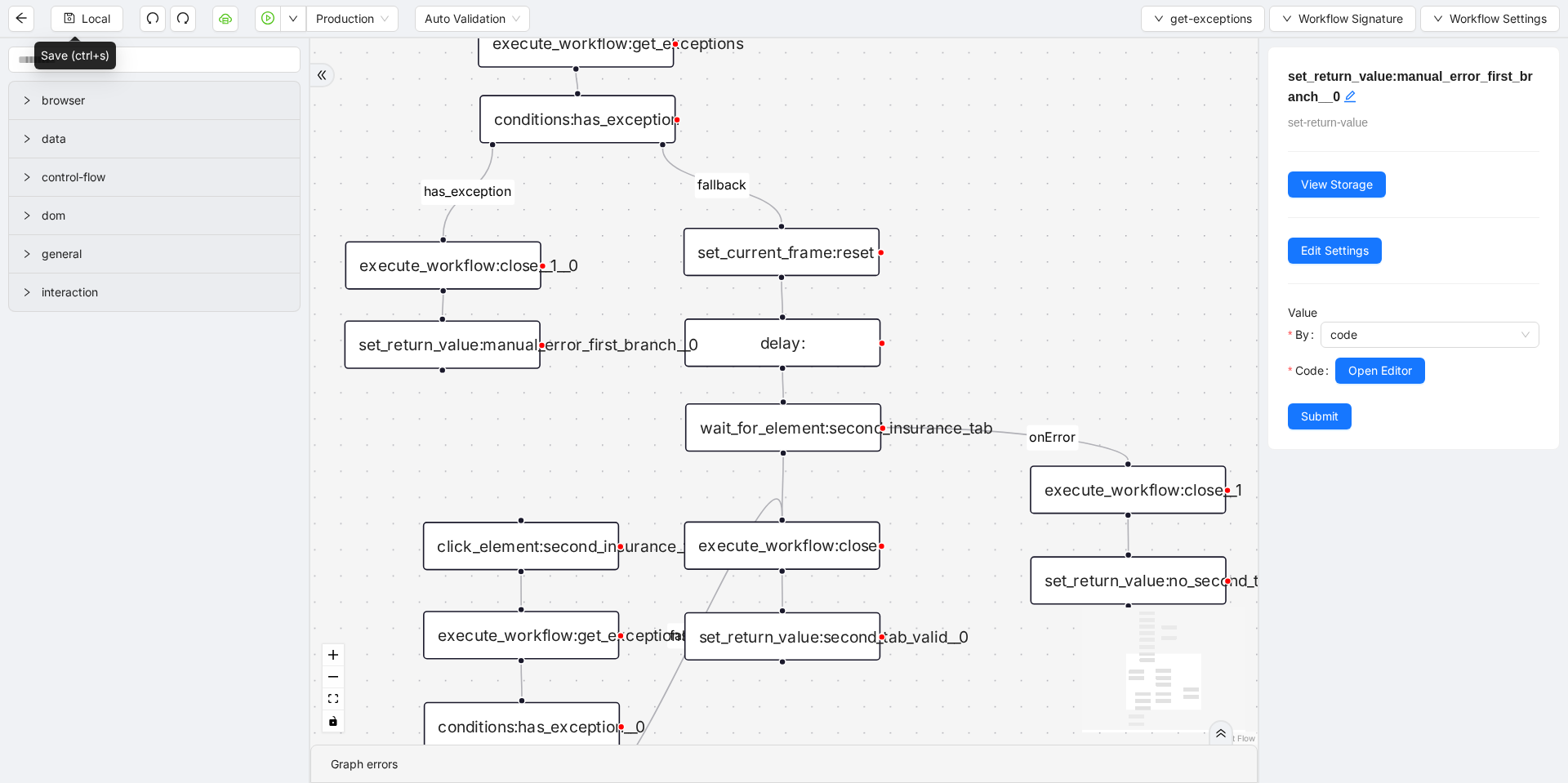
click at [784, 637] on div "set_return_value:second_tab_valid__0" at bounding box center [782, 637] width 196 height 48
click at [1370, 374] on span "Open Editor" at bounding box center [1380, 371] width 64 height 18
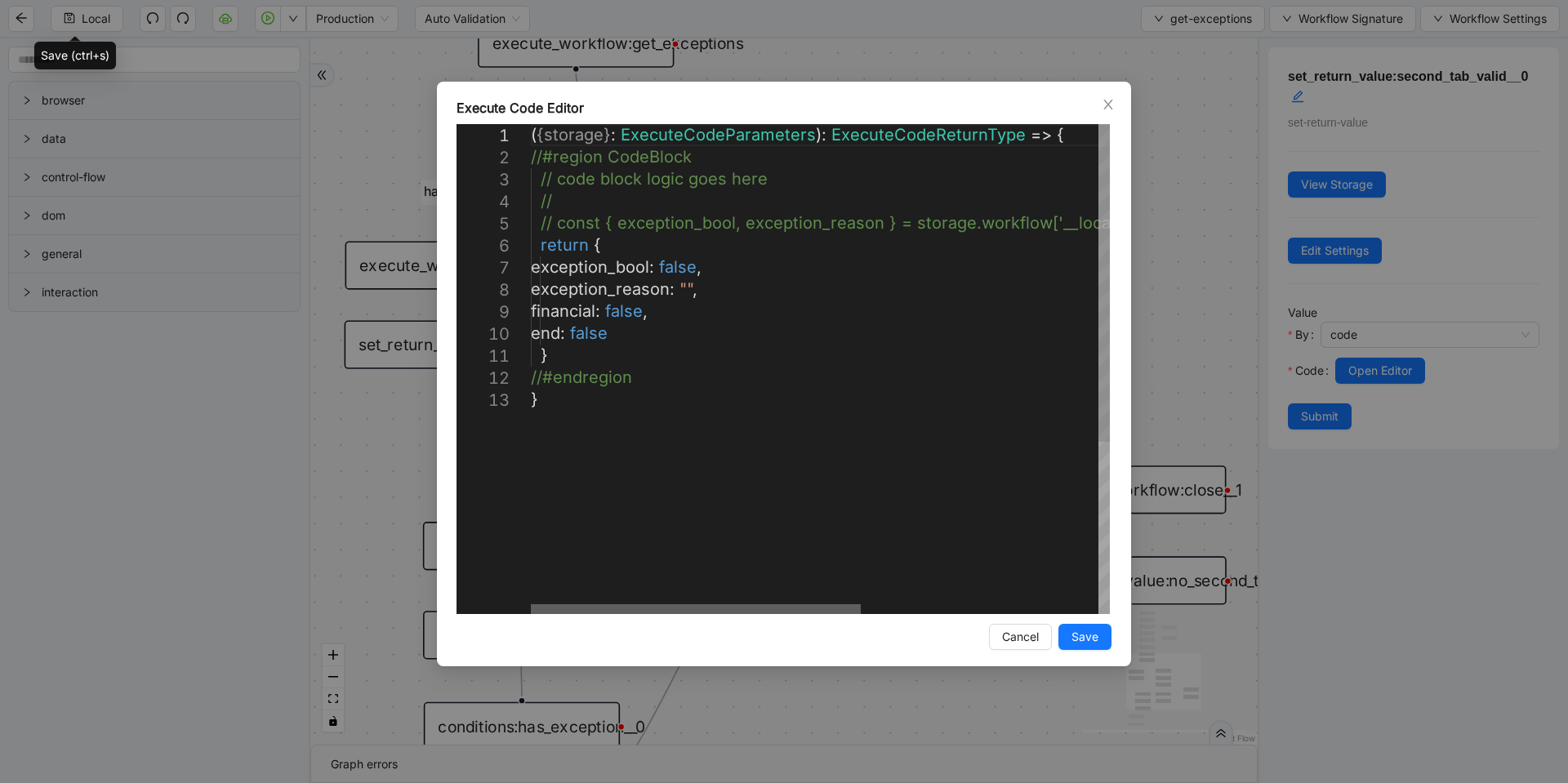
click at [531, 614] on div at bounding box center [696, 609] width 330 height 10
click at [1223, 232] on div "**********" at bounding box center [784, 392] width 1568 height 783
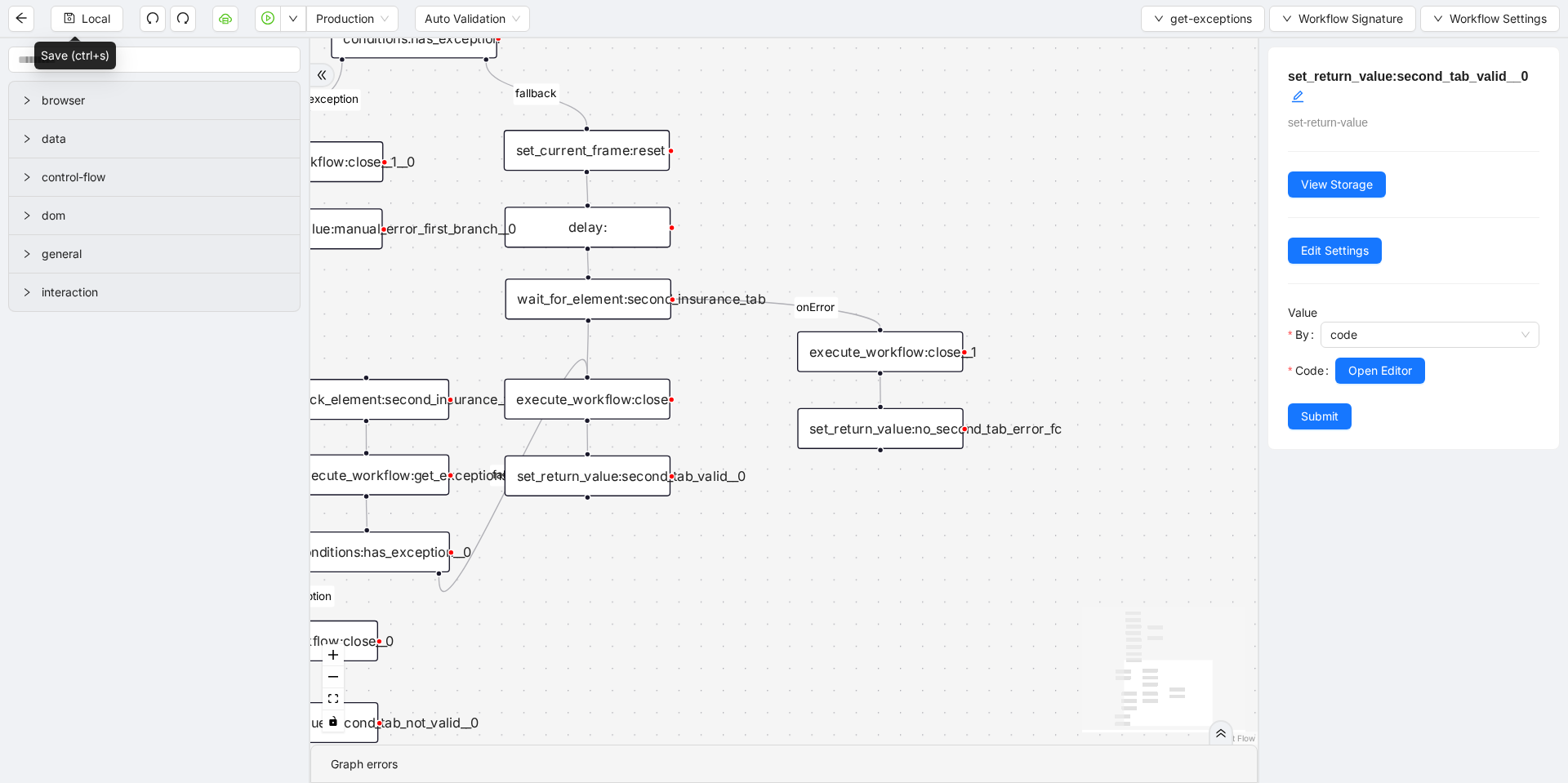
click at [910, 421] on div "set_return_value:no_second_tab_error_fc" at bounding box center [879, 428] width 166 height 41
click at [1379, 361] on button "Open Editor" at bounding box center [1380, 371] width 89 height 26
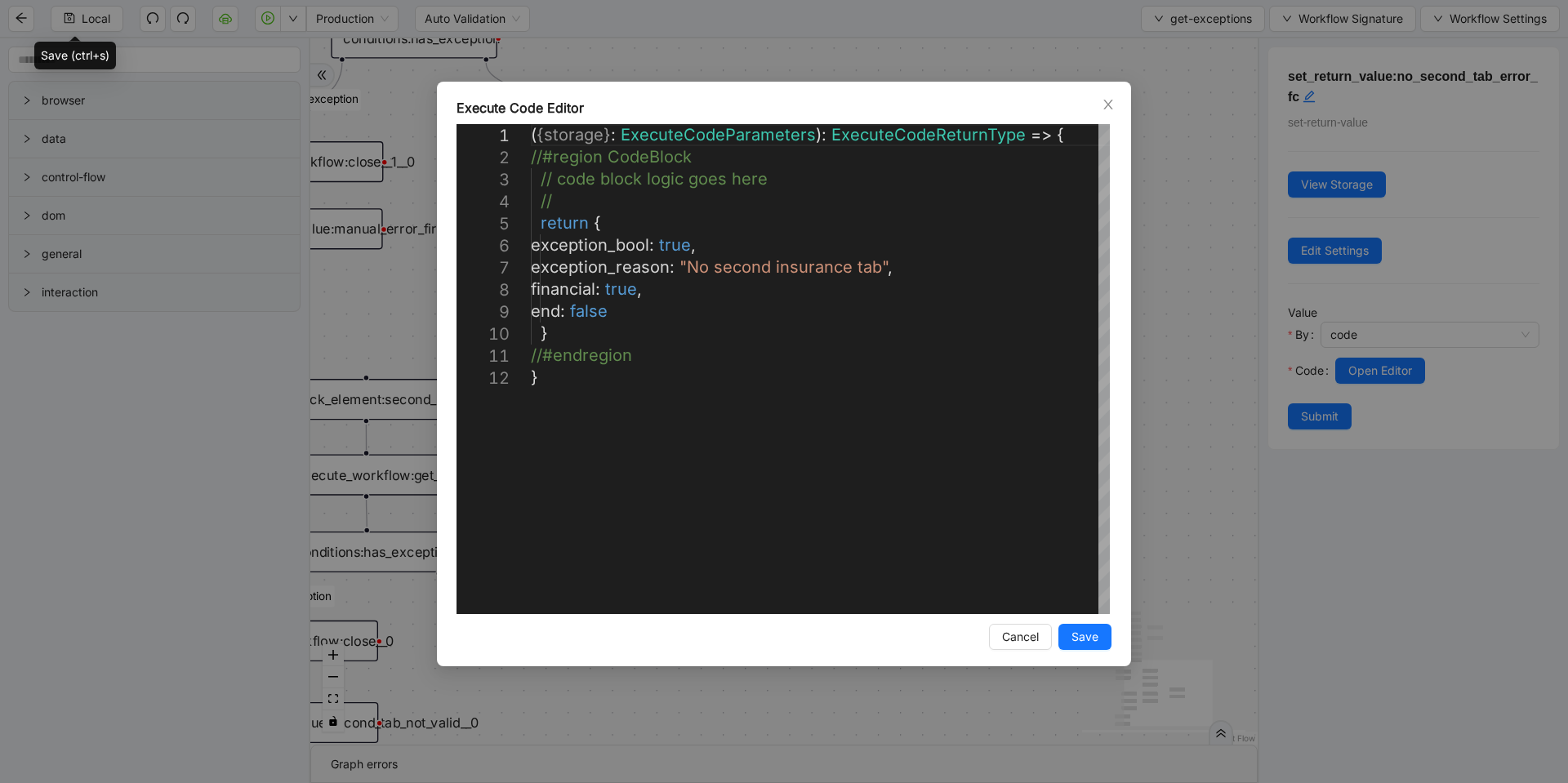
click at [1196, 236] on div "**********" at bounding box center [784, 392] width 1568 height 783
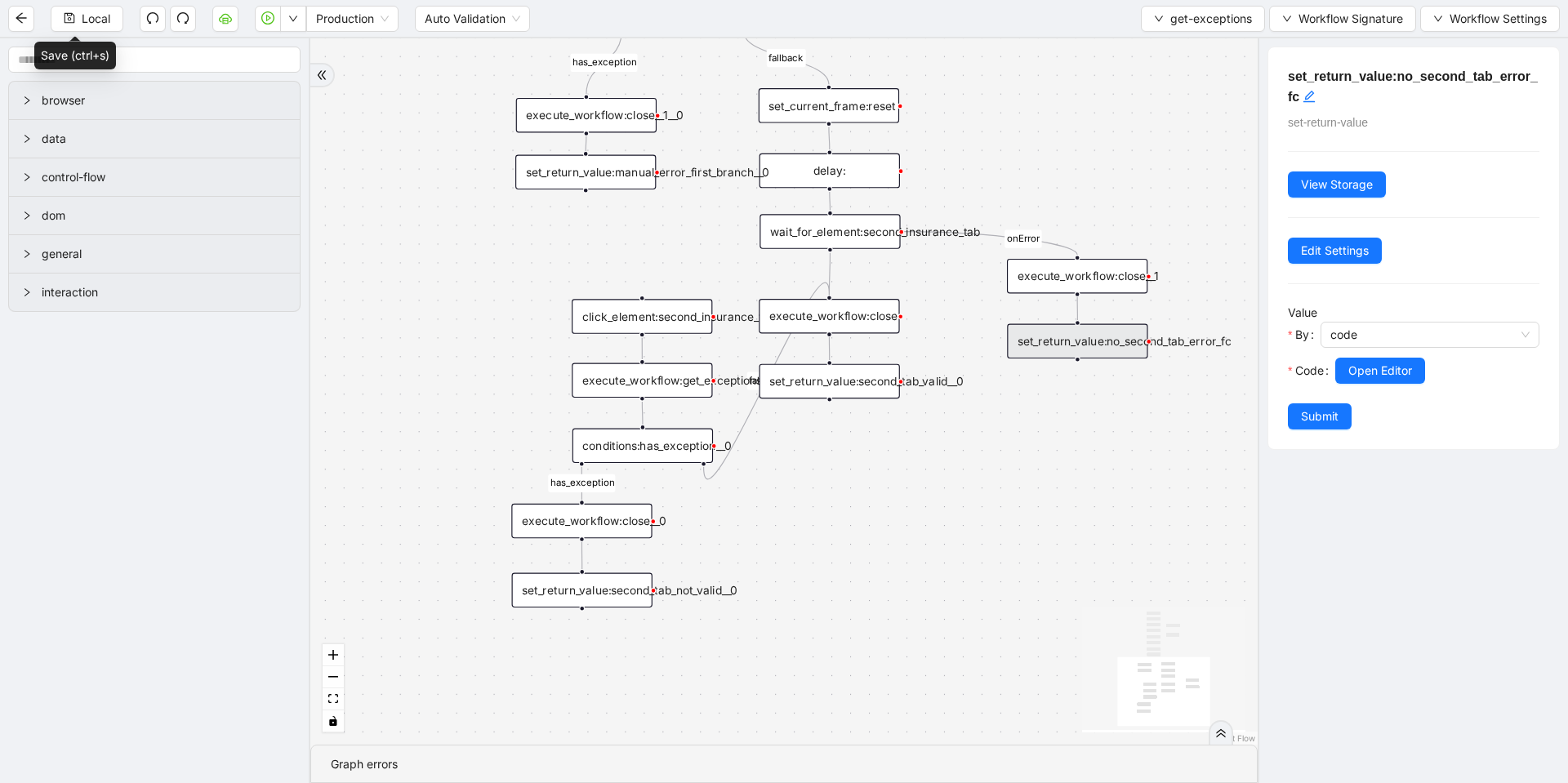
click at [595, 581] on div "set_return_value:second_tab_not_valid__0" at bounding box center [581, 590] width 140 height 35
click at [1369, 371] on span "Open Editor" at bounding box center [1380, 371] width 64 height 18
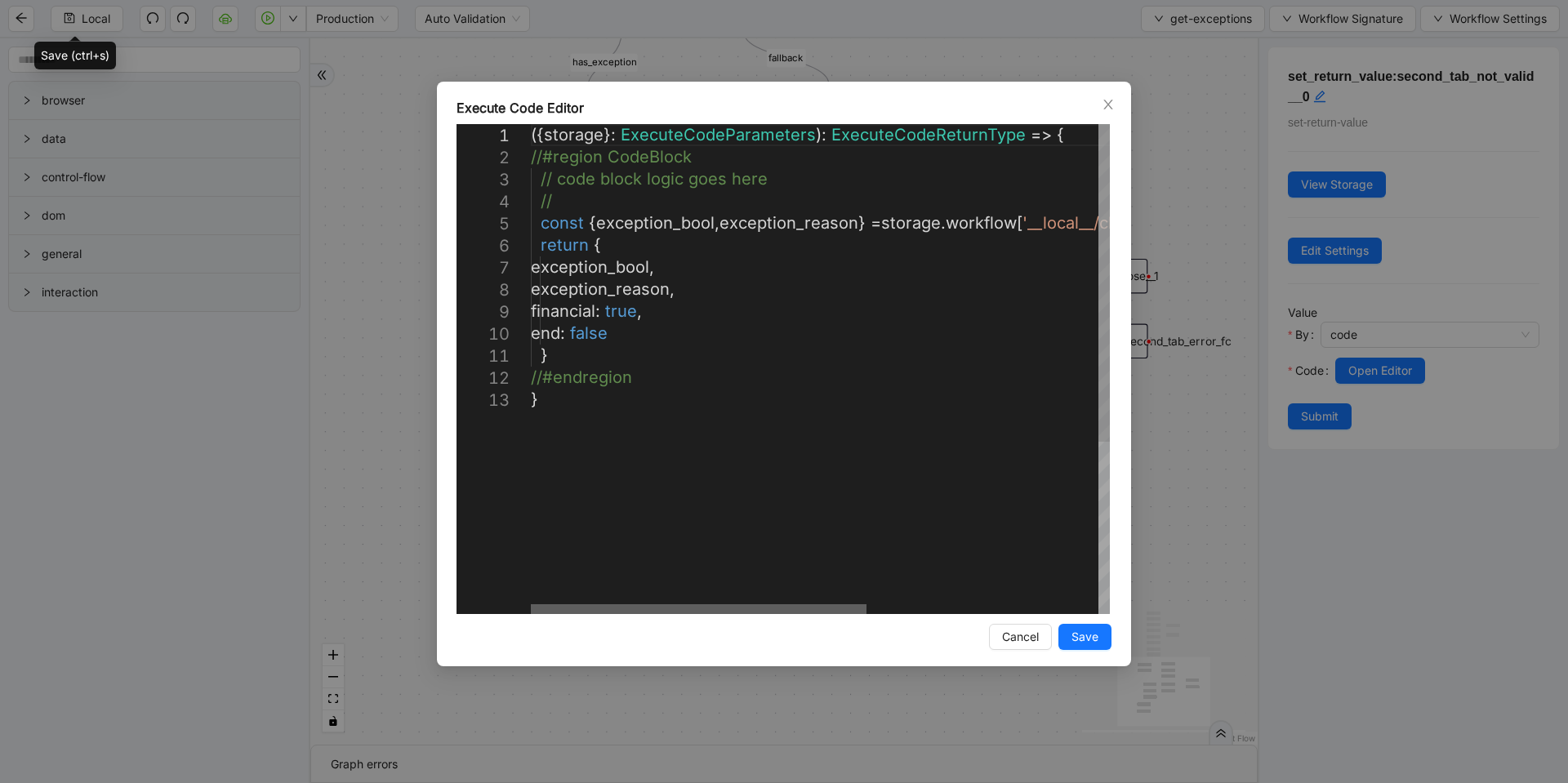
click at [531, 614] on div at bounding box center [699, 609] width 336 height 10
click at [1013, 59] on div "**********" at bounding box center [784, 392] width 1568 height 783
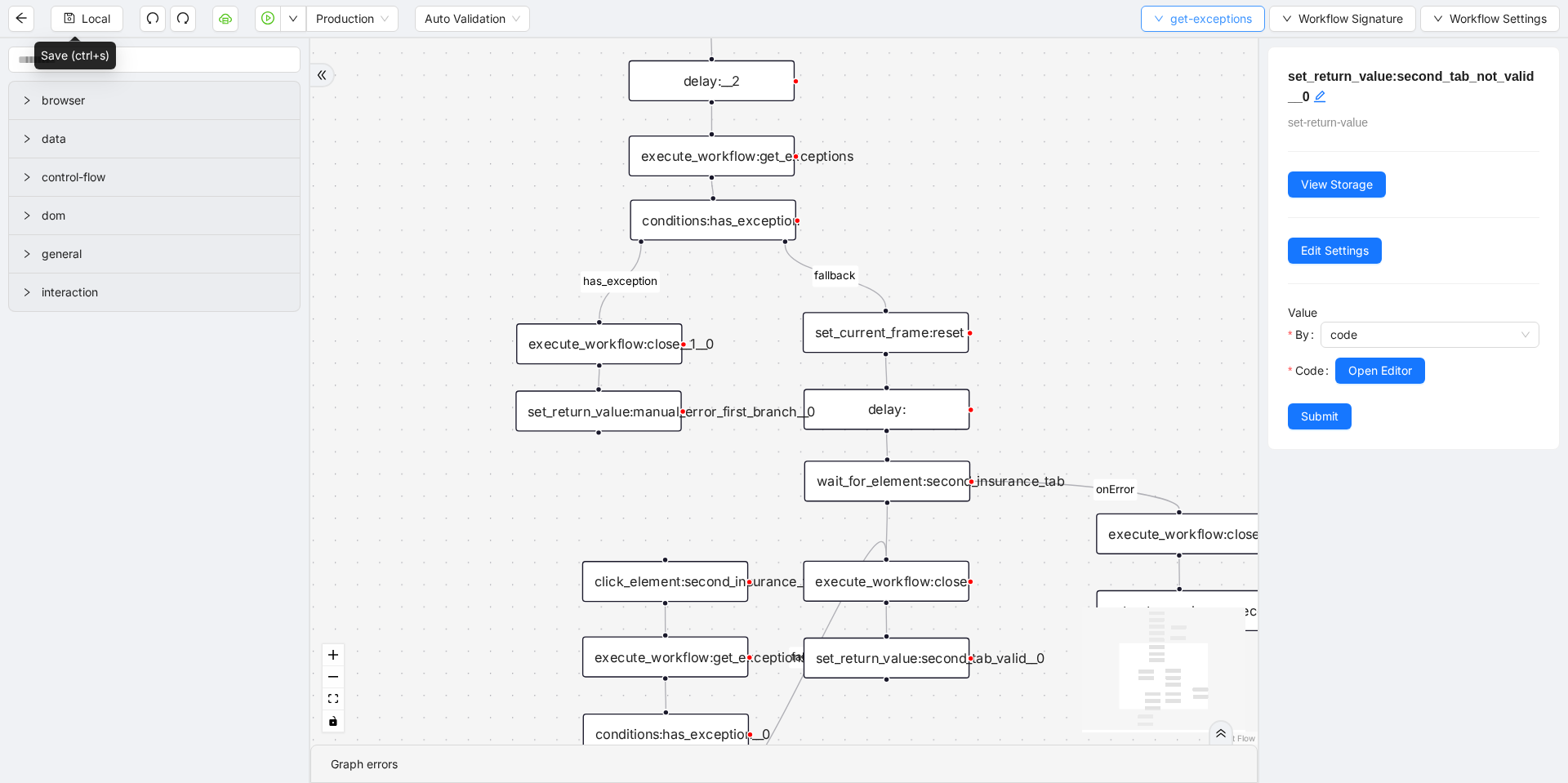
click at [1232, 14] on span "get-exceptions" at bounding box center [1211, 19] width 81 height 18
click at [1174, 48] on span "Select" at bounding box center [1199, 51] width 97 height 18
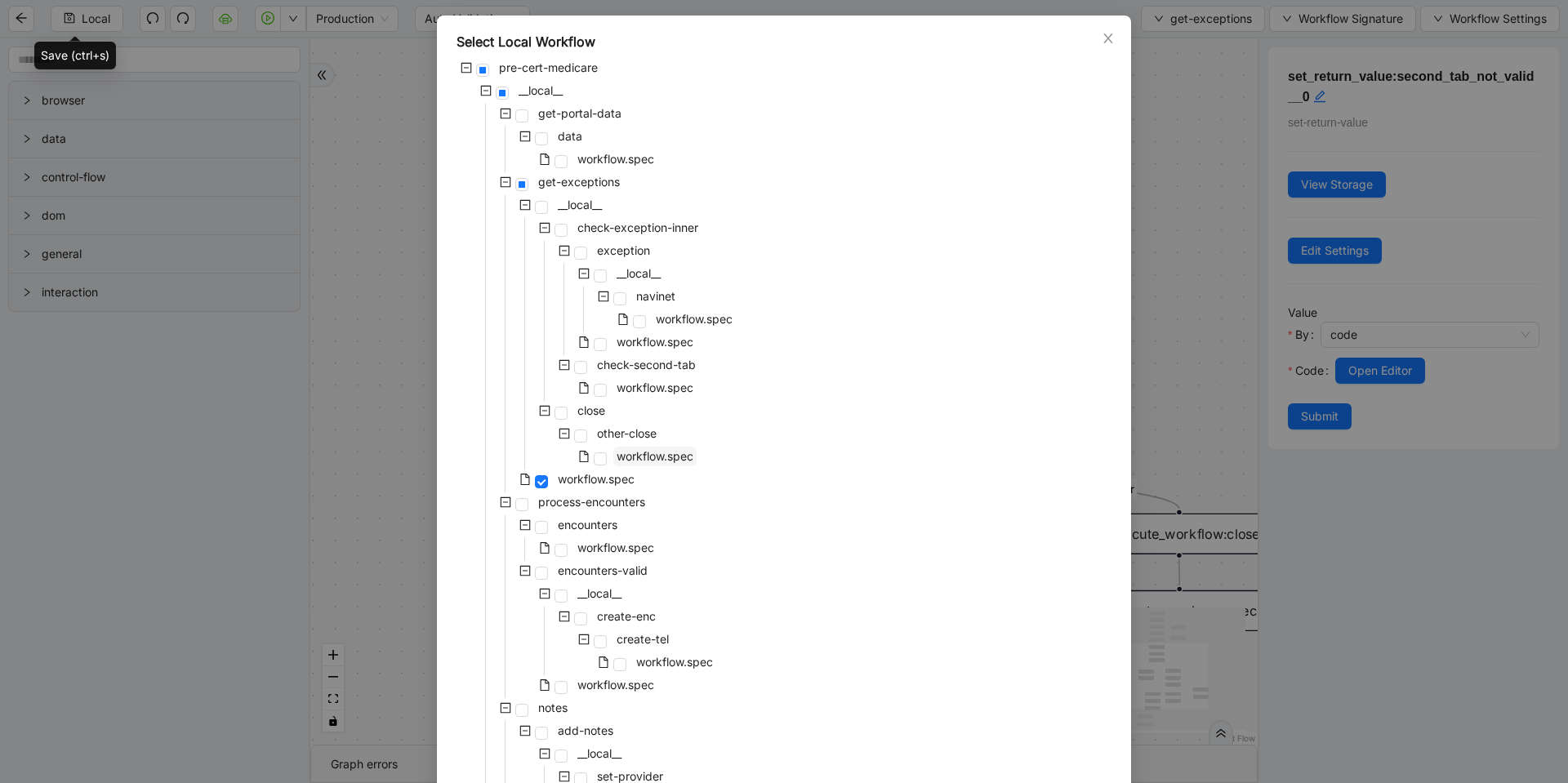
scroll to position [98, 0]
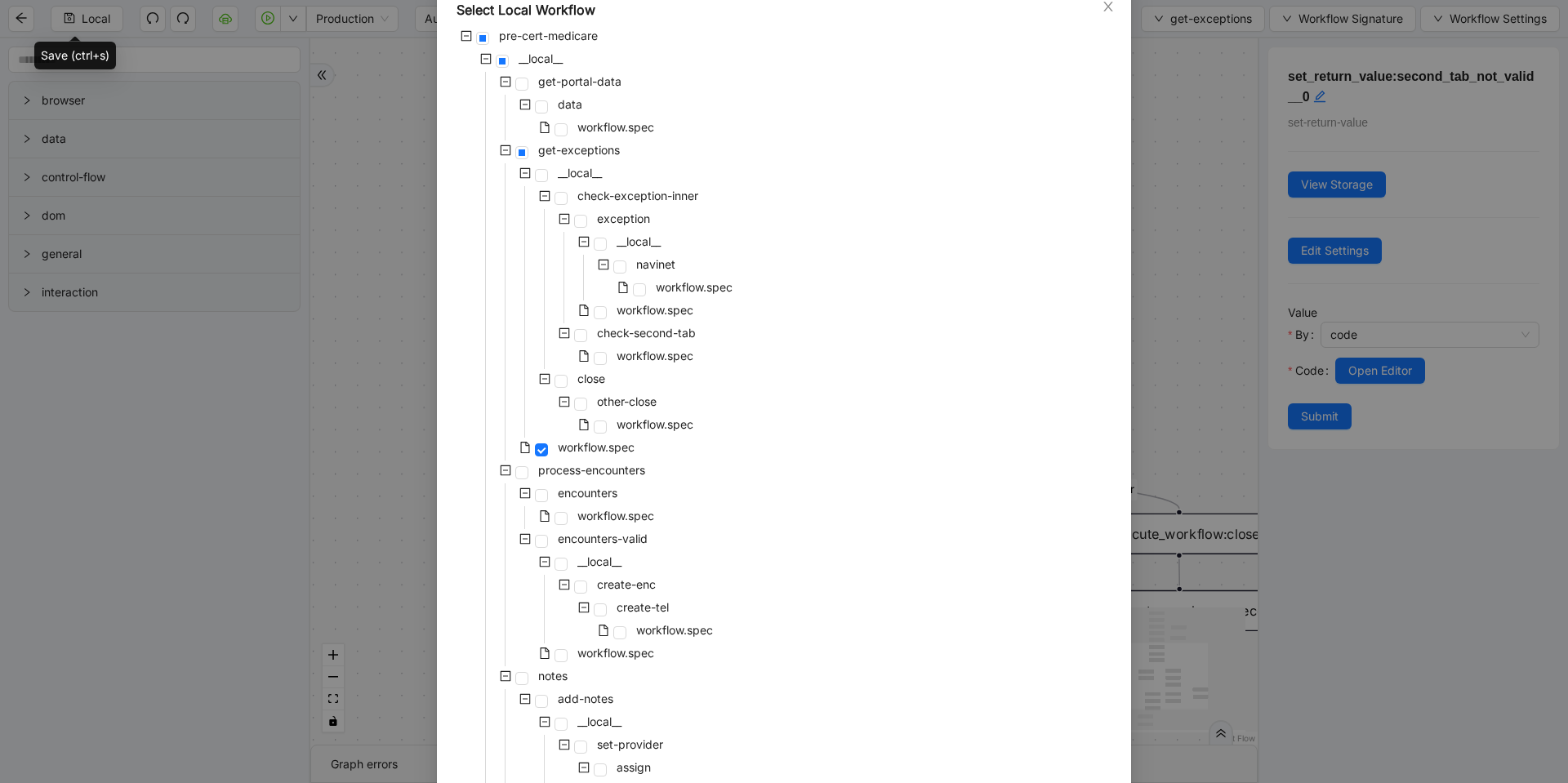
click at [1139, 296] on div "Select Local Workflow pre-cert-medicare __local__ get-portal-data data workflow…" at bounding box center [784, 392] width 1568 height 783
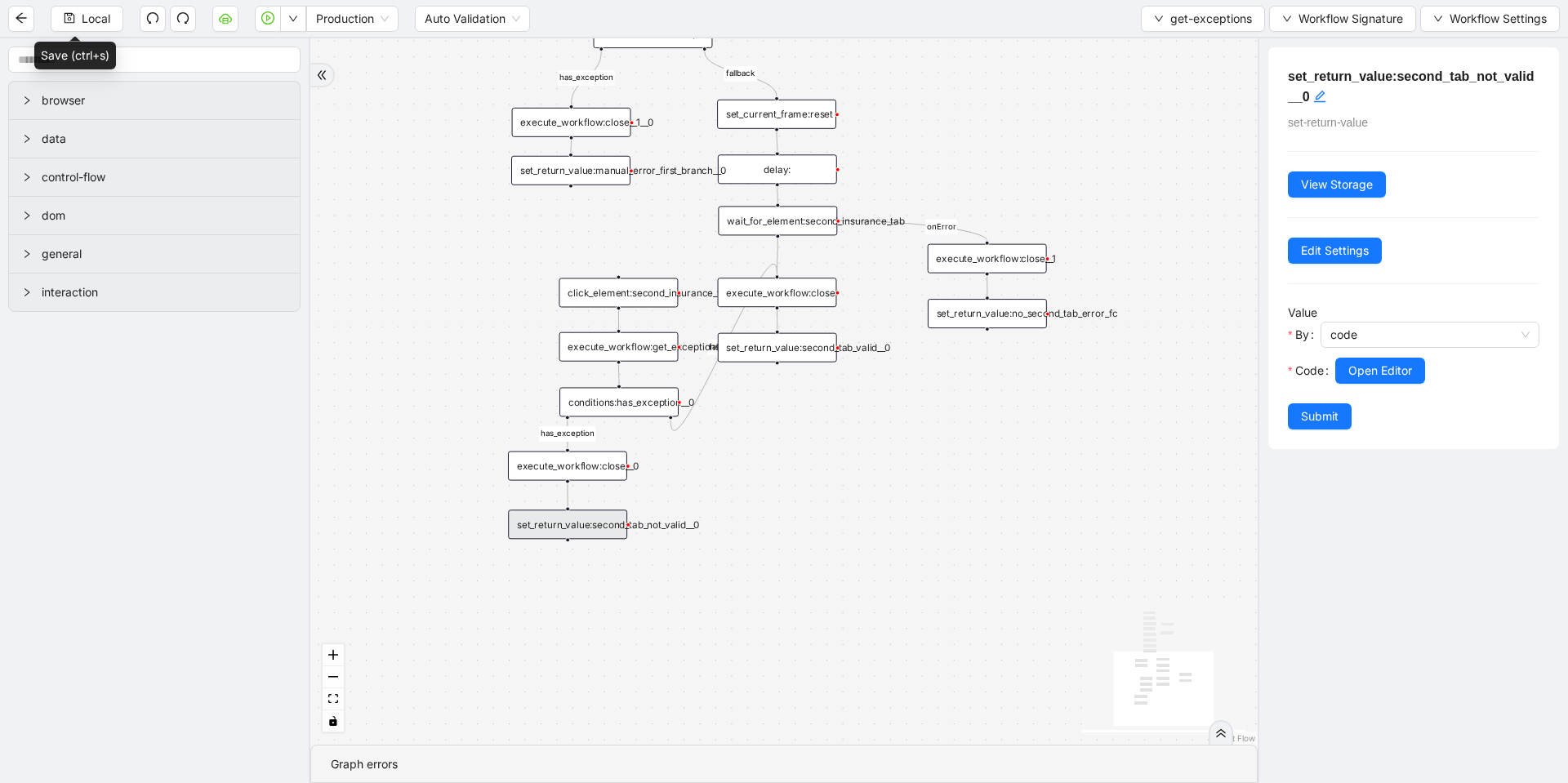
click at [973, 310] on div "set_return_value:no_second_tab_error_fc" at bounding box center [988, 314] width 119 height 30
click at [1392, 371] on span "Open Editor" at bounding box center [1380, 371] width 64 height 18
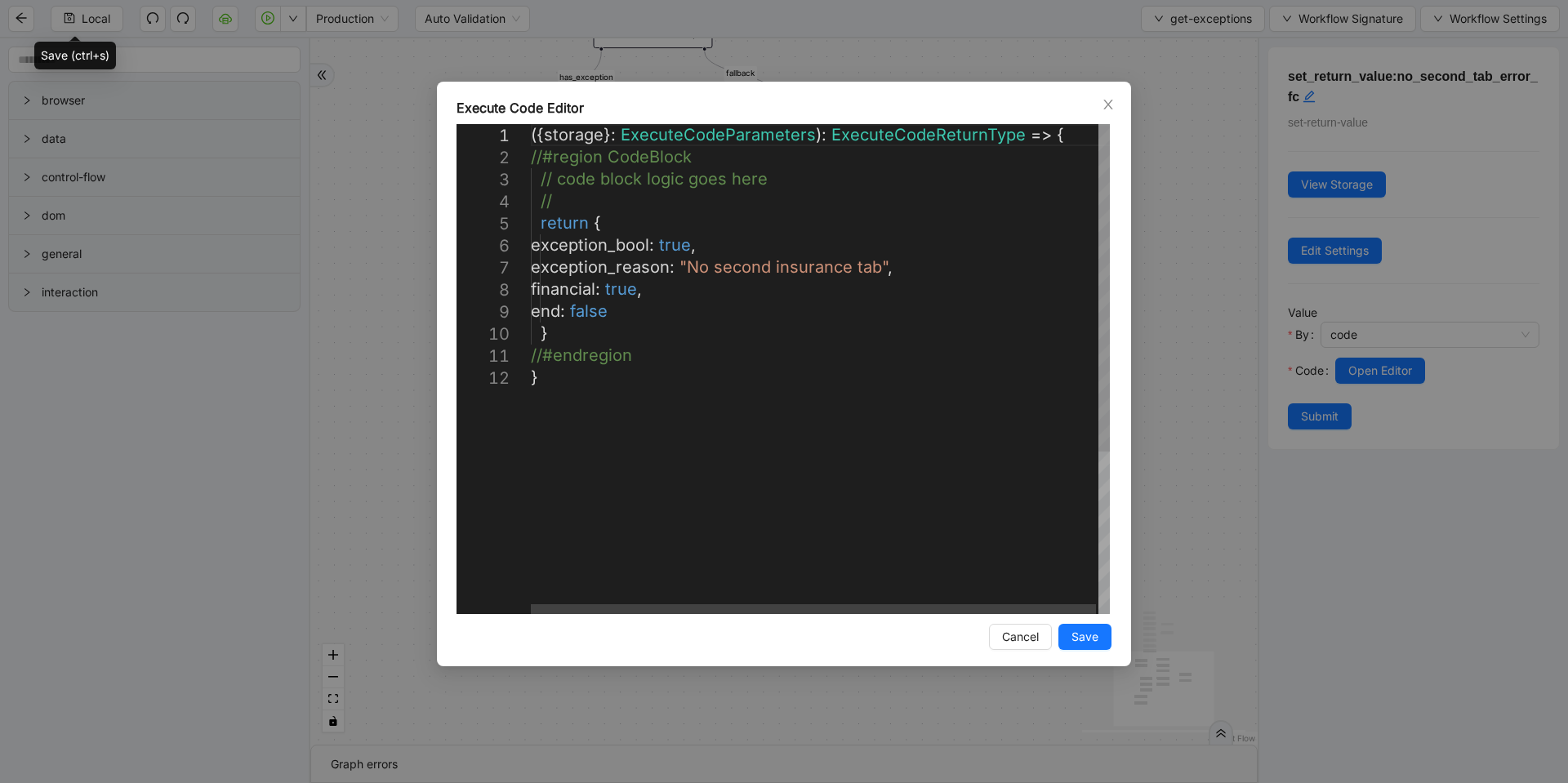
click at [1171, 280] on div "**********" at bounding box center [784, 392] width 1568 height 783
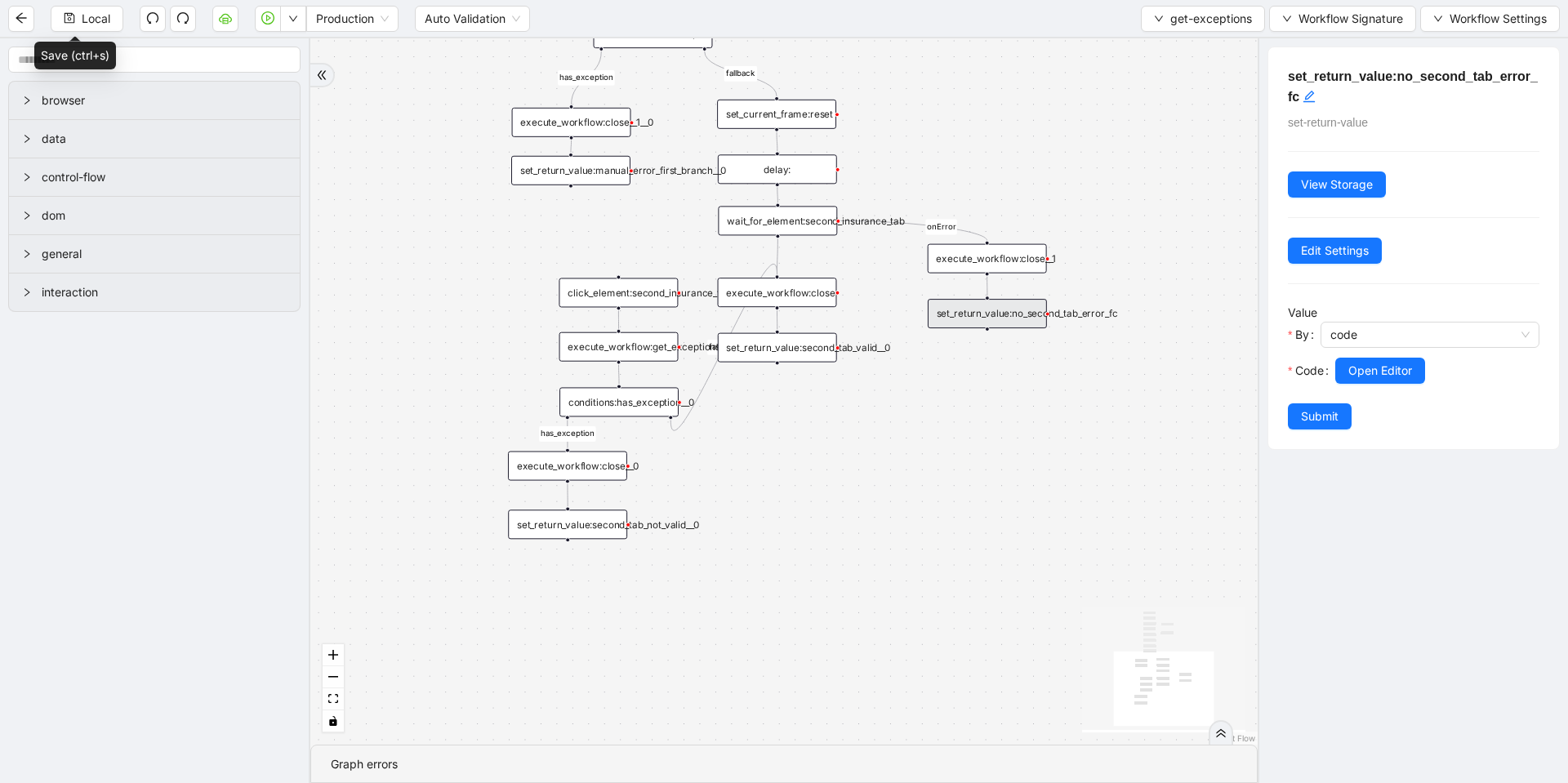
click at [782, 347] on div "set_return_value:second_tab_valid__0" at bounding box center [778, 348] width 119 height 30
click at [1421, 385] on div at bounding box center [1438, 393] width 205 height 20
click at [1393, 370] on span "Open Editor" at bounding box center [1380, 371] width 64 height 18
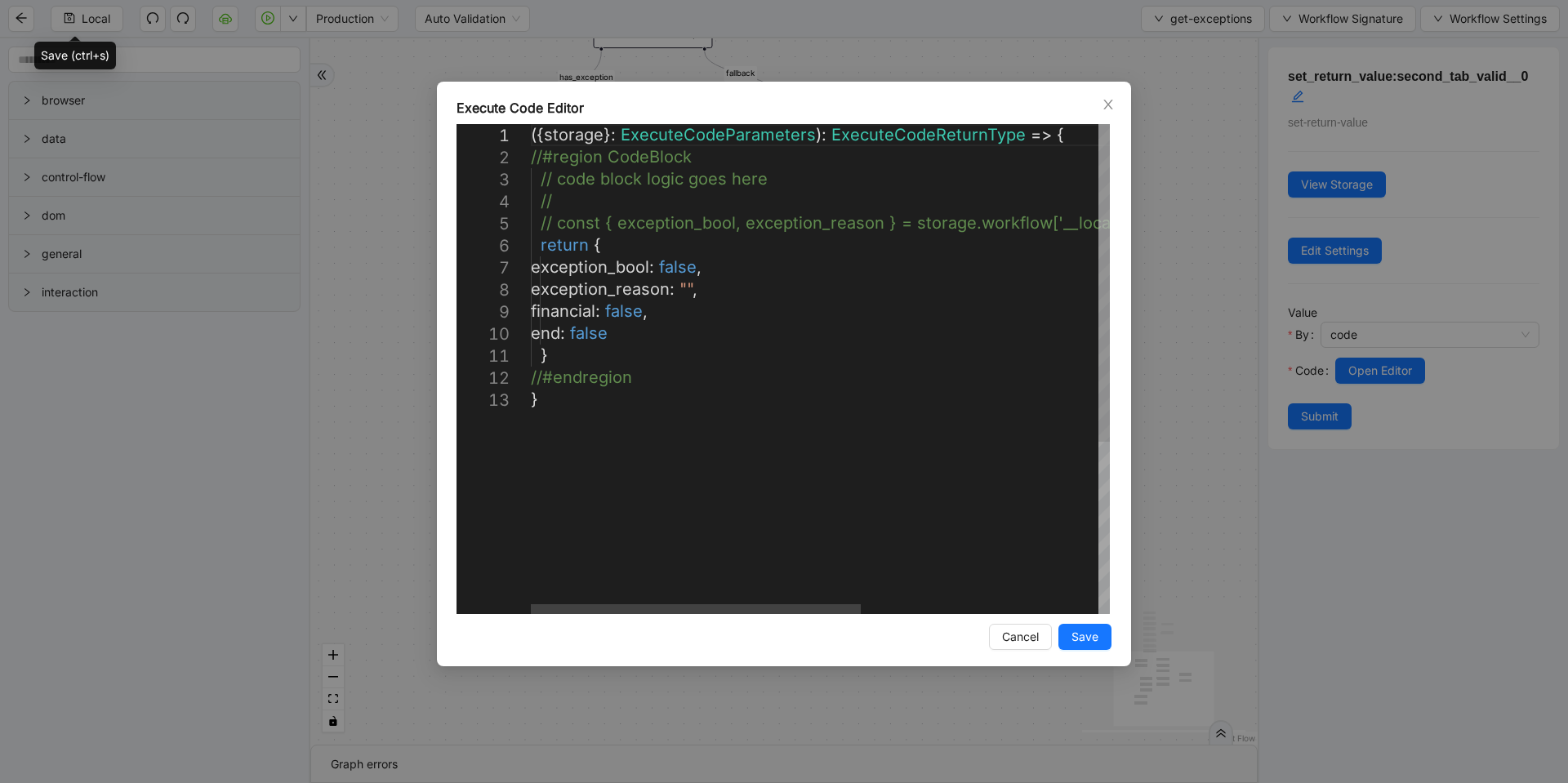
click at [1237, 376] on div "**********" at bounding box center [784, 392] width 1568 height 783
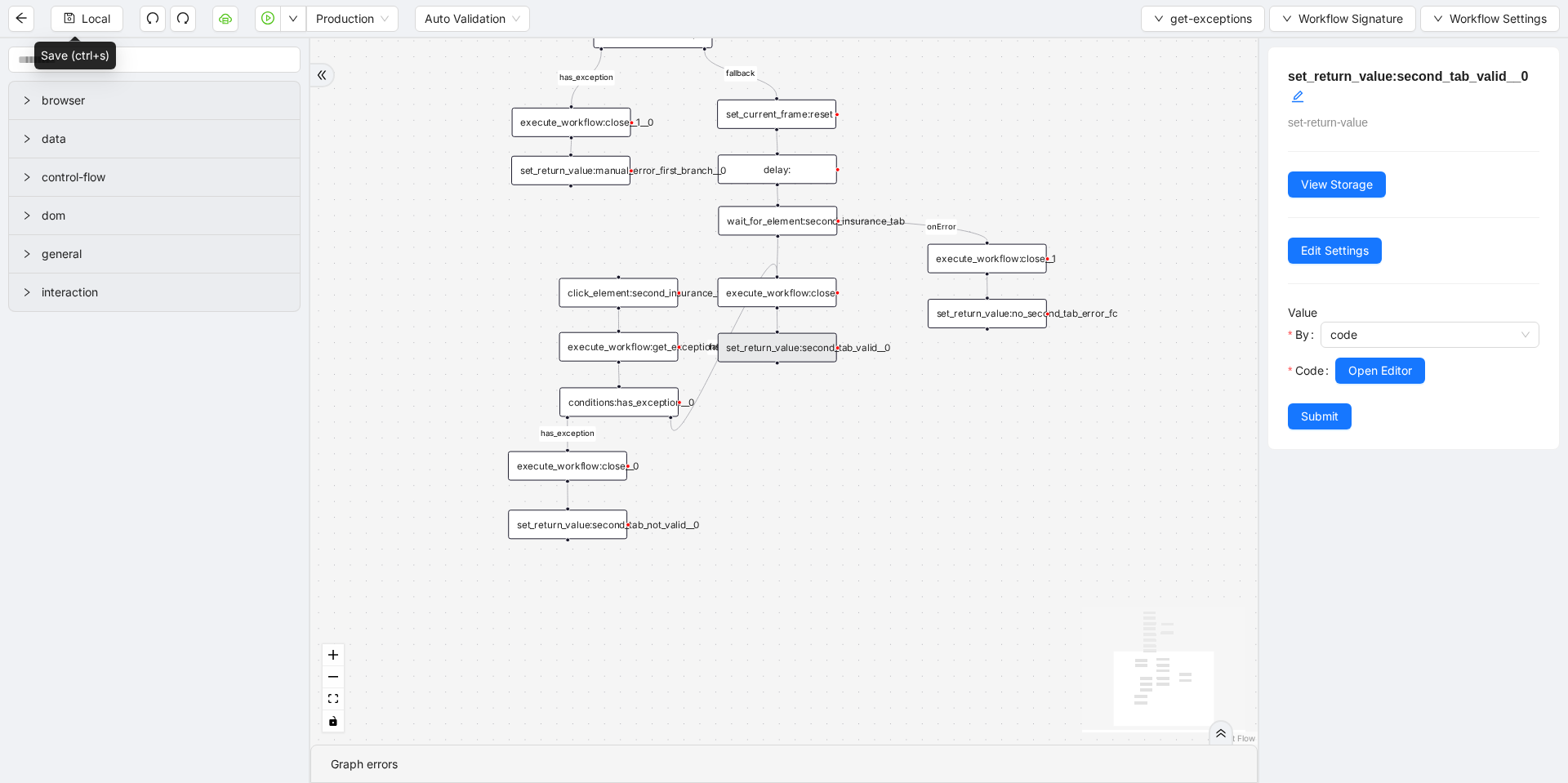
click at [601, 521] on div "set_return_value:second_tab_not_valid__0" at bounding box center [567, 525] width 119 height 30
click at [1356, 369] on span "Open Editor" at bounding box center [1380, 371] width 64 height 18
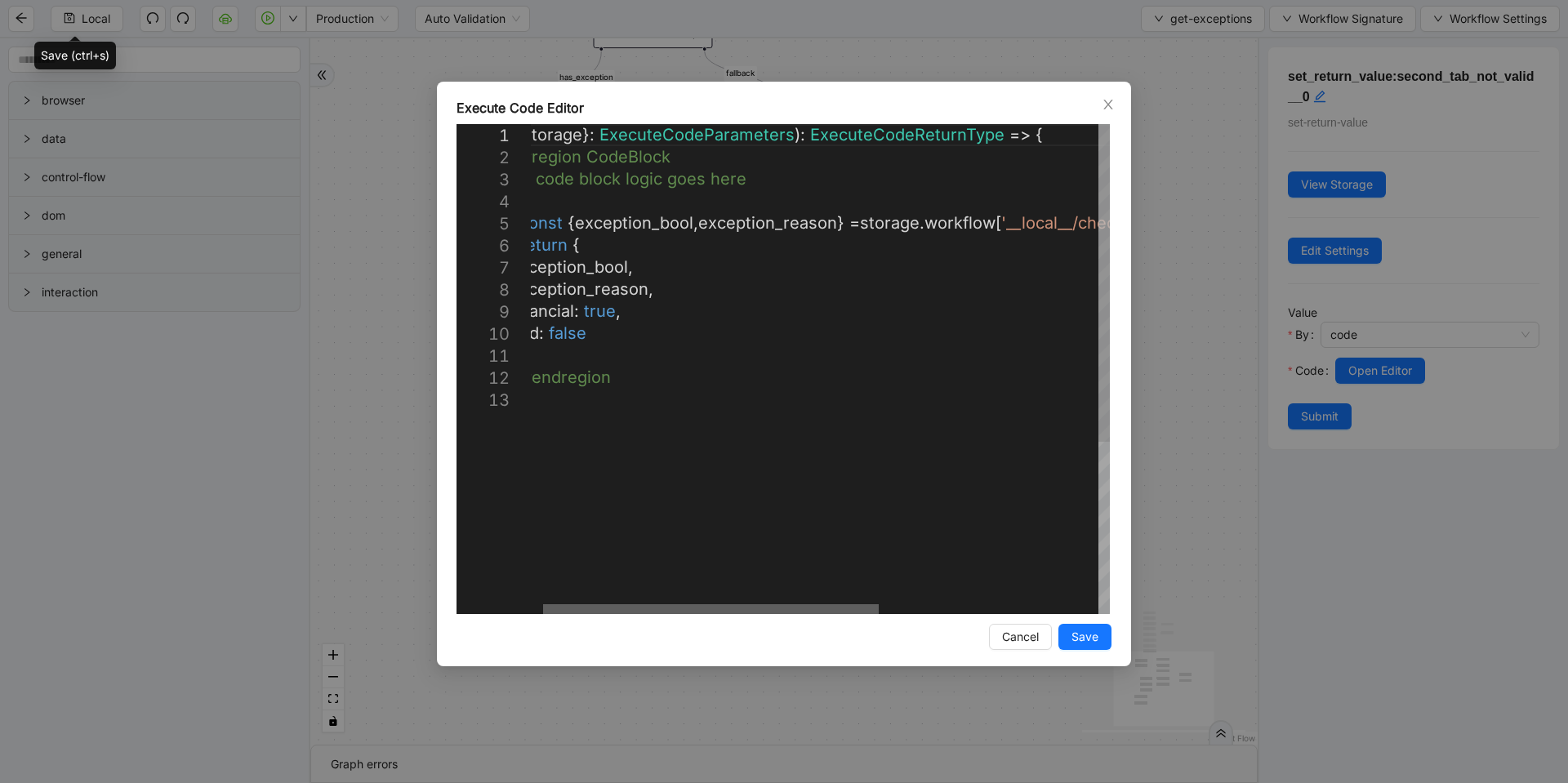
click at [878, 613] on div at bounding box center [711, 609] width 336 height 10
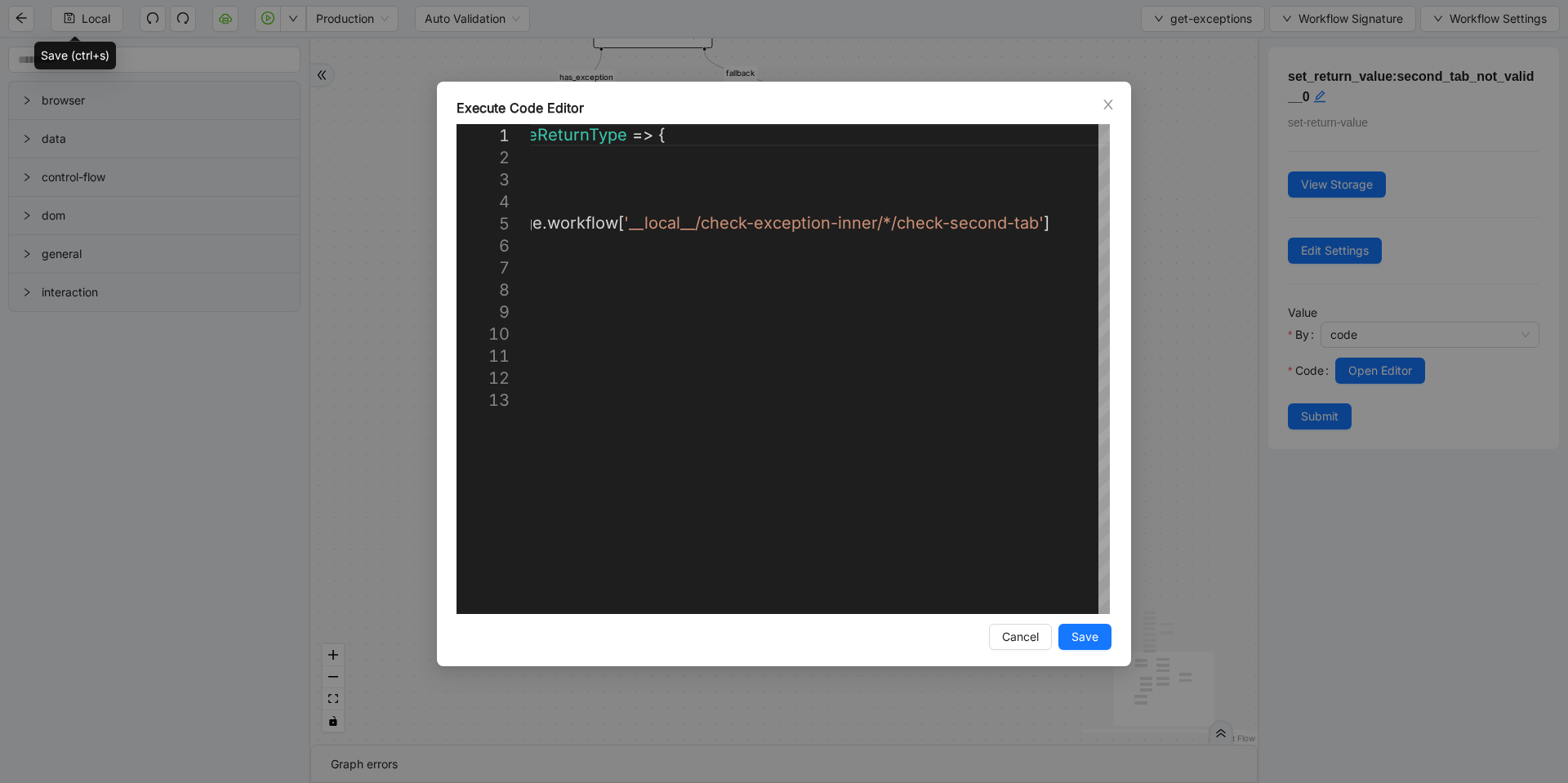
drag, startPoint x: 1214, startPoint y: 324, endPoint x: 1215, endPoint y: 141, distance: 183.0
click at [1213, 324] on div "**********" at bounding box center [784, 392] width 1568 height 783
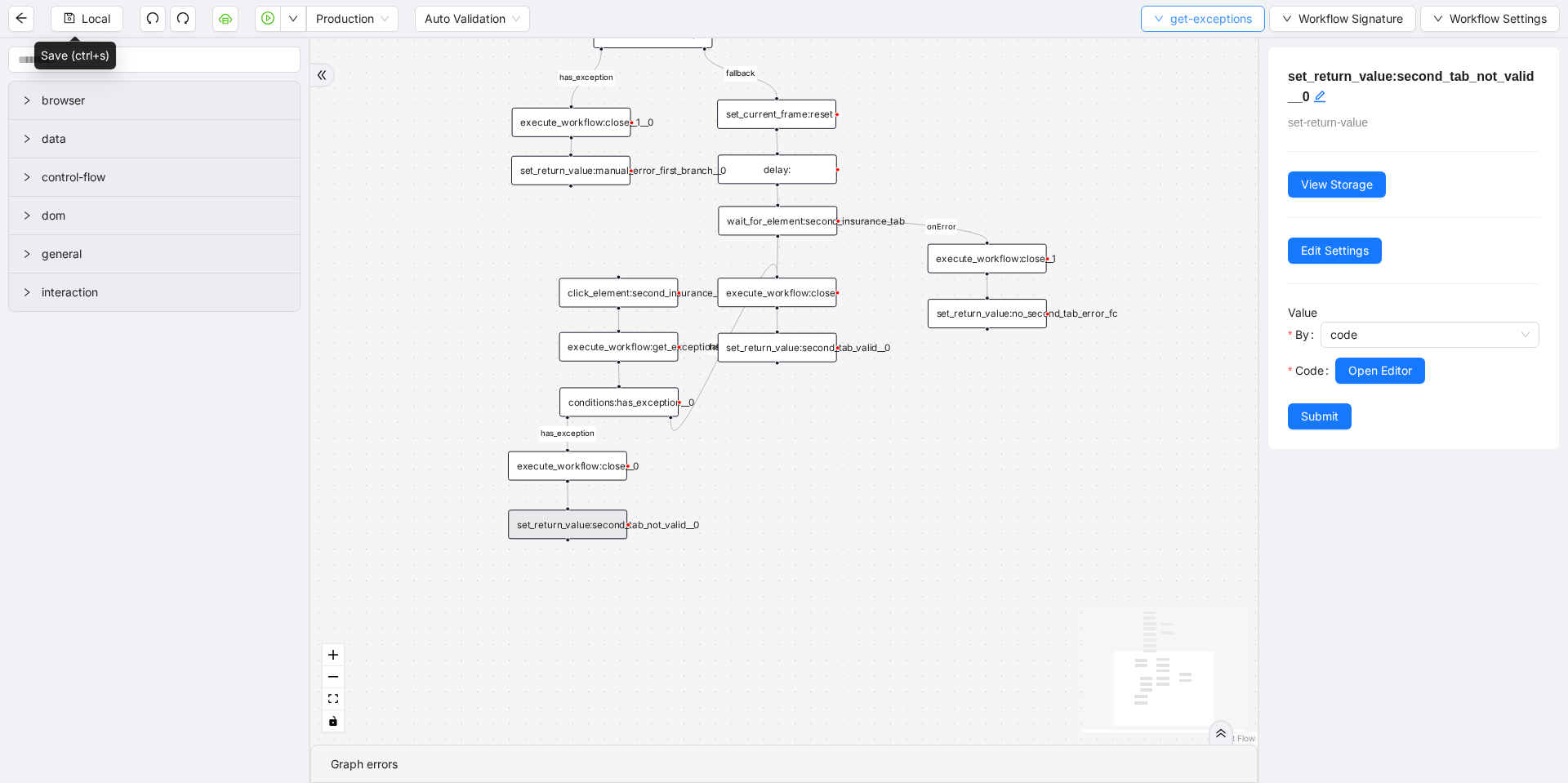
click at [1231, 21] on span "get-exceptions" at bounding box center [1211, 19] width 81 height 18
click at [1165, 44] on span "Select" at bounding box center [1199, 51] width 97 height 18
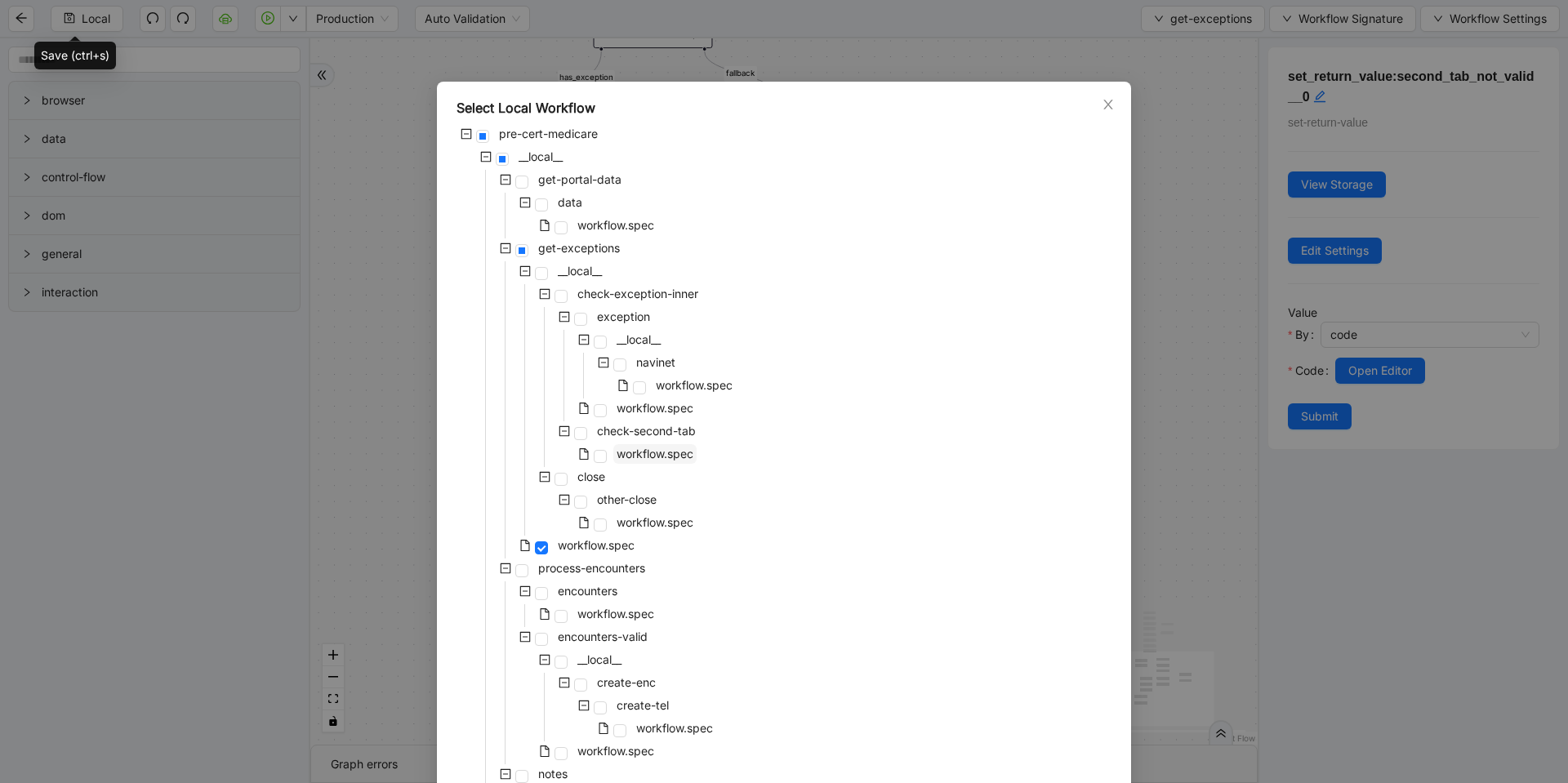
click at [628, 458] on span "workflow.spec" at bounding box center [655, 454] width 77 height 14
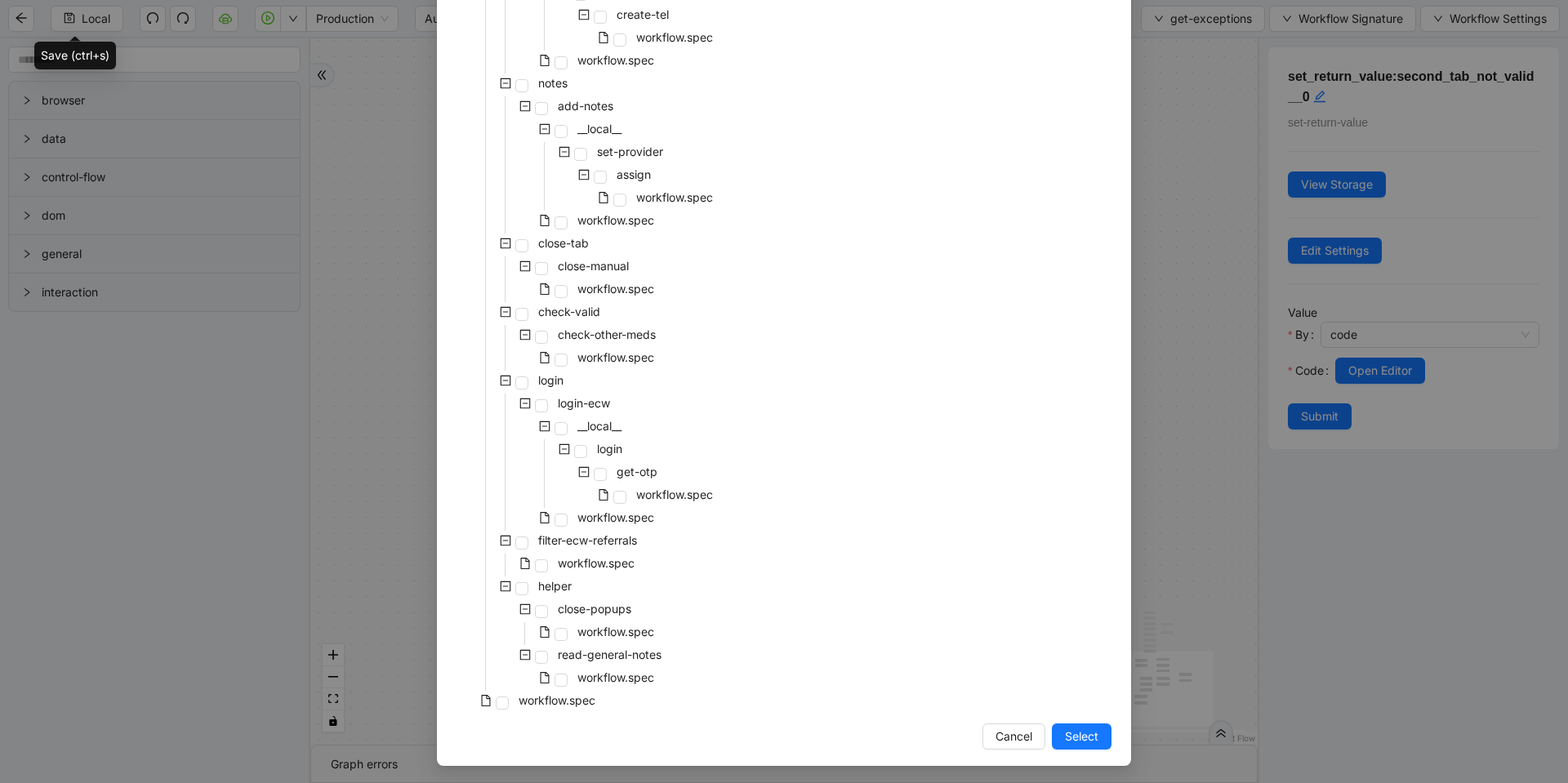
scroll to position [694, 0]
click at [1085, 732] on span "Select" at bounding box center [1082, 734] width 34 height 18
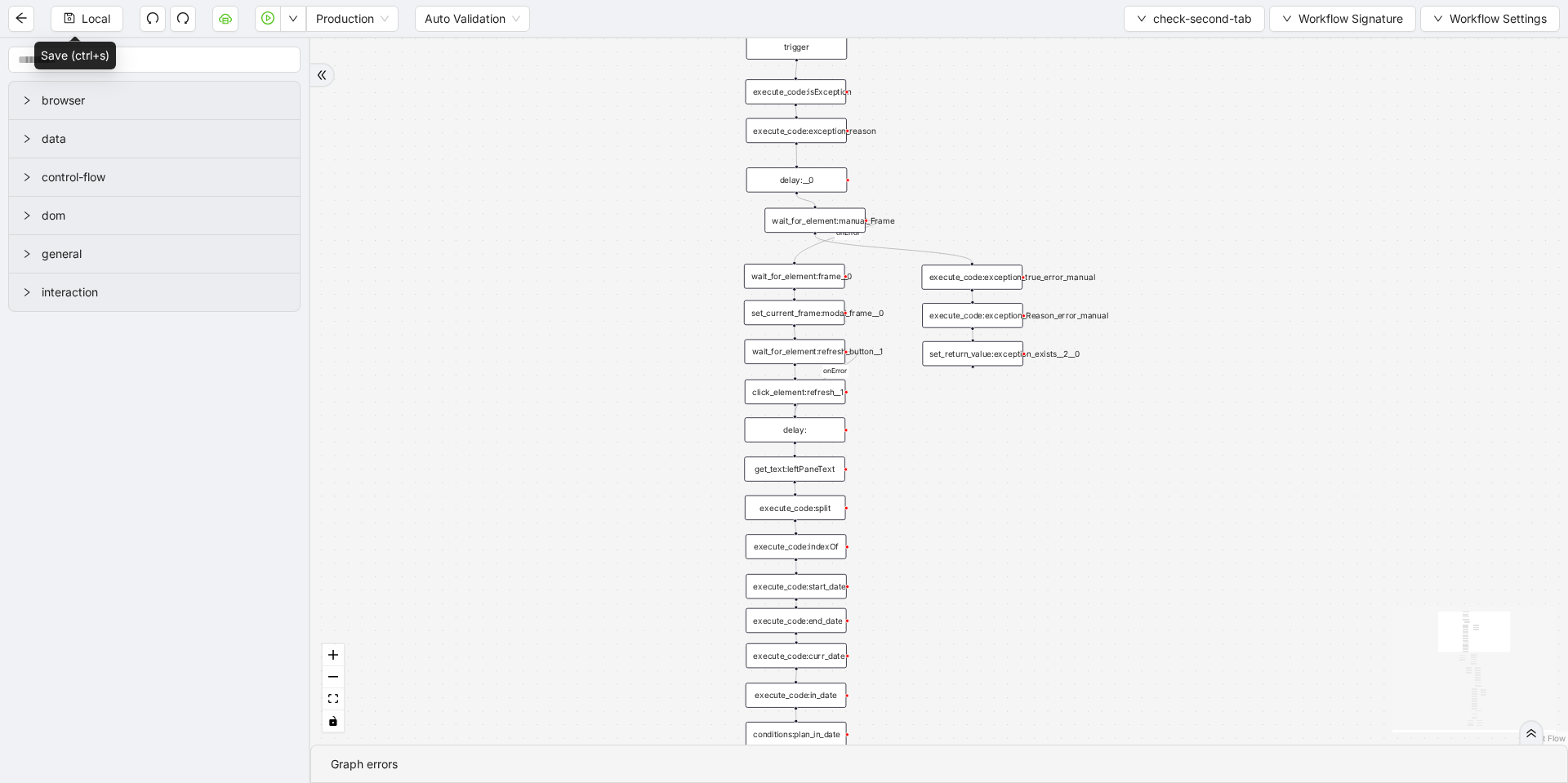
click at [998, 356] on div "set_return_value:exception_exists__2__0" at bounding box center [973, 354] width 101 height 25
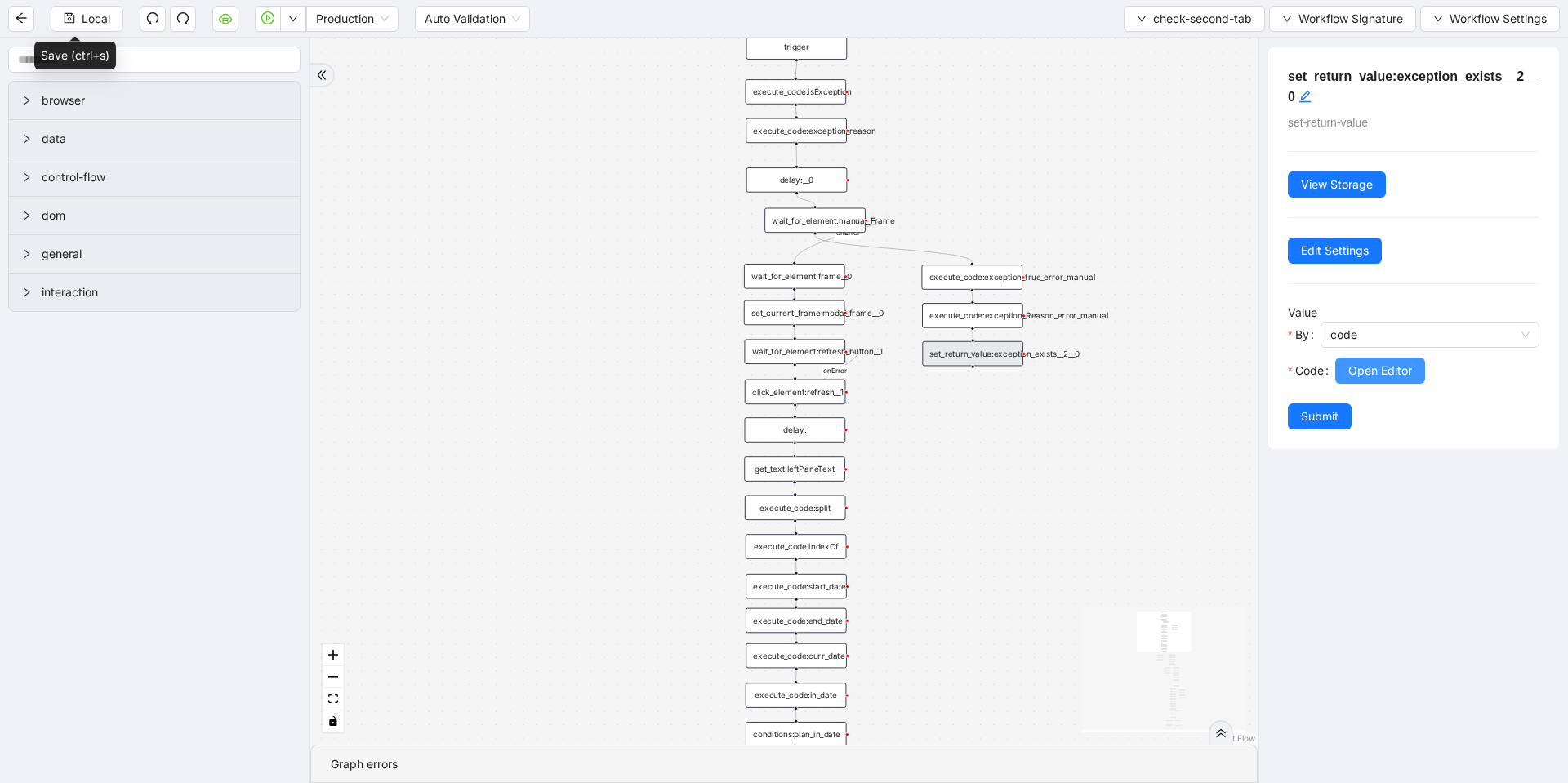
click at [1403, 379] on span "Open Editor" at bounding box center [1380, 371] width 64 height 18
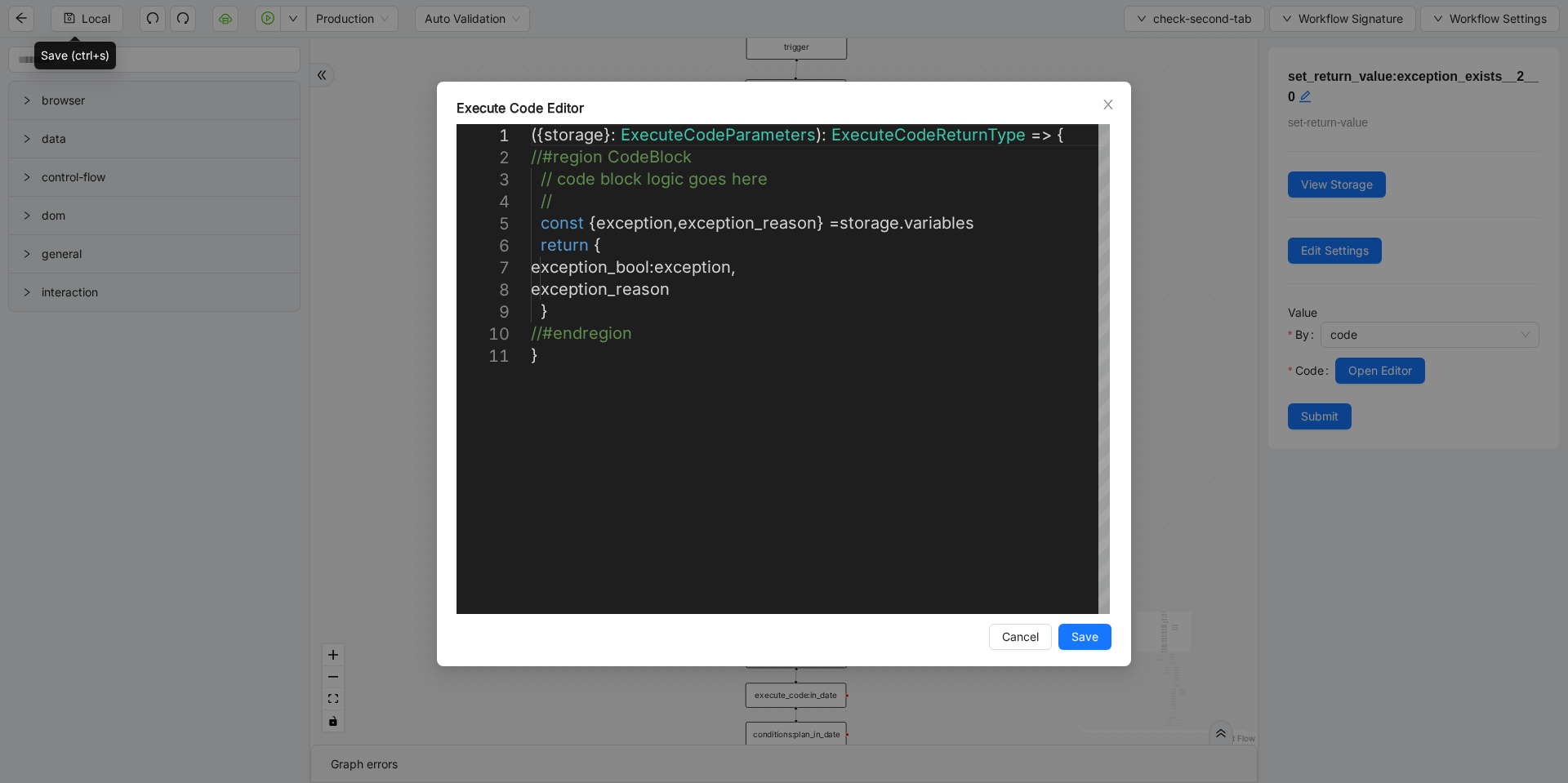
click at [1215, 320] on div "**********" at bounding box center [784, 392] width 1568 height 783
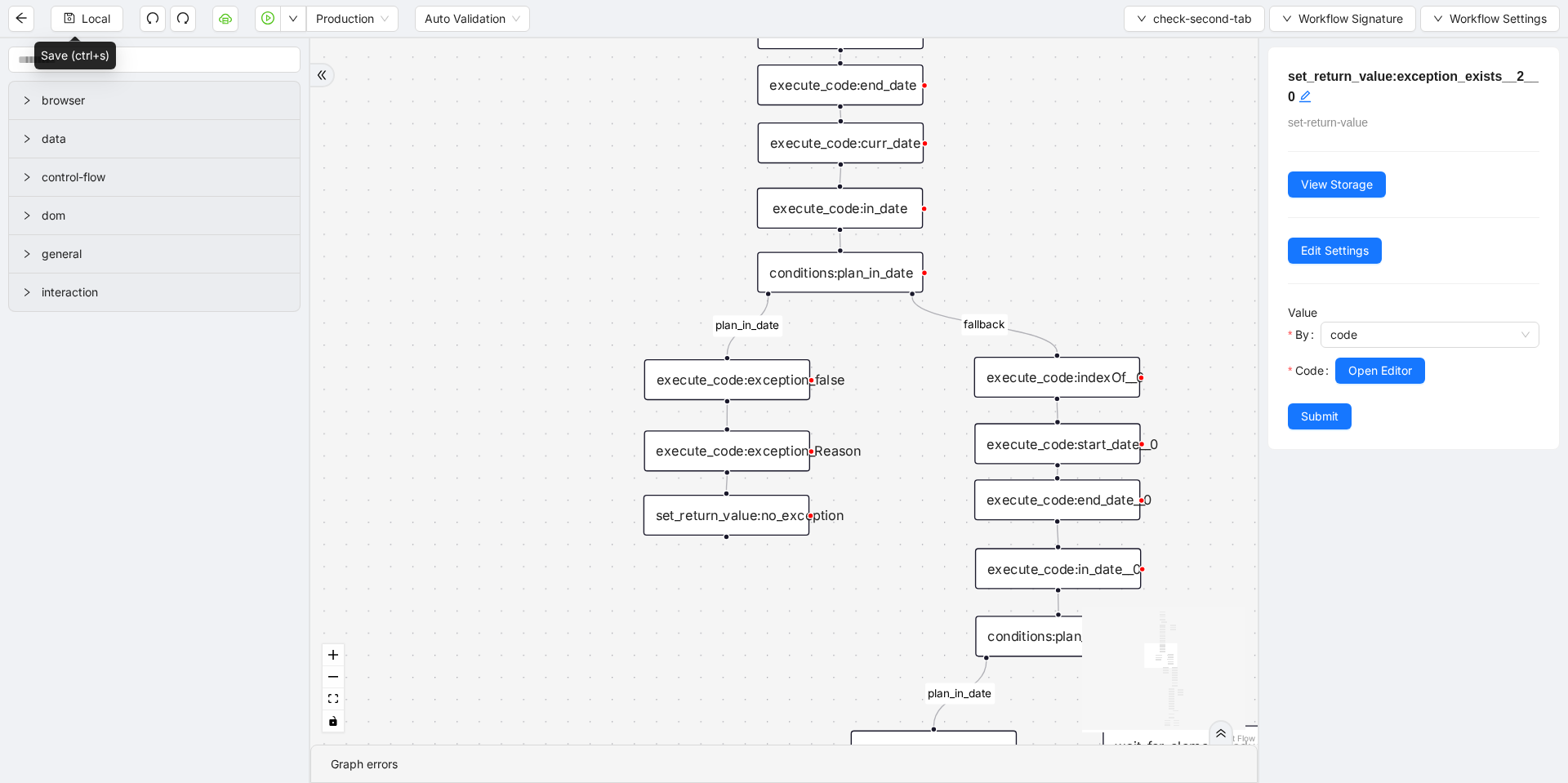
click at [775, 530] on div "set_return_value:no_exception" at bounding box center [726, 515] width 166 height 41
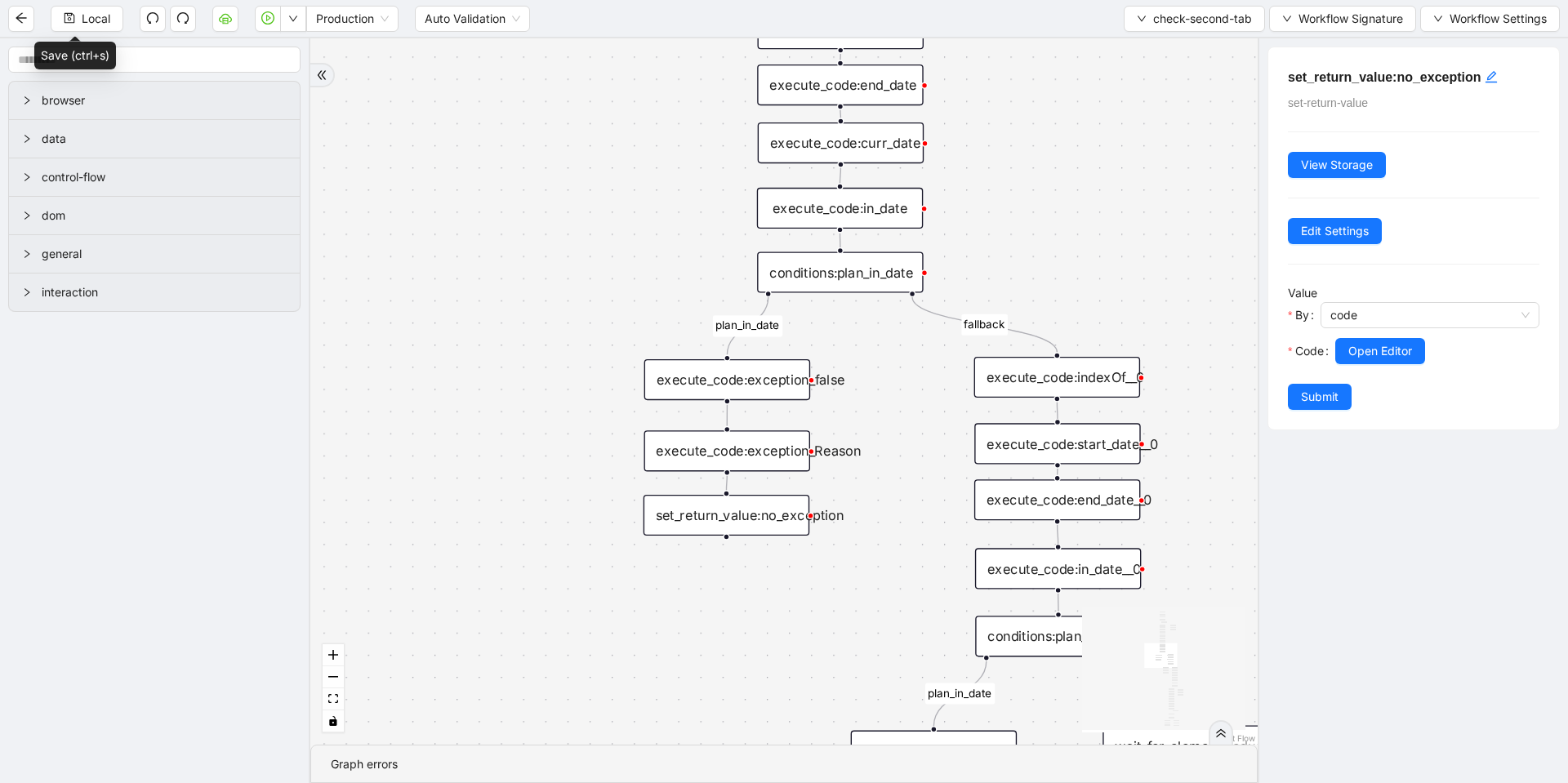
click at [836, 276] on div "conditions:plan_in_date" at bounding box center [840, 271] width 166 height 41
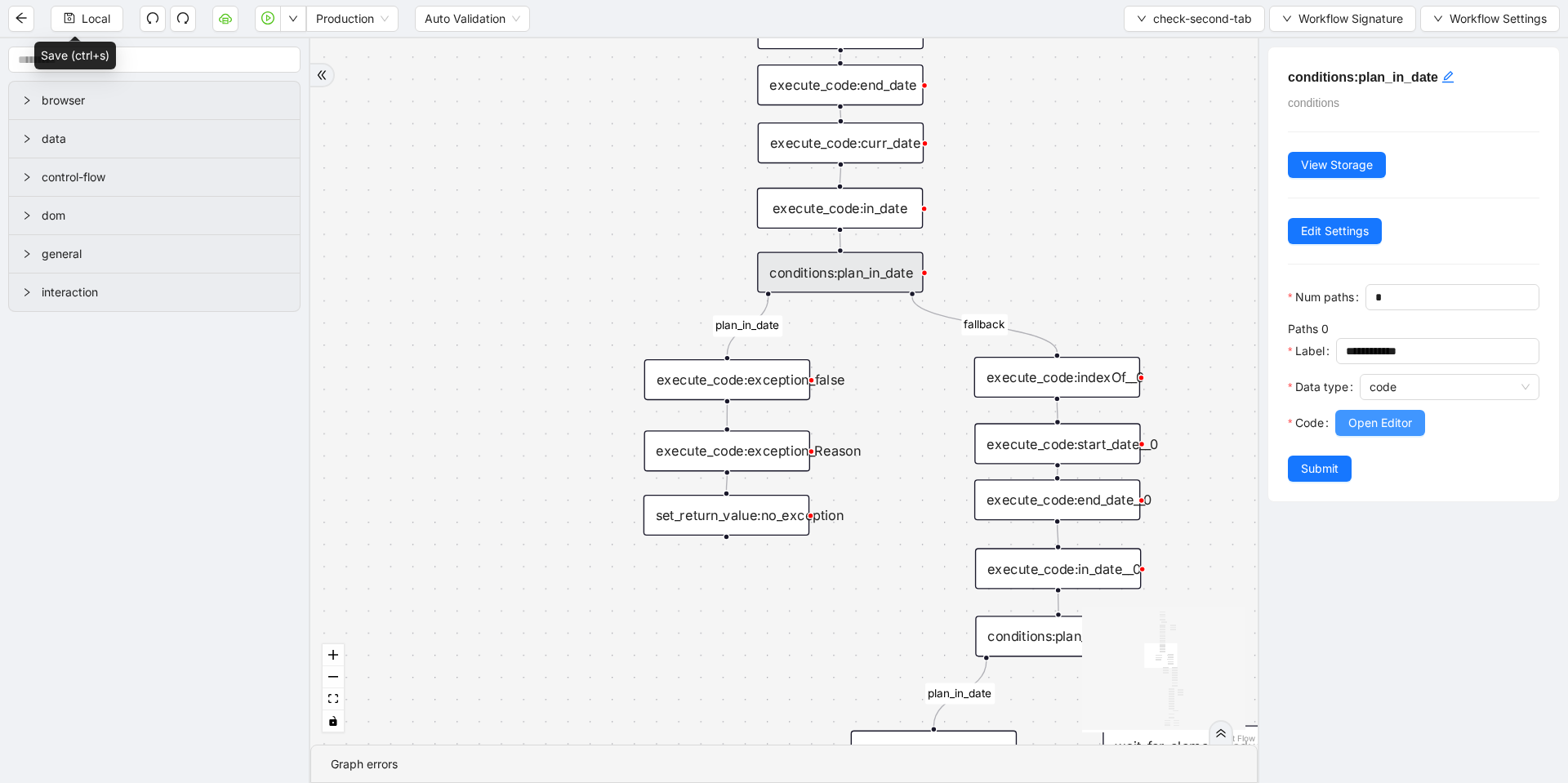
click at [1361, 432] on span "Open Editor" at bounding box center [1380, 423] width 64 height 18
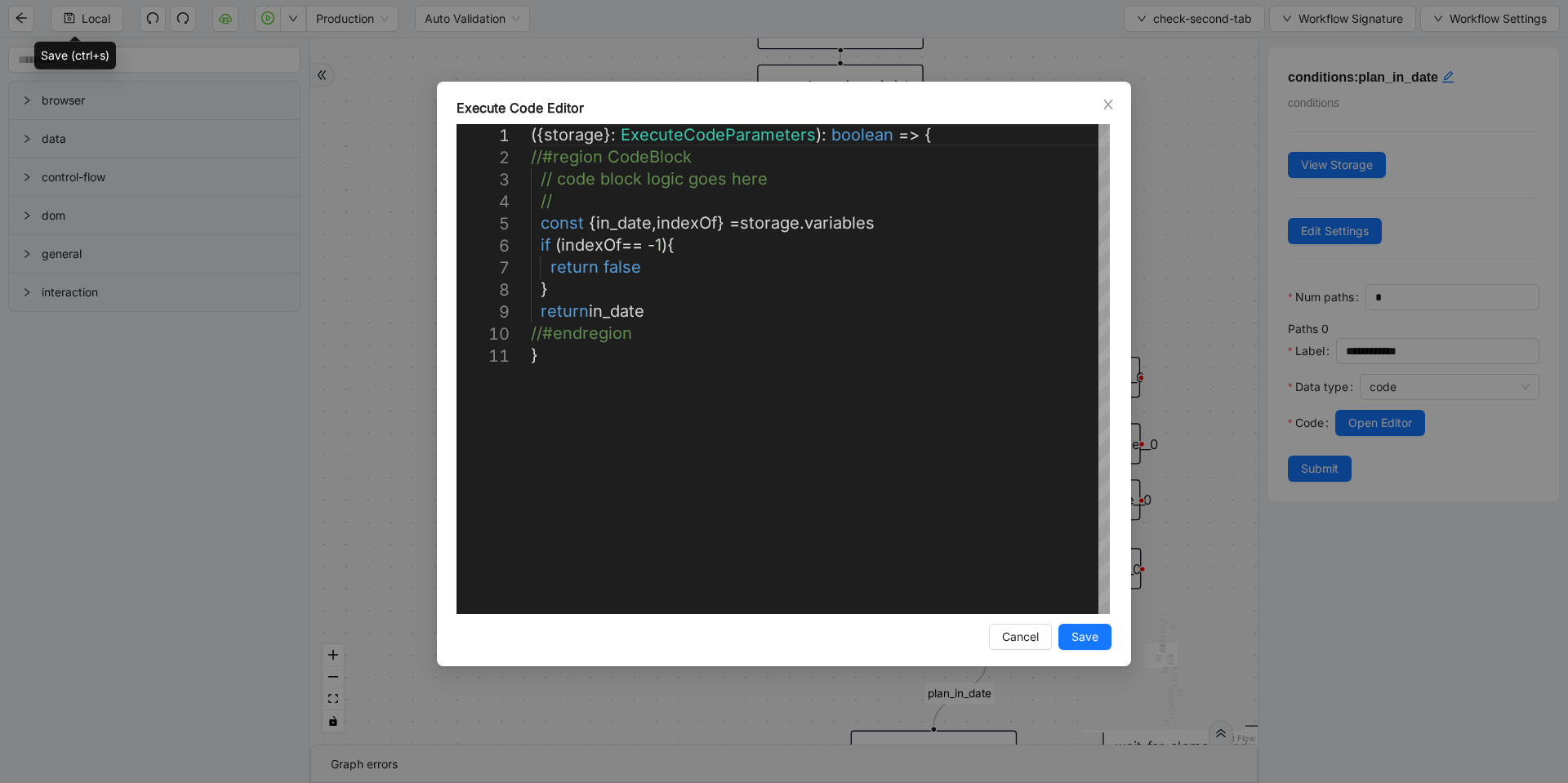
click at [1240, 333] on div "**********" at bounding box center [784, 392] width 1568 height 783
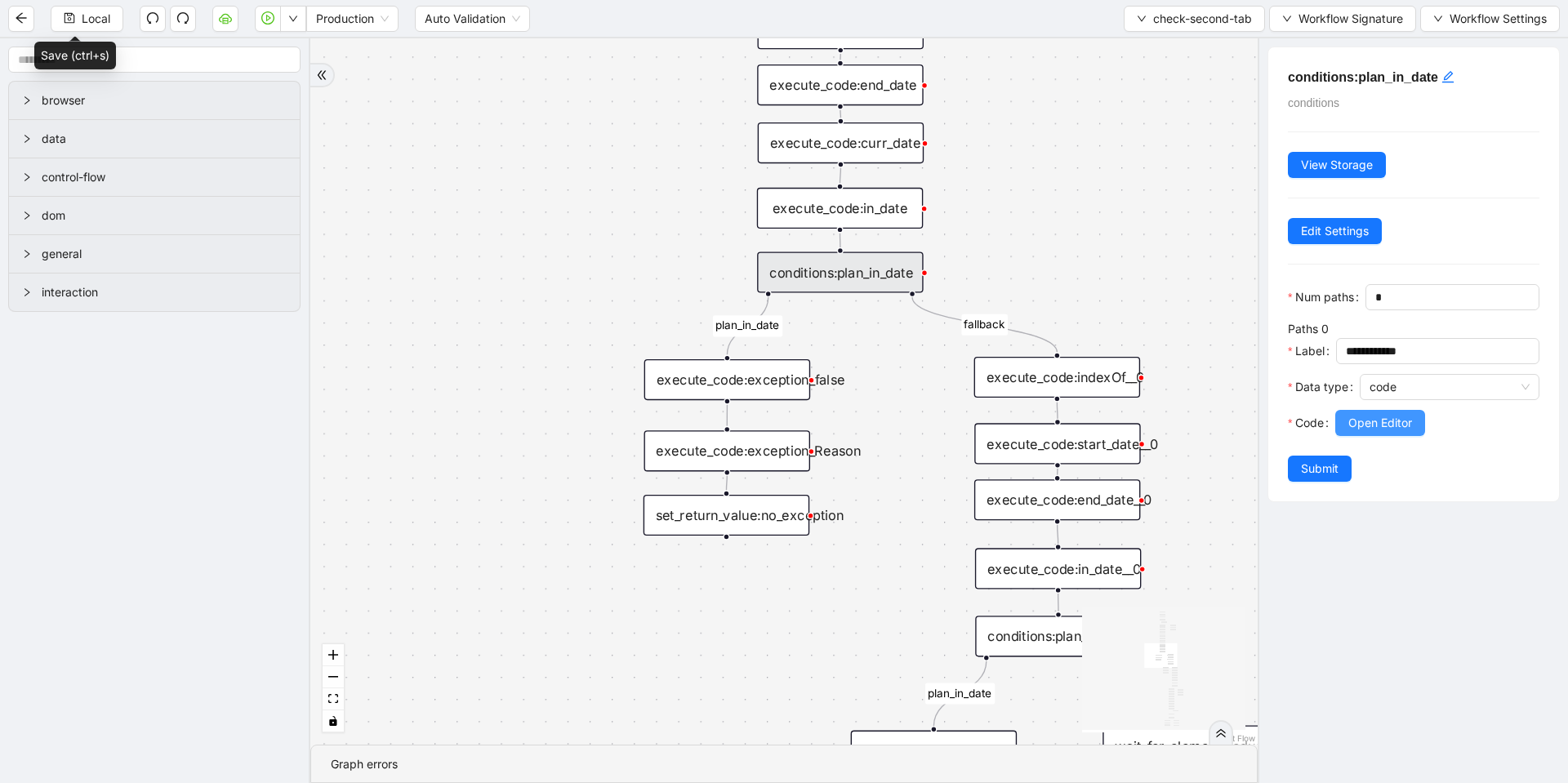
click at [1402, 432] on span "Open Editor" at bounding box center [1380, 423] width 64 height 18
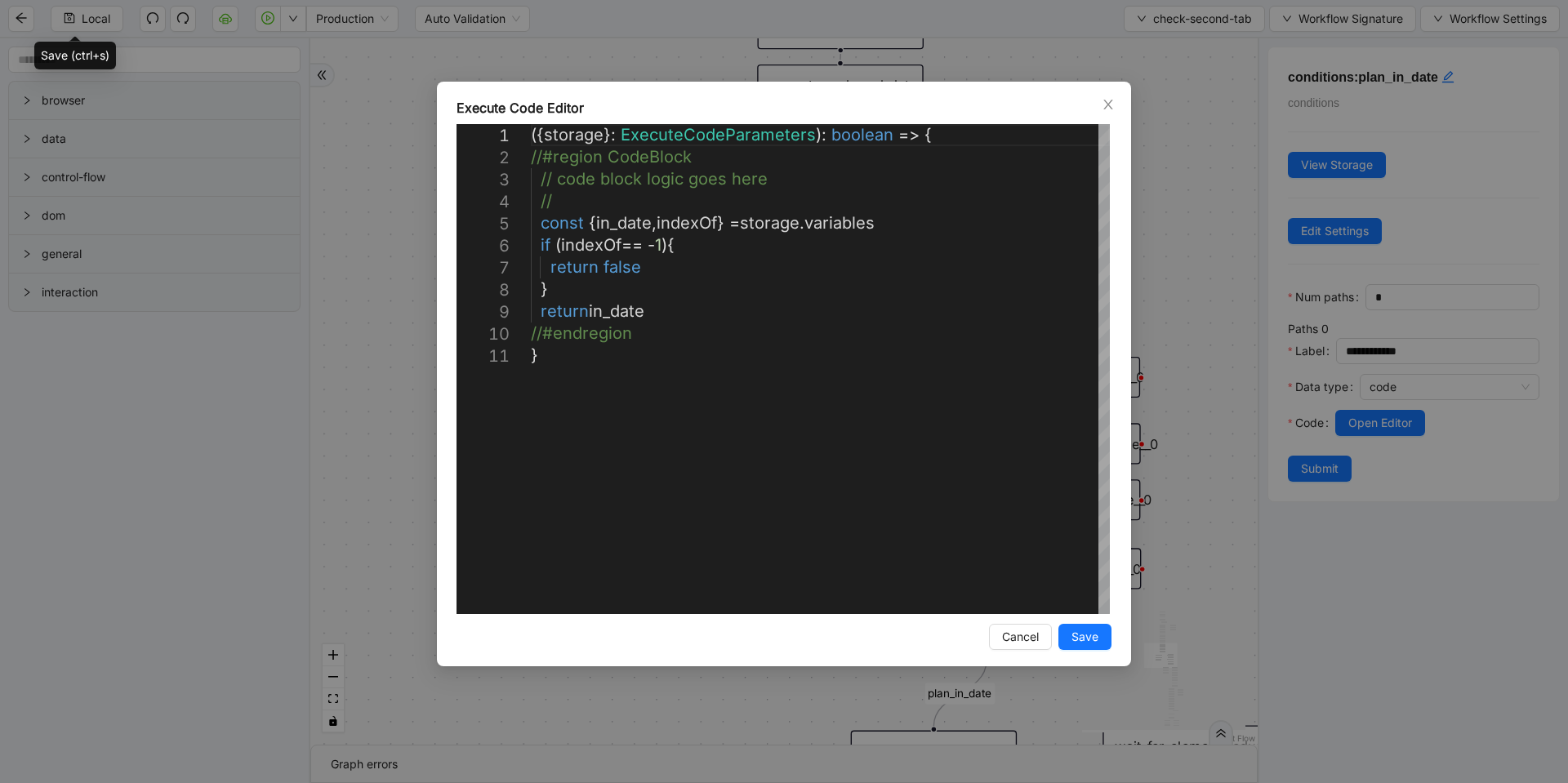
click at [1216, 314] on div "**********" at bounding box center [784, 392] width 1568 height 783
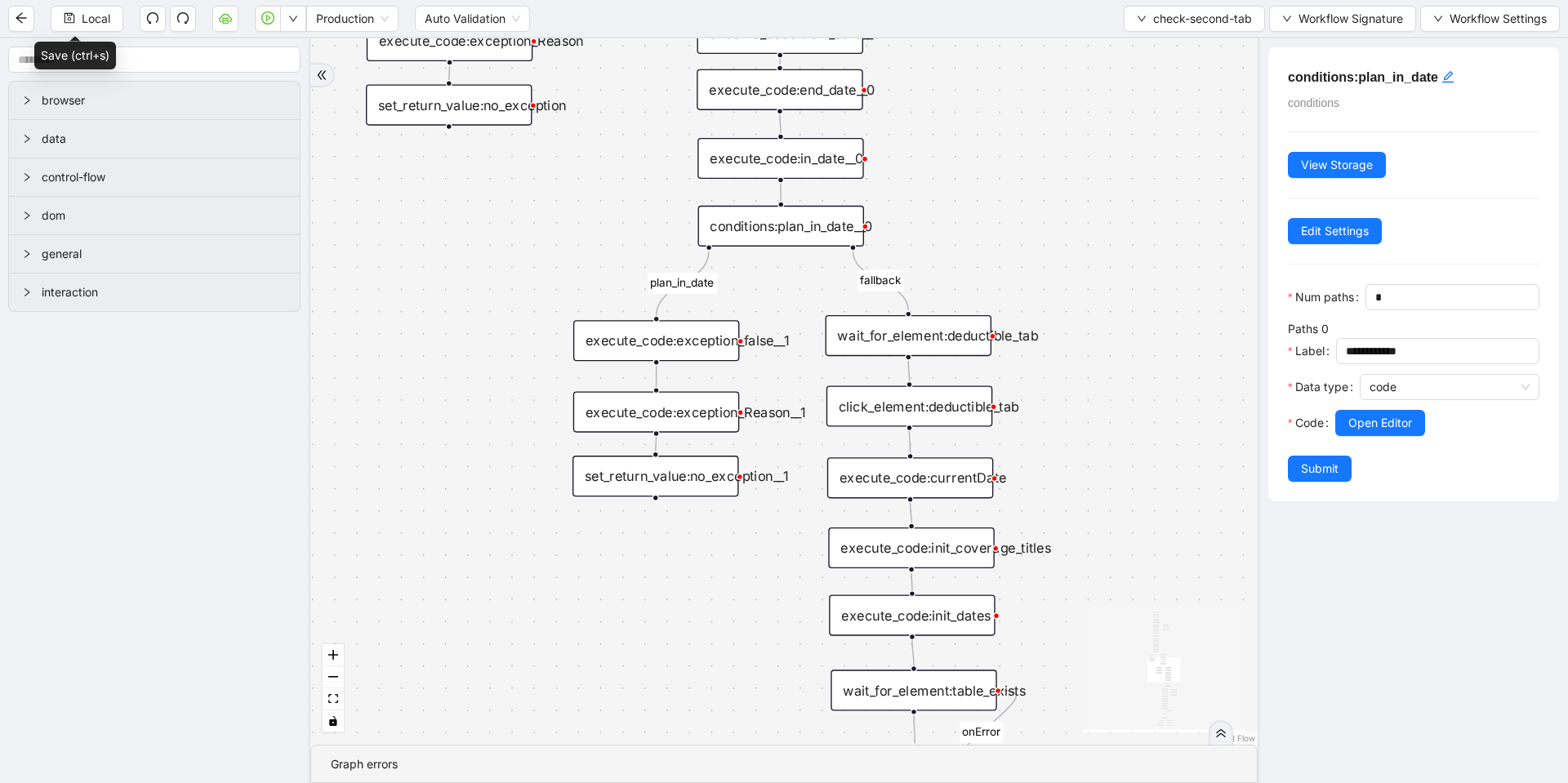
click at [690, 475] on div "set_return_value:no_exception__1" at bounding box center [655, 476] width 166 height 41
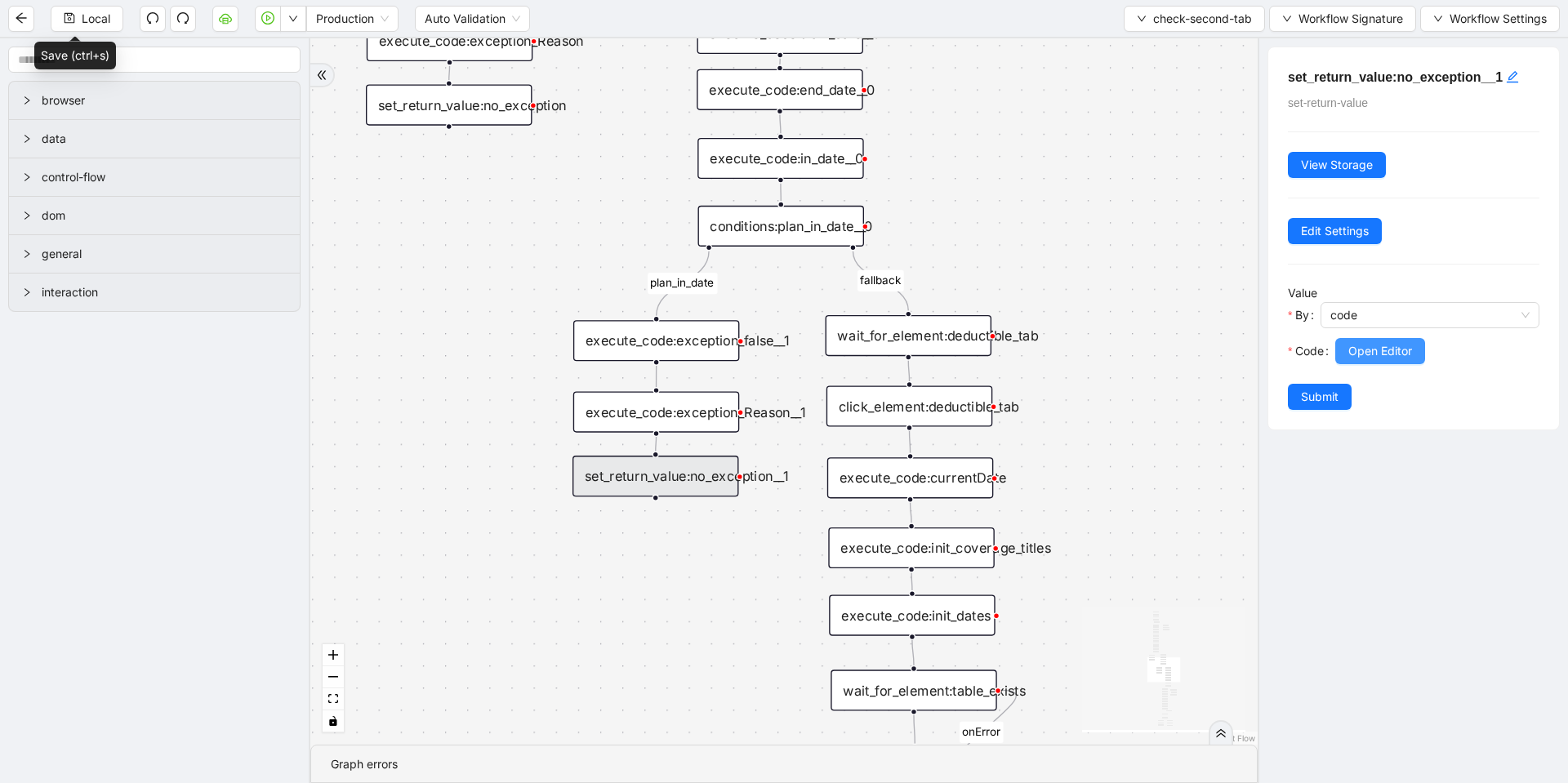
click at [1365, 347] on span "Open Editor" at bounding box center [1380, 351] width 64 height 18
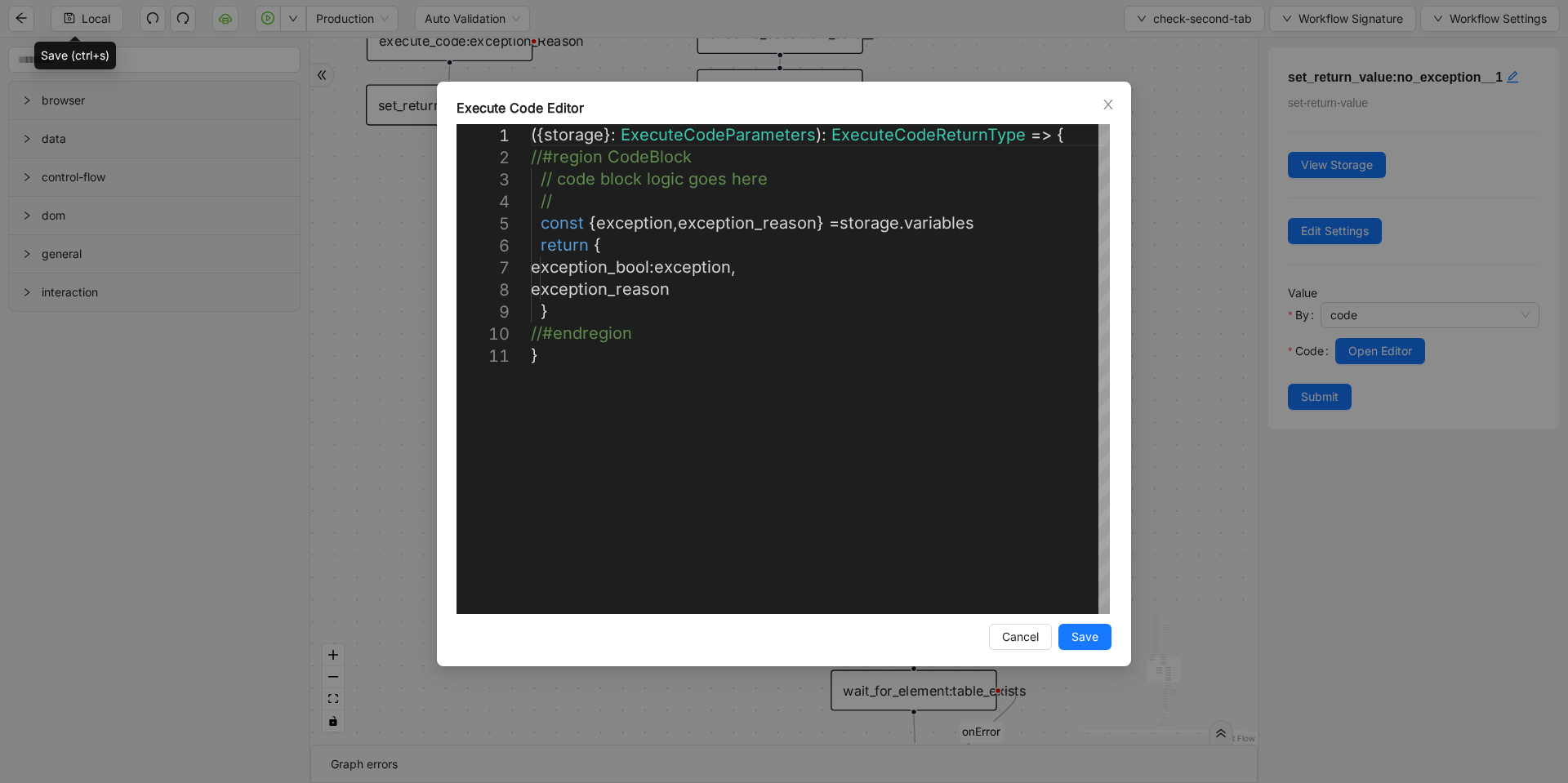
click at [1187, 355] on div "**********" at bounding box center [784, 392] width 1568 height 783
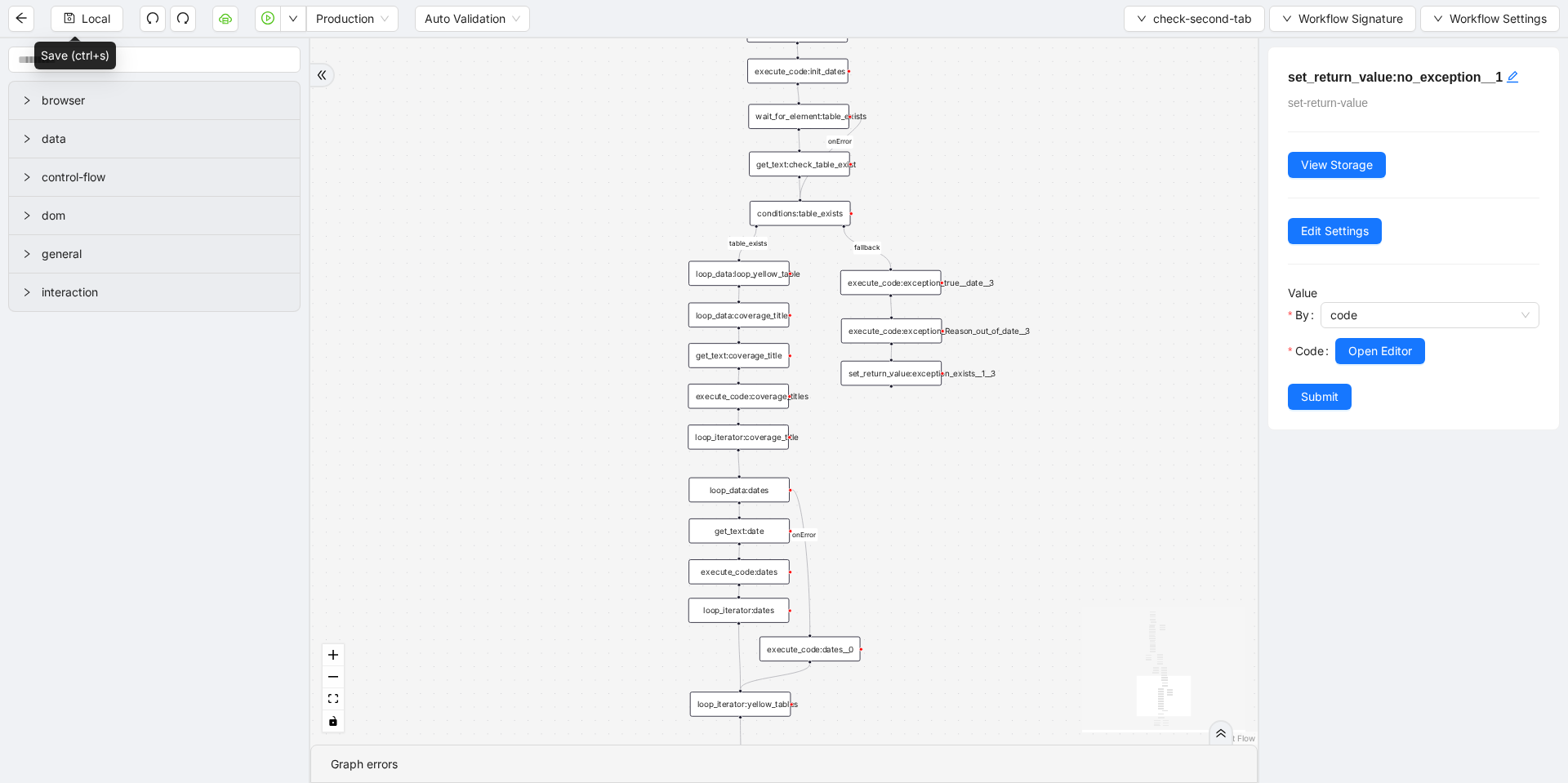
click at [885, 367] on div "set_return_value:exception_exists__1__3" at bounding box center [892, 373] width 101 height 25
click at [1380, 356] on span "Open Editor" at bounding box center [1380, 351] width 64 height 18
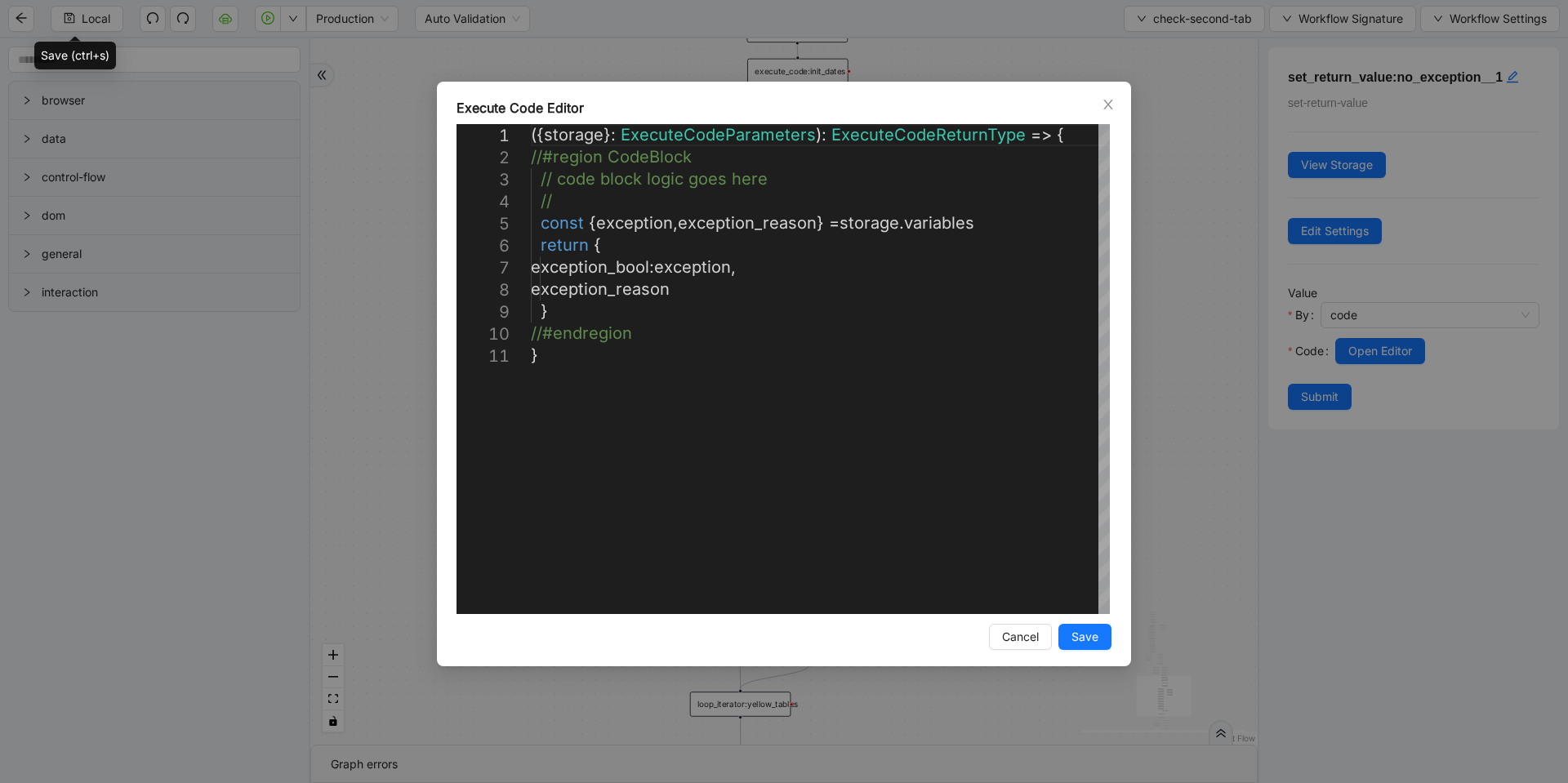
click at [1190, 332] on div "**********" at bounding box center [784, 392] width 1568 height 783
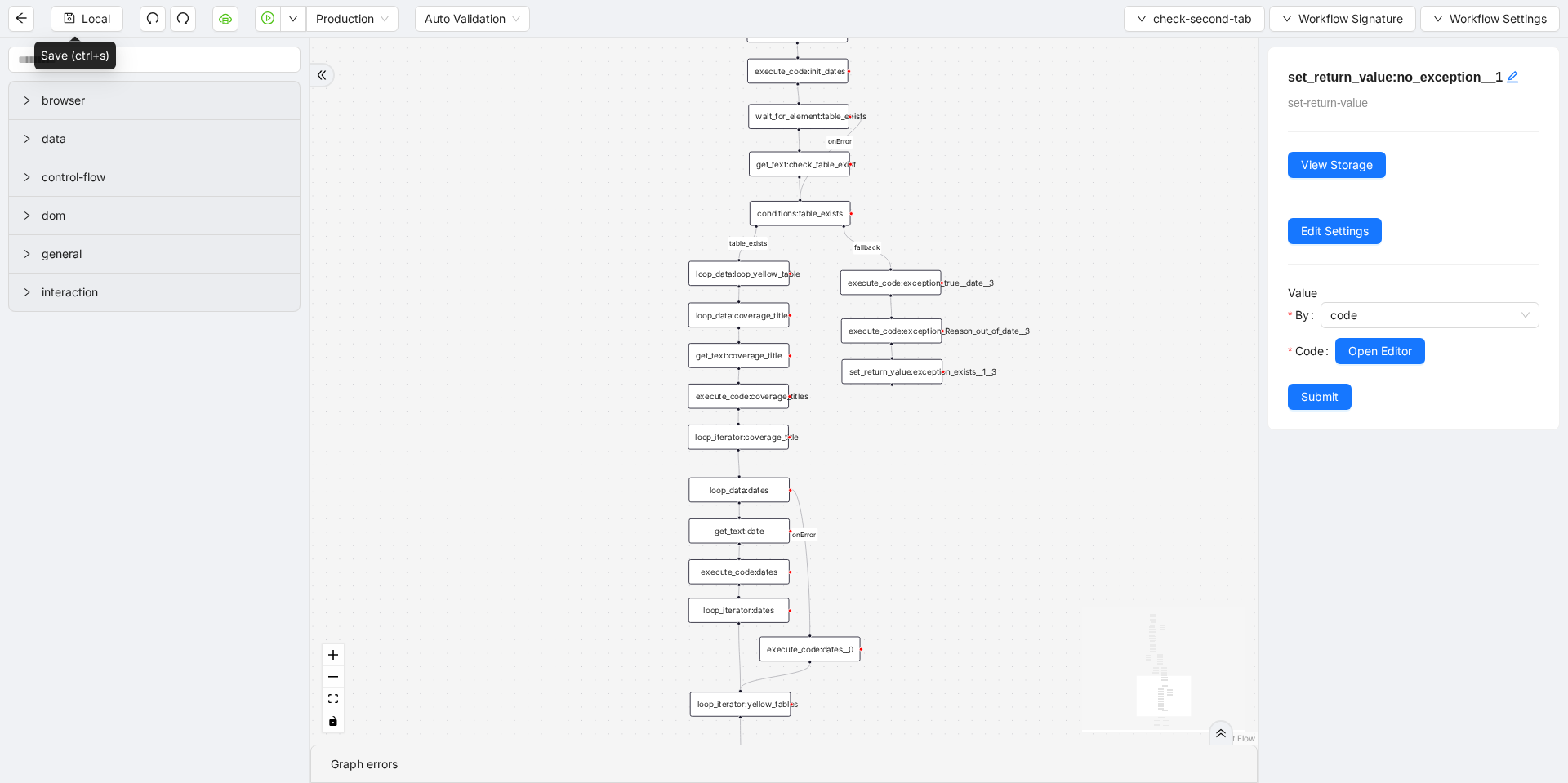
click at [943, 367] on div "set_return_value:exception_exists__1__3" at bounding box center [892, 372] width 101 height 25
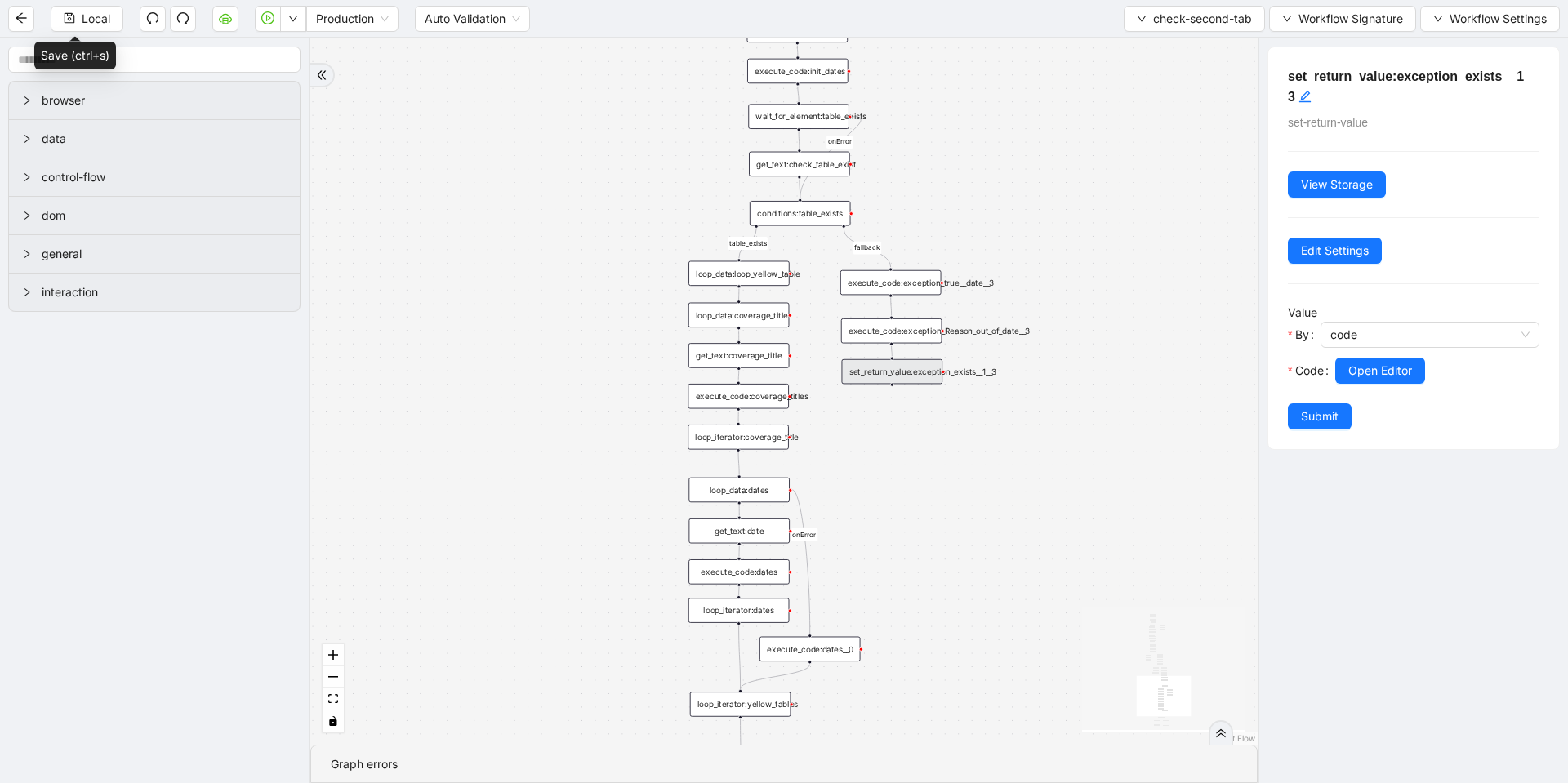
click at [917, 362] on div "set_return_value:exception_exists__1__3" at bounding box center [892, 372] width 101 height 25
click at [1346, 365] on button "Open Editor" at bounding box center [1380, 371] width 89 height 26
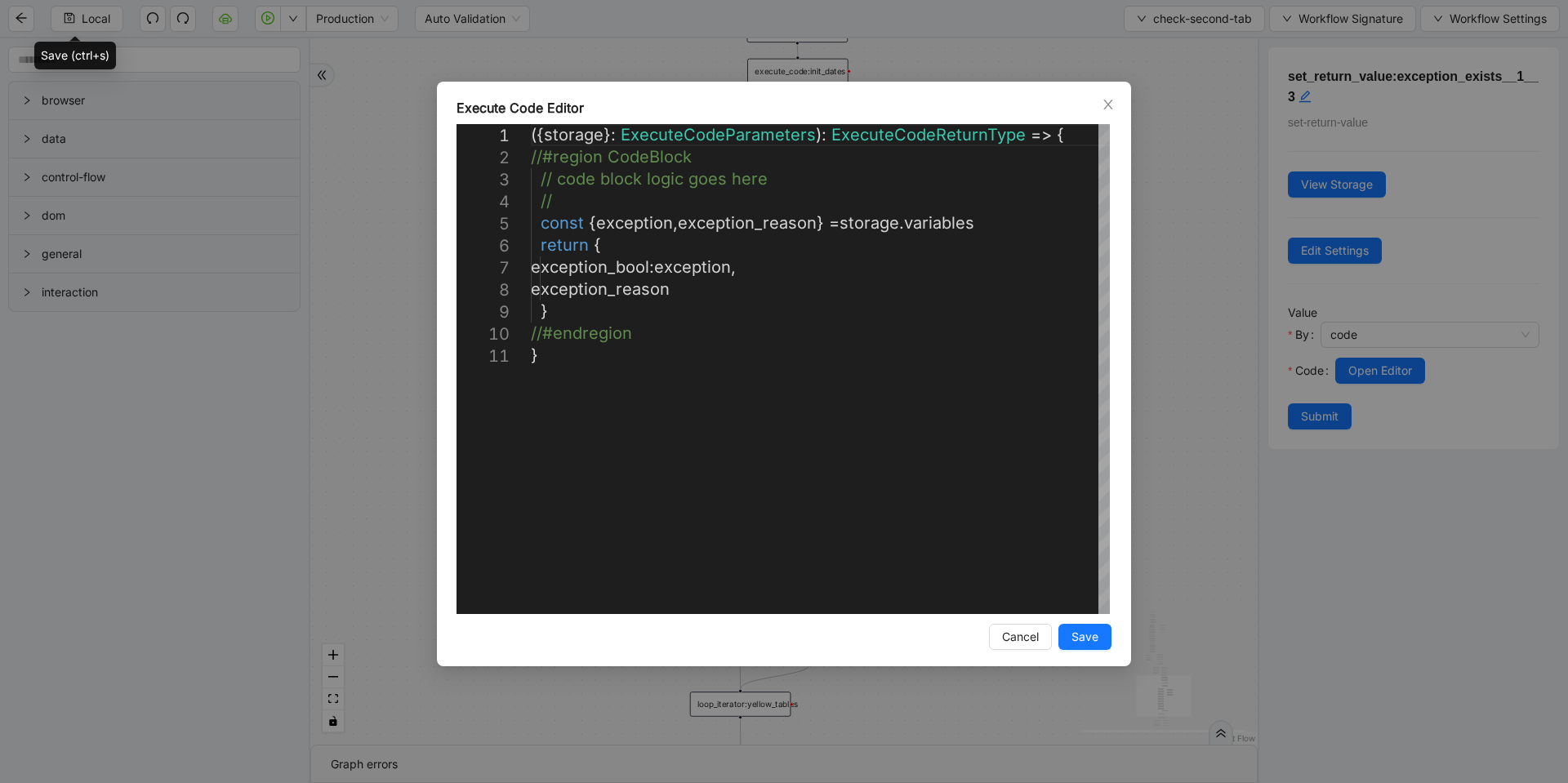
click at [1194, 390] on div "**********" at bounding box center [784, 392] width 1568 height 783
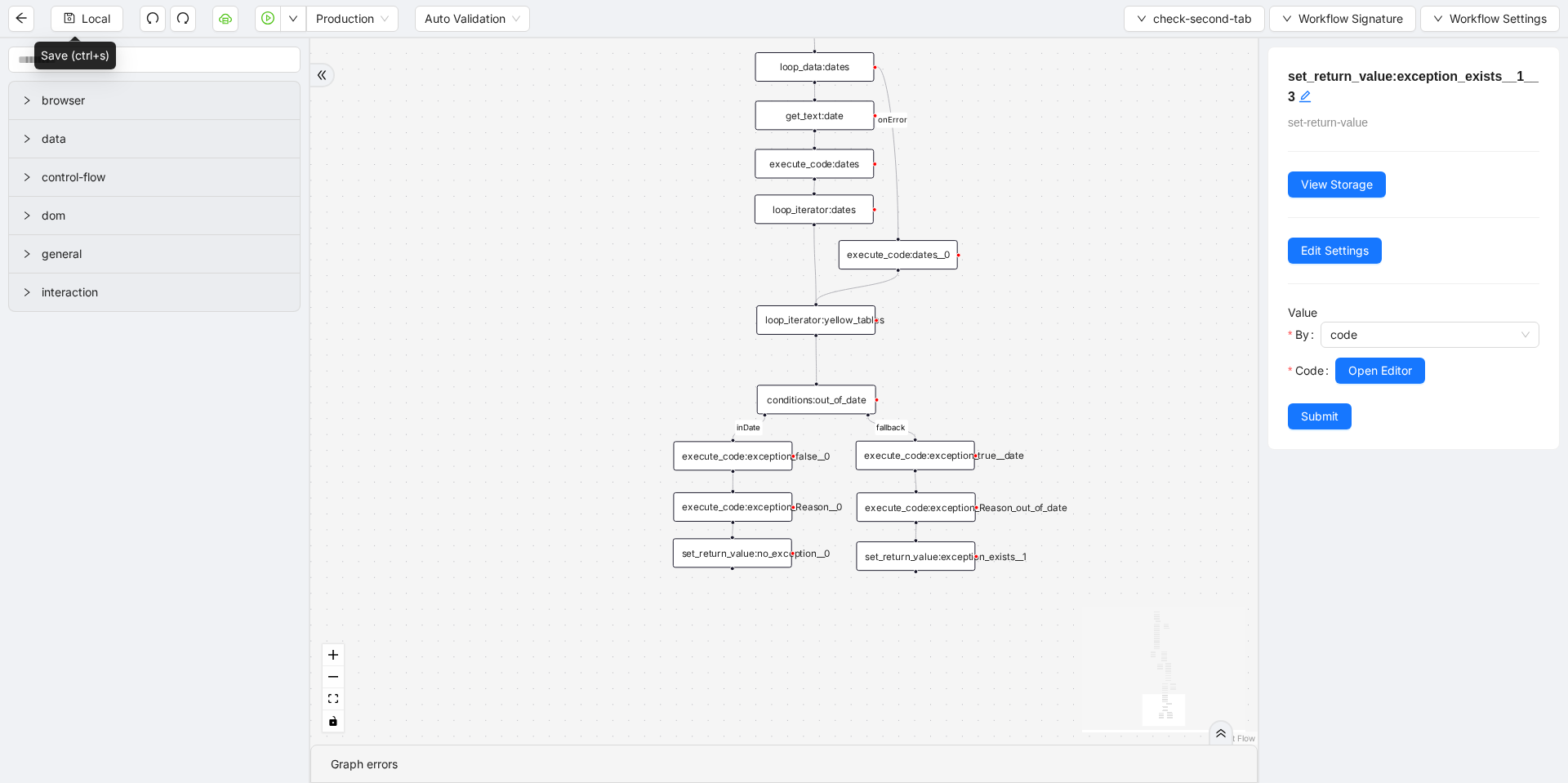
click at [745, 560] on div "set_return_value:no_exception__0" at bounding box center [732, 553] width 119 height 30
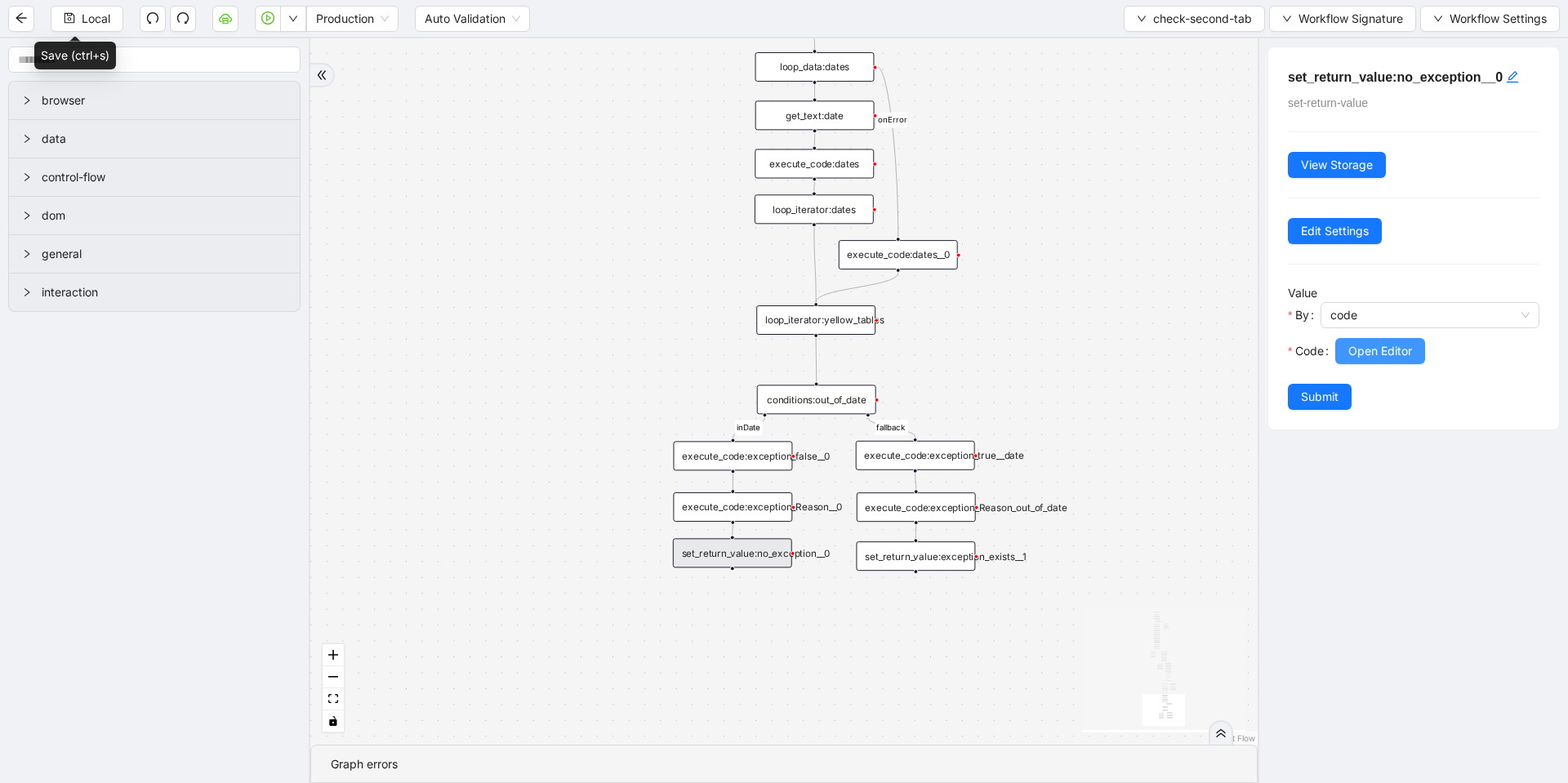
click at [1363, 353] on span "Open Editor" at bounding box center [1380, 351] width 64 height 18
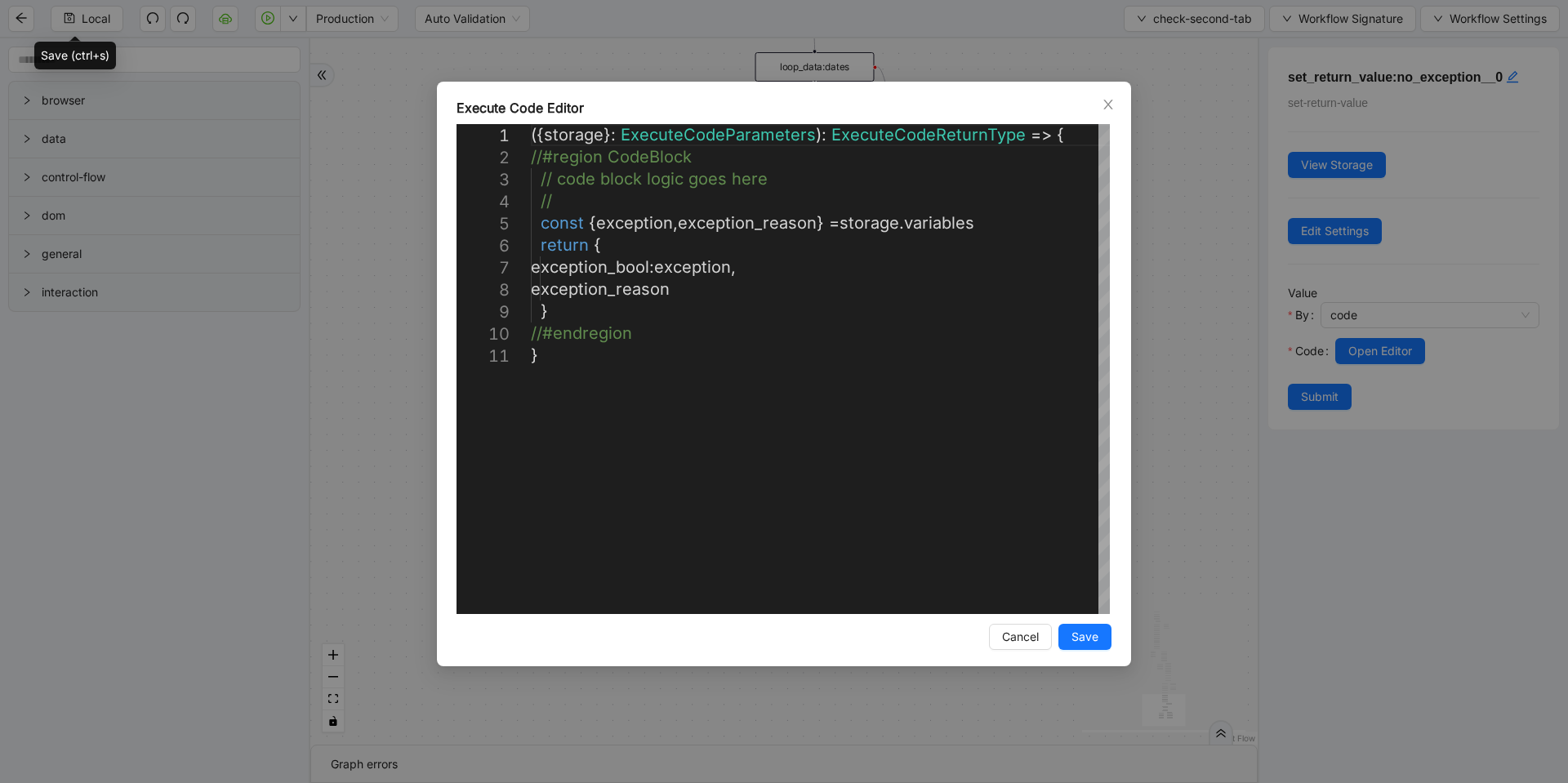
click at [1214, 403] on div "**********" at bounding box center [784, 392] width 1568 height 783
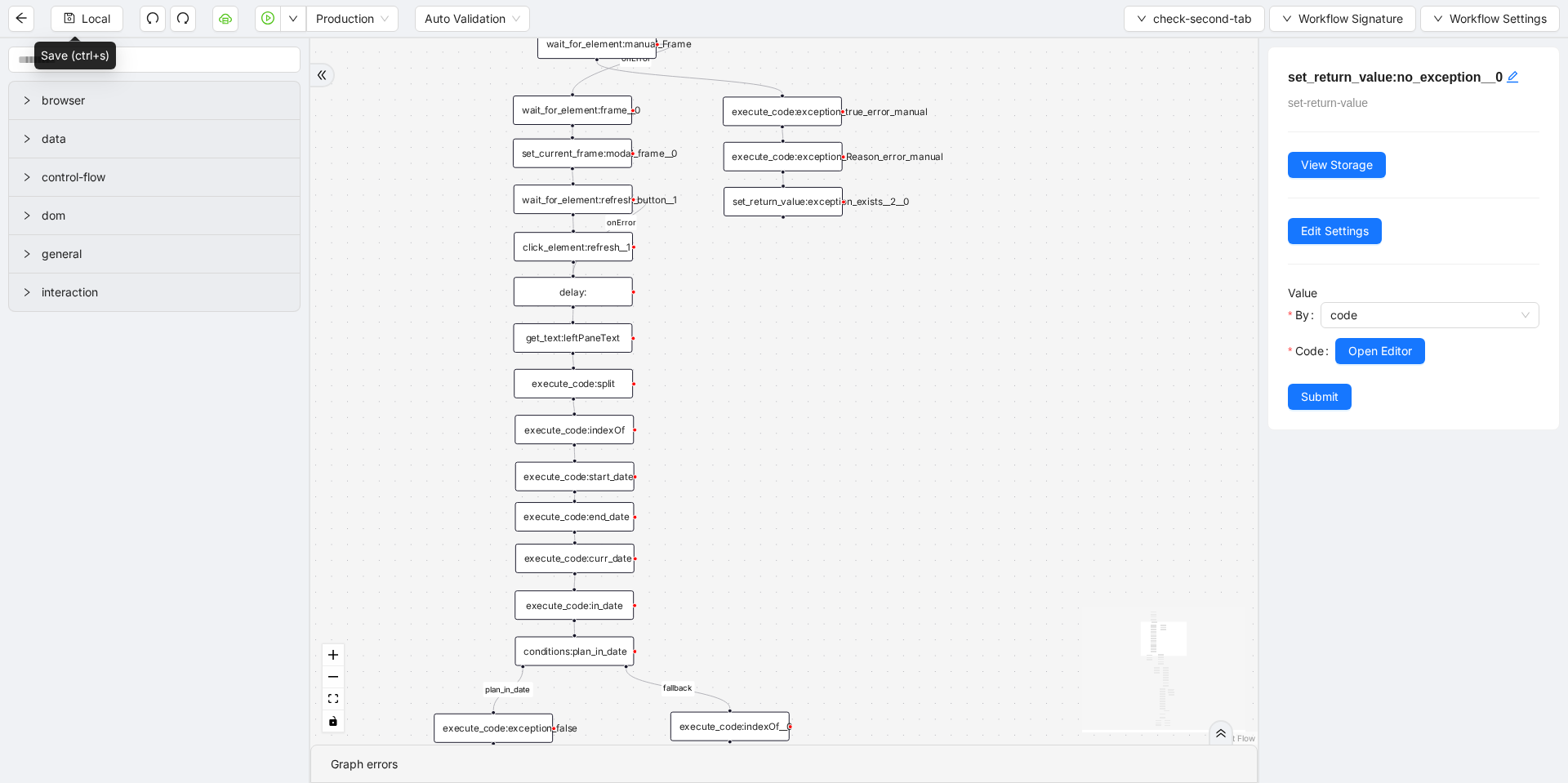
click at [796, 156] on div "execute_code:exception_Reason_error_manual" at bounding box center [783, 157] width 119 height 30
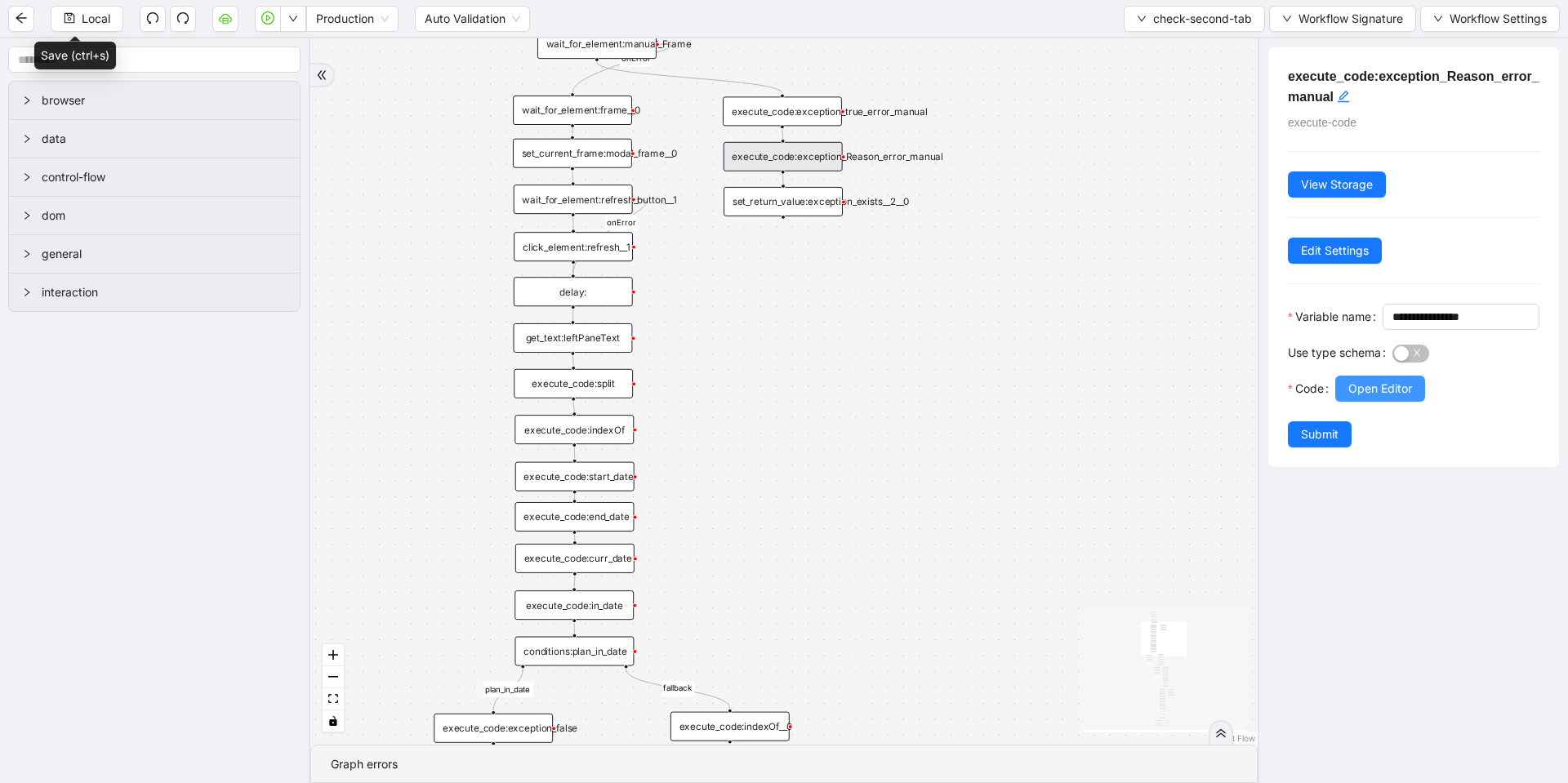
click at [1381, 397] on span "Open Editor" at bounding box center [1380, 389] width 64 height 18
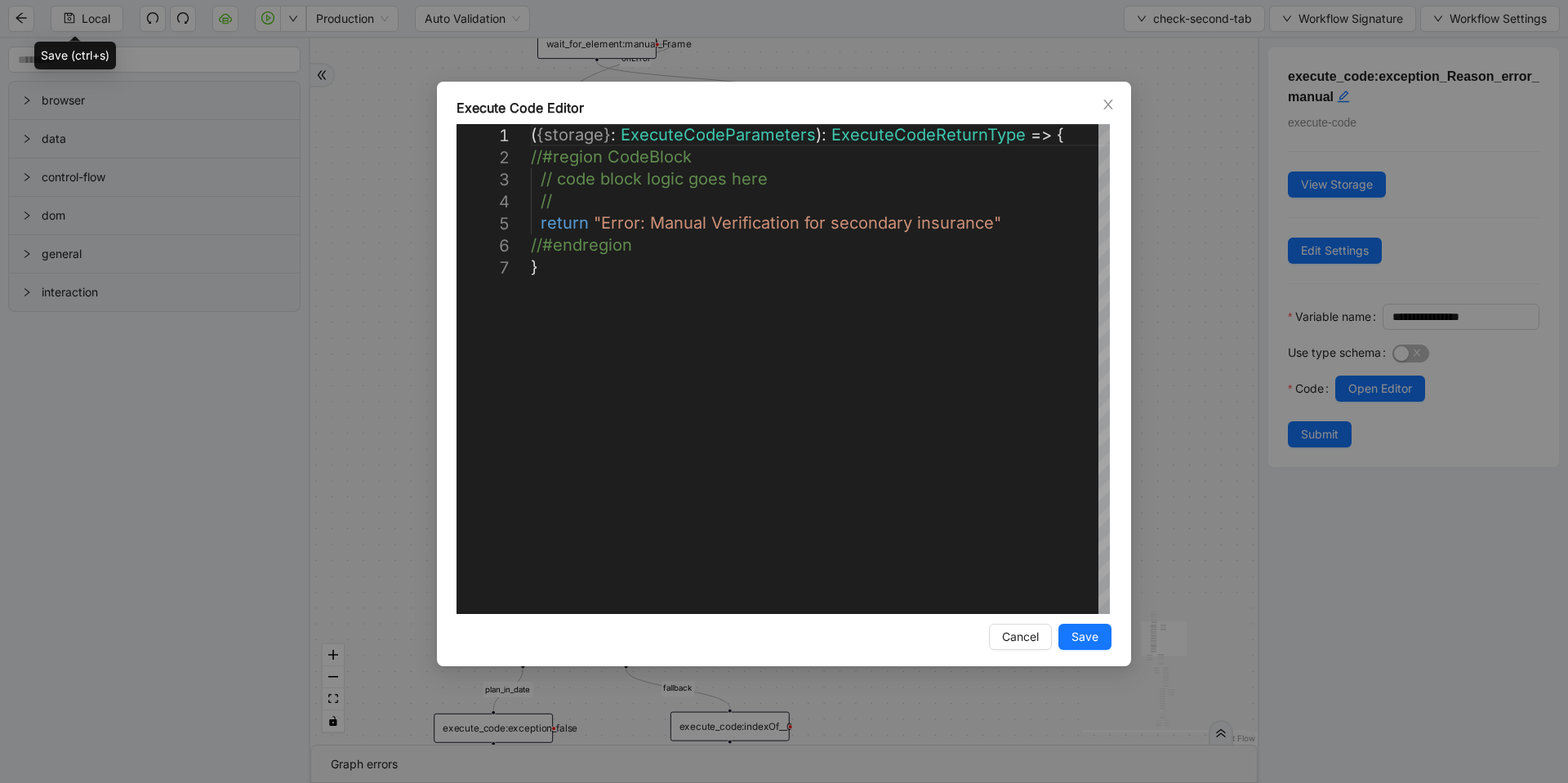
click at [1196, 370] on div "**********" at bounding box center [784, 392] width 1568 height 783
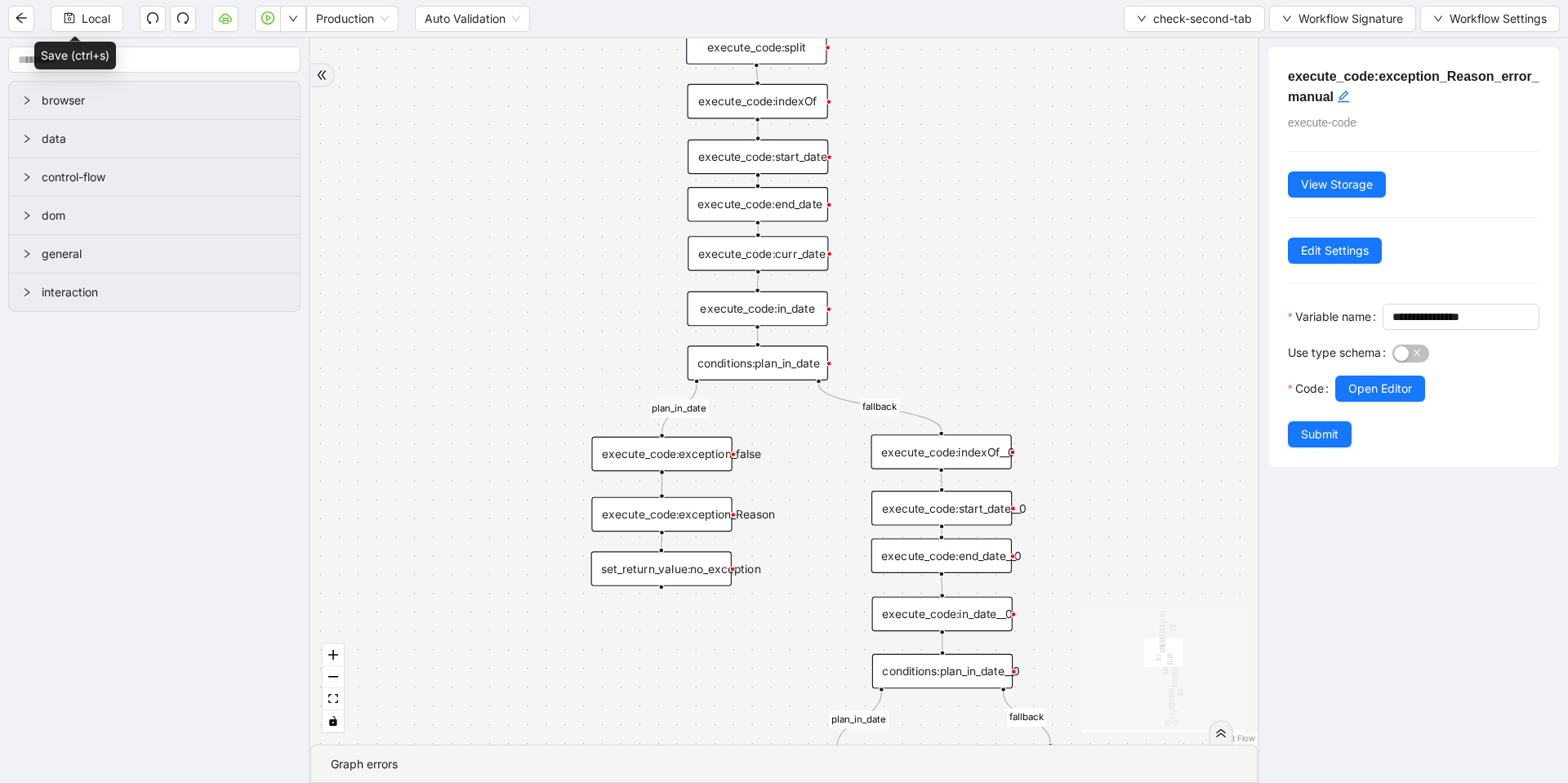
click at [708, 535] on div "fallback table_exists plan_in_date fallback inDate plan_in_date fallback fallba…" at bounding box center [784, 392] width 948 height 706
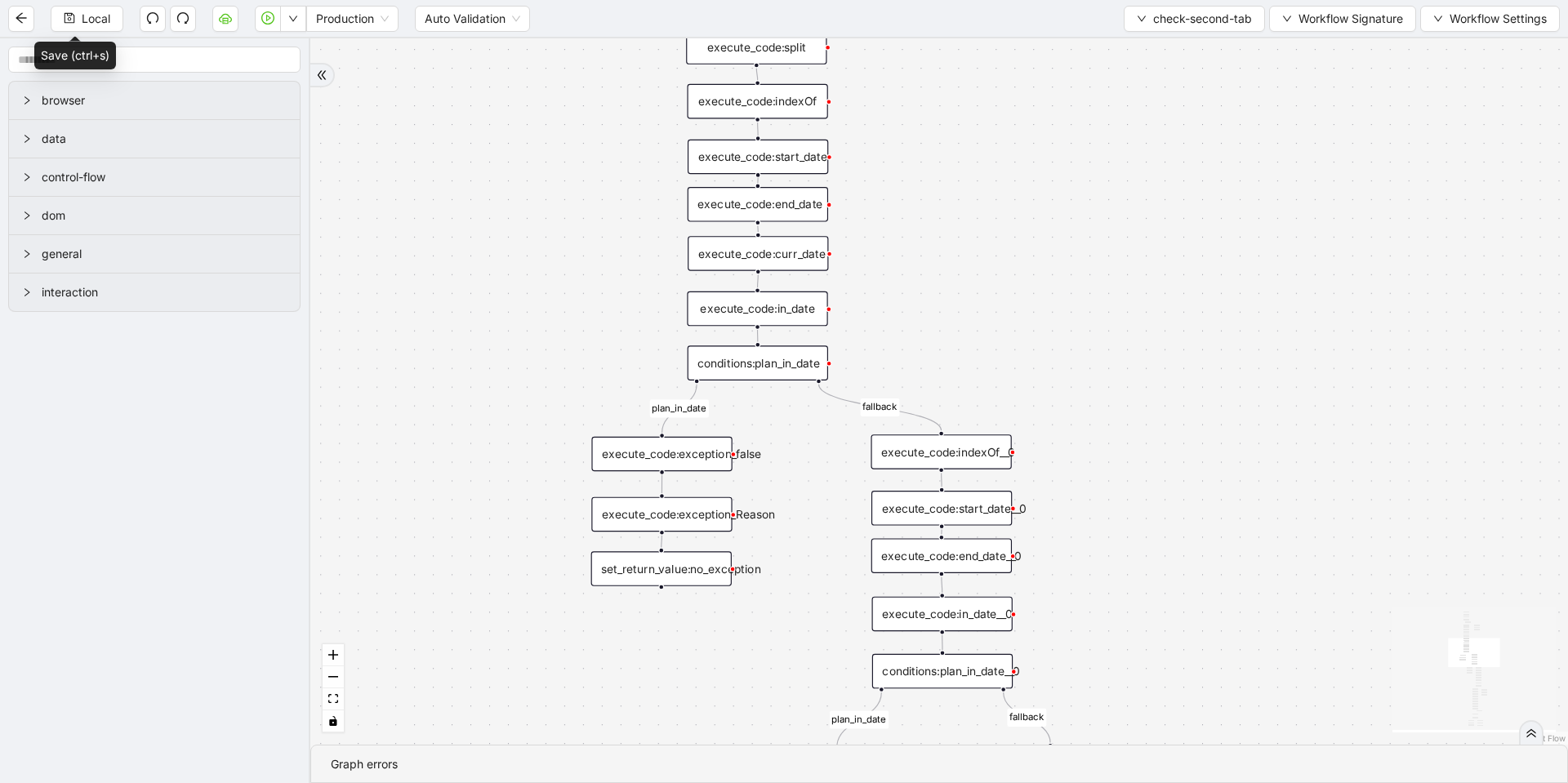
click at [667, 512] on div "execute_code:exception_Reason" at bounding box center [661, 515] width 140 height 35
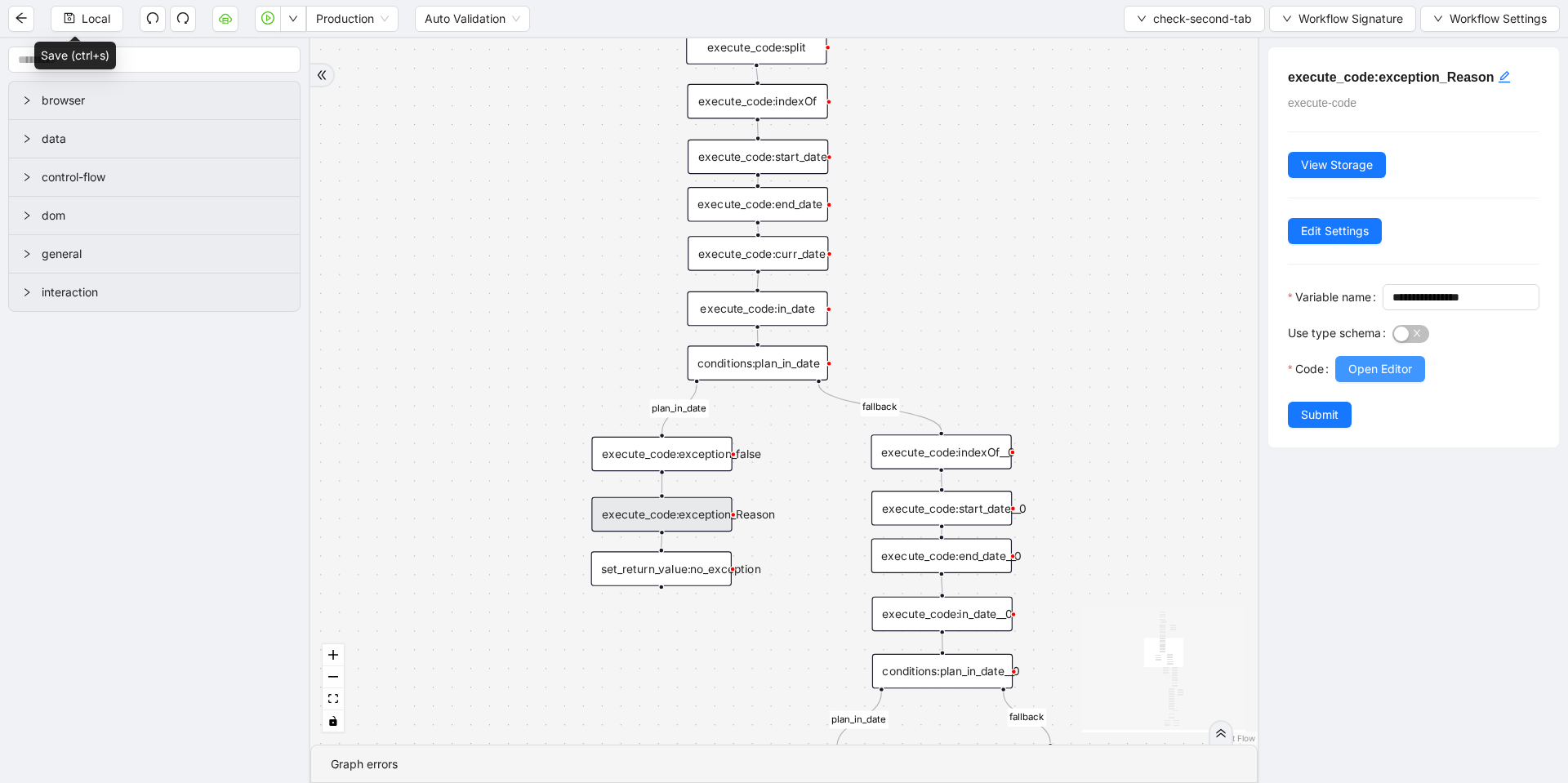
click at [1356, 379] on span "Open Editor" at bounding box center [1380, 370] width 64 height 18
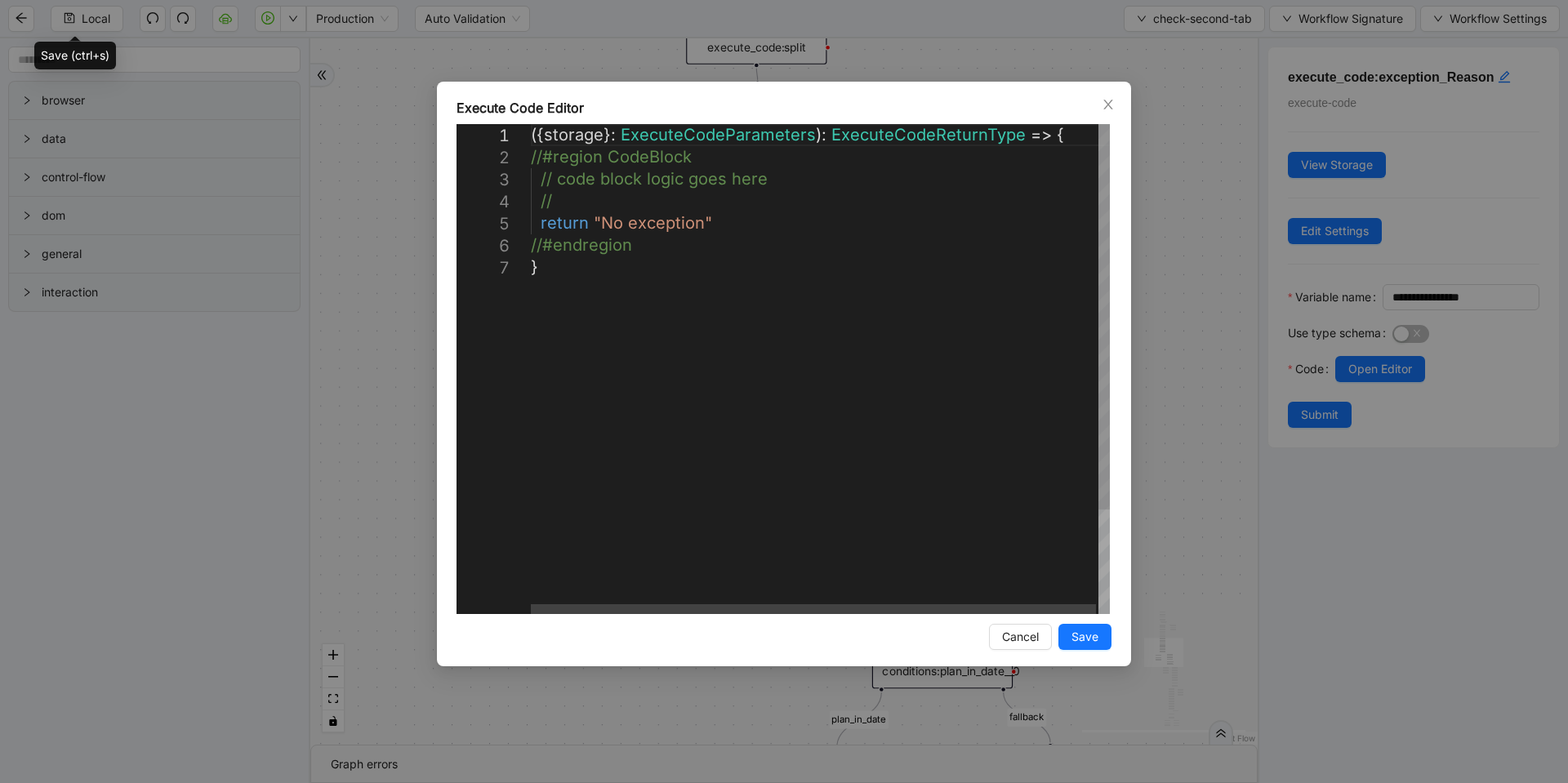
click at [1187, 343] on div "**********" at bounding box center [784, 392] width 1568 height 783
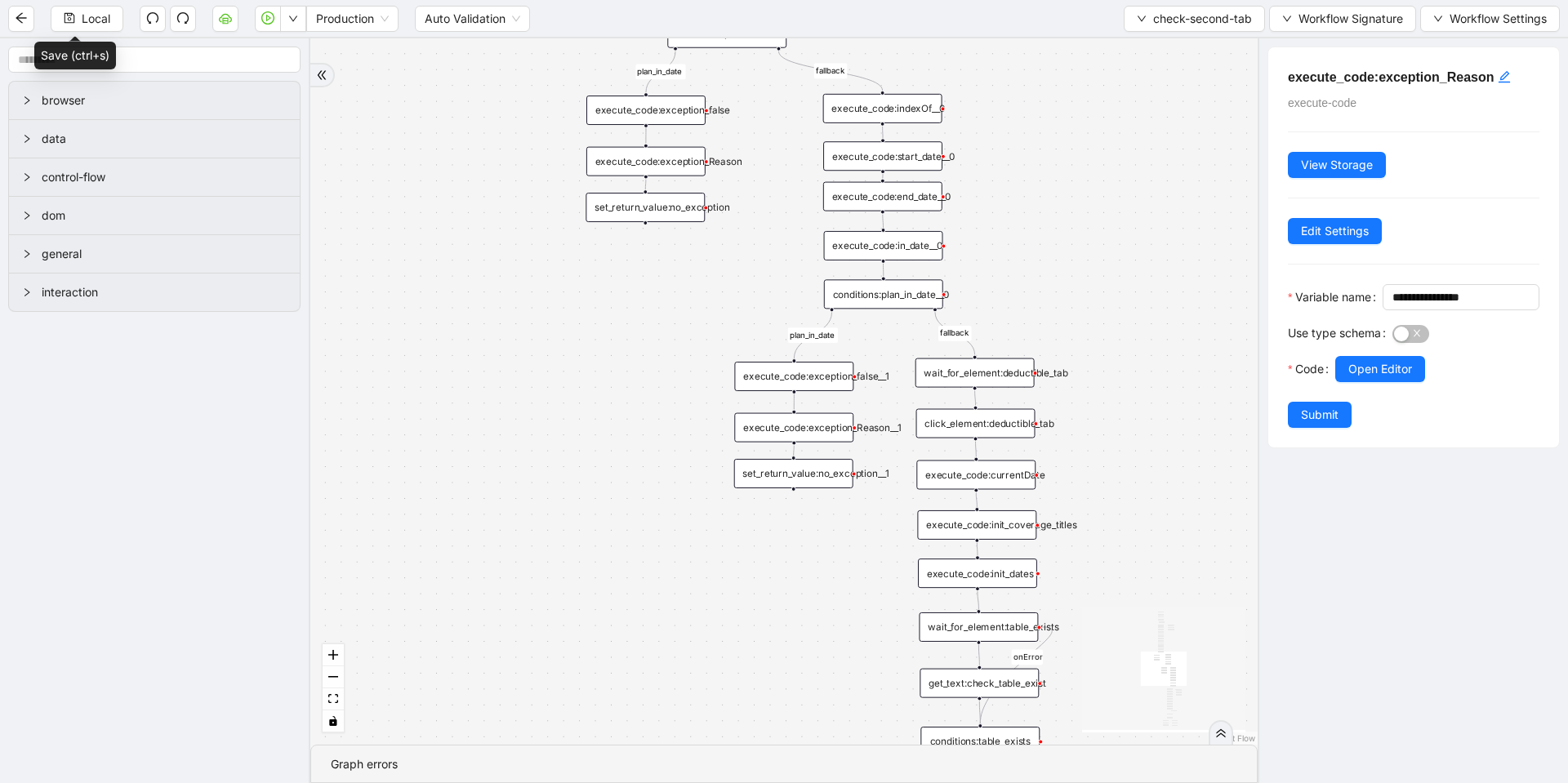
drag, startPoint x: 841, startPoint y: 471, endPoint x: 878, endPoint y: 467, distance: 37.2
click at [842, 470] on div "set_return_value:no_exception__1" at bounding box center [794, 474] width 119 height 30
click at [810, 424] on div "execute_code:exception_Reason__1" at bounding box center [794, 428] width 119 height 30
click at [1393, 379] on span "Open Editor" at bounding box center [1380, 370] width 64 height 18
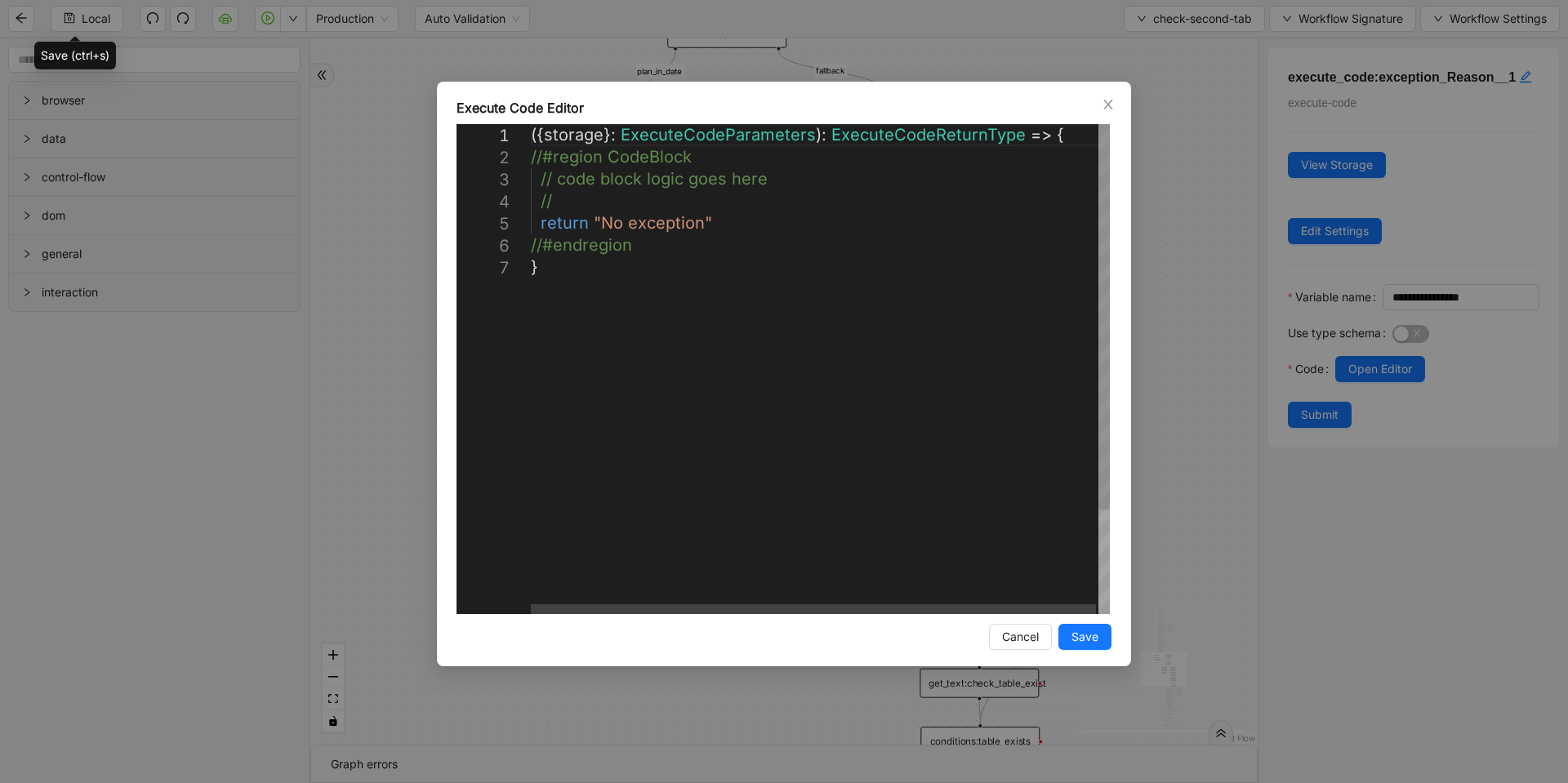
click at [1203, 359] on div "**********" at bounding box center [784, 392] width 1568 height 783
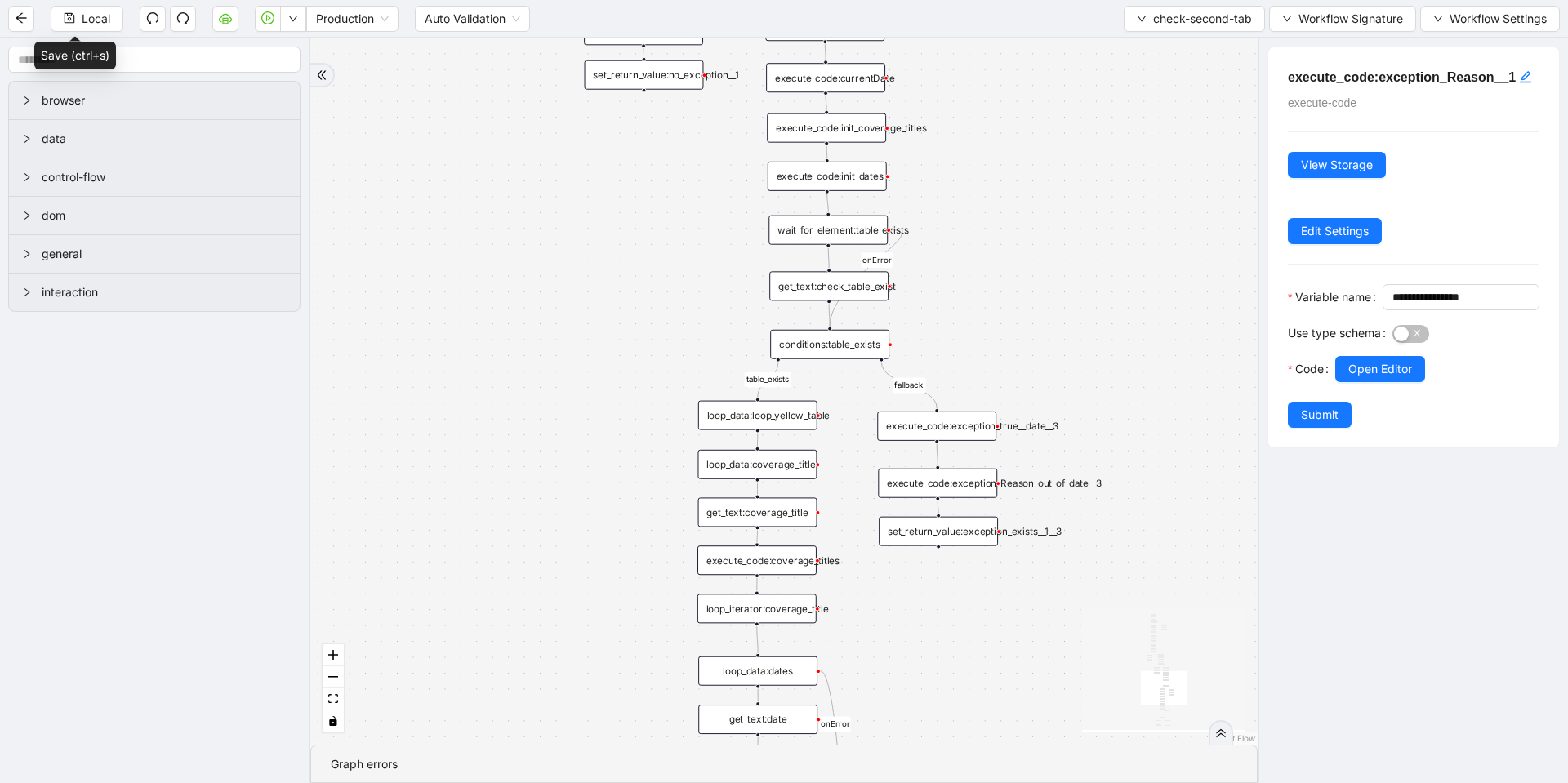
click at [966, 539] on div "set_return_value:exception_exists__1__3" at bounding box center [938, 532] width 119 height 30
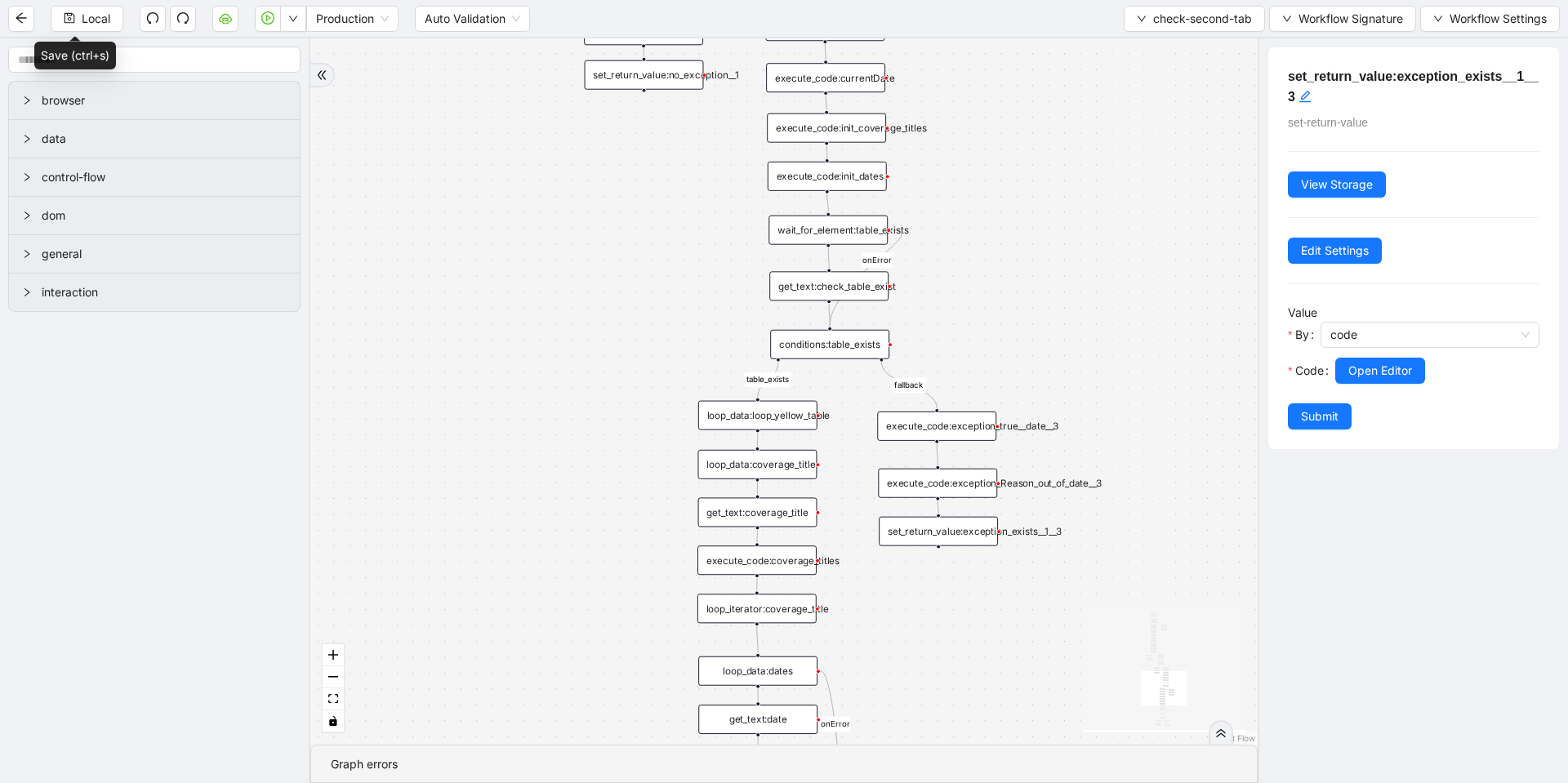
click at [968, 480] on div "execute_code:exception_Reason_out_of_date__3" at bounding box center [938, 484] width 119 height 30
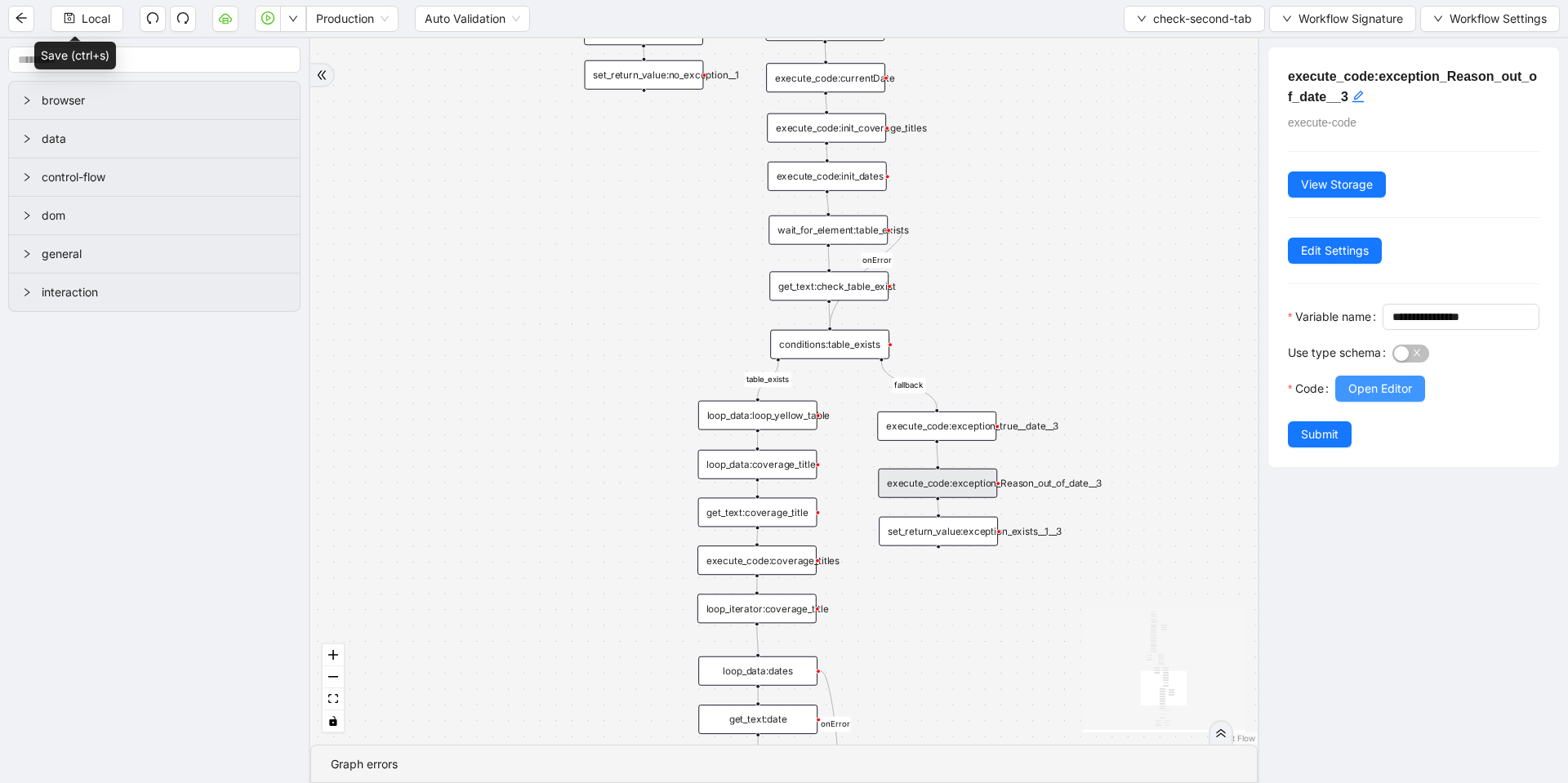
click at [1393, 397] on span "Open Editor" at bounding box center [1380, 389] width 64 height 18
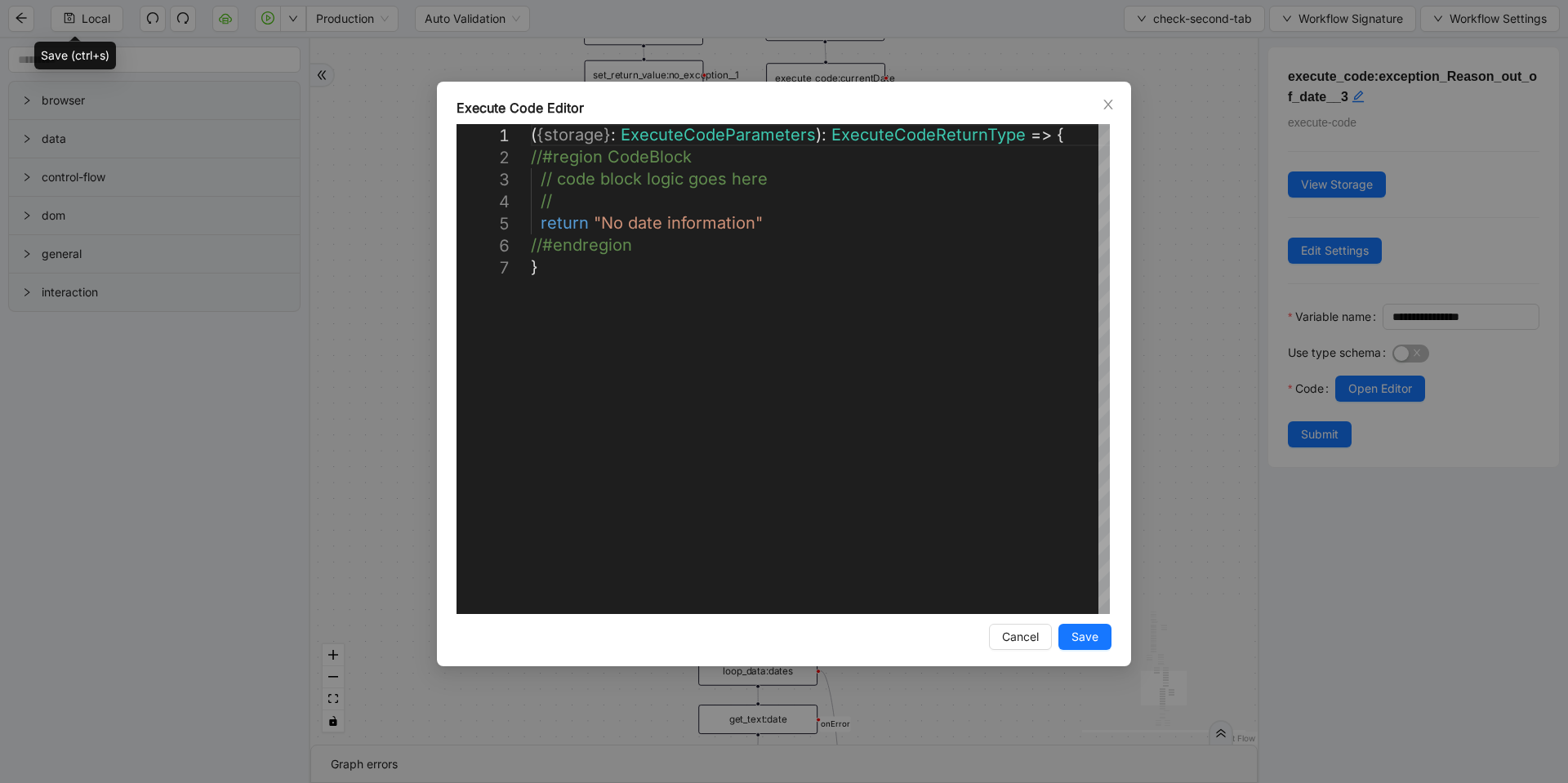
click at [1200, 373] on div "**********" at bounding box center [784, 392] width 1568 height 783
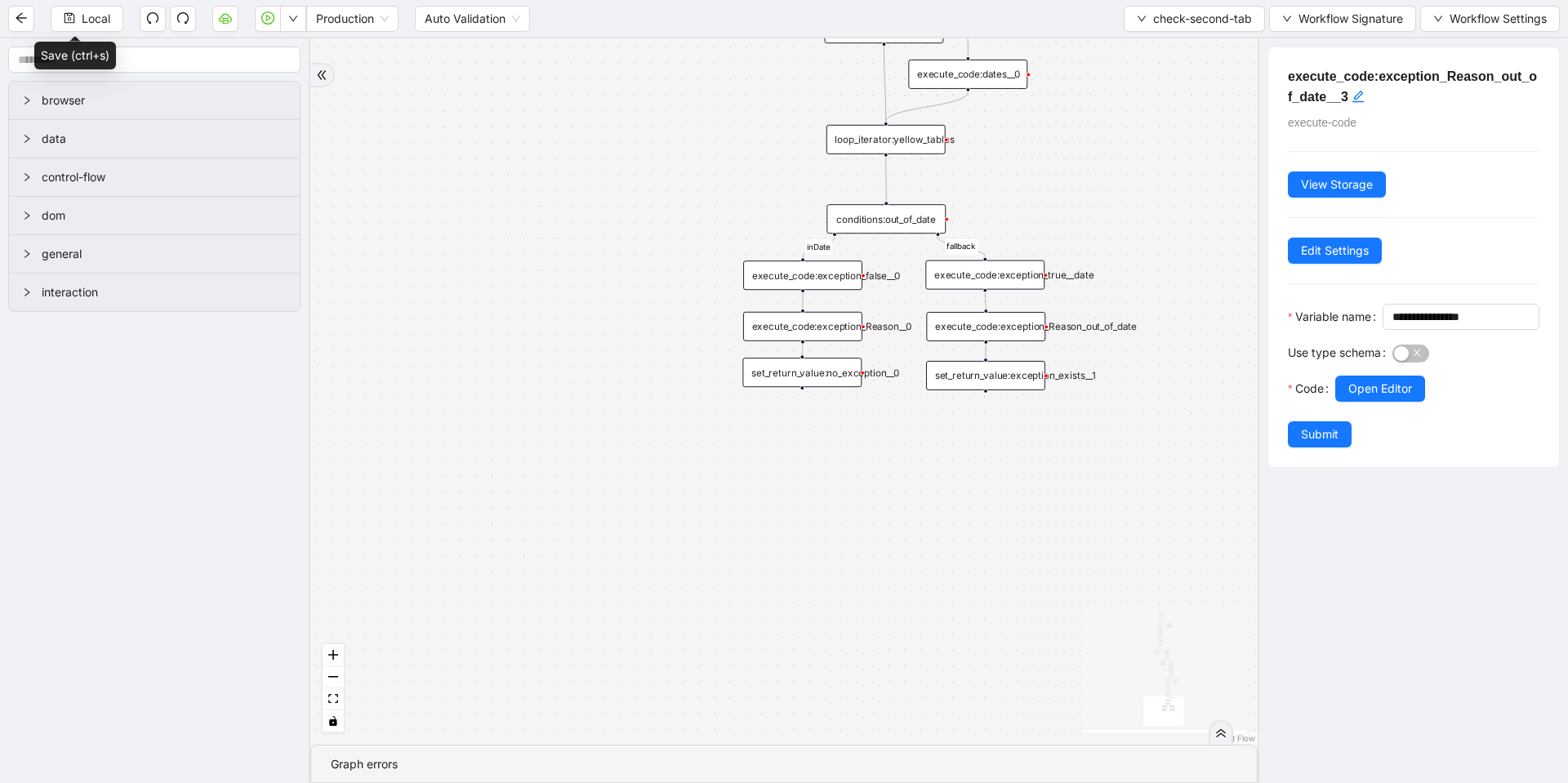
click at [835, 320] on div "execute_code:exception_Reason__0" at bounding box center [803, 327] width 119 height 30
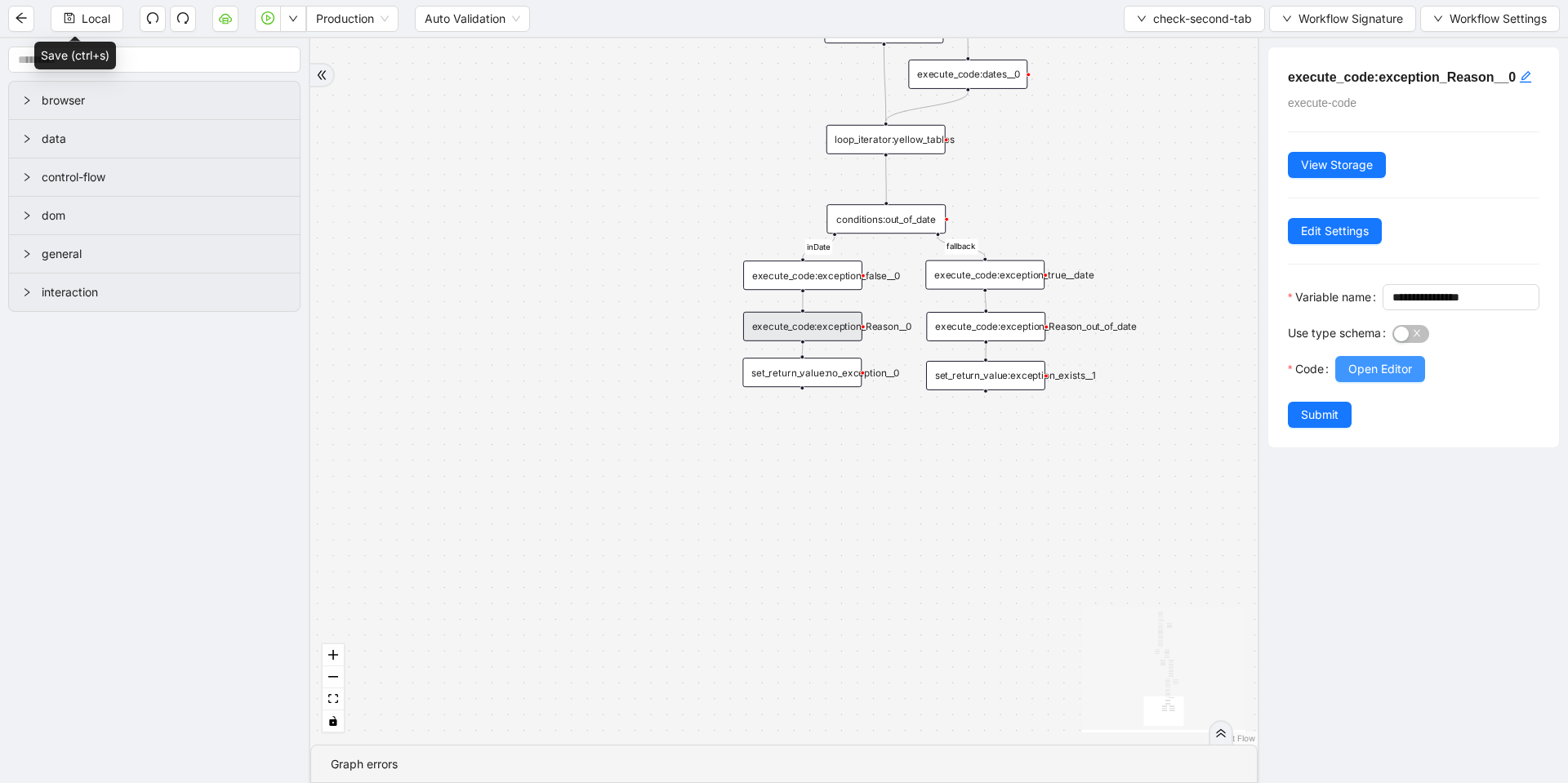
click at [1365, 379] on span "Open Editor" at bounding box center [1380, 370] width 64 height 18
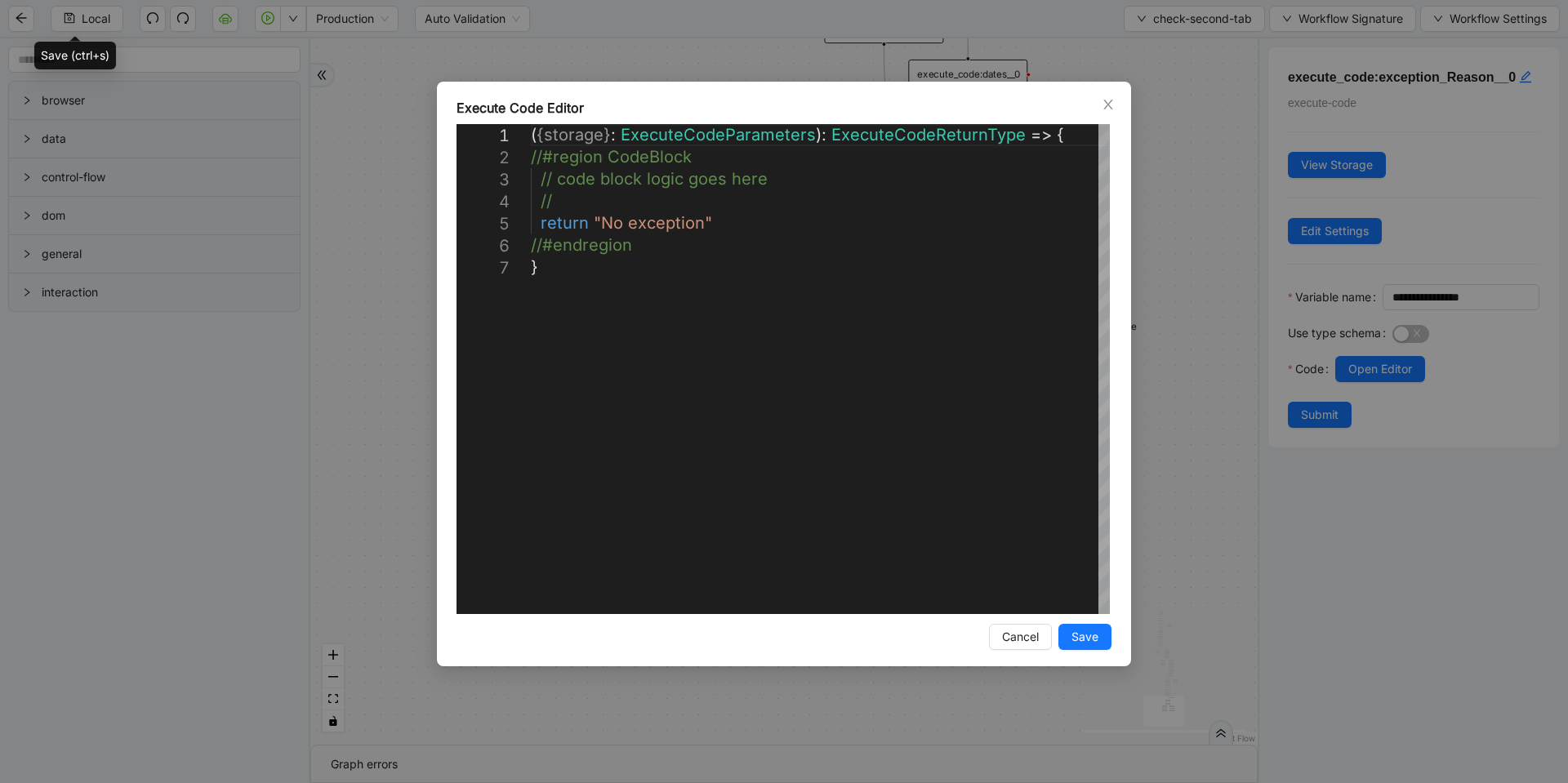
click at [1216, 356] on div "**********" at bounding box center [784, 392] width 1568 height 783
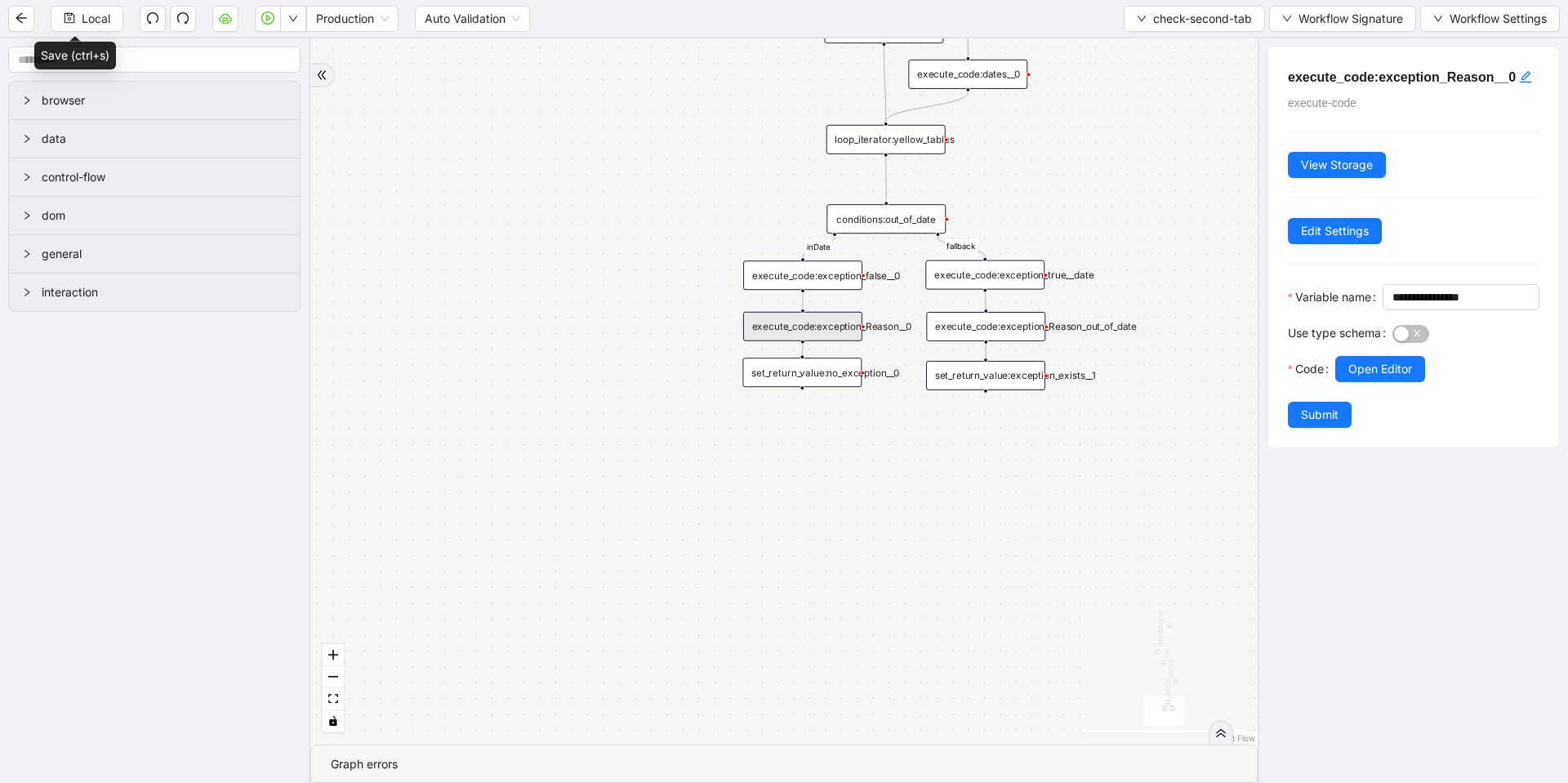
click at [1027, 341] on div "execute_code:exception_Reason_out_of_date" at bounding box center [986, 327] width 119 height 30
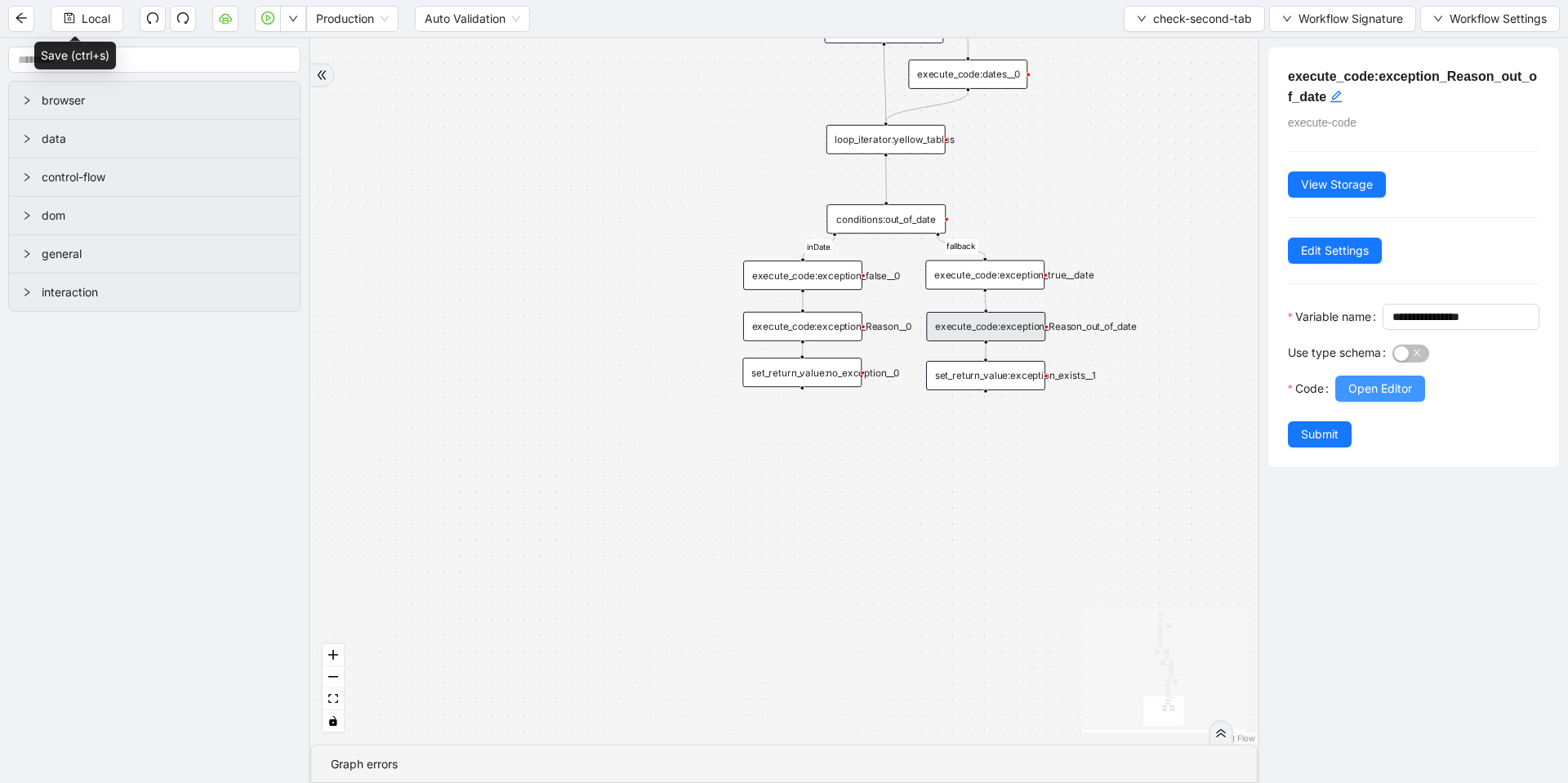
click at [1403, 397] on span "Open Editor" at bounding box center [1380, 389] width 64 height 18
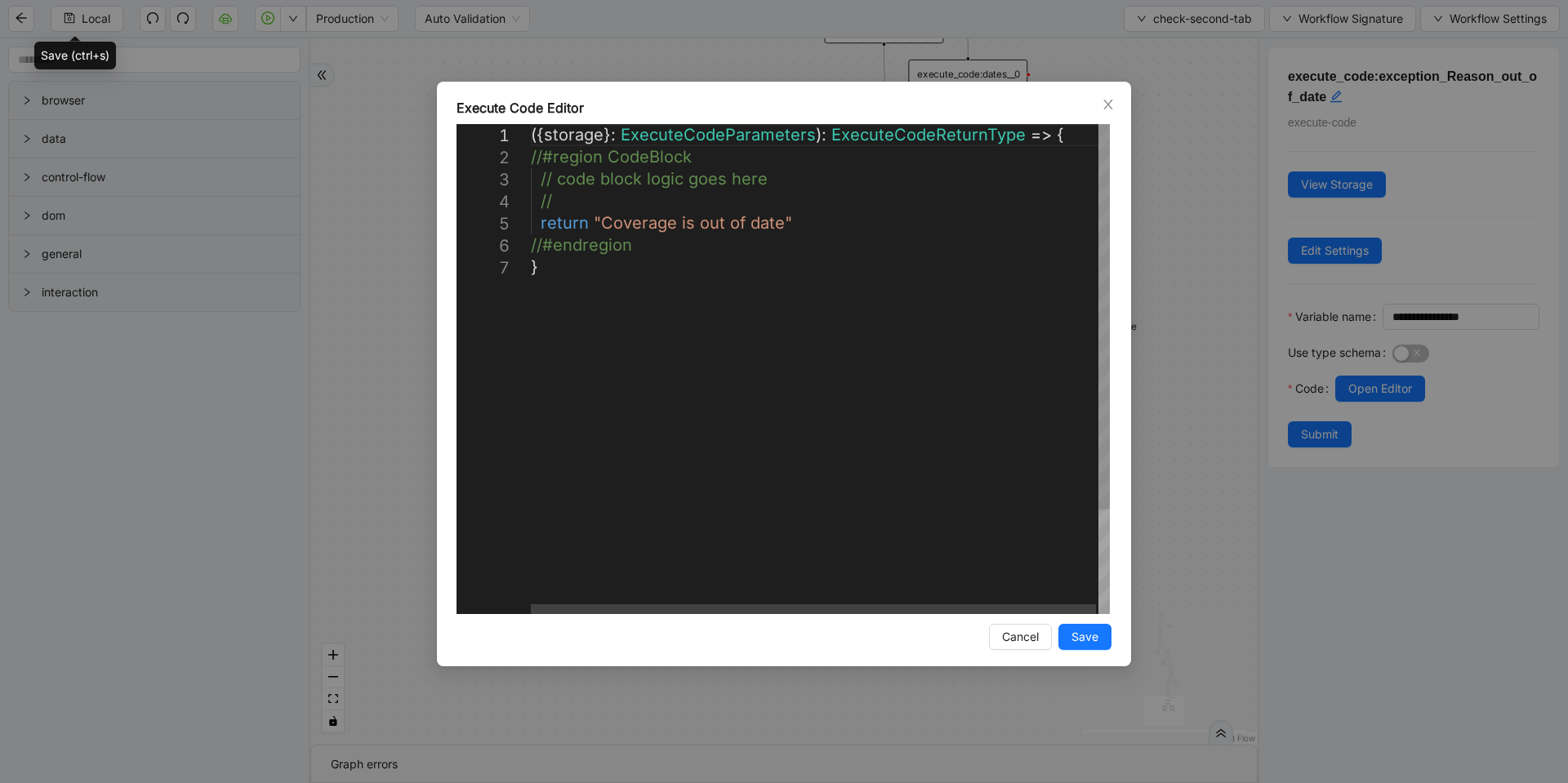
click at [1190, 342] on div "**********" at bounding box center [784, 392] width 1568 height 783
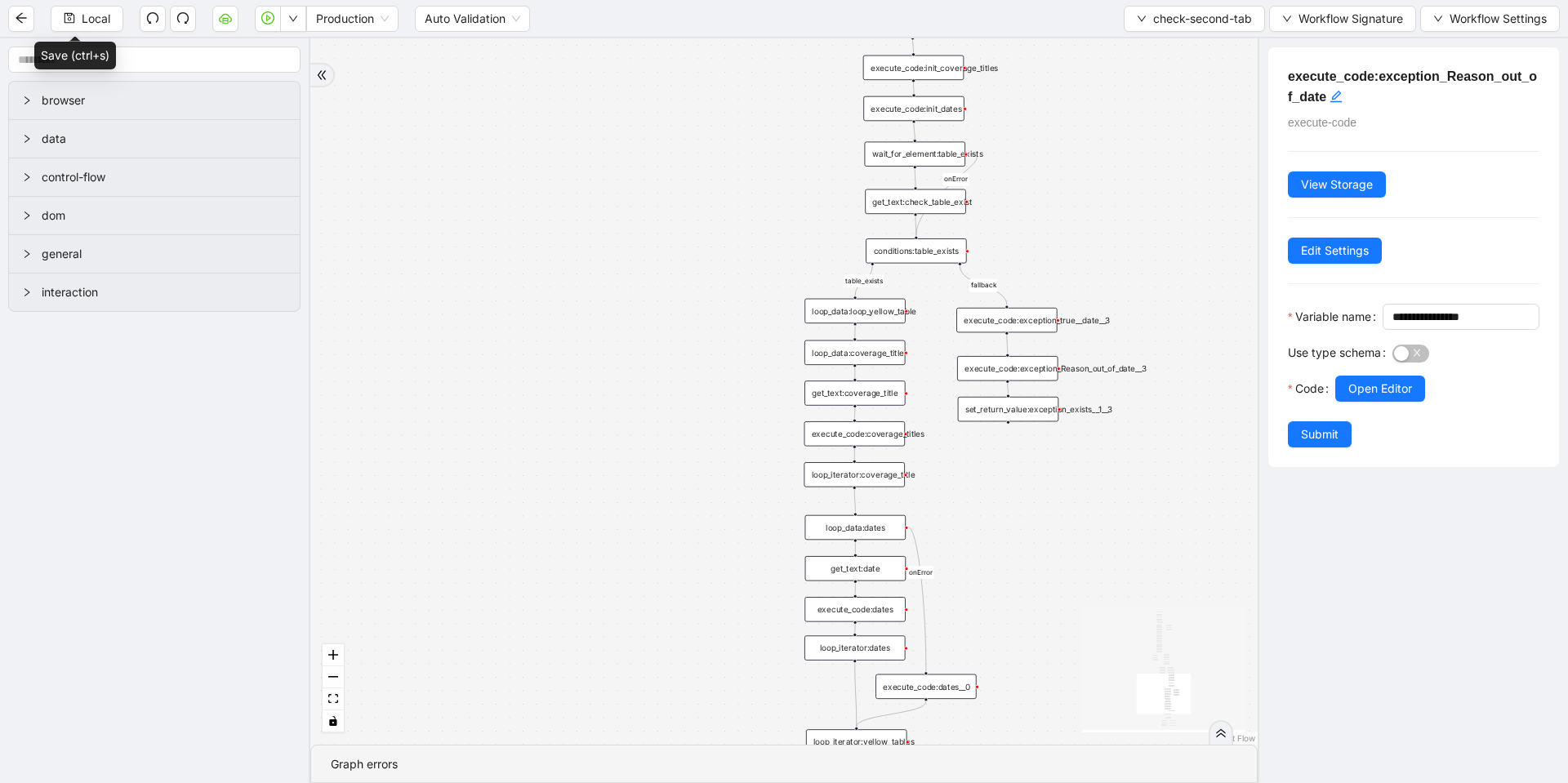
click at [990, 376] on div "execute_code:exception_Reason_out_of_date__3" at bounding box center [1008, 368] width 101 height 25
click at [1352, 397] on span "Open Editor" at bounding box center [1380, 389] width 64 height 18
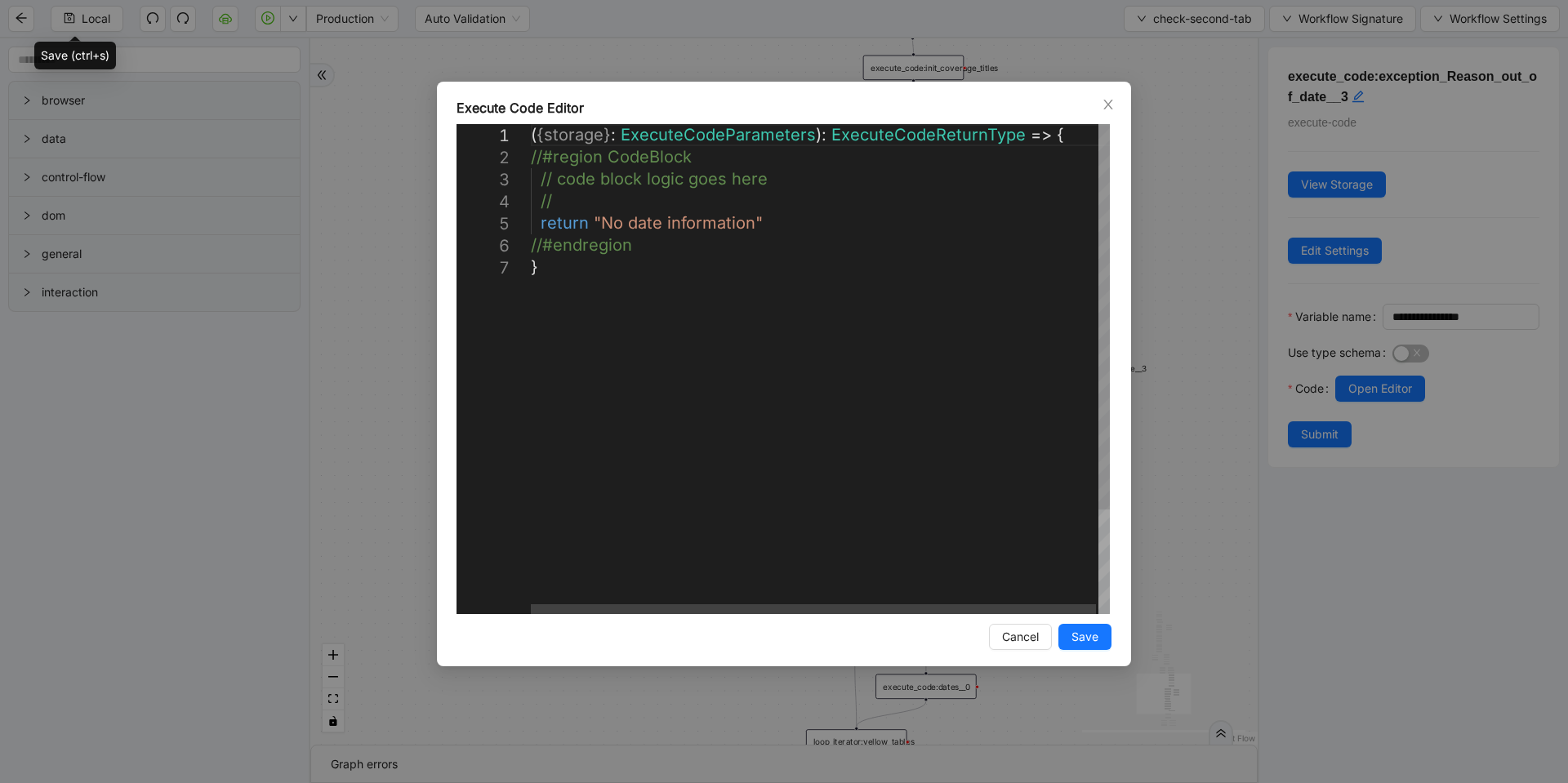
click at [1187, 401] on div "**********" at bounding box center [784, 392] width 1568 height 783
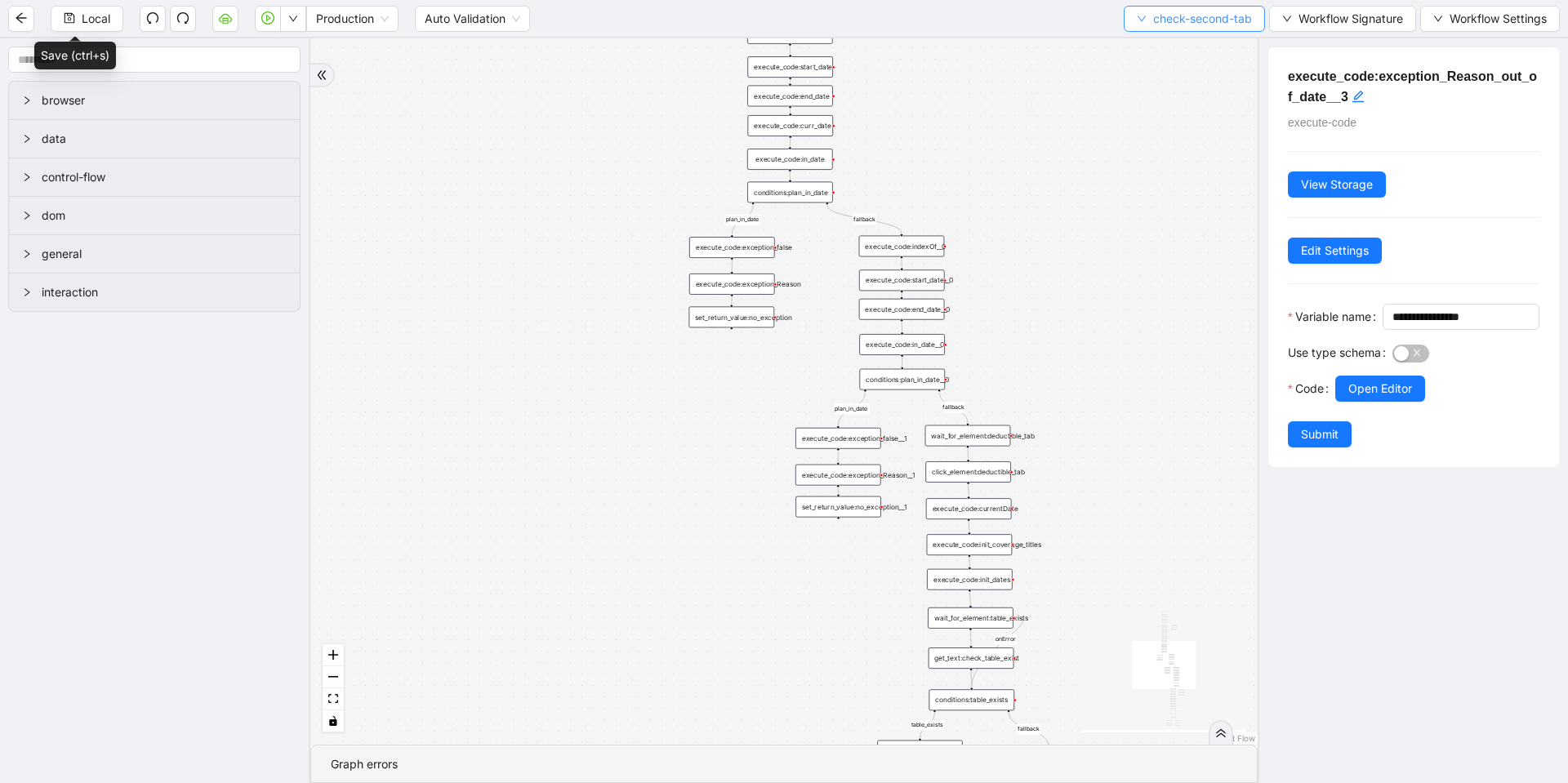
click at [1204, 7] on button "check-second-tab" at bounding box center [1194, 19] width 141 height 26
click at [1208, 14] on span "check-second-tab" at bounding box center [1202, 19] width 98 height 18
click at [1146, 19] on button "check-second-tab" at bounding box center [1194, 19] width 141 height 26
click at [1042, 207] on div "fallback table_exists plan_in_date fallback inDate plan_in_date fallback fallba…" at bounding box center [784, 392] width 948 height 706
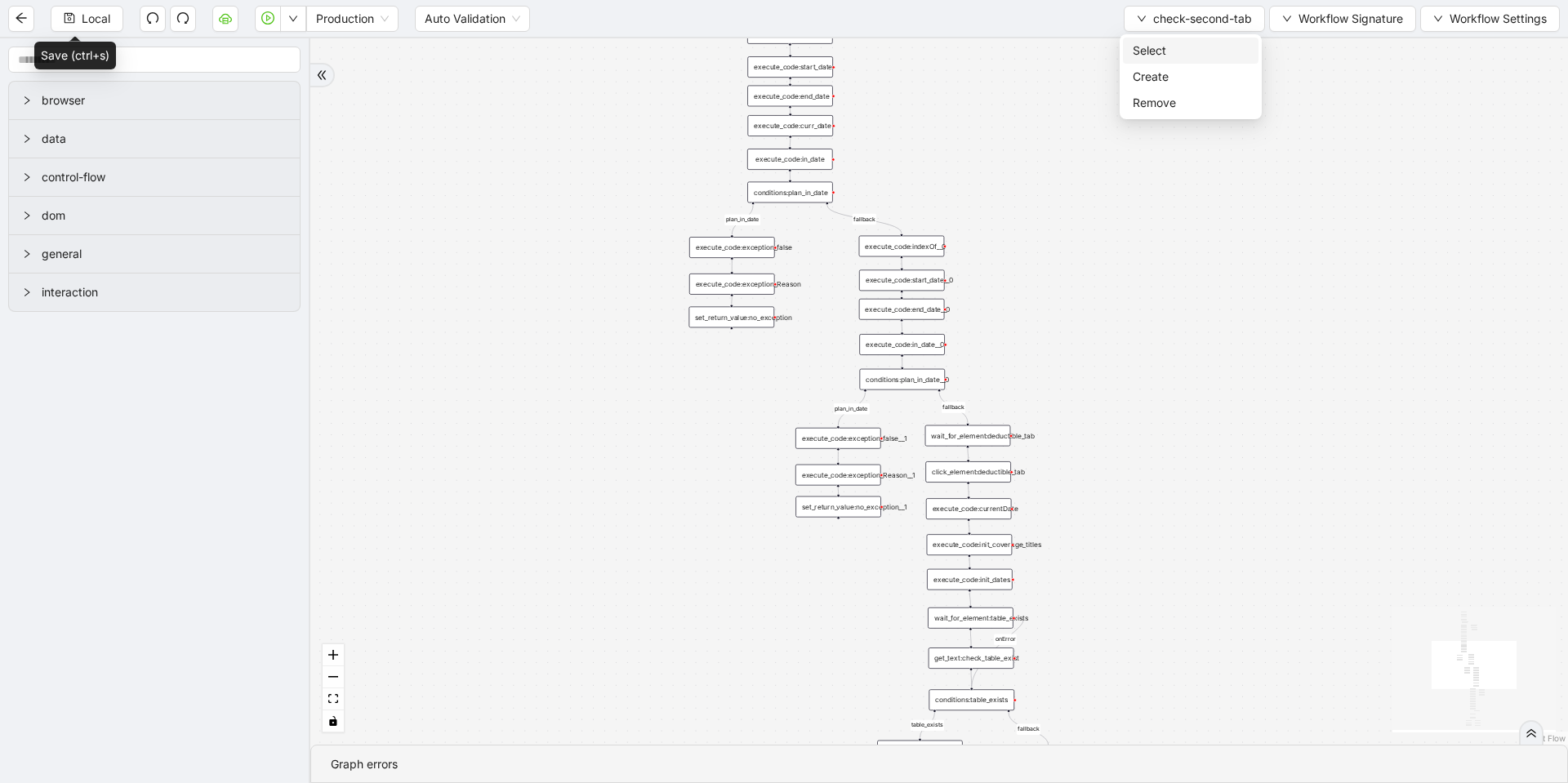
click at [1131, 60] on li "Select" at bounding box center [1190, 51] width 135 height 26
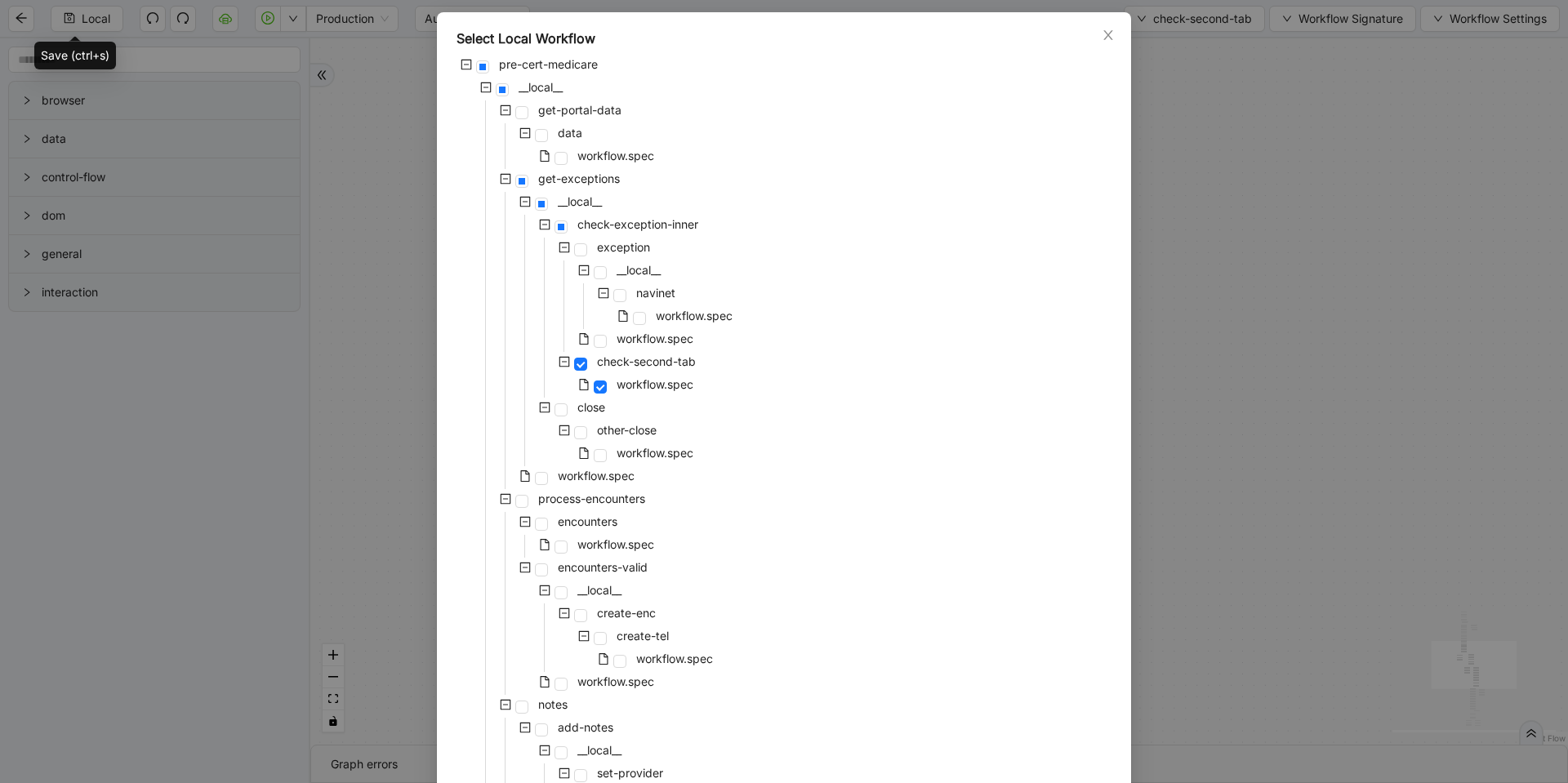
scroll to position [98, 0]
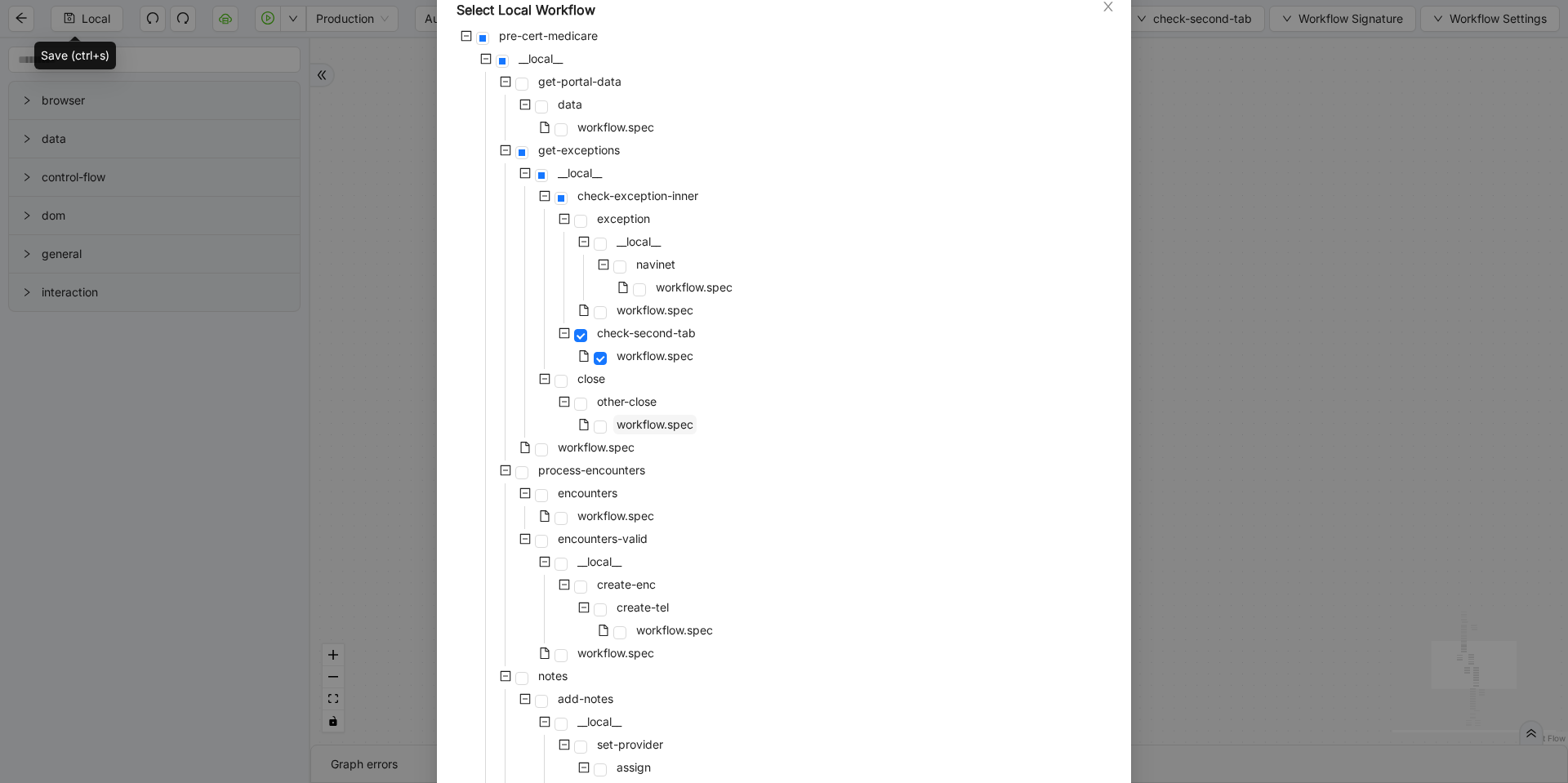
click at [622, 422] on span "workflow.spec" at bounding box center [655, 424] width 77 height 14
click at [606, 448] on span "workflow.spec" at bounding box center [595, 447] width 77 height 14
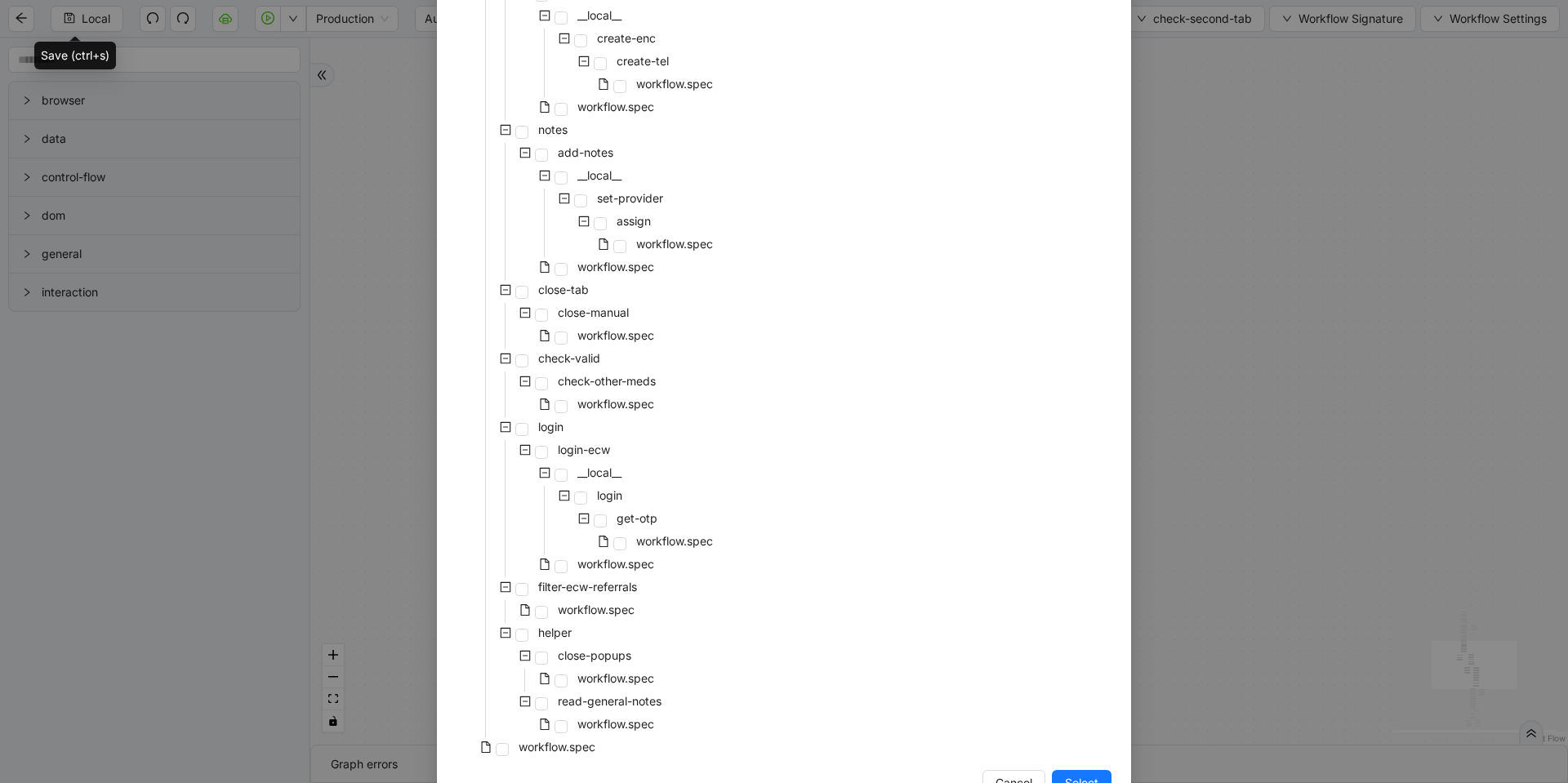
scroll to position [694, 0]
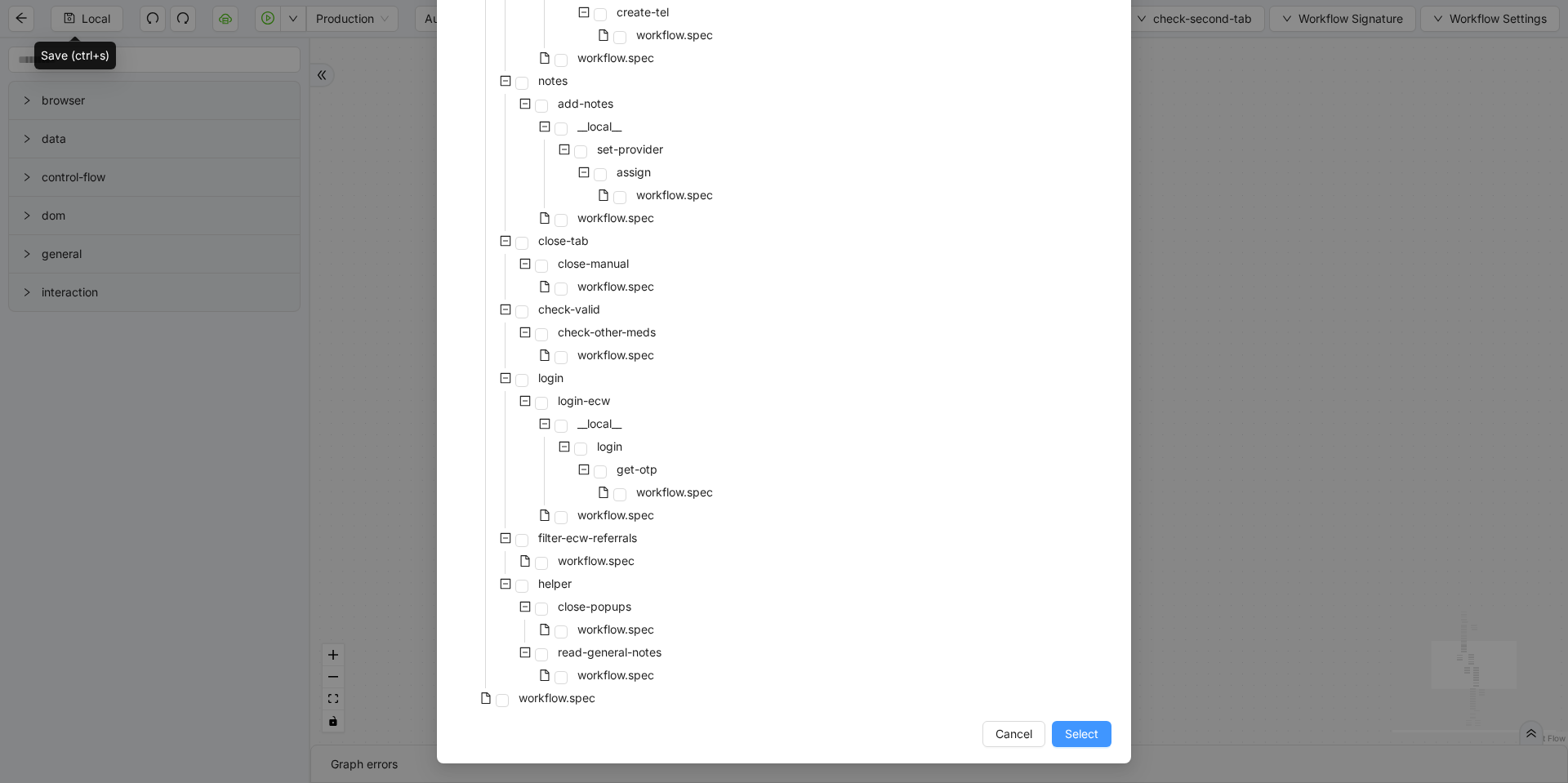
click at [1079, 735] on span "Select" at bounding box center [1082, 734] width 34 height 18
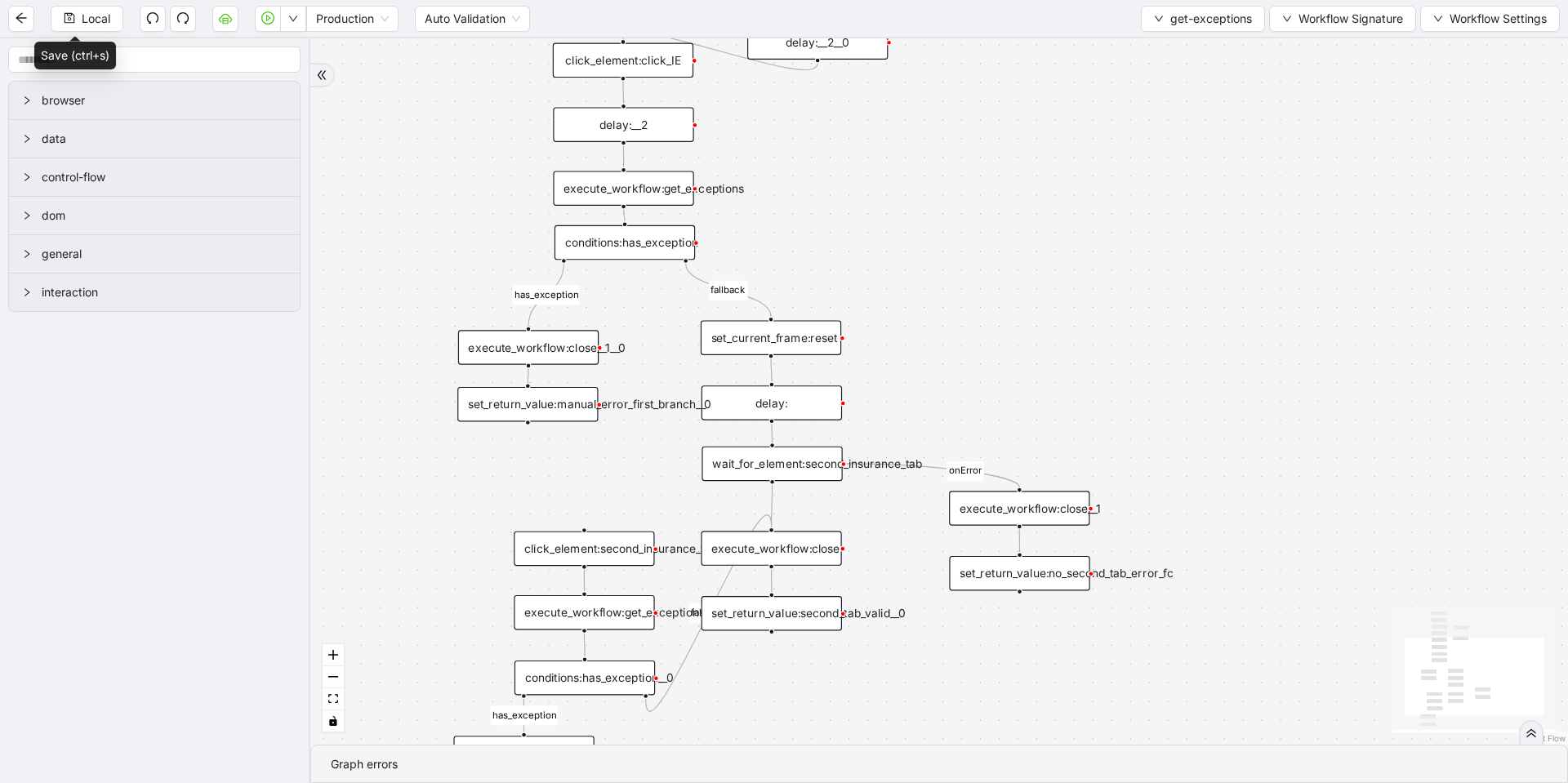
click at [541, 353] on div "execute_workflow:close__1__0" at bounding box center [528, 347] width 140 height 35
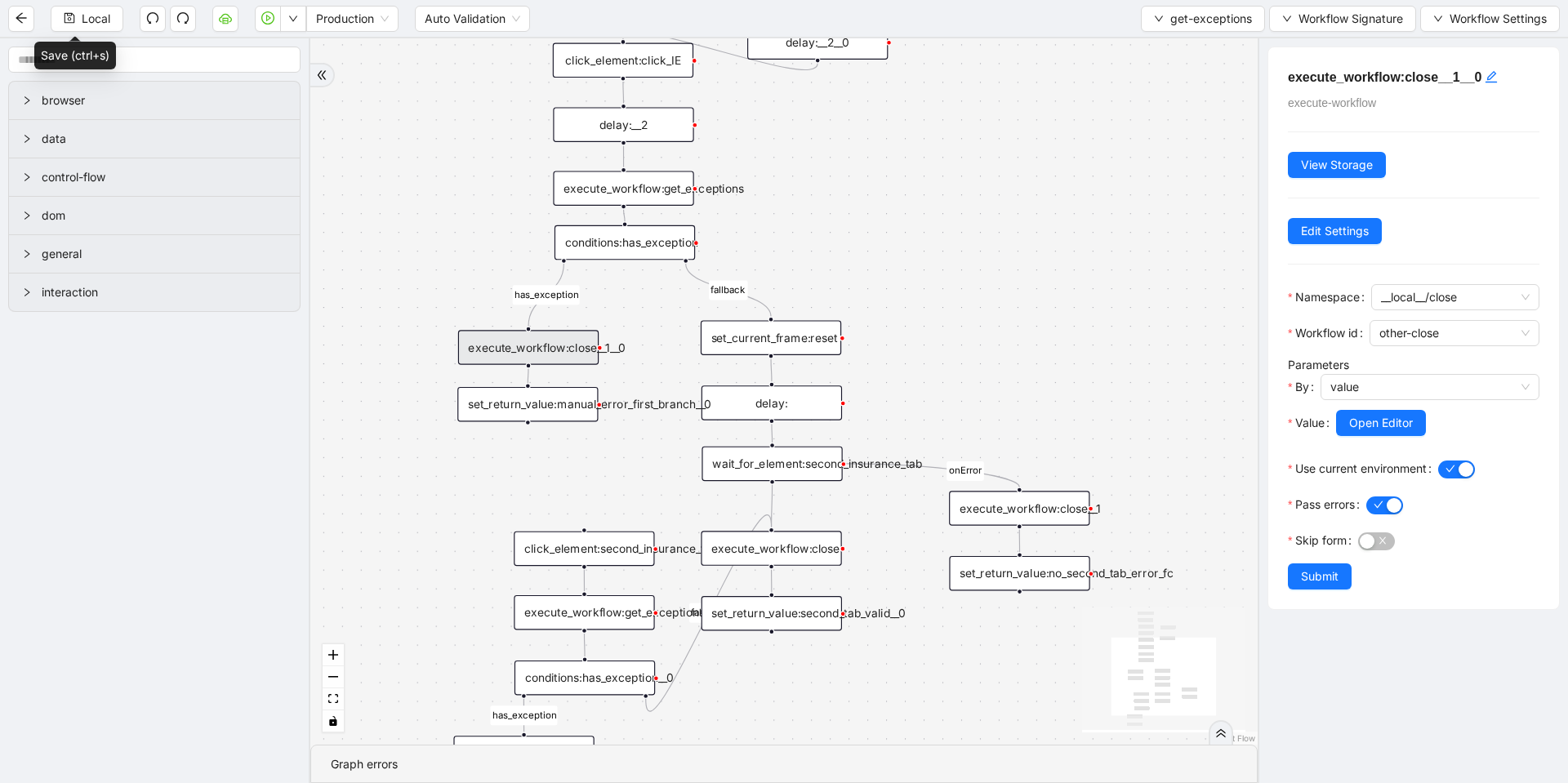
click at [581, 404] on div "set_return_value:manual_error_first_branch__0" at bounding box center [527, 404] width 140 height 35
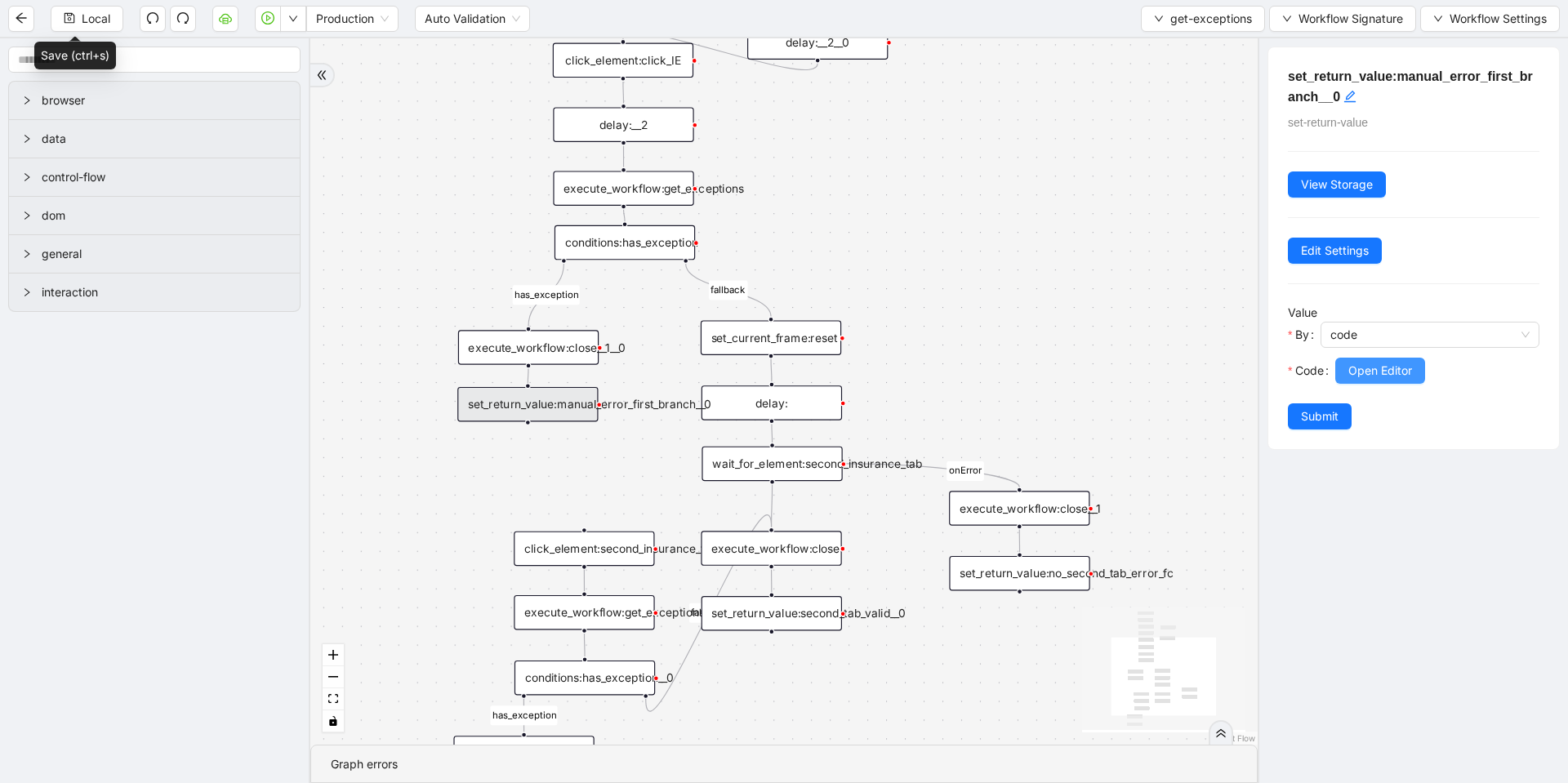
click at [1381, 372] on span "Open Editor" at bounding box center [1380, 371] width 64 height 18
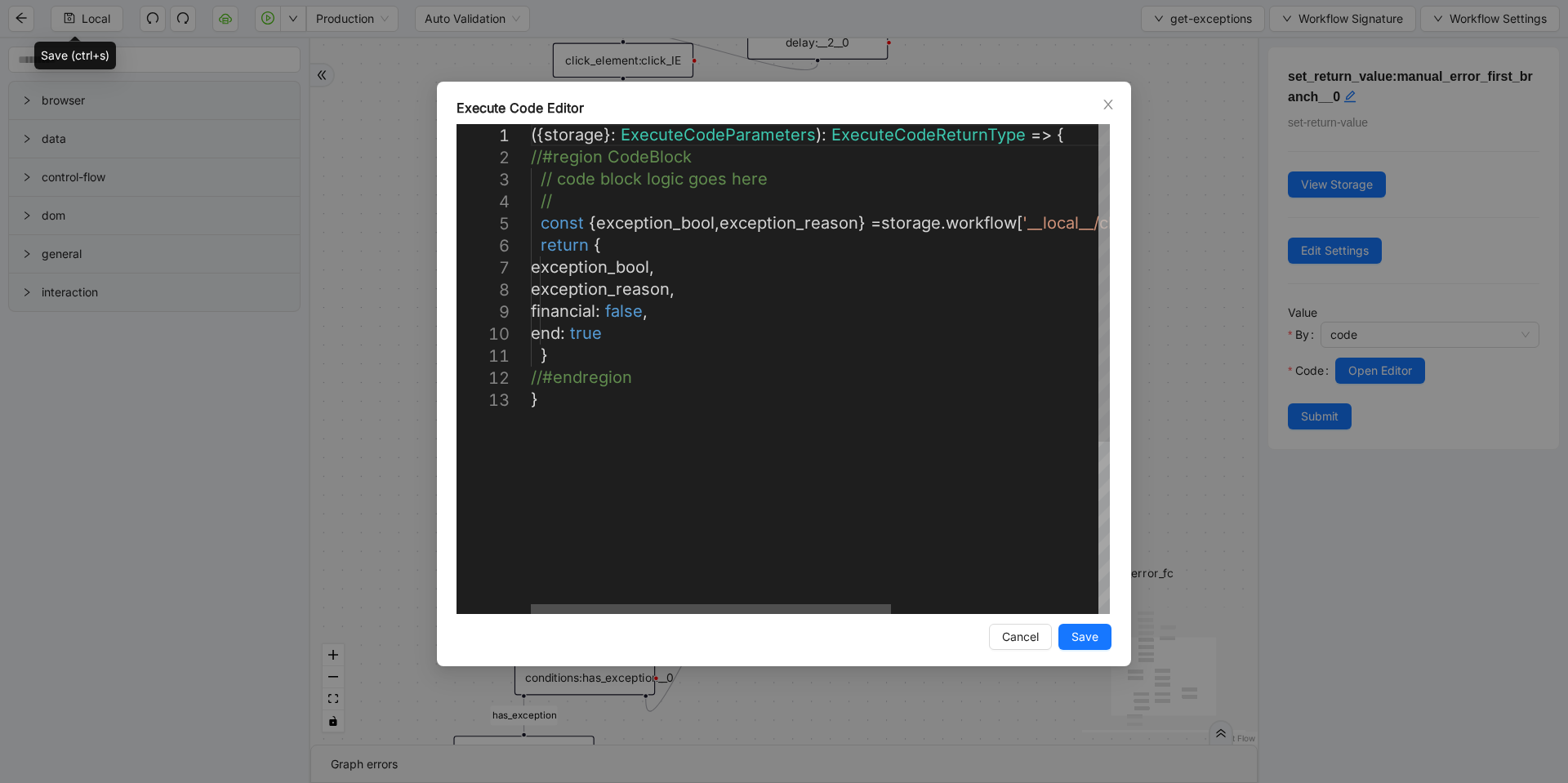
click at [891, 611] on div at bounding box center [710, 609] width 361 height 10
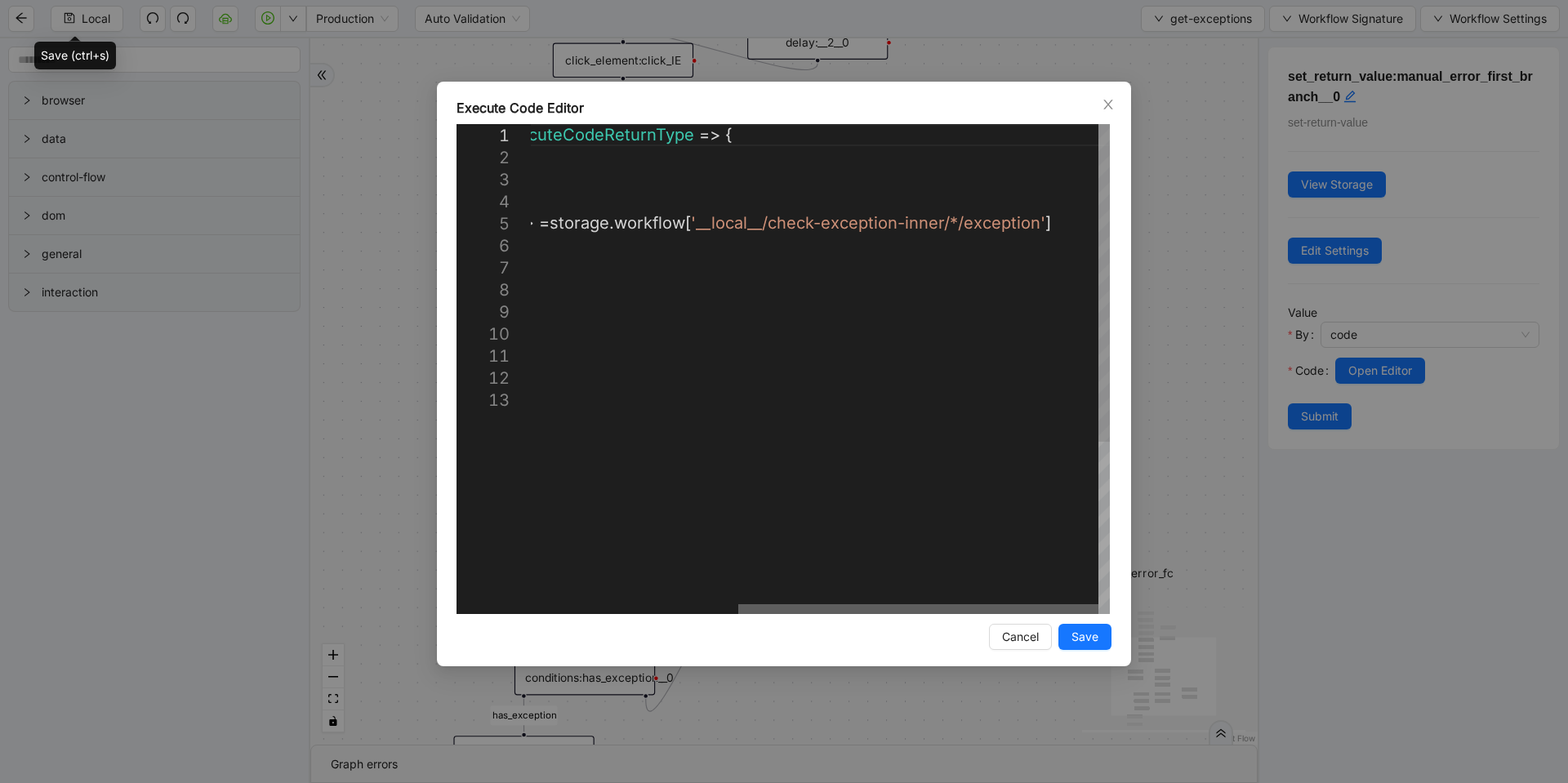
click at [1038, 613] on div at bounding box center [918, 609] width 361 height 10
click at [1181, 239] on div "**********" at bounding box center [784, 392] width 1568 height 783
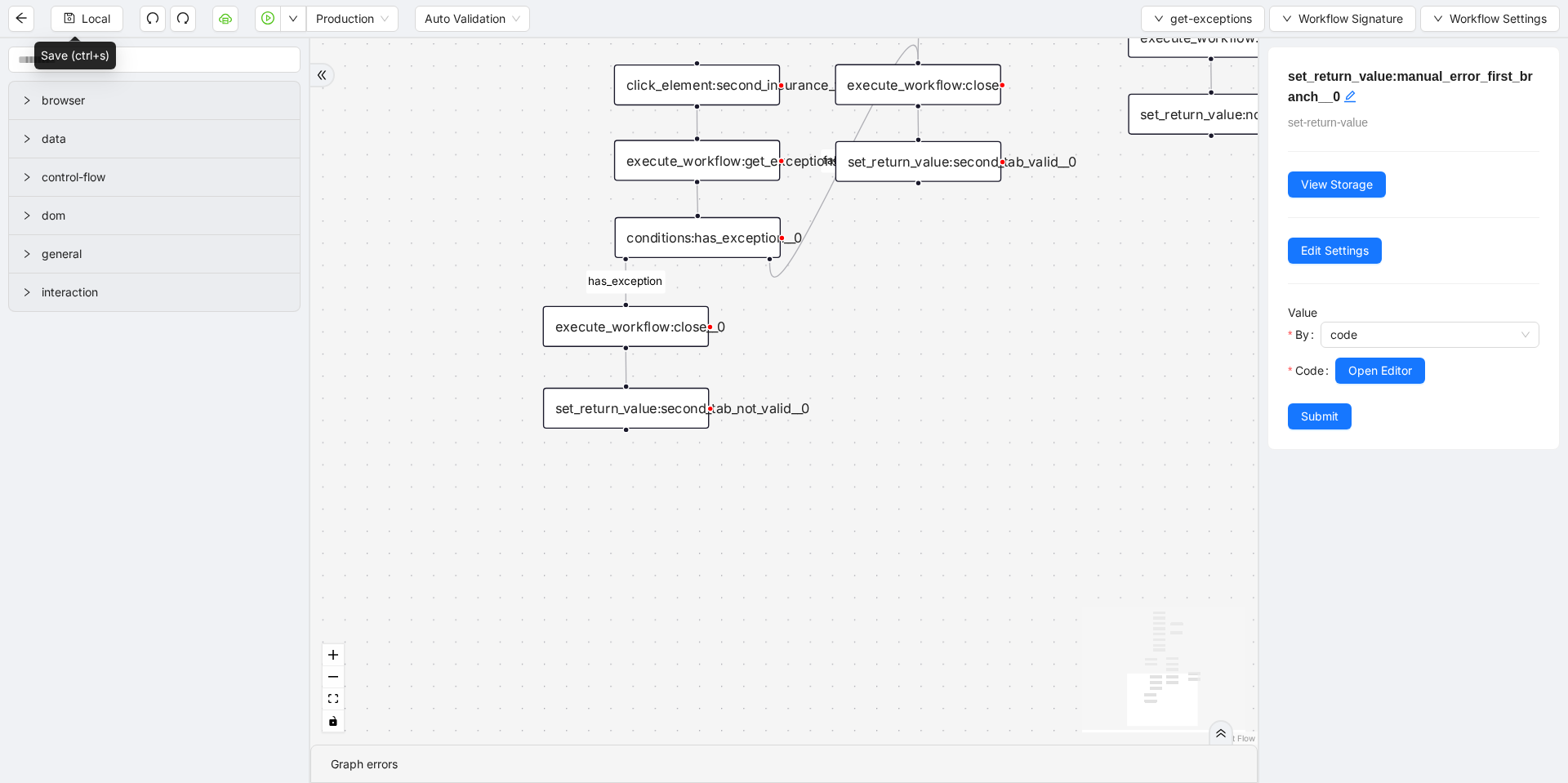
click at [659, 422] on div "set_return_value:second_tab_not_valid__0" at bounding box center [626, 407] width 166 height 41
click at [1346, 379] on button "Open Editor" at bounding box center [1380, 371] width 89 height 26
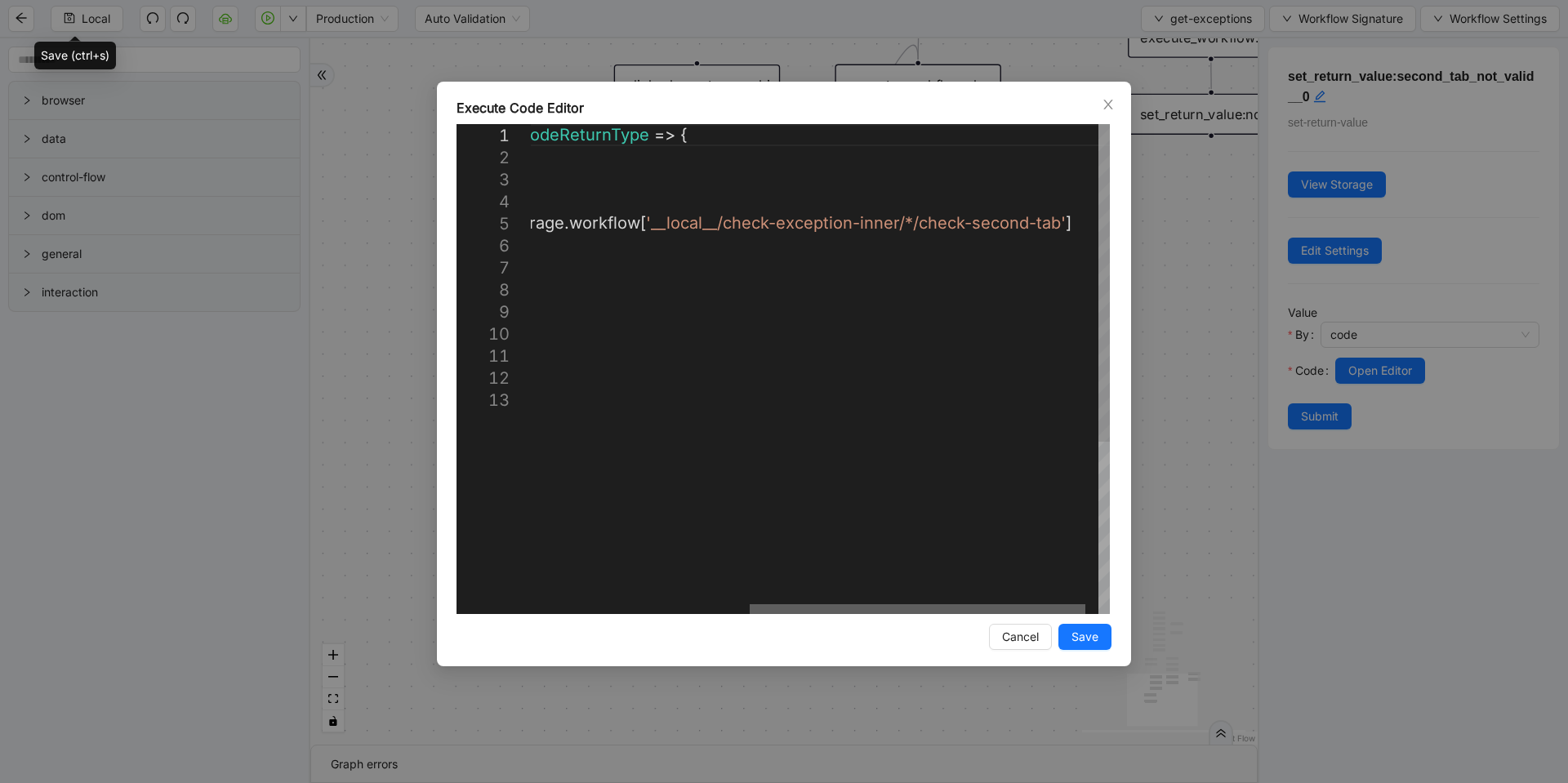
click at [990, 614] on div at bounding box center [918, 609] width 336 height 10
click at [1189, 270] on div "**********" at bounding box center [784, 392] width 1568 height 783
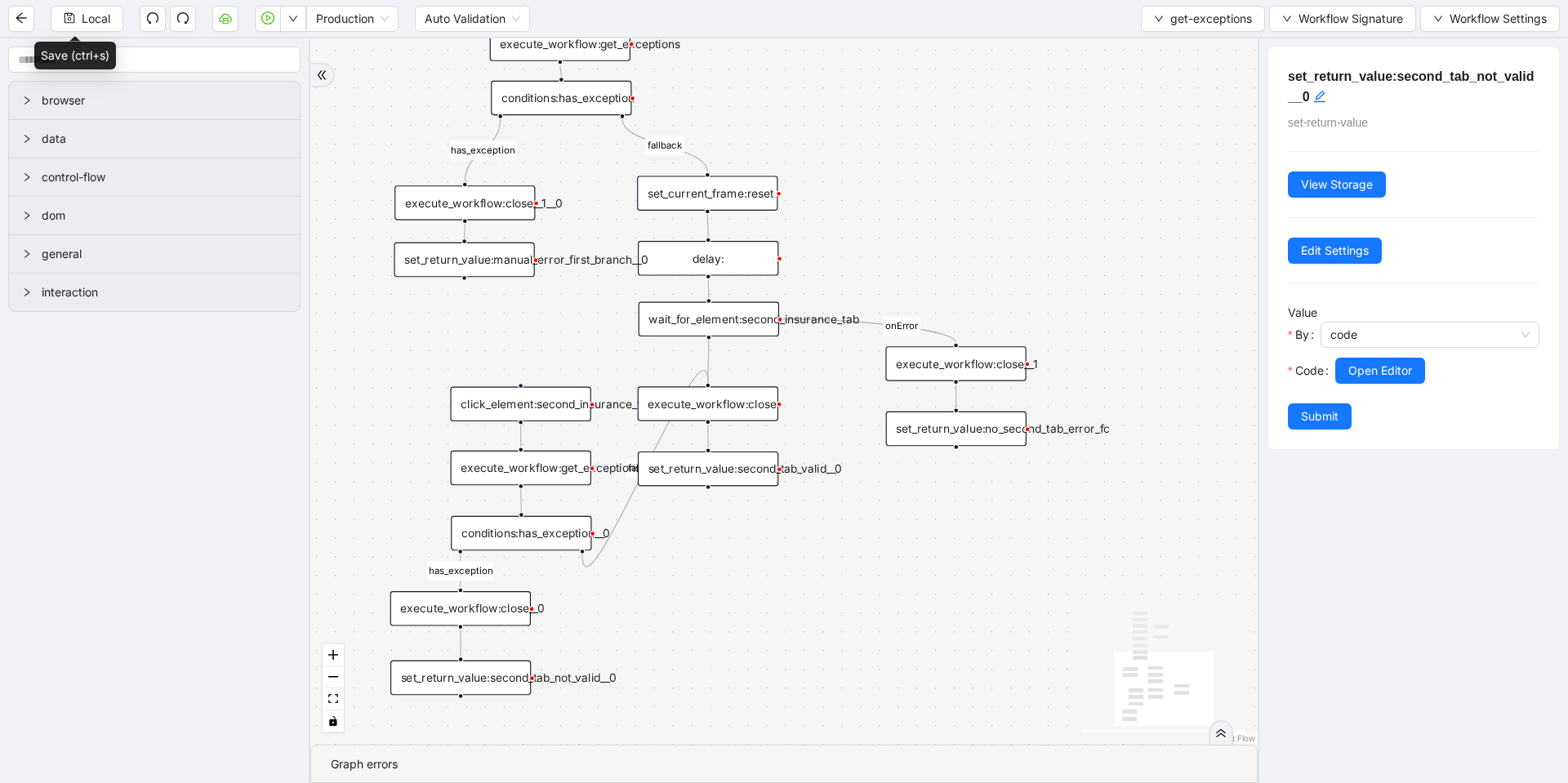
click at [1009, 438] on div "set_return_value:no_second_tab_error_fc" at bounding box center [956, 428] width 140 height 35
click at [1006, 427] on div "set_return_value:no_second_tab_error_fc" at bounding box center [955, 429] width 140 height 35
click at [1365, 367] on span "Open Editor" at bounding box center [1380, 371] width 64 height 18
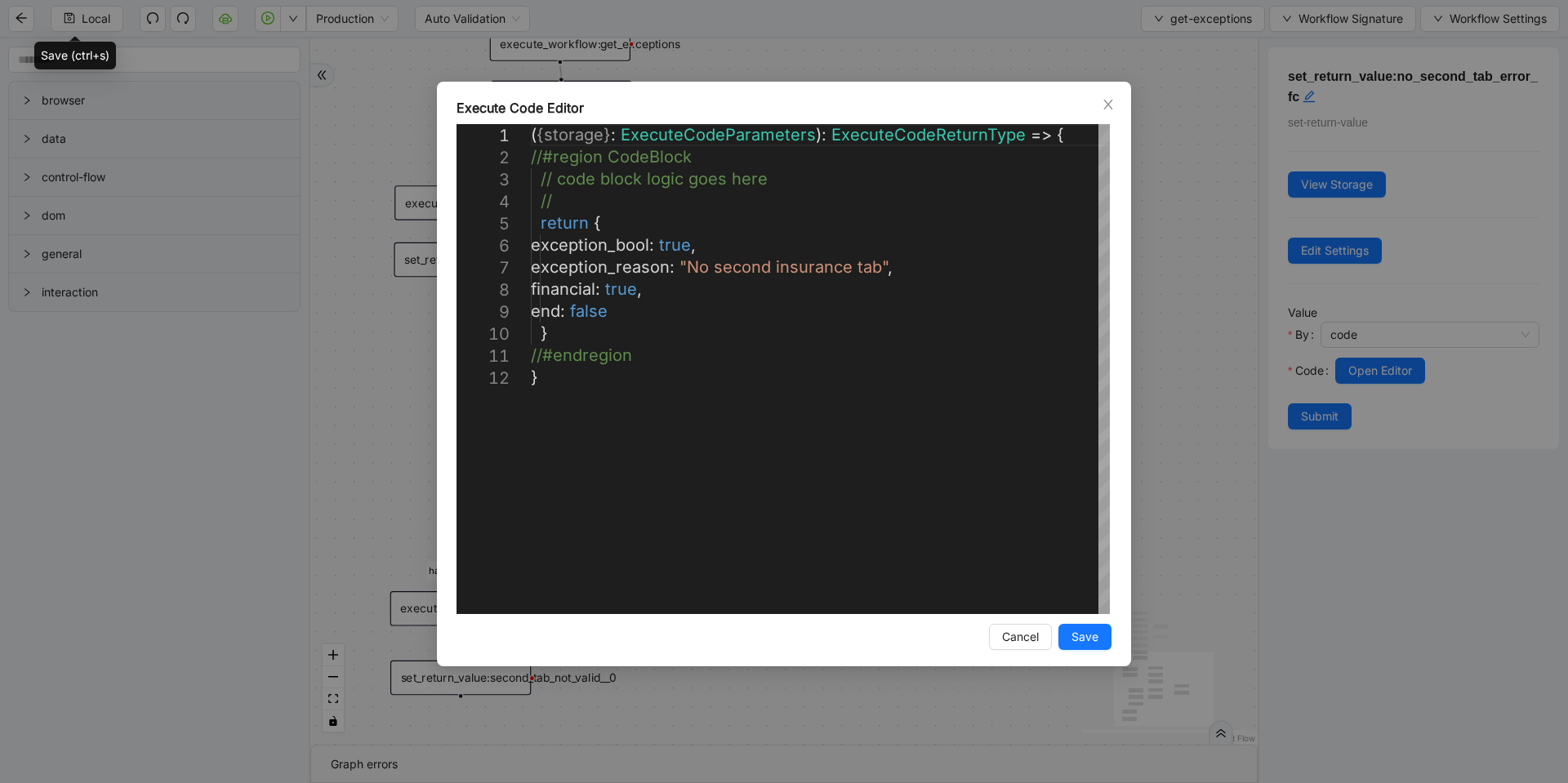
click at [1200, 254] on div "**********" at bounding box center [784, 392] width 1568 height 783
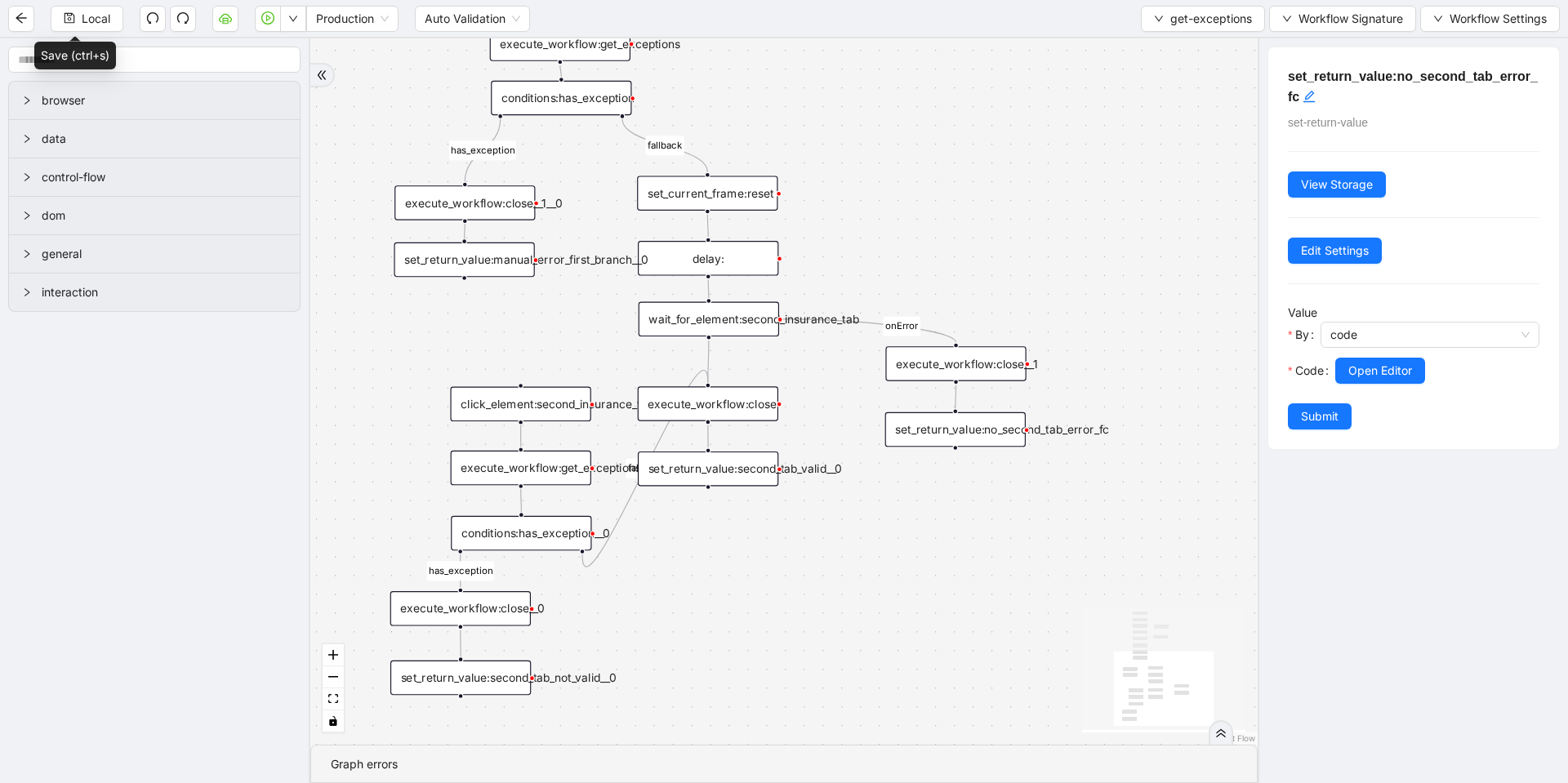
click at [685, 480] on div "set_return_value:second_tab_valid__0" at bounding box center [707, 469] width 140 height 35
click at [1383, 361] on button "Open Editor" at bounding box center [1380, 371] width 89 height 26
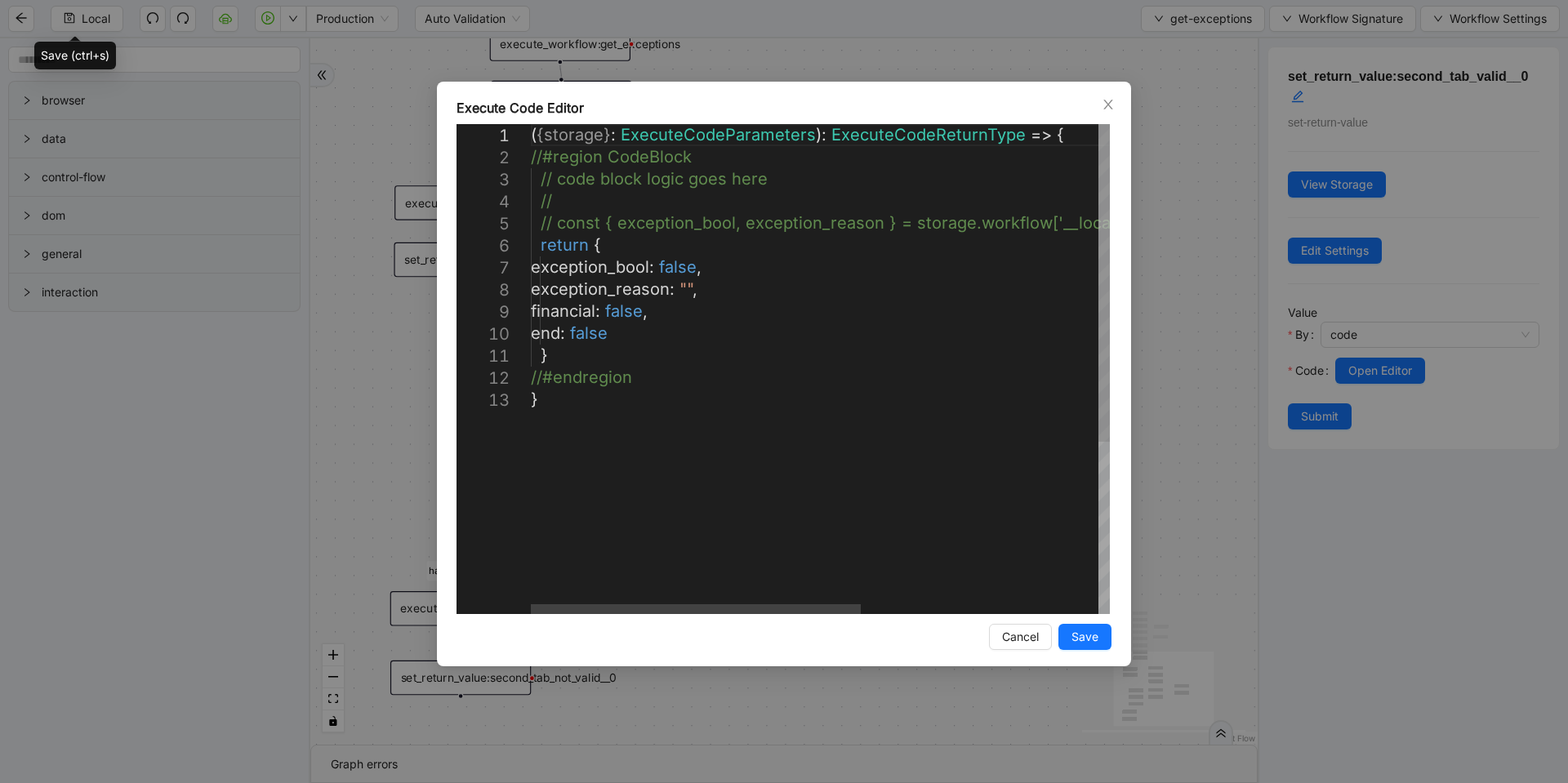
click at [347, 363] on div "**********" at bounding box center [784, 392] width 1568 height 783
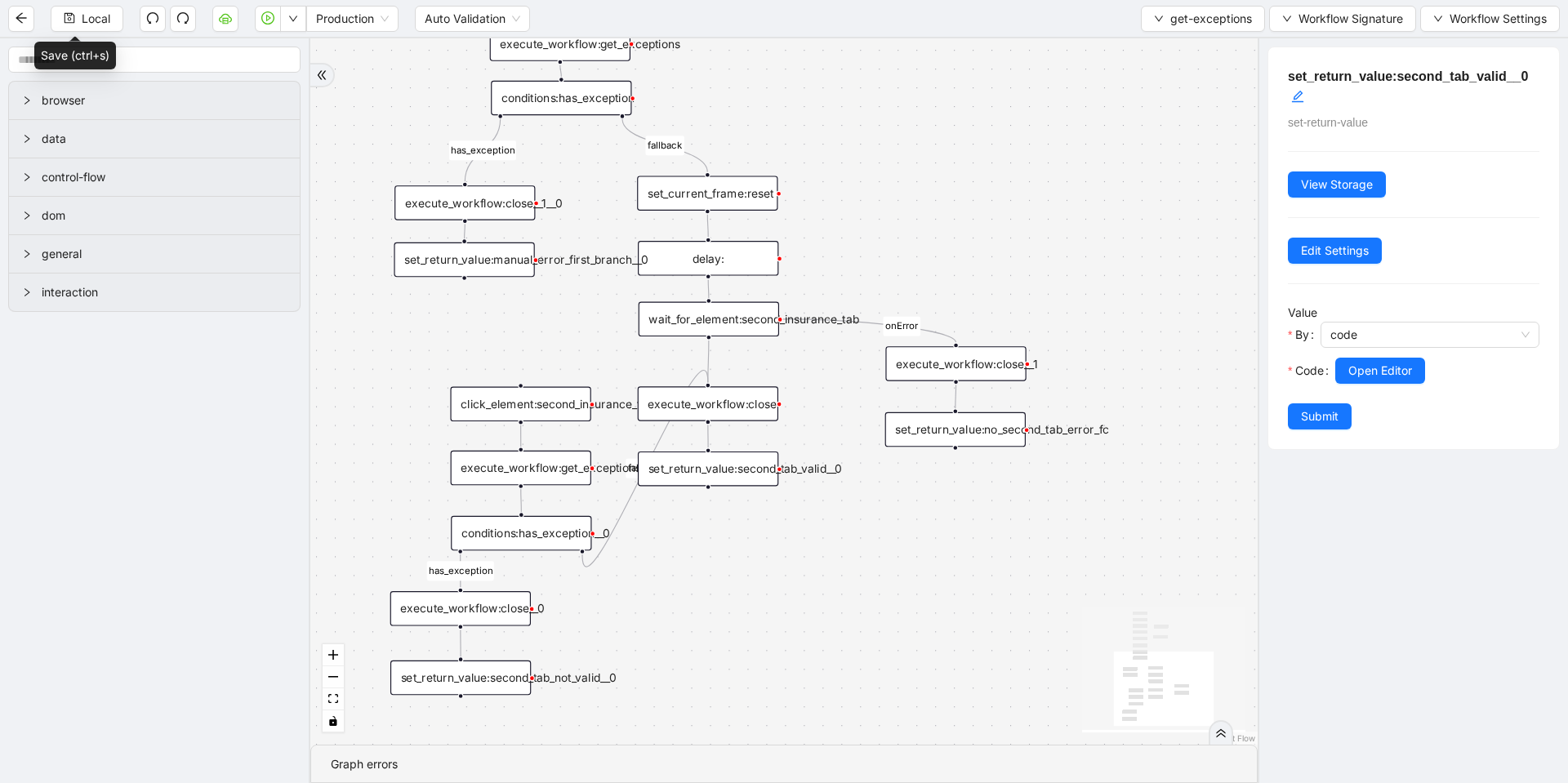
click at [497, 607] on div "execute_workflow:close__0" at bounding box center [460, 608] width 140 height 35
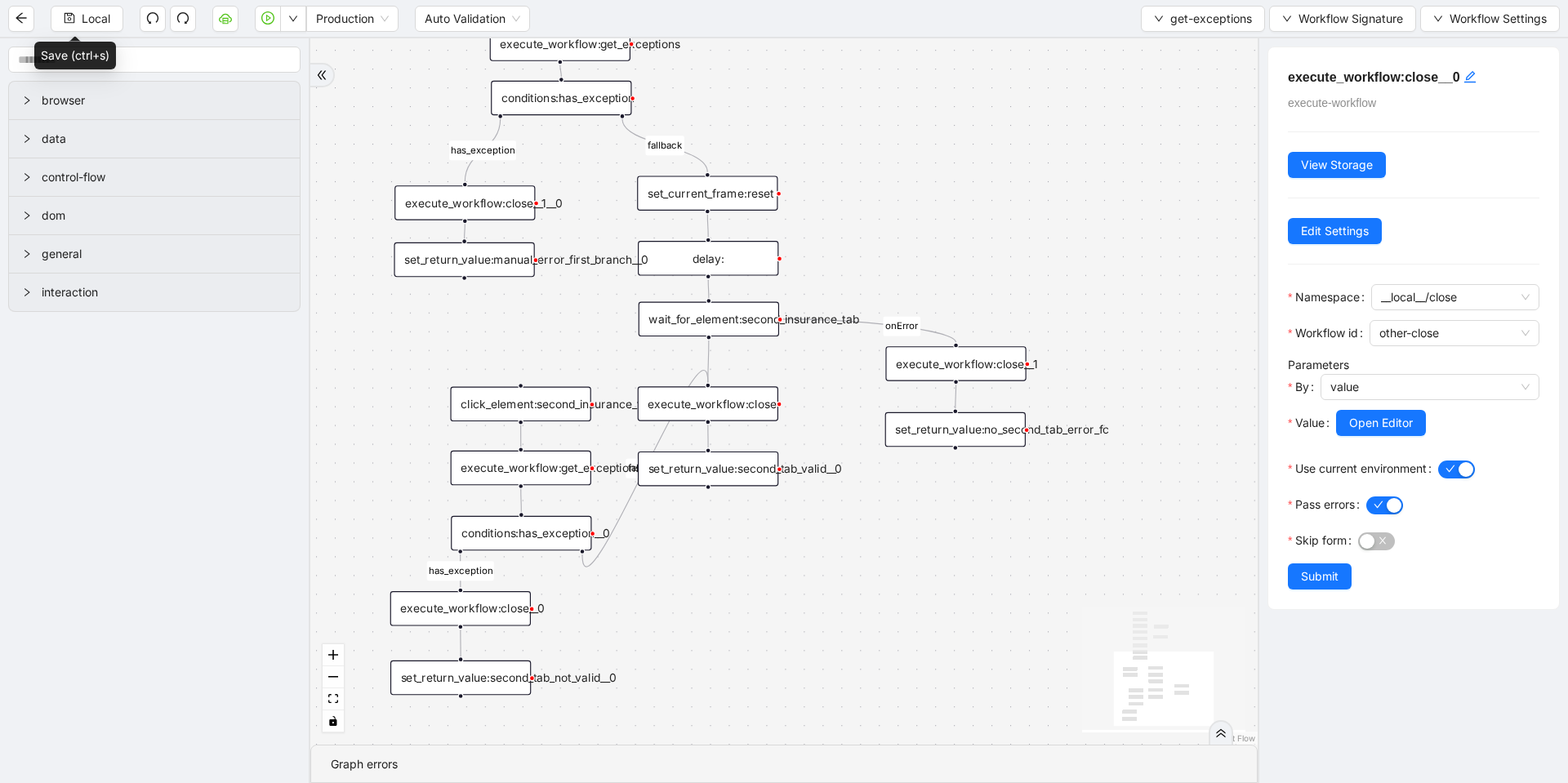
click at [476, 681] on div "set_return_value:second_tab_not_valid__0" at bounding box center [460, 678] width 140 height 35
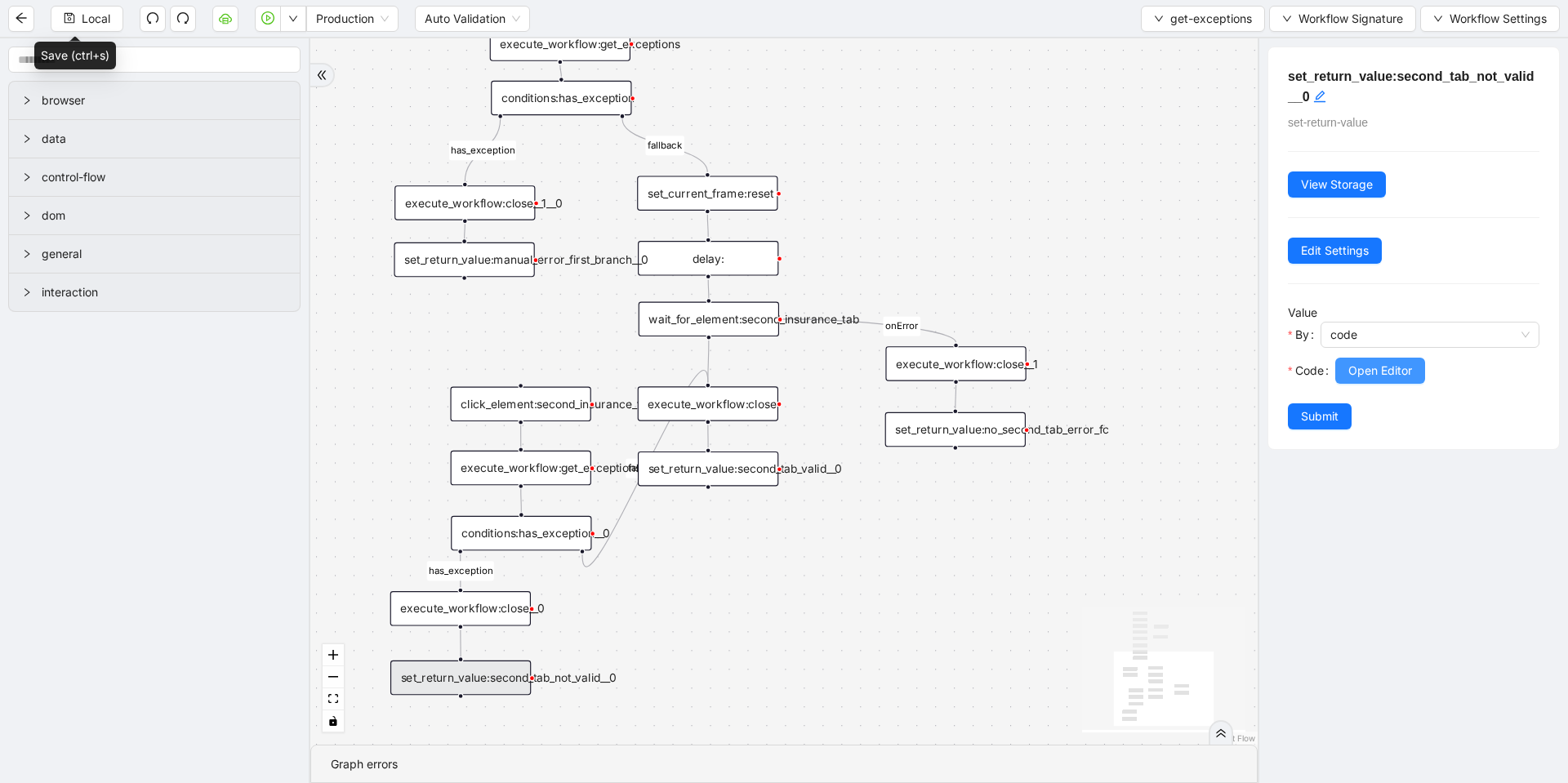
click at [1390, 383] on button "Open Editor" at bounding box center [1380, 371] width 89 height 26
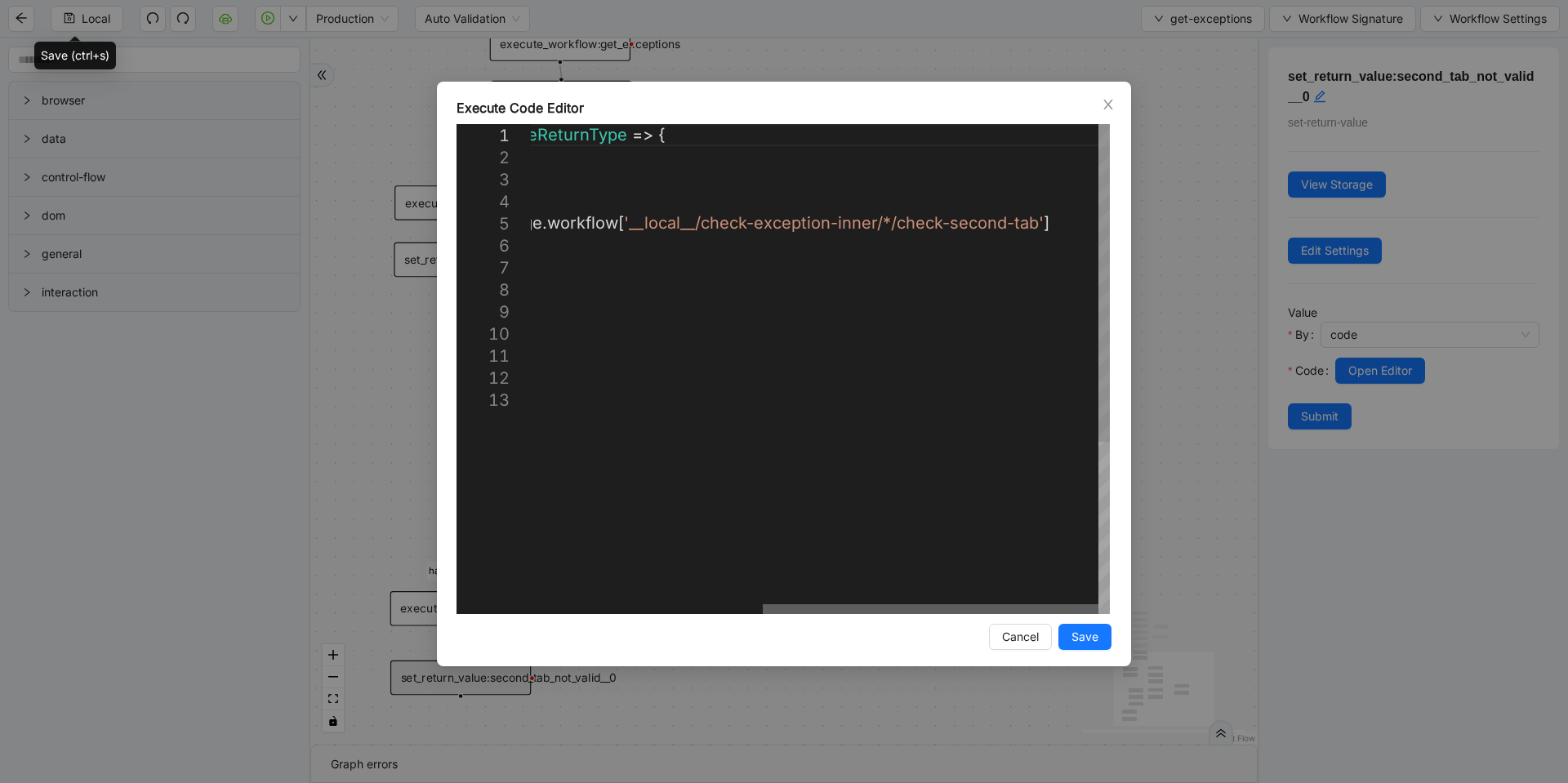
click at [1036, 614] on div at bounding box center [931, 609] width 336 height 10
click at [1182, 246] on div "**********" at bounding box center [784, 392] width 1568 height 783
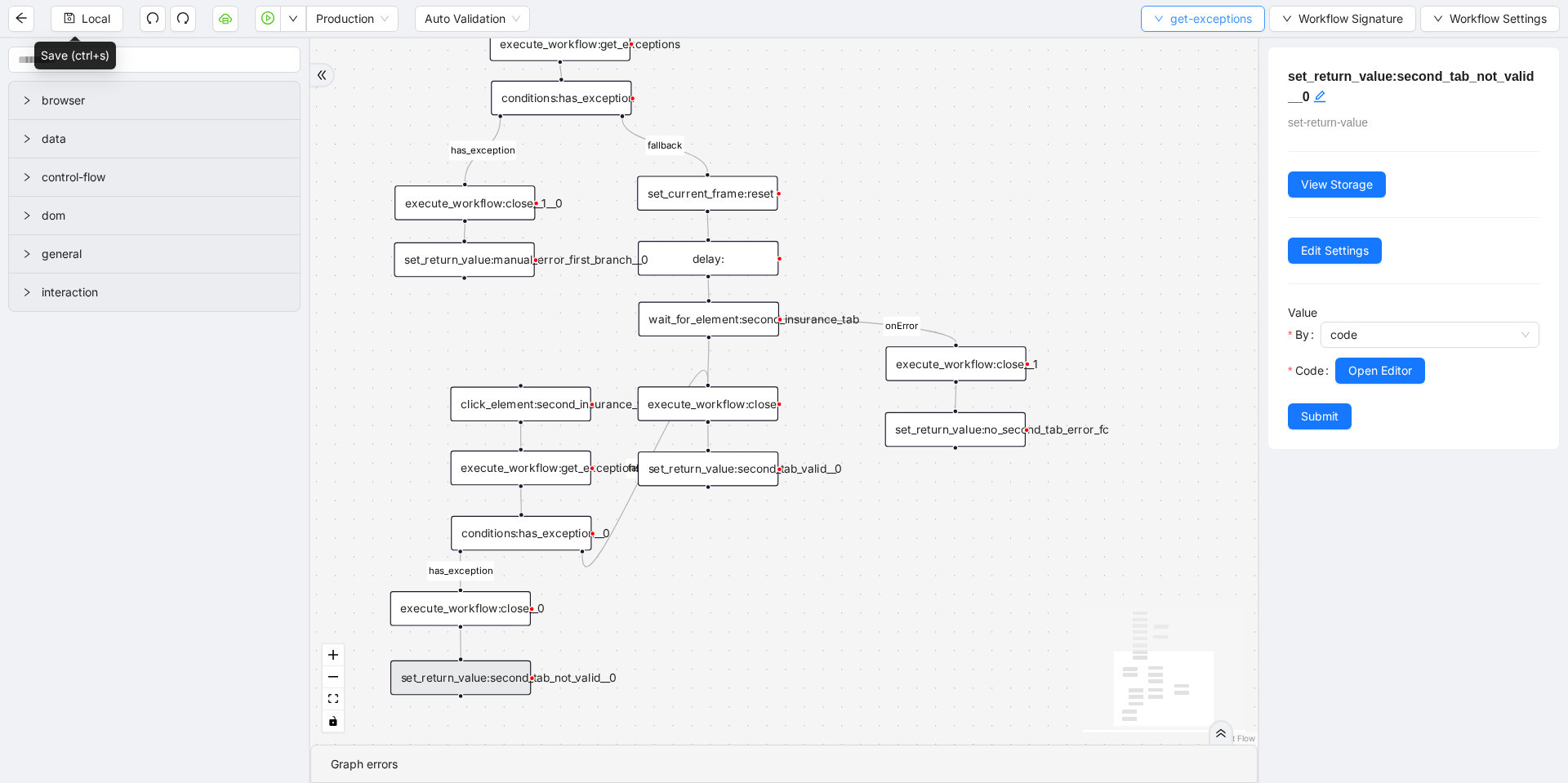
click at [1203, 26] on span "get-exceptions" at bounding box center [1211, 19] width 81 height 18
click at [1176, 46] on span "Select" at bounding box center [1199, 51] width 97 height 18
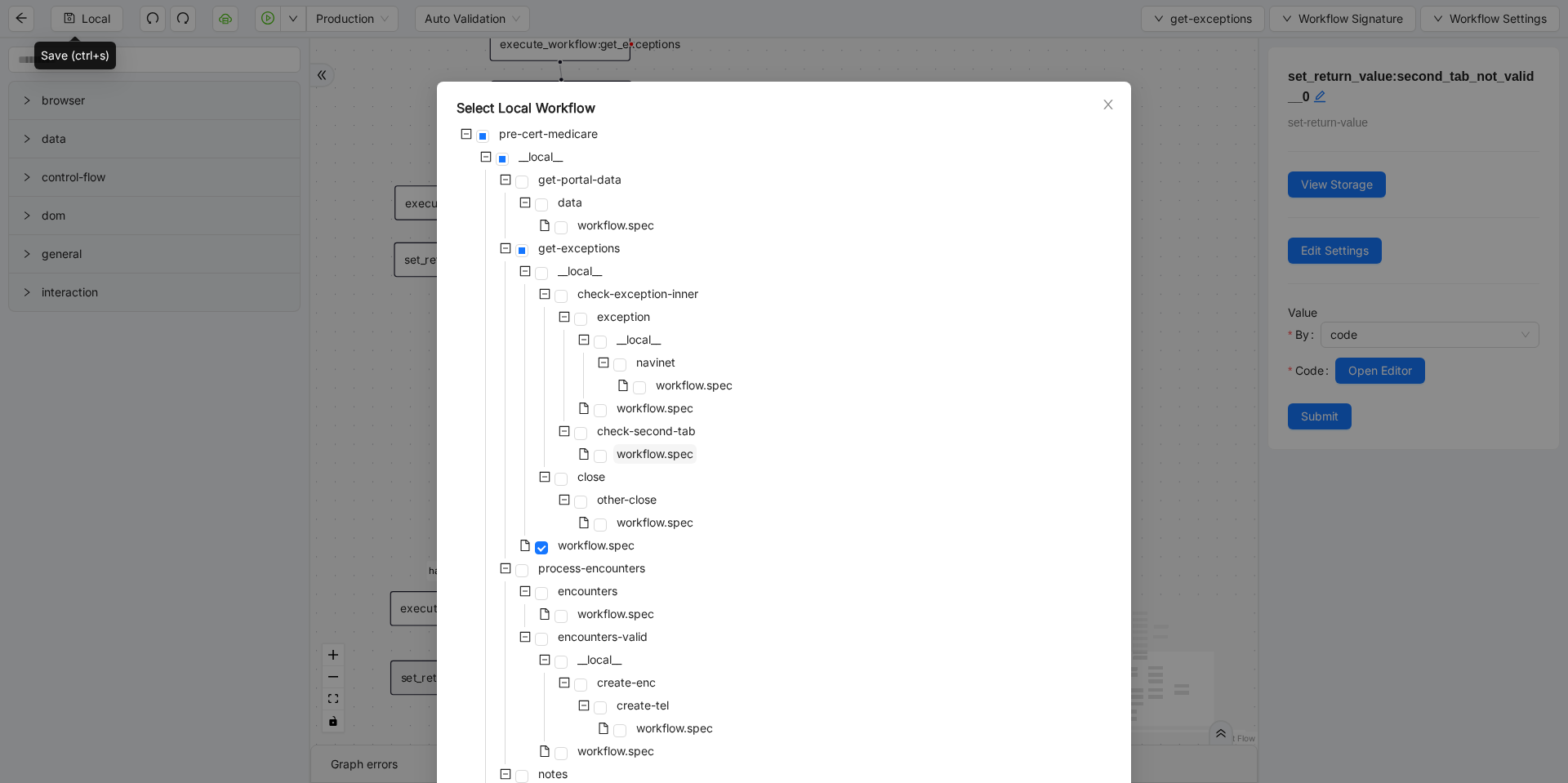
click at [636, 451] on span "workflow.spec" at bounding box center [655, 454] width 77 height 14
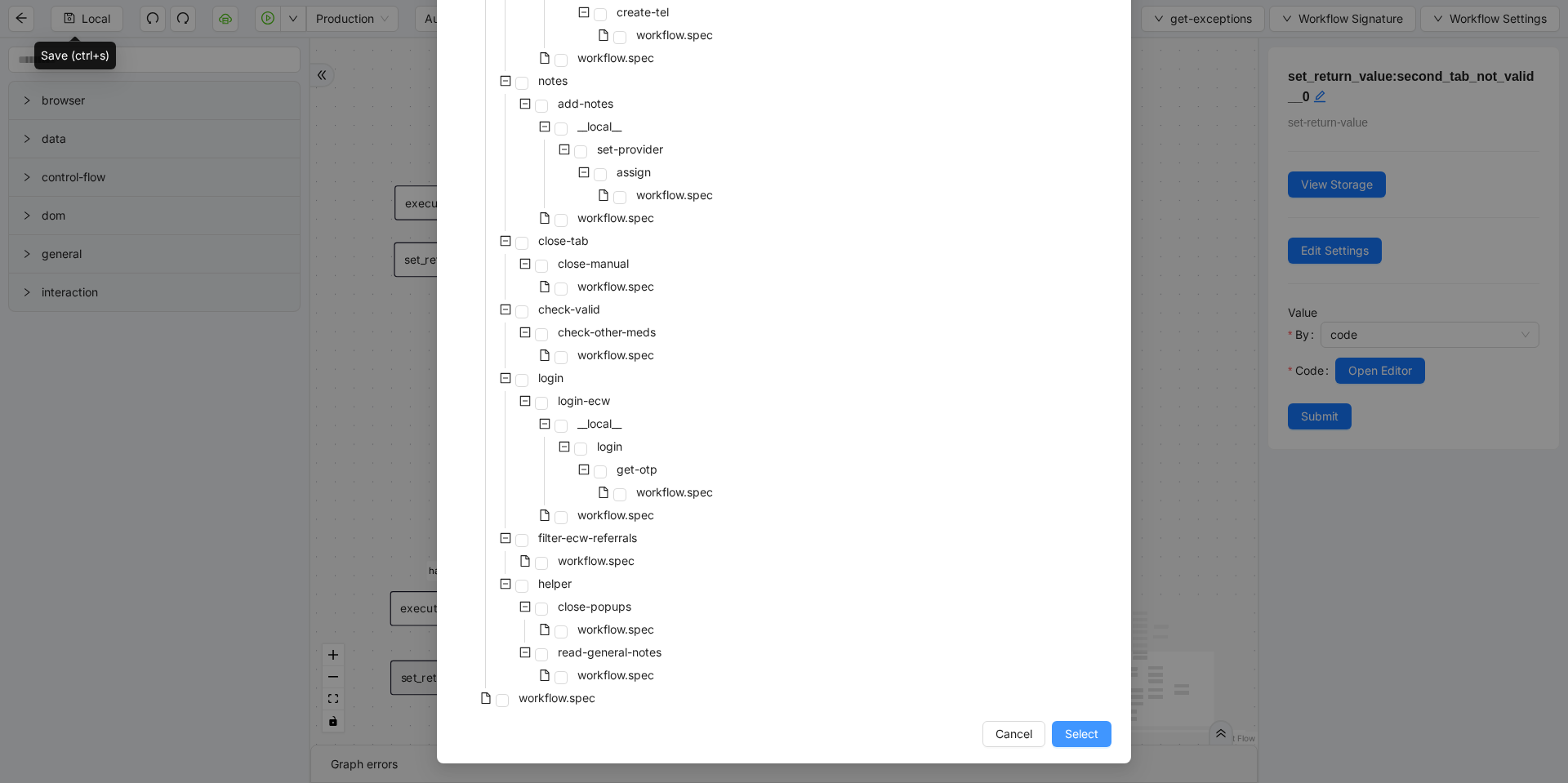
click at [1065, 739] on span "Select" at bounding box center [1082, 734] width 34 height 18
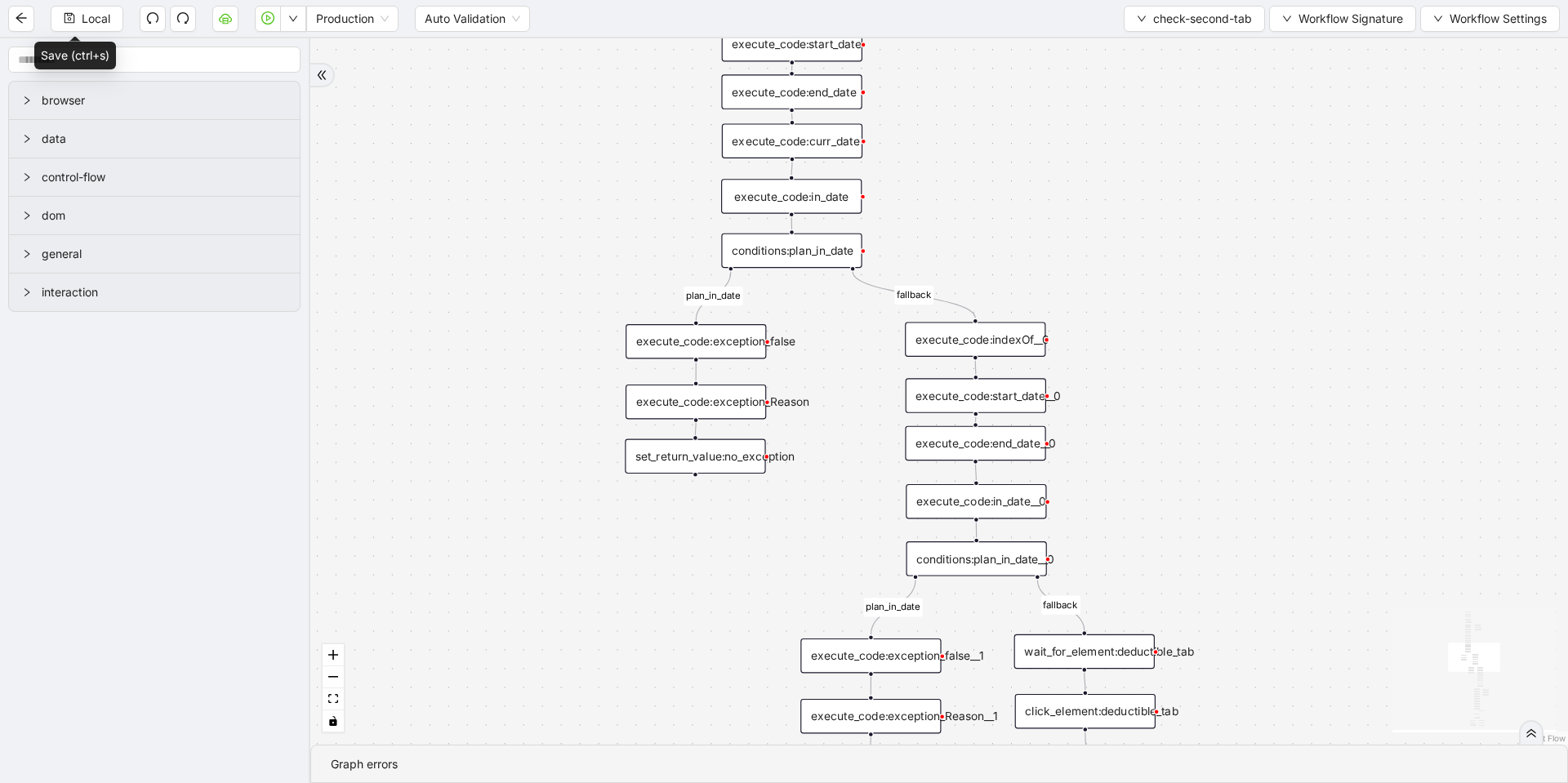
click at [760, 392] on div "execute_code:exception_Reason" at bounding box center [696, 401] width 140 height 35
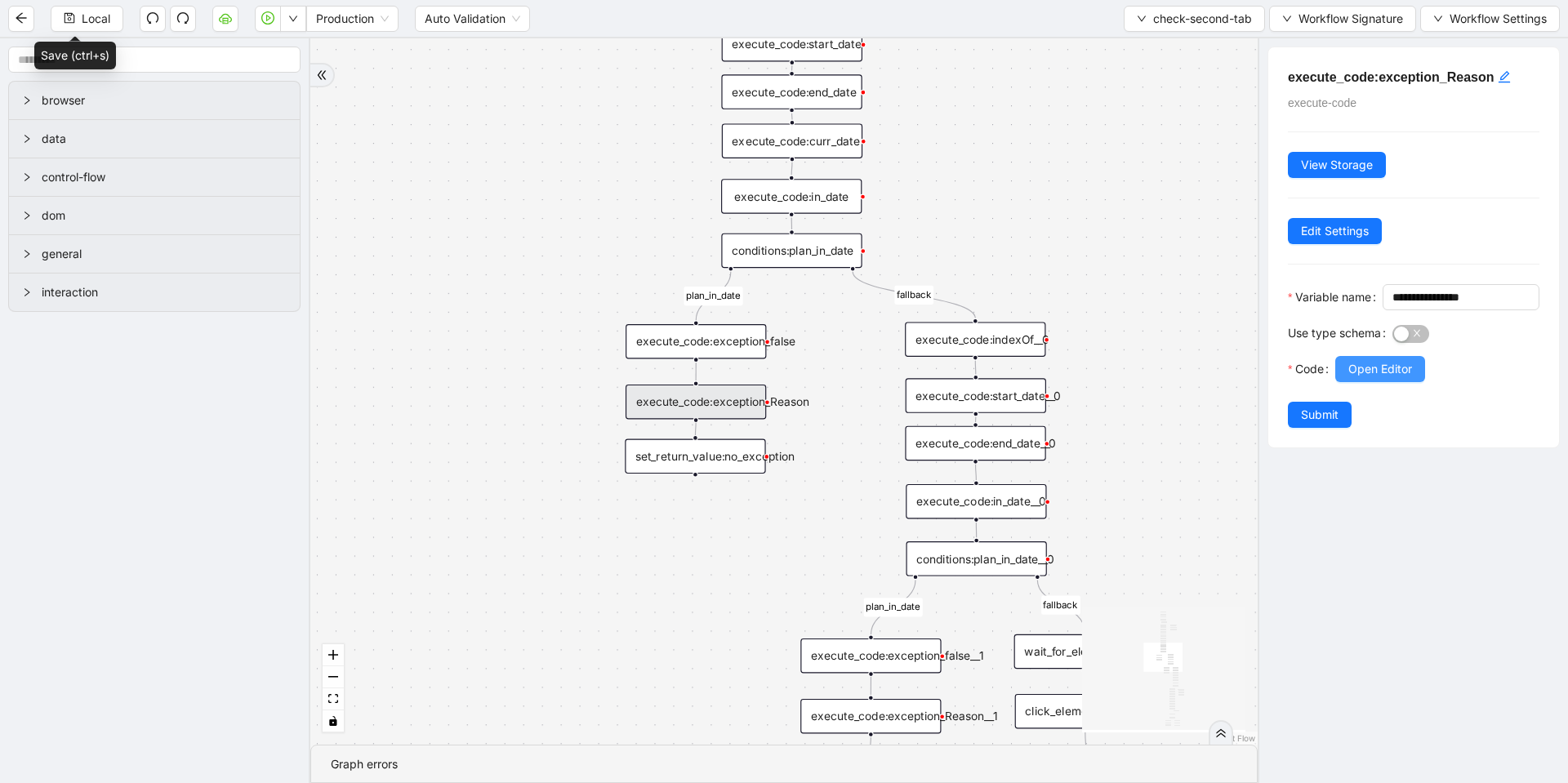
click at [1357, 379] on span "Open Editor" at bounding box center [1380, 370] width 64 height 18
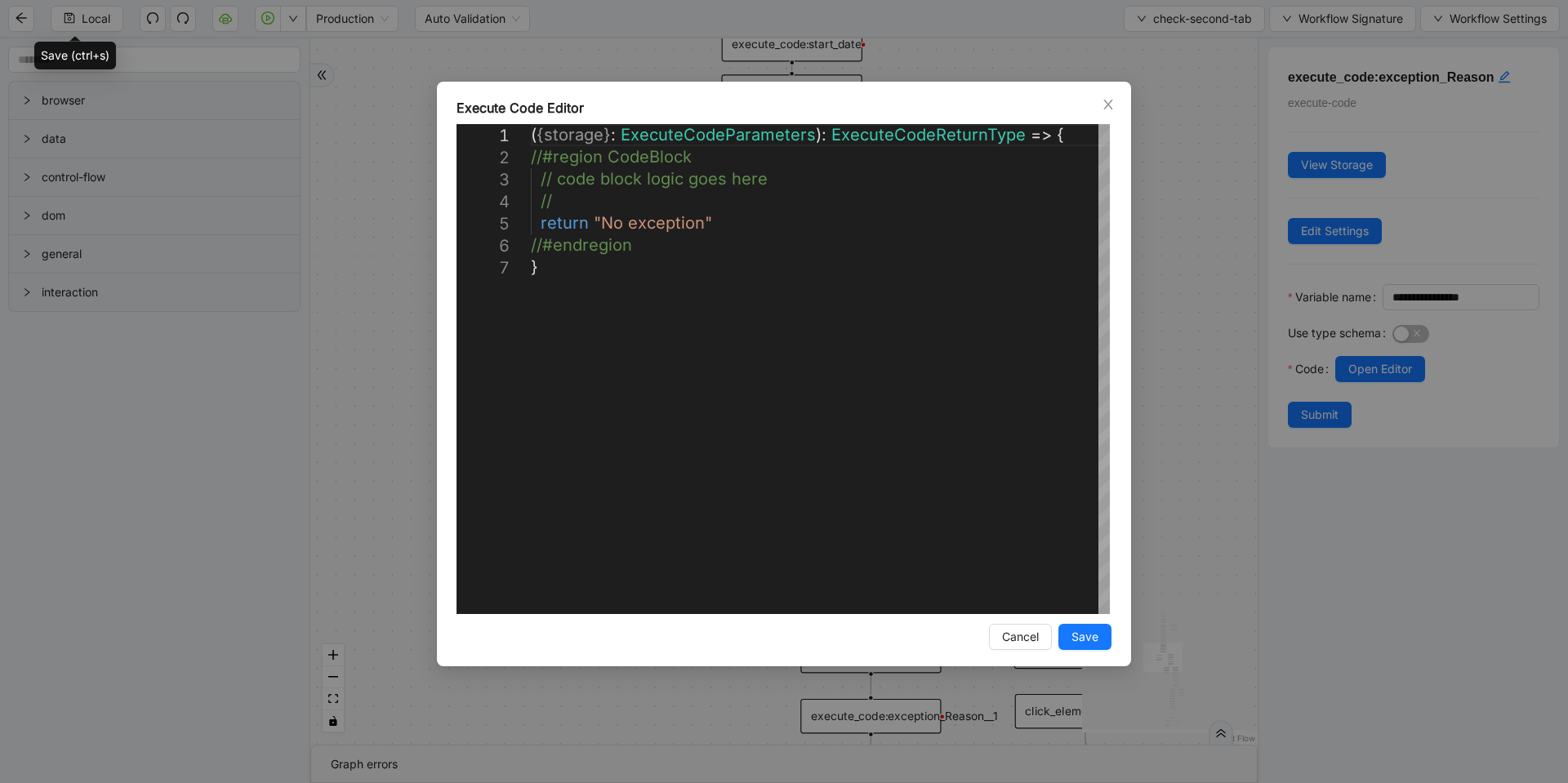
click at [1166, 277] on div "**********" at bounding box center [784, 392] width 1568 height 783
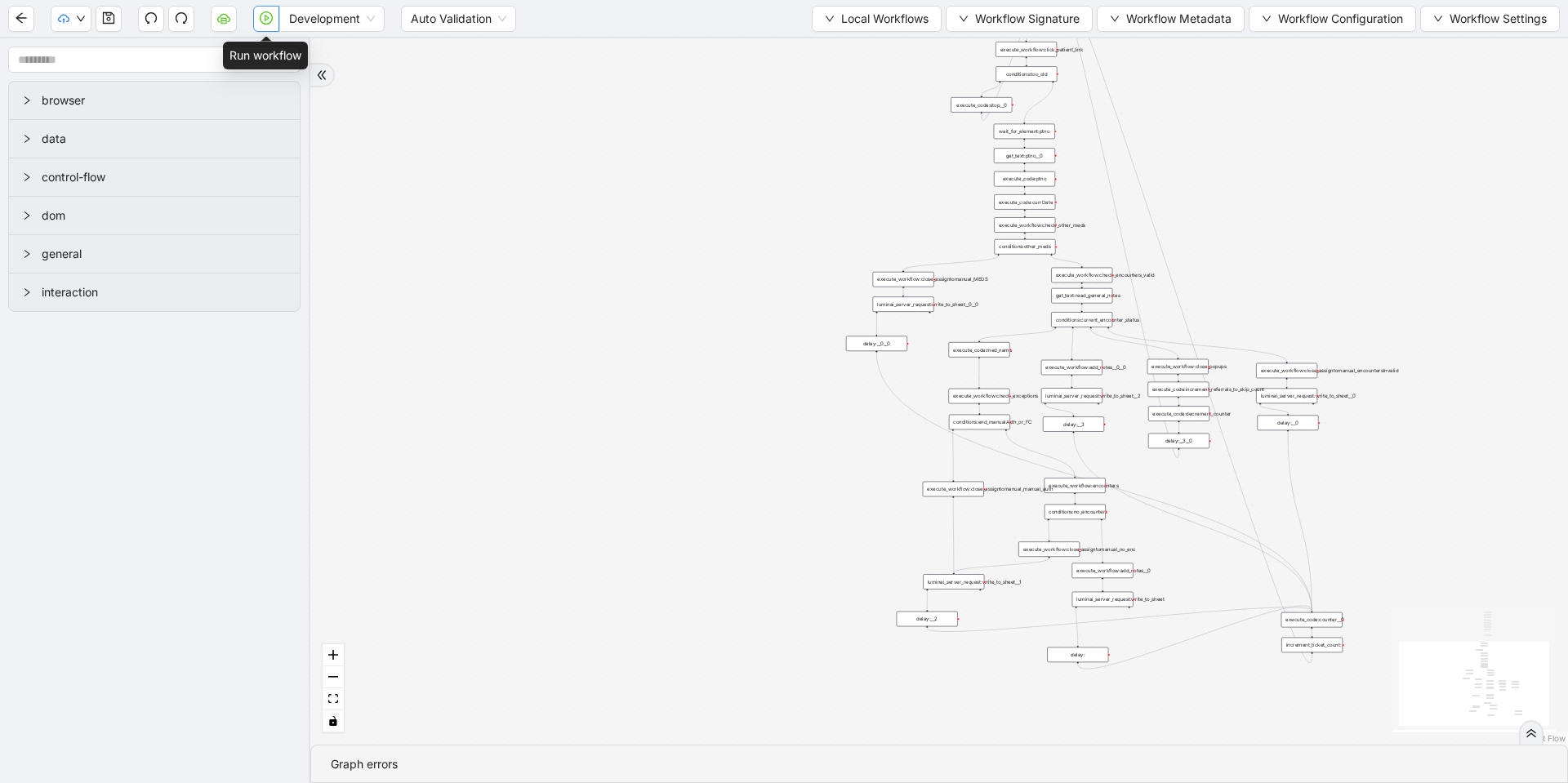
click at [261, 20] on icon "play-circle" at bounding box center [265, 18] width 13 height 13
click at [267, 19] on icon "loading" at bounding box center [265, 18] width 13 height 13
click at [273, 17] on icon "loading" at bounding box center [265, 18] width 13 height 13
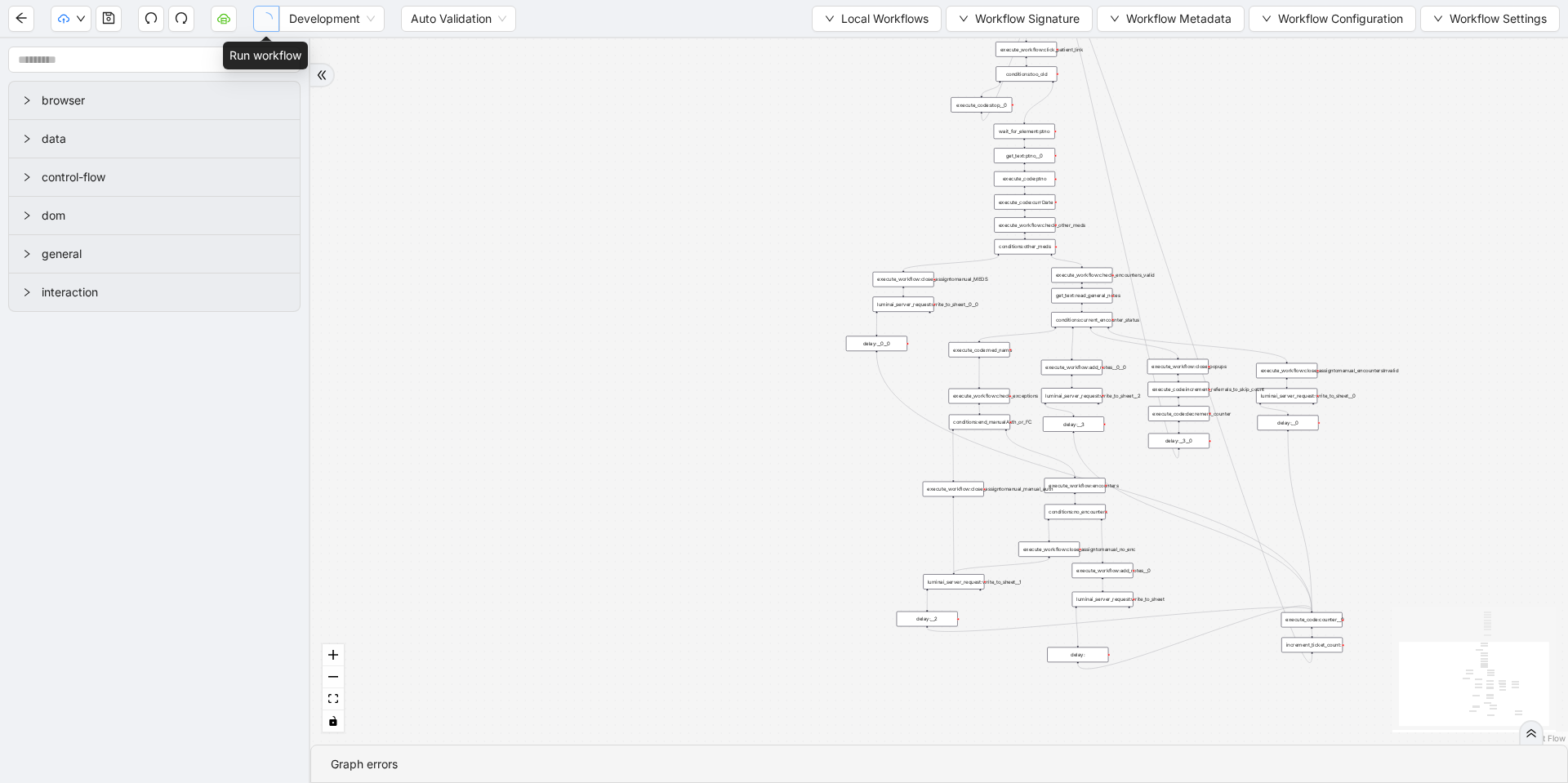
click at [273, 17] on span "button" at bounding box center [265, 18] width 13 height 21
click at [273, 17] on icon "loading" at bounding box center [265, 18] width 13 height 13
click at [263, 17] on icon "play-circle" at bounding box center [265, 18] width 13 height 13
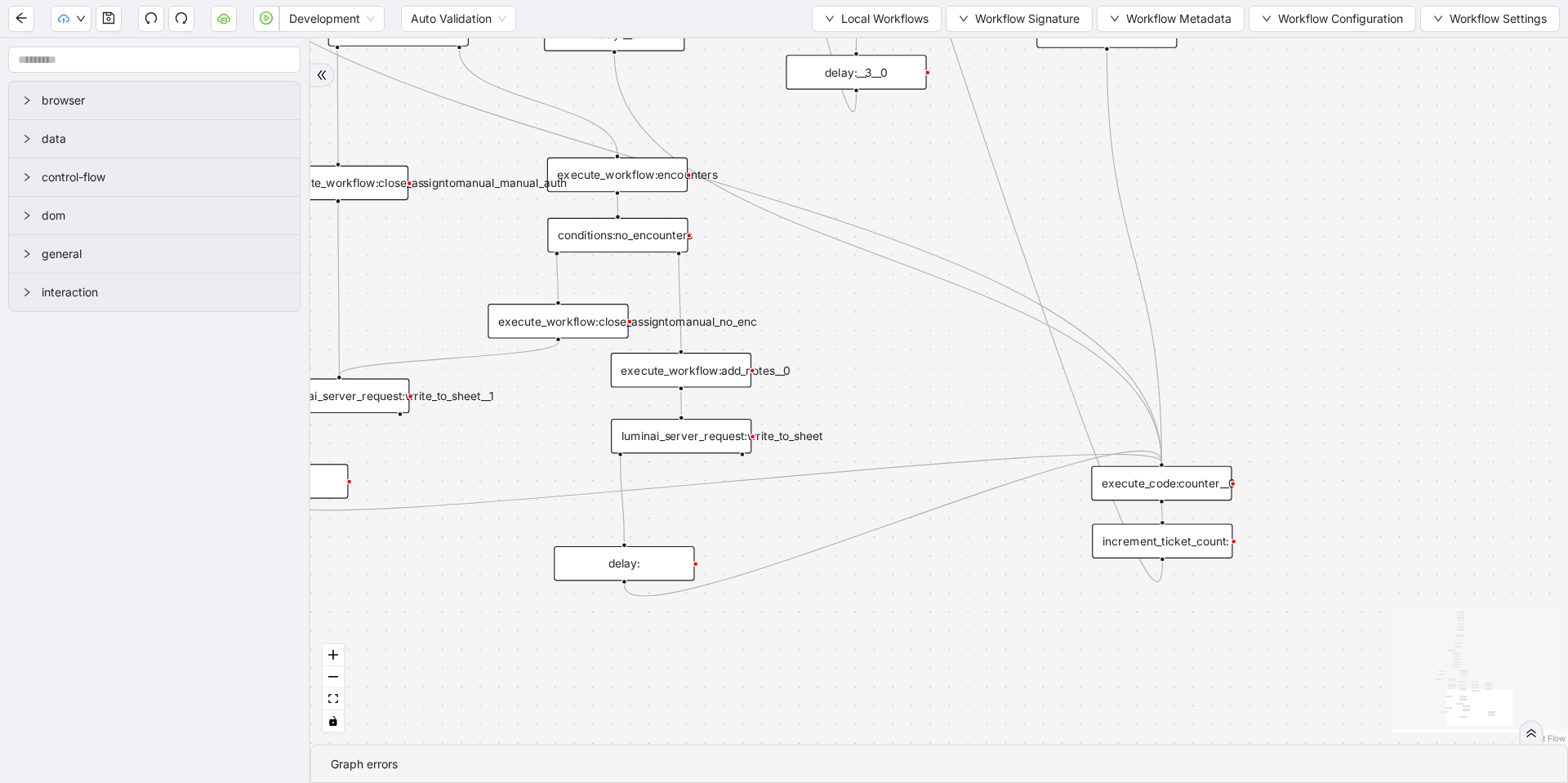
click at [156, 54] on input "text" at bounding box center [154, 60] width 292 height 26
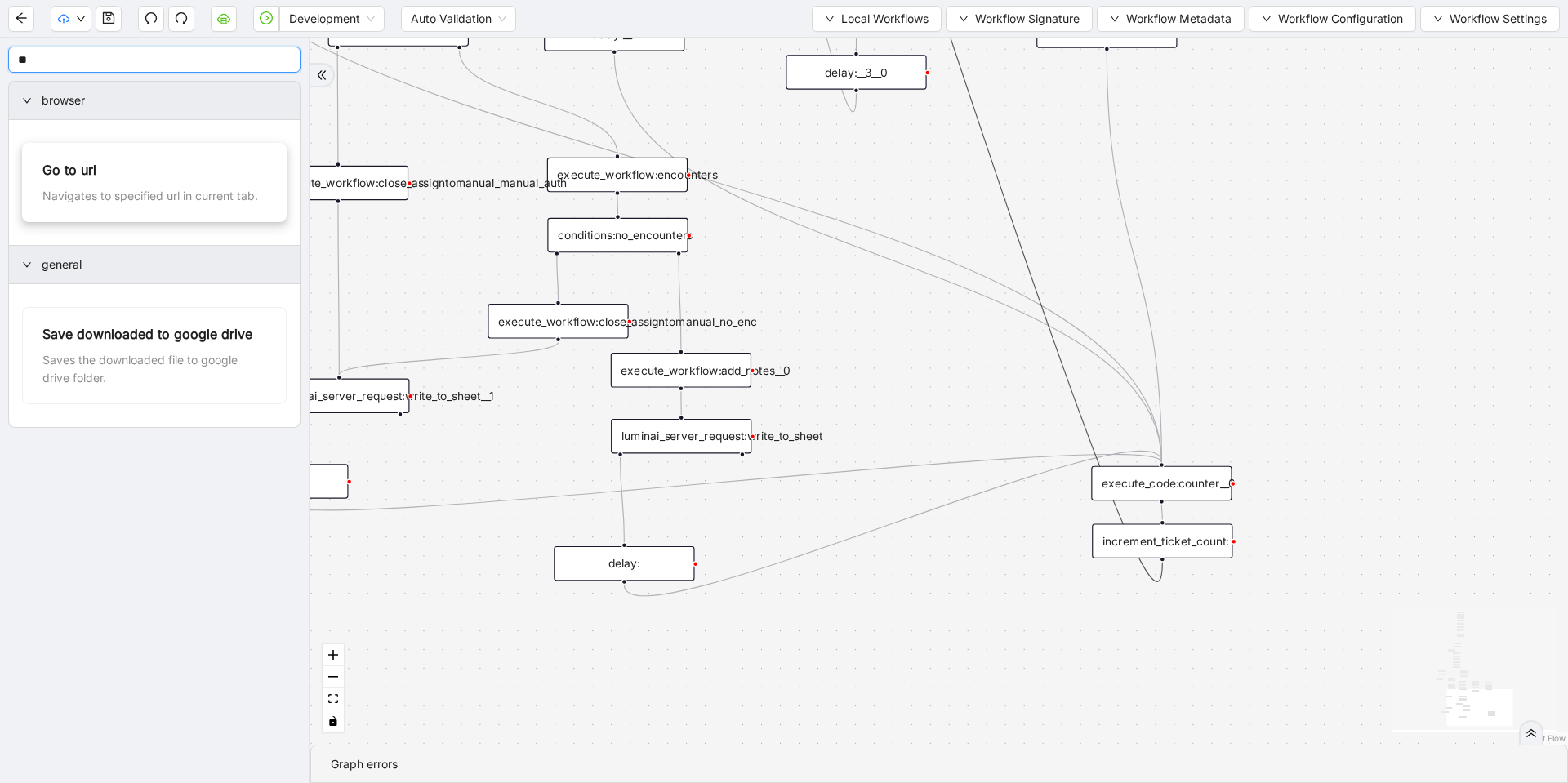
type input "**"
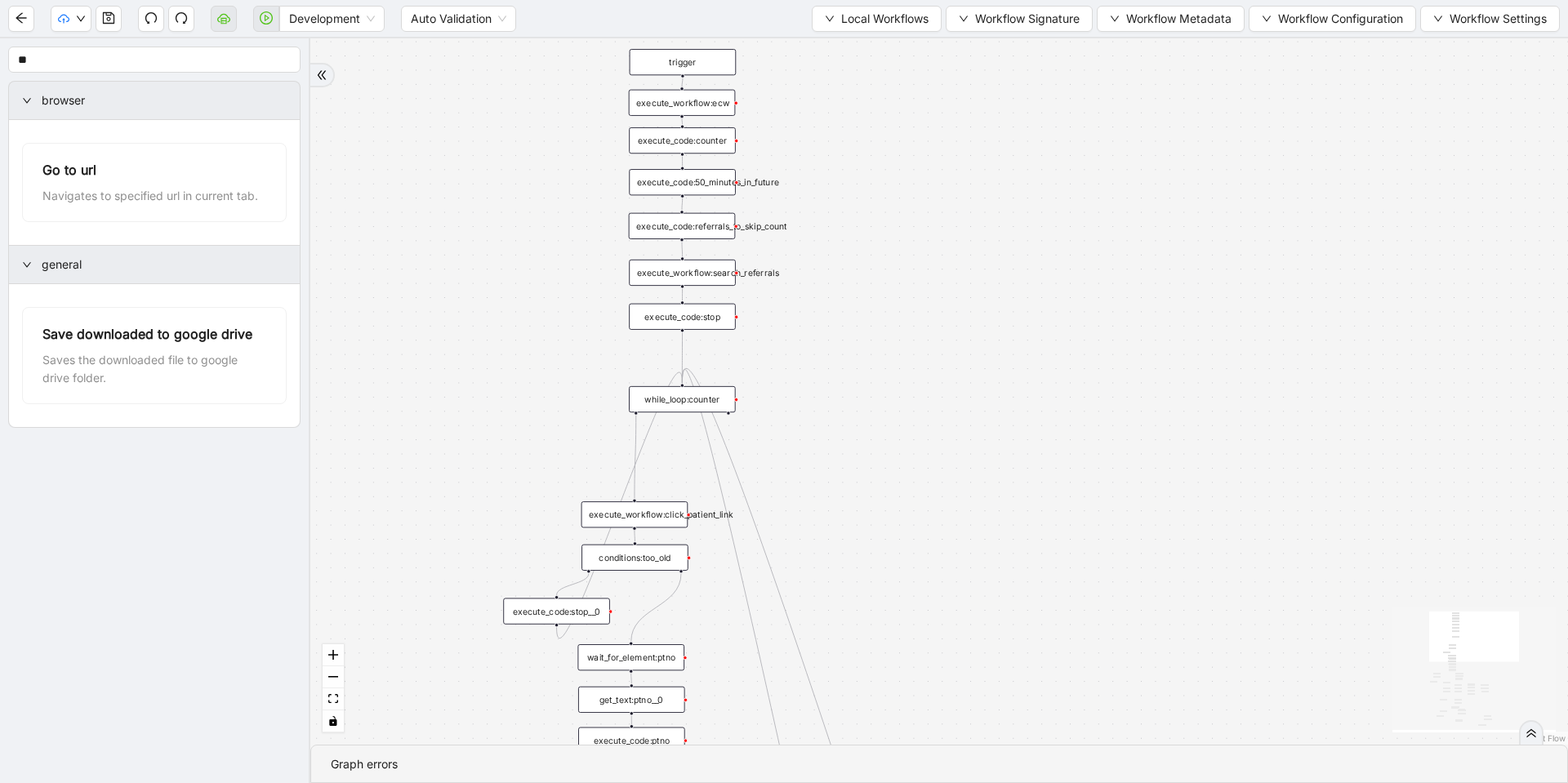
click at [702, 95] on div "execute_workflow:ecw" at bounding box center [683, 102] width 107 height 26
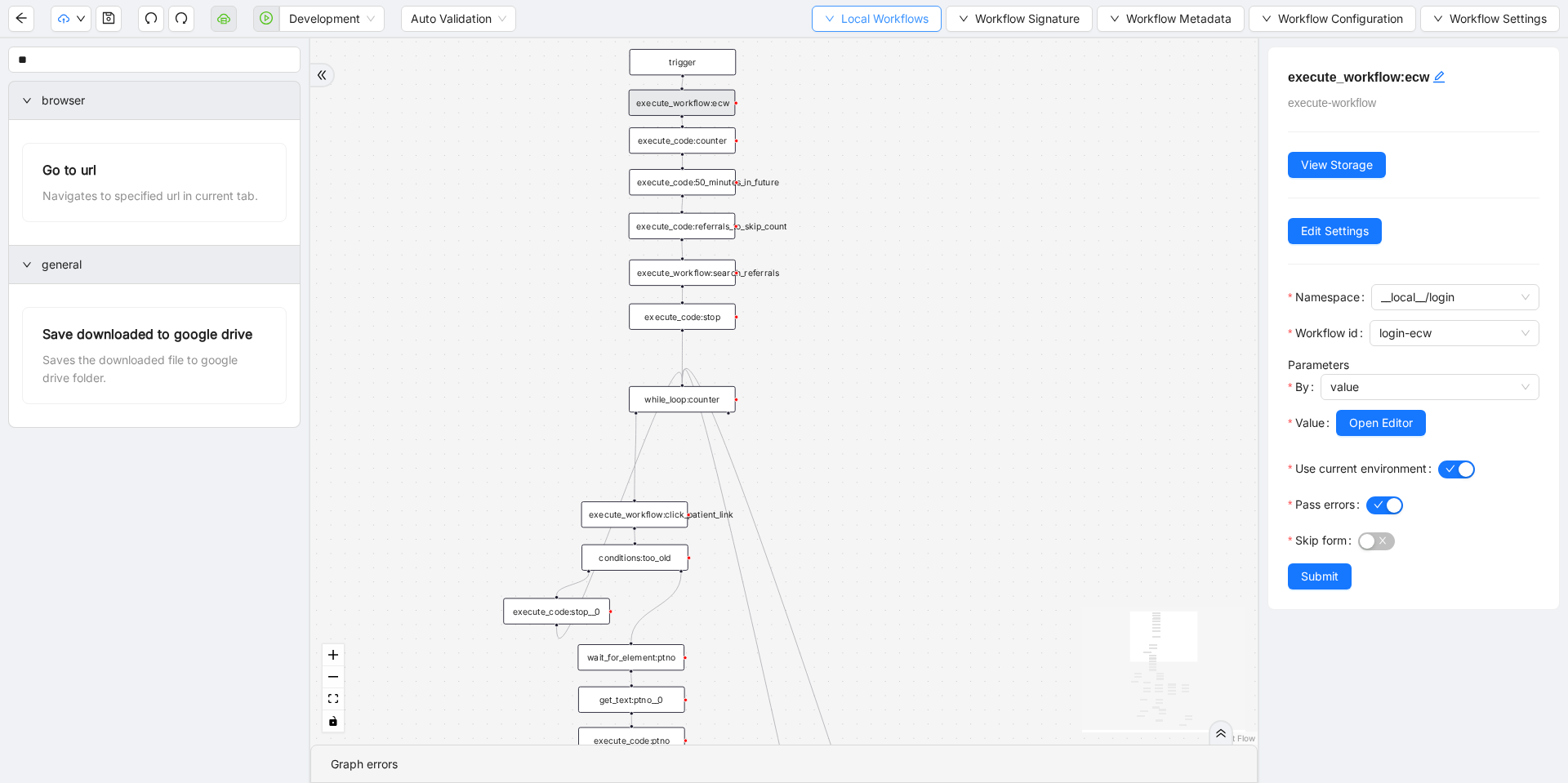
click at [878, 20] on span "Local Workflows" at bounding box center [885, 19] width 87 height 18
click at [844, 45] on span "Select" at bounding box center [868, 51] width 106 height 18
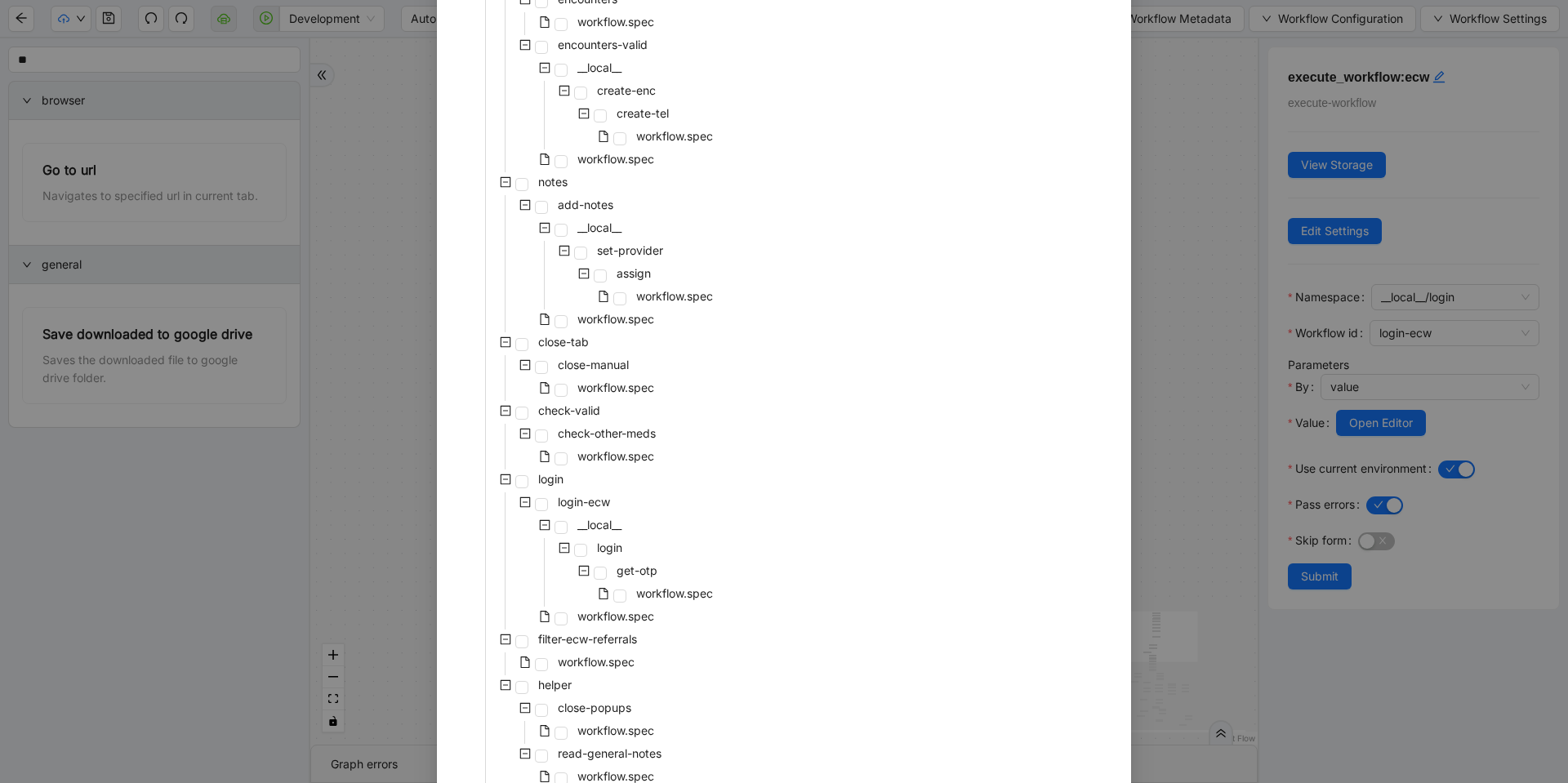
scroll to position [686, 0]
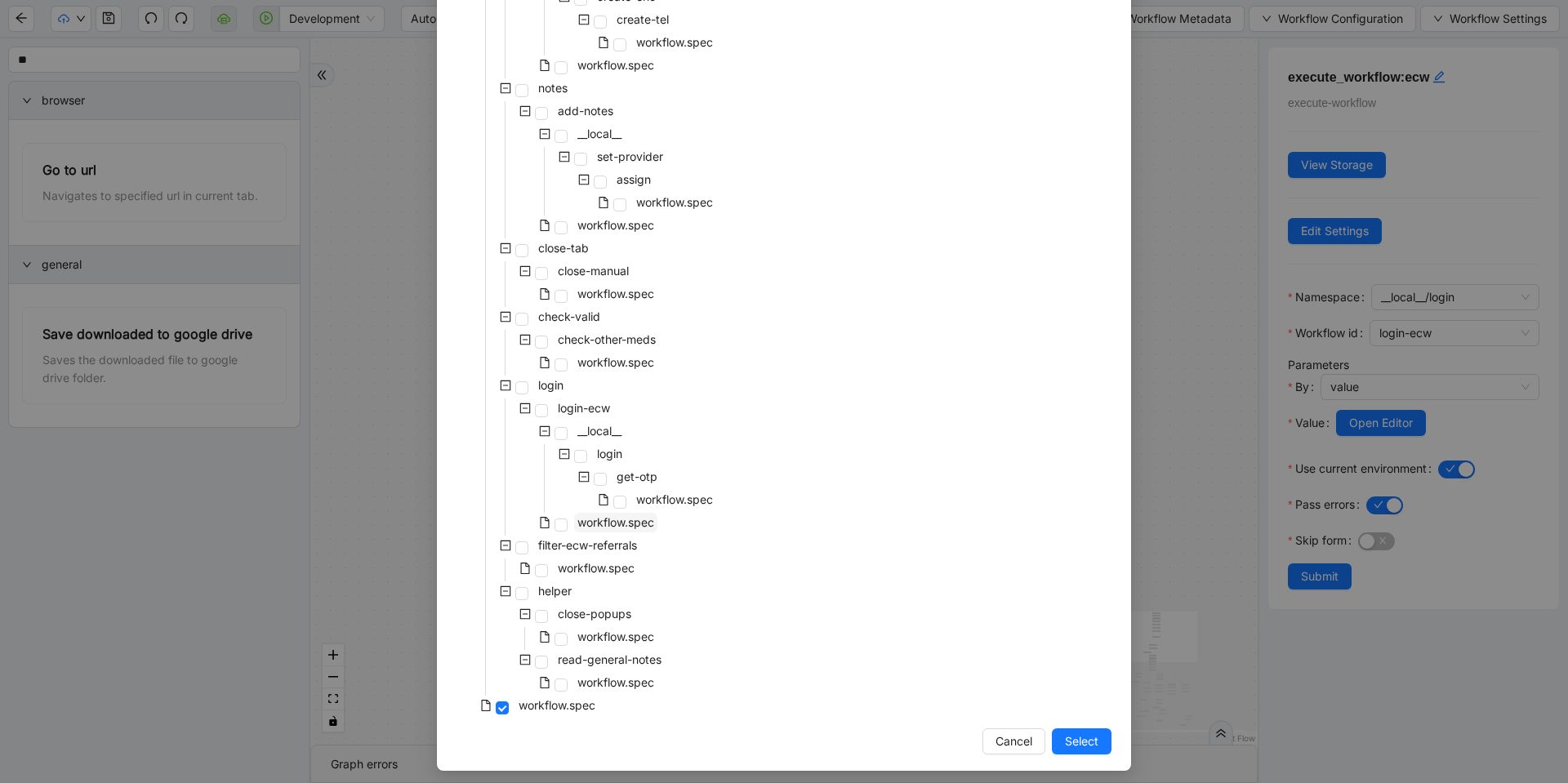
click at [613, 529] on span "workflow.spec" at bounding box center [615, 523] width 77 height 14
click at [1075, 743] on span "Select" at bounding box center [1082, 741] width 34 height 18
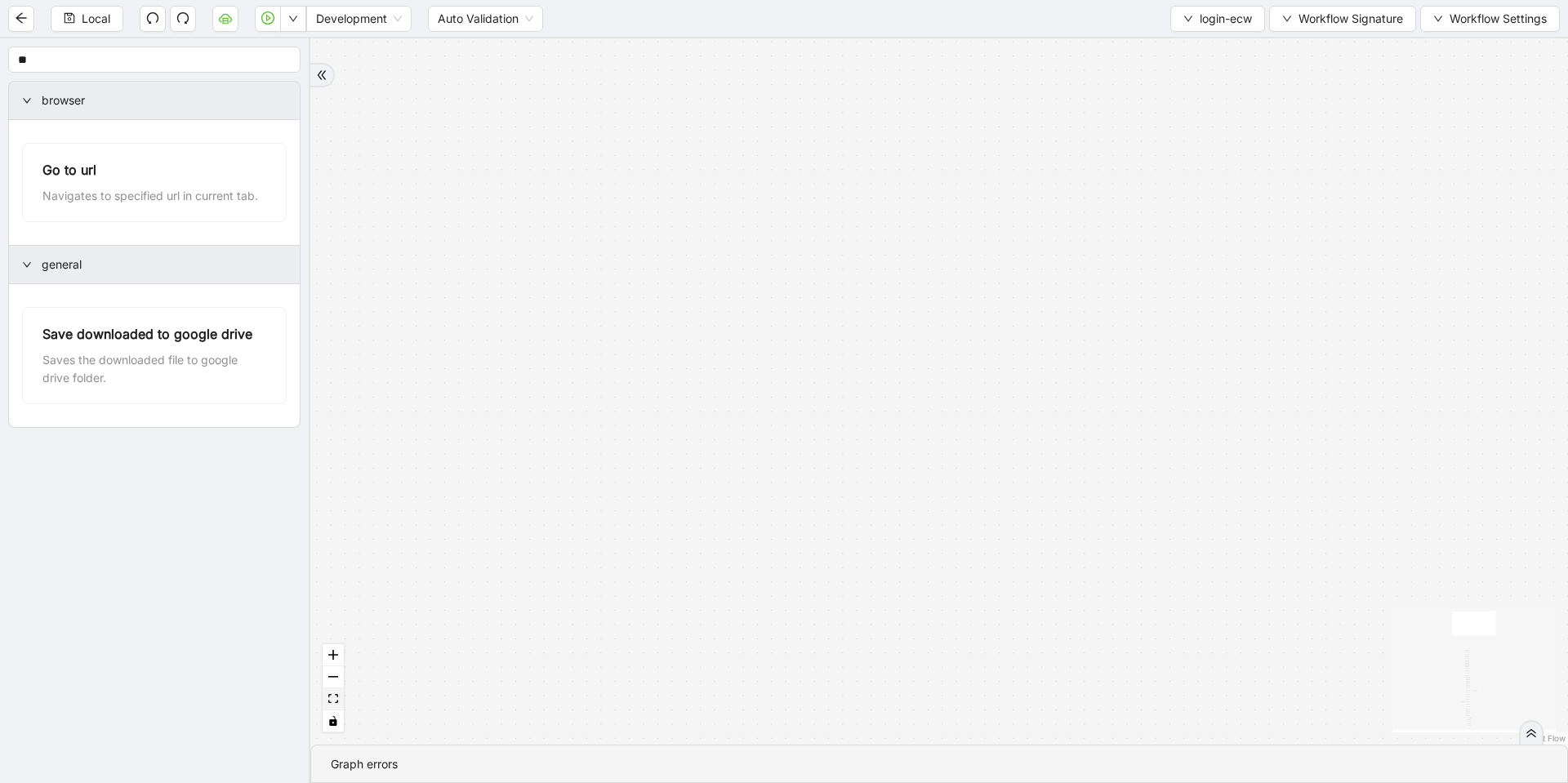
click at [329, 697] on icon "fit view" at bounding box center [333, 699] width 10 height 9
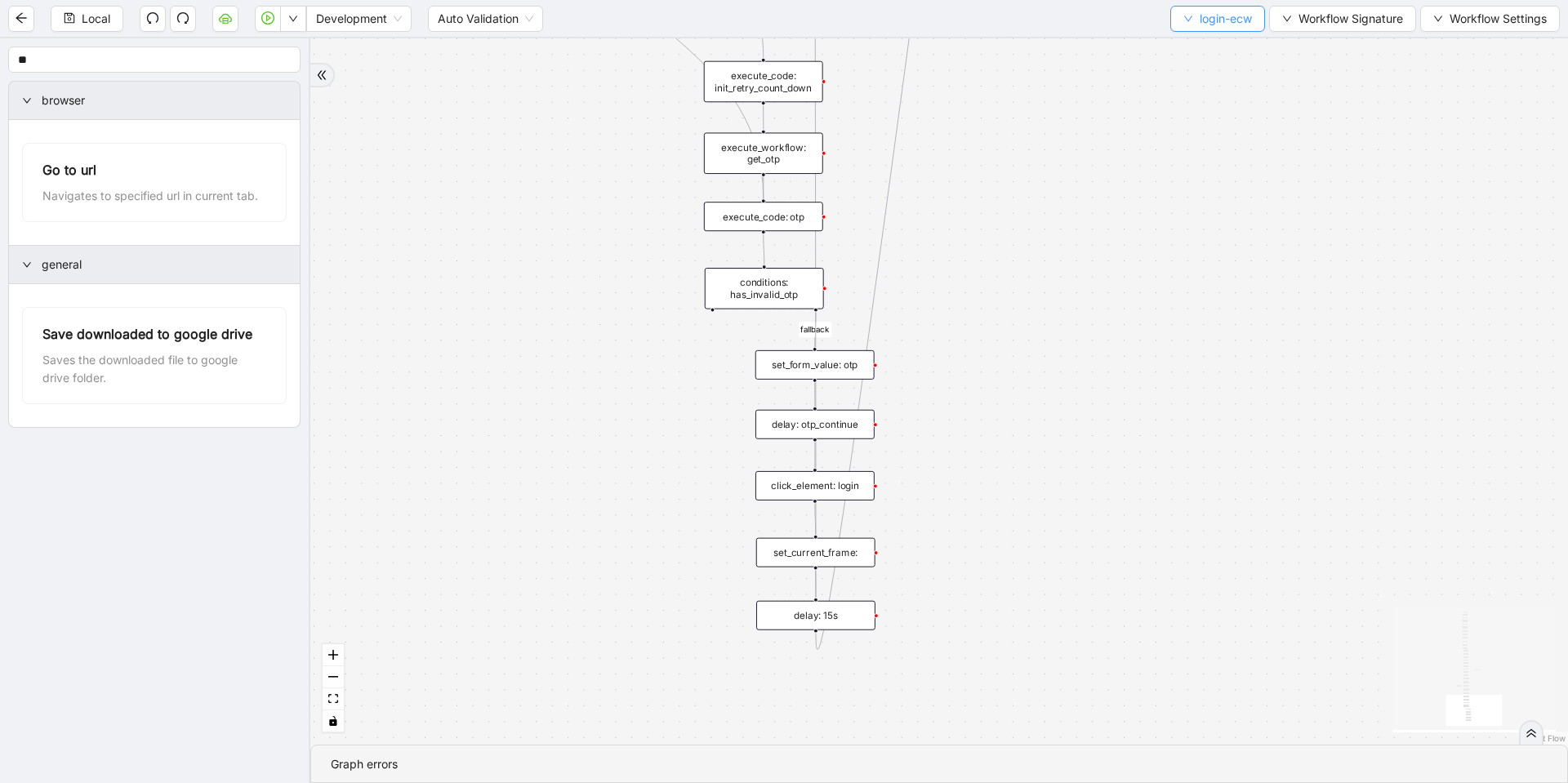
click at [1234, 24] on span "login-ecw" at bounding box center [1226, 19] width 53 height 18
click at [1190, 49] on span "Select" at bounding box center [1213, 51] width 71 height 18
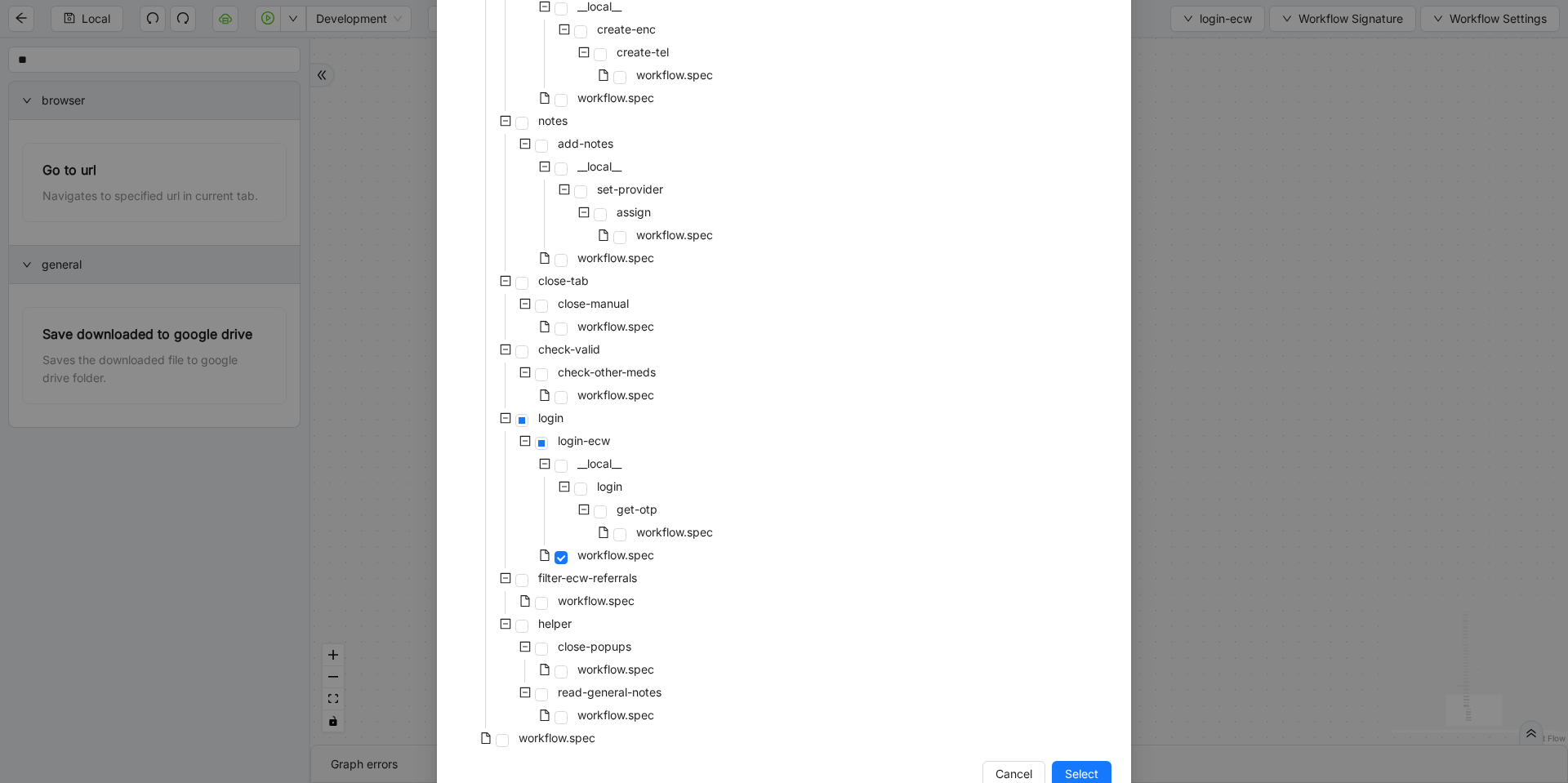
scroll to position [694, 0]
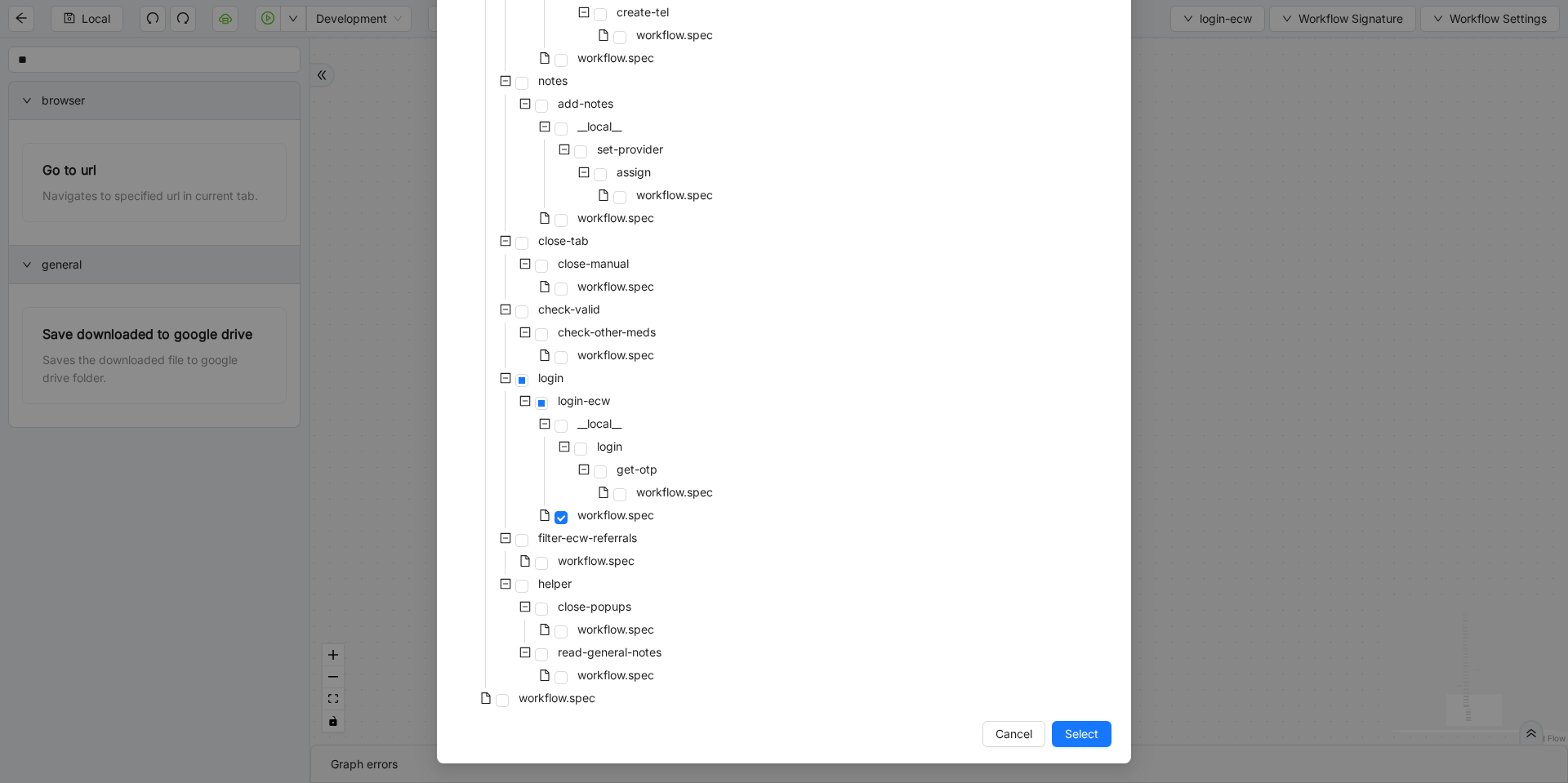
click at [1280, 518] on div "Select Local Workflow pre-cert-medicare __local__ get-portal-data data workflow…" at bounding box center [784, 392] width 1568 height 783
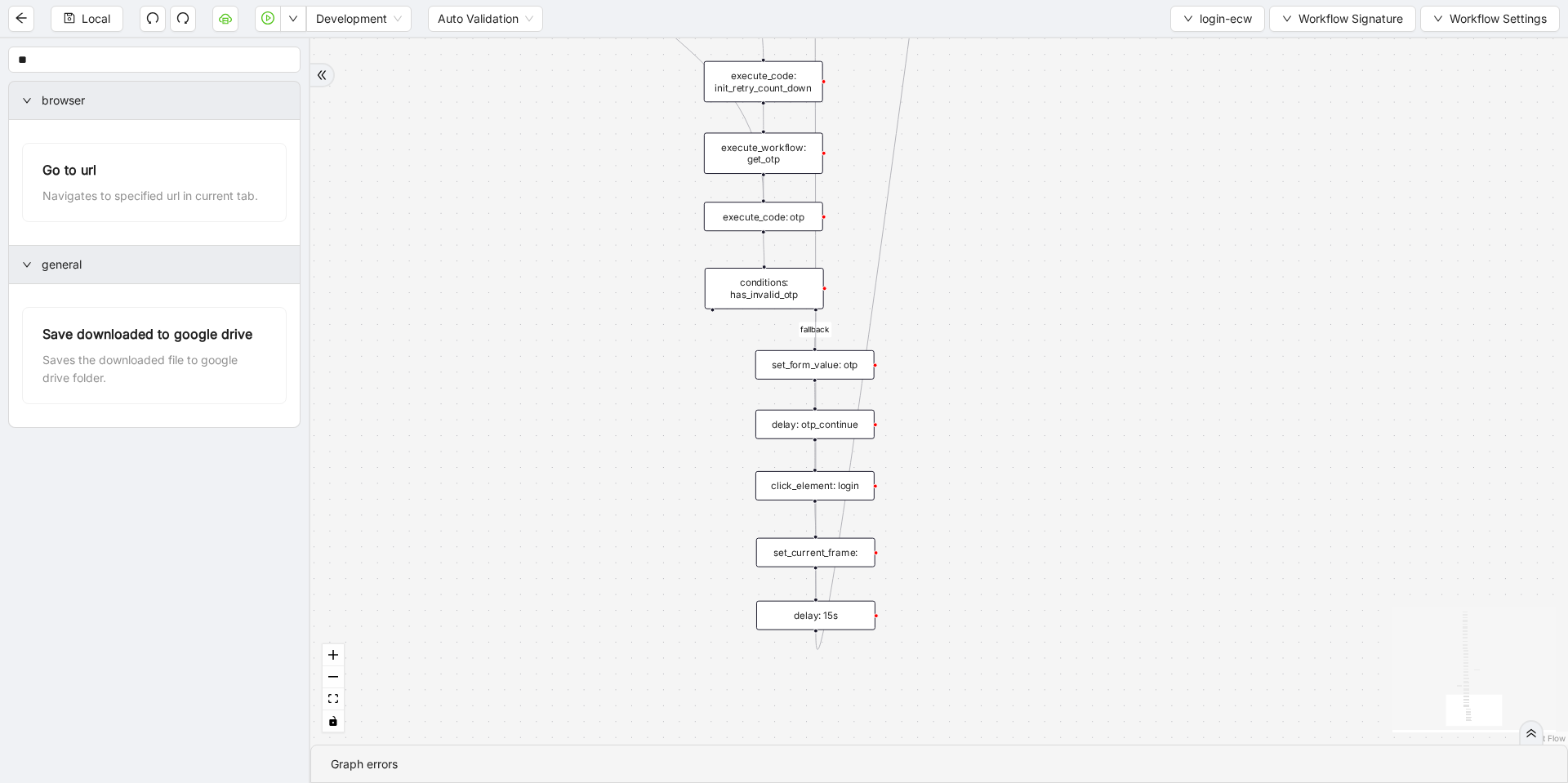
click at [833, 557] on div "set_current_frame:" at bounding box center [816, 553] width 119 height 30
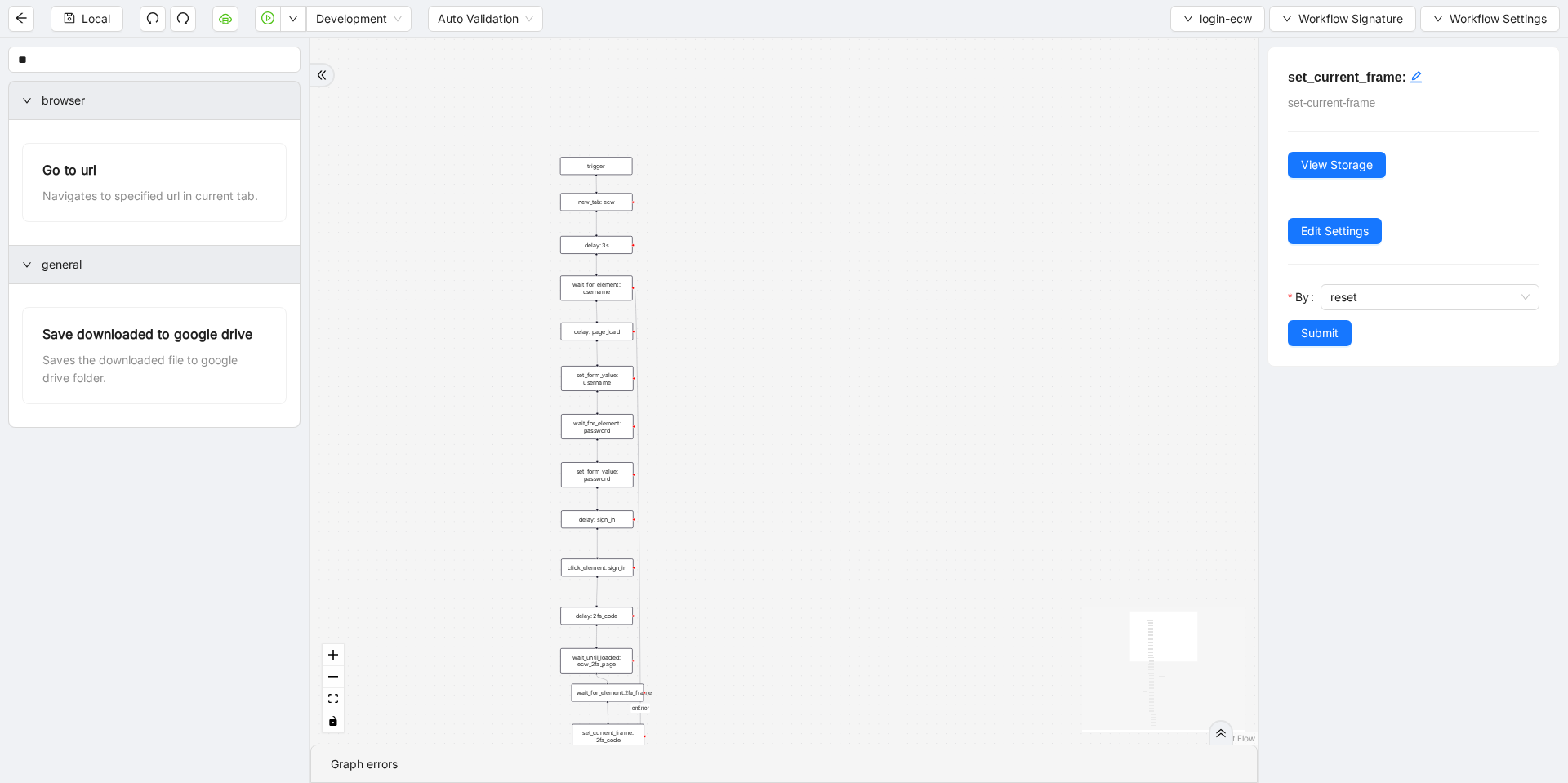
click at [617, 198] on div "new_tab: ecw" at bounding box center [596, 202] width 73 height 18
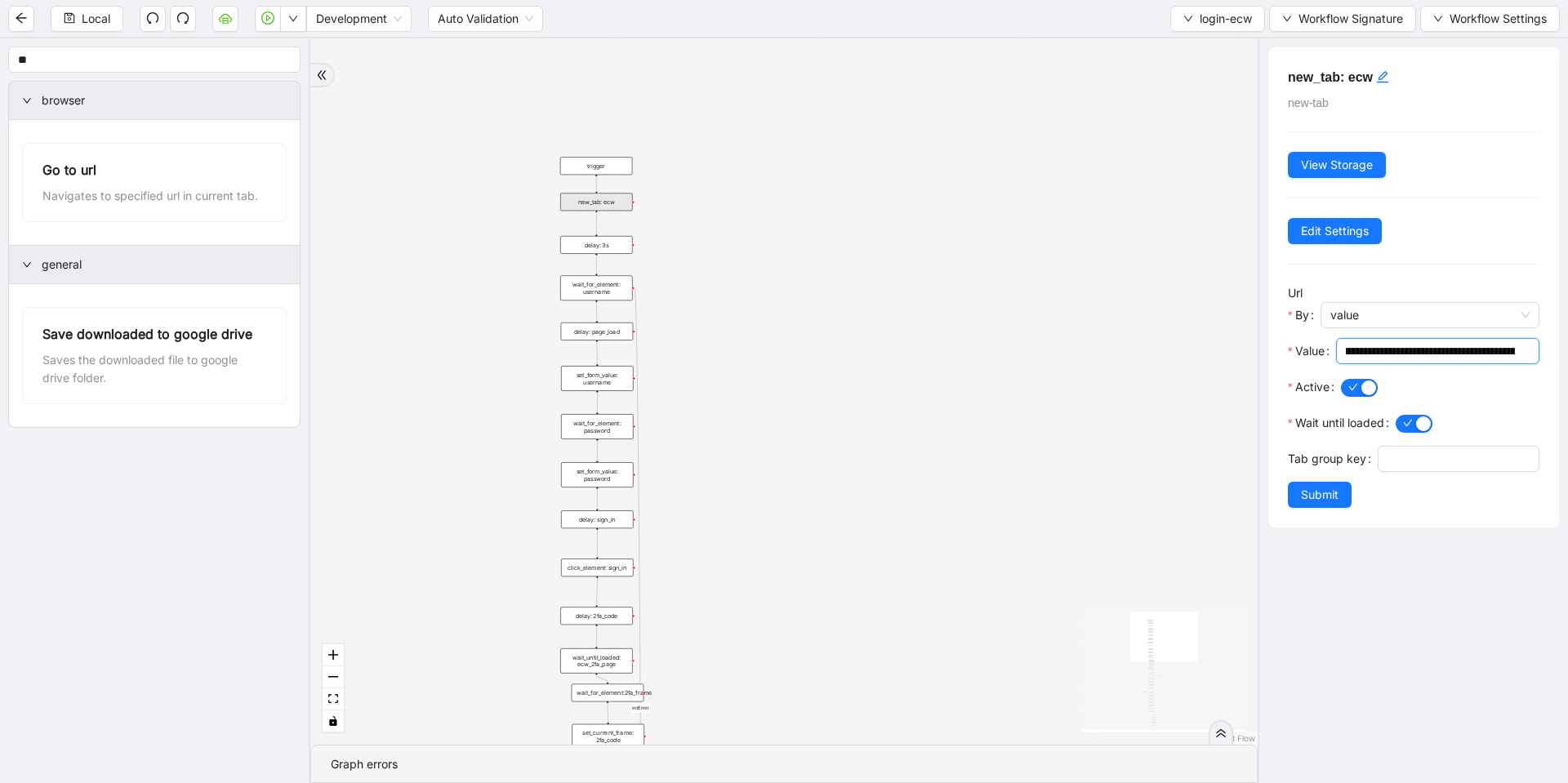
scroll to position [0, 513]
drag, startPoint x: 1484, startPoint y: 344, endPoint x: 1567, endPoint y: 344, distance: 83.0
click at [1567, 344] on div "**********" at bounding box center [1413, 411] width 310 height 745
click at [964, 438] on div "fallback success onError onError trigger wait_for_element: username delay: 3s s…" at bounding box center [784, 392] width 948 height 706
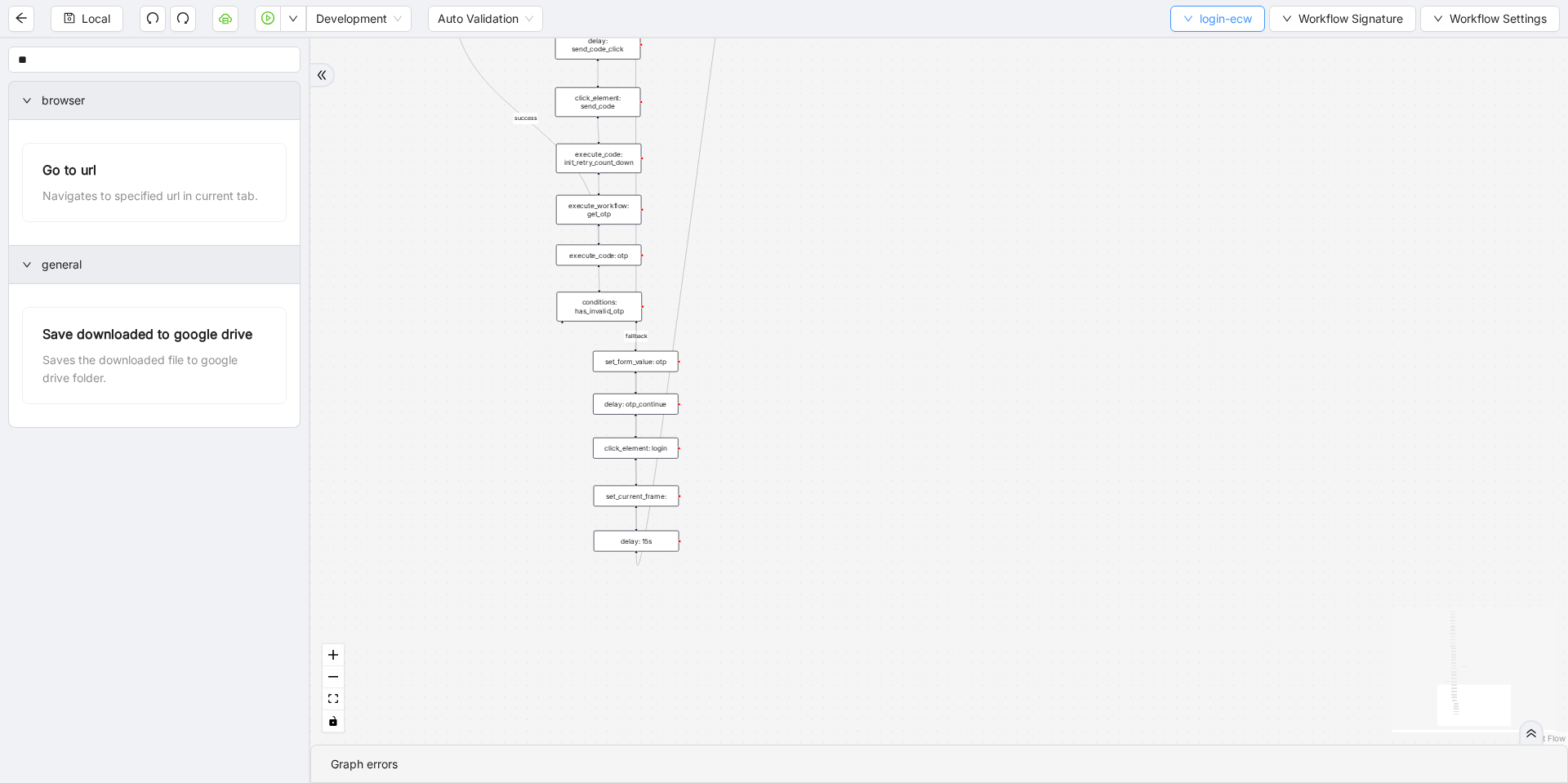
click at [1216, 21] on span "login-ecw" at bounding box center [1226, 19] width 53 height 18
click at [1192, 47] on span "Select" at bounding box center [1213, 51] width 71 height 18
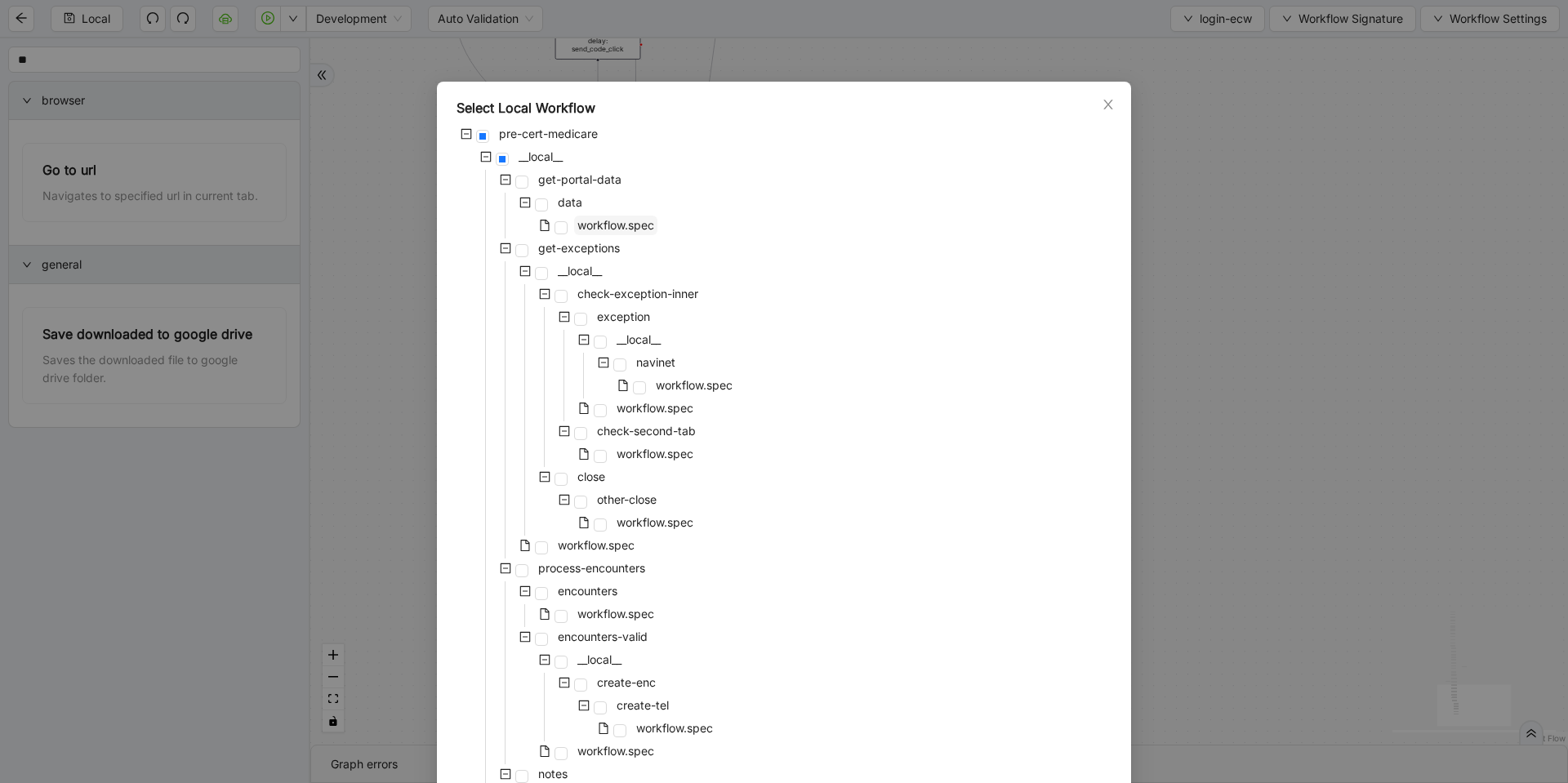
click at [583, 229] on span "workflow.spec" at bounding box center [615, 225] width 77 height 14
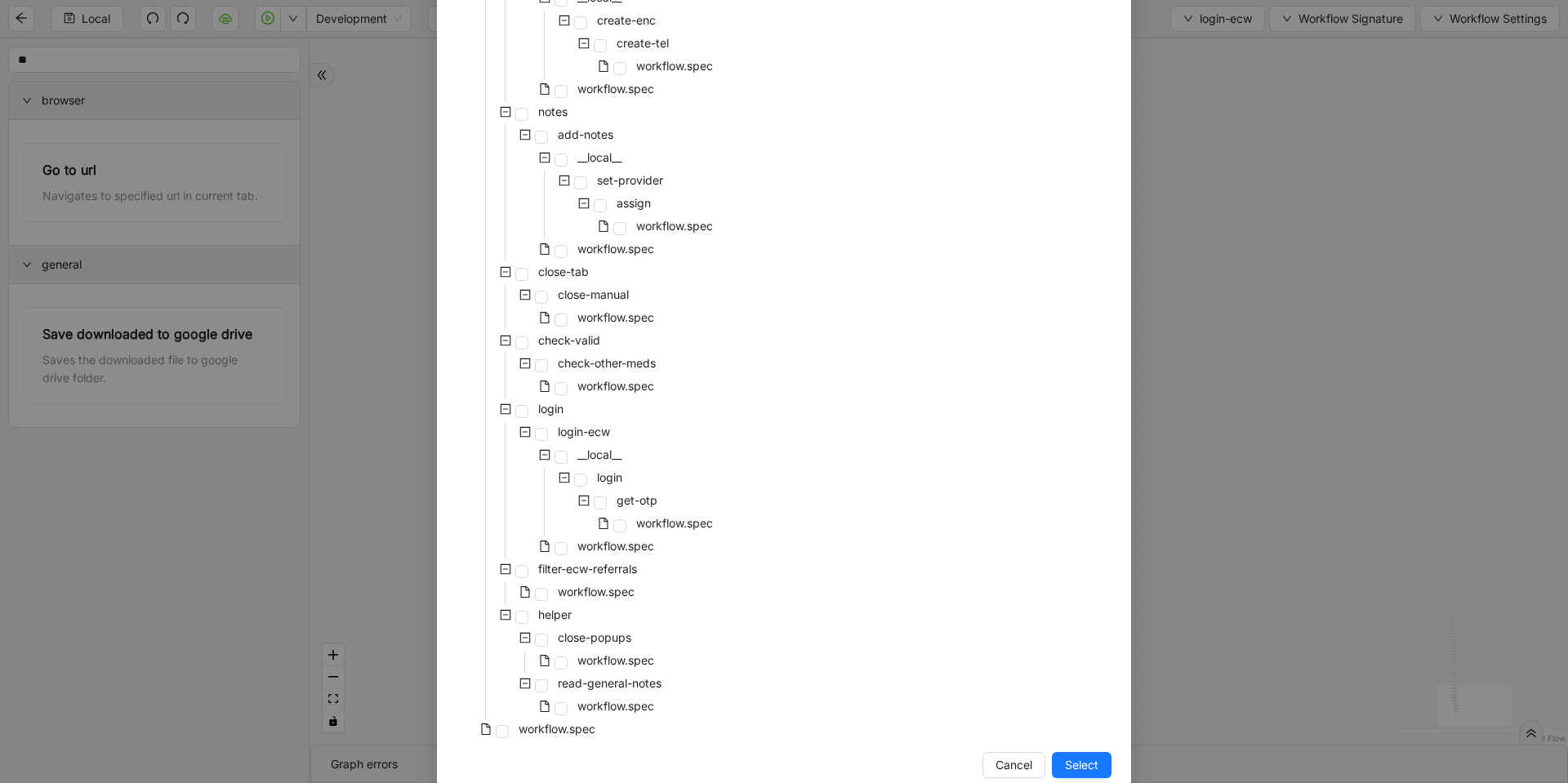
scroll to position [686, 0]
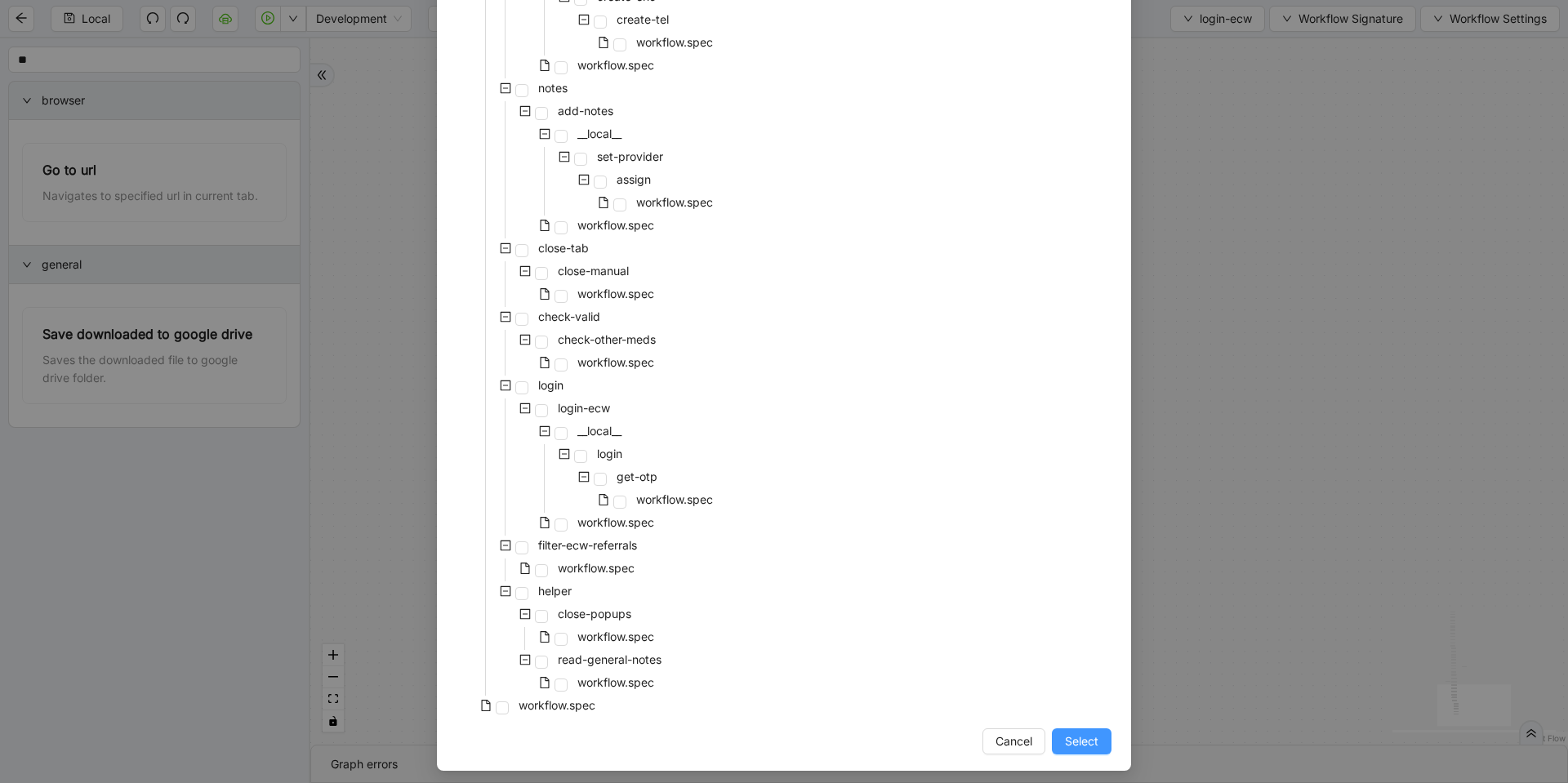
click at [1071, 734] on span "Select" at bounding box center [1082, 741] width 34 height 18
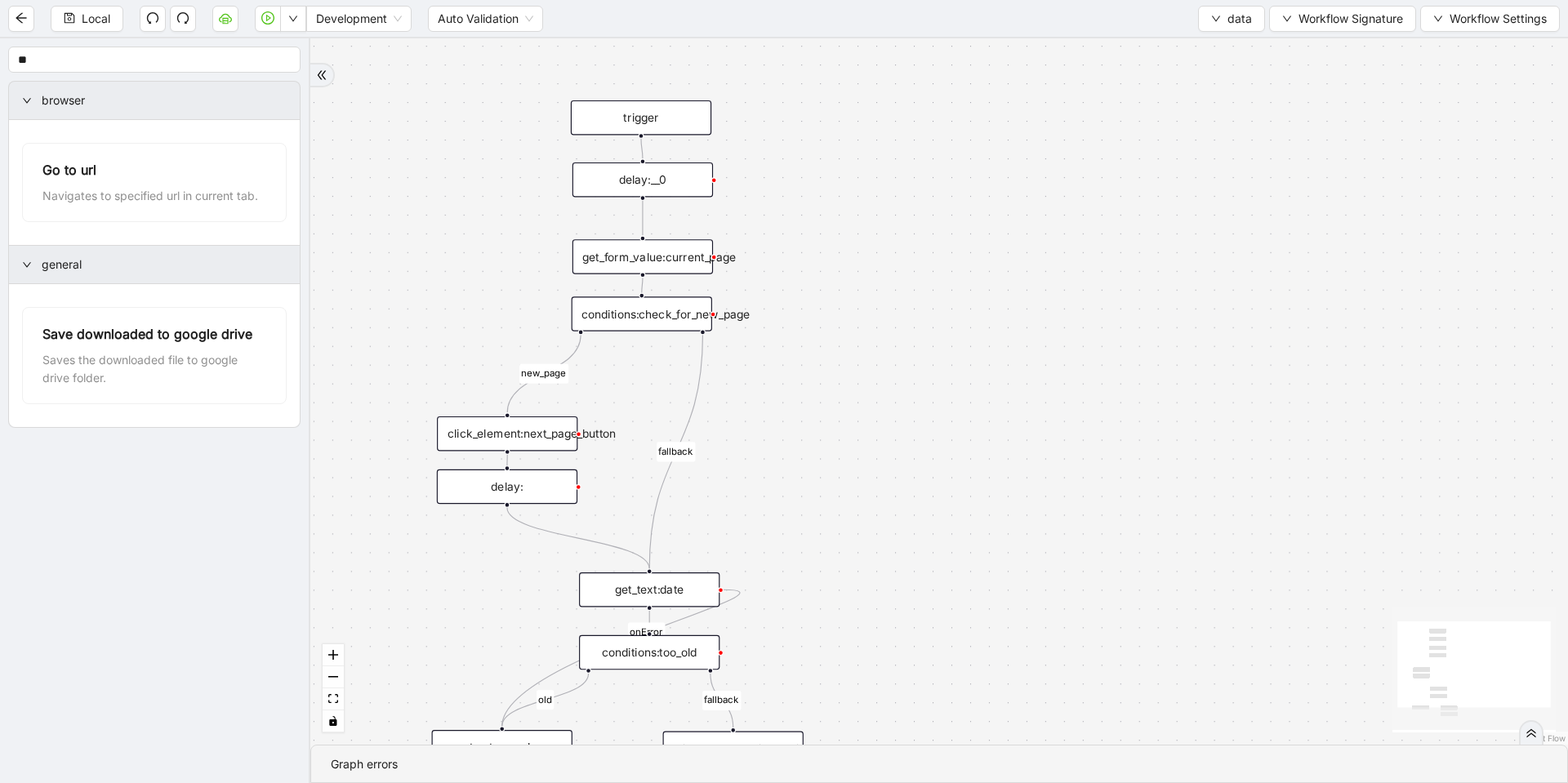
click at [662, 251] on div "get_form_value:current_page" at bounding box center [642, 256] width 140 height 35
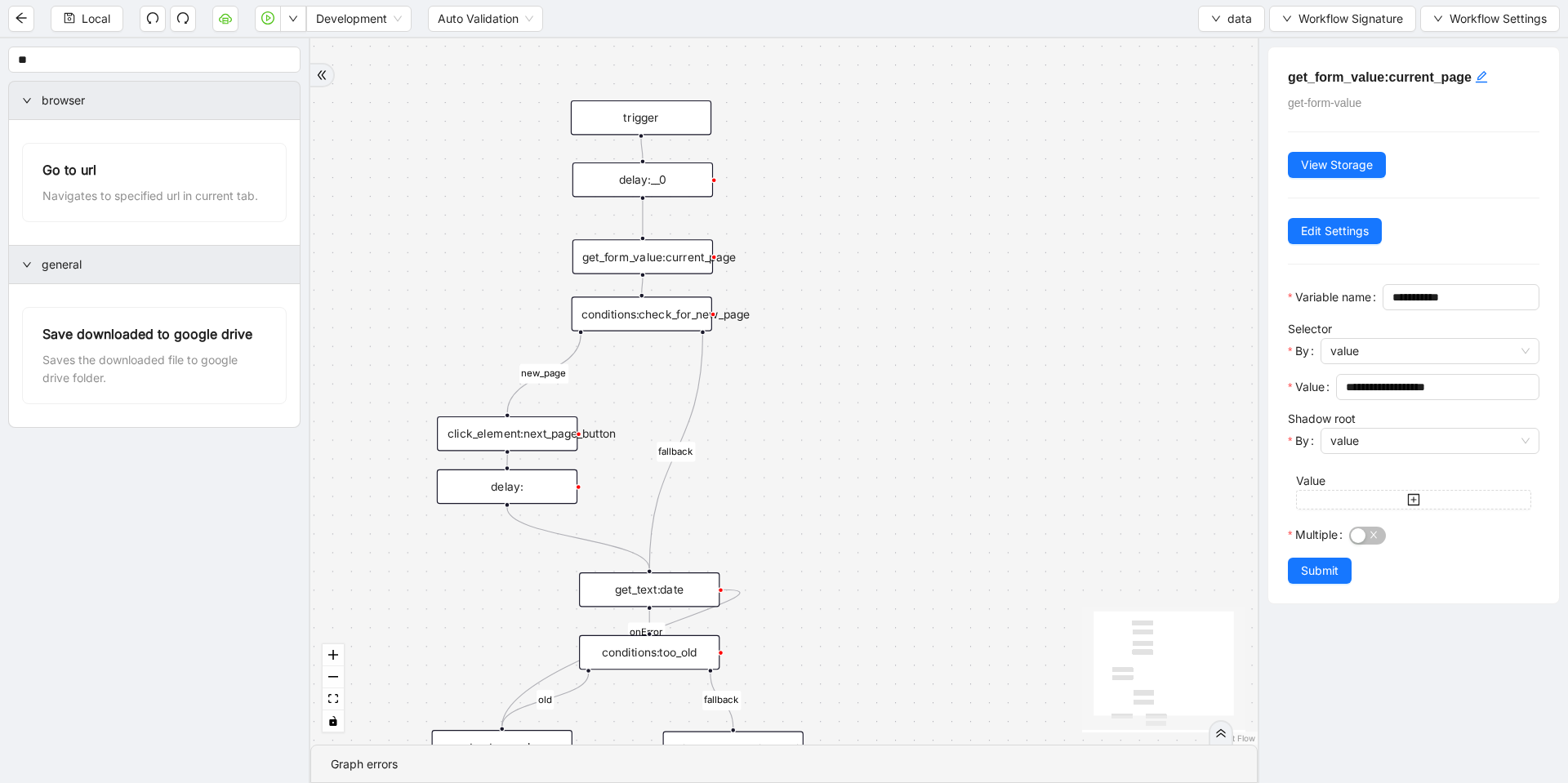
click at [632, 324] on div "conditions:check_for_new_page" at bounding box center [641, 313] width 140 height 35
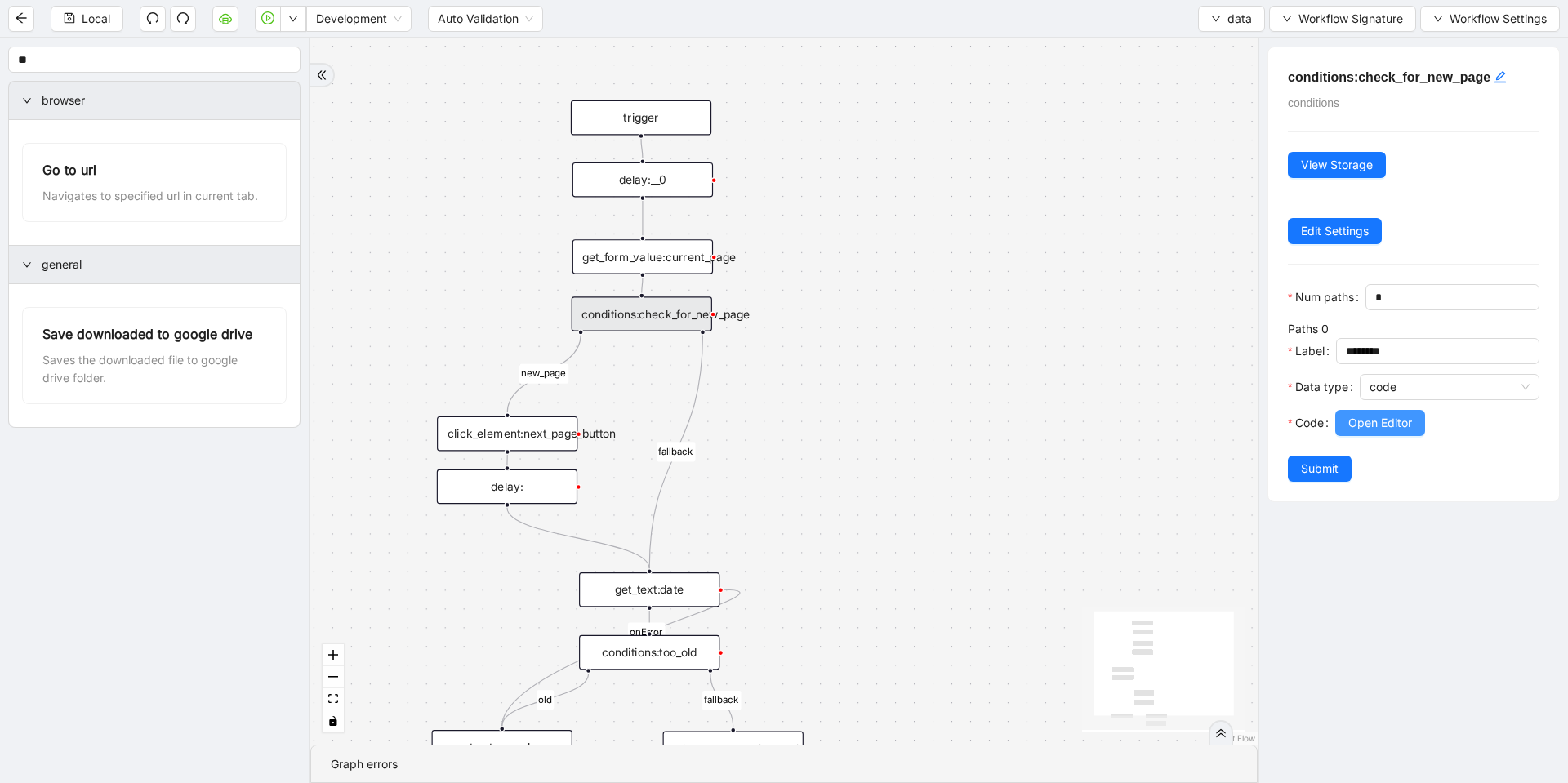
click at [1385, 432] on span "Open Editor" at bounding box center [1380, 423] width 64 height 18
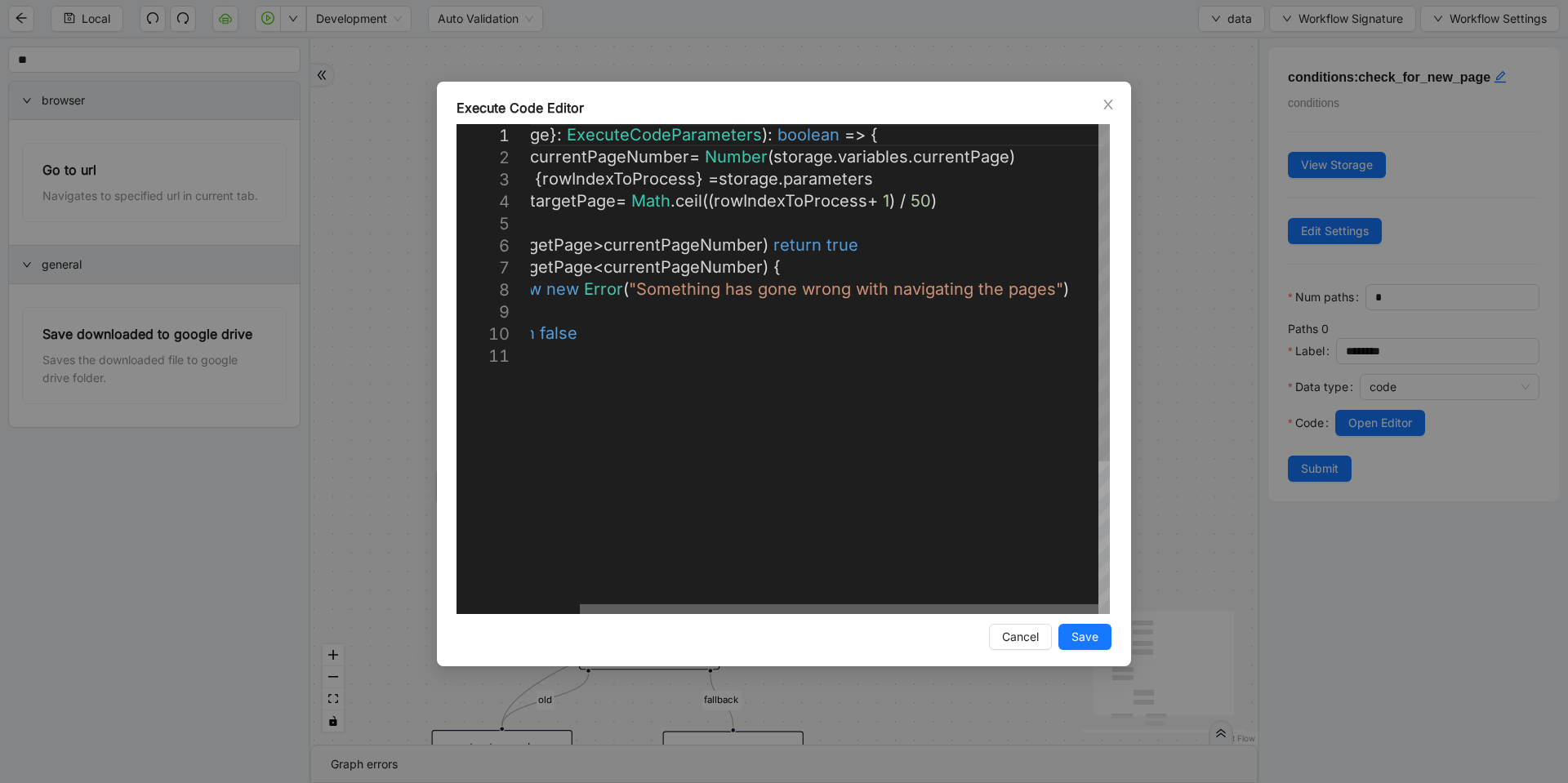
click at [952, 604] on div at bounding box center [840, 609] width 519 height 10
click at [1213, 288] on div "**********" at bounding box center [784, 392] width 1568 height 783
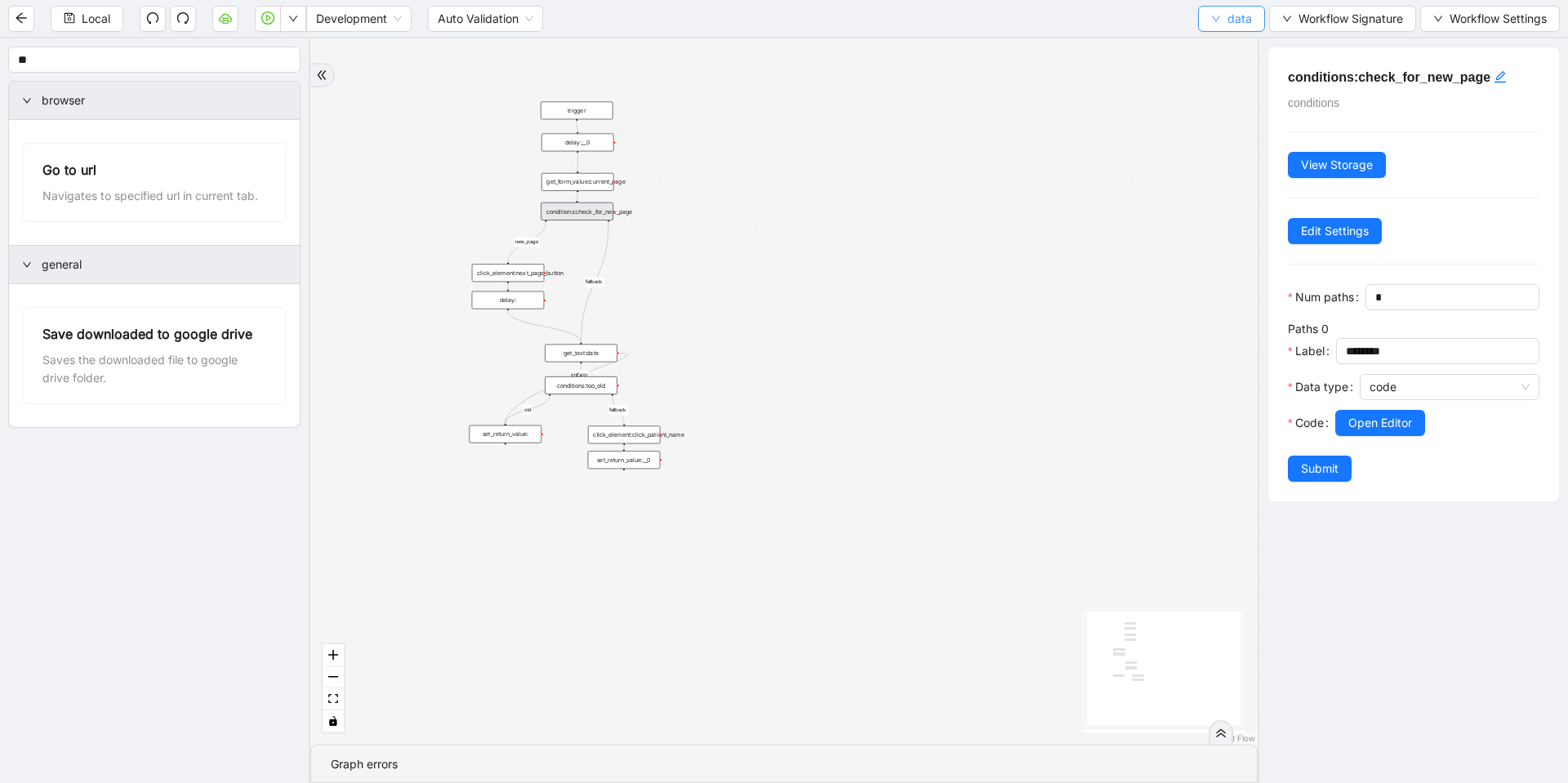
click at [1216, 14] on icon "down" at bounding box center [1216, 19] width 10 height 10
click at [1217, 53] on span "Select" at bounding box center [1231, 51] width 44 height 18
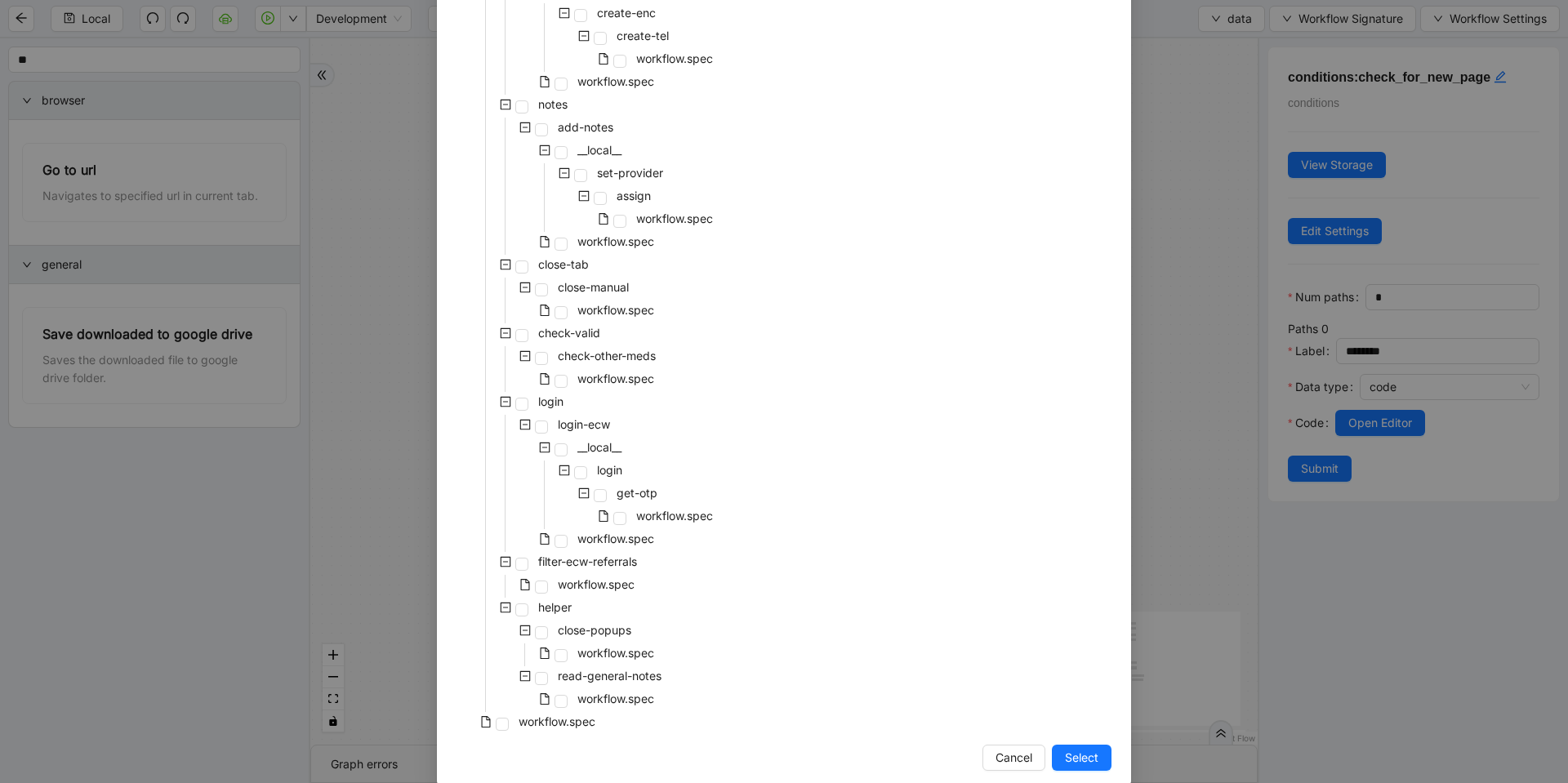
scroll to position [694, 0]
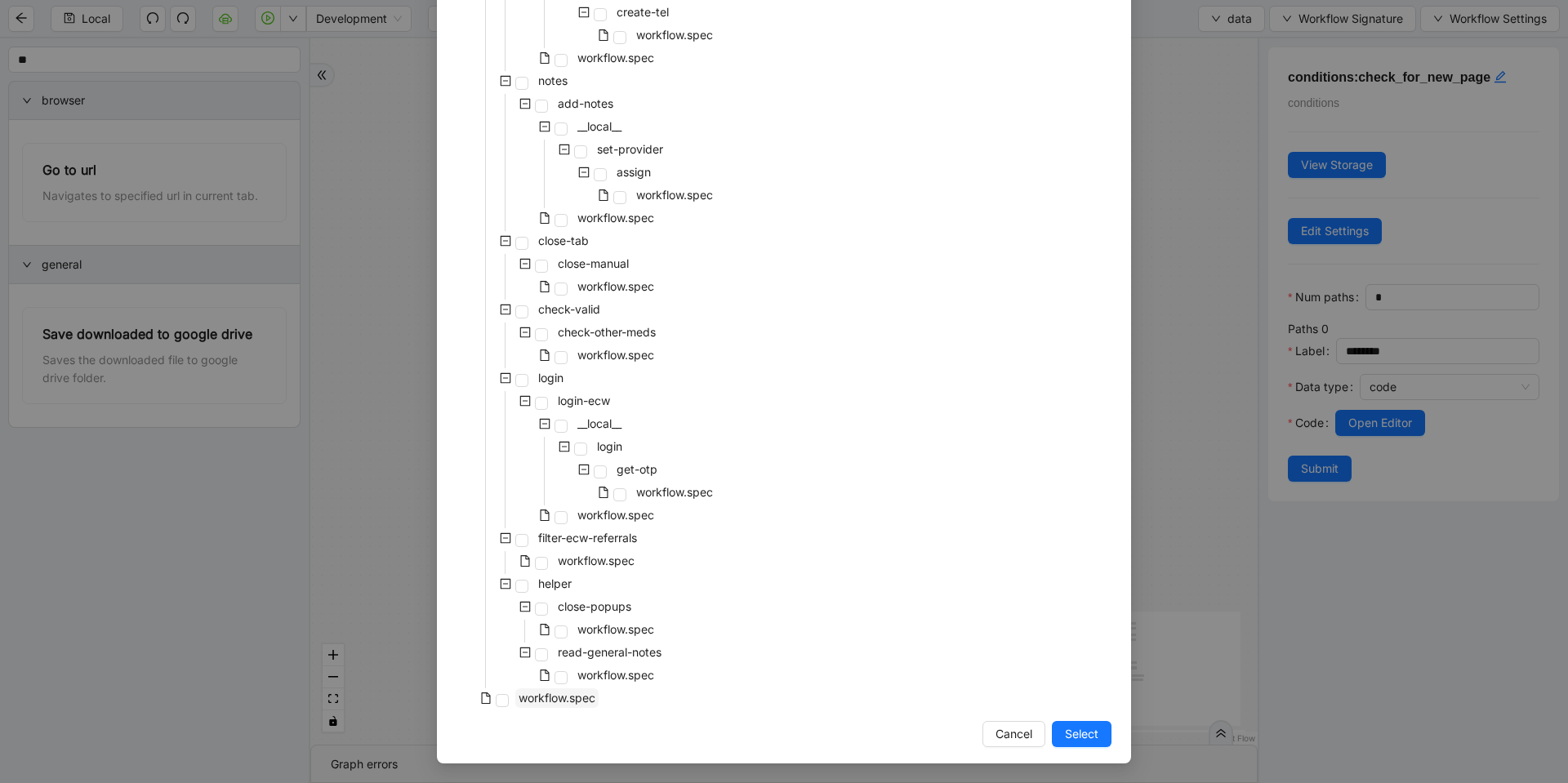
click at [574, 694] on span "workflow.spec" at bounding box center [556, 698] width 77 height 14
click at [1068, 731] on span "Select" at bounding box center [1082, 734] width 34 height 18
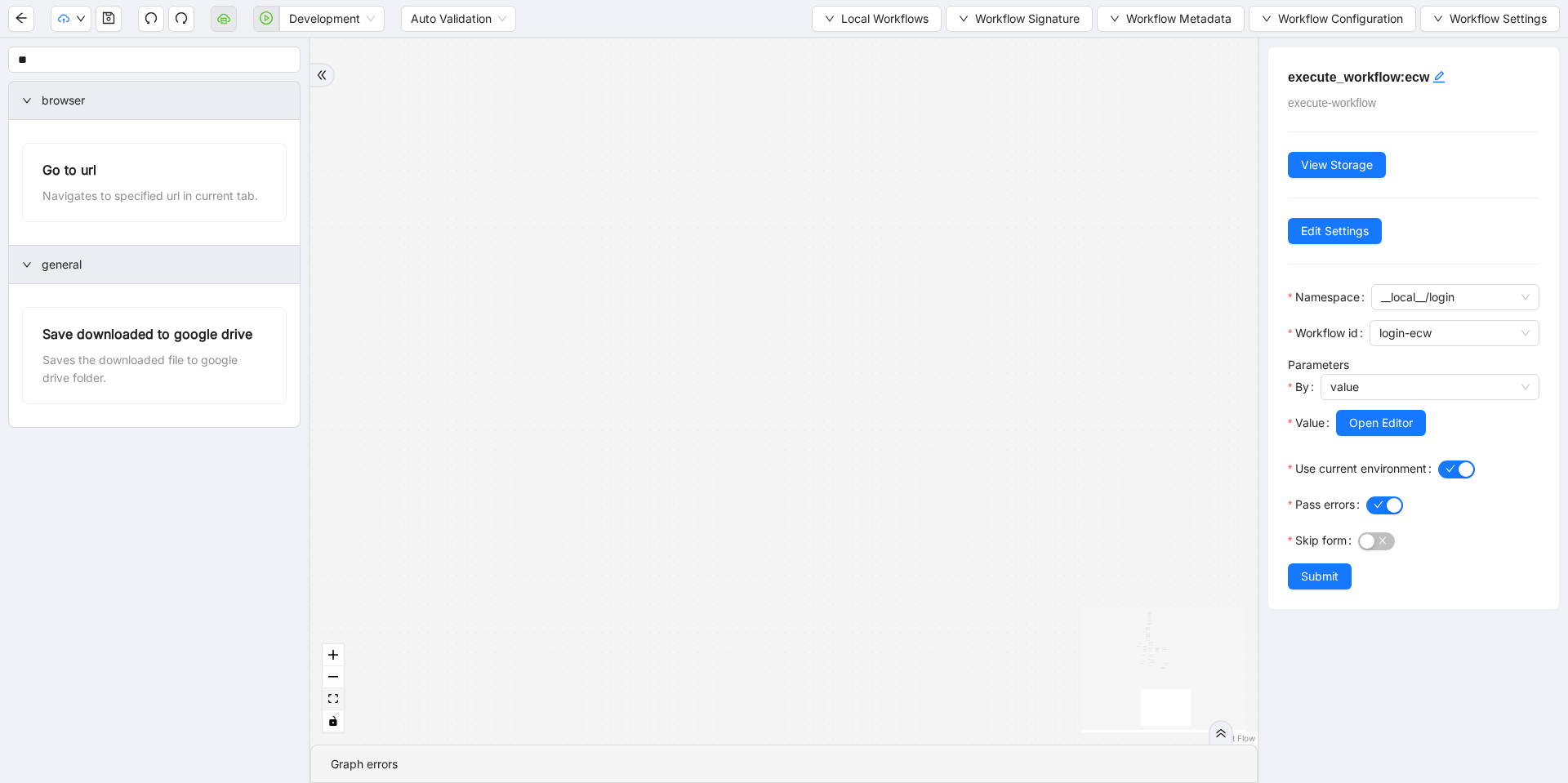
click at [333, 696] on icon "fit view" at bounding box center [333, 699] width 10 height 9
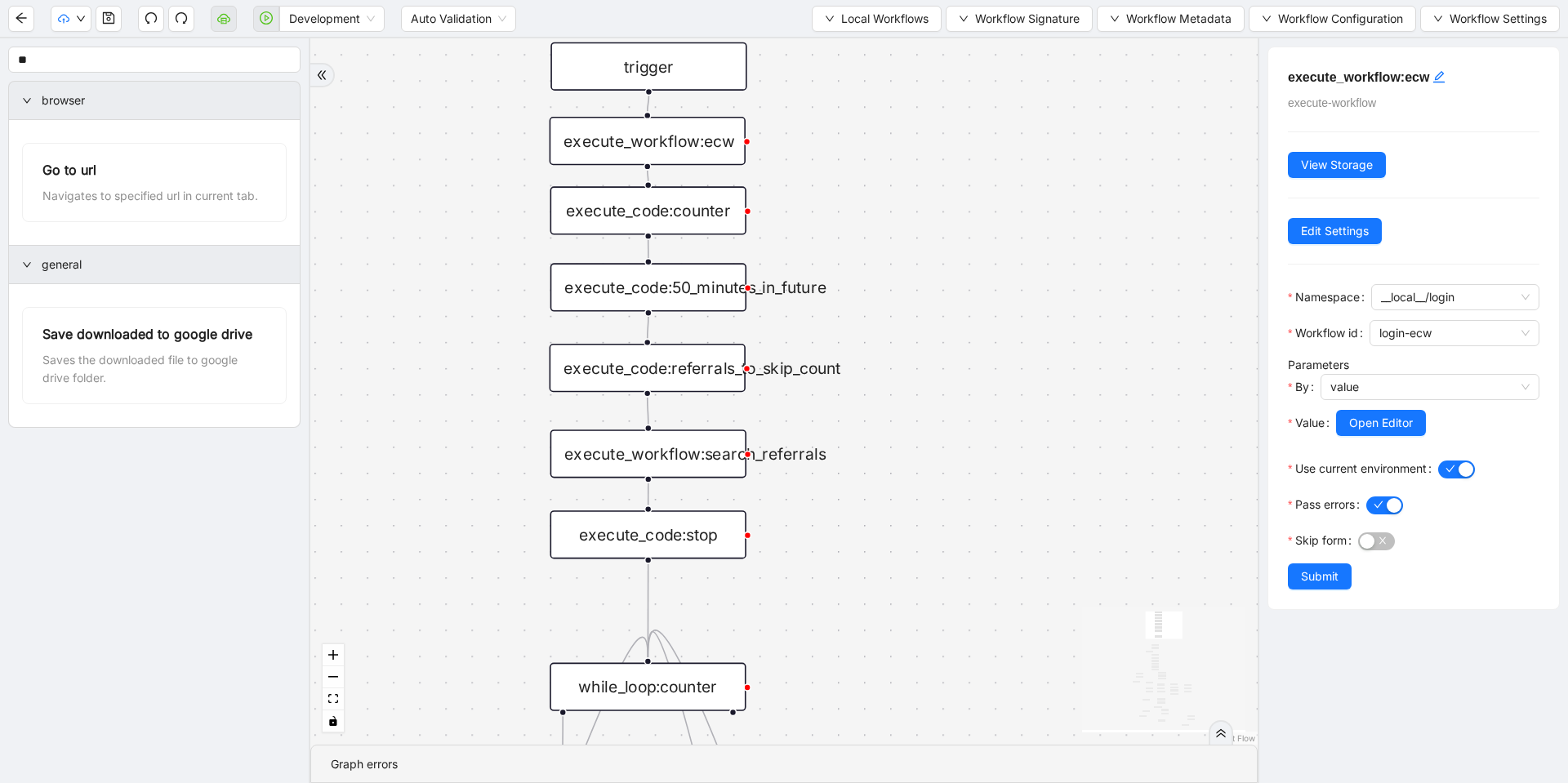
click at [668, 464] on div "execute_workflow:search_referrals" at bounding box center [648, 453] width 196 height 48
click at [865, 30] on button "Local Workflows" at bounding box center [876, 19] width 130 height 26
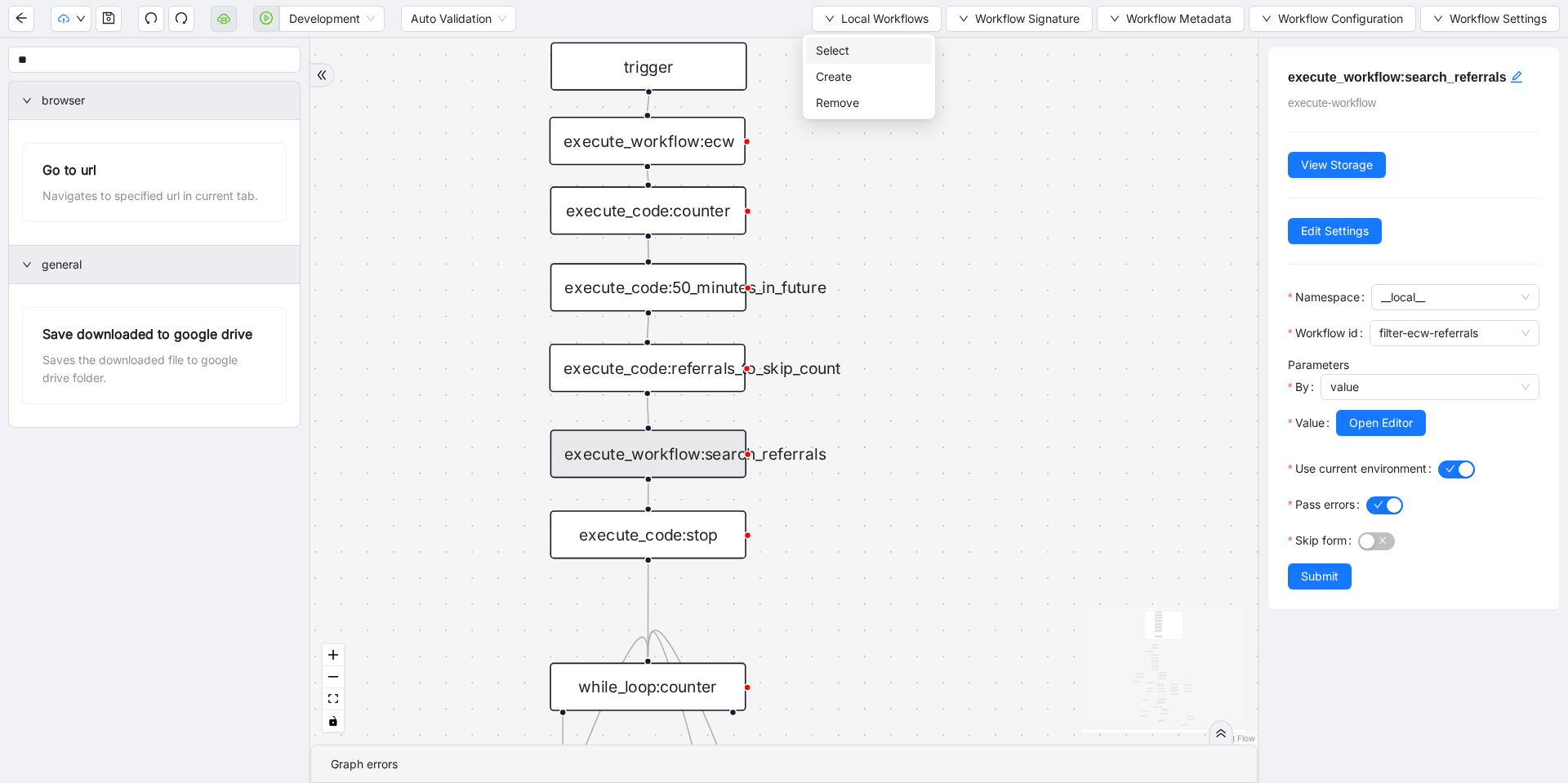
click at [852, 48] on span "Select" at bounding box center [868, 51] width 106 height 18
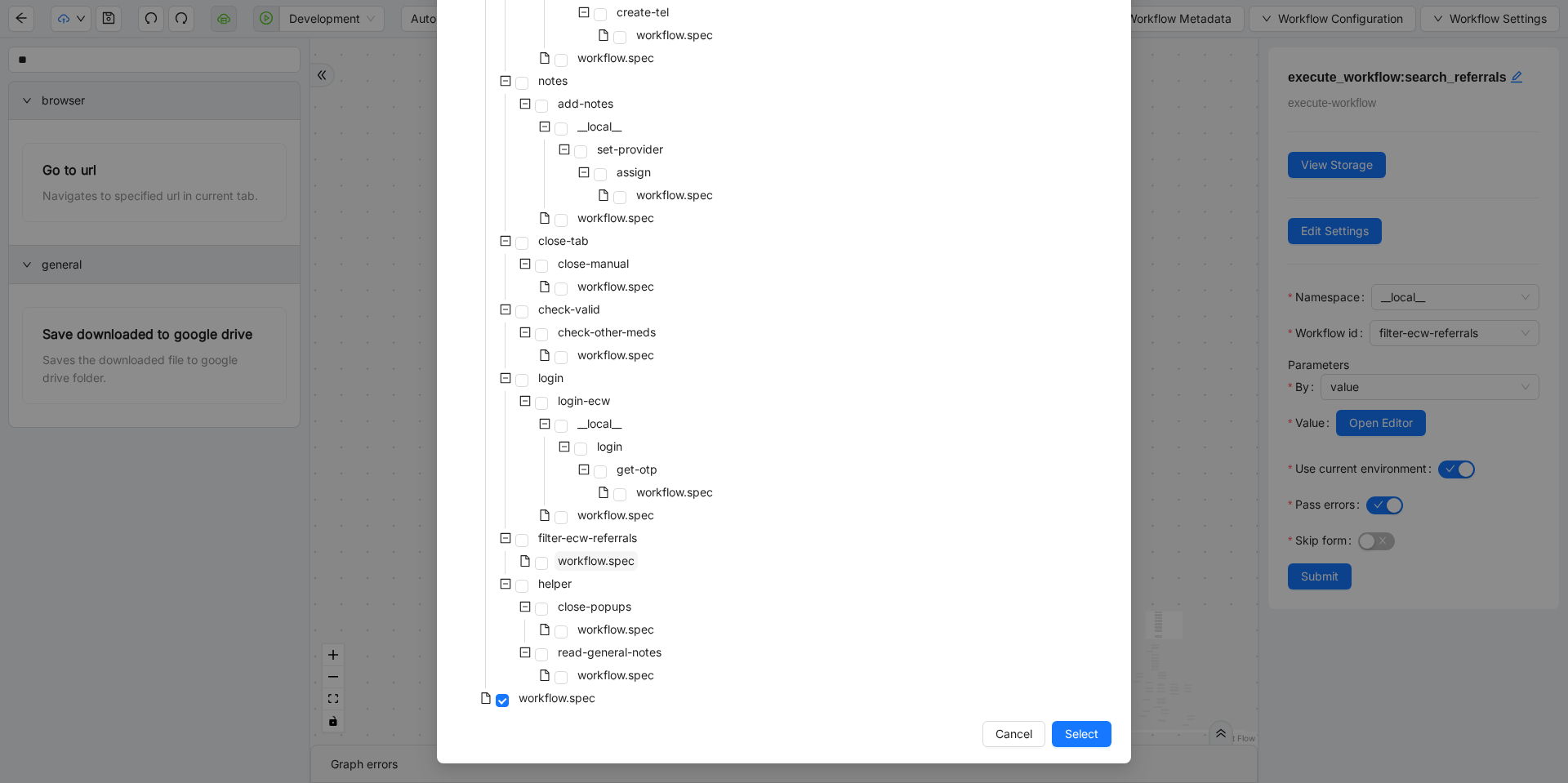
click at [590, 562] on span "workflow.spec" at bounding box center [595, 560] width 77 height 14
click at [1077, 733] on span "Select" at bounding box center [1082, 734] width 34 height 18
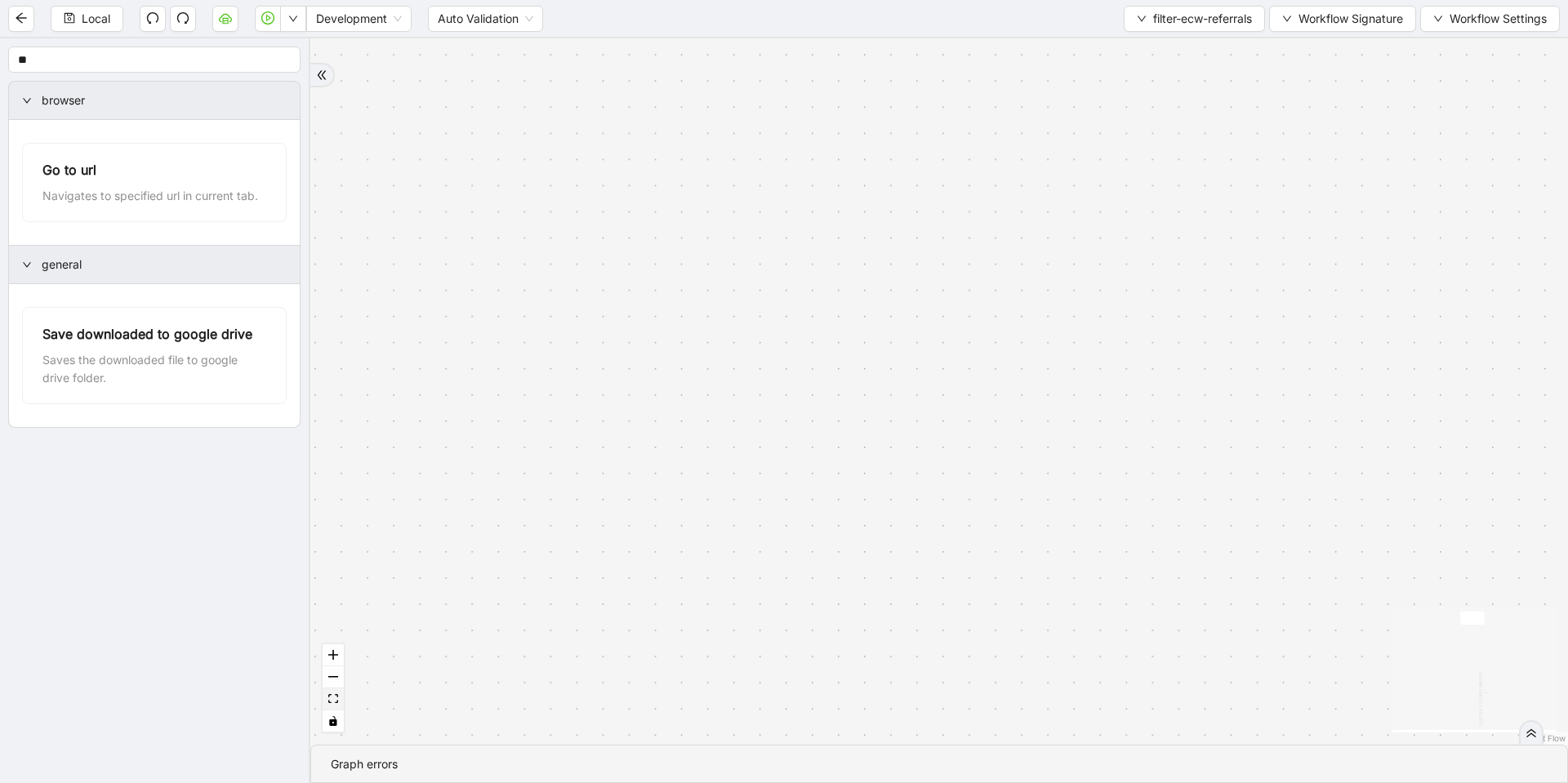
click at [327, 697] on button "fit view" at bounding box center [333, 700] width 21 height 22
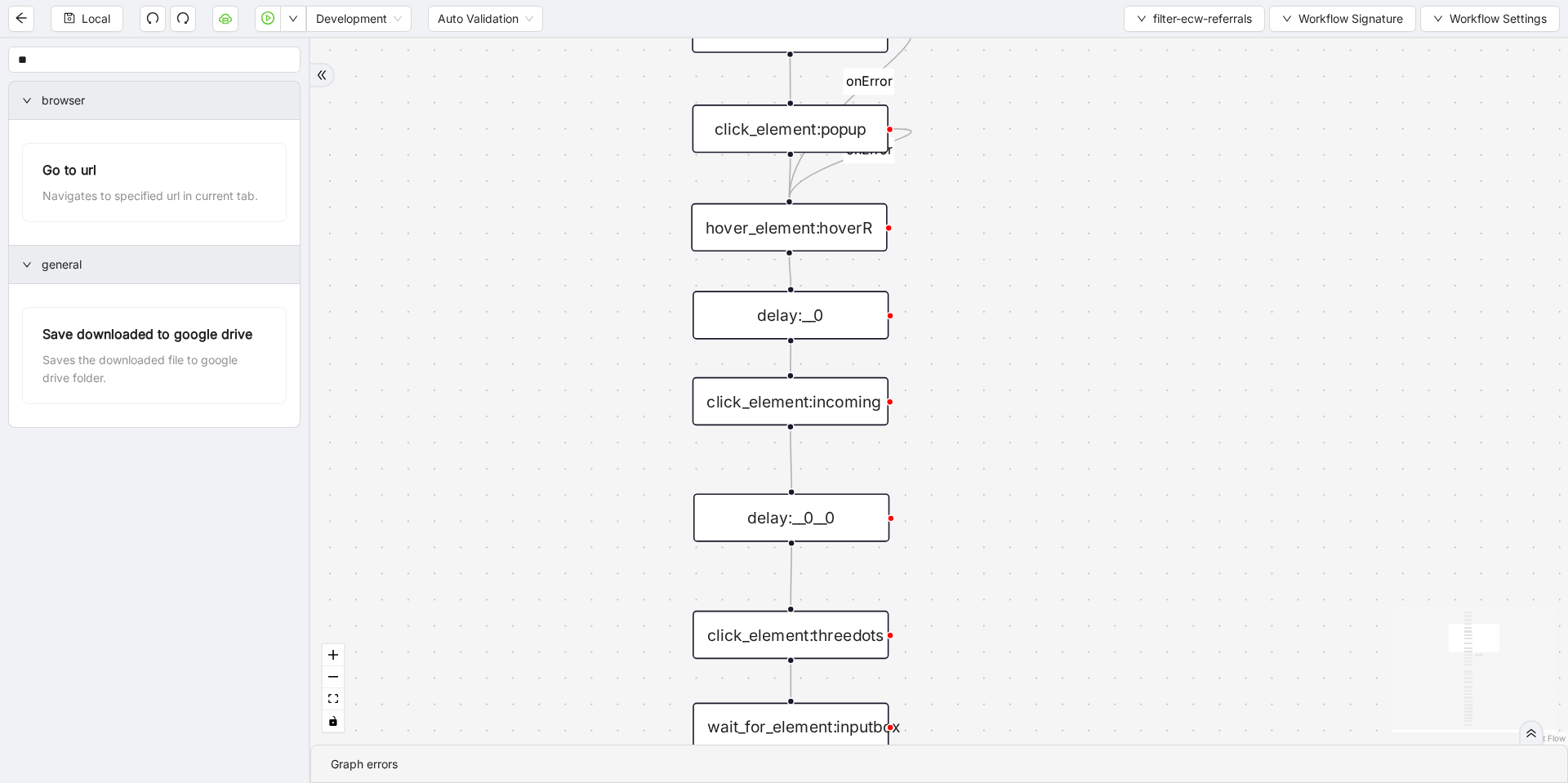
click at [806, 396] on div "click_element:incoming" at bounding box center [790, 401] width 196 height 48
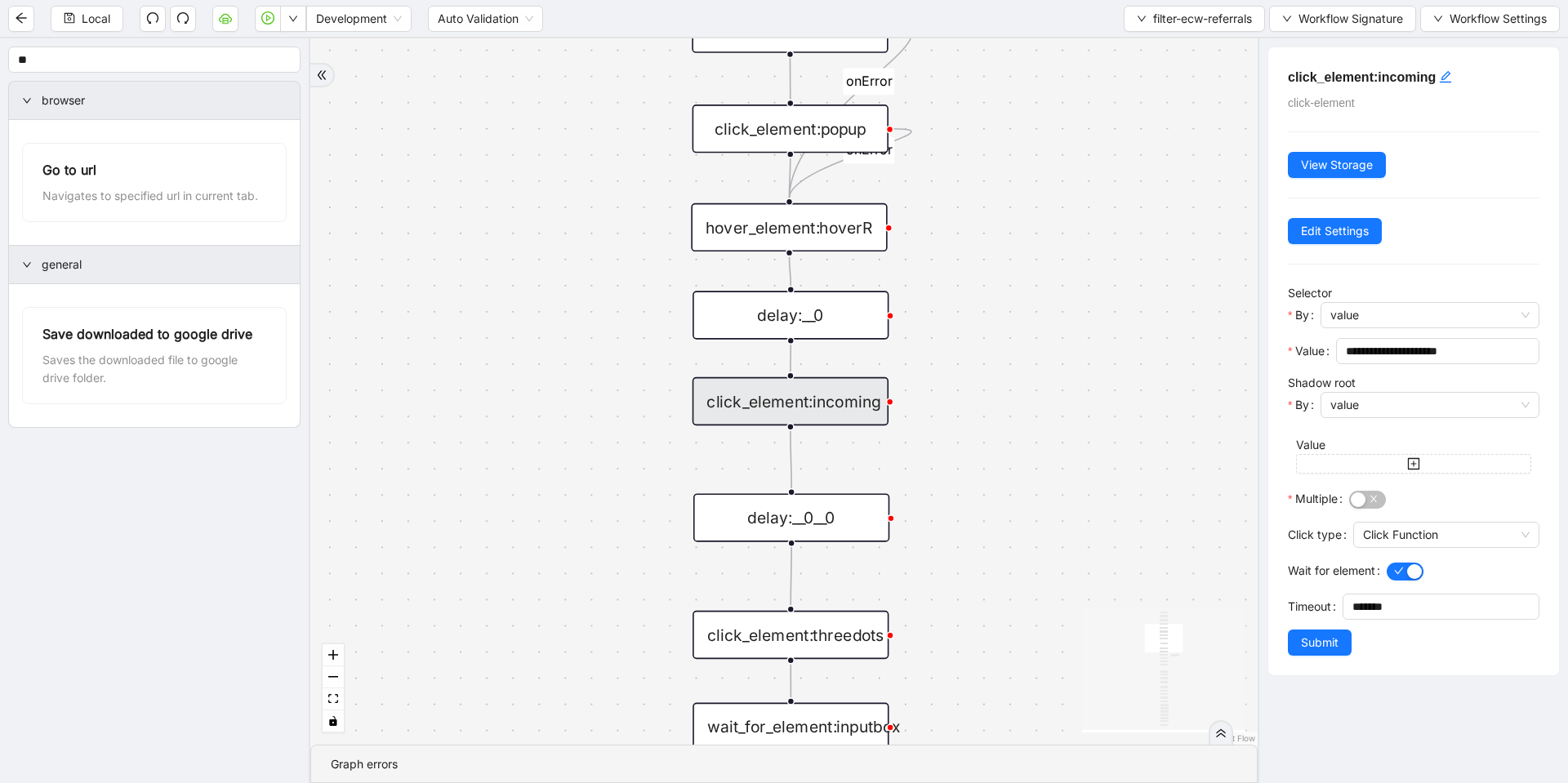
click at [1012, 374] on div "onError onError trigger wait_until_loaded: click_element:popup click_element:th…" at bounding box center [784, 392] width 948 height 706
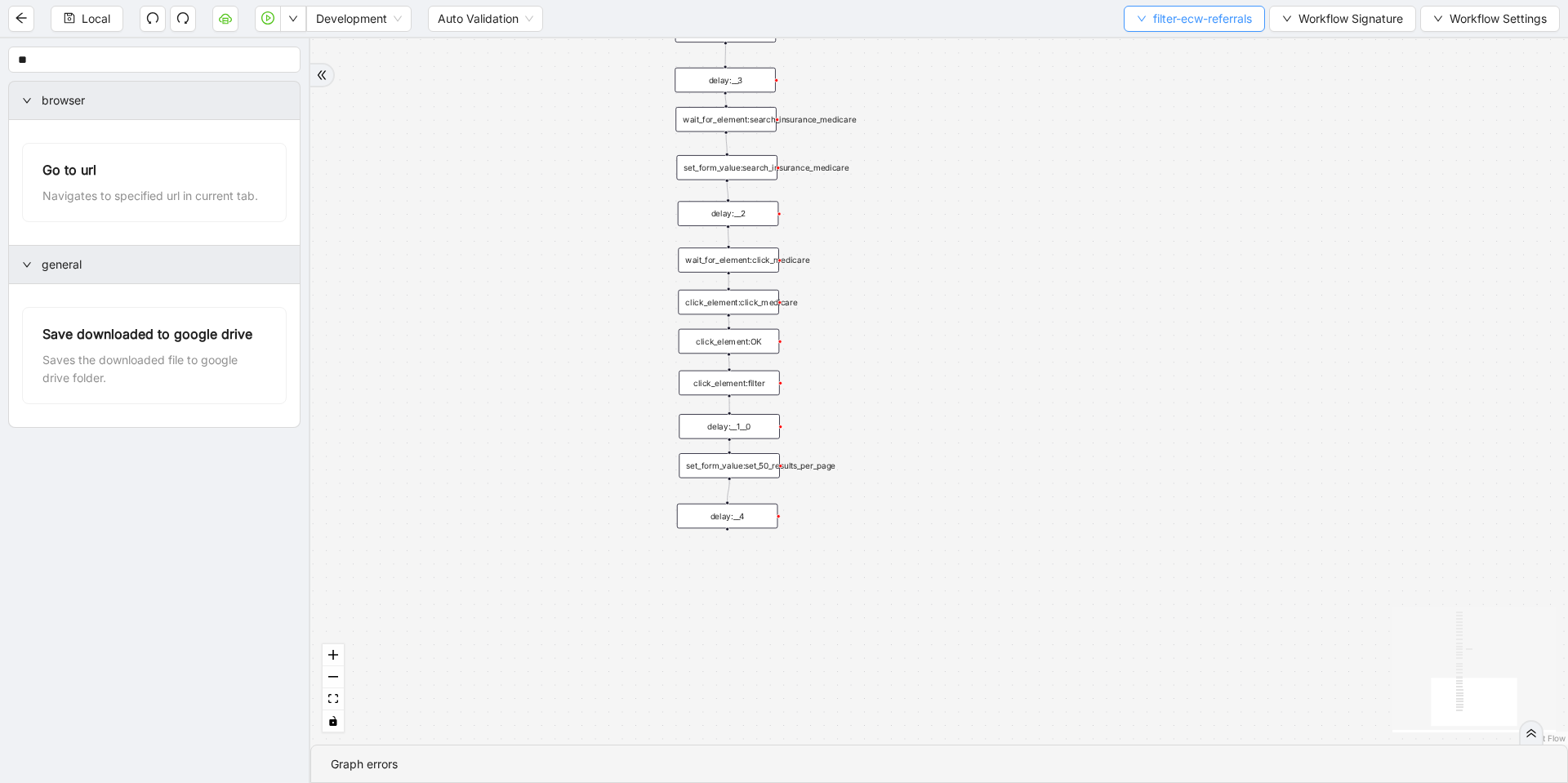
click at [1213, 21] on span "filter-ecw-referrals" at bounding box center [1202, 19] width 98 height 18
click at [1156, 48] on span "Select" at bounding box center [1189, 51] width 118 height 18
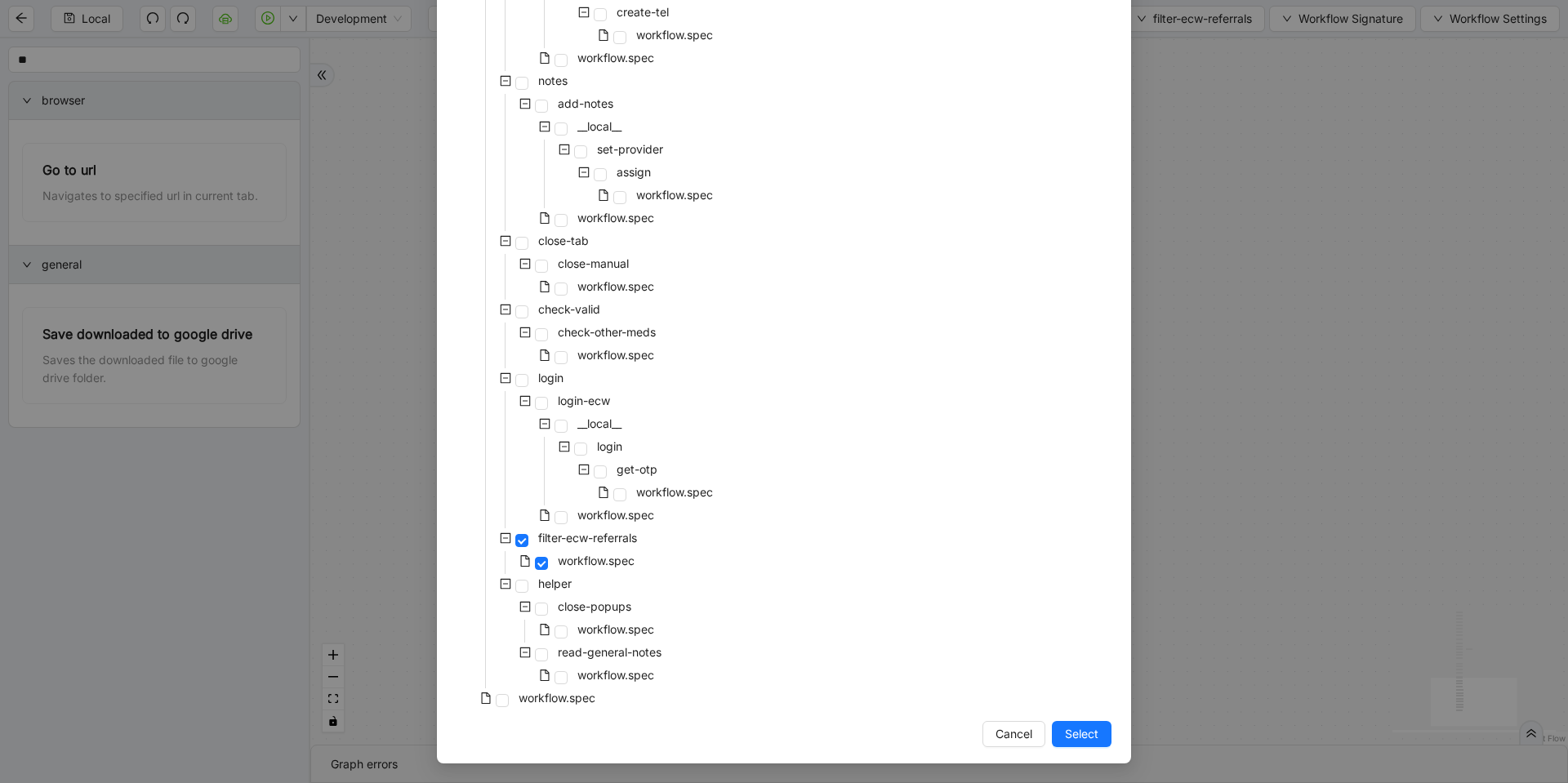
click at [1325, 388] on div "Select Local Workflow pre-cert-medicare __local__ get-portal-data data workflow…" at bounding box center [784, 392] width 1568 height 783
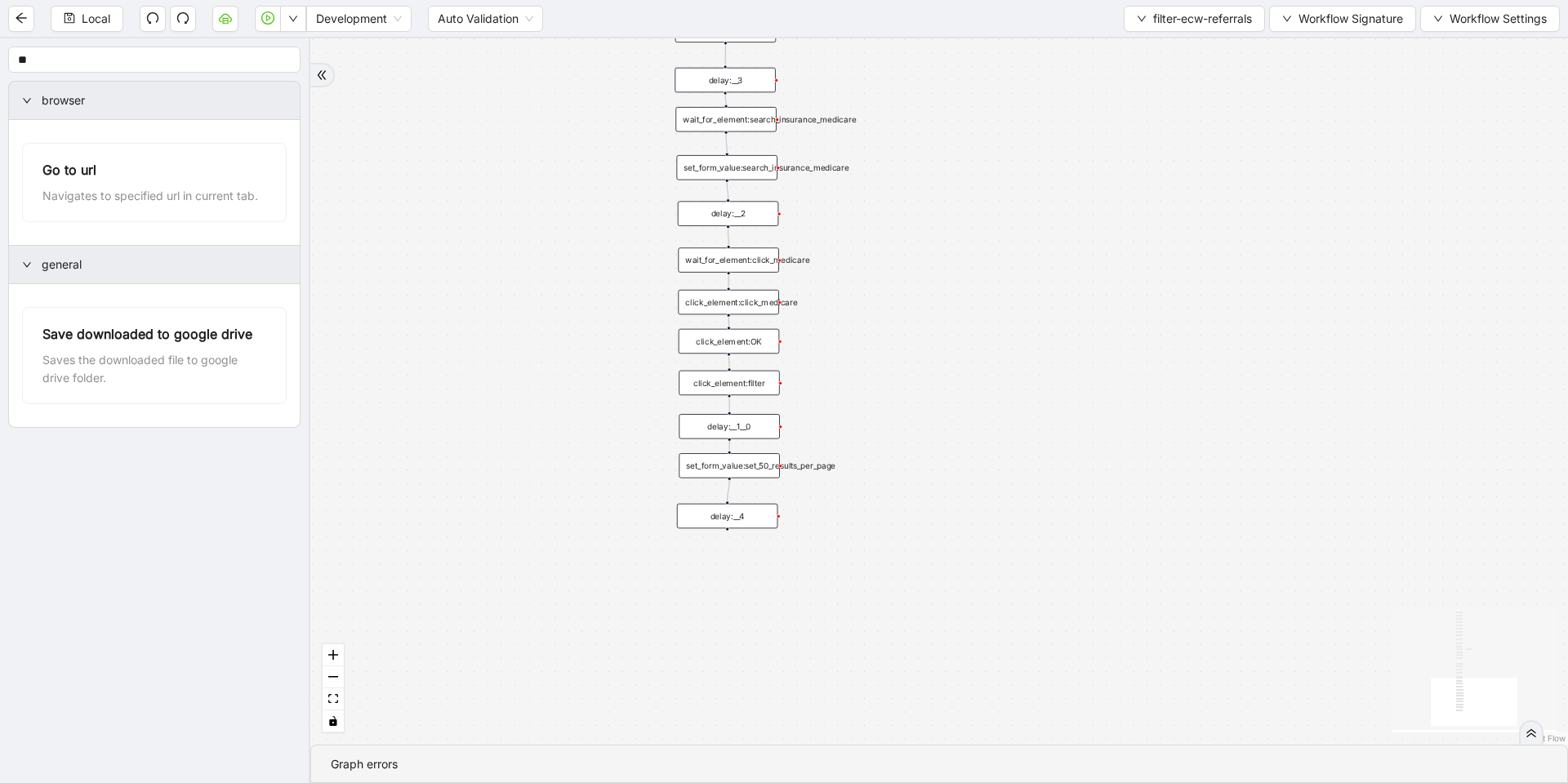
drag, startPoint x: 1176, startPoint y: 24, endPoint x: 1166, endPoint y: 41, distance: 19.7
click at [1176, 25] on span "filter-ecw-referrals" at bounding box center [1202, 19] width 98 height 18
click at [1158, 55] on span "Select" at bounding box center [1189, 51] width 118 height 18
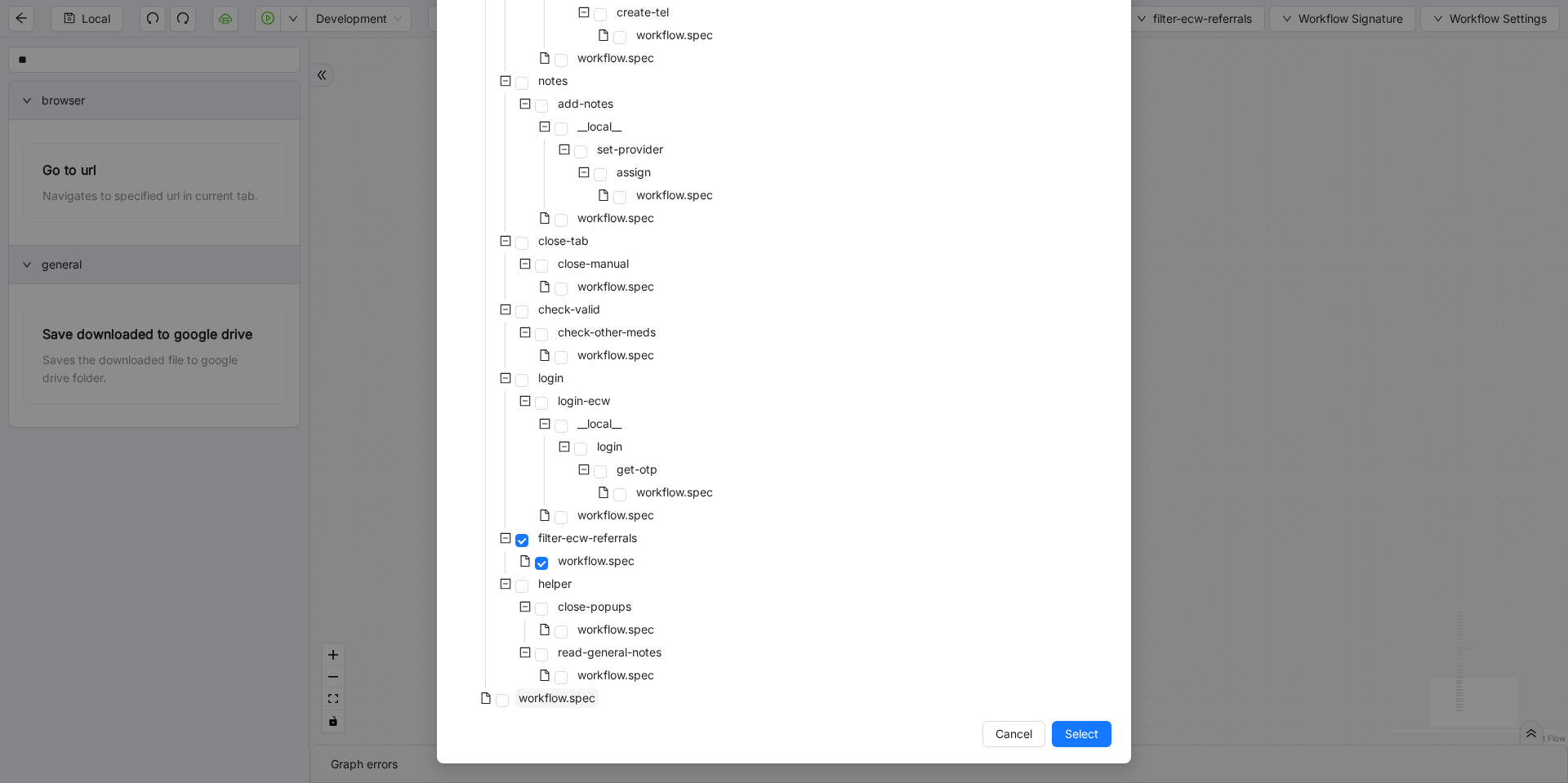
click at [581, 705] on span "workflow.spec" at bounding box center [557, 699] width 83 height 20
click at [1079, 733] on span "Select" at bounding box center [1082, 734] width 34 height 18
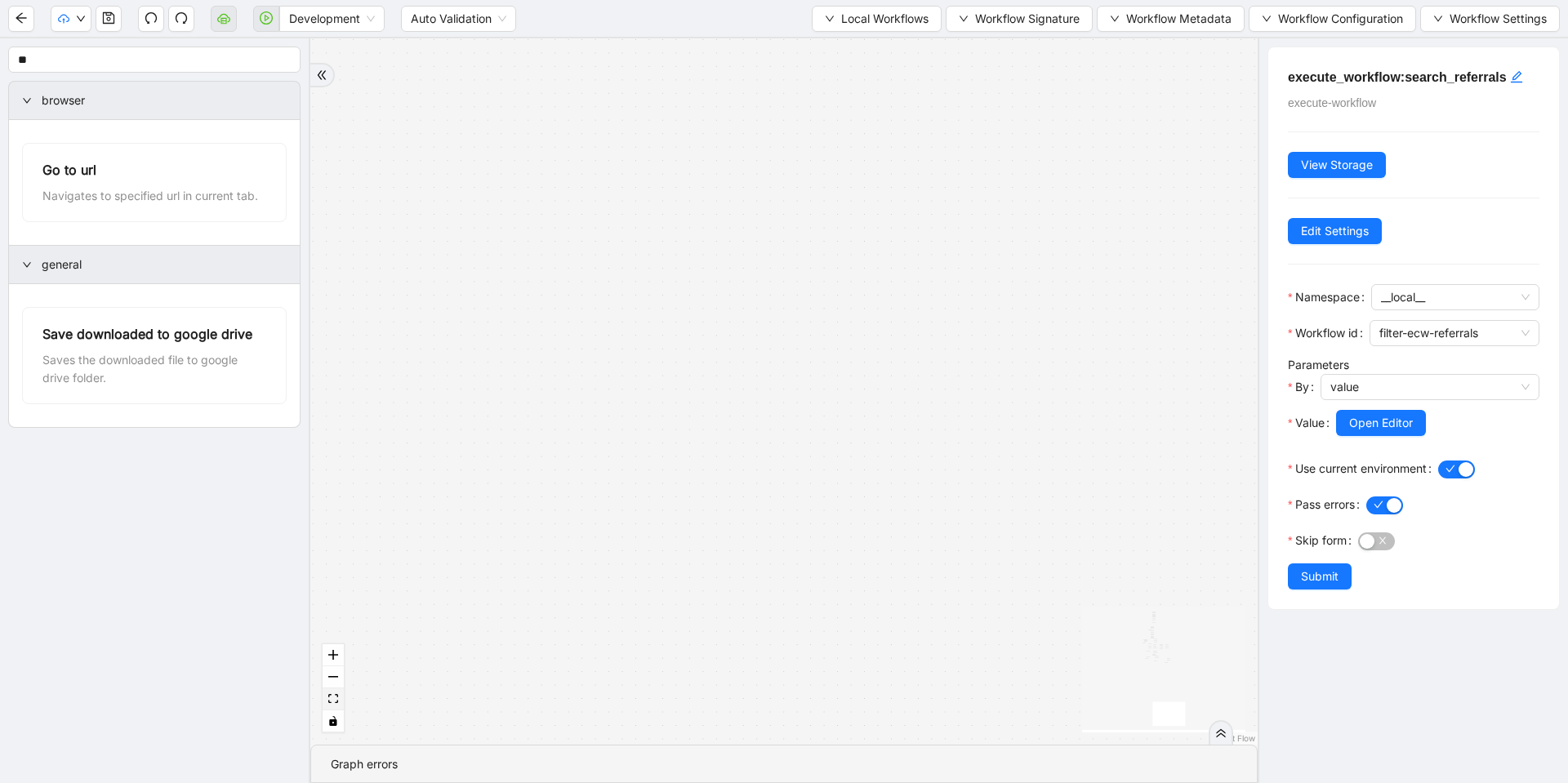
click at [337, 692] on button "fit view" at bounding box center [333, 700] width 21 height 22
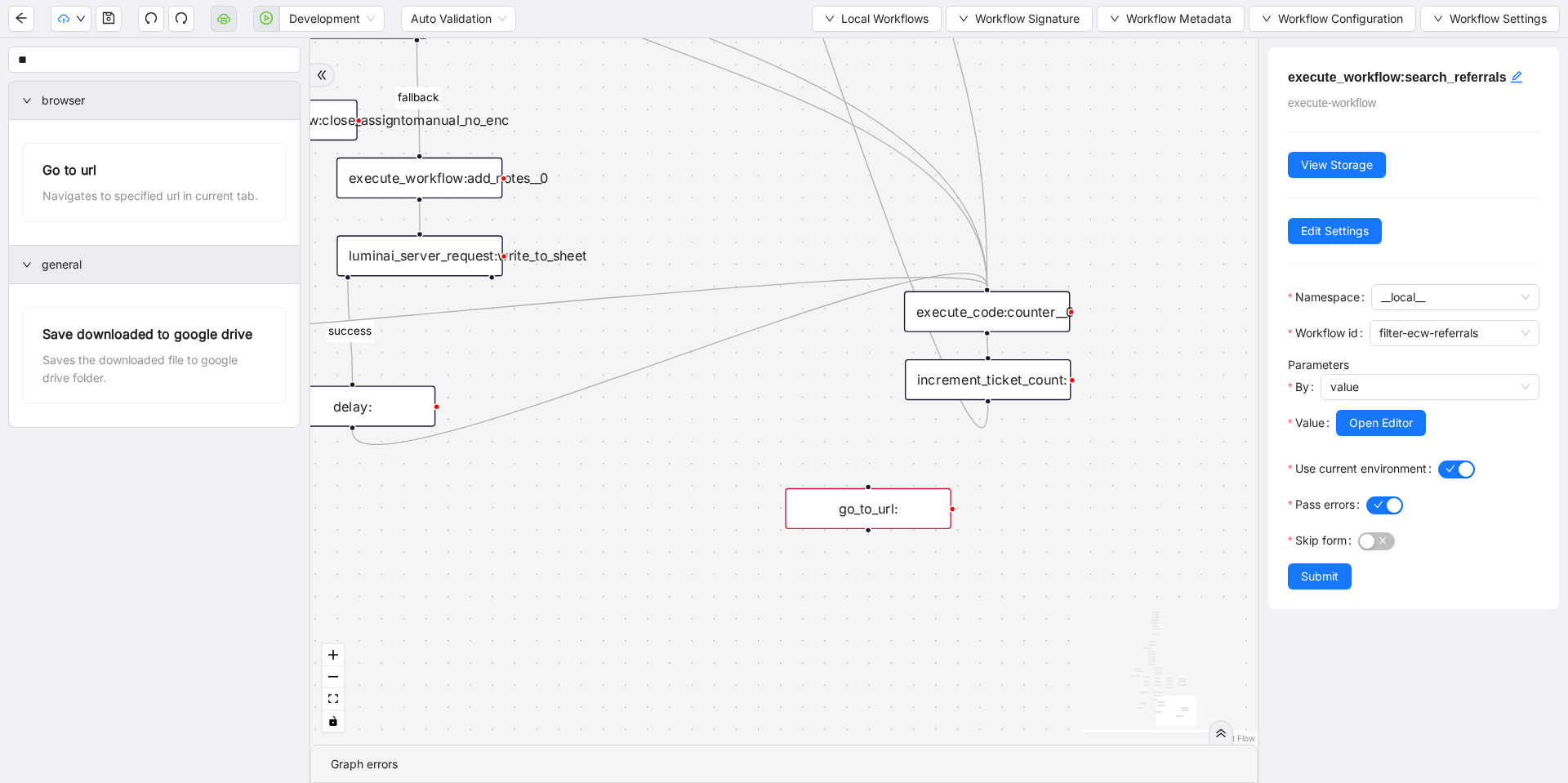
click at [881, 513] on div "go_to_url:" at bounding box center [867, 509] width 166 height 41
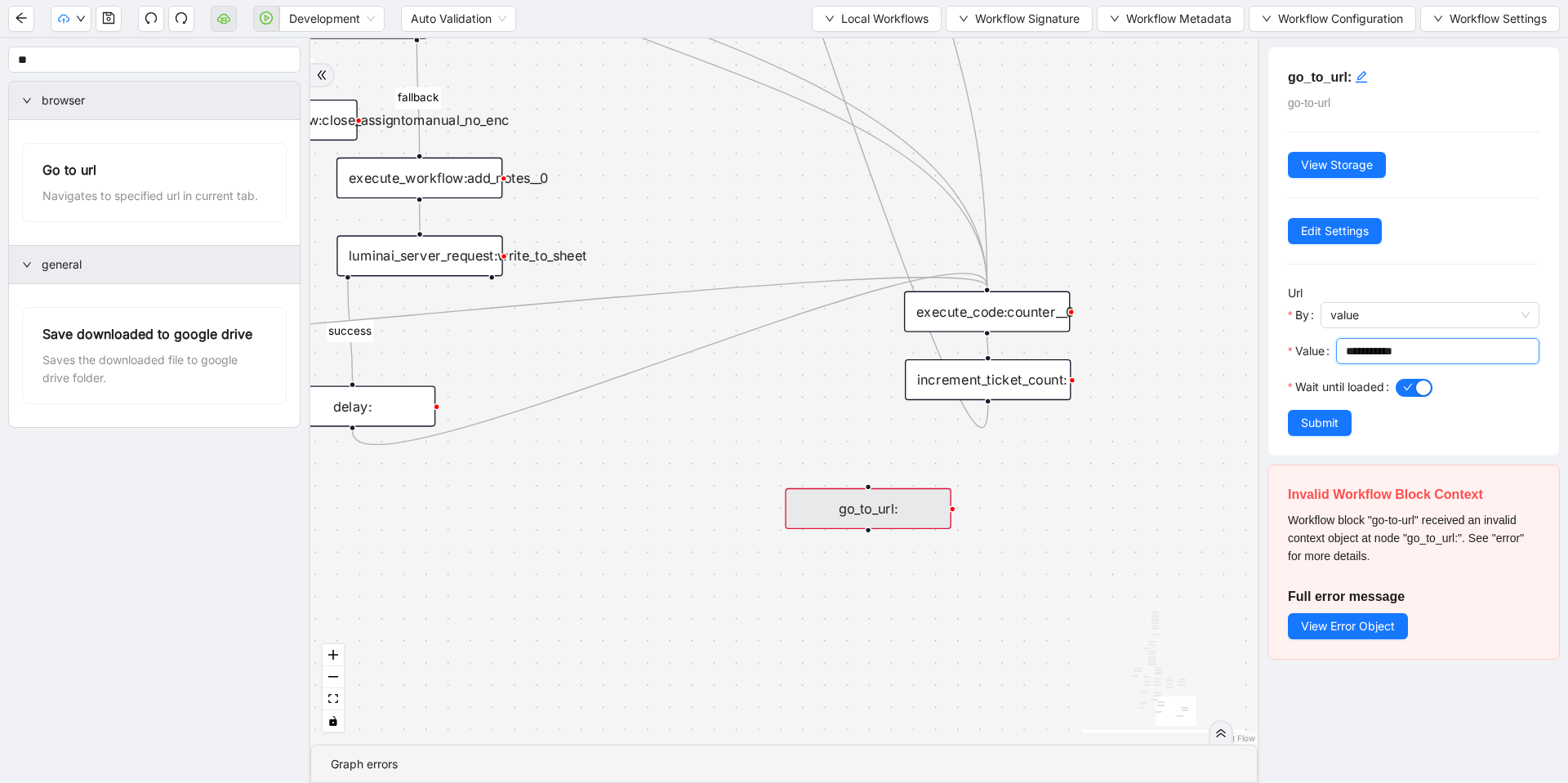
drag, startPoint x: 1414, startPoint y: 350, endPoint x: 1260, endPoint y: 337, distance: 154.5
click at [1260, 337] on div "**********" at bounding box center [1413, 411] width 310 height 745
paste input "**********"
type input "**********"
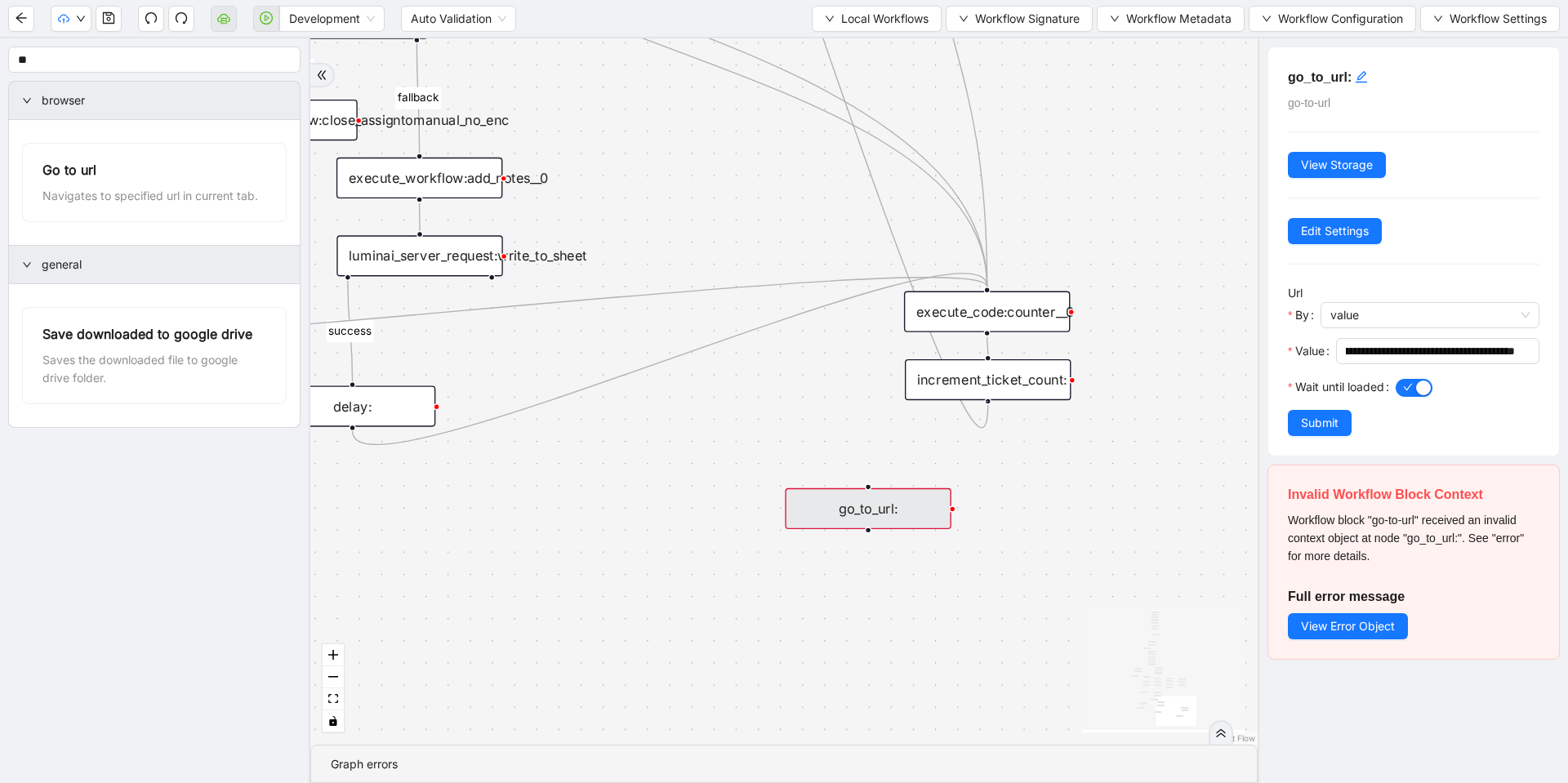
scroll to position [0, 0]
drag, startPoint x: 987, startPoint y: 401, endPoint x: 869, endPoint y: 488, distance: 146.6
click at [869, 488] on div "trigger execute_workflow:check_exceptions execute_workflow:encounters execute_w…" at bounding box center [869, 455] width 1286 height 958
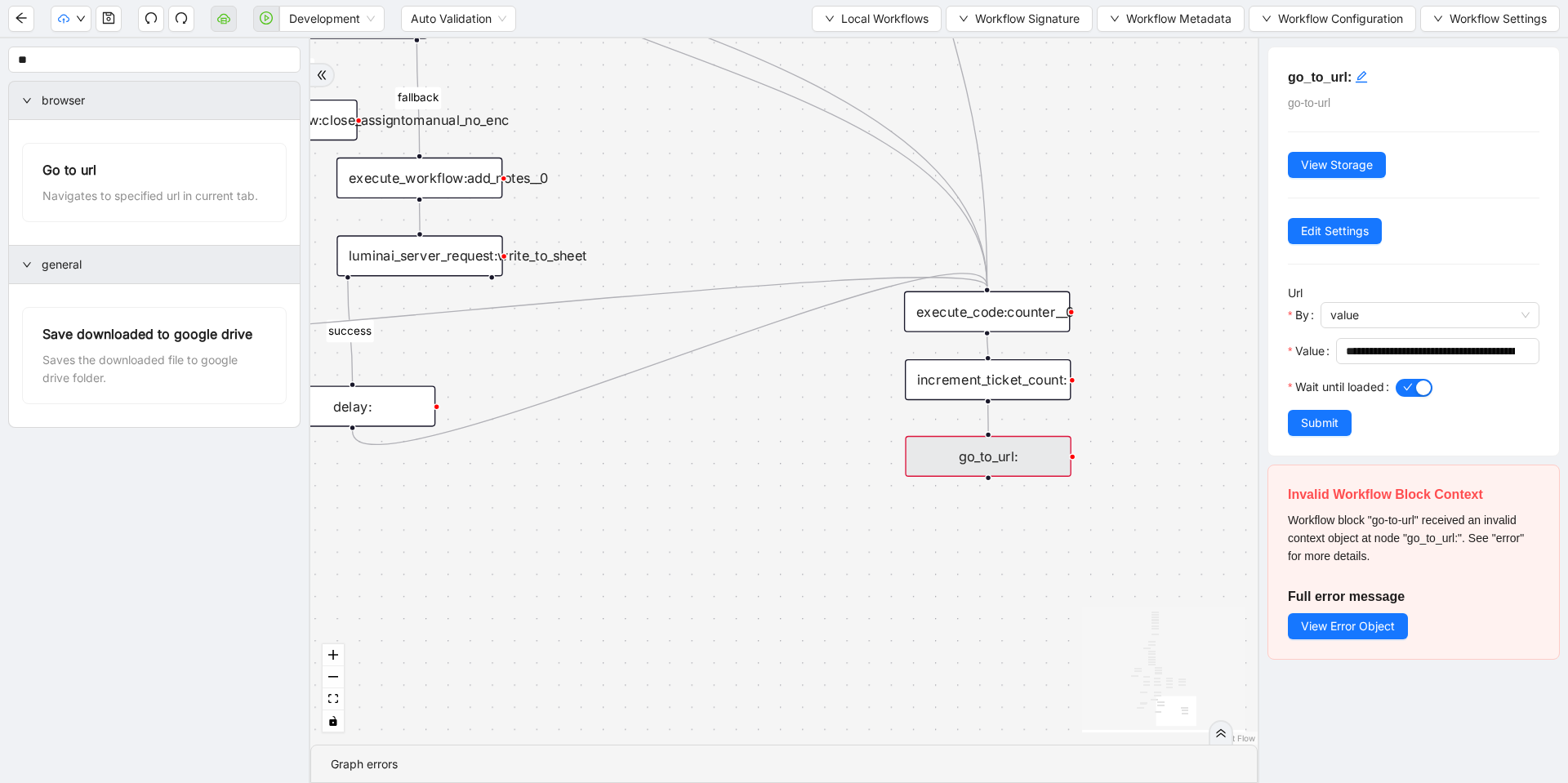
drag, startPoint x: 828, startPoint y: 517, endPoint x: 948, endPoint y: 465, distance: 130.8
click at [948, 465] on div "go_to_url:" at bounding box center [988, 456] width 166 height 41
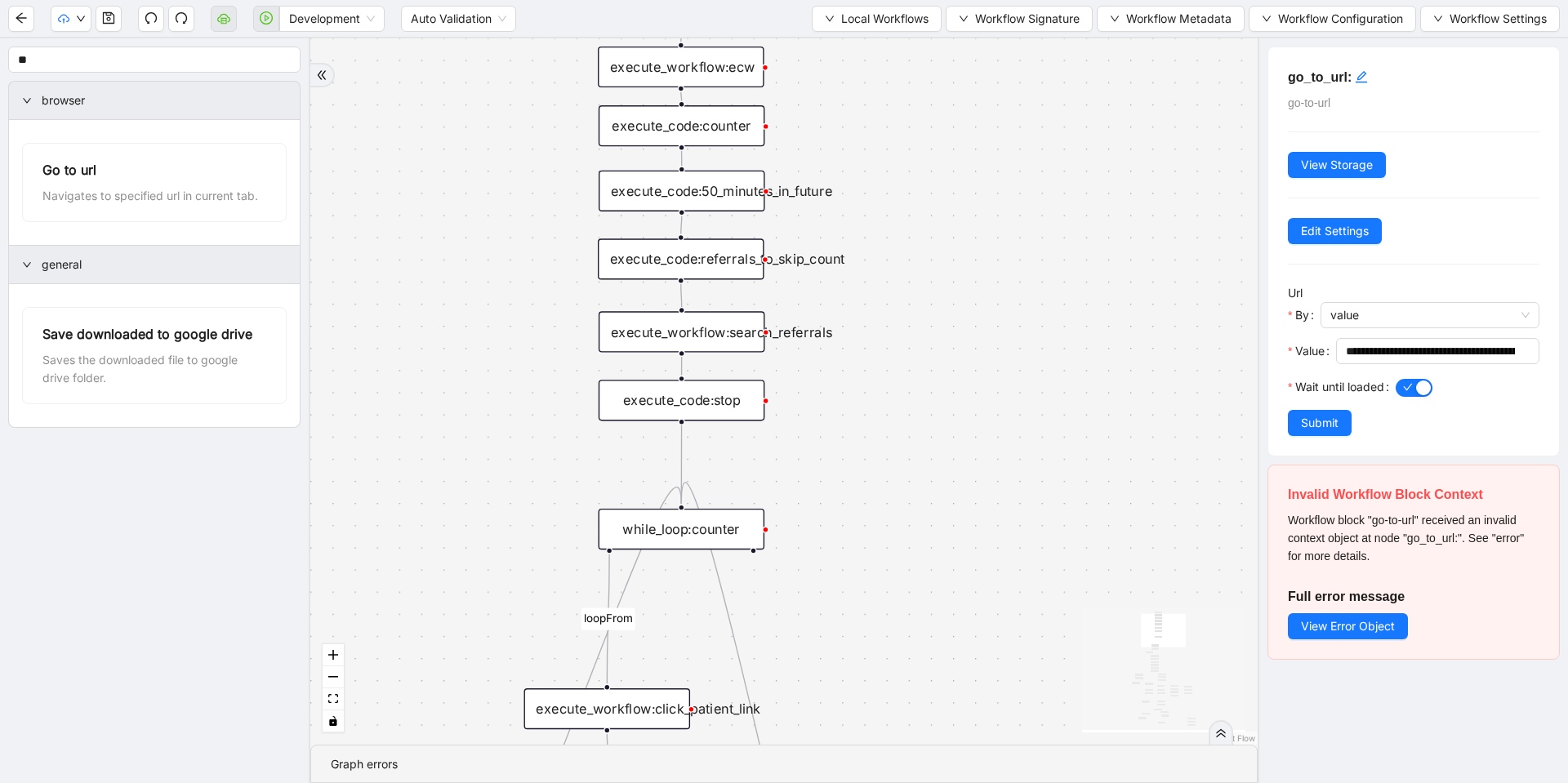
click at [736, 335] on div "execute_workflow:search_referrals" at bounding box center [682, 331] width 166 height 41
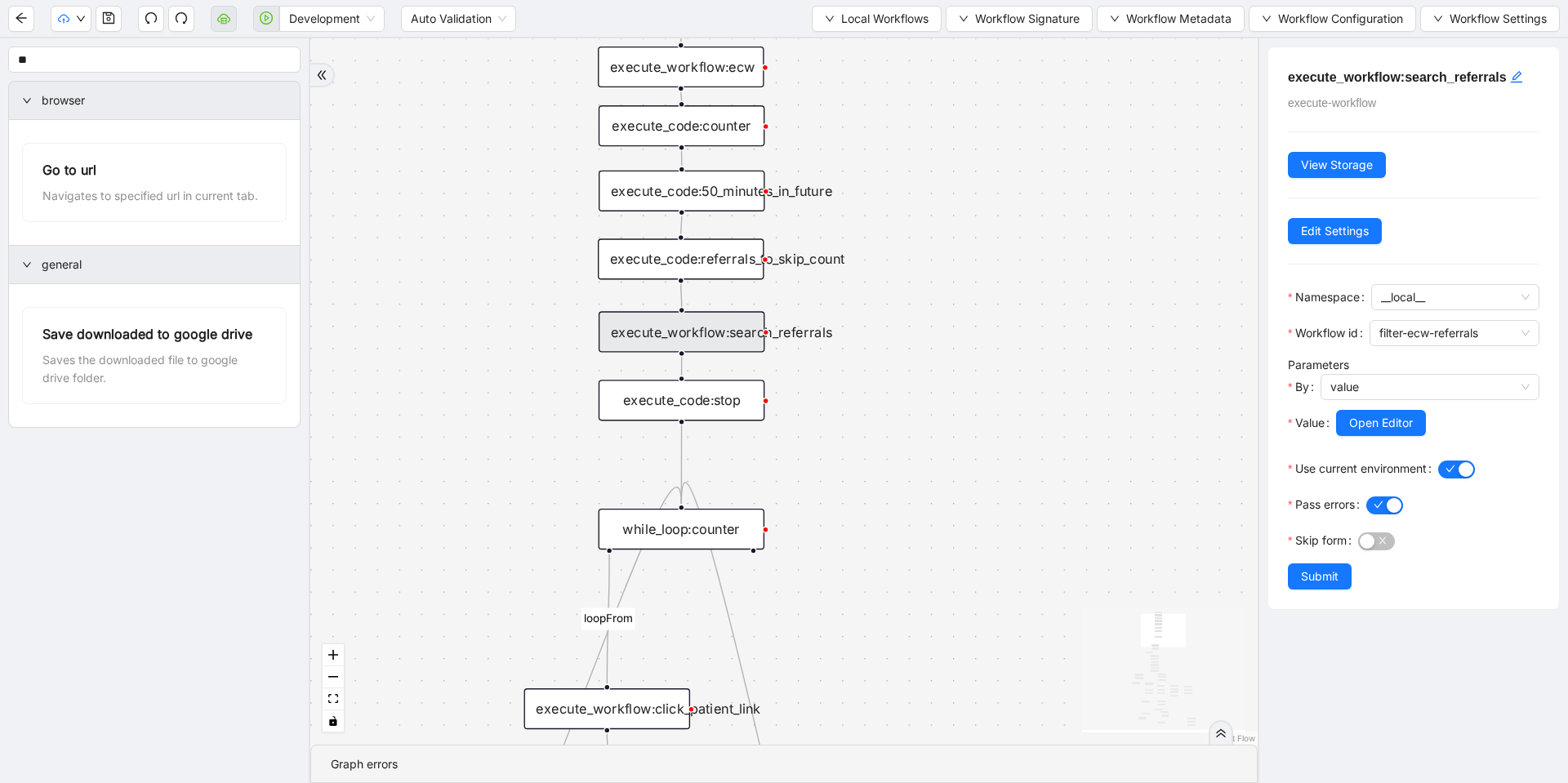
drag, startPoint x: 736, startPoint y: 331, endPoint x: 716, endPoint y: 320, distance: 22.8
click at [716, 320] on div "execute_workflow:search_referrals" at bounding box center [682, 331] width 166 height 41
click at [710, 398] on div "execute_code:stop" at bounding box center [682, 399] width 166 height 41
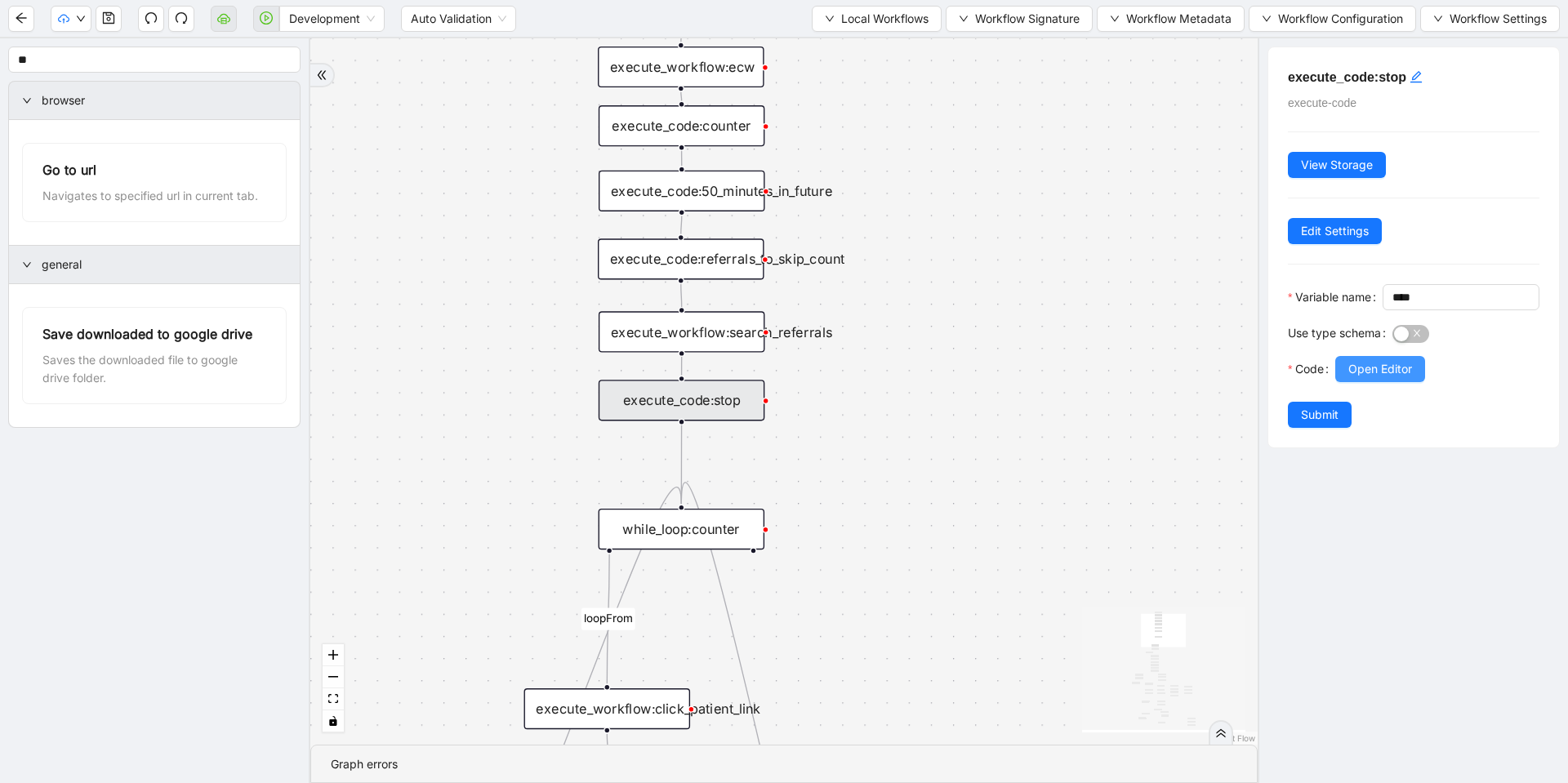
click at [1381, 379] on span "Open Editor" at bounding box center [1380, 370] width 64 height 18
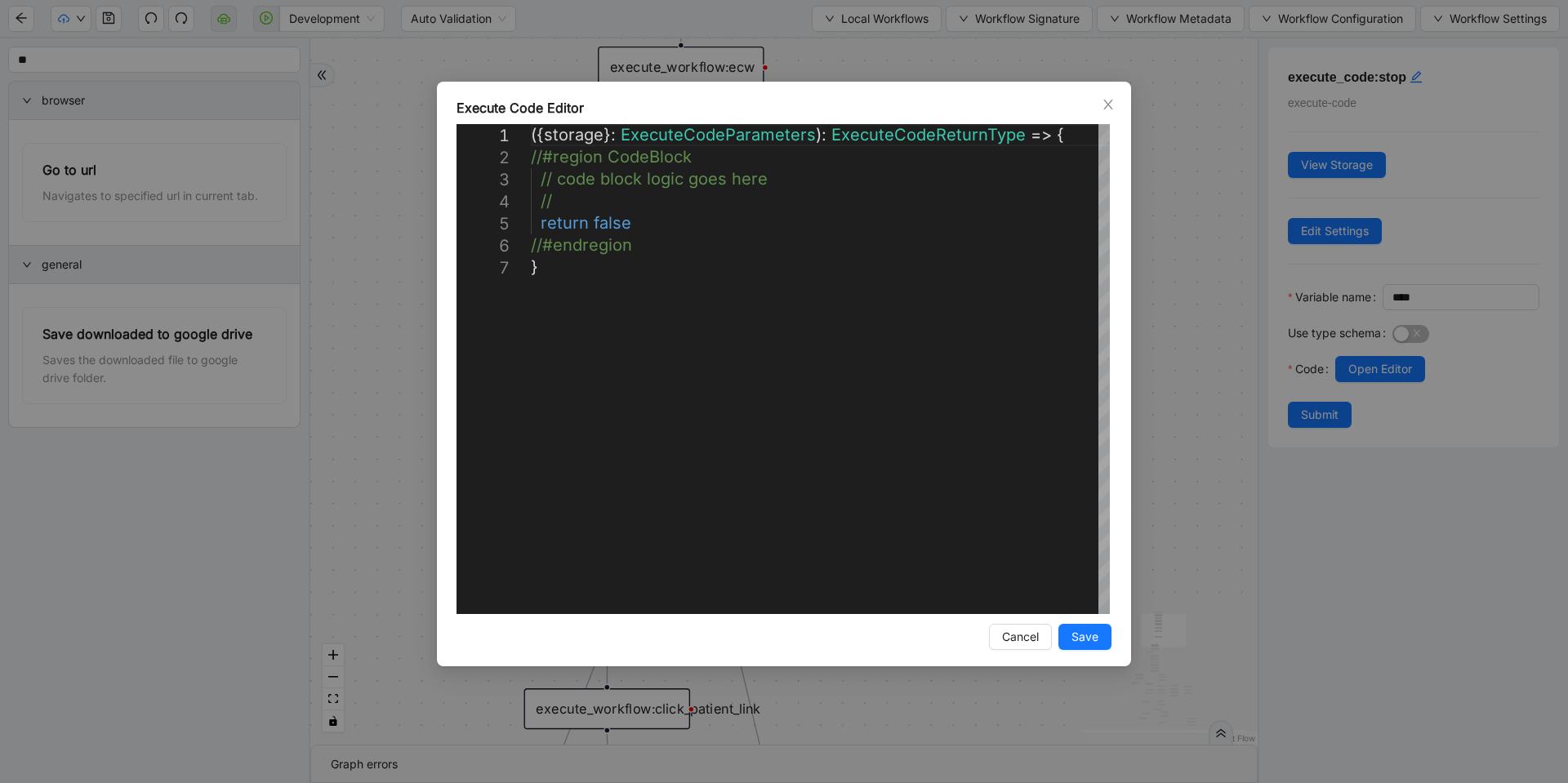
click at [1186, 259] on div "**********" at bounding box center [784, 392] width 1568 height 783
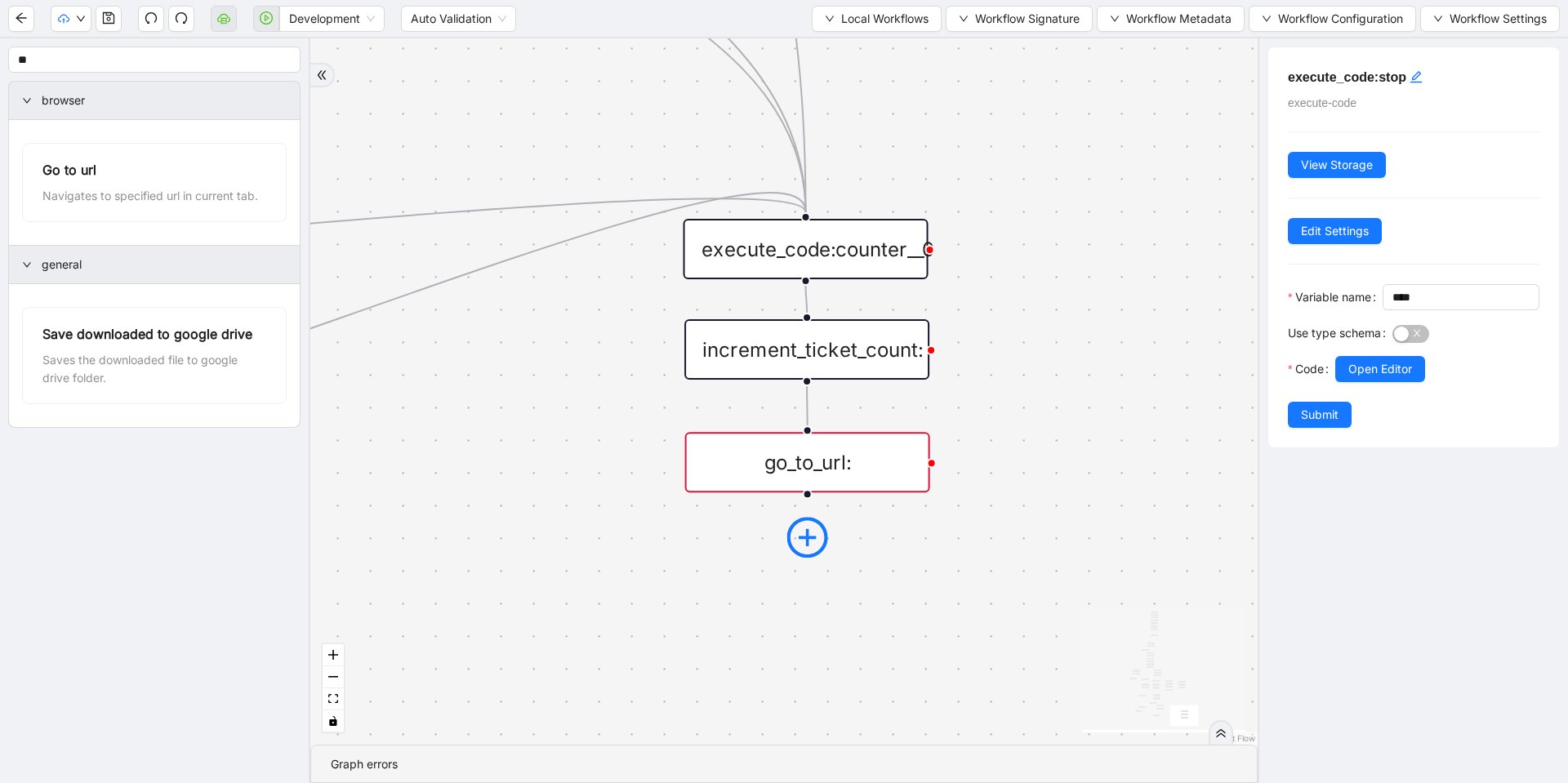
click at [805, 535] on icon "plus-circle" at bounding box center [807, 537] width 41 height 41
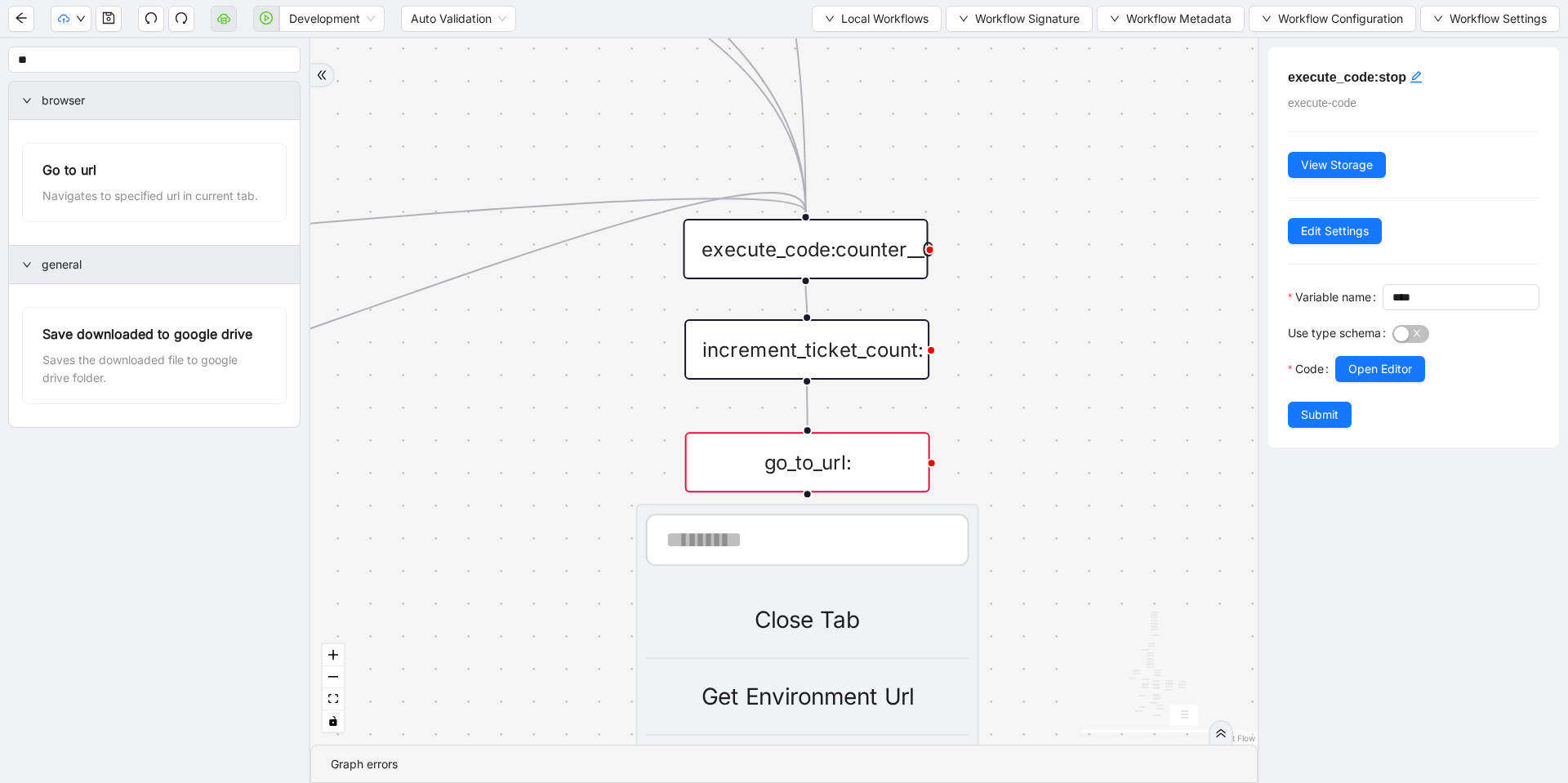
click at [1017, 498] on div "fallback success success fallback no_encounters end success success success old…" at bounding box center [784, 392] width 948 height 706
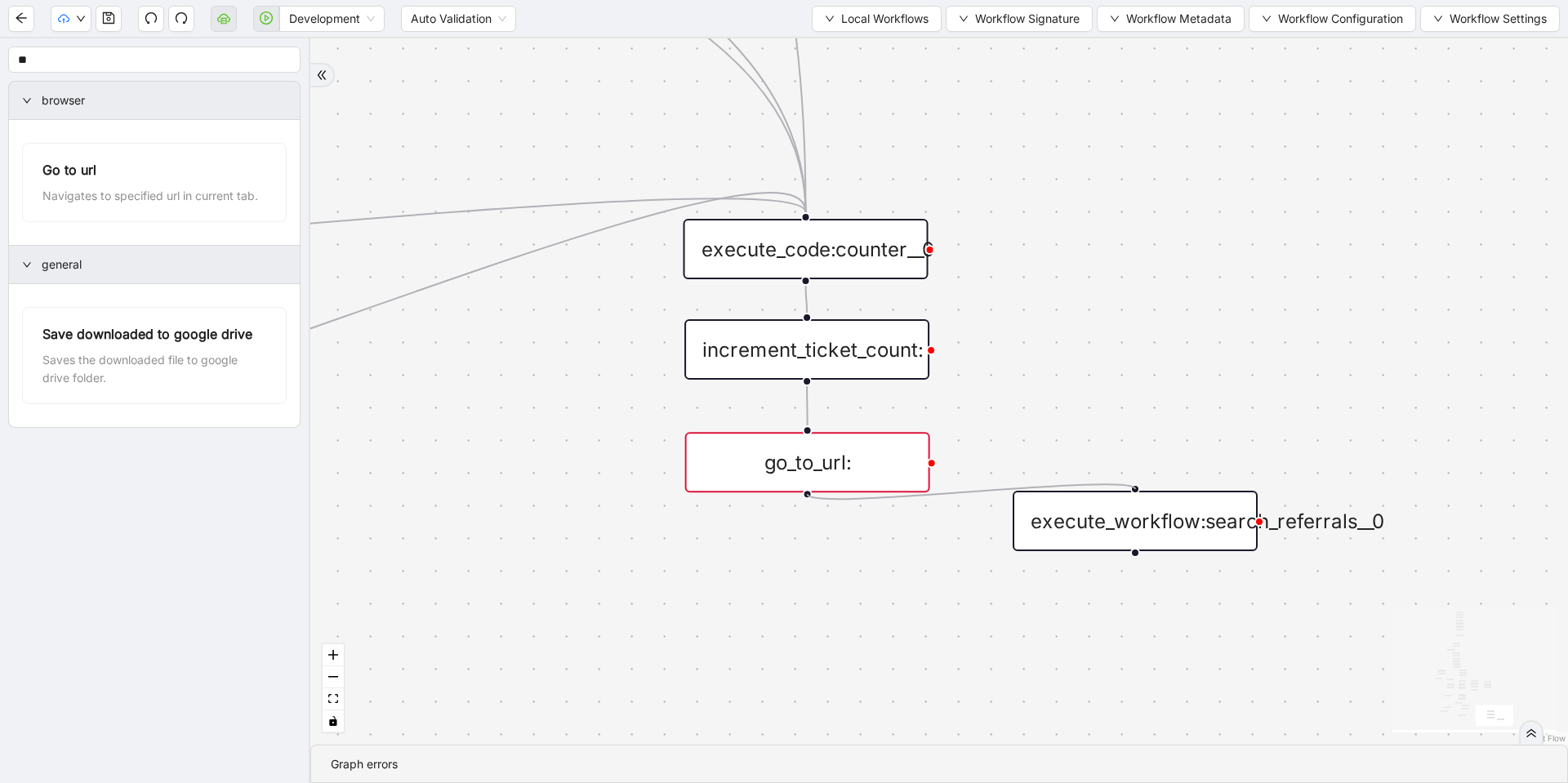
drag, startPoint x: 806, startPoint y: 498, endPoint x: 1141, endPoint y: 487, distance: 335.2
click at [1141, 487] on div "fallback success success fallback no_encounters end success success success old…" at bounding box center [939, 392] width 1258 height 706
click at [754, 517] on div "fallback success success fallback no_encounters end success success success old…" at bounding box center [939, 392] width 1258 height 706
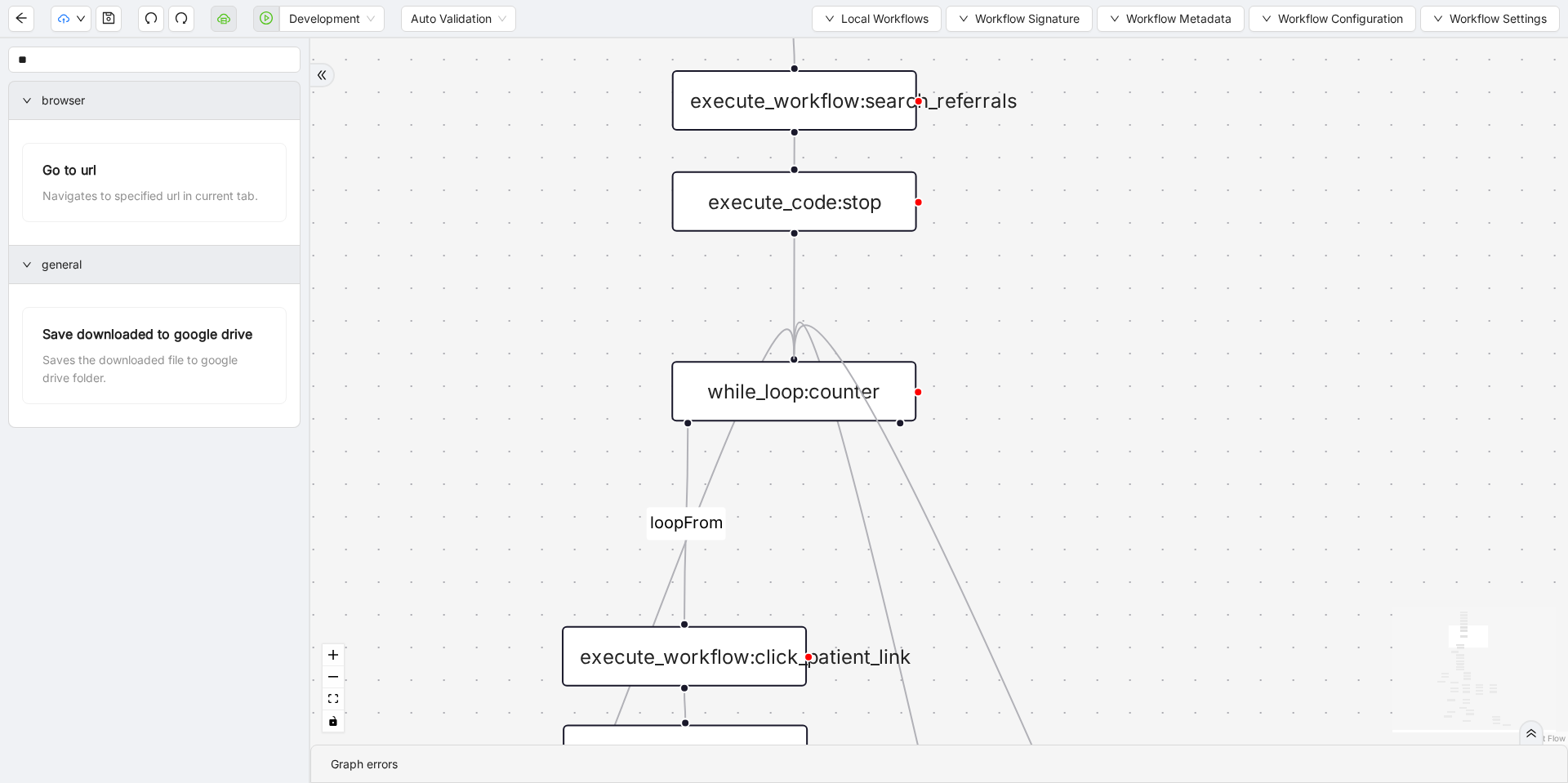
drag, startPoint x: 1135, startPoint y: 552, endPoint x: 796, endPoint y: 356, distance: 391.6
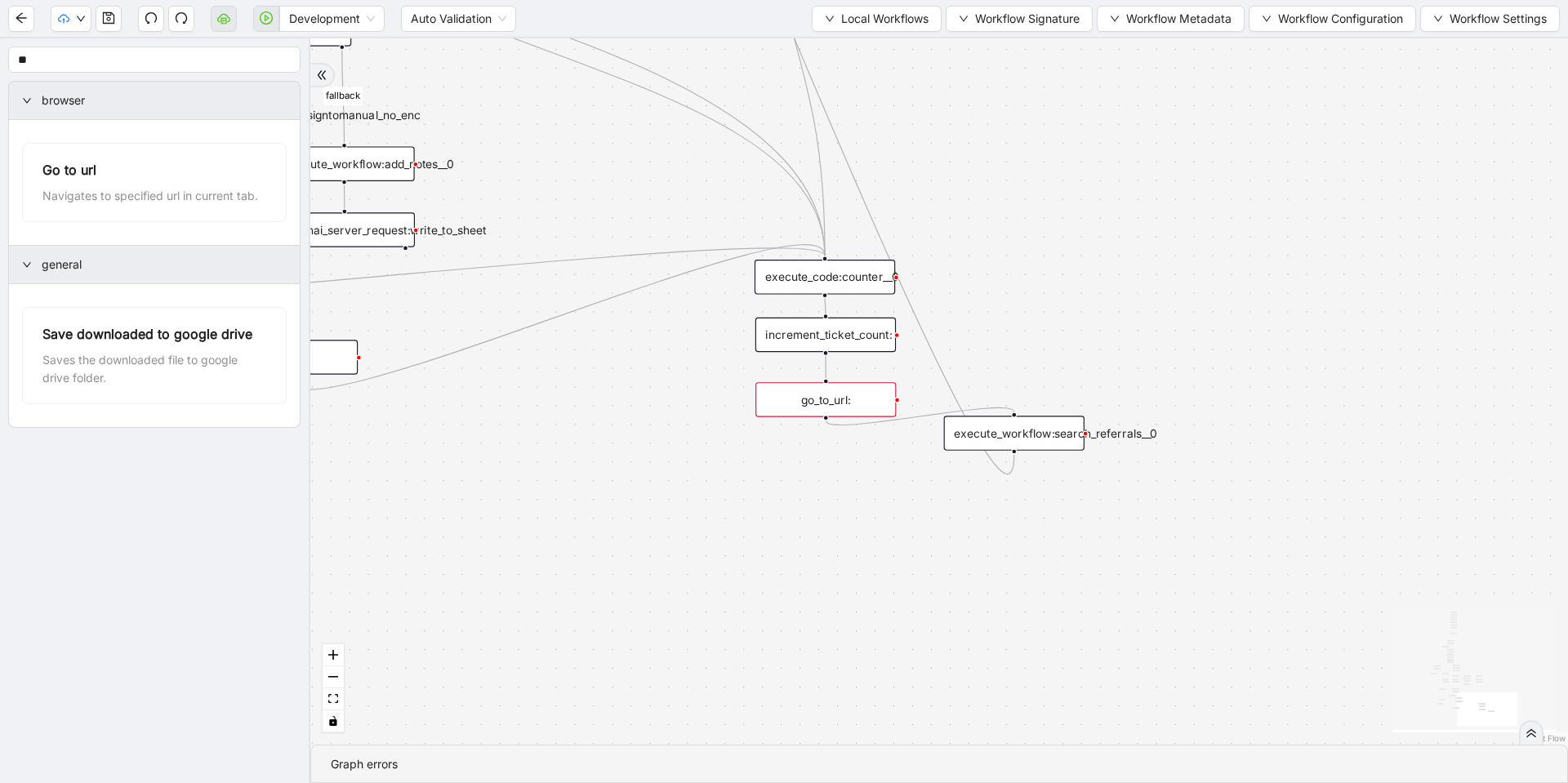
click at [859, 402] on div "go_to_url:" at bounding box center [825, 399] width 140 height 35
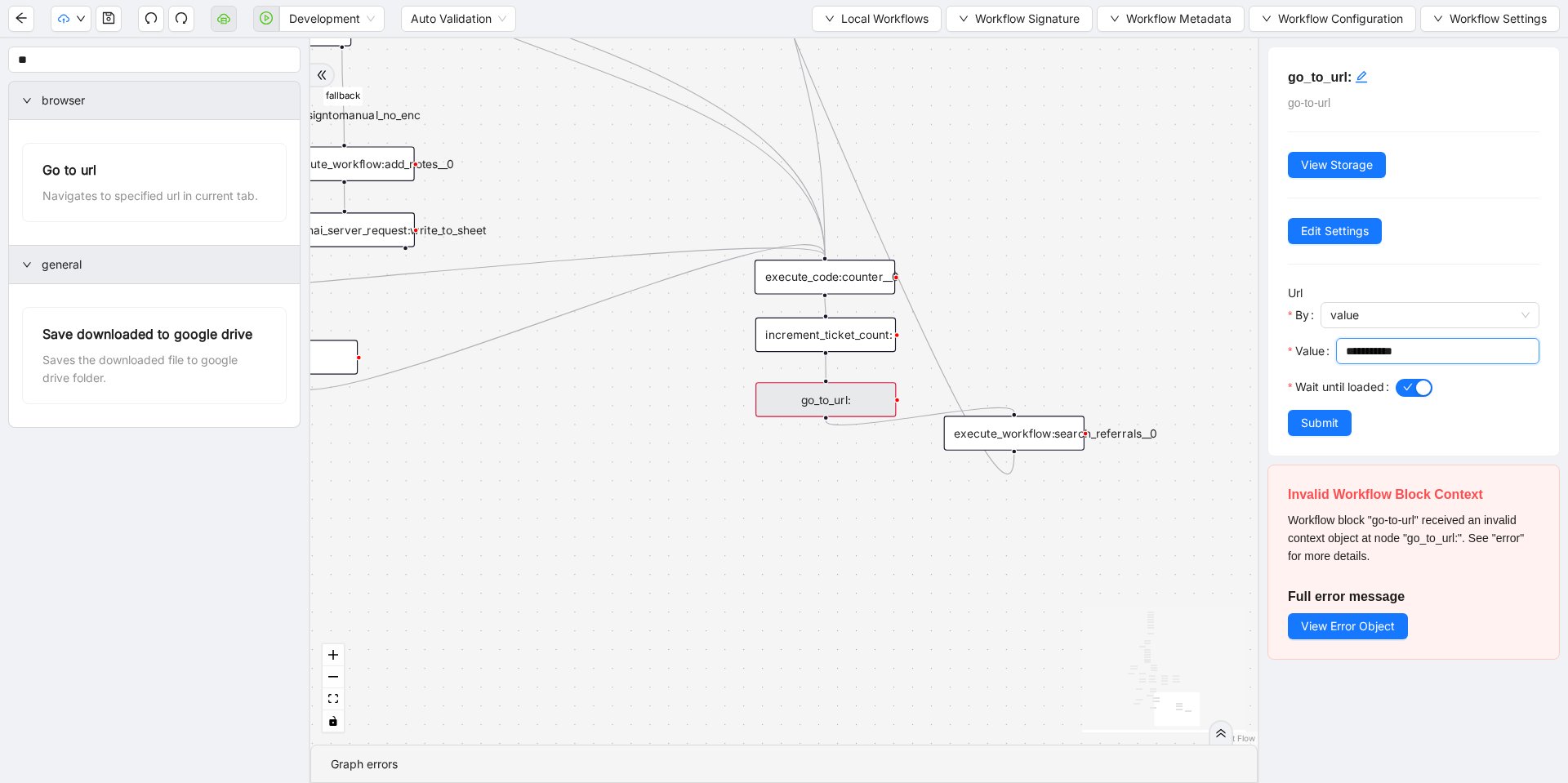
drag, startPoint x: 1427, startPoint y: 345, endPoint x: 1281, endPoint y: 348, distance: 146.0
click at [1281, 348] on div "**********" at bounding box center [1414, 251] width 291 height 408
paste input "**********"
click at [1454, 343] on input "**********" at bounding box center [1431, 351] width 169 height 18
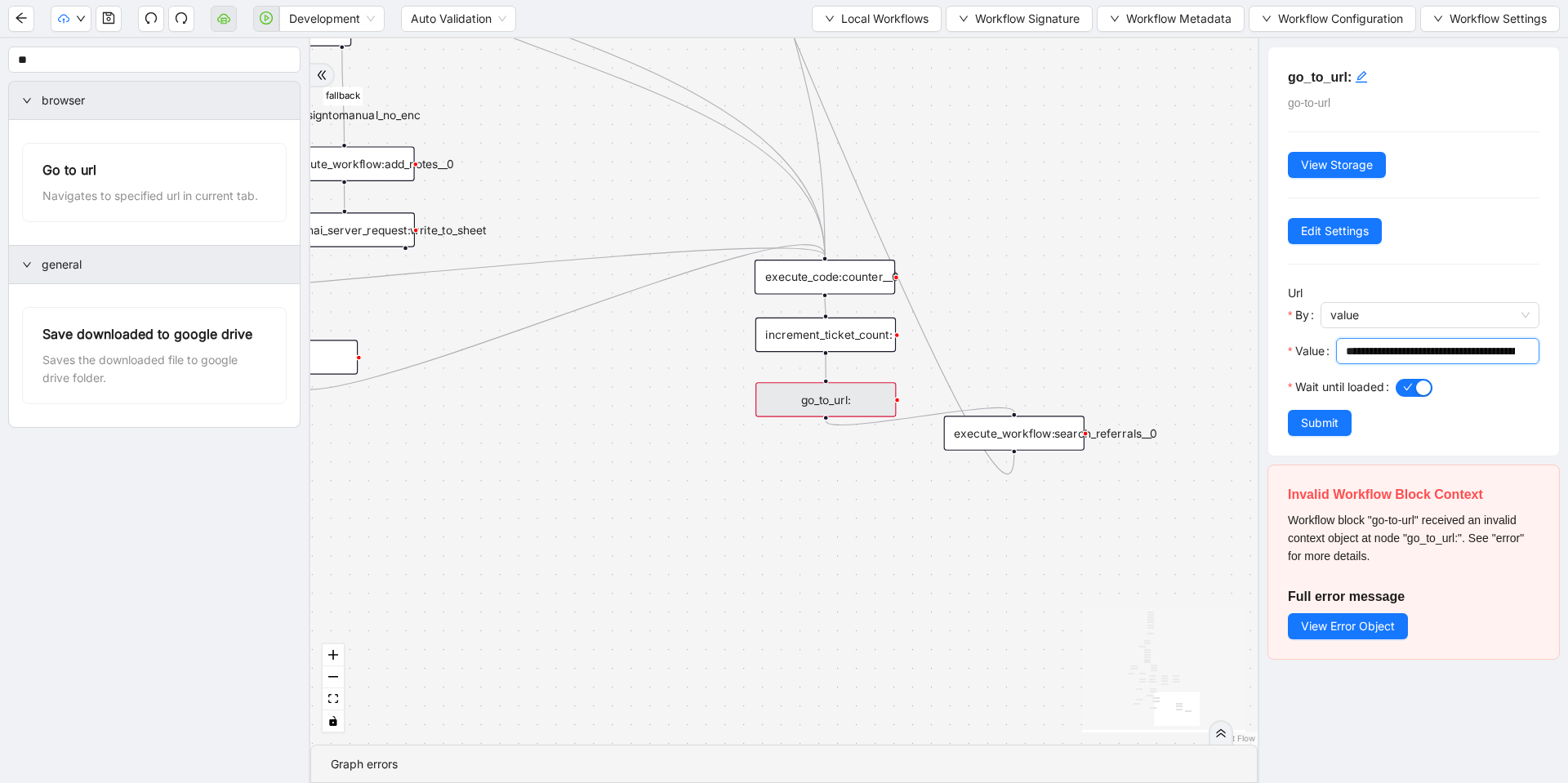
click at [1454, 343] on input "**********" at bounding box center [1431, 351] width 169 height 18
paste input "text"
type input "**********"
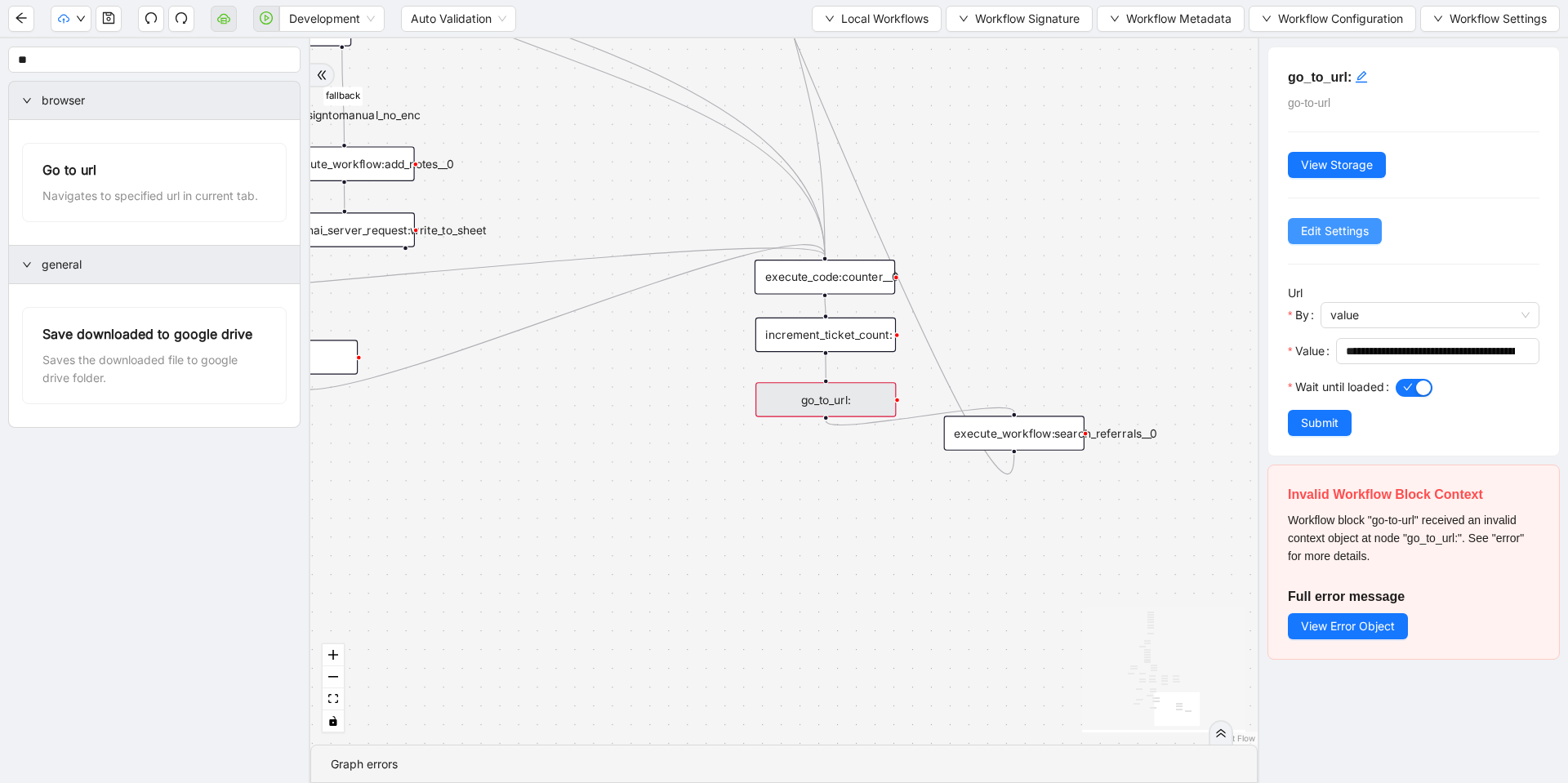
click at [1329, 228] on span "Edit Settings" at bounding box center [1334, 232] width 68 height 18
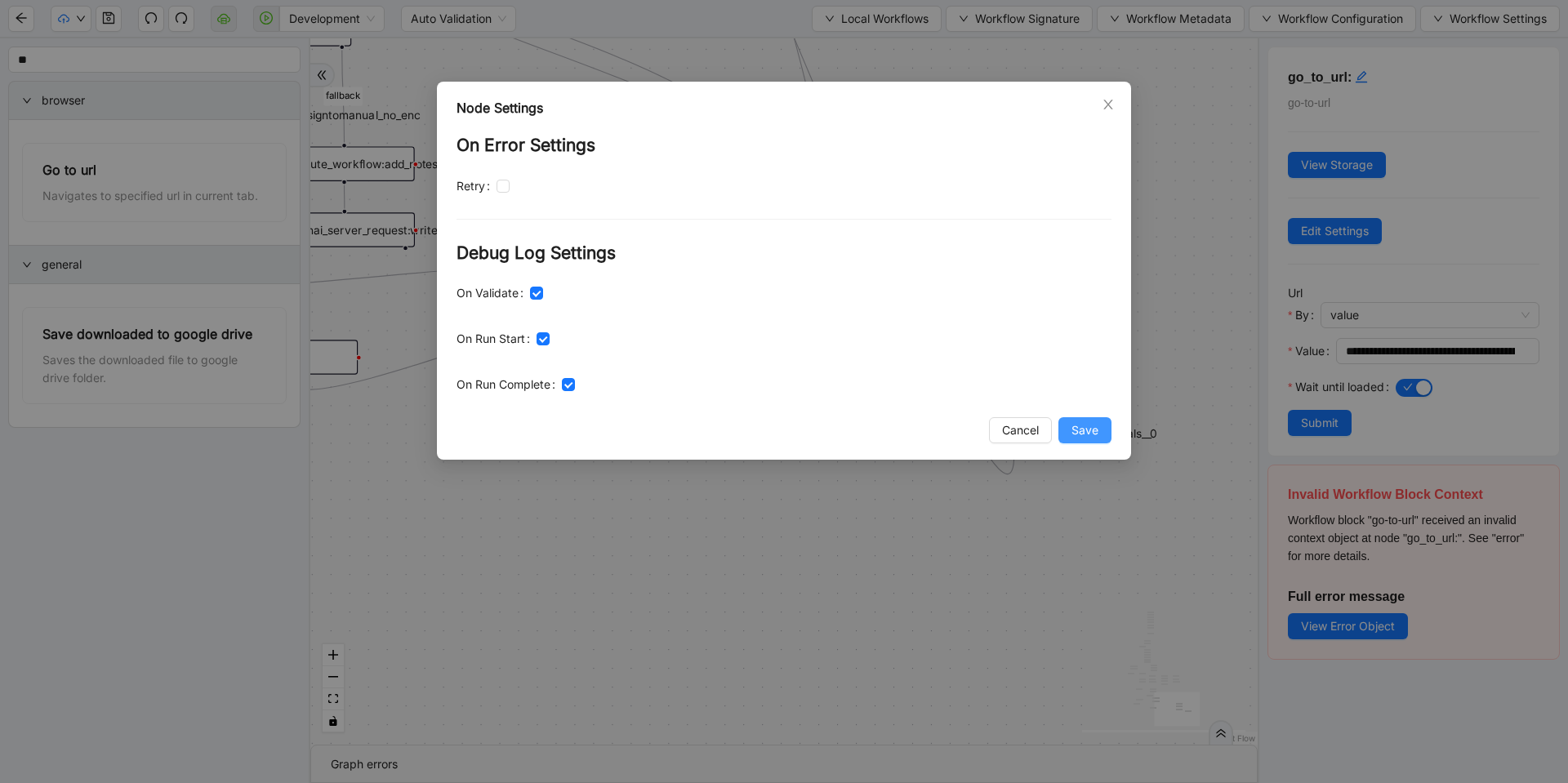
click at [1100, 438] on button "Save" at bounding box center [1084, 430] width 53 height 26
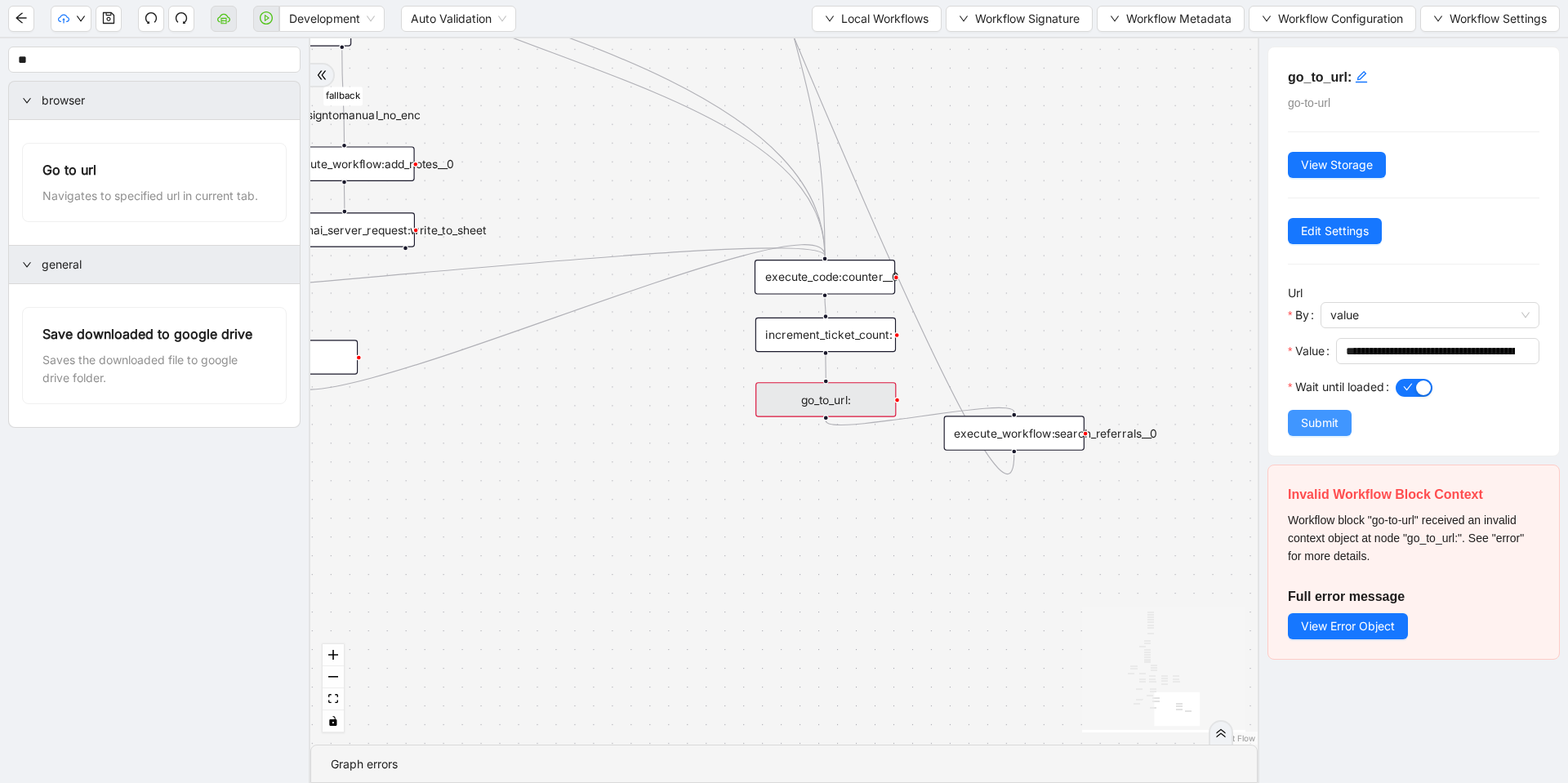
click at [1339, 415] on button "Submit" at bounding box center [1320, 423] width 64 height 26
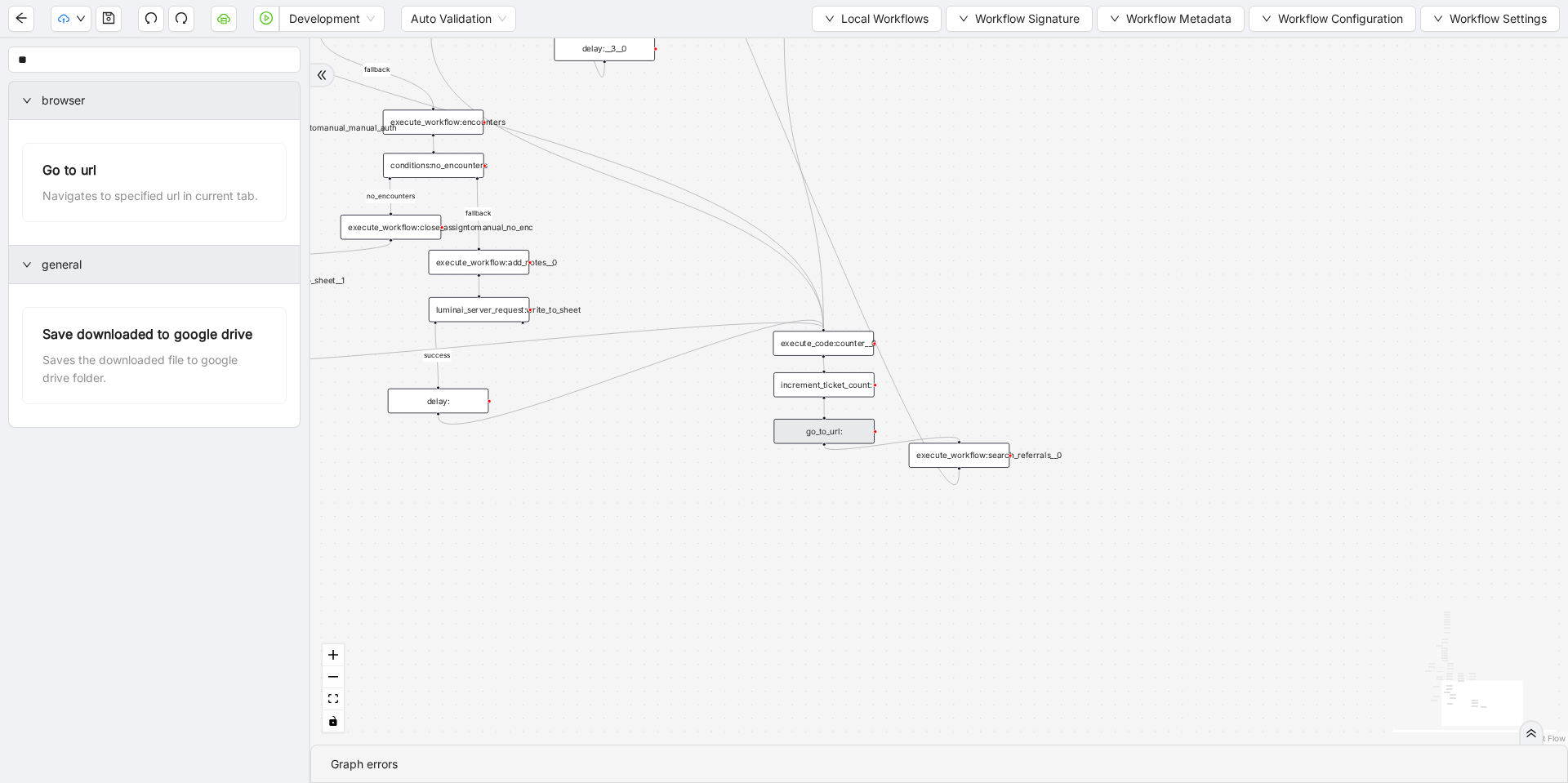
click at [830, 437] on div "go_to_url:" at bounding box center [824, 431] width 101 height 25
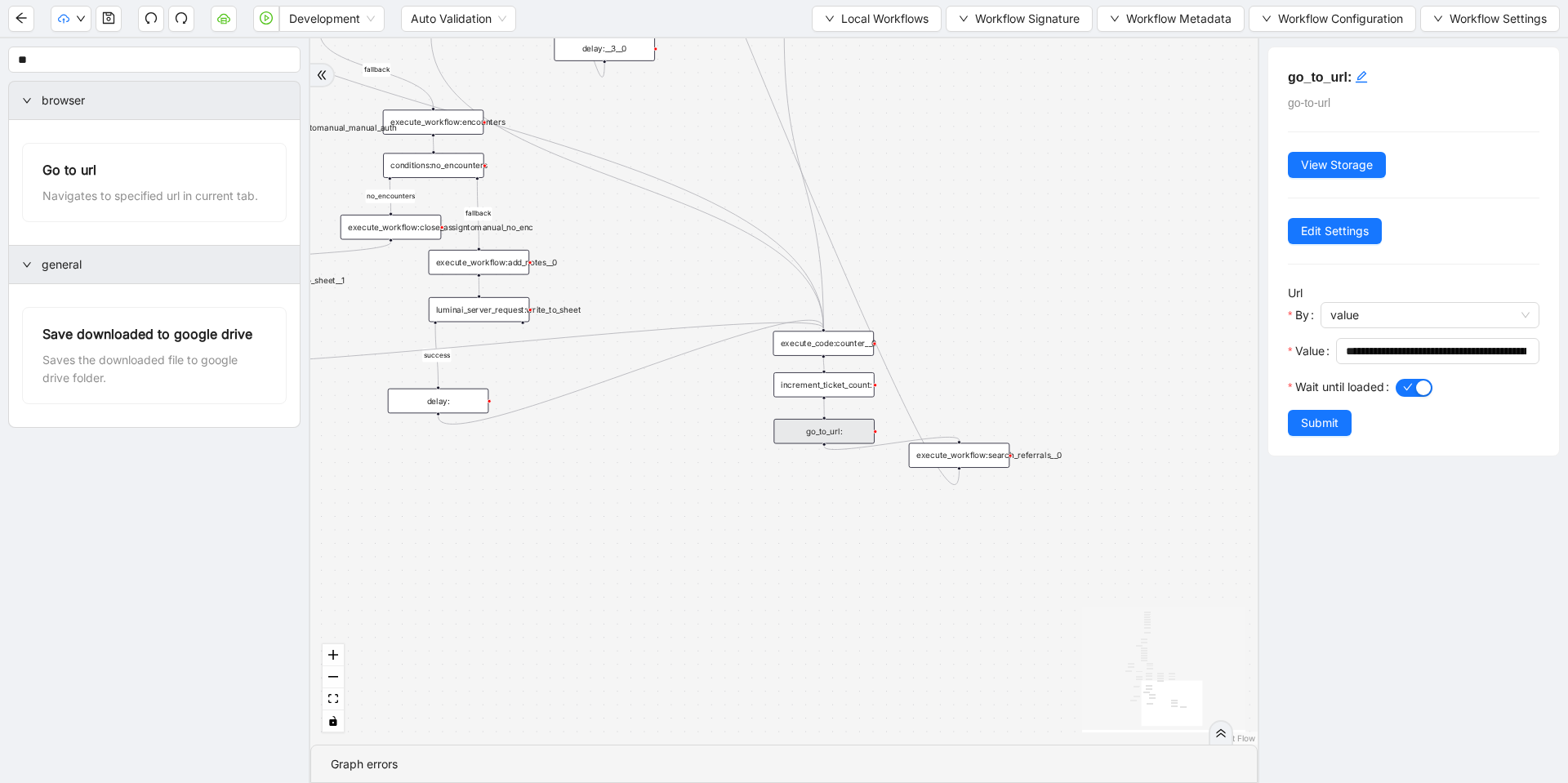
click at [754, 541] on div "fallback success success fallback no_encounters end success success success old…" at bounding box center [784, 392] width 948 height 706
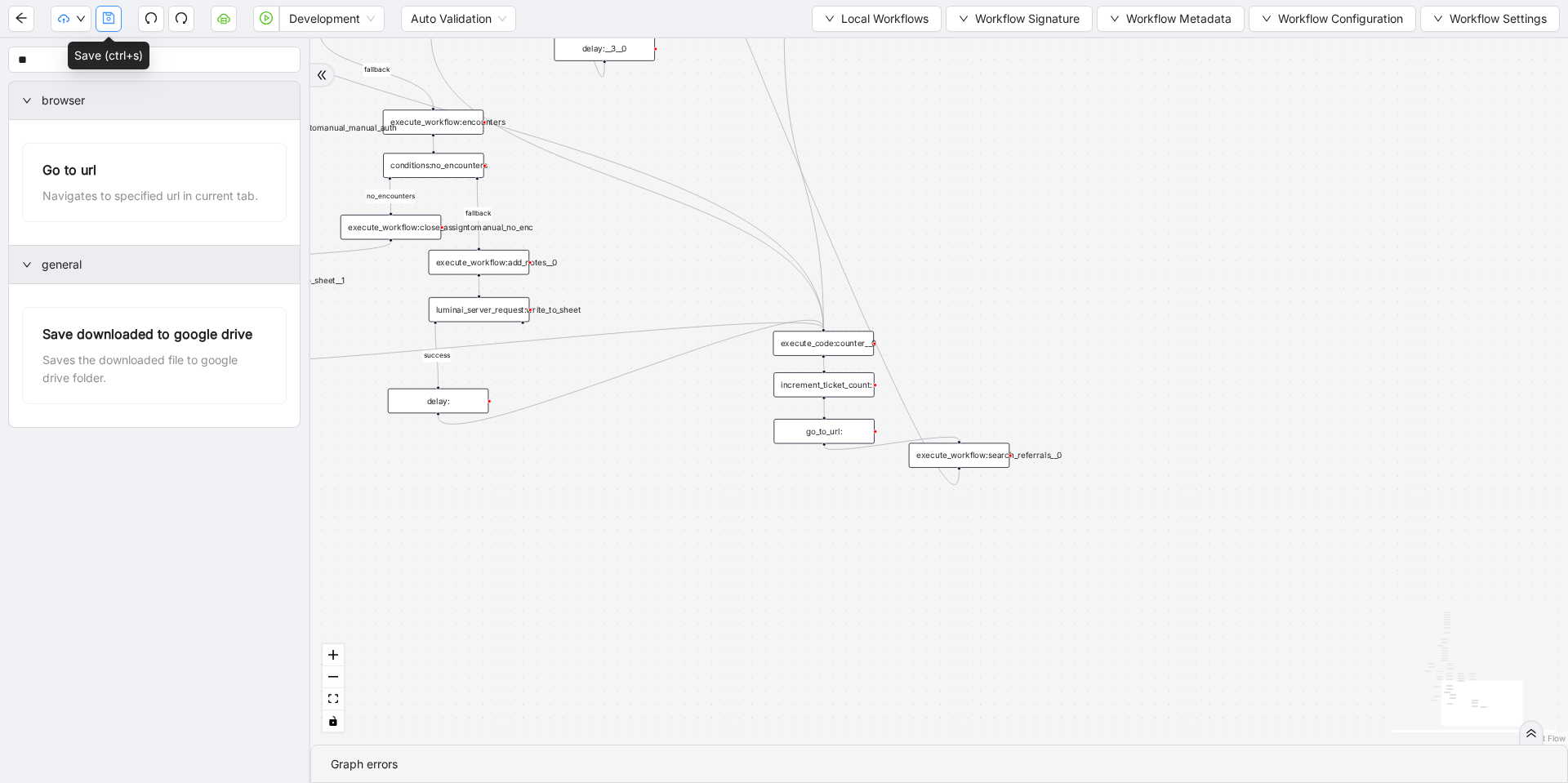
click at [108, 18] on icon "save" at bounding box center [108, 18] width 13 height 13
click at [260, 19] on icon "play-circle" at bounding box center [265, 18] width 13 height 13
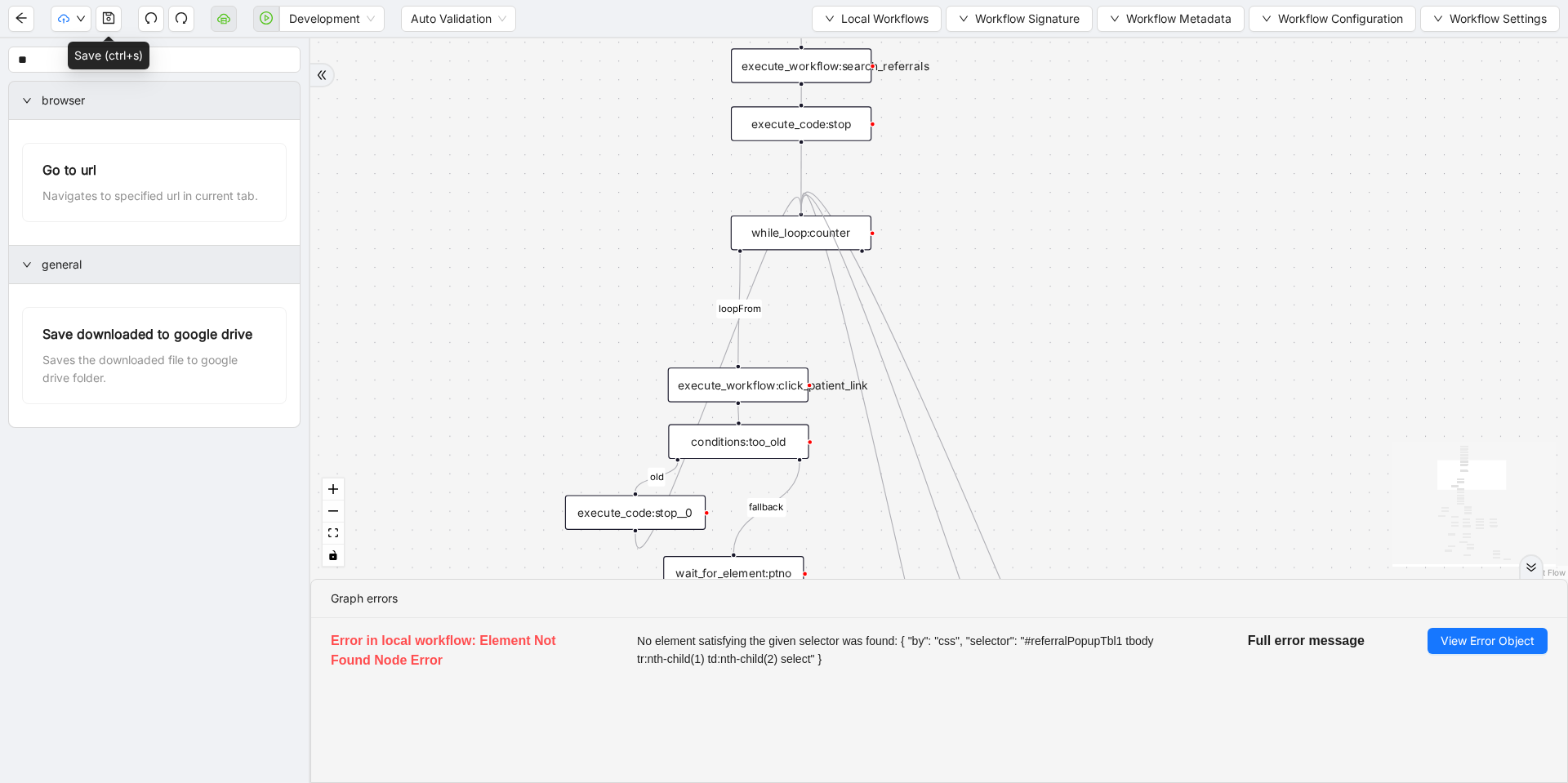
drag, startPoint x: 940, startPoint y: 439, endPoint x: 799, endPoint y: 215, distance: 264.7
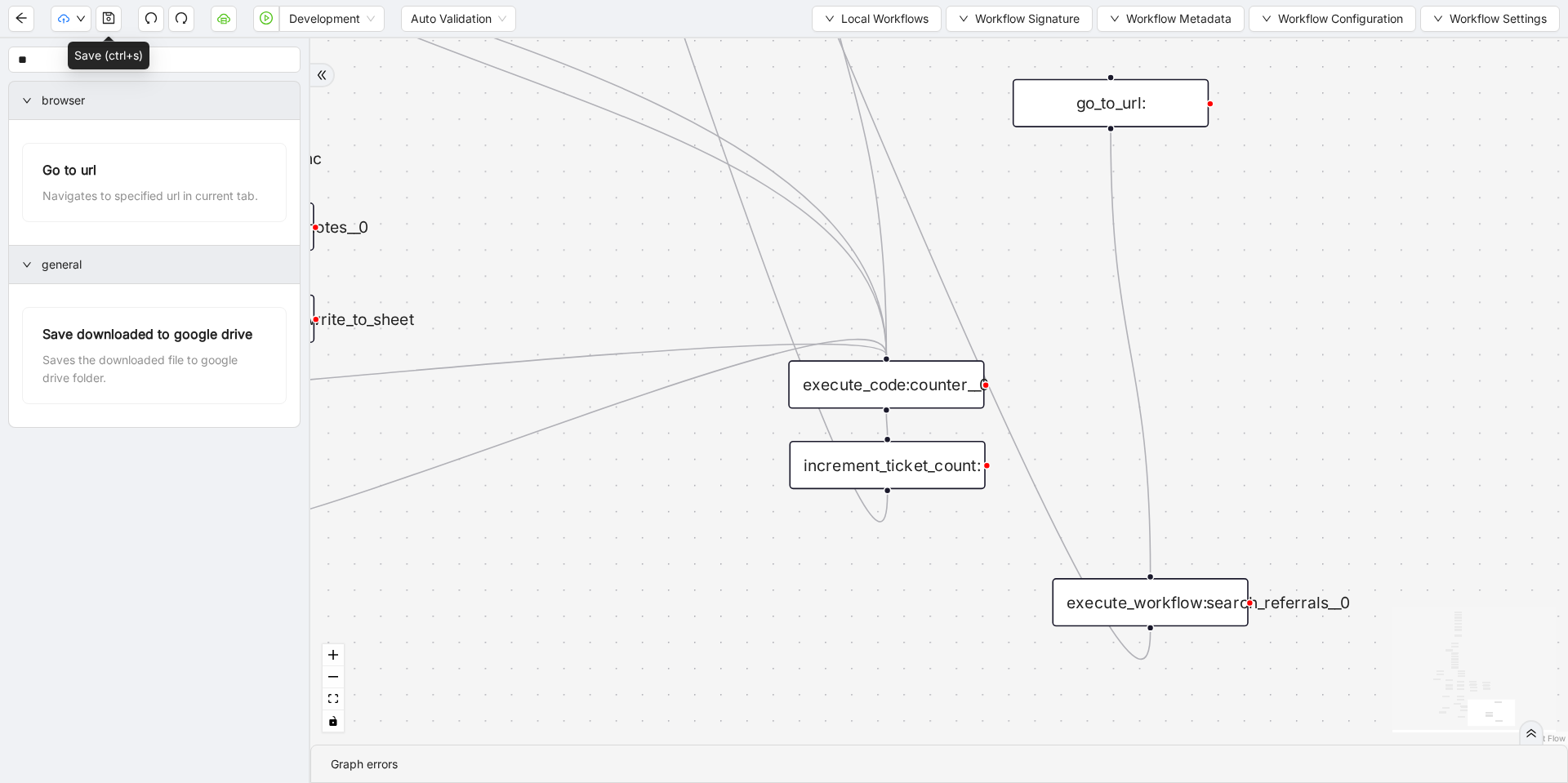
drag, startPoint x: 929, startPoint y: 541, endPoint x: 1080, endPoint y: 108, distance: 458.6
click at [1080, 108] on div "go_to_url:" at bounding box center [1110, 103] width 196 height 48
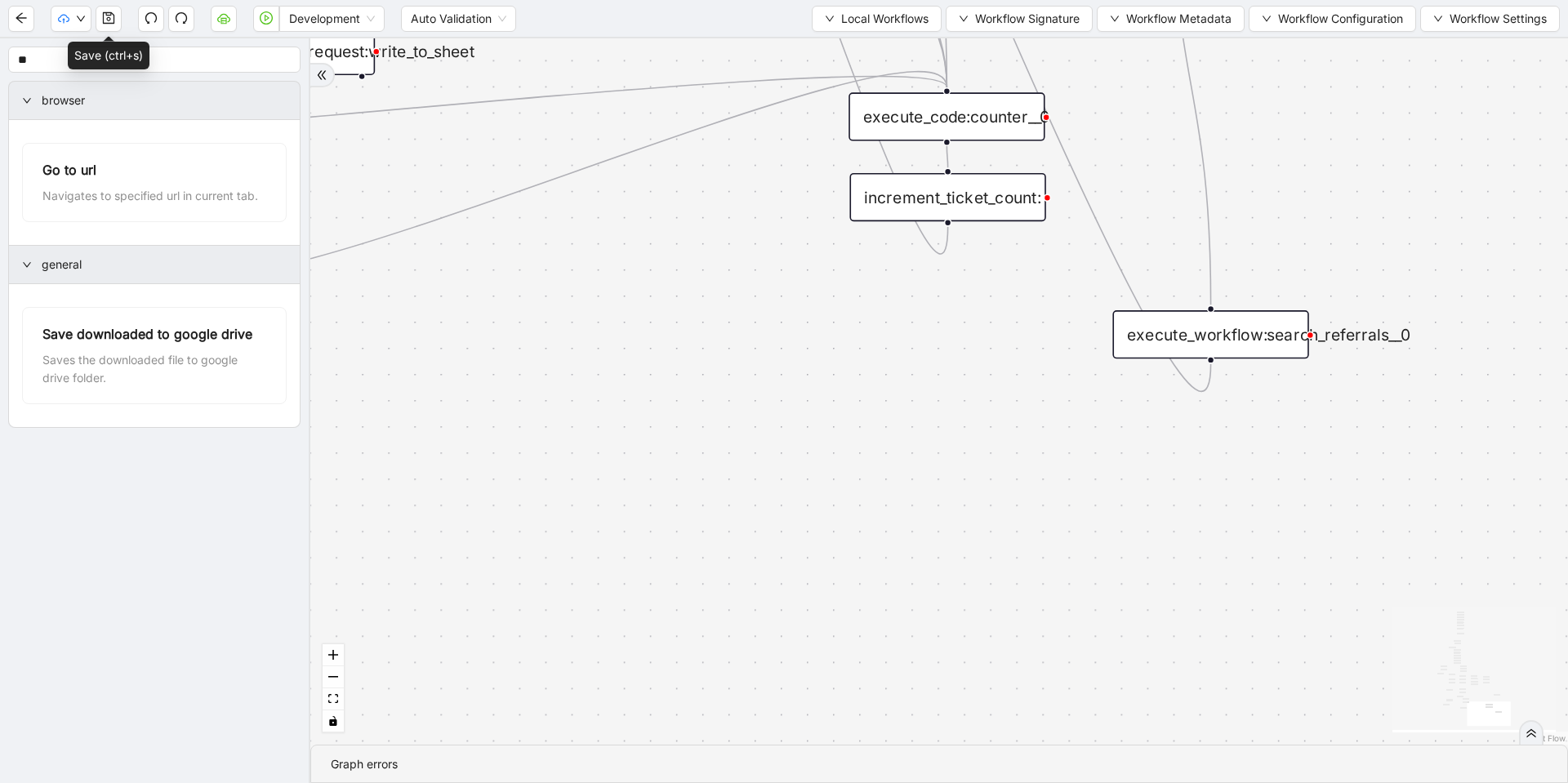
drag, startPoint x: 1157, startPoint y: 597, endPoint x: 1206, endPoint y: 347, distance: 254.8
click at [1206, 347] on div "fallback success success fallback no_encounters end success success success old…" at bounding box center [939, 392] width 1258 height 706
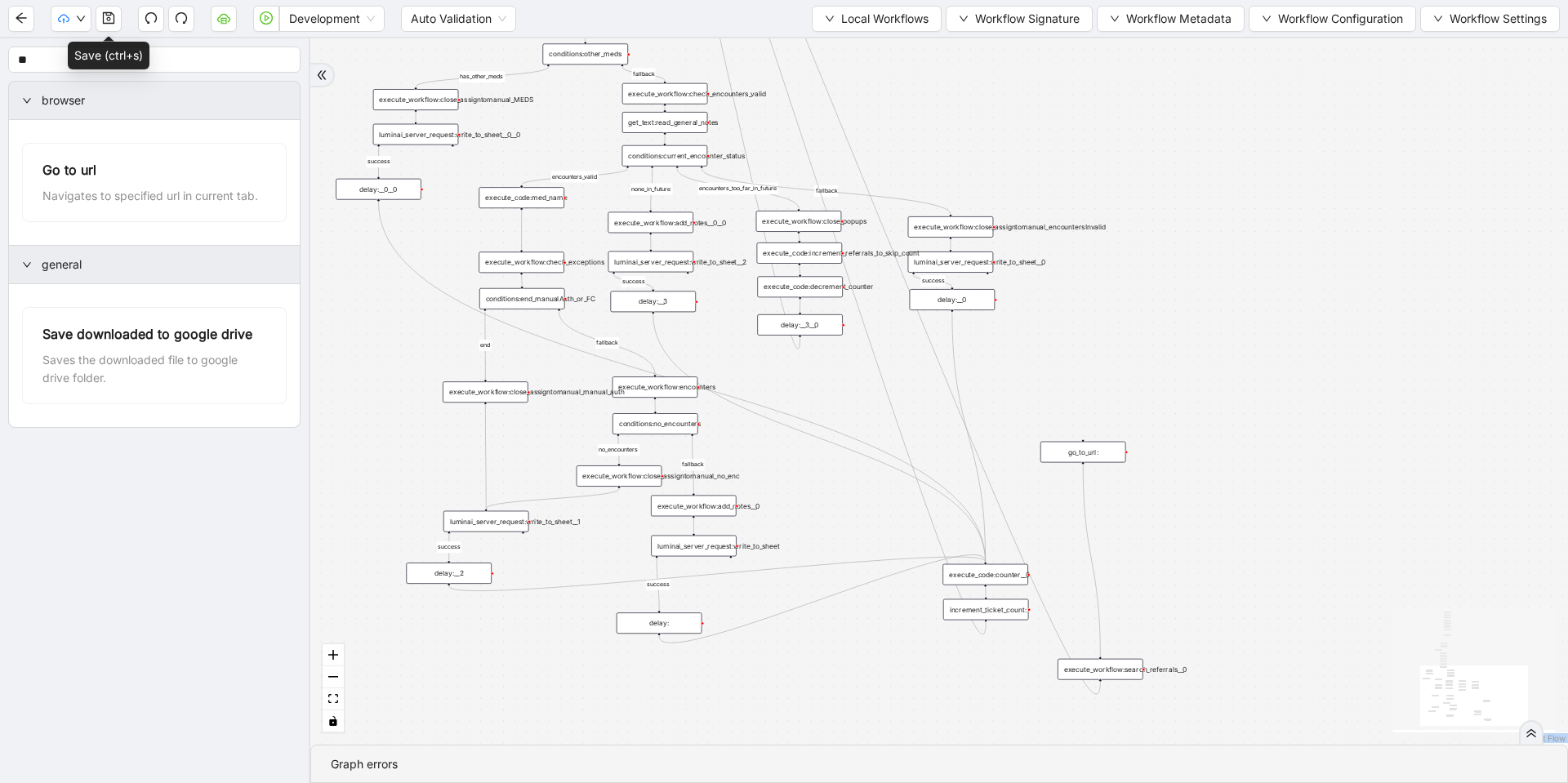
drag, startPoint x: 879, startPoint y: 533, endPoint x: 1050, endPoint y: 676, distance: 222.9
click at [998, 642] on div "fallback success success fallback no_encounters end success success success old…" at bounding box center [939, 392] width 1258 height 706
drag, startPoint x: 989, startPoint y: 610, endPoint x: 934, endPoint y: 614, distance: 55.1
click at [934, 614] on div at bounding box center [930, 596] width 85 height 57
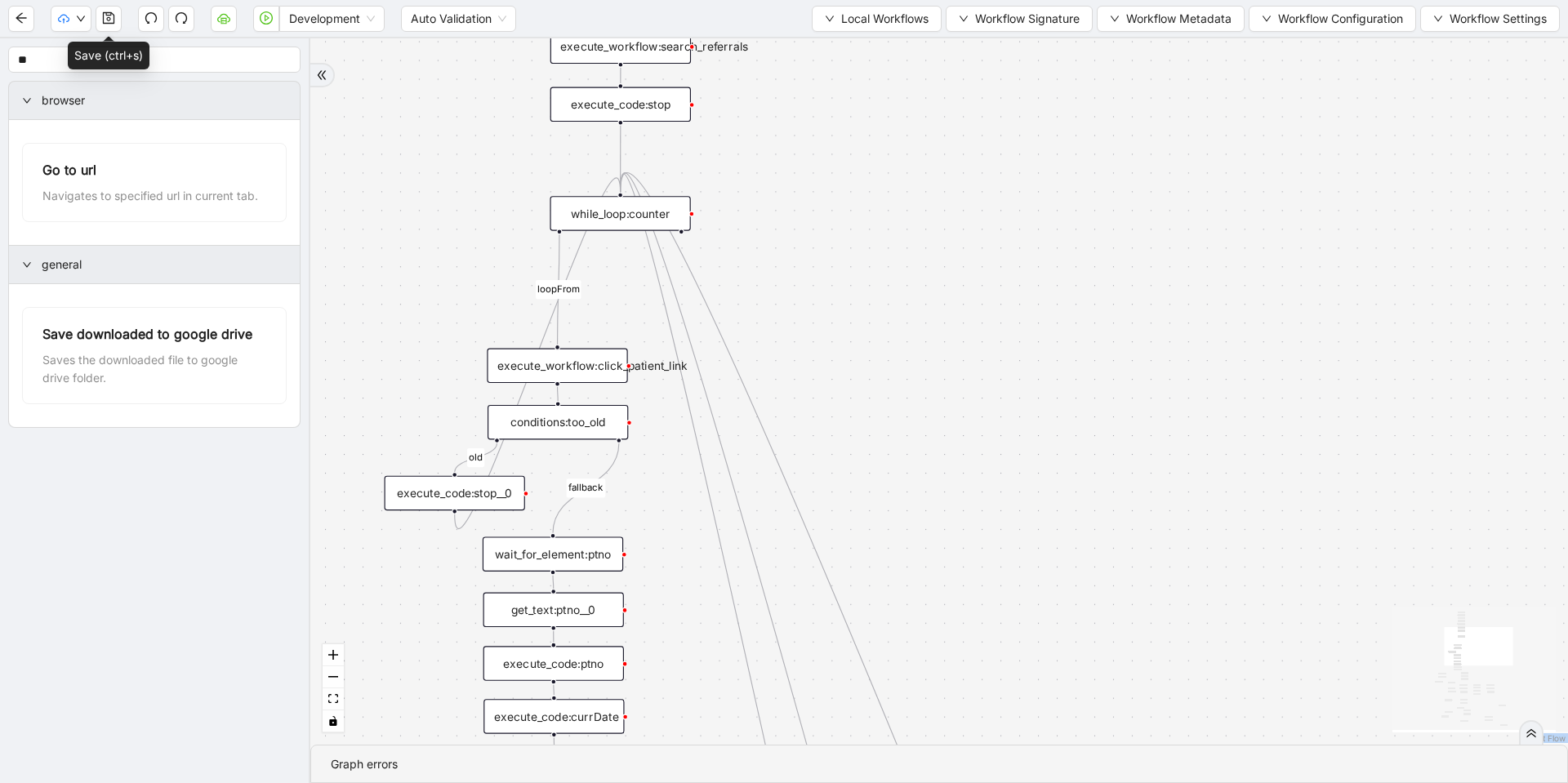
click at [587, 356] on div "execute_workflow:click_patient_link" at bounding box center [556, 366] width 140 height 35
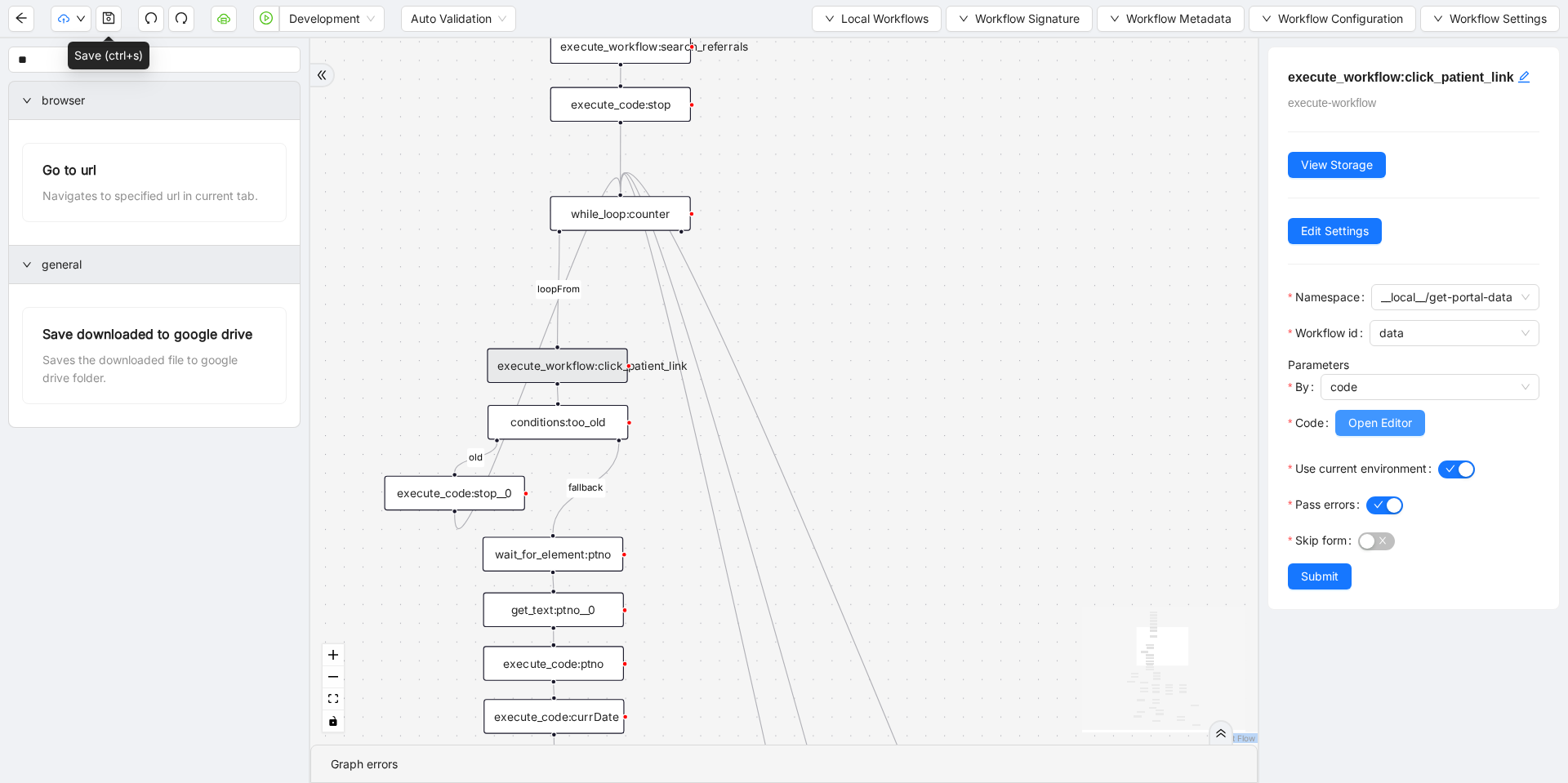
click at [1379, 432] on span "Open Editor" at bounding box center [1380, 423] width 64 height 18
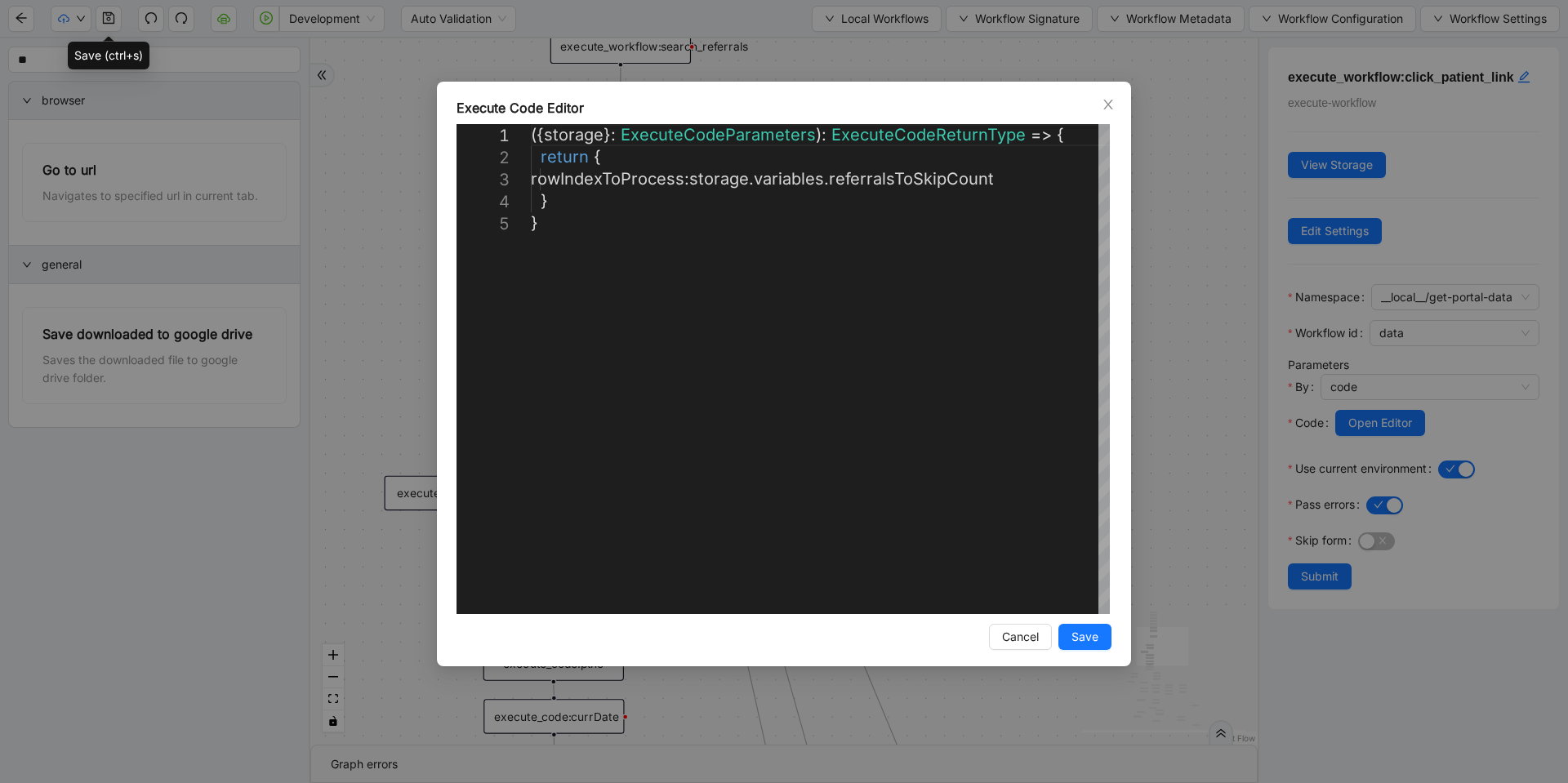
click at [1166, 257] on div "**********" at bounding box center [784, 392] width 1568 height 783
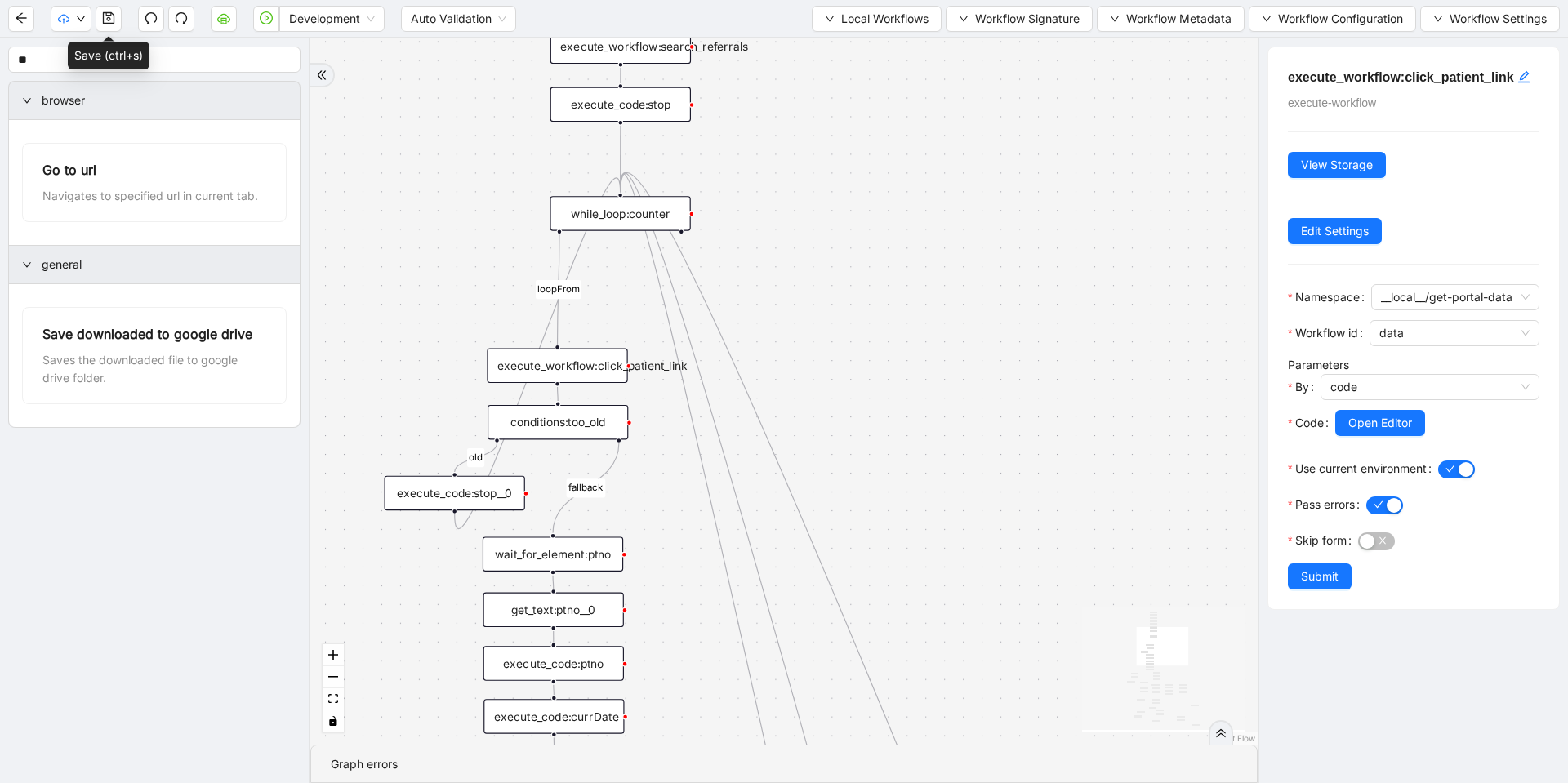
click at [555, 424] on div "conditions:too_old" at bounding box center [557, 422] width 140 height 35
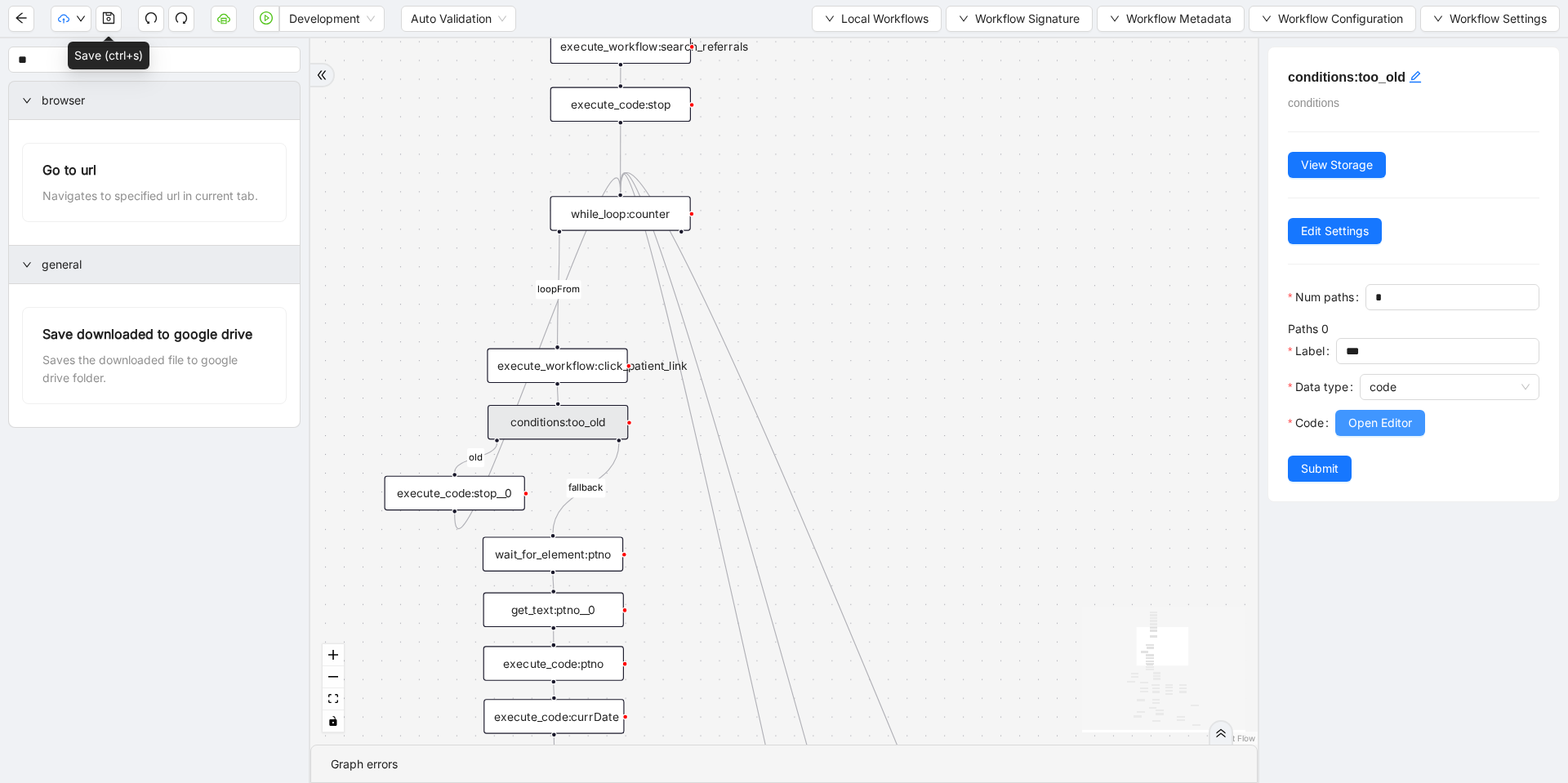
click at [1409, 432] on span "Open Editor" at bounding box center [1380, 423] width 64 height 18
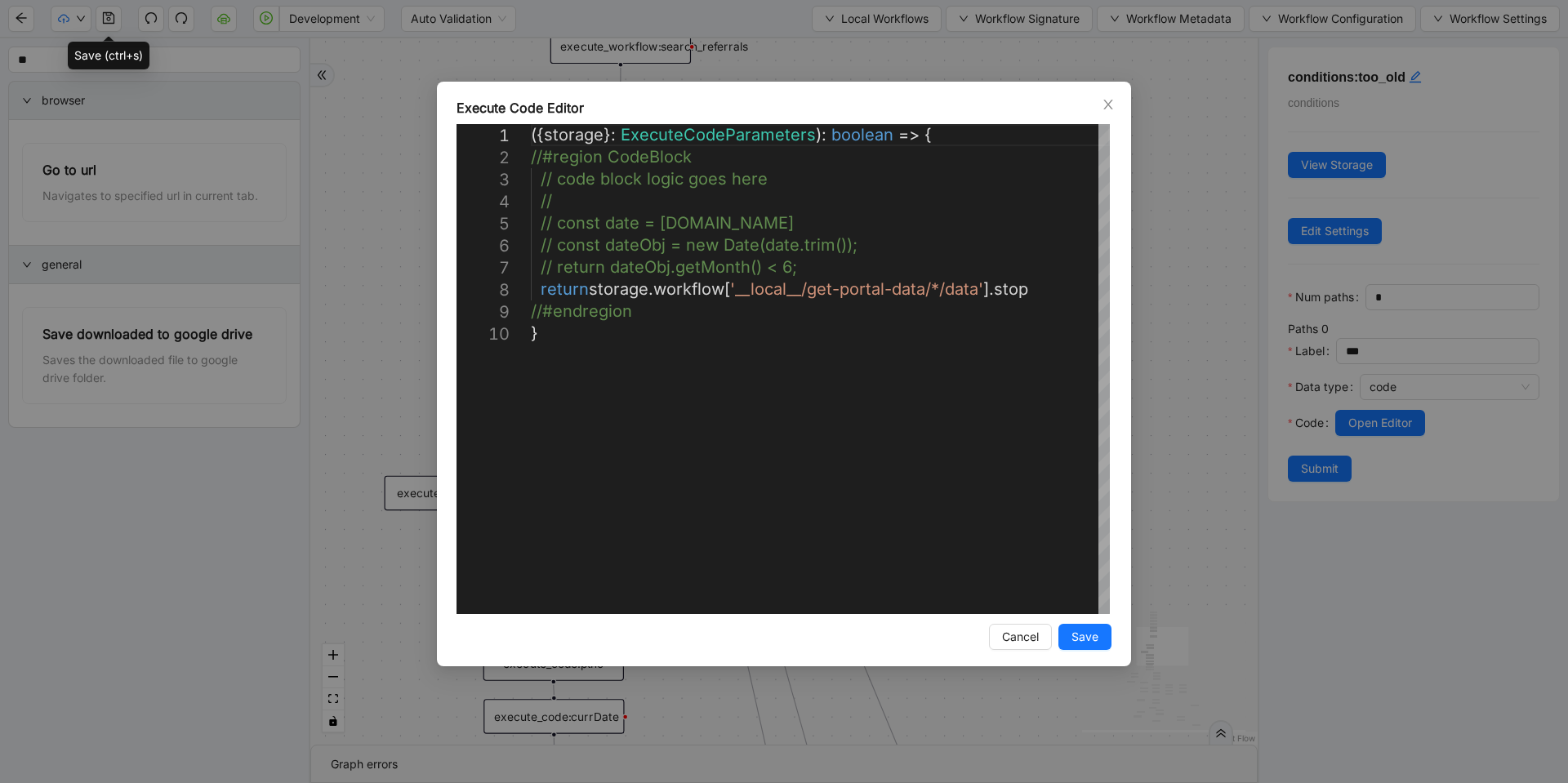
click at [1159, 352] on div "**********" at bounding box center [784, 392] width 1568 height 783
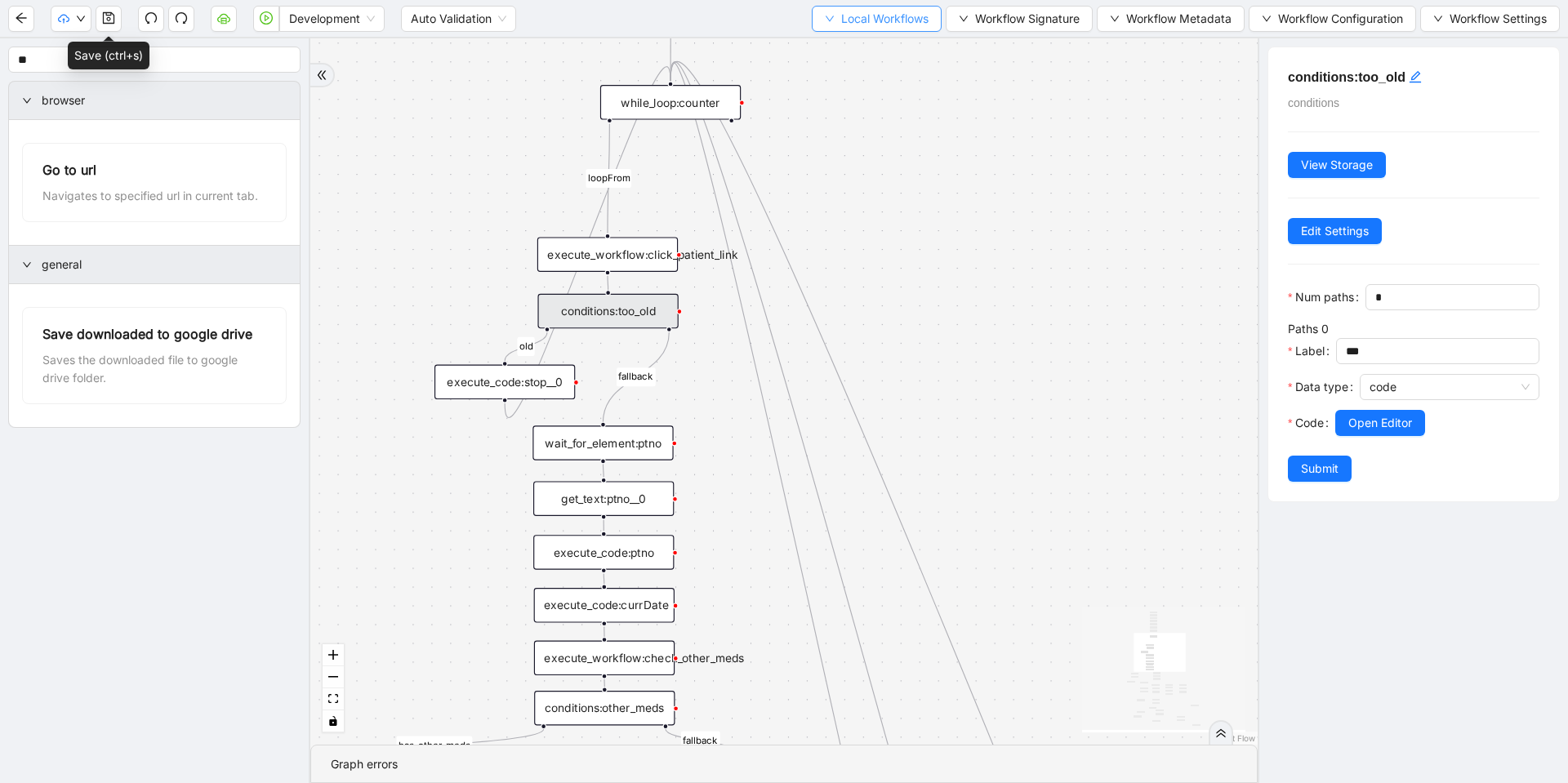
click at [883, 29] on button "Local Workflows" at bounding box center [876, 19] width 130 height 26
click at [856, 44] on span "Select" at bounding box center [868, 51] width 106 height 18
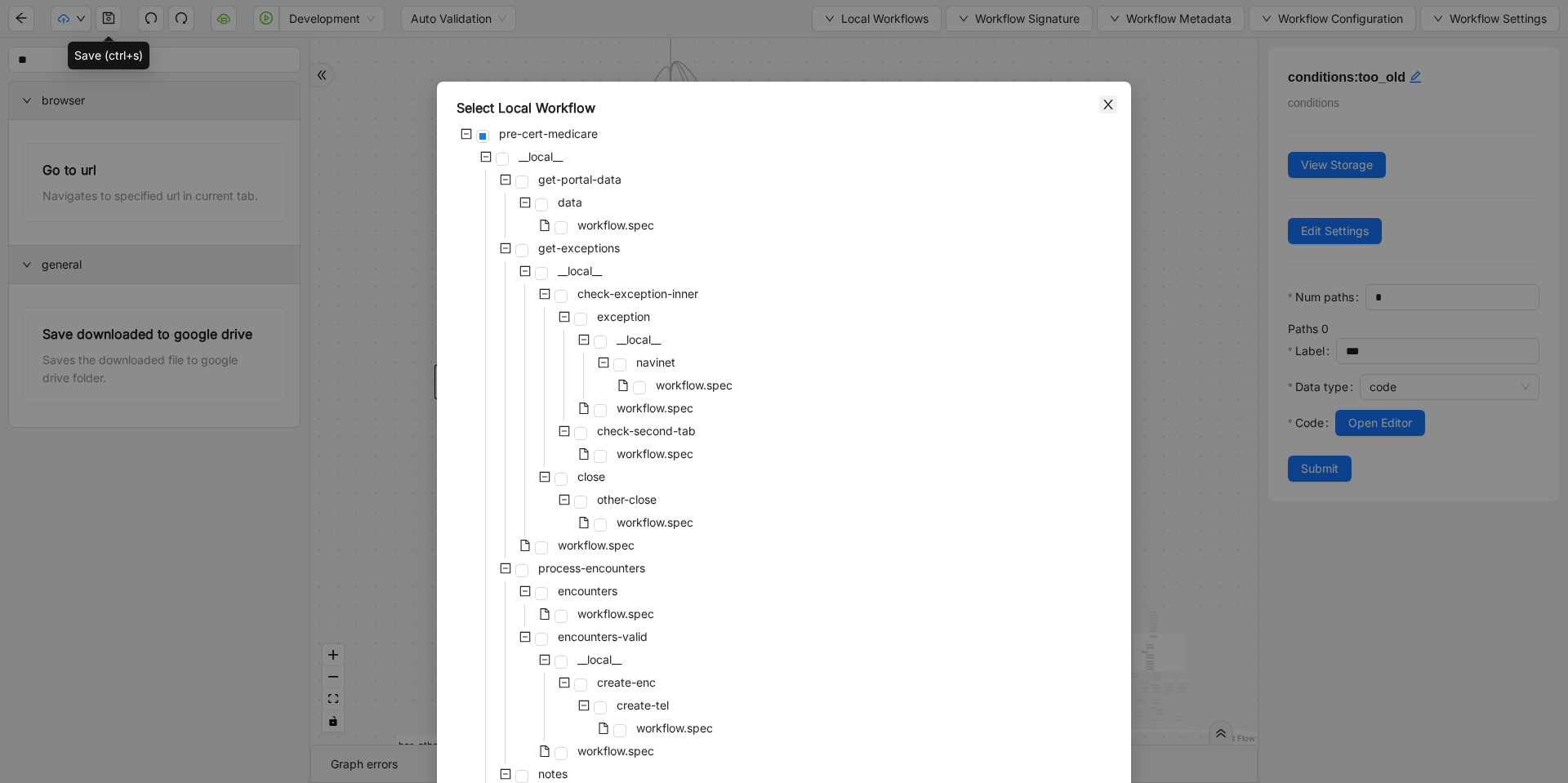
click at [1104, 97] on span "Close" at bounding box center [1108, 104] width 18 height 18
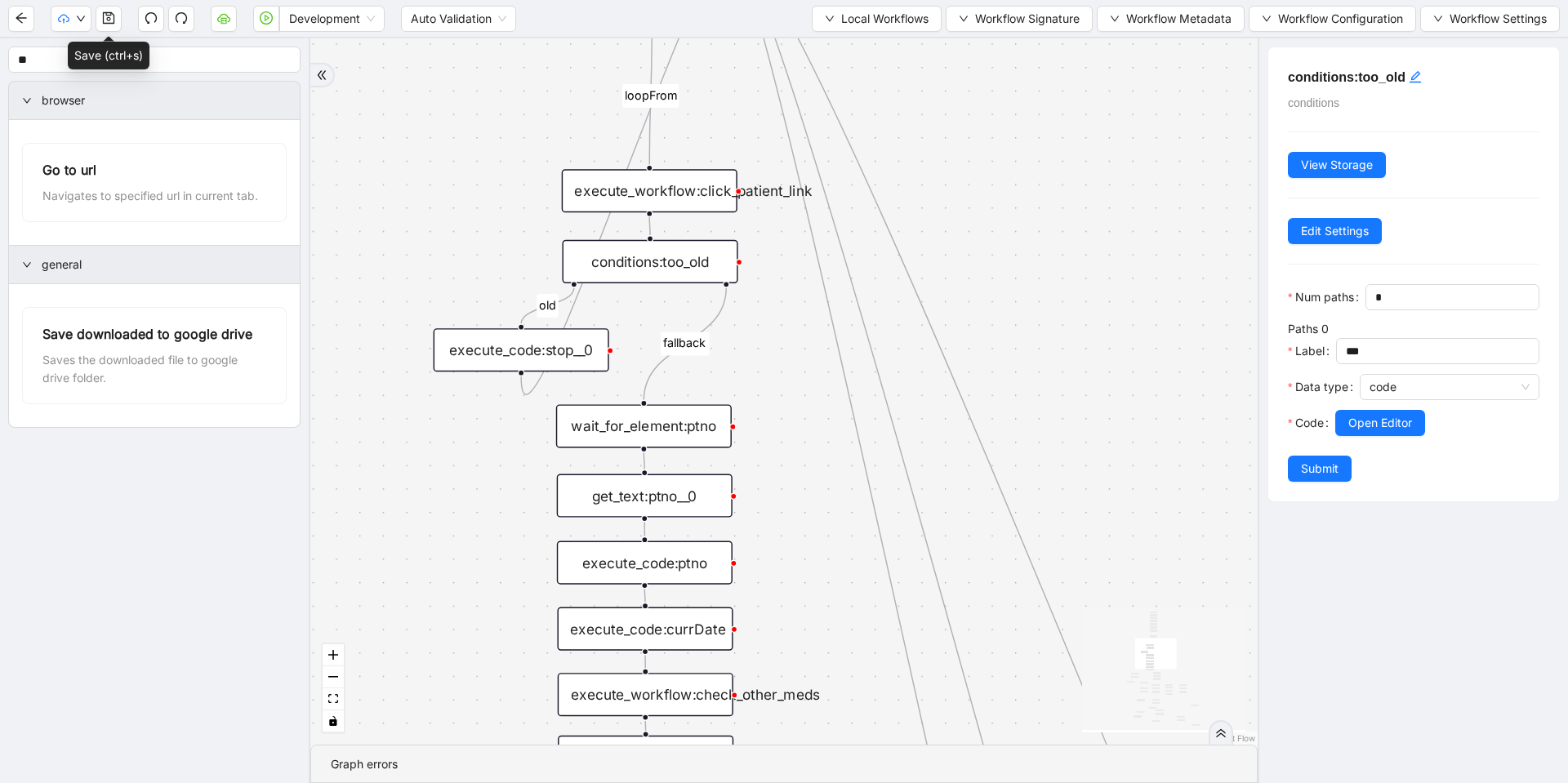
click at [521, 358] on div "execute_code:stop__0" at bounding box center [521, 350] width 176 height 44
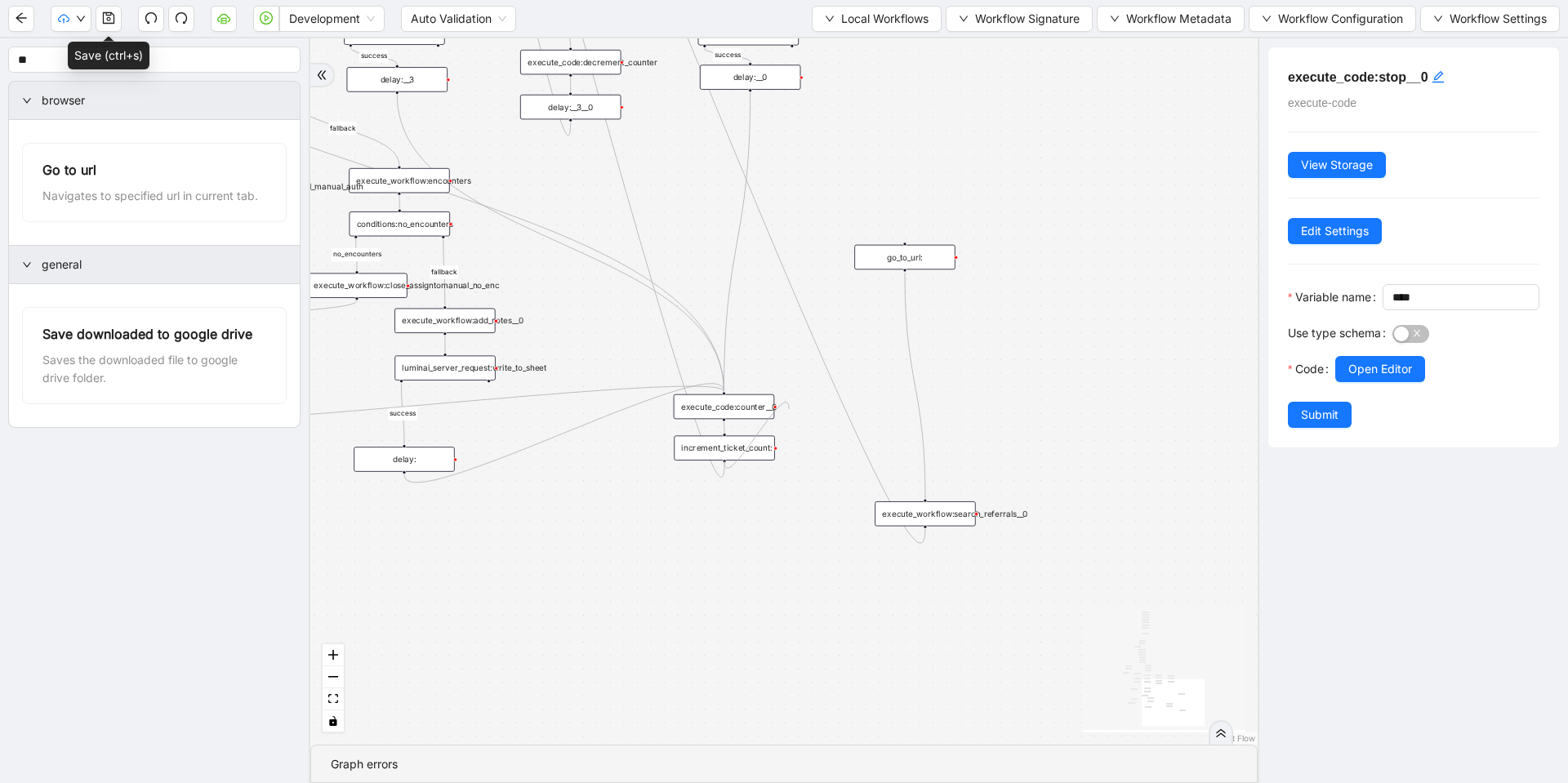
drag, startPoint x: 723, startPoint y: 461, endPoint x: 906, endPoint y: 259, distance: 272.6
click at [901, 269] on div "trigger execute_workflow:check_exceptions execute_workflow:encounters execute_w…" at bounding box center [717, 489] width 780 height 581
drag, startPoint x: 722, startPoint y: 460, endPoint x: 915, endPoint y: 252, distance: 283.7
click at [915, 252] on div "trigger execute_workflow:check_exceptions execute_workflow:encounters execute_w…" at bounding box center [717, 489] width 780 height 581
drag, startPoint x: 879, startPoint y: 272, endPoint x: 702, endPoint y: 503, distance: 291.0
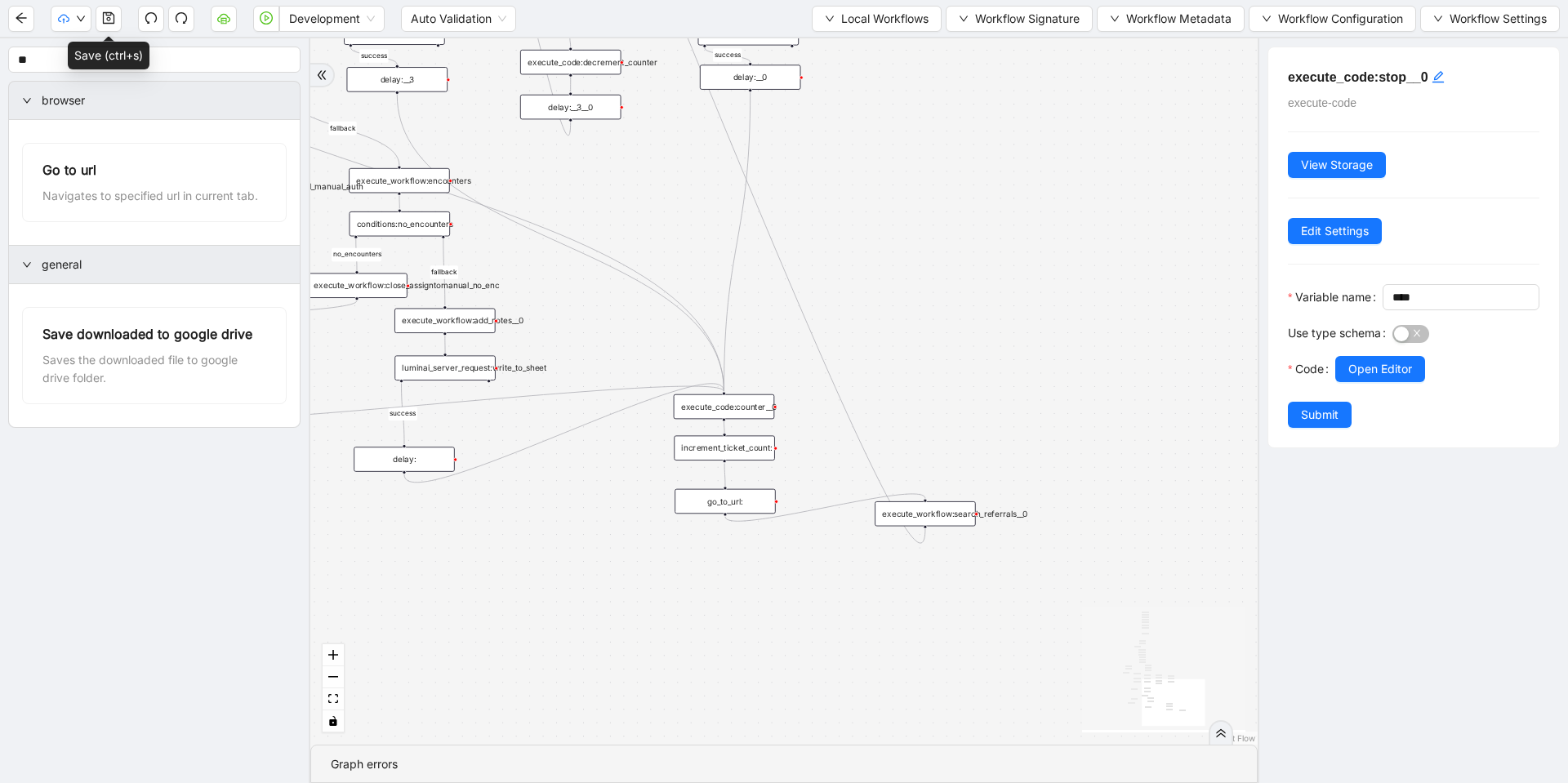
click at [702, 503] on div "go_to_url:" at bounding box center [725, 501] width 101 height 25
drag, startPoint x: 919, startPoint y: 511, endPoint x: 718, endPoint y: 547, distance: 204.2
click at [718, 547] on div "execute_workflow:search_referrals__0" at bounding box center [724, 549] width 101 height 25
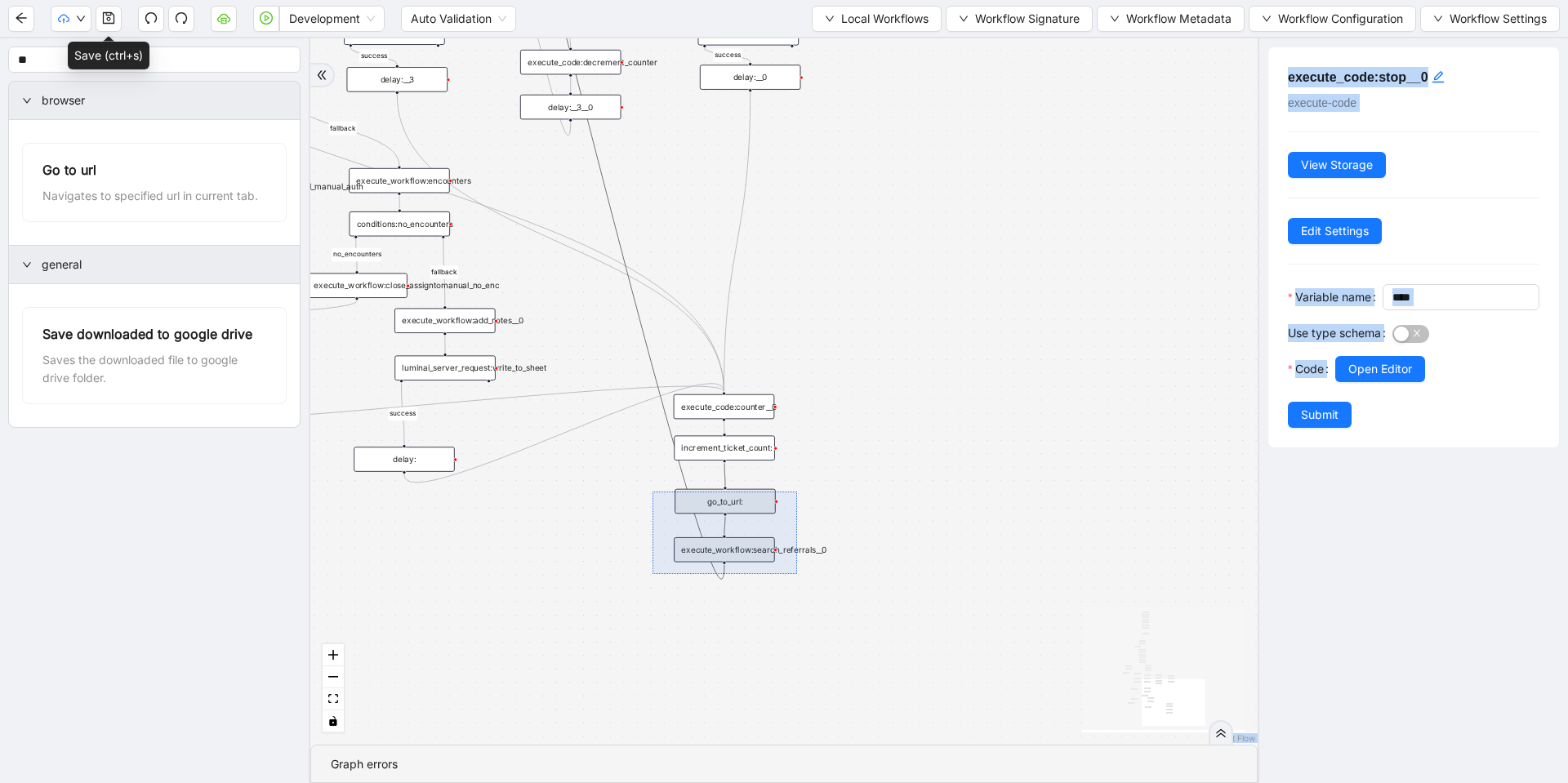
drag, startPoint x: 653, startPoint y: 492, endPoint x: 797, endPoint y: 574, distance: 165.7
click at [797, 574] on div "fallback success success fallback no_encounters end success success success old…" at bounding box center [784, 392] width 948 height 706
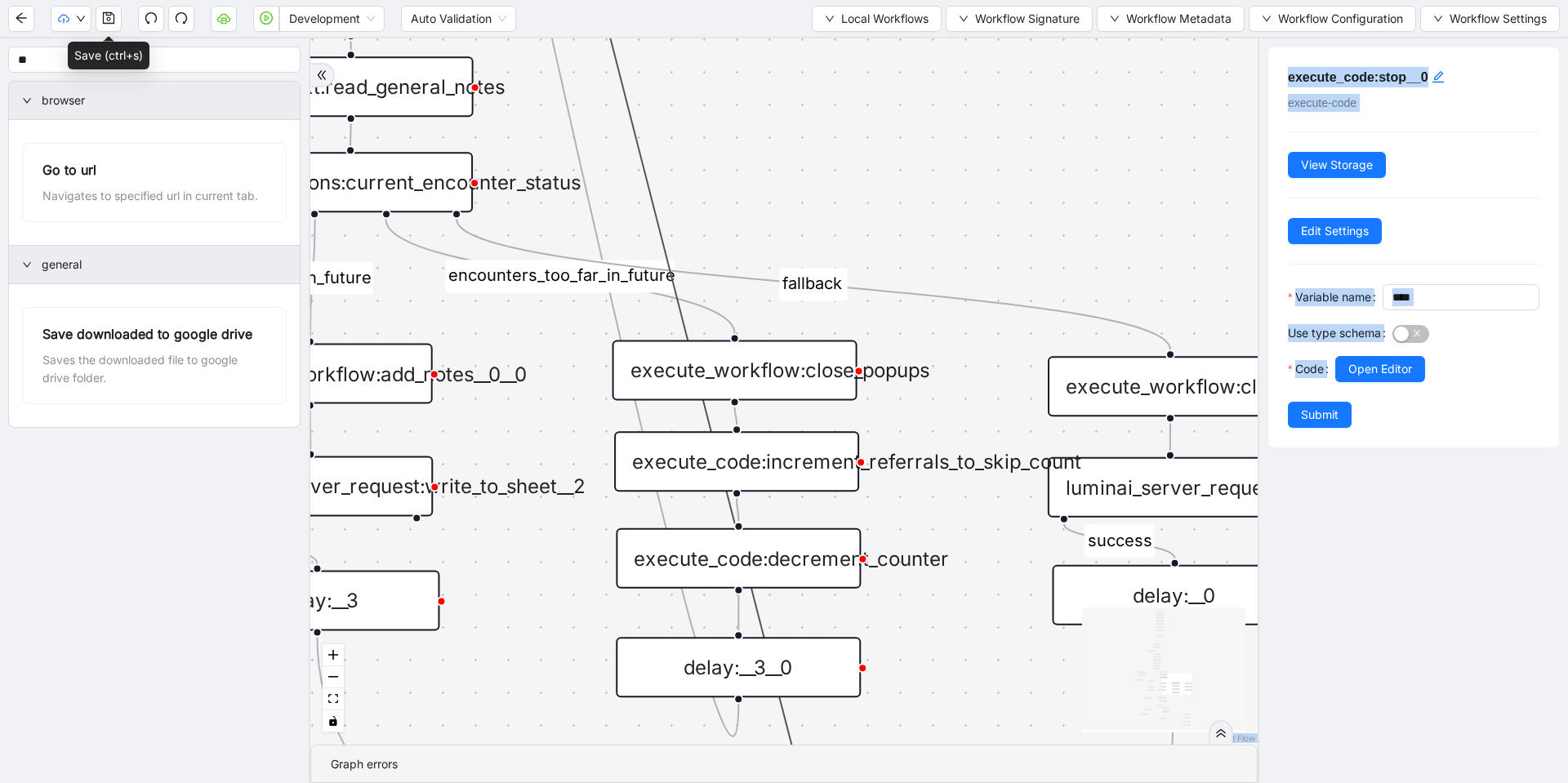
click at [779, 154] on div "fallback success success fallback no_encounters end success success success old…" at bounding box center [784, 392] width 948 height 706
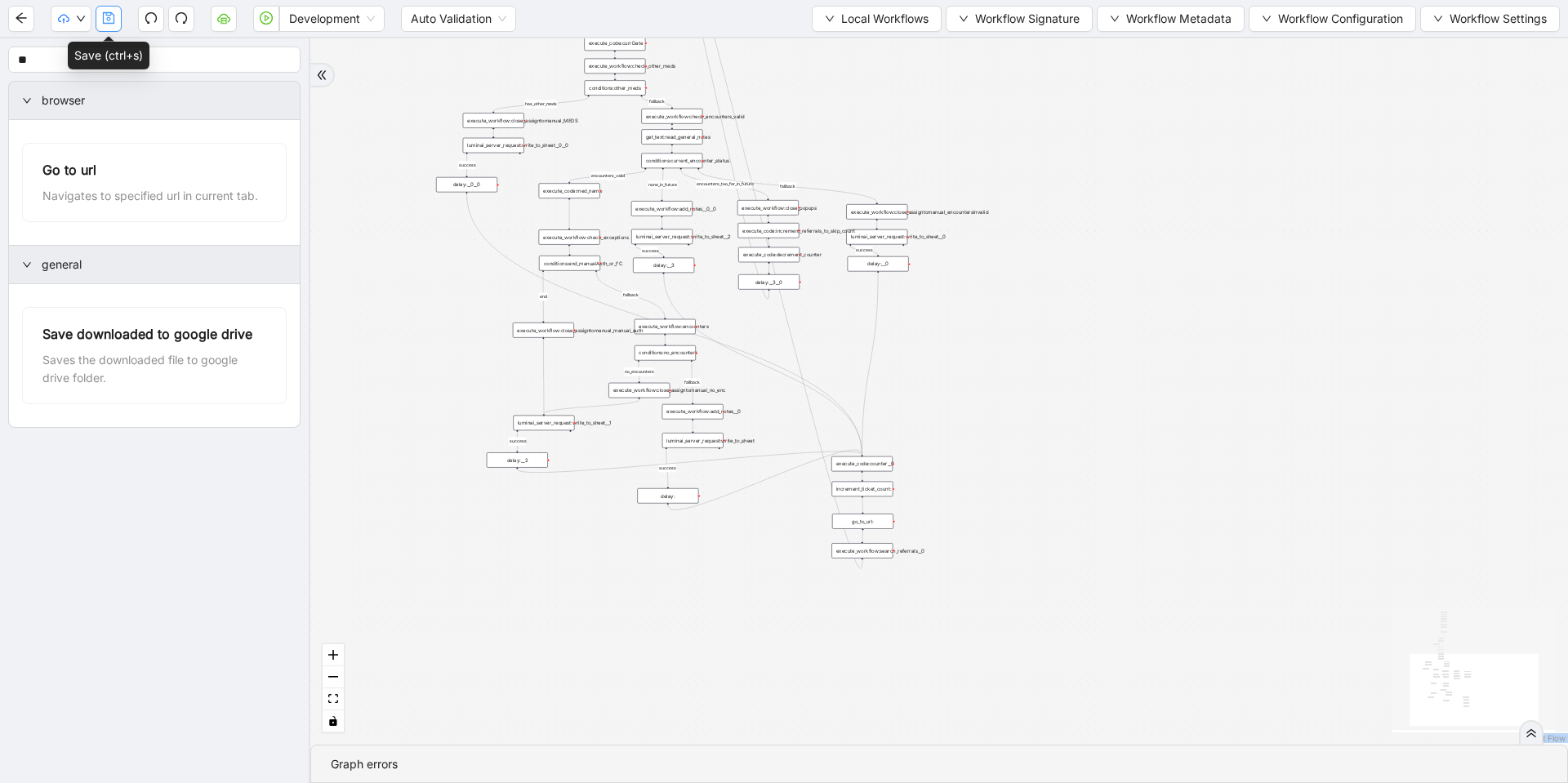
click at [106, 19] on icon "save" at bounding box center [108, 18] width 13 height 13
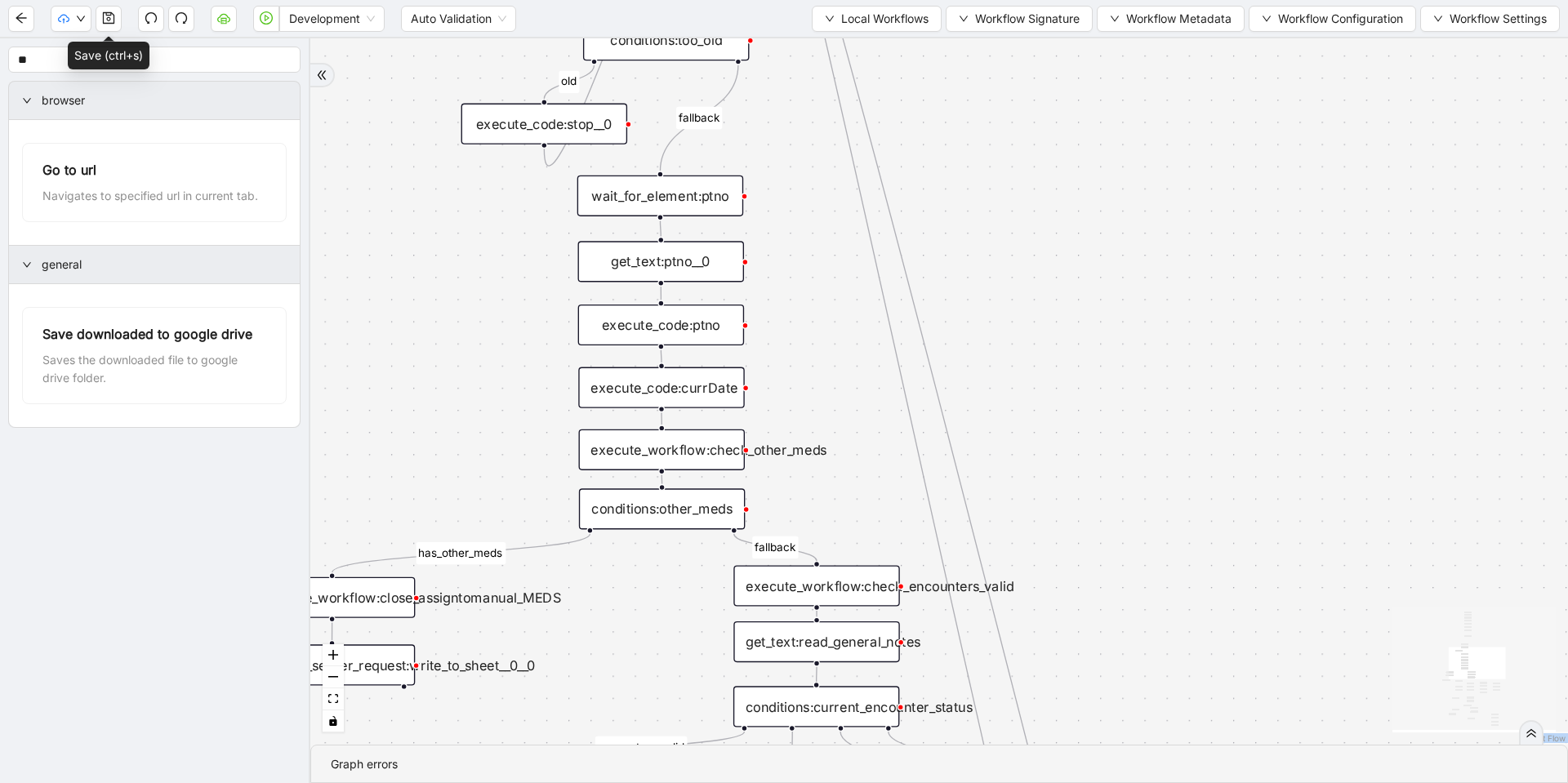
click at [527, 120] on div "execute_code:stop__0" at bounding box center [544, 123] width 166 height 41
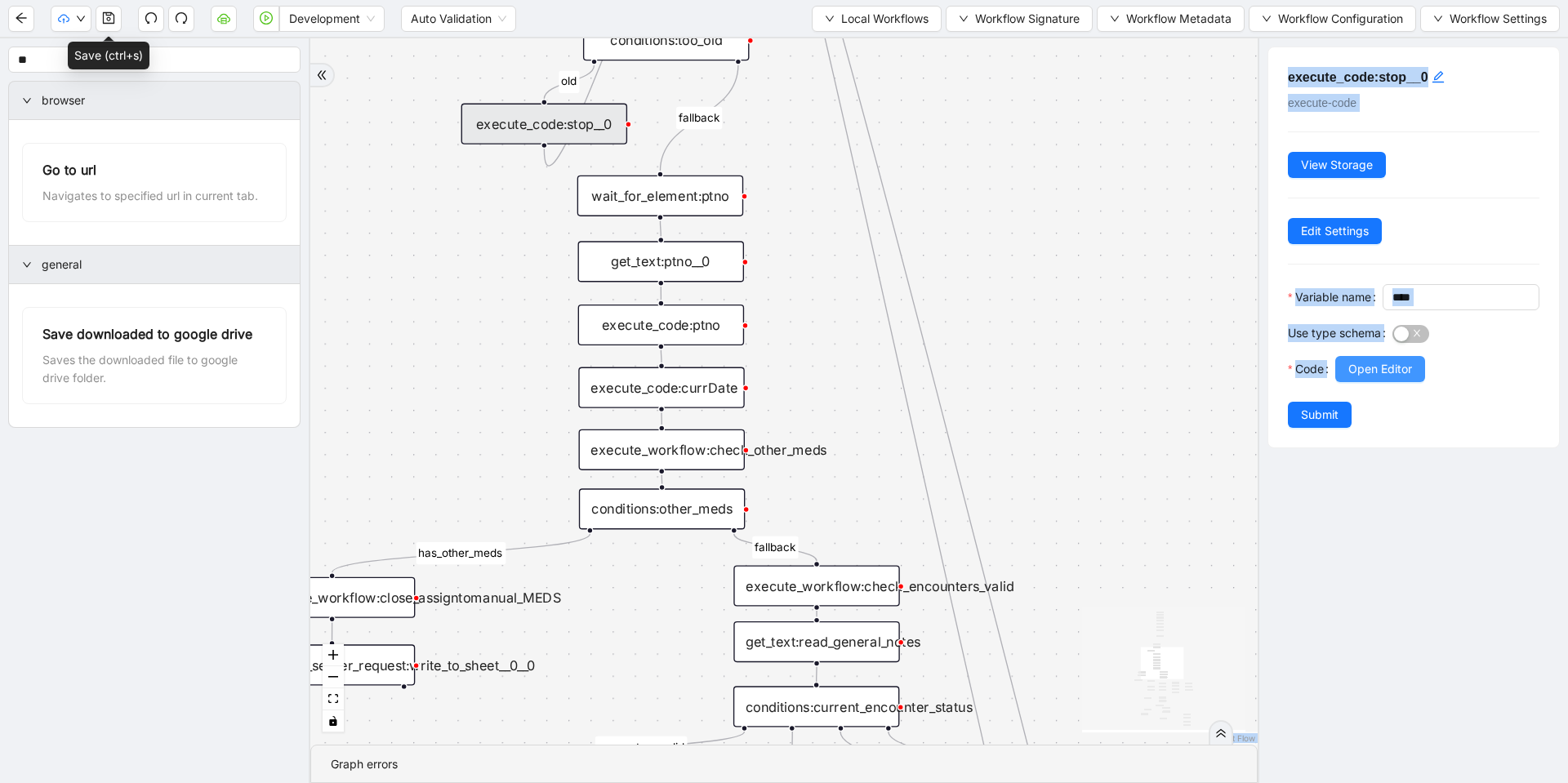
click at [1371, 379] on span "Open Editor" at bounding box center [1380, 370] width 64 height 18
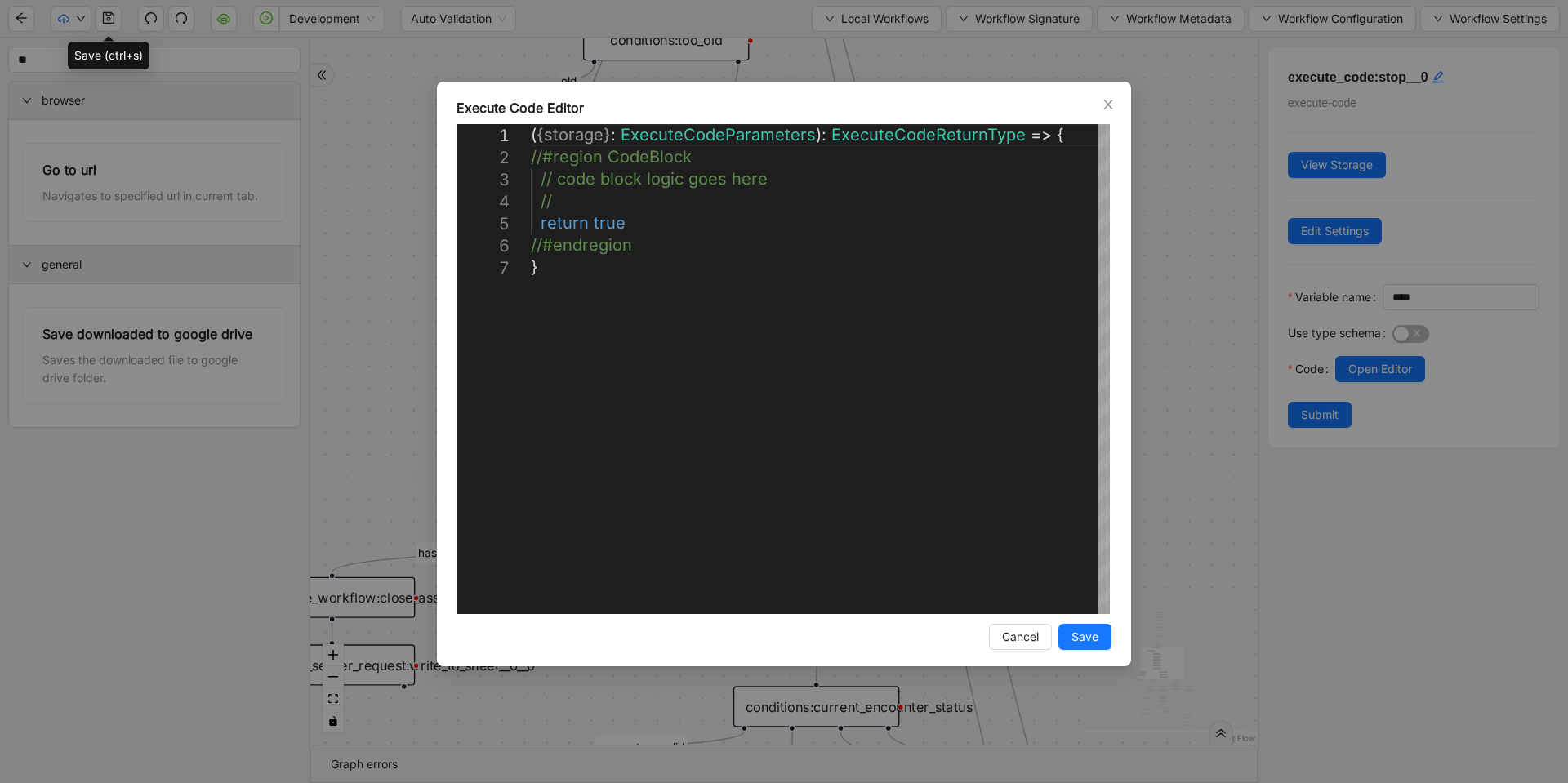
click at [1191, 184] on div "**********" at bounding box center [784, 392] width 1568 height 783
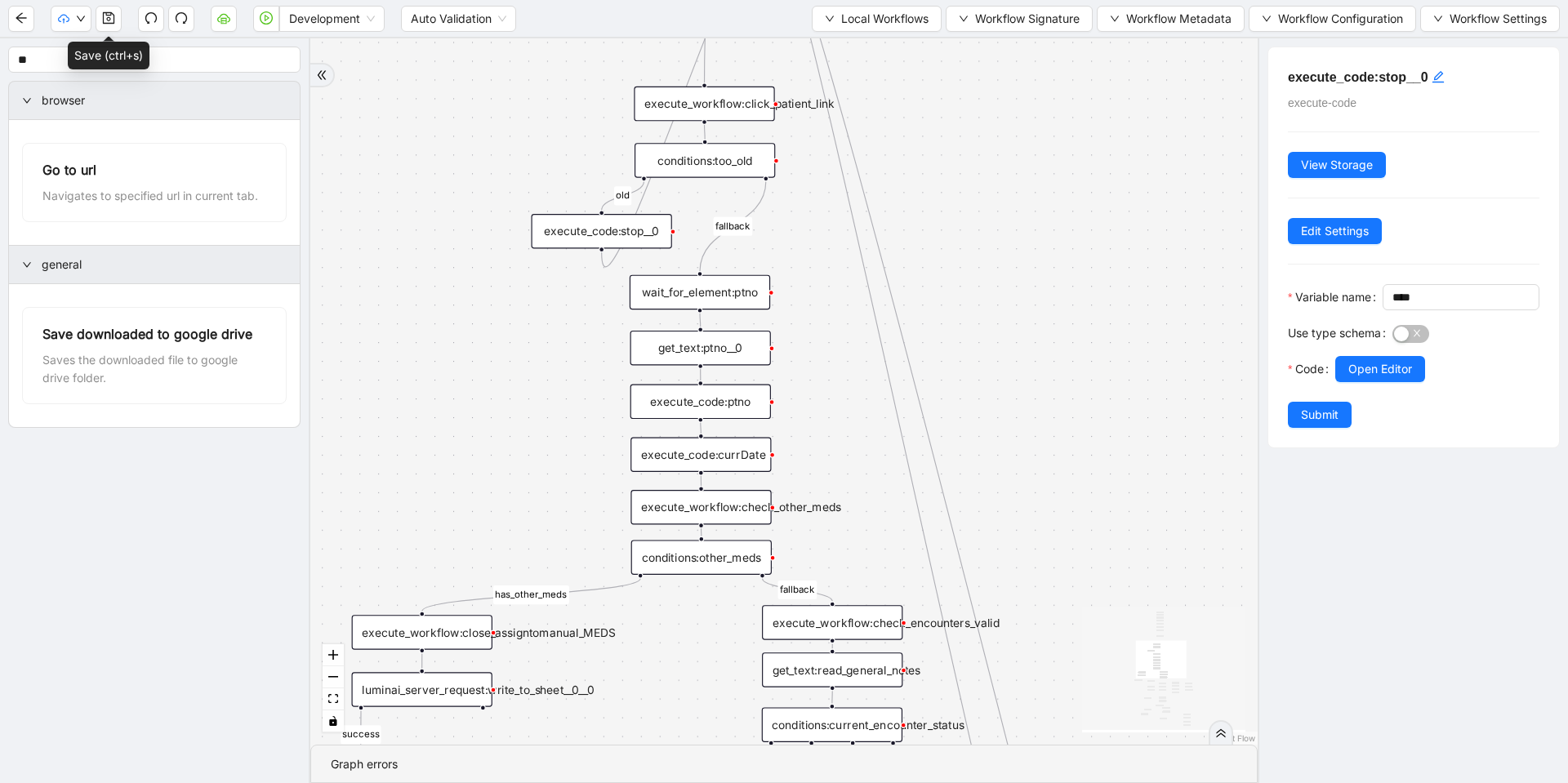
click at [709, 158] on div "conditions:too_old" at bounding box center [705, 160] width 140 height 35
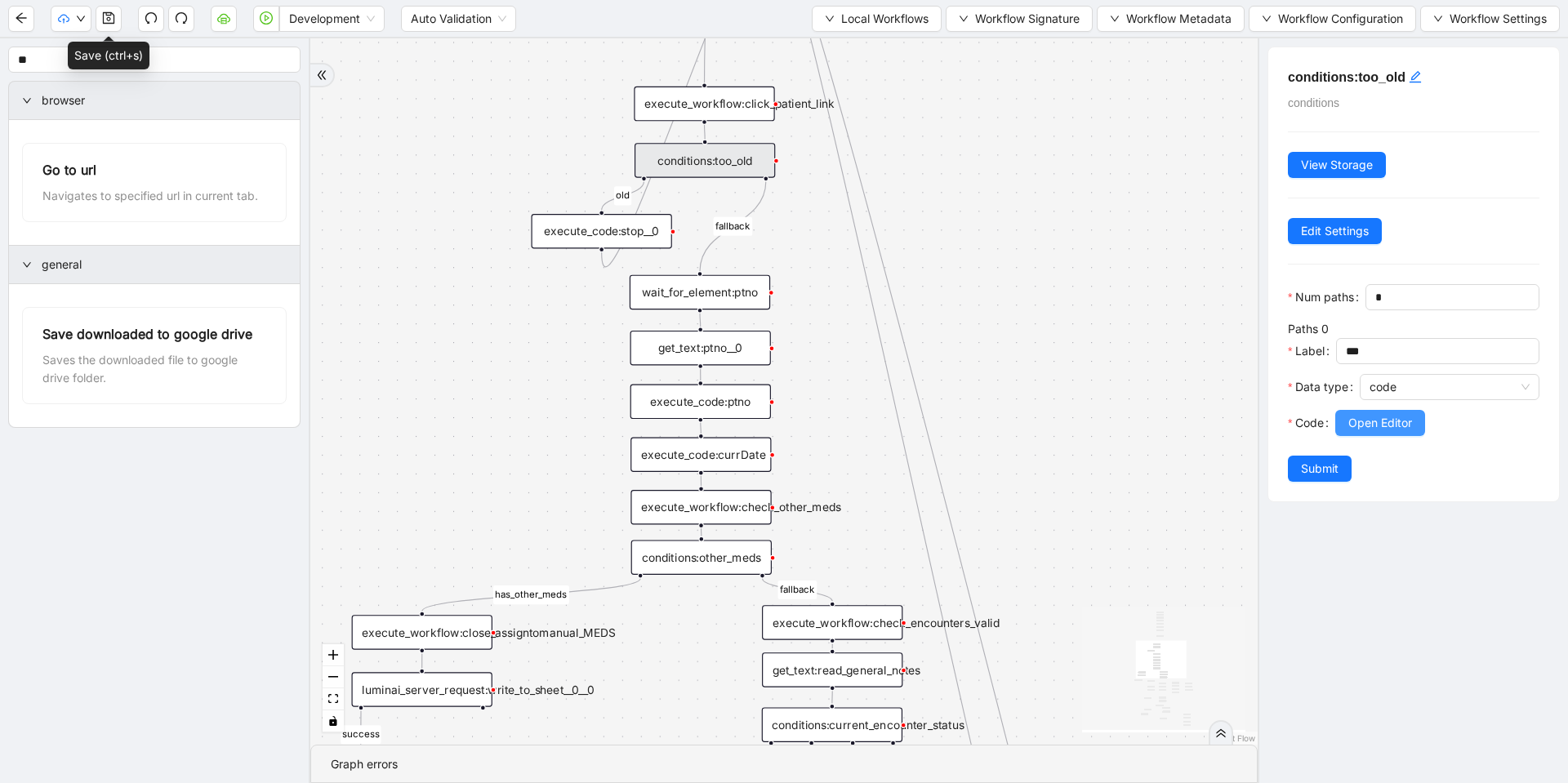
click at [1391, 436] on button "Open Editor" at bounding box center [1380, 423] width 89 height 26
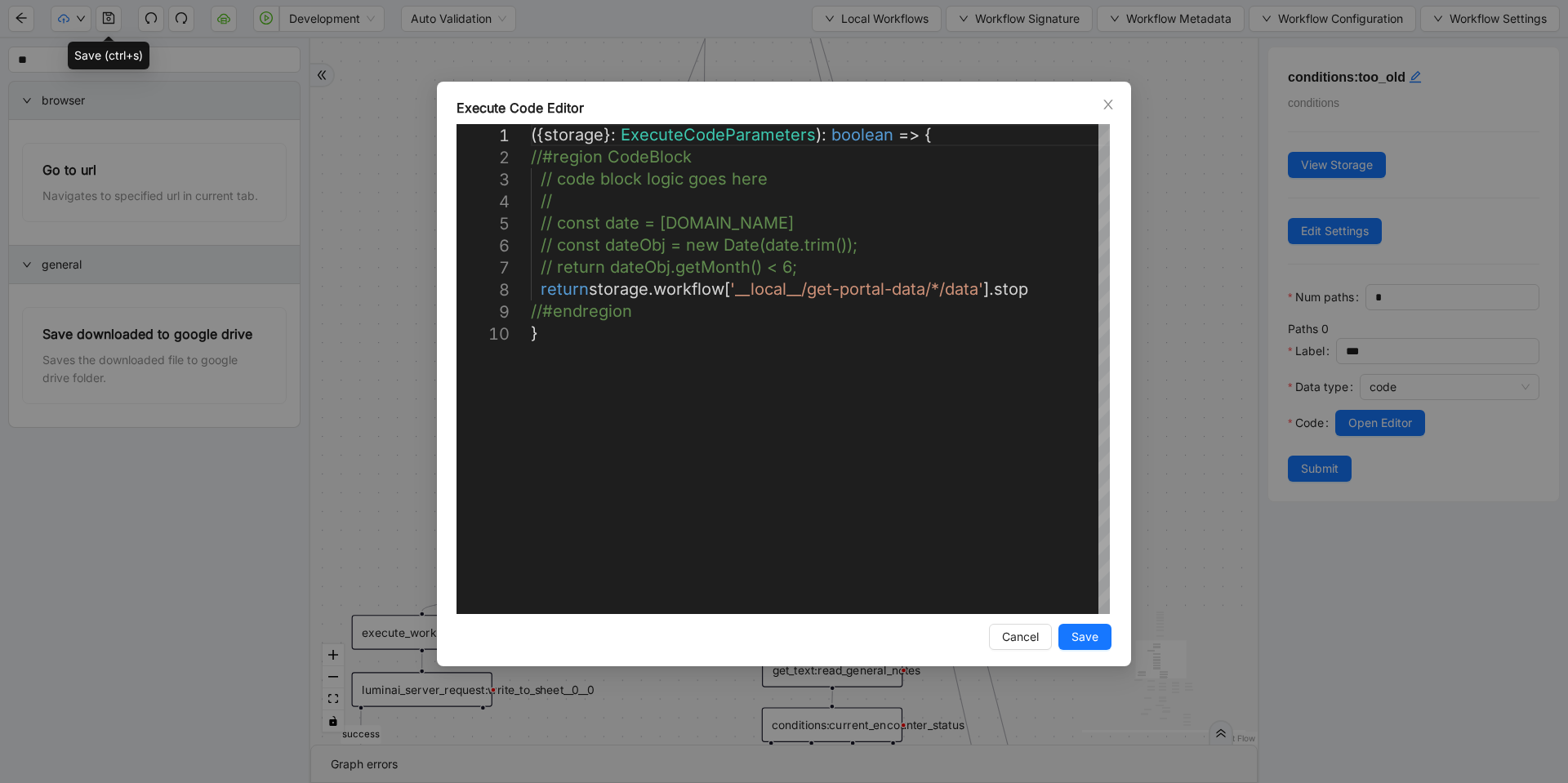
click at [1145, 247] on div "**********" at bounding box center [784, 392] width 1568 height 783
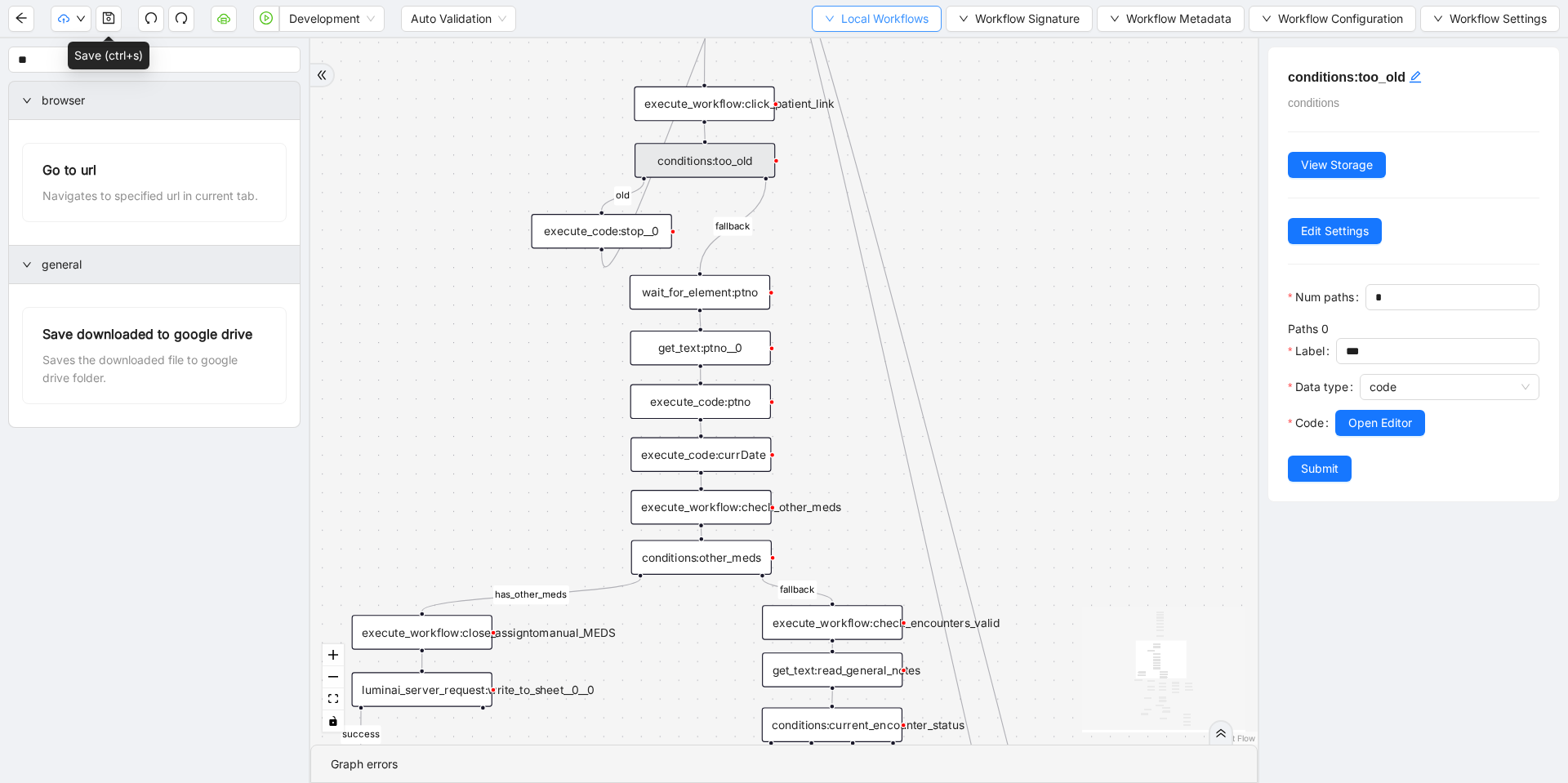
click at [909, 16] on span "Local Workflows" at bounding box center [885, 19] width 87 height 18
click at [829, 52] on span "Select" at bounding box center [868, 51] width 106 height 18
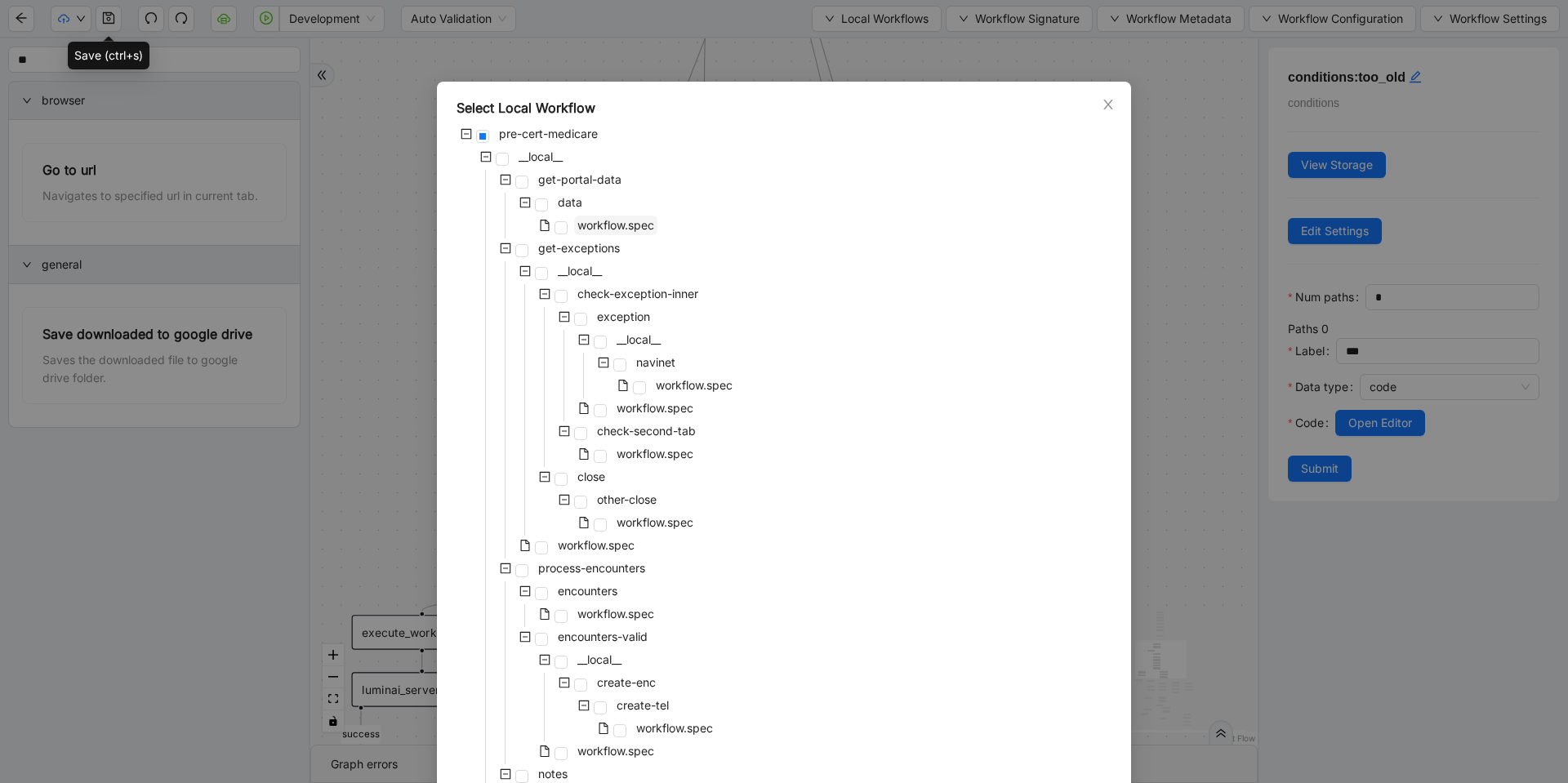
click at [599, 228] on span "workflow.spec" at bounding box center [615, 225] width 77 height 14
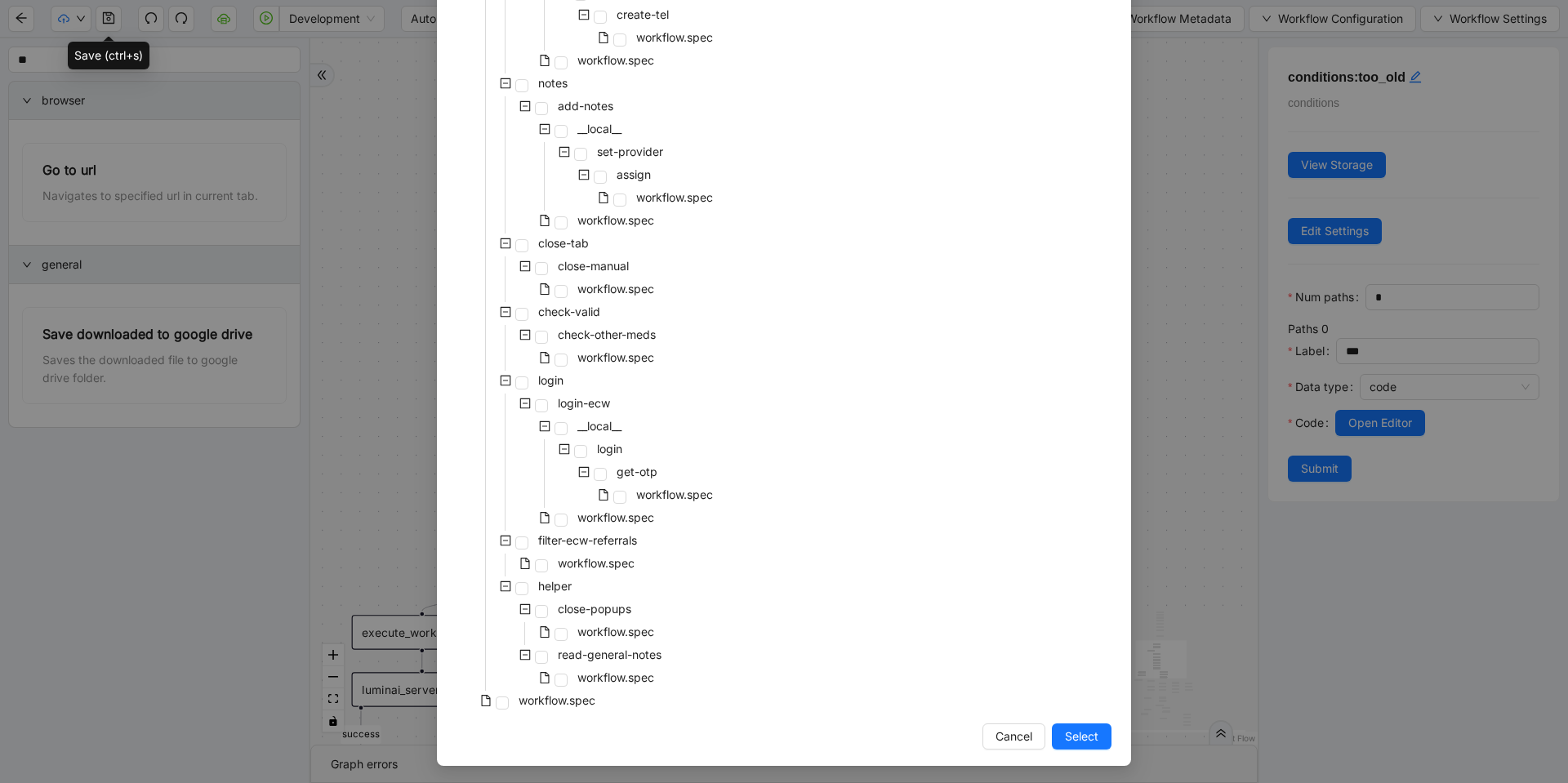
scroll to position [694, 0]
click at [1072, 741] on span "Select" at bounding box center [1082, 734] width 34 height 18
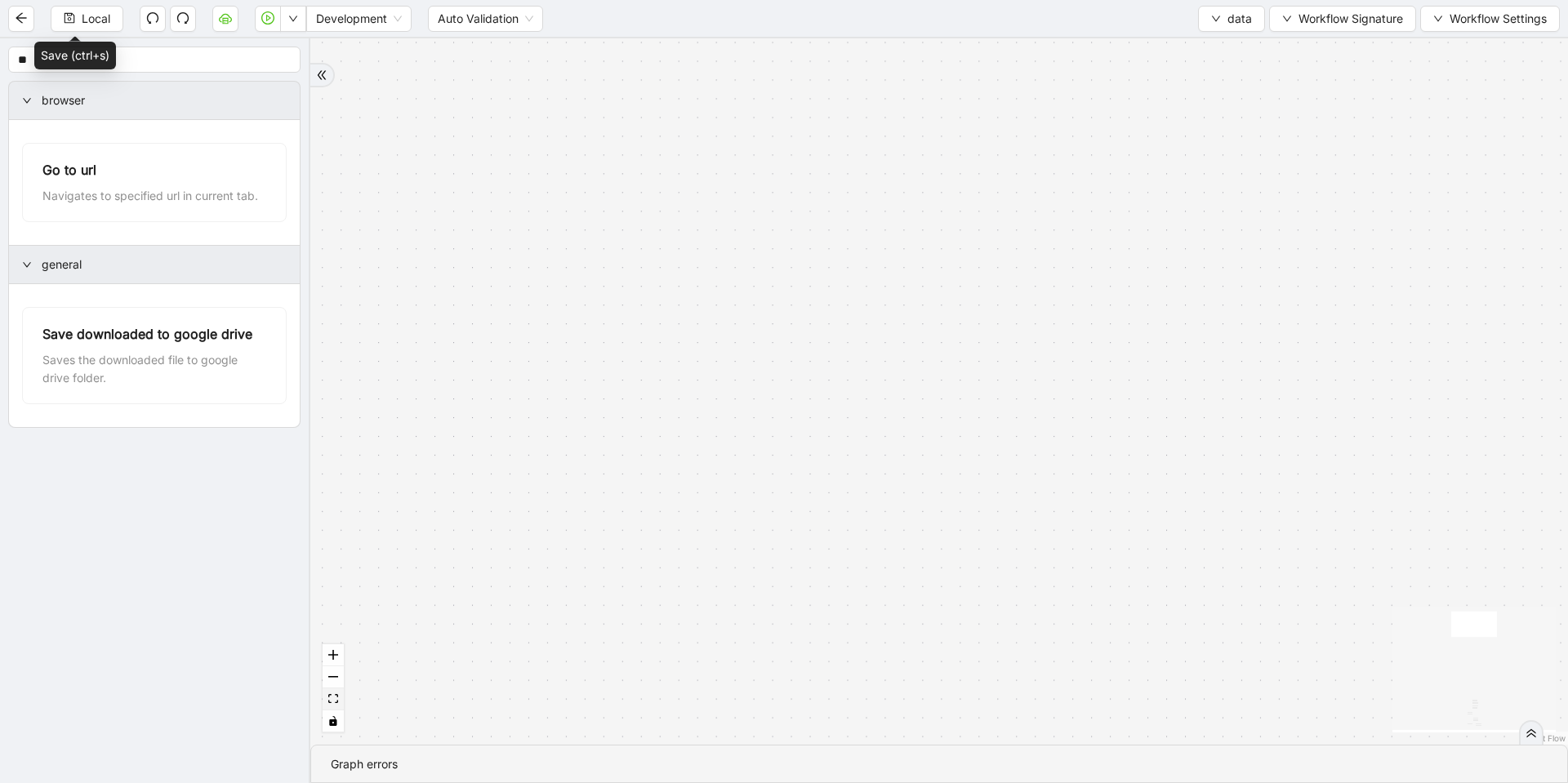
click at [330, 694] on button "fit view" at bounding box center [333, 700] width 21 height 22
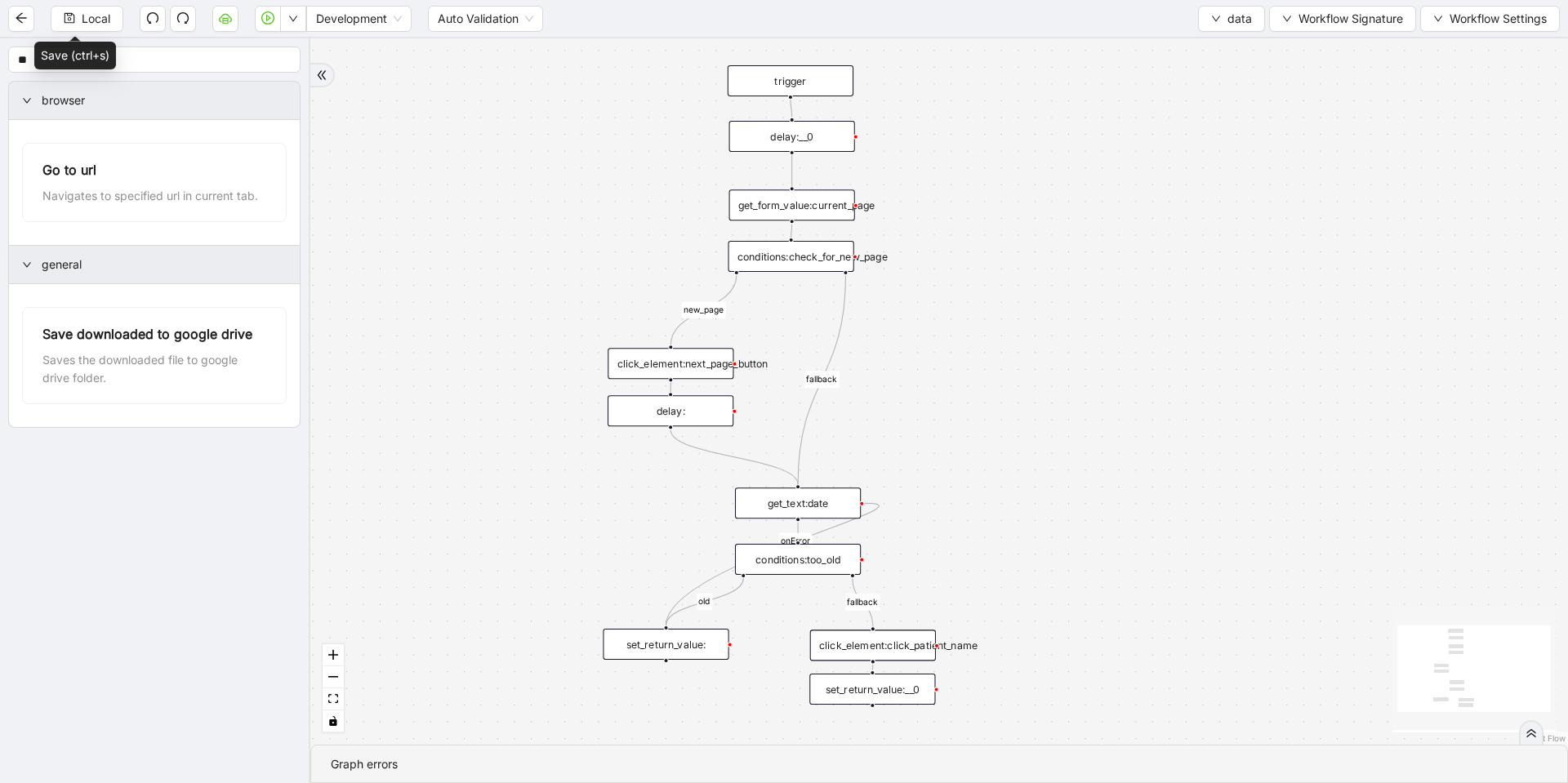
click at [820, 216] on div "get_form_value:current_page" at bounding box center [792, 205] width 126 height 31
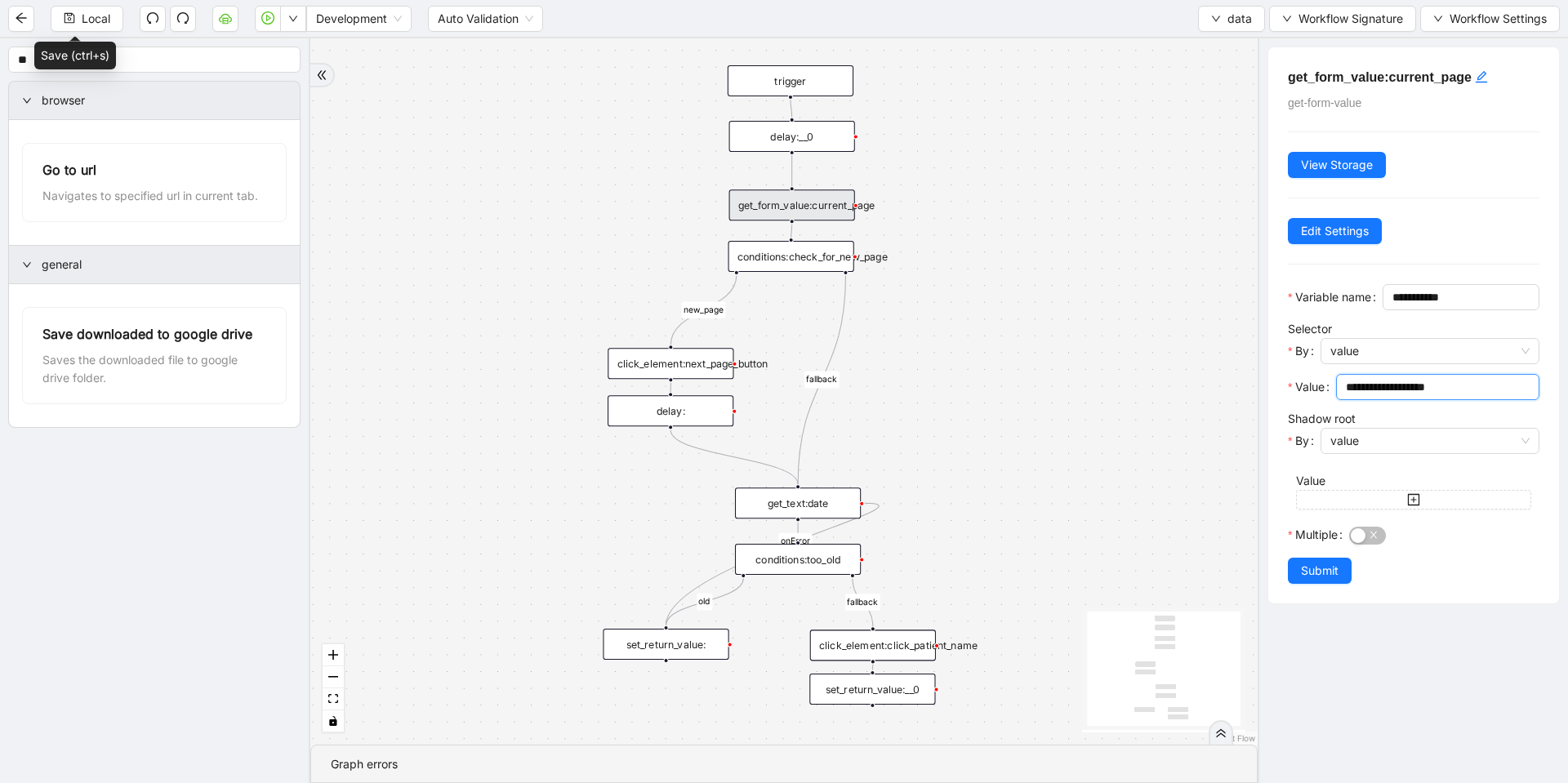
click at [1411, 396] on input "**********" at bounding box center [1437, 388] width 181 height 18
click at [824, 259] on div "conditions:check_for_new_page" at bounding box center [791, 255] width 126 height 31
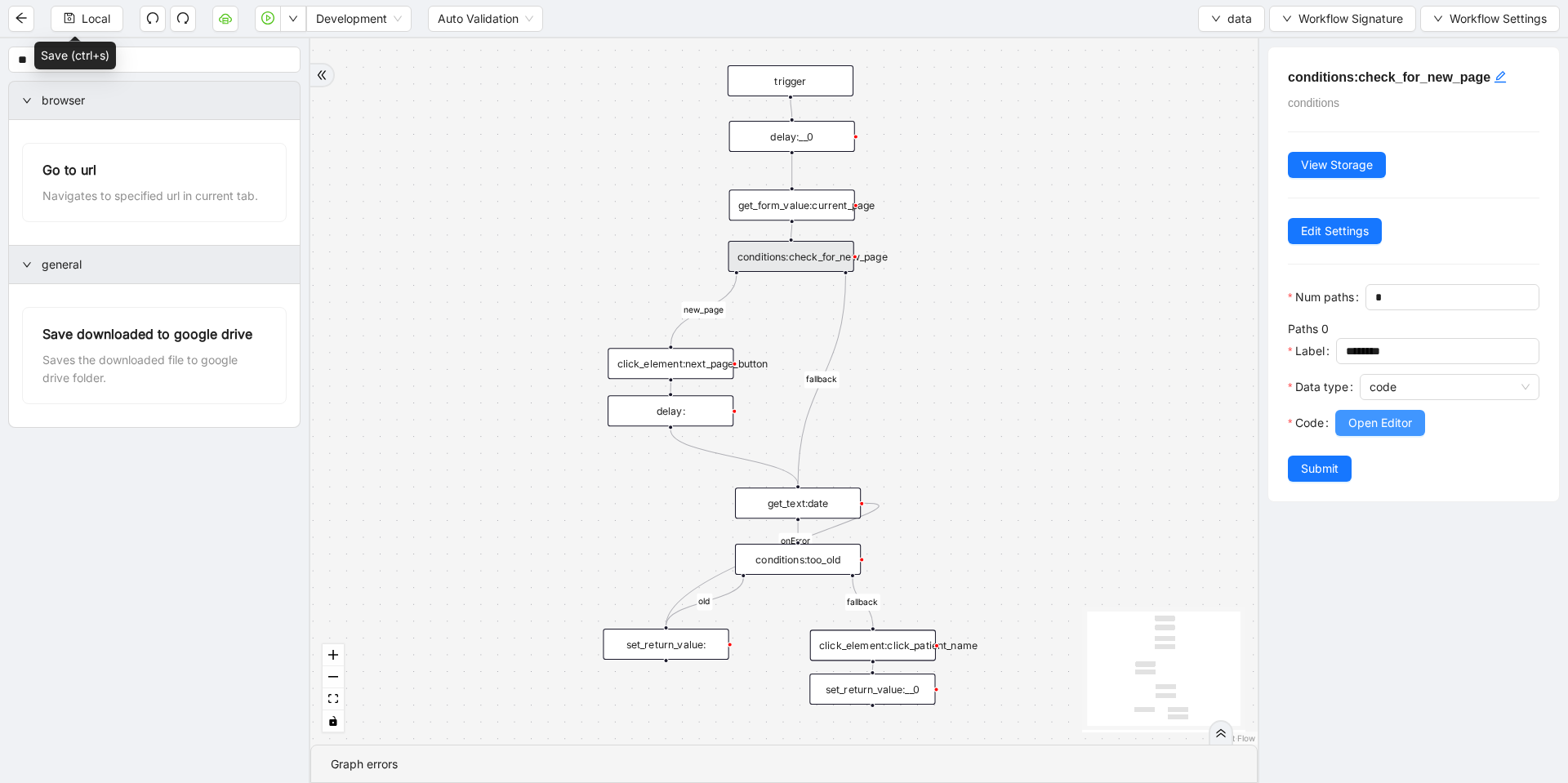
click at [1378, 432] on span "Open Editor" at bounding box center [1380, 423] width 64 height 18
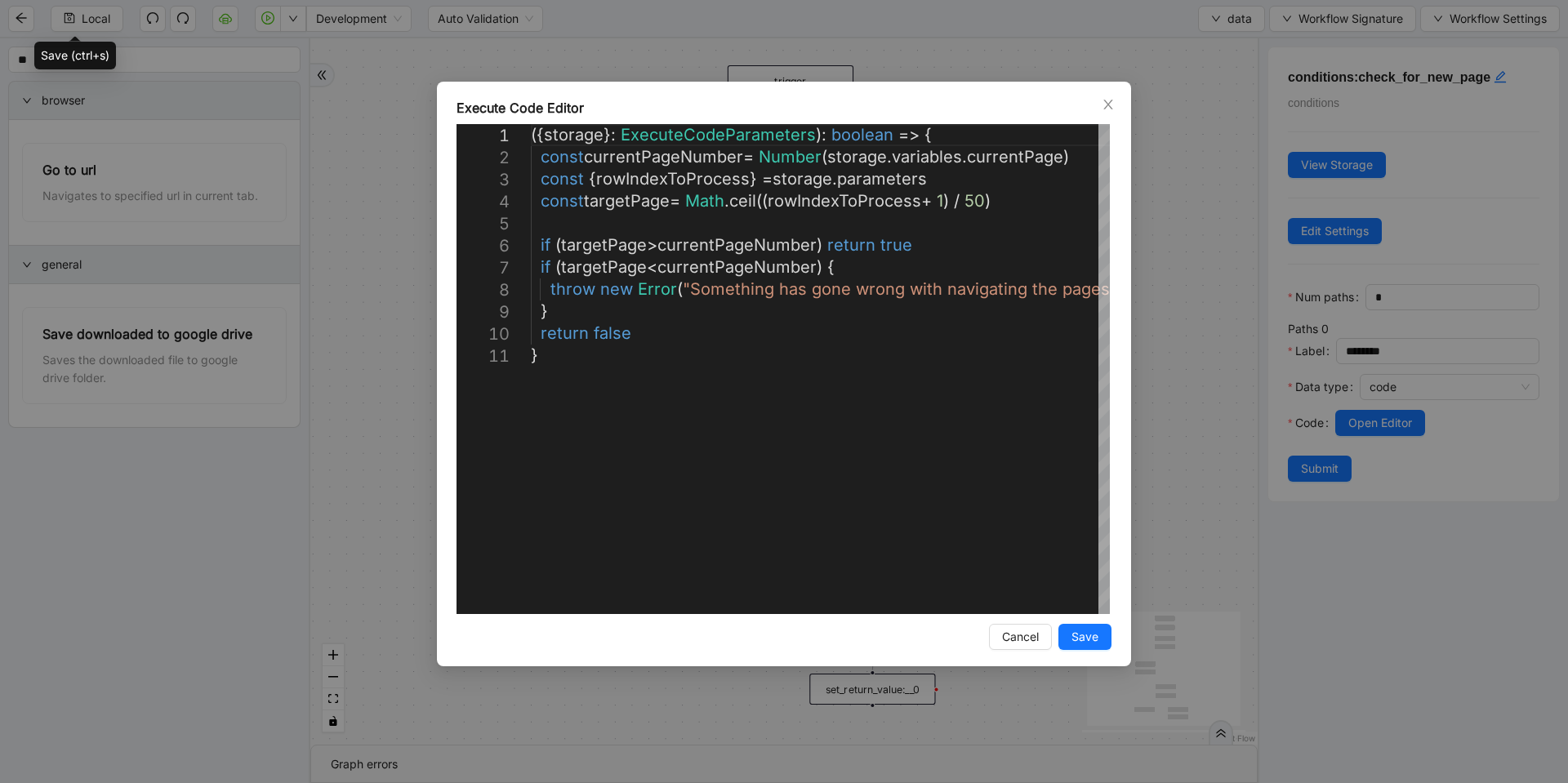
click at [1183, 298] on div "**********" at bounding box center [784, 392] width 1568 height 783
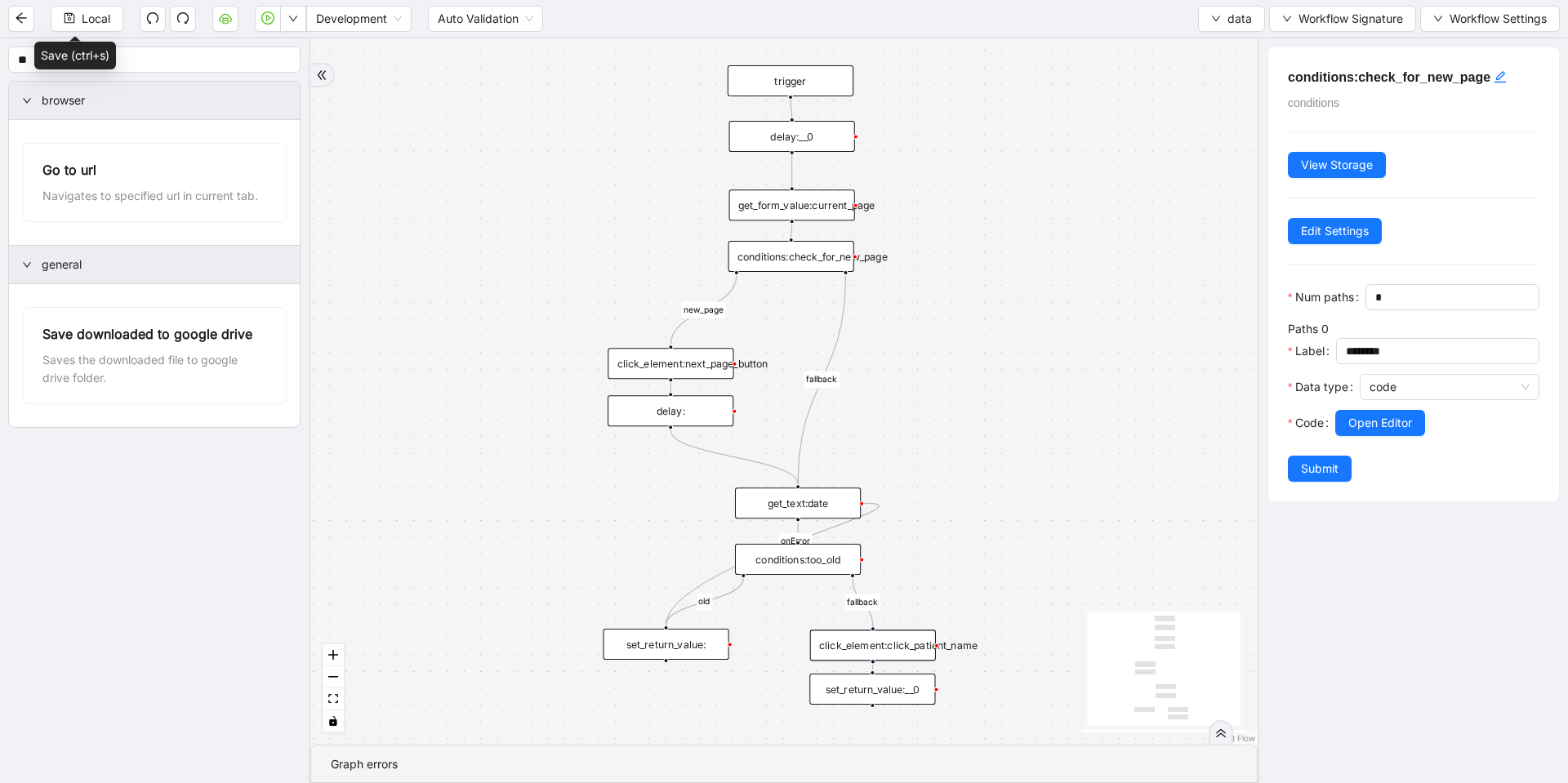
click at [693, 369] on div "click_element:next_page_button" at bounding box center [671, 363] width 126 height 31
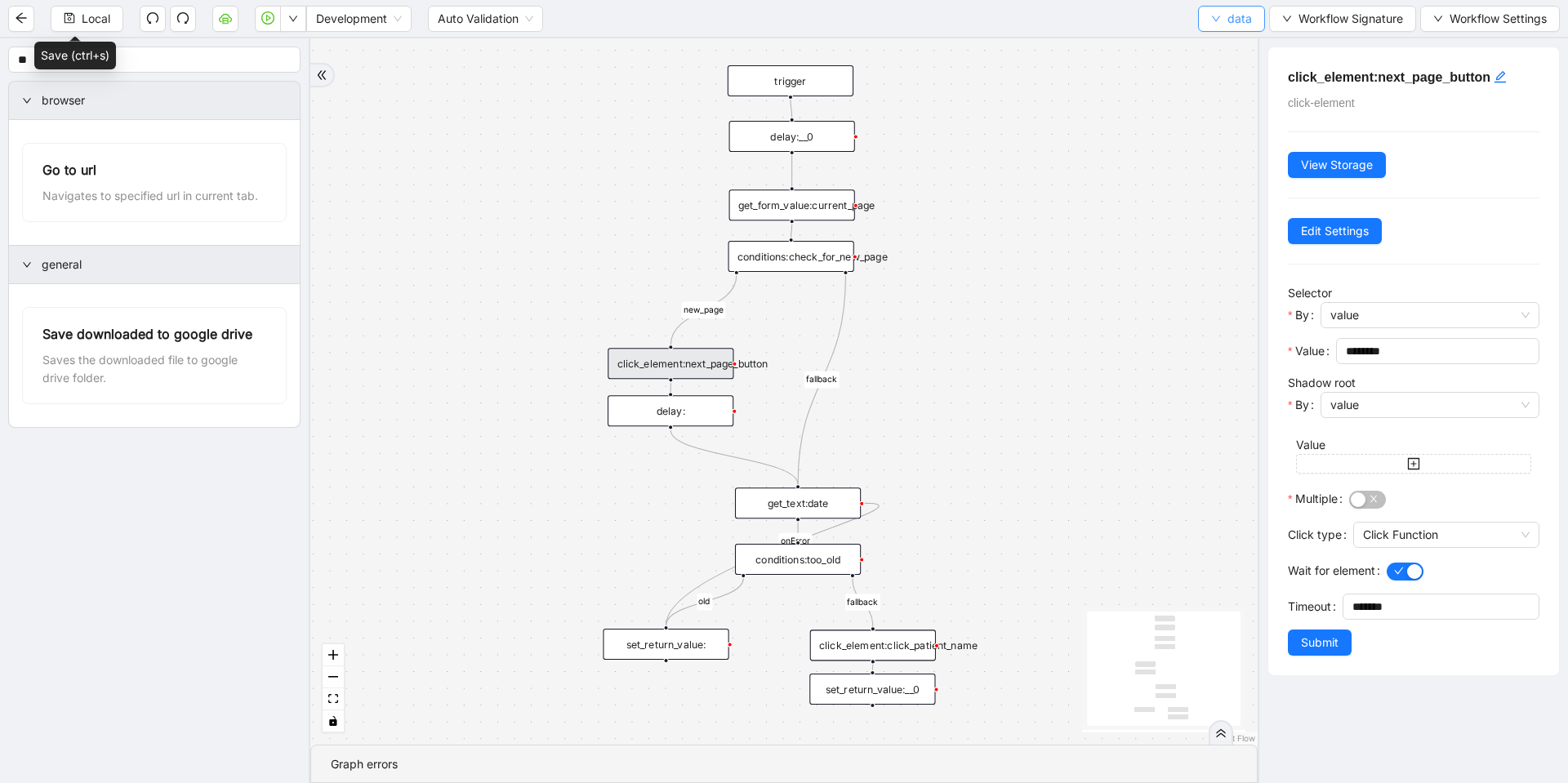
click at [1224, 17] on button "data" at bounding box center [1231, 19] width 67 height 26
click at [1213, 47] on span "Select" at bounding box center [1231, 51] width 44 height 18
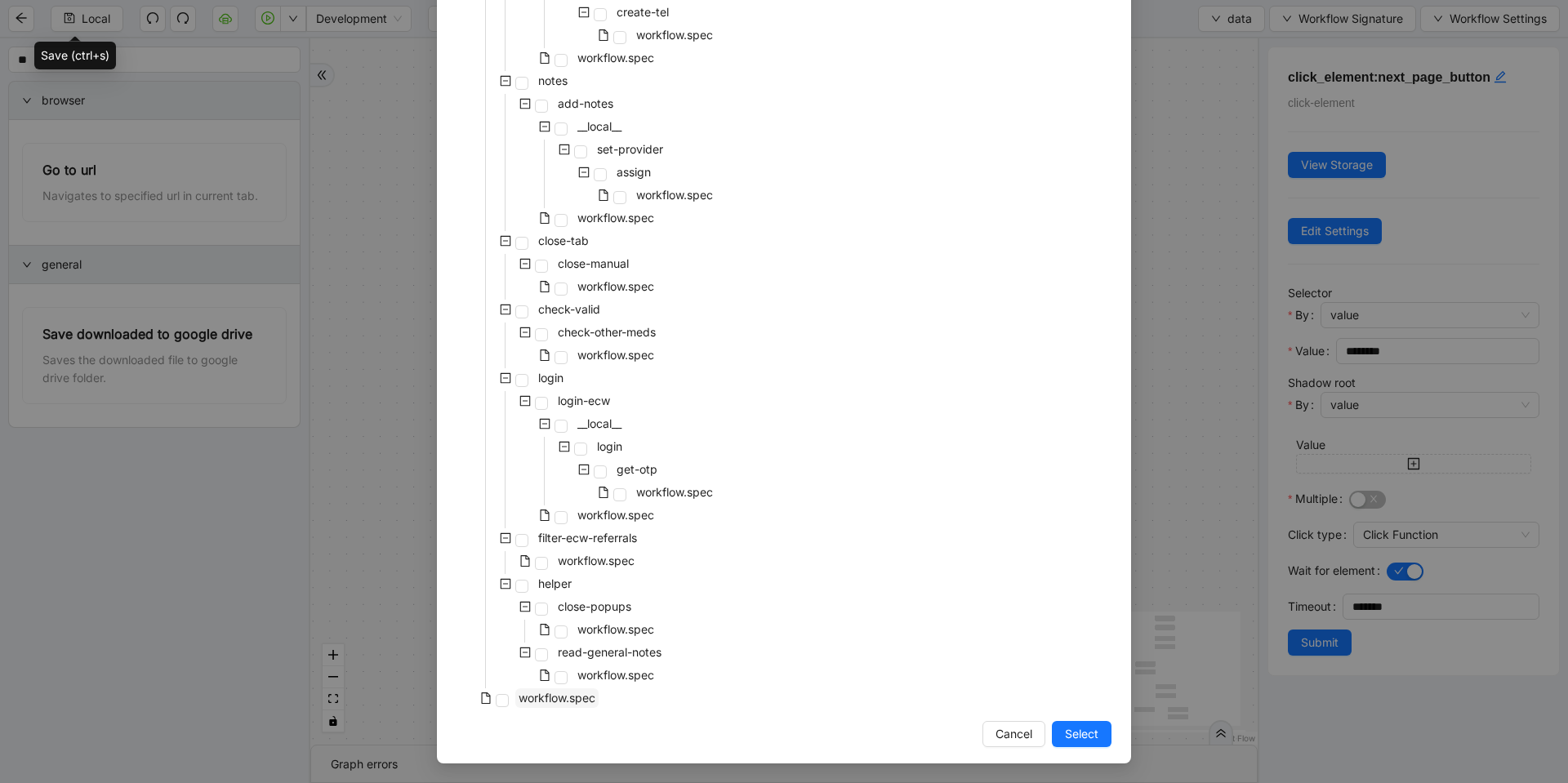
click at [565, 701] on span "workflow.spec" at bounding box center [556, 698] width 77 height 14
click at [1083, 739] on span "Select" at bounding box center [1082, 734] width 34 height 18
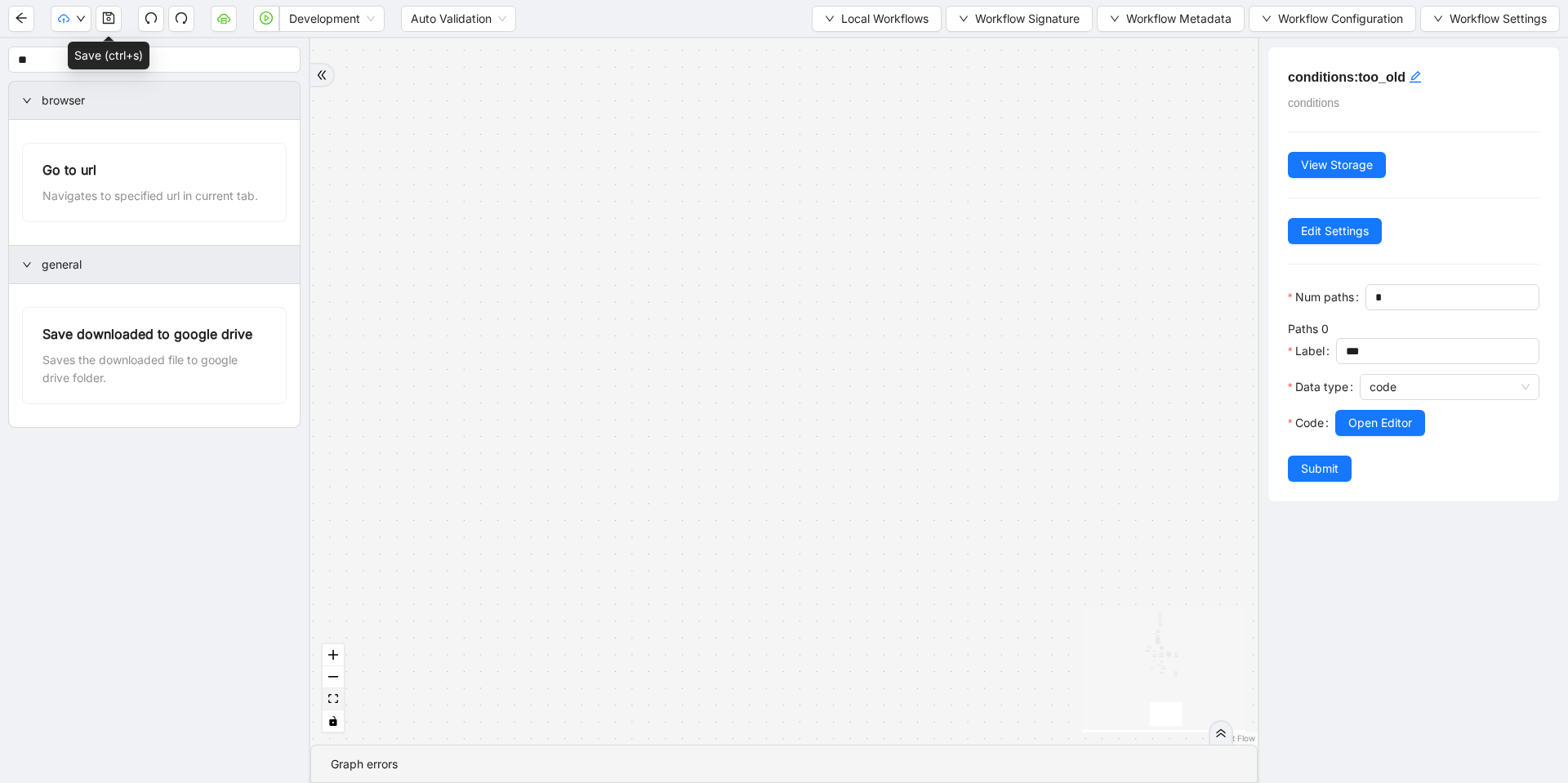
click at [337, 700] on icon "fit view" at bounding box center [333, 699] width 10 height 9
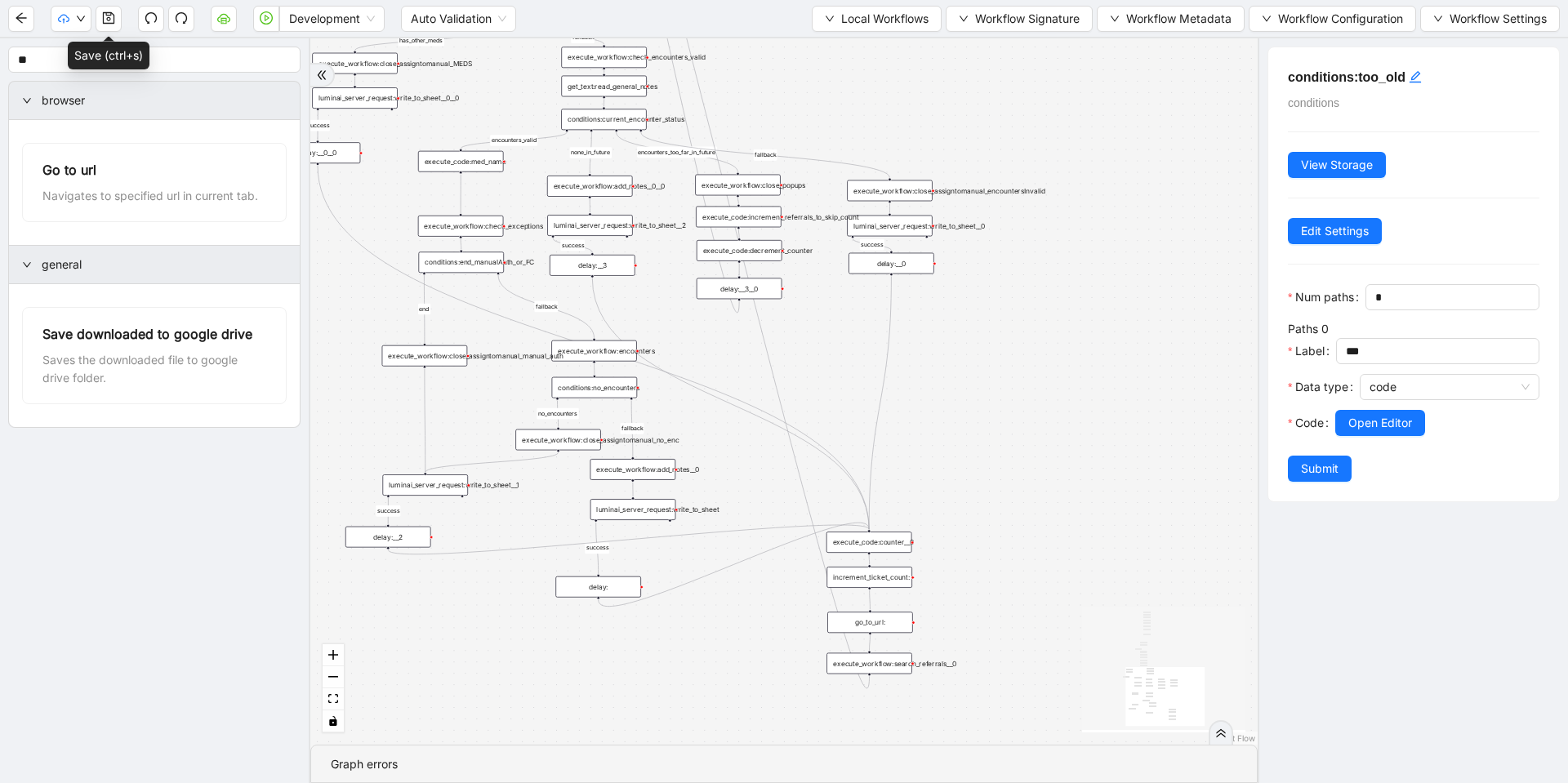
click at [884, 546] on div "execute_code:counter__0" at bounding box center [869, 542] width 85 height 21
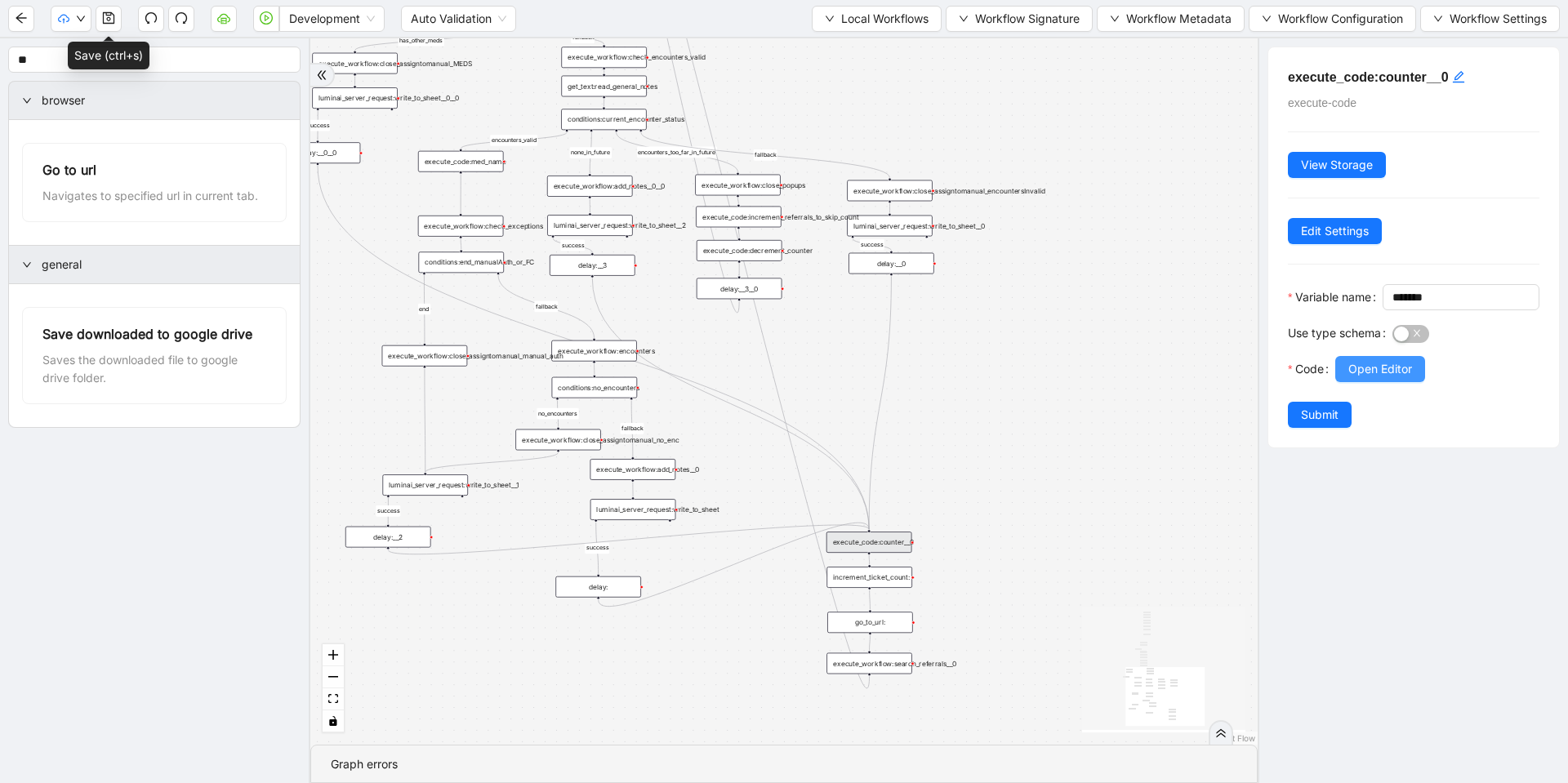
click at [1391, 379] on span "Open Editor" at bounding box center [1380, 370] width 64 height 18
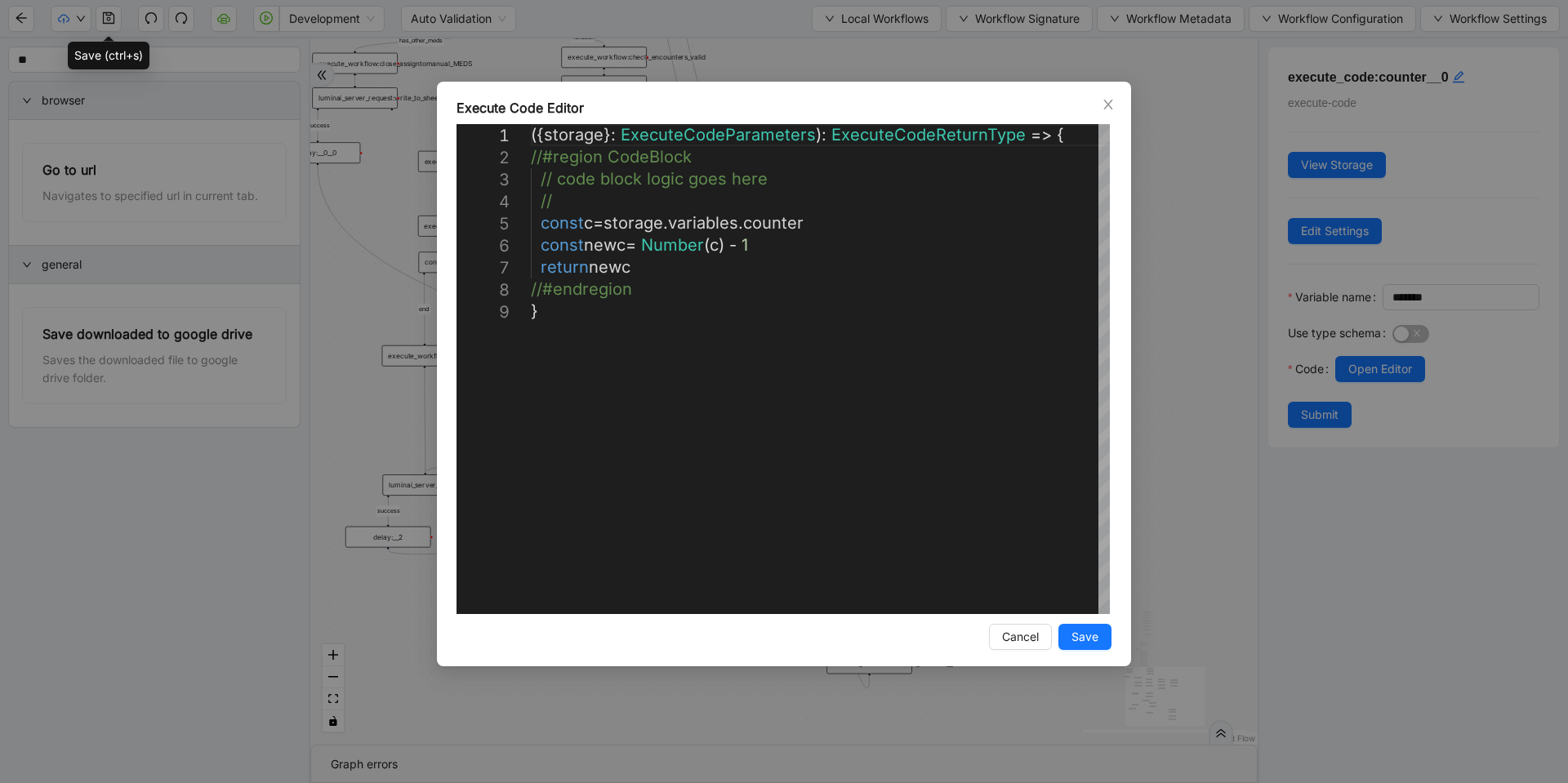
click at [1173, 342] on div "**********" at bounding box center [784, 392] width 1568 height 783
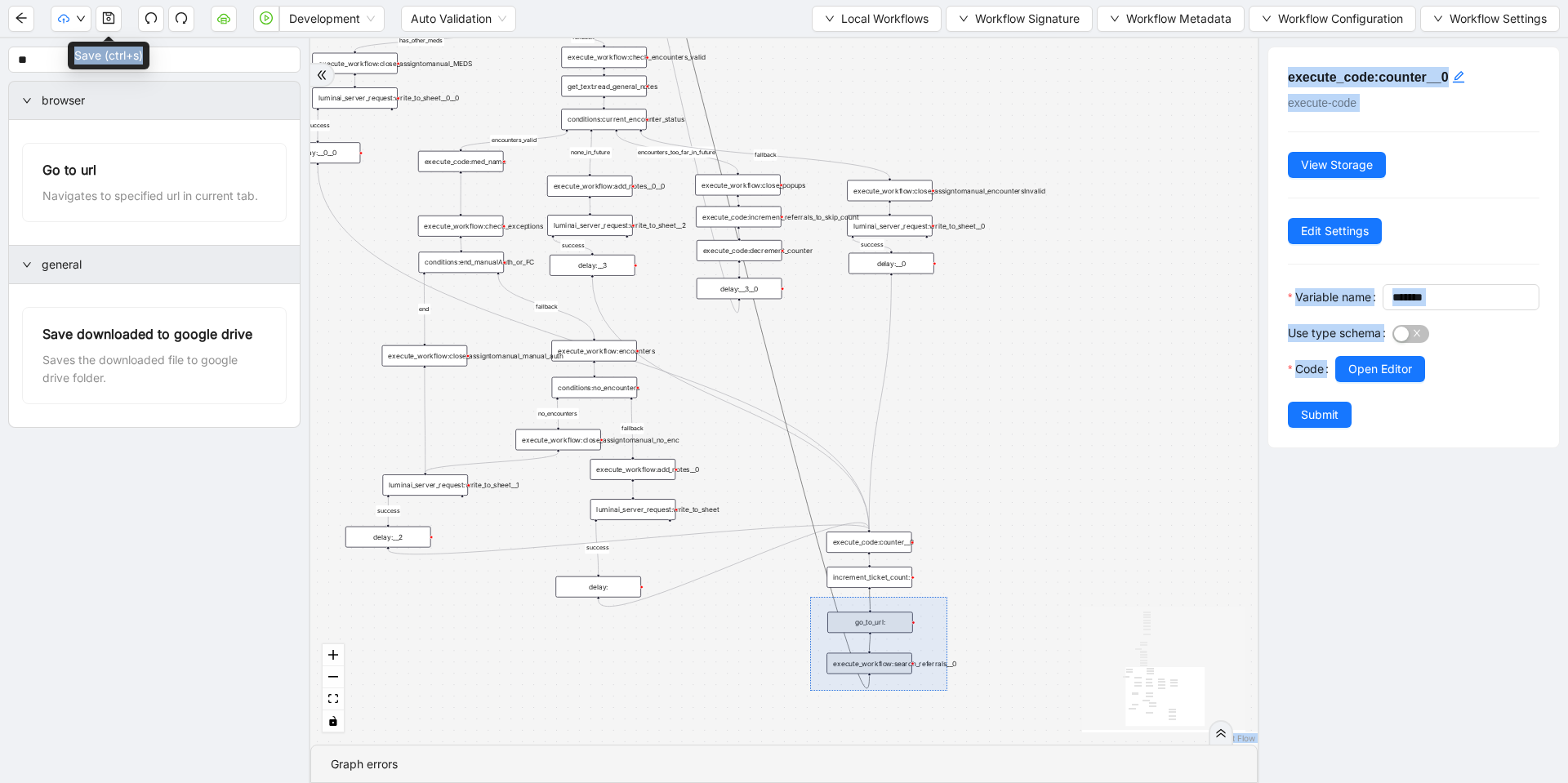
drag, startPoint x: 810, startPoint y: 597, endPoint x: 948, endPoint y: 691, distance: 167.0
click at [948, 691] on div "fallback success success fallback no_encounters end success success success old…" at bounding box center [784, 392] width 948 height 706
click at [972, 512] on div "fallback success success fallback no_encounters end success success success old…" at bounding box center [784, 392] width 948 height 706
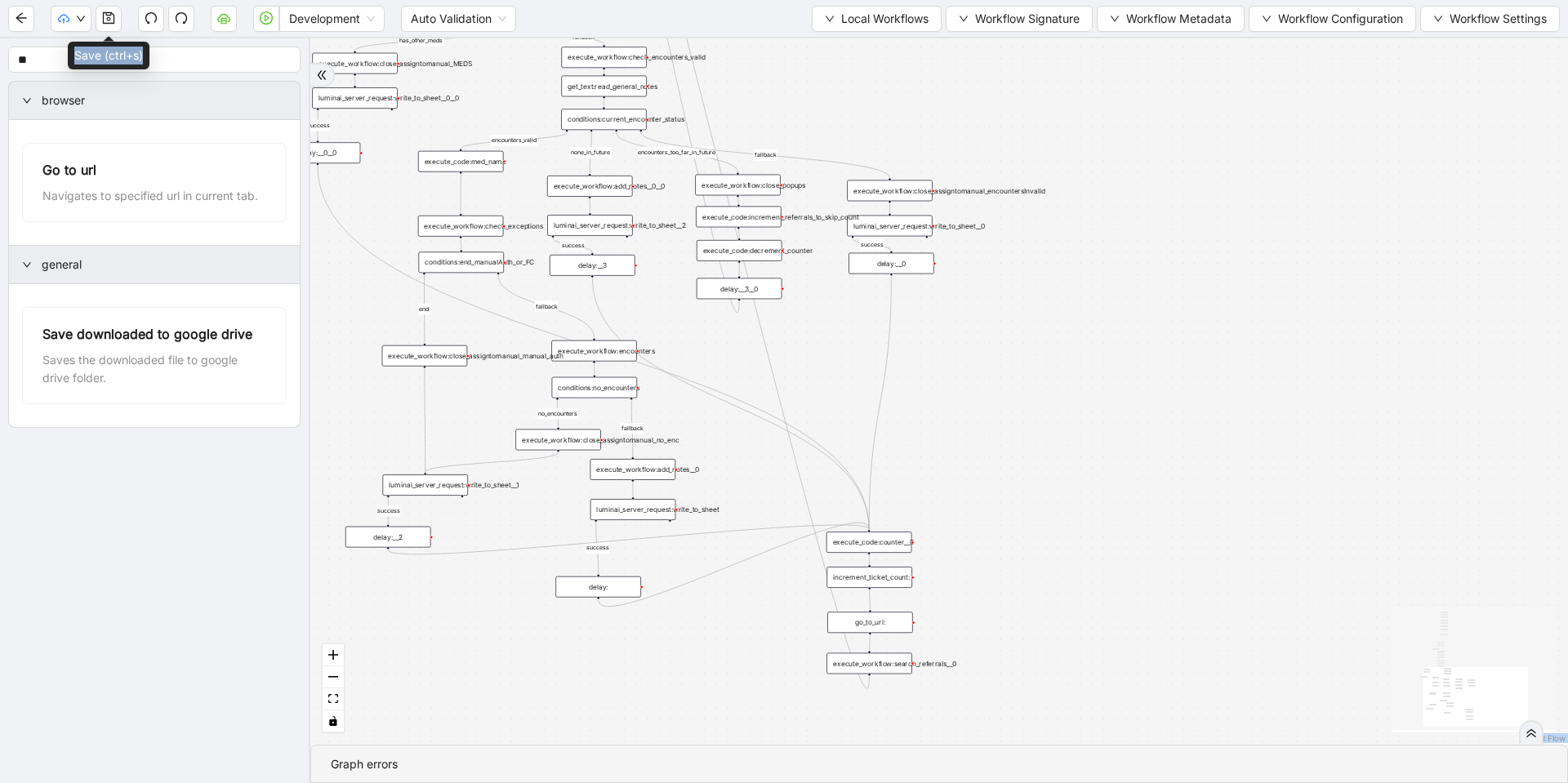
click at [880, 543] on div "execute_code:counter__0" at bounding box center [869, 542] width 85 height 21
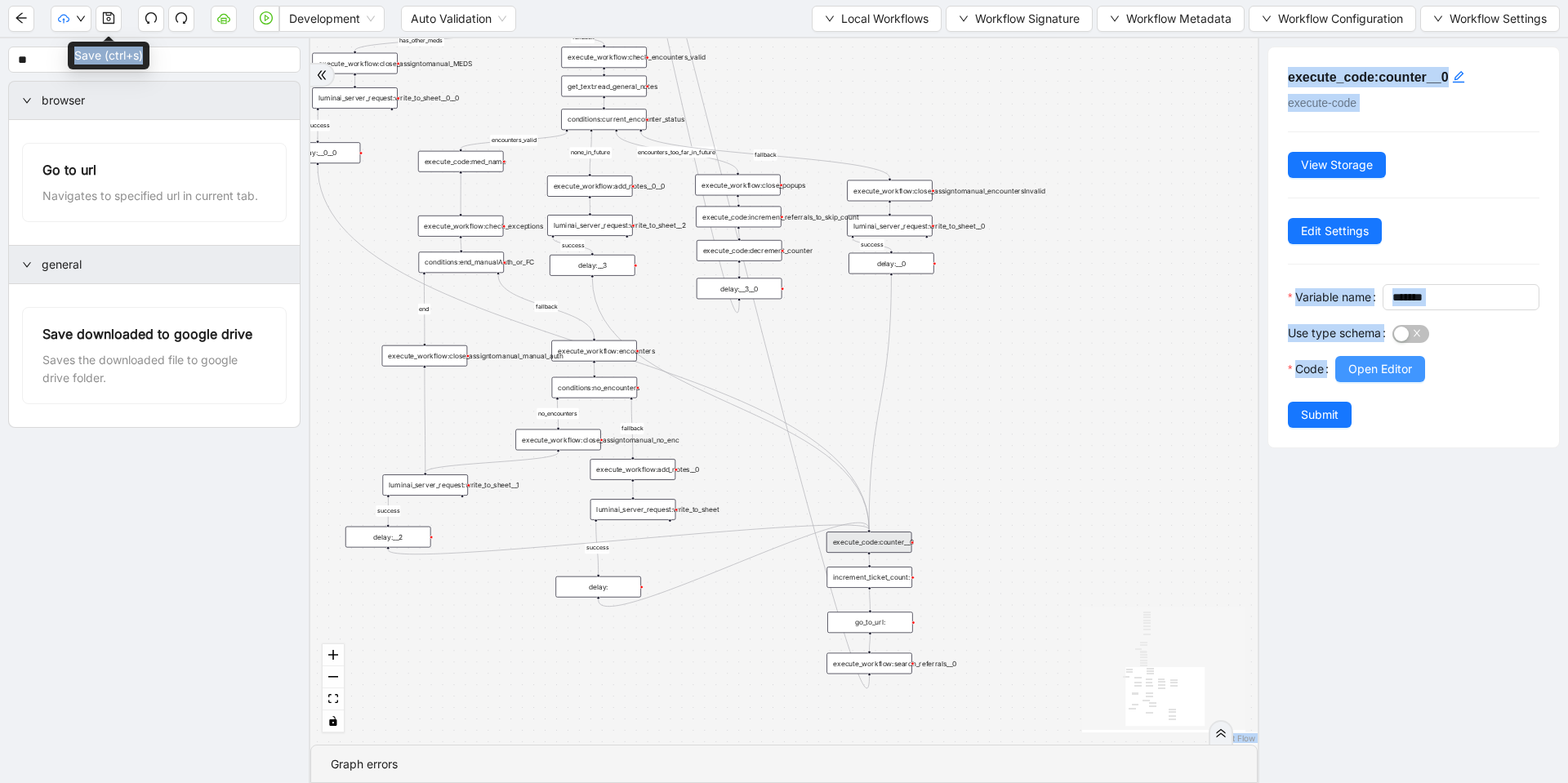
click at [1382, 379] on span "Open Editor" at bounding box center [1380, 370] width 64 height 18
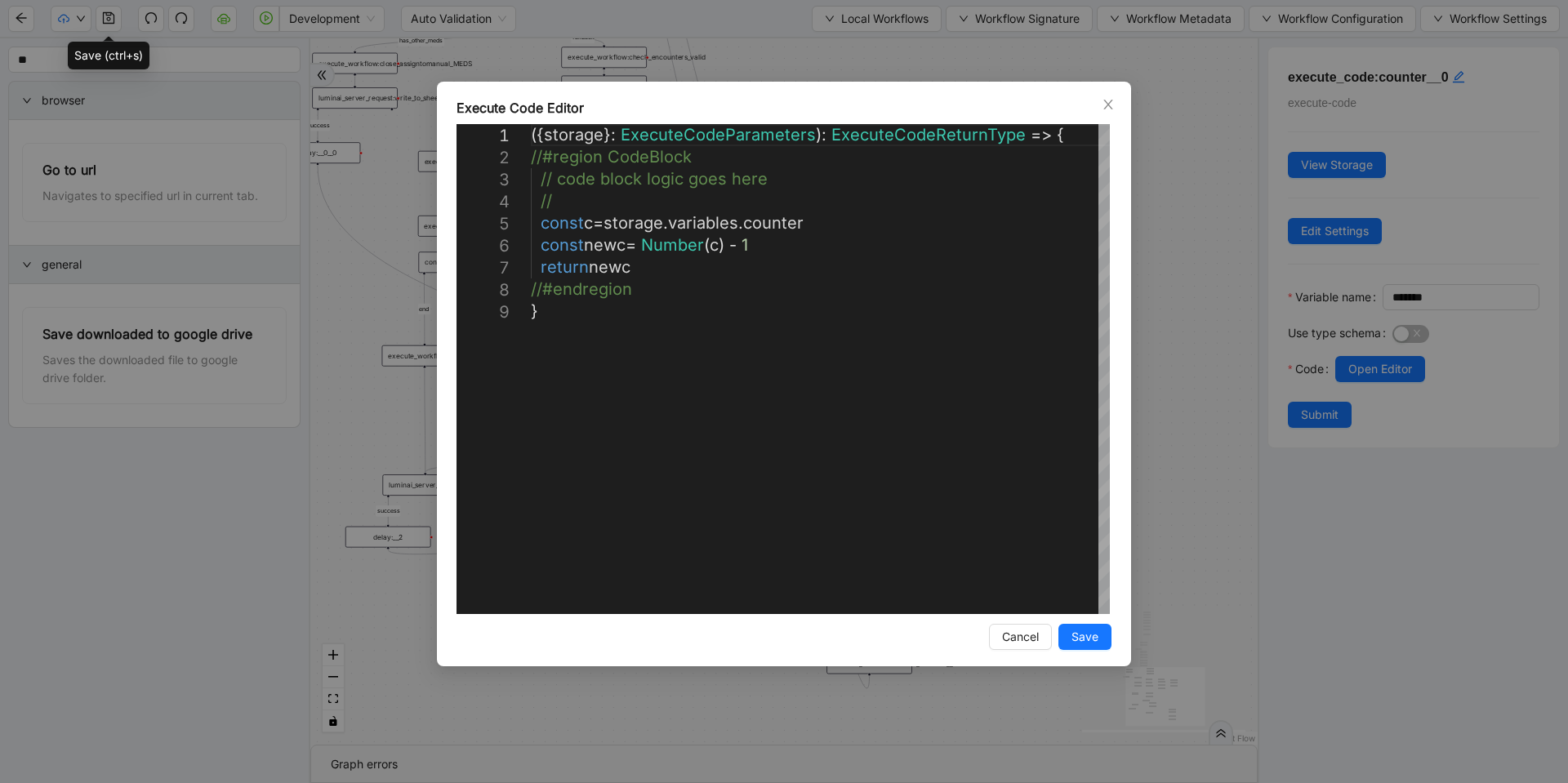
click at [1204, 337] on div "**********" at bounding box center [784, 392] width 1568 height 783
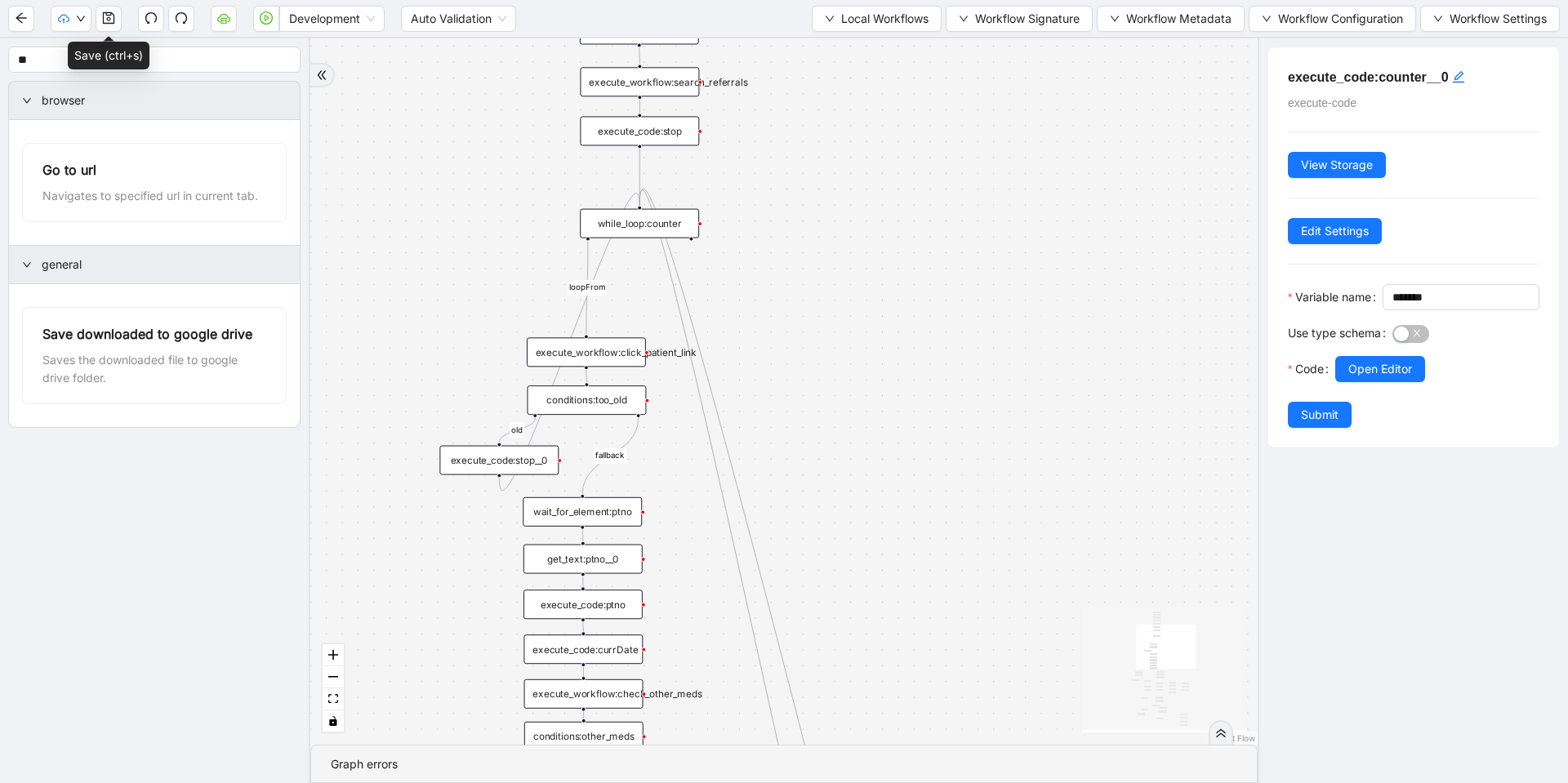
click at [669, 232] on div "while_loop:counter" at bounding box center [640, 224] width 119 height 30
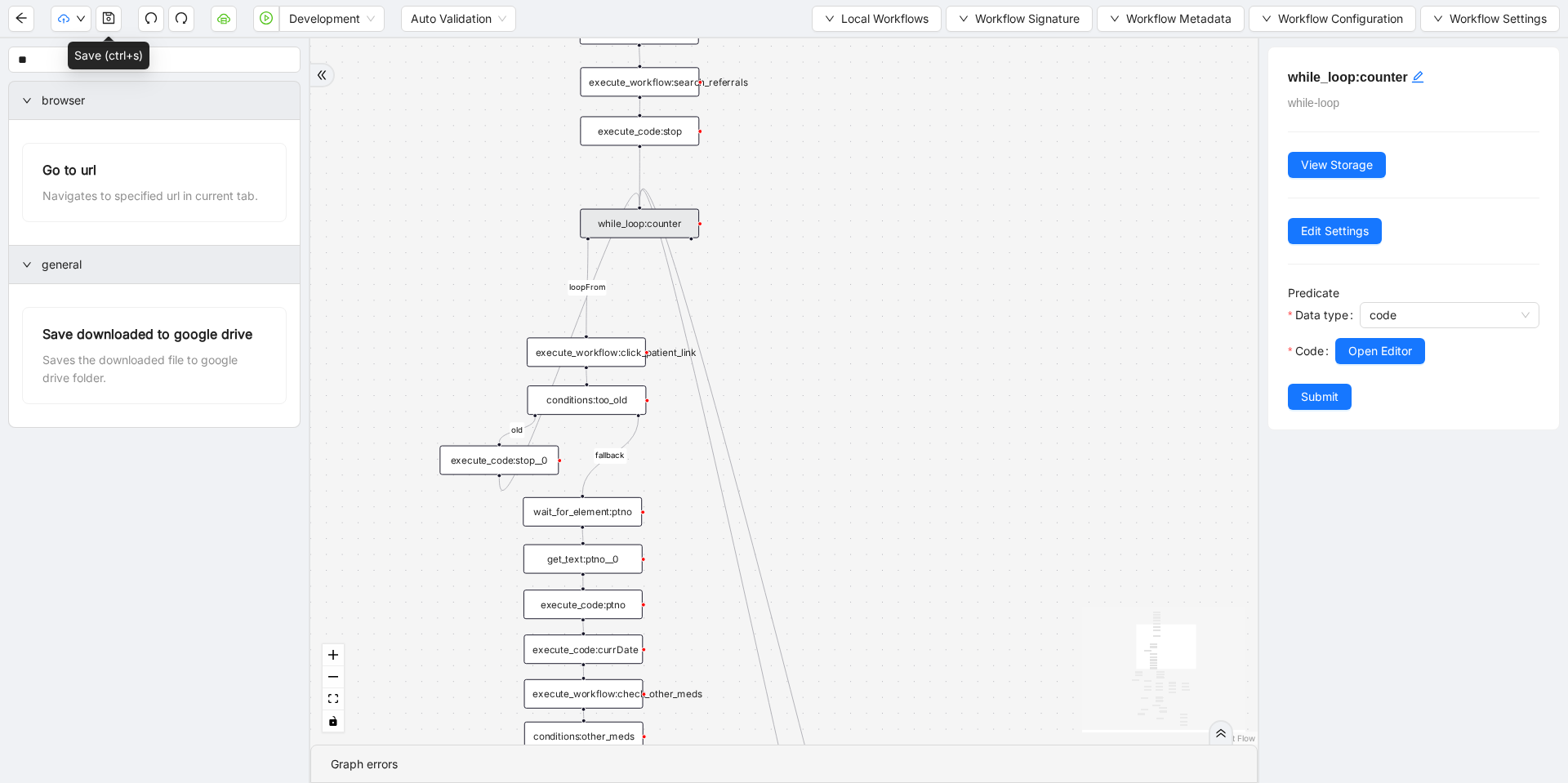
click at [1386, 337] on div at bounding box center [1450, 333] width 180 height 10
click at [1381, 349] on span "Open Editor" at bounding box center [1380, 351] width 64 height 18
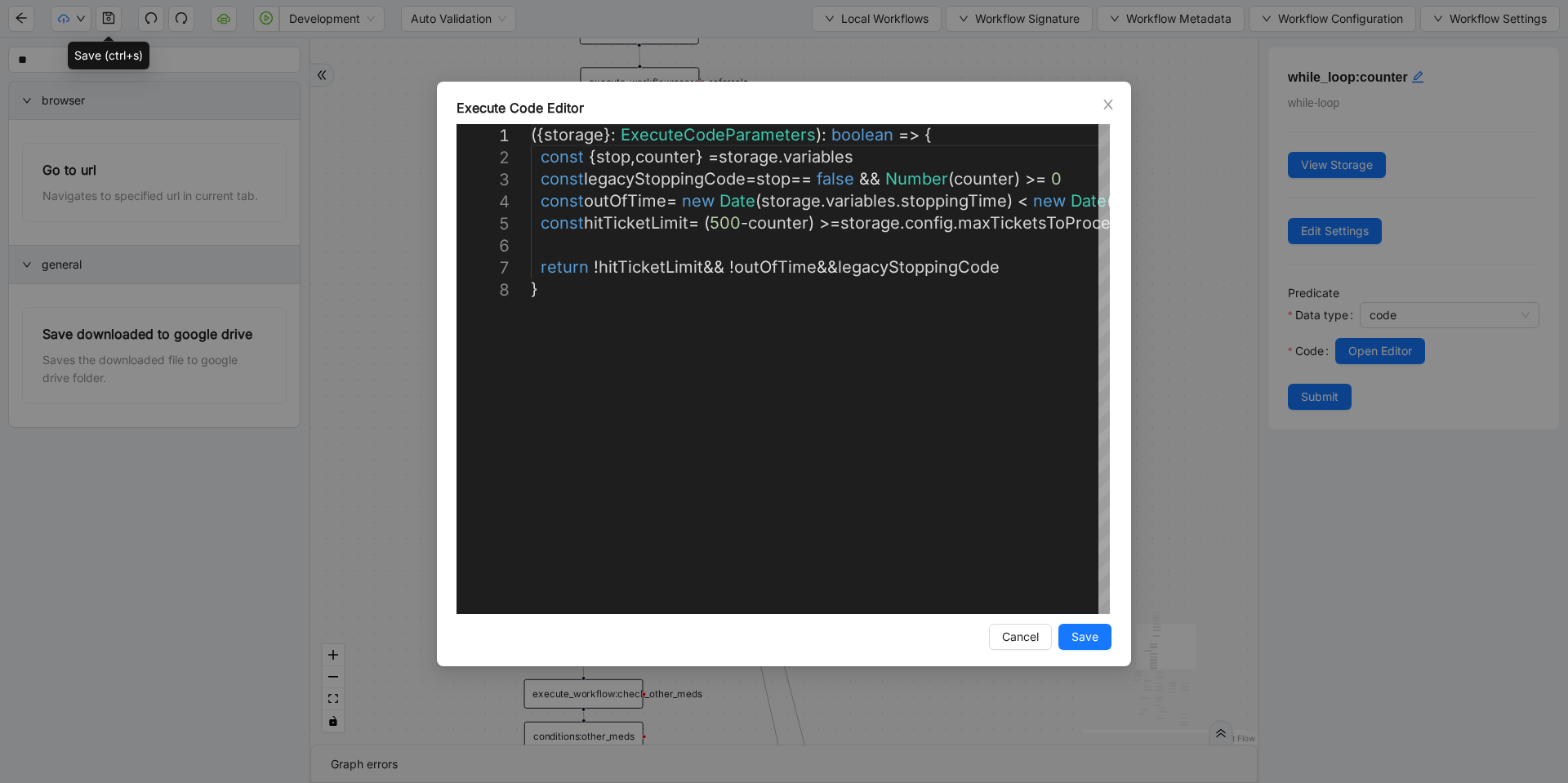
click at [1230, 341] on div "**********" at bounding box center [784, 392] width 1568 height 783
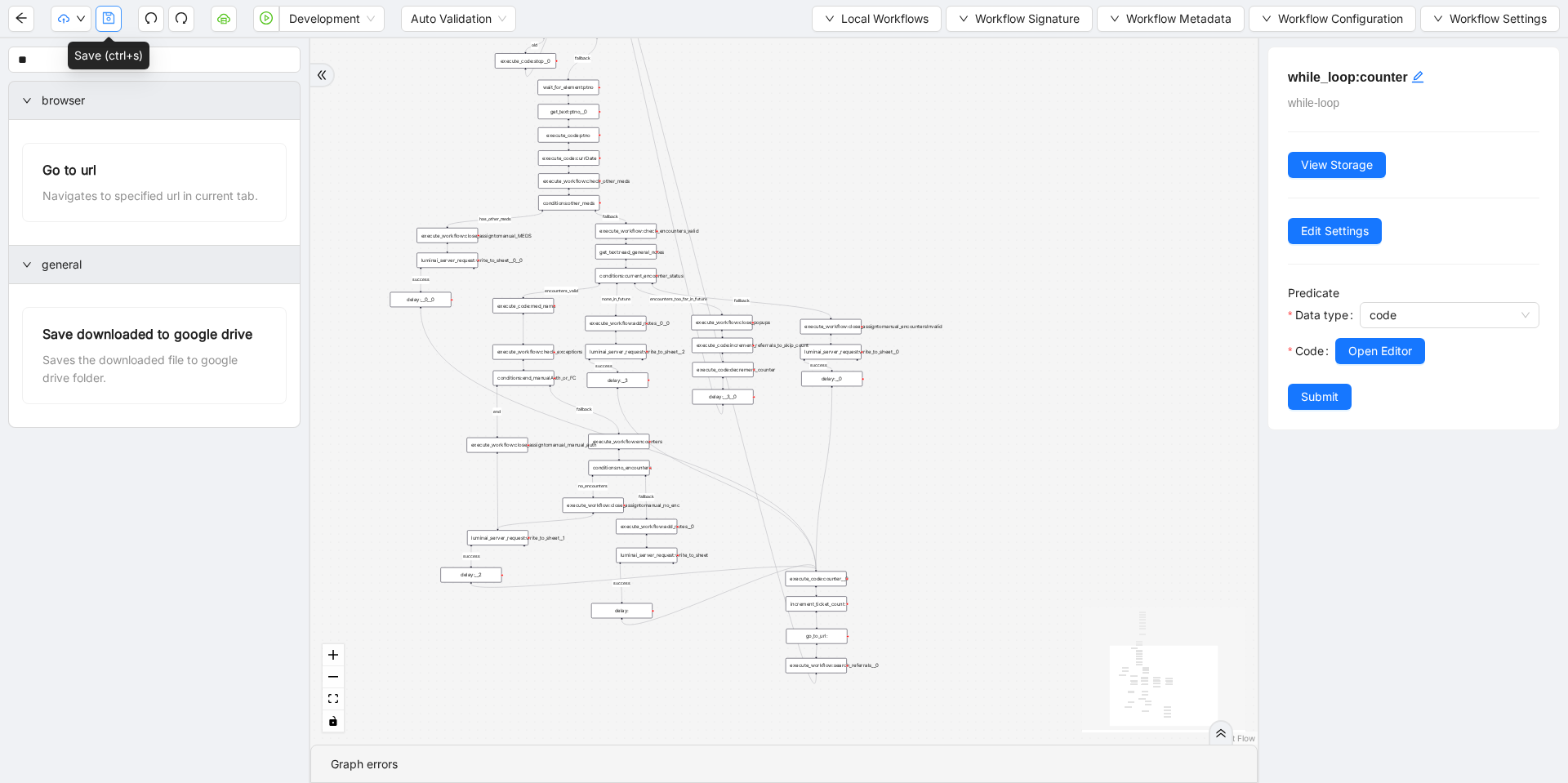
click at [107, 24] on icon "save" at bounding box center [109, 18] width 12 height 12
click at [305, 20] on span "Development" at bounding box center [332, 19] width 85 height 25
click at [316, 79] on div "Production" at bounding box center [332, 78] width 79 height 18
click at [217, 8] on button "button" at bounding box center [224, 19] width 26 height 26
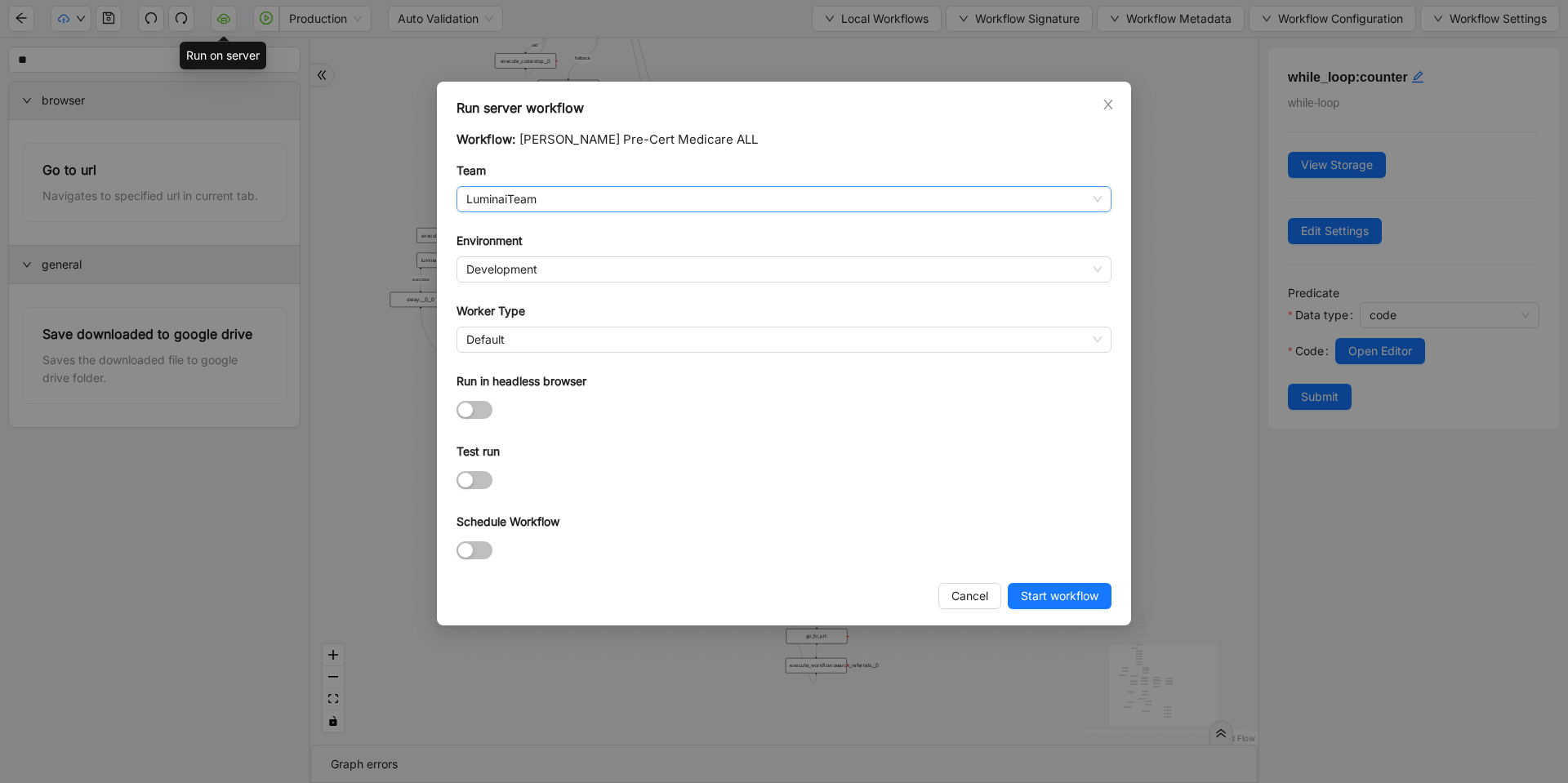
click at [529, 203] on span "LuminaiTeam" at bounding box center [784, 199] width 636 height 25
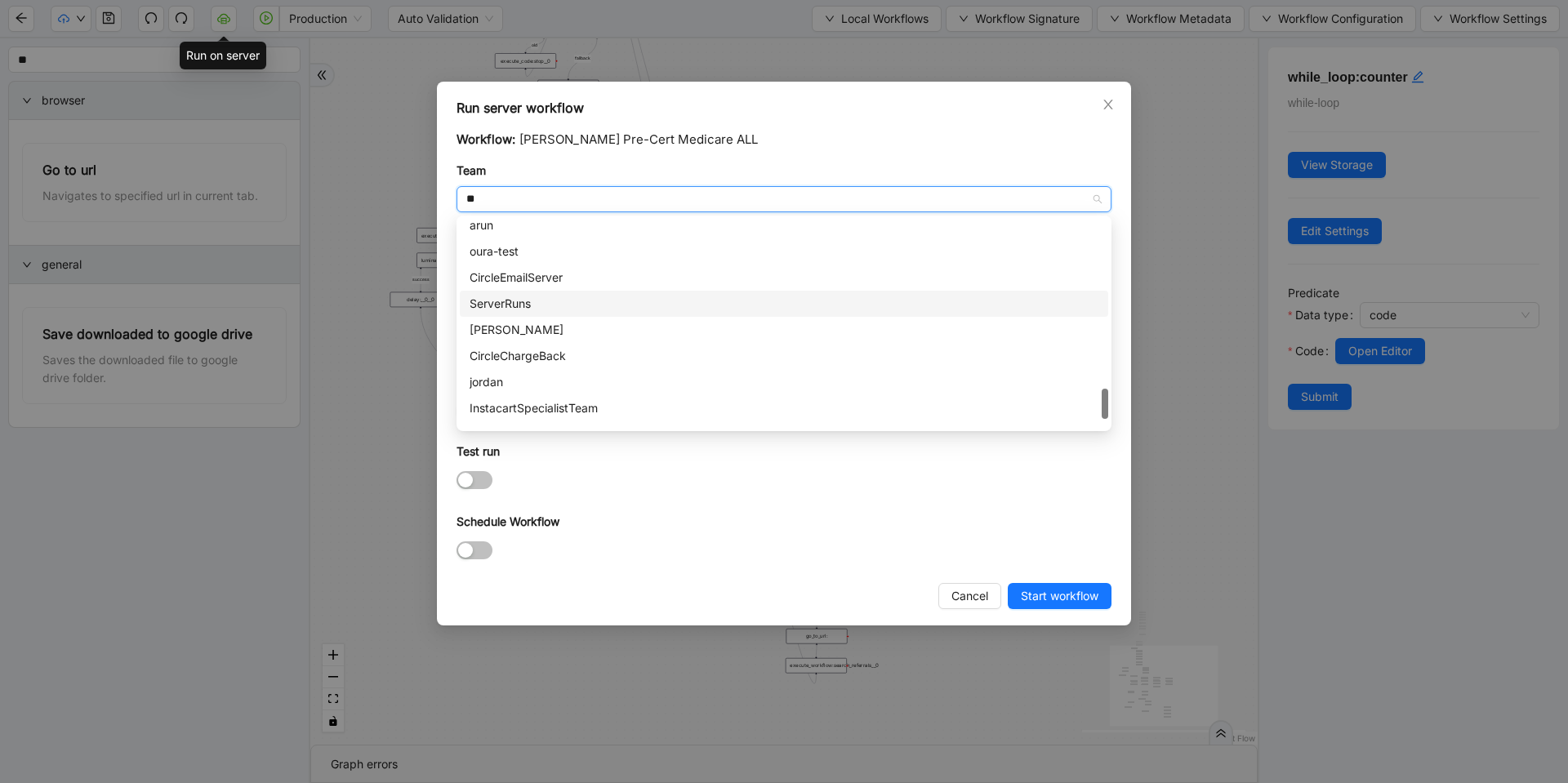
scroll to position [0, 0]
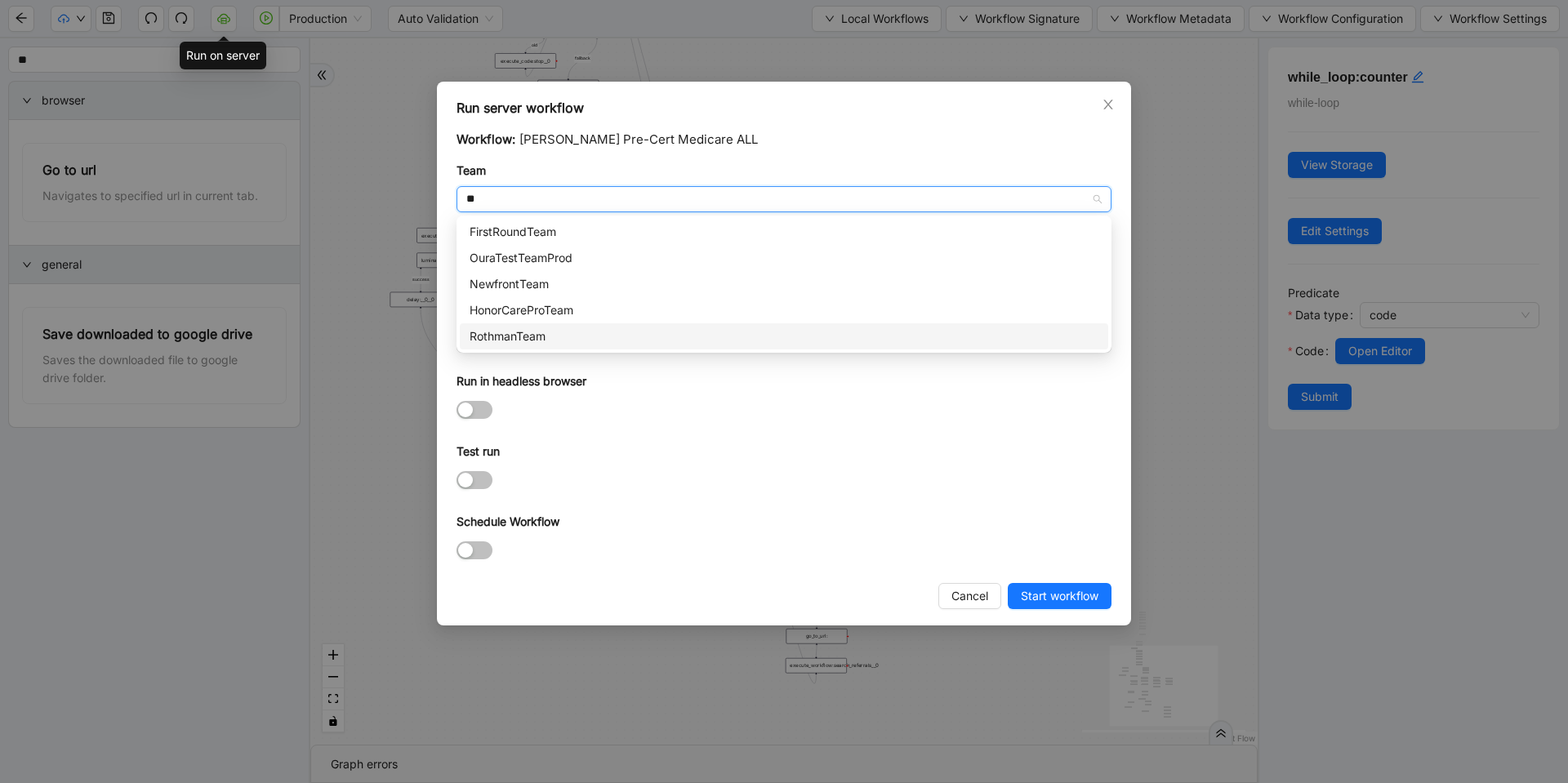
type input "***"
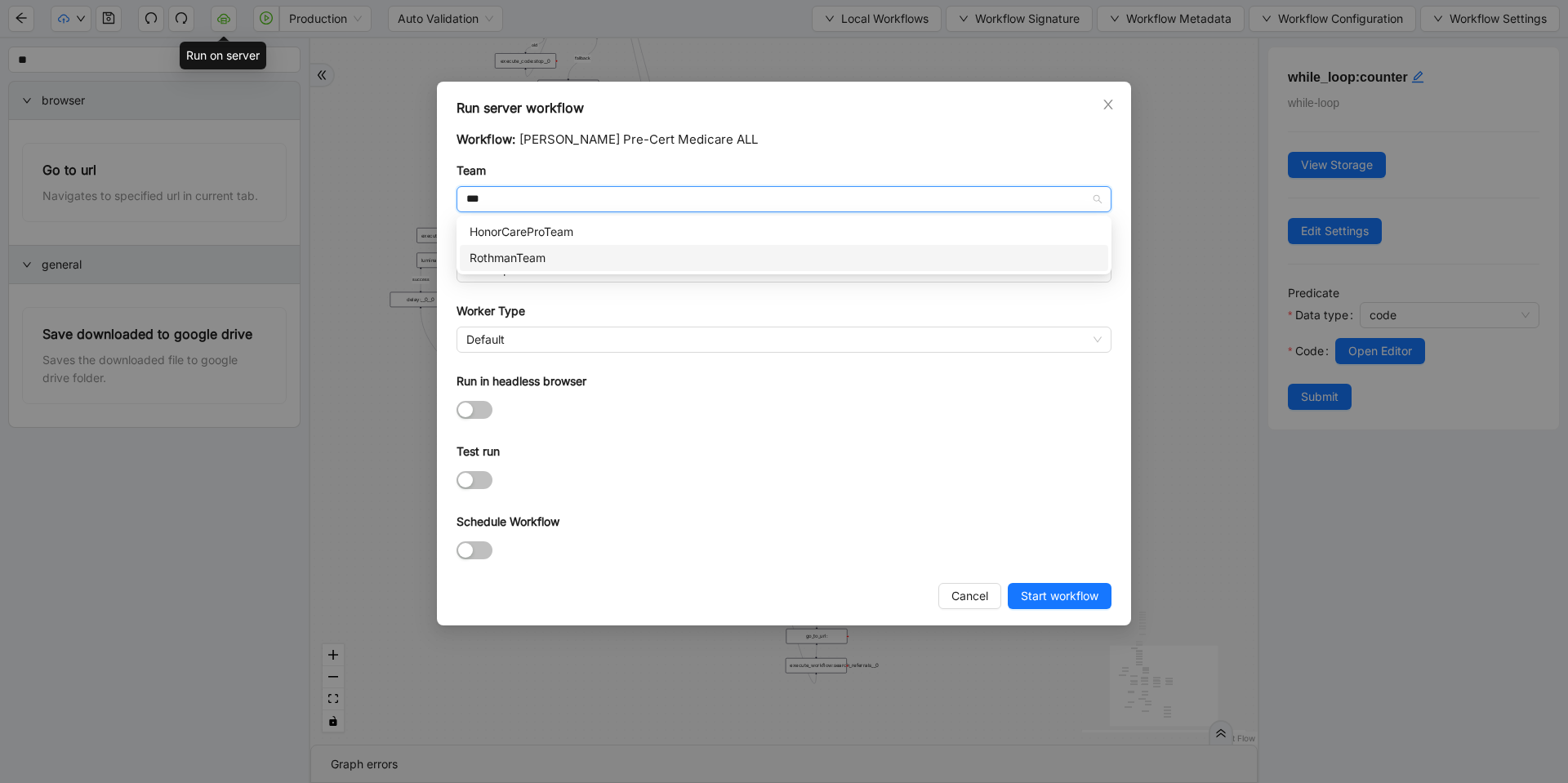
click at [574, 250] on div "RothmanTeam" at bounding box center [784, 258] width 629 height 18
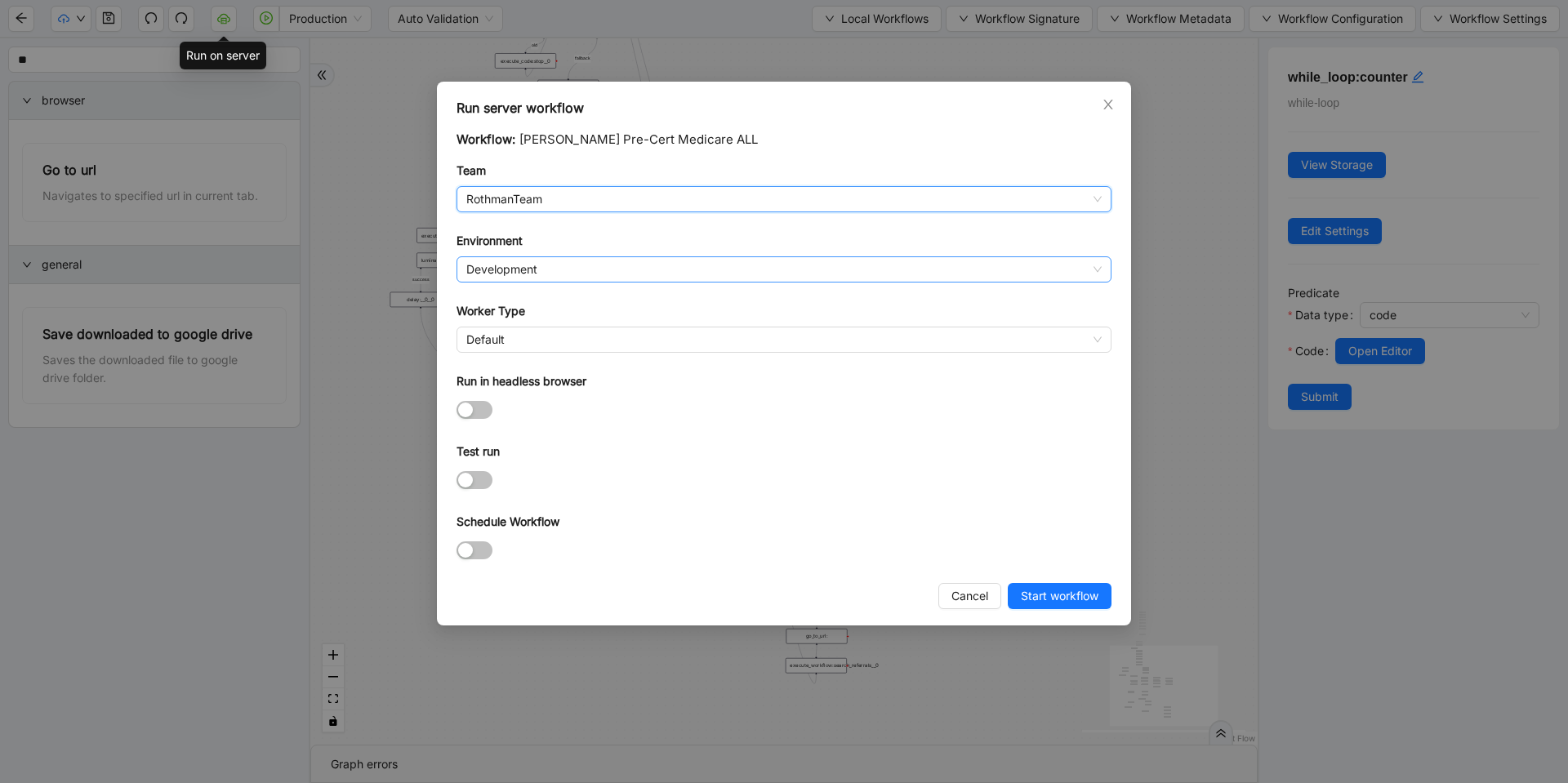
click at [566, 264] on span "Development" at bounding box center [784, 269] width 636 height 25
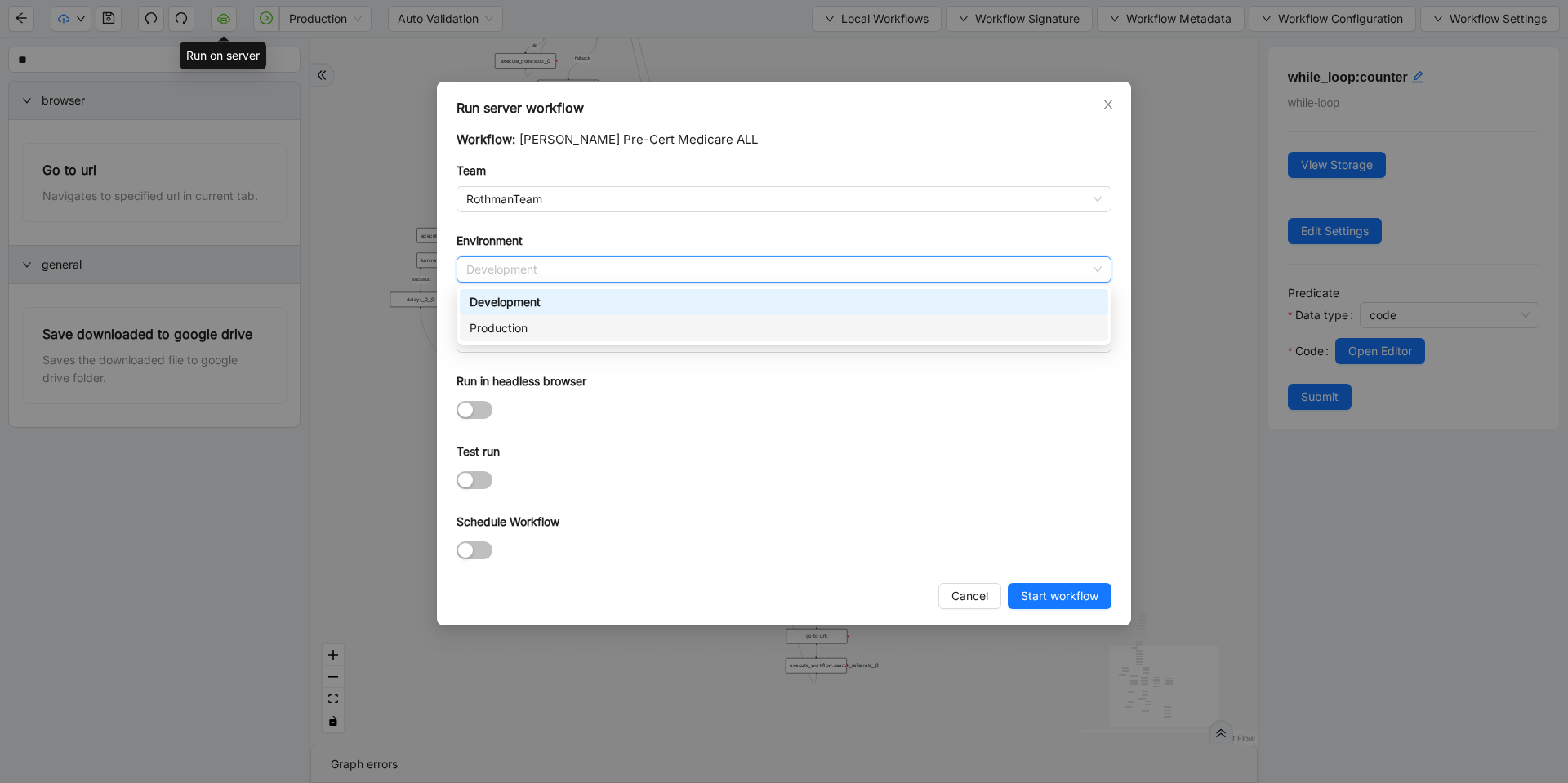
click at [541, 321] on div "Production" at bounding box center [784, 328] width 629 height 18
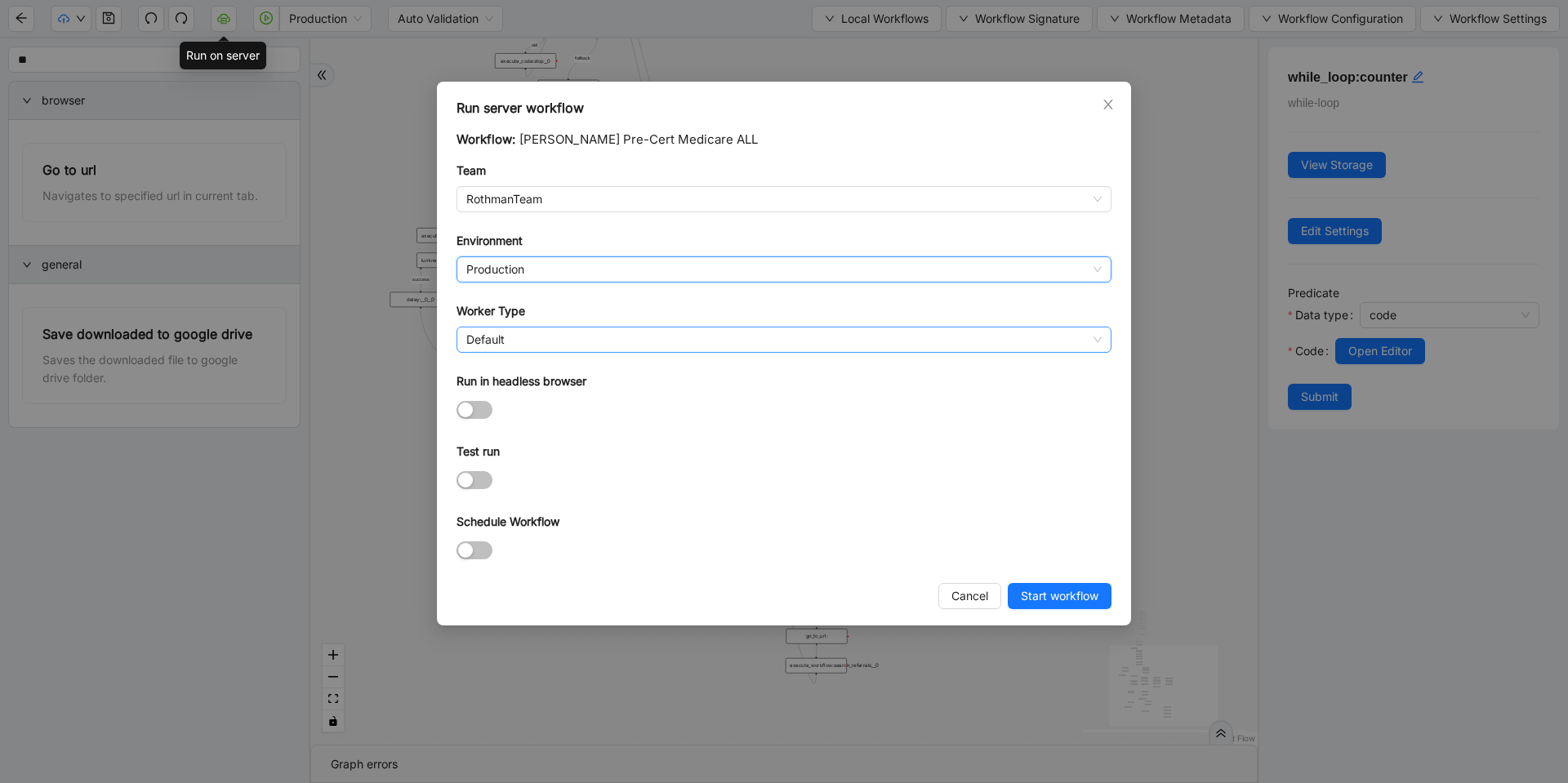
click at [543, 331] on span "Default" at bounding box center [784, 340] width 636 height 25
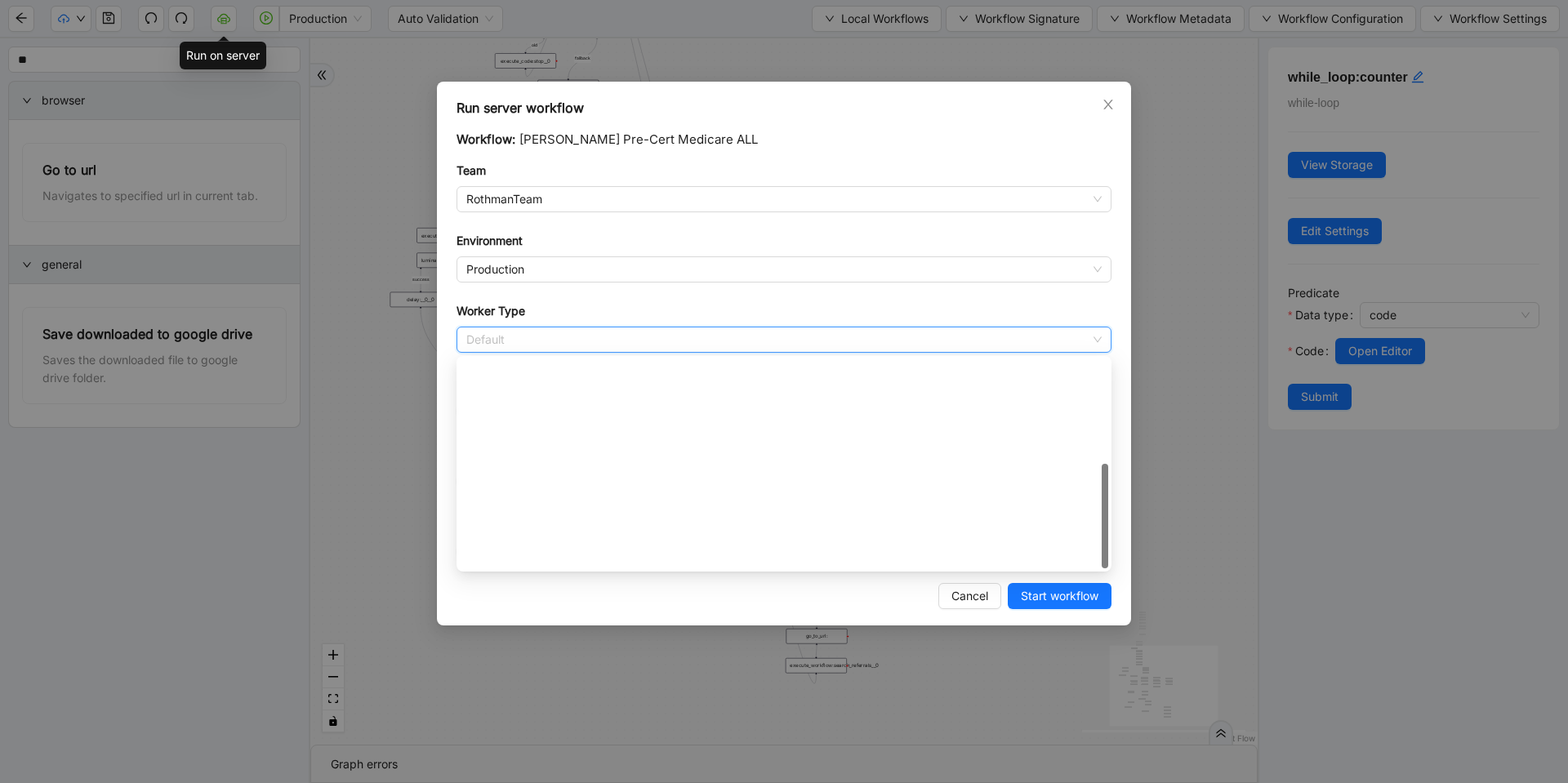
scroll to position [235, 0]
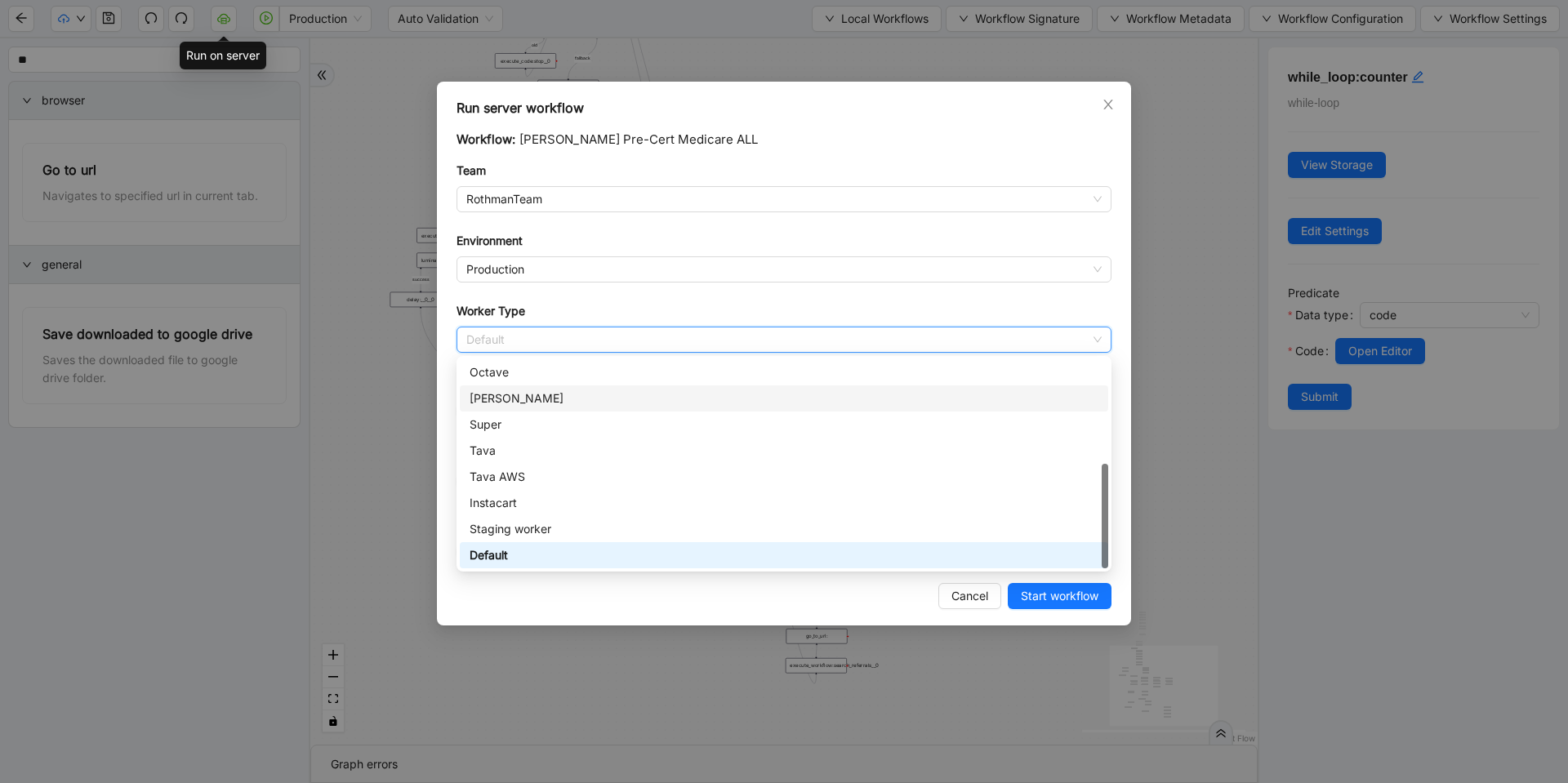
click at [538, 398] on div "[PERSON_NAME]" at bounding box center [784, 398] width 629 height 18
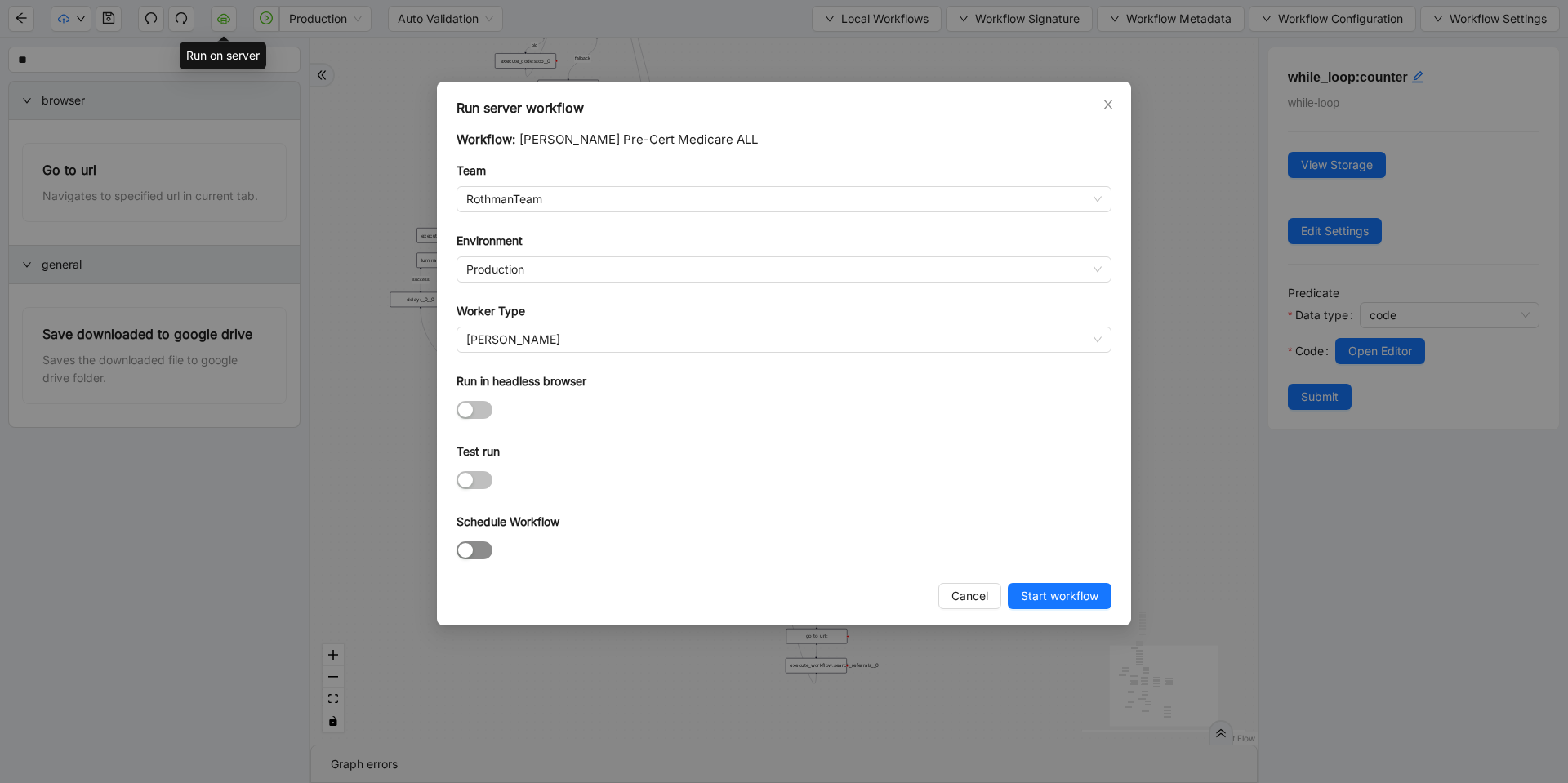
click at [474, 555] on button "Schedule Workflow" at bounding box center [475, 550] width 36 height 18
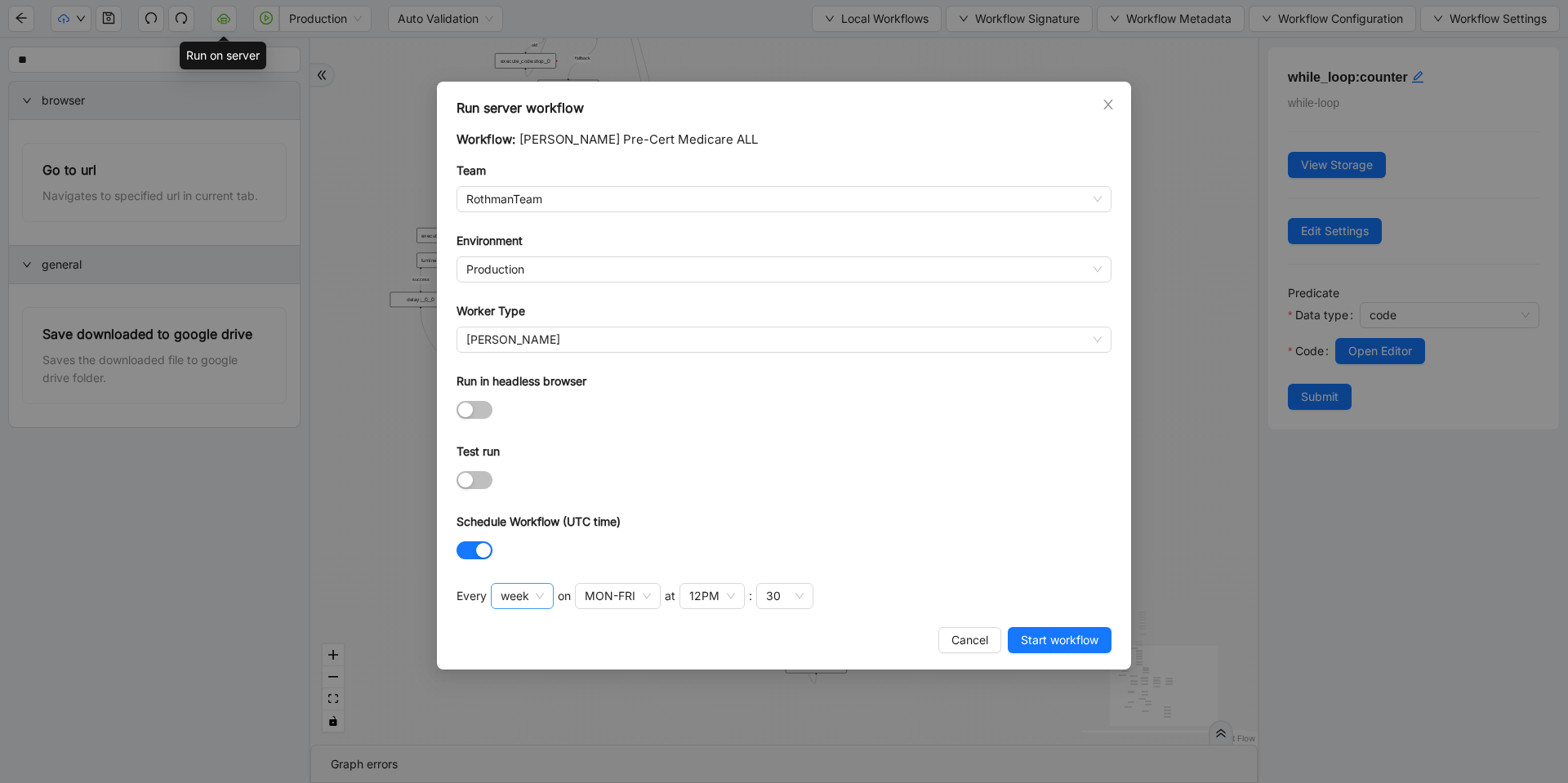
click at [521, 604] on span "week" at bounding box center [523, 596] width 44 height 25
click at [511, 709] on div "hour" at bounding box center [522, 707] width 34 height 18
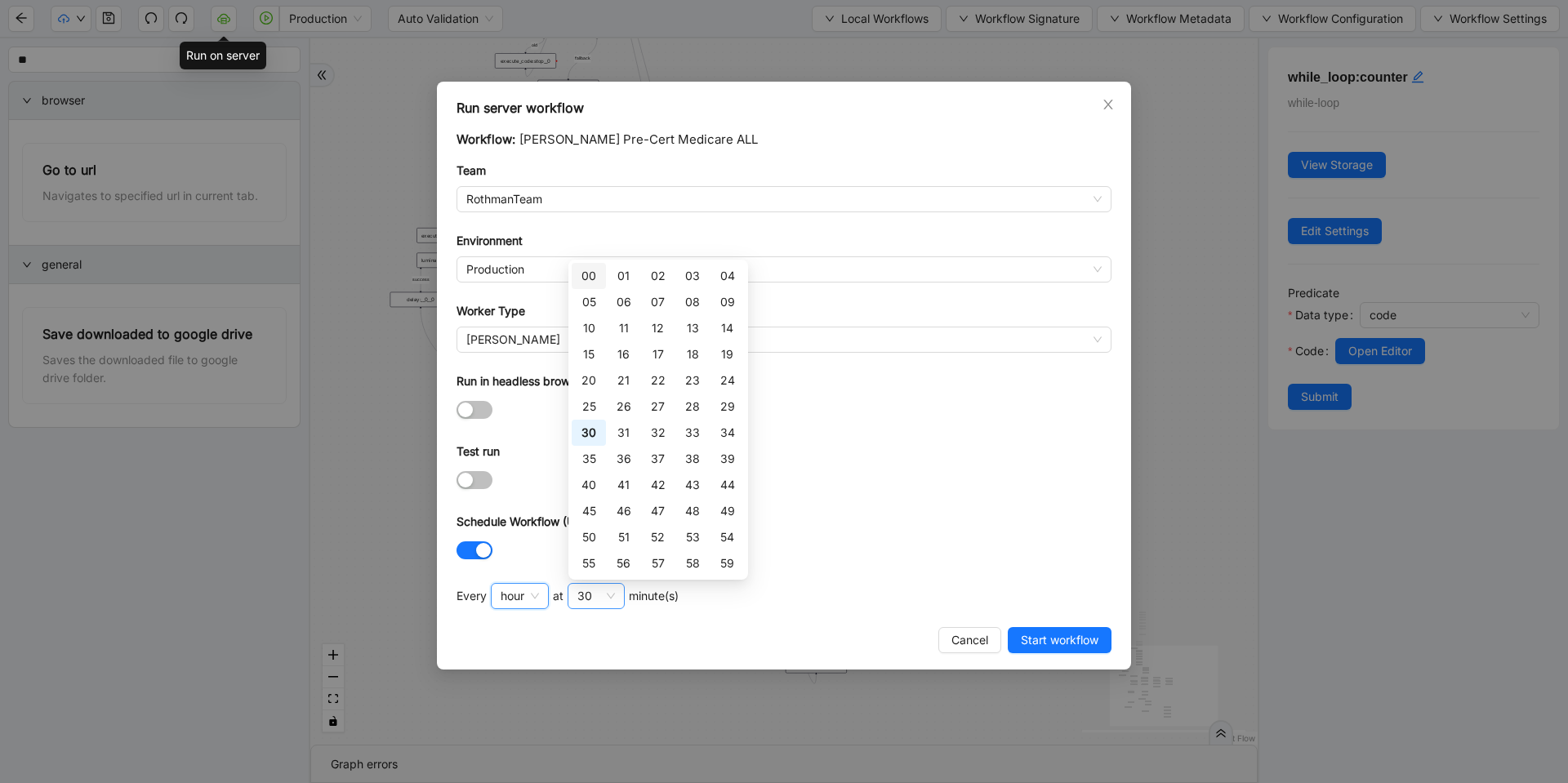
click at [609, 600] on div "30" at bounding box center [596, 596] width 58 height 26
click at [617, 281] on div "01" at bounding box center [624, 276] width 15 height 18
click at [587, 278] on div "00" at bounding box center [588, 276] width 15 height 18
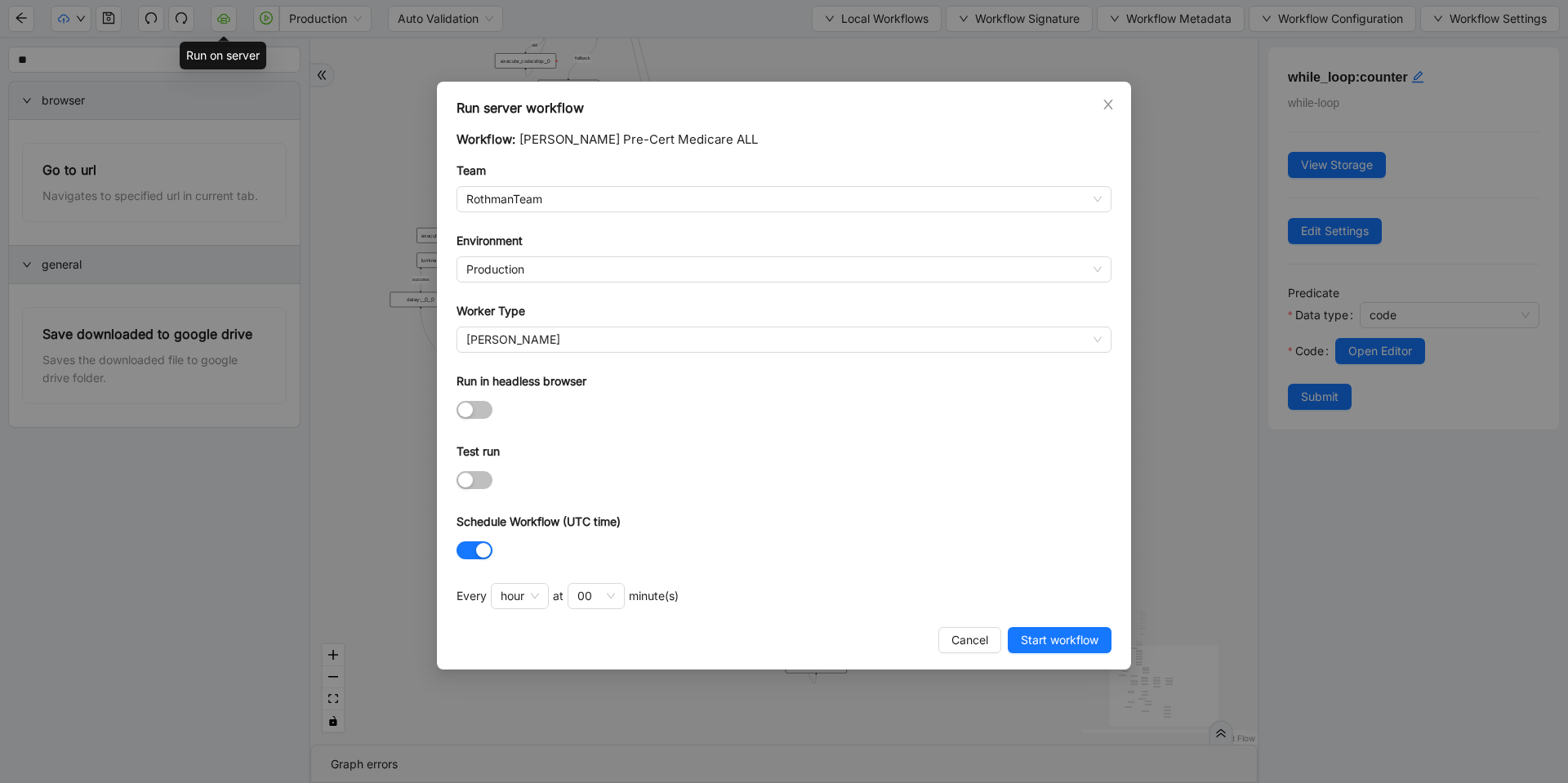
click at [852, 439] on form "Workflow: Rothman Pre-Cert Medicare ALL Team RothmanTeam Environment Production…" at bounding box center [784, 347] width 655 height 433
click at [1088, 642] on span "Start workflow" at bounding box center [1060, 640] width 78 height 18
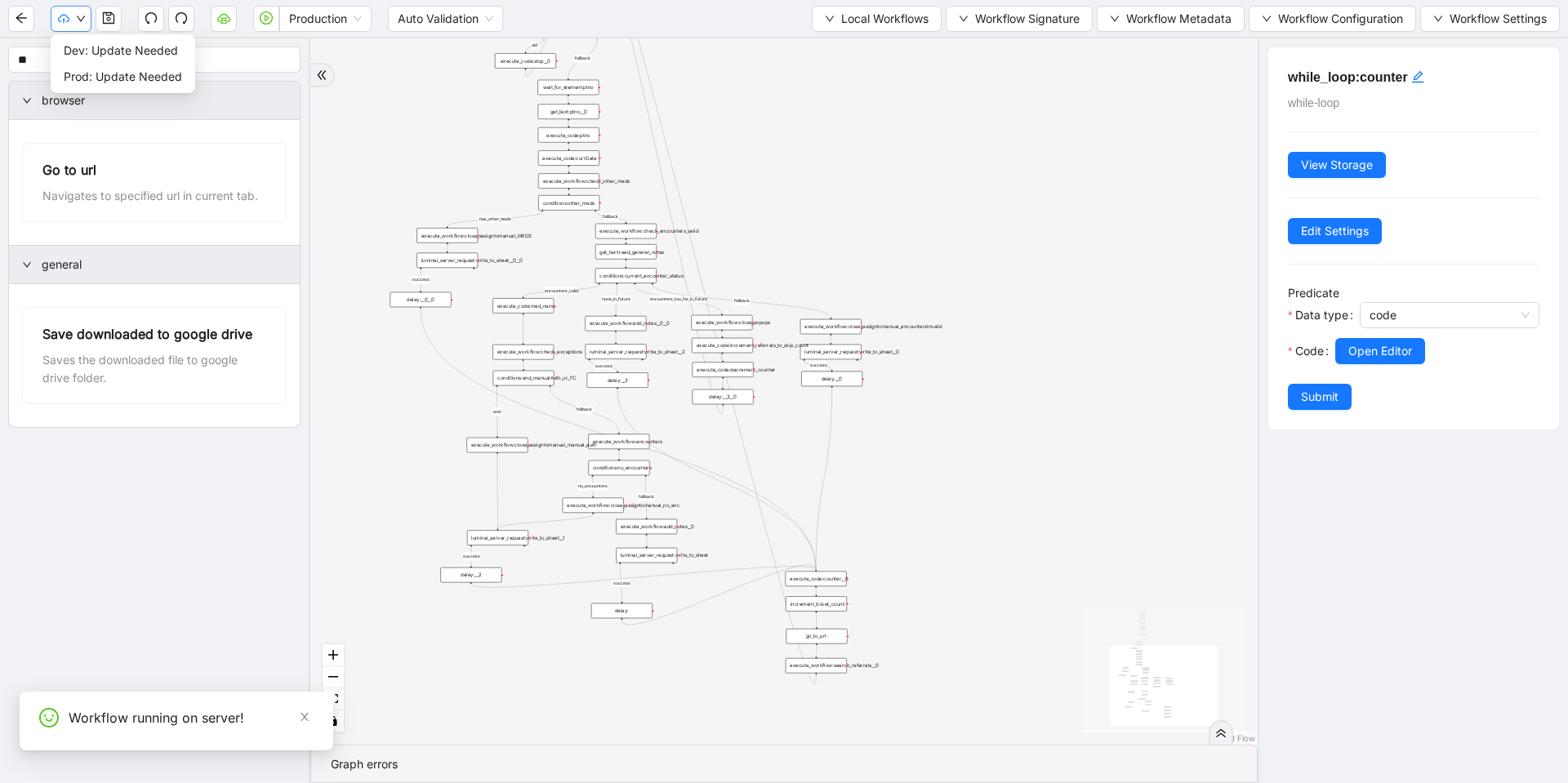
click at [79, 16] on icon "down" at bounding box center [80, 19] width 10 height 10
click at [106, 76] on span "Prod: Update Needed" at bounding box center [122, 77] width 118 height 18
click at [71, 20] on button "button" at bounding box center [71, 19] width 41 height 26
click at [103, 50] on span "Dev: Update Needed" at bounding box center [120, 51] width 114 height 18
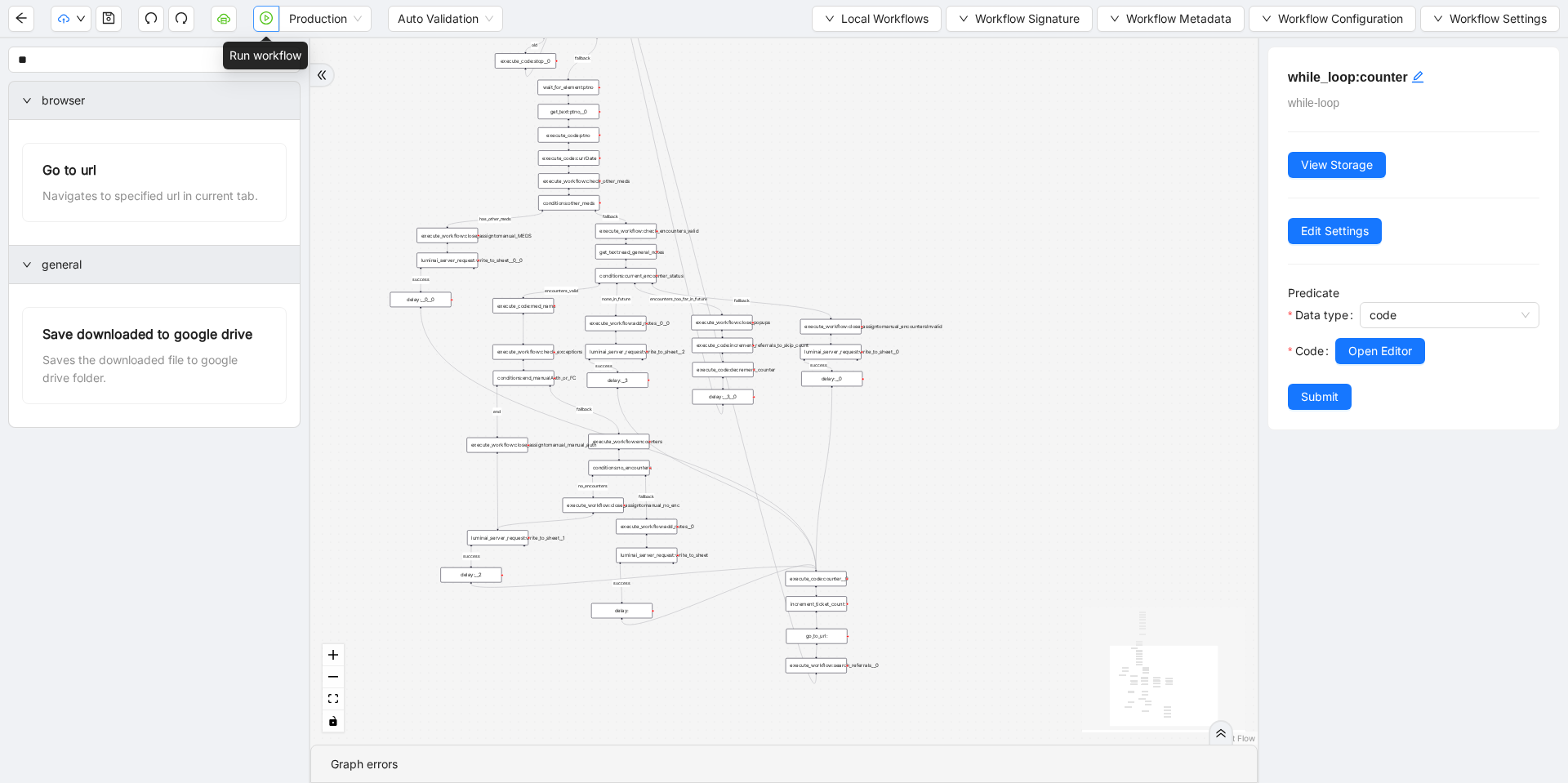
click at [261, 20] on icon "play-circle" at bounding box center [265, 18] width 13 height 13
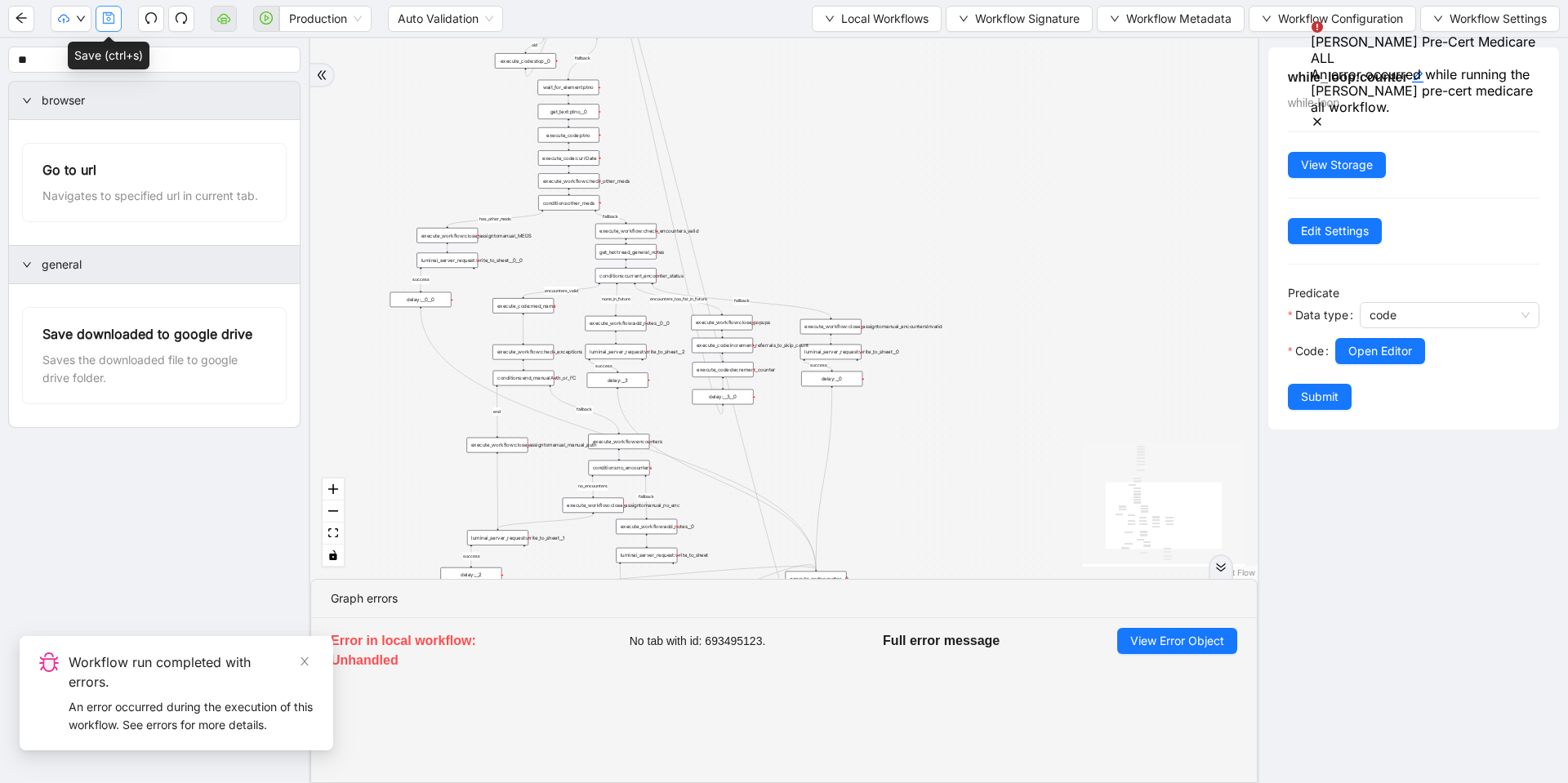
click at [114, 20] on icon "save" at bounding box center [109, 18] width 12 height 12
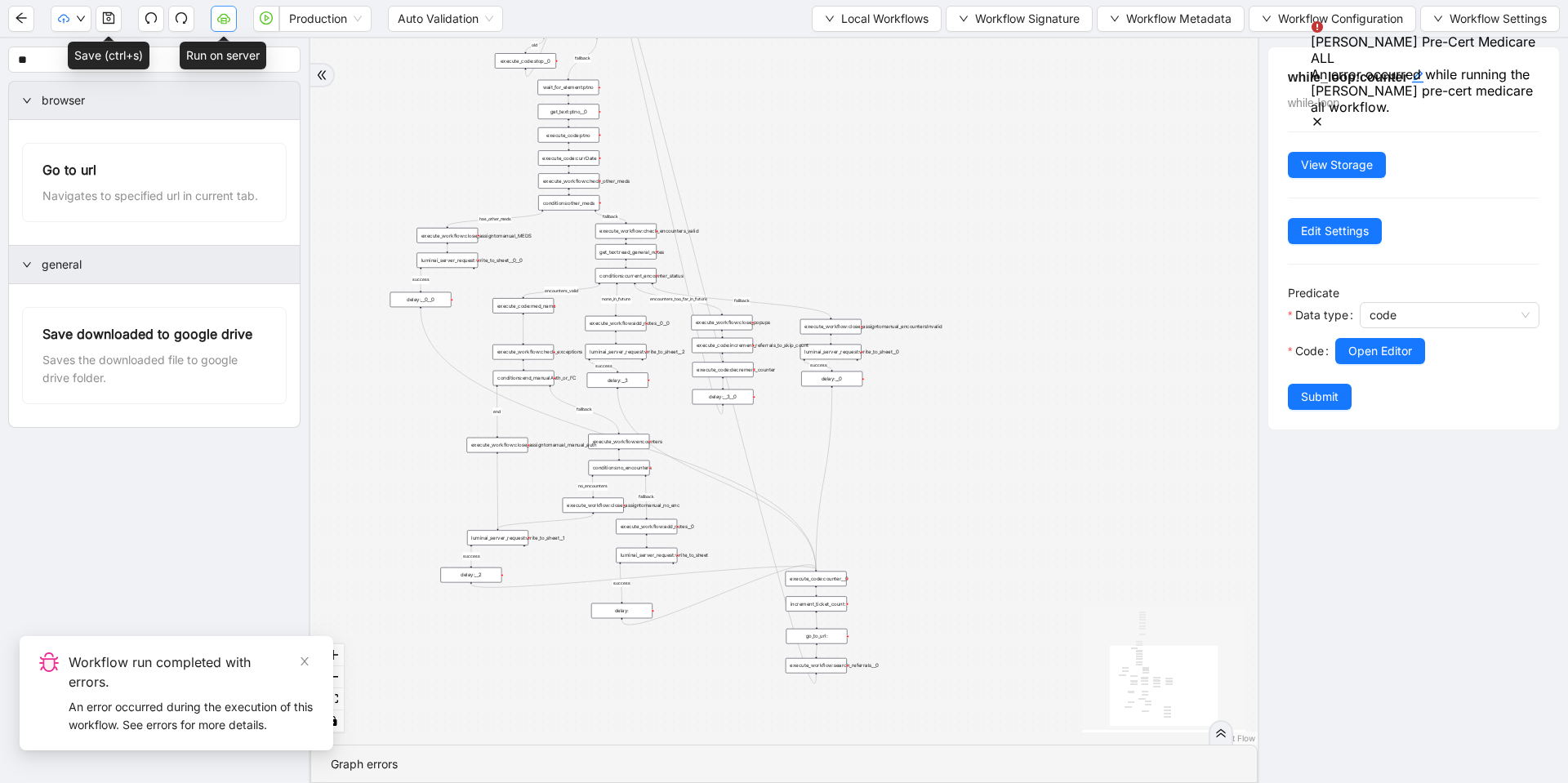
click at [223, 16] on icon "cloud-server" at bounding box center [224, 18] width 13 height 13
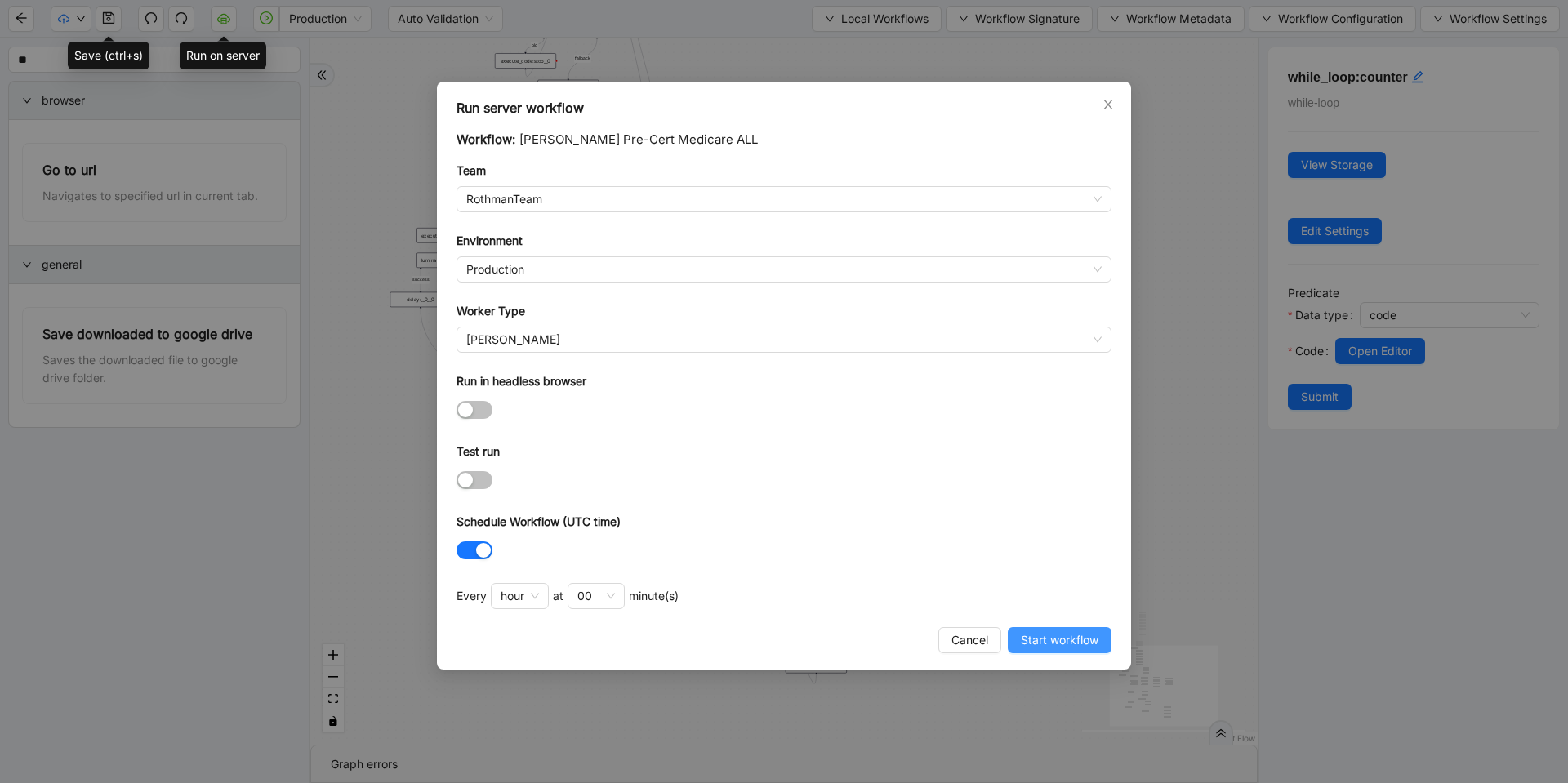
click at [1067, 633] on span "Start workflow" at bounding box center [1060, 640] width 78 height 18
